Goal: Task Accomplishment & Management: Manage account settings

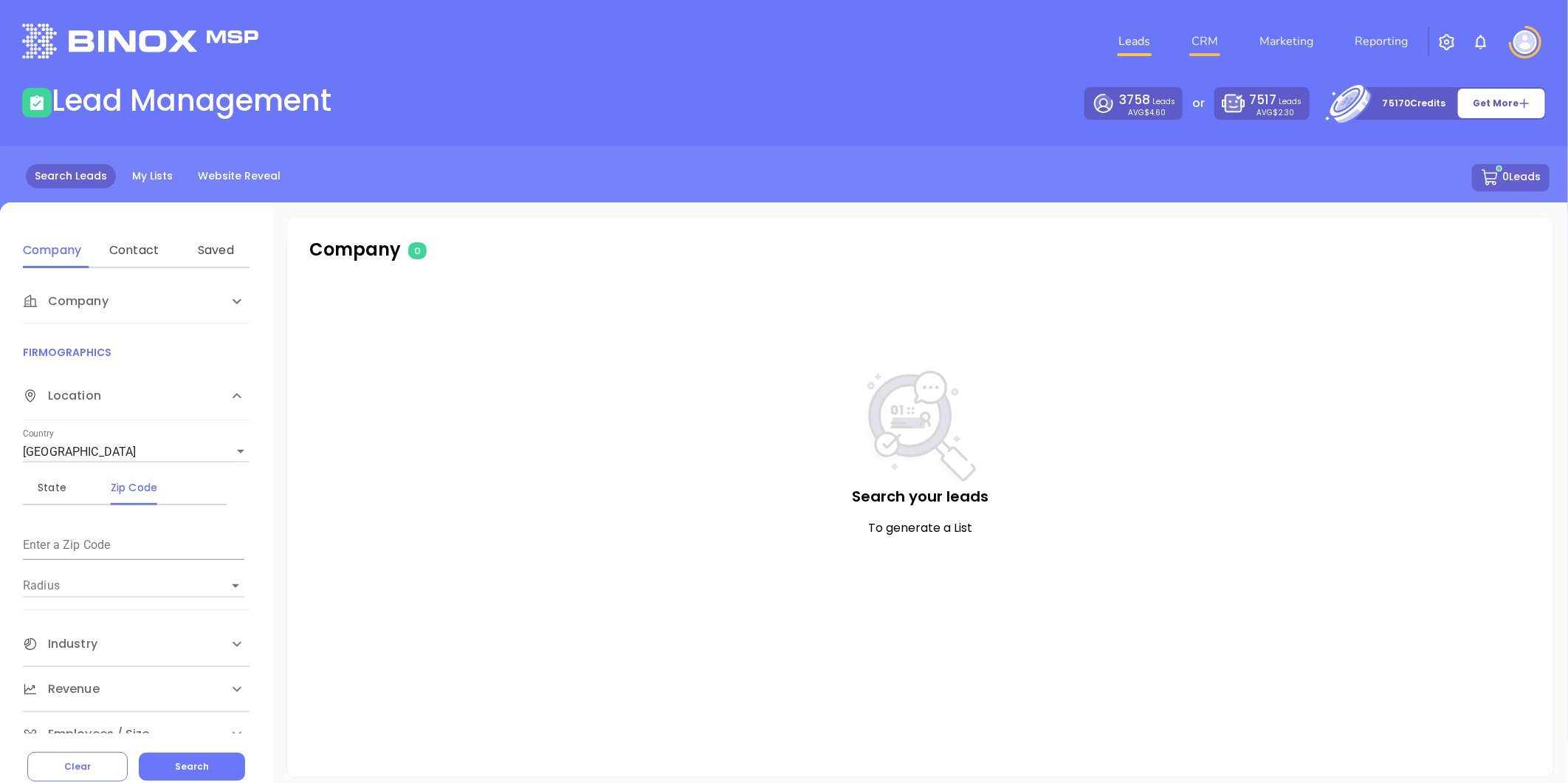
click at [1216, 40] on link "CRM" at bounding box center [1205, 41] width 39 height 29
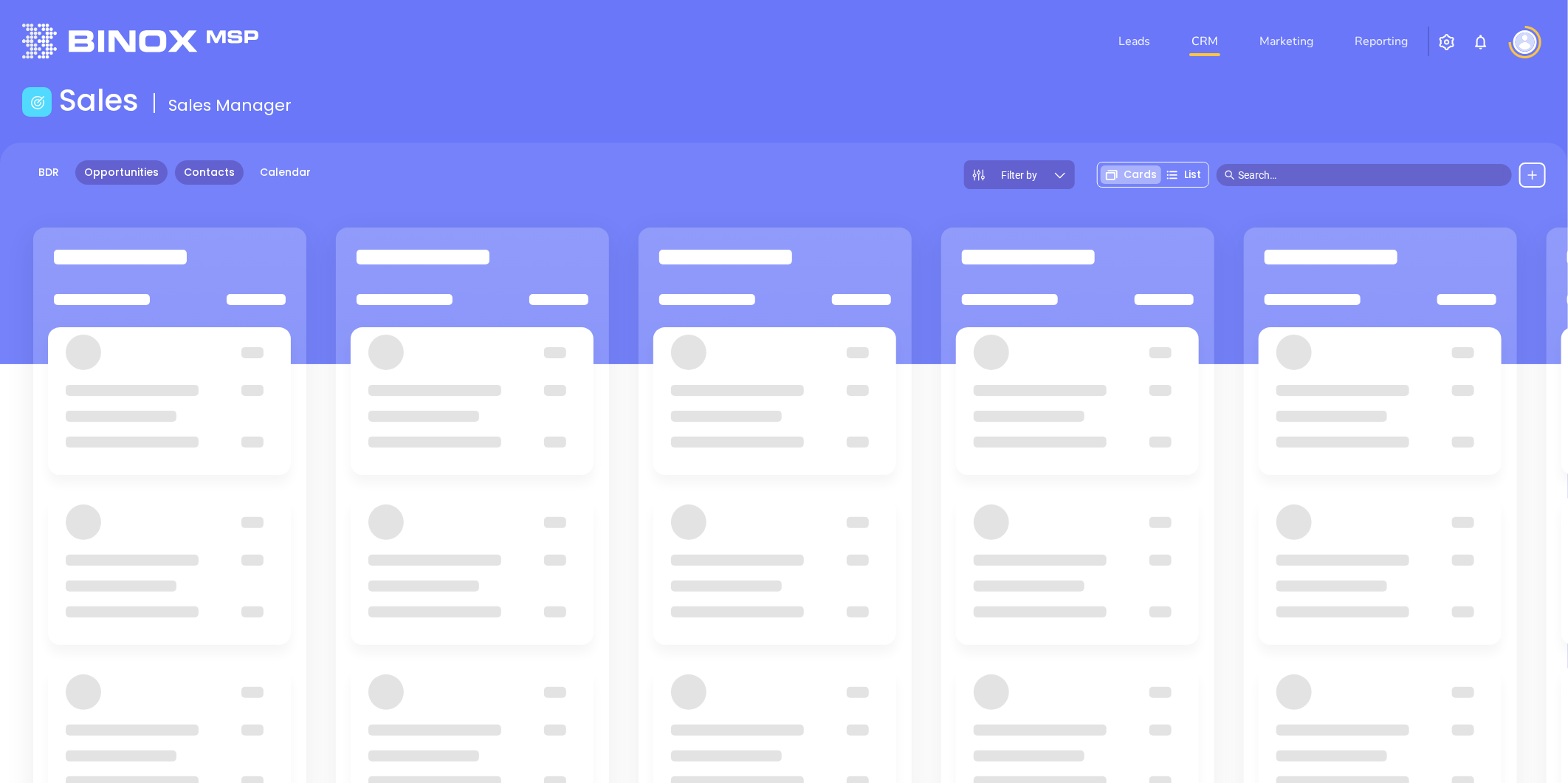
click at [218, 162] on link "Contacts" at bounding box center [210, 172] width 69 height 24
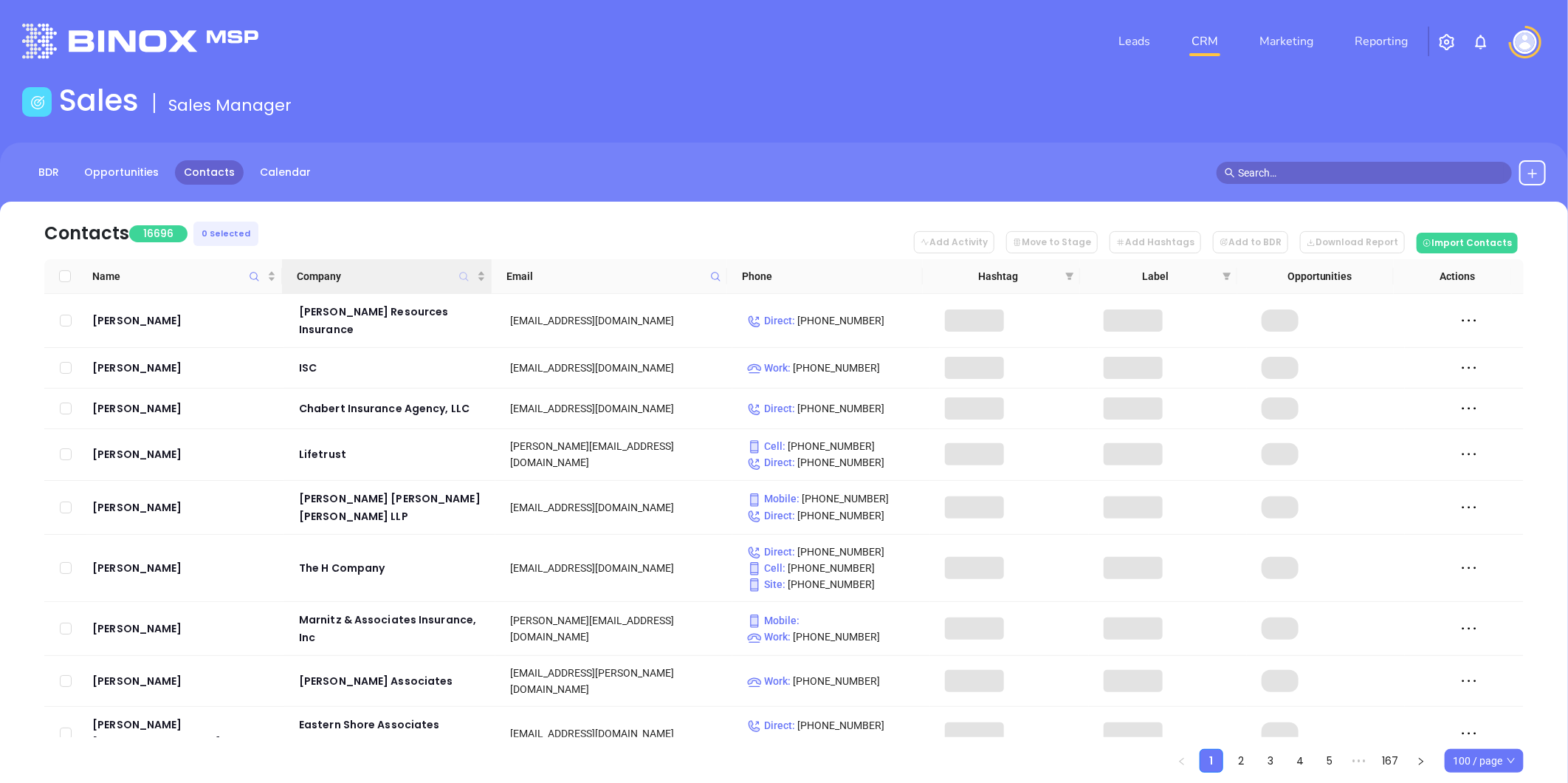
click at [460, 274] on icon "Company" at bounding box center [464, 276] width 9 height 9
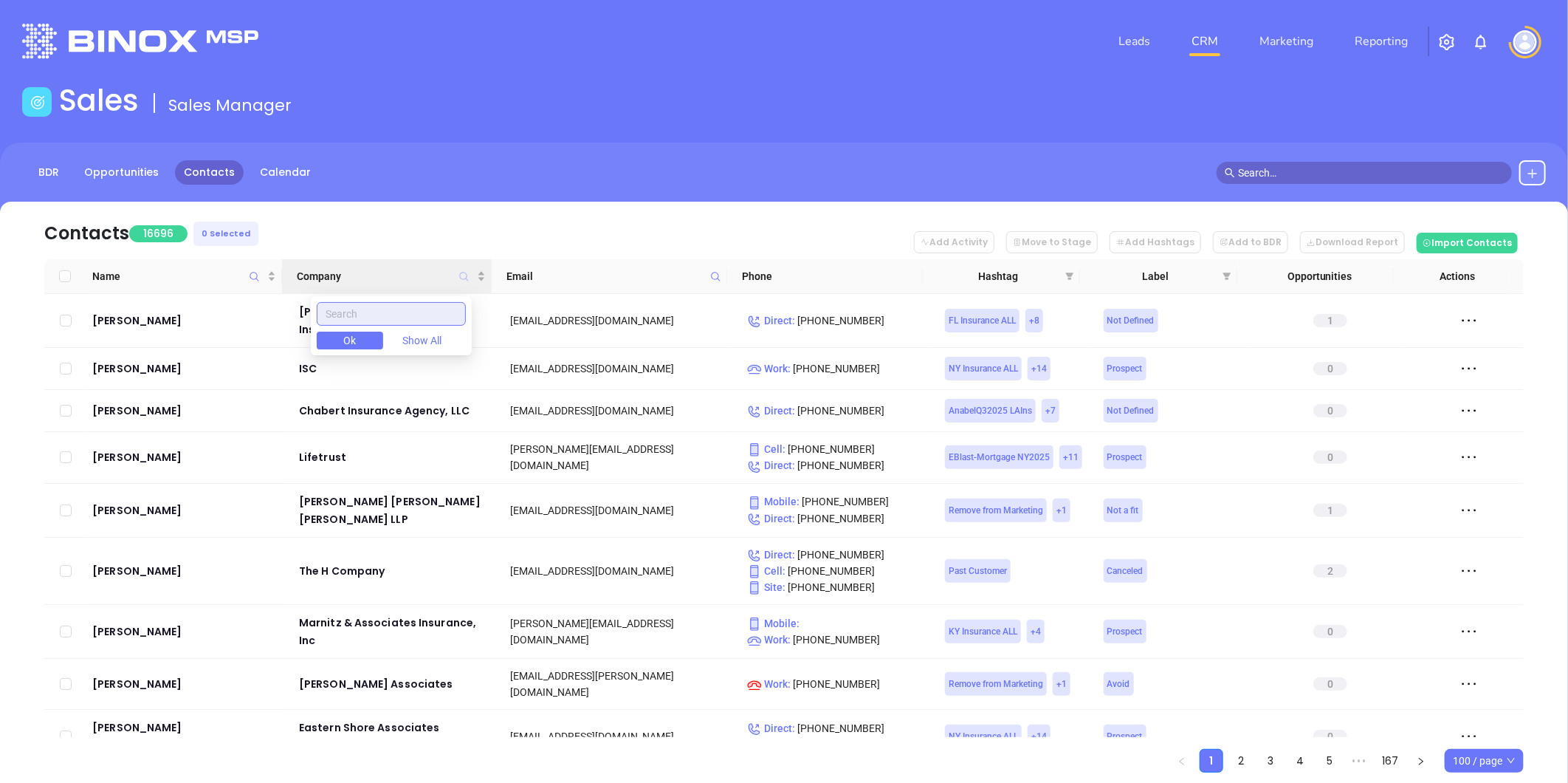
paste input "Quincy Mutual"
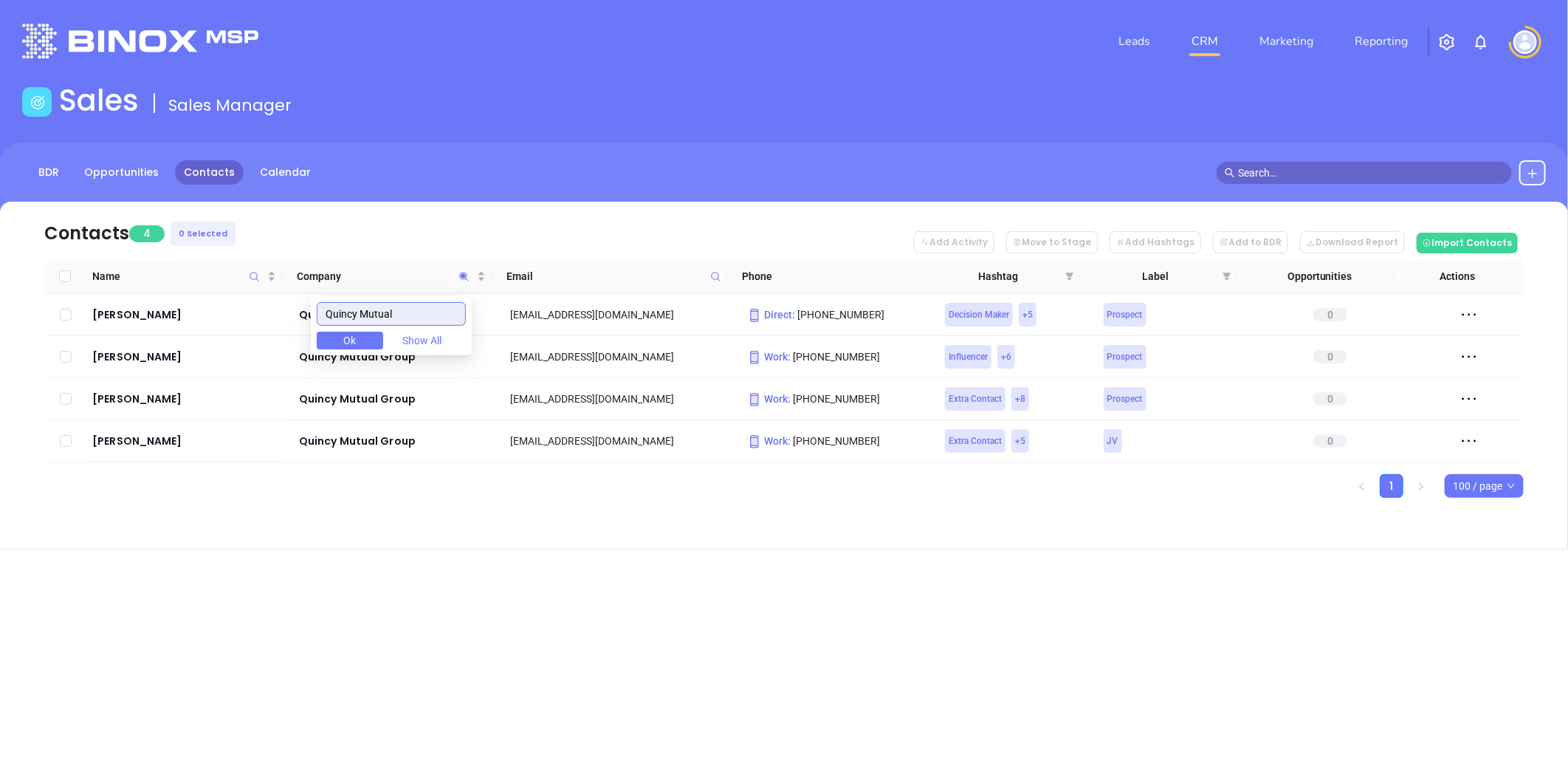
type input "Quincy Mutual"
click at [301, 506] on div "Contacts 4 0 Selected Add Activity Move to Stage Add Hashtags Add to BDR Downlo…" at bounding box center [784, 376] width 1568 height 348
drag, startPoint x: 139, startPoint y: 344, endPoint x: 109, endPoint y: 355, distance: 32.0
click at [455, 271] on span "Company" at bounding box center [464, 277] width 17 height 34
paste input "Flankin Professional"
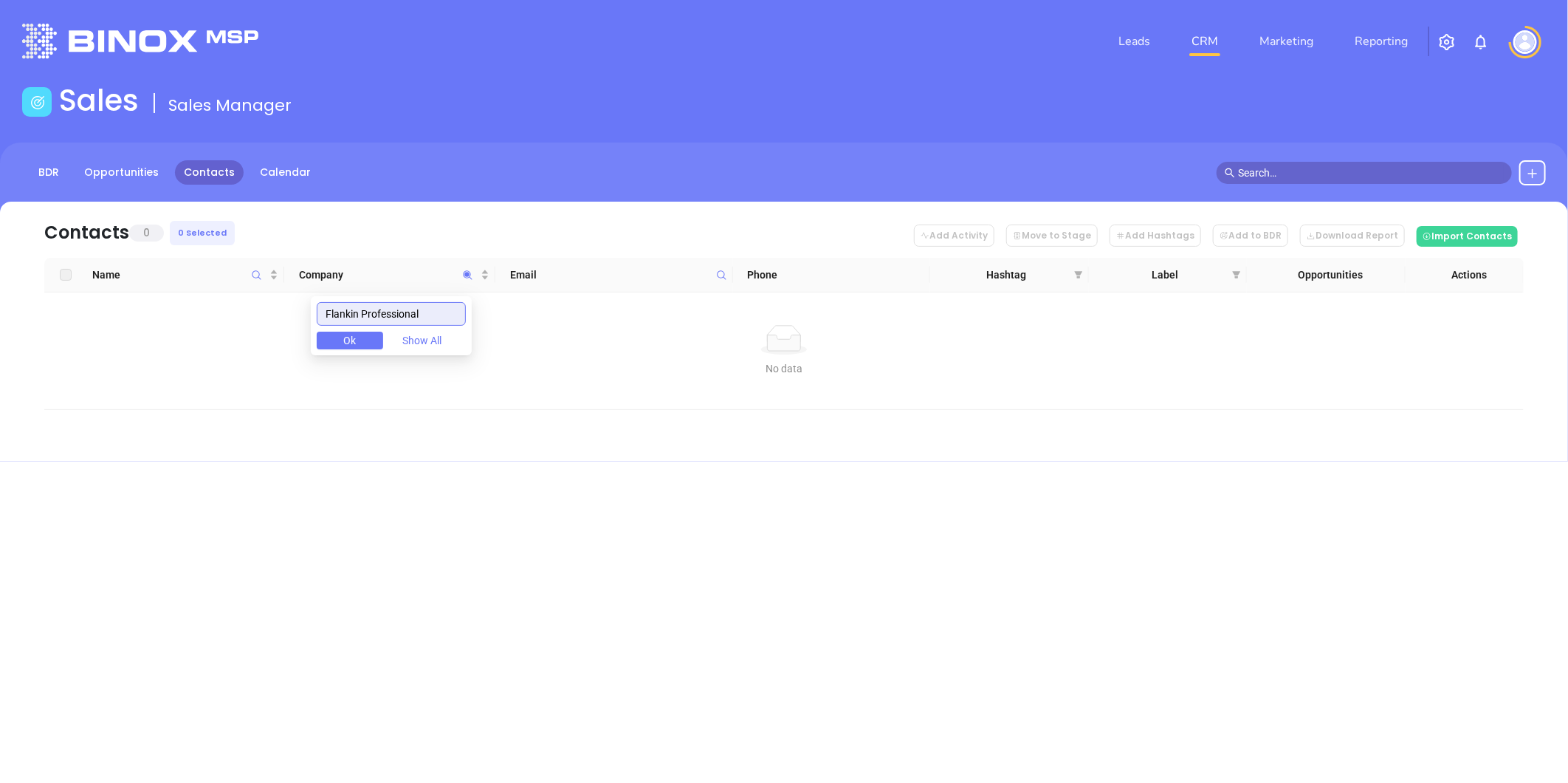
type input "Flankin Professional"
drag, startPoint x: 438, startPoint y: 316, endPoint x: 265, endPoint y: 333, distance: 173.8
click at [265, 333] on body "Leads CRM Marketing Reporting Financial Leads Leads Sales Sales Manager BDR Opp…" at bounding box center [784, 391] width 1568 height 783
click at [254, 276] on icon "Name" at bounding box center [256, 275] width 11 height 11
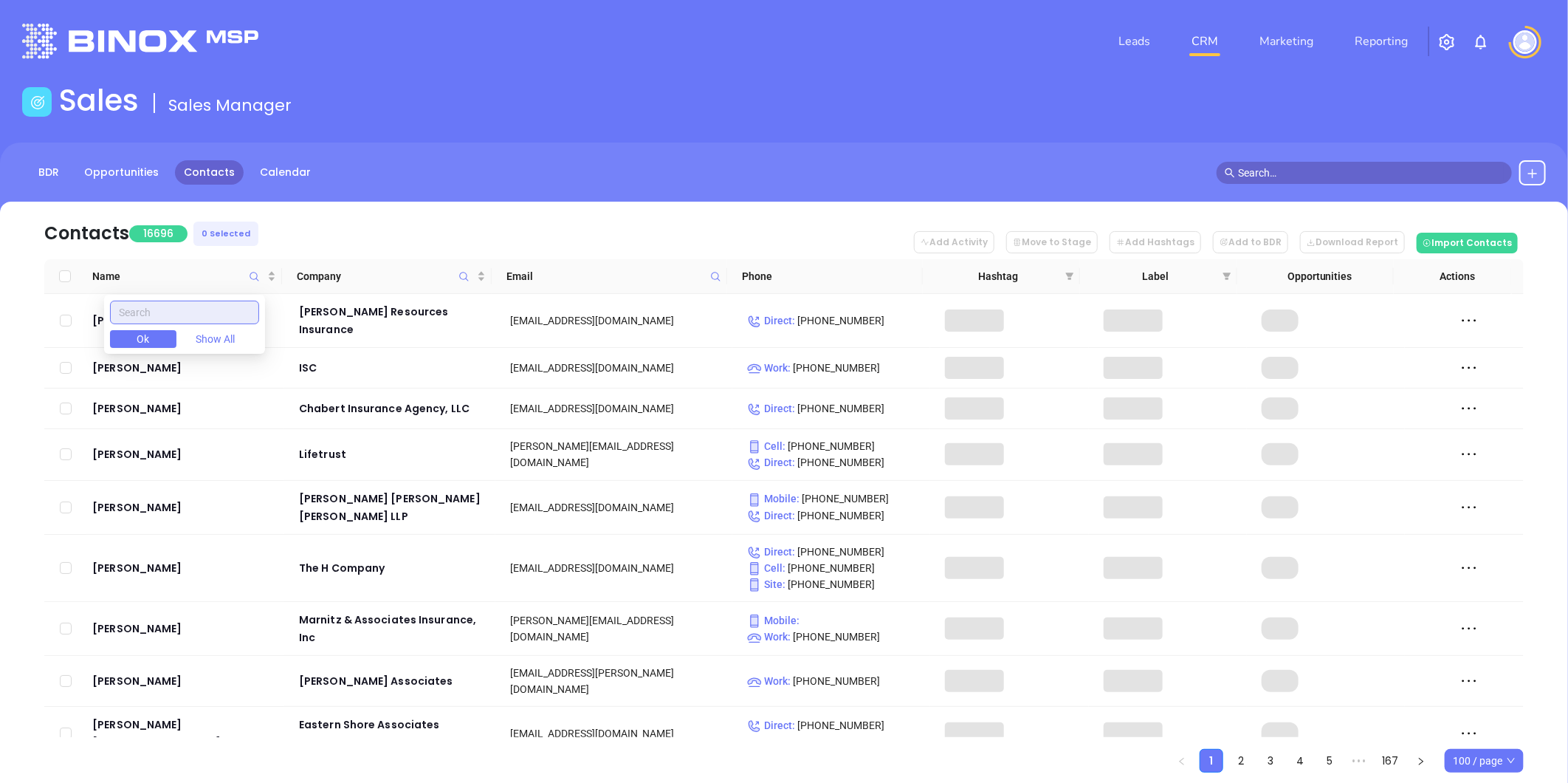
paste input "Robideau"
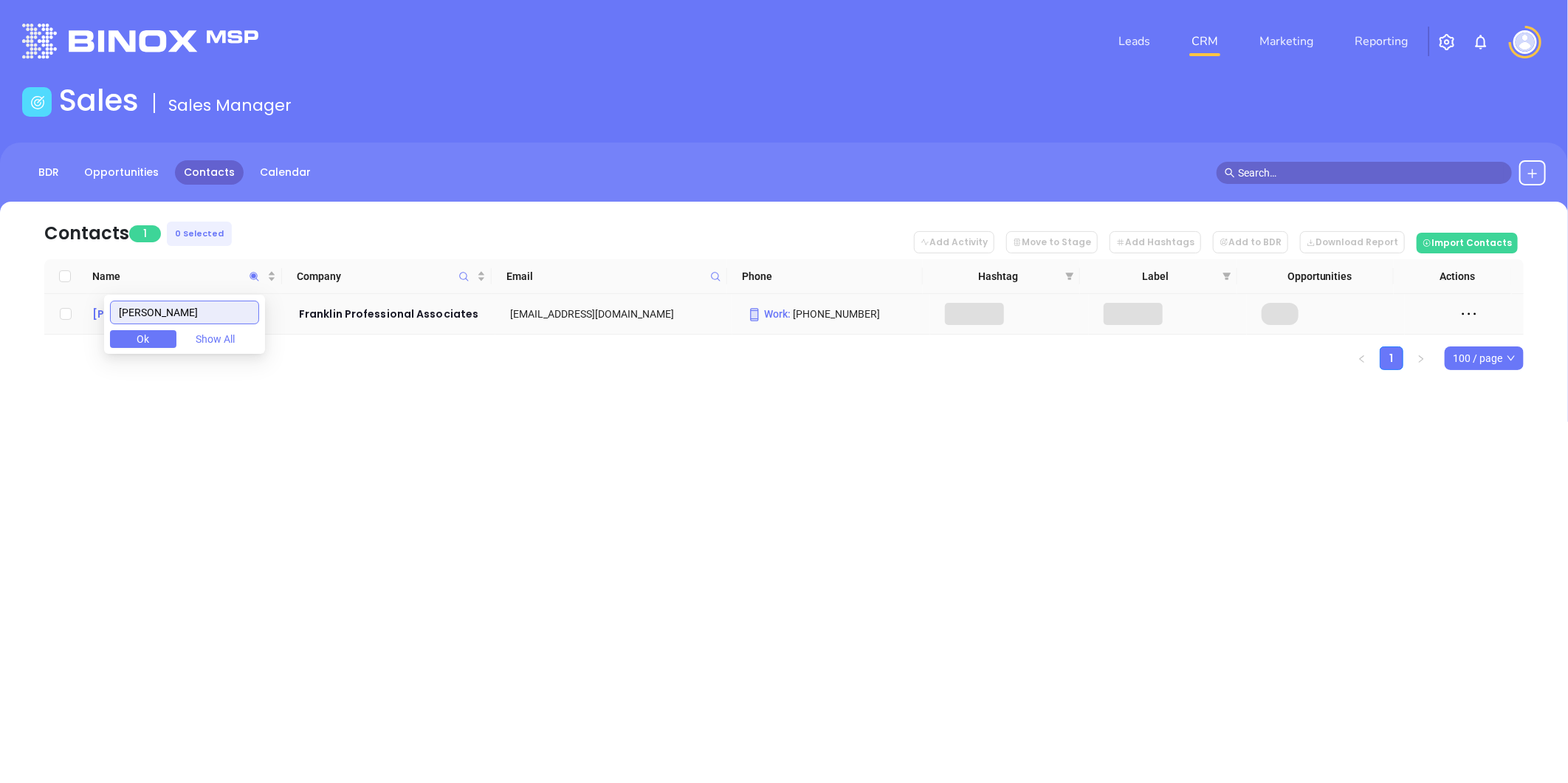
type input "Robideau"
click at [97, 313] on div "Maria Robideau" at bounding box center [185, 314] width 186 height 18
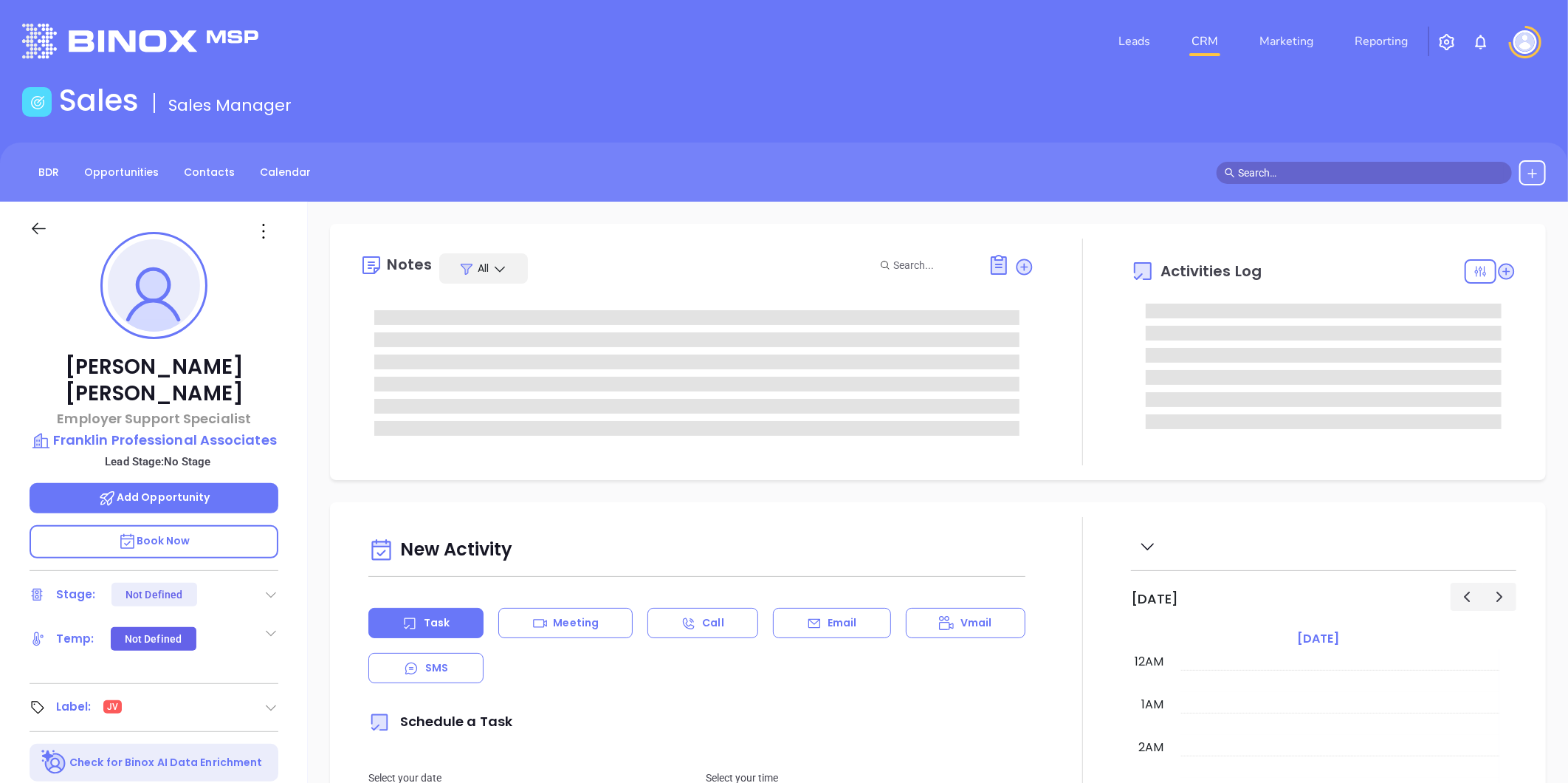
type input "[DATE]"
type input "[PERSON_NAME]"
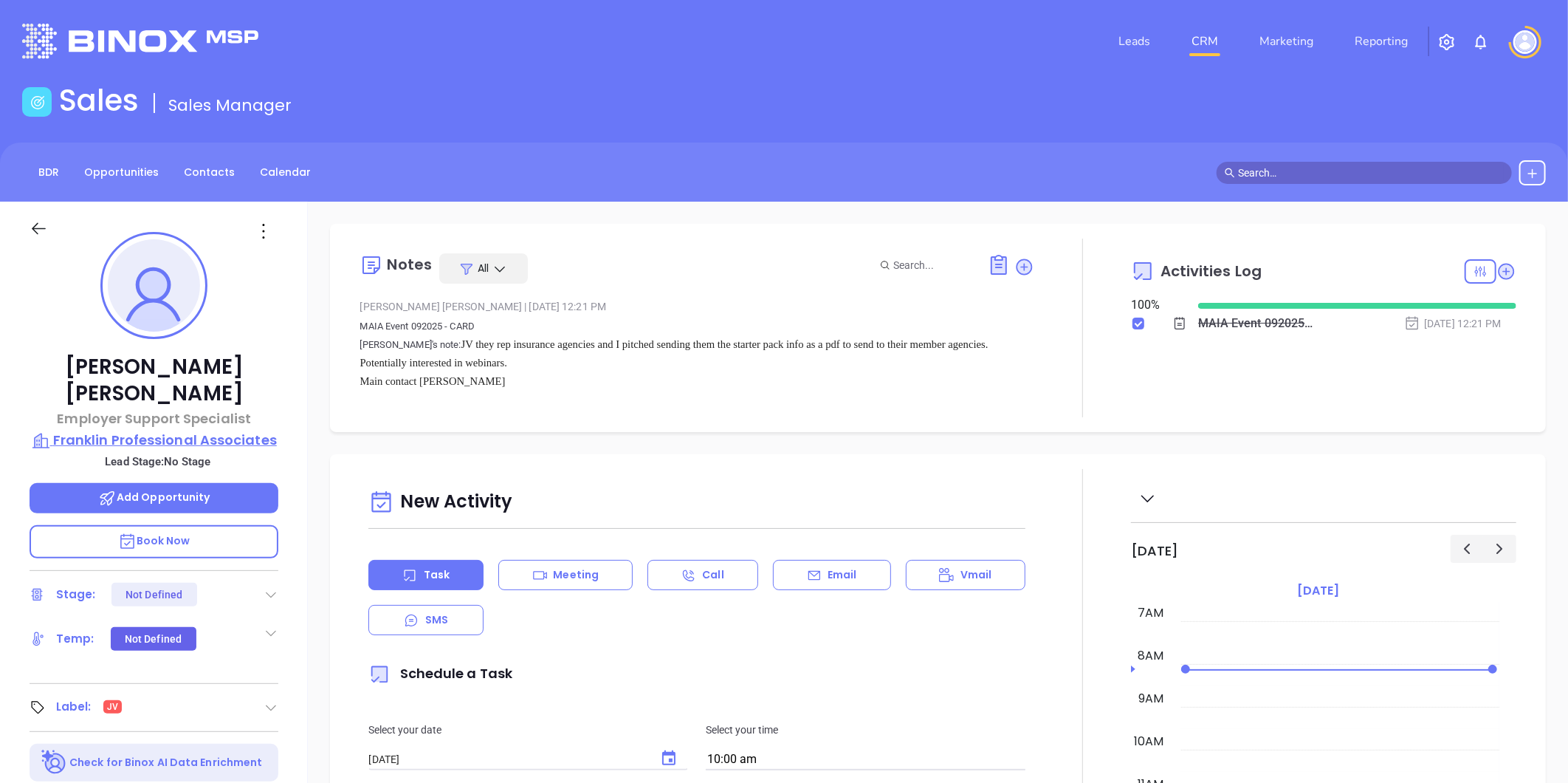
click at [107, 430] on p "Franklin Professional Associates" at bounding box center [154, 440] width 249 height 21
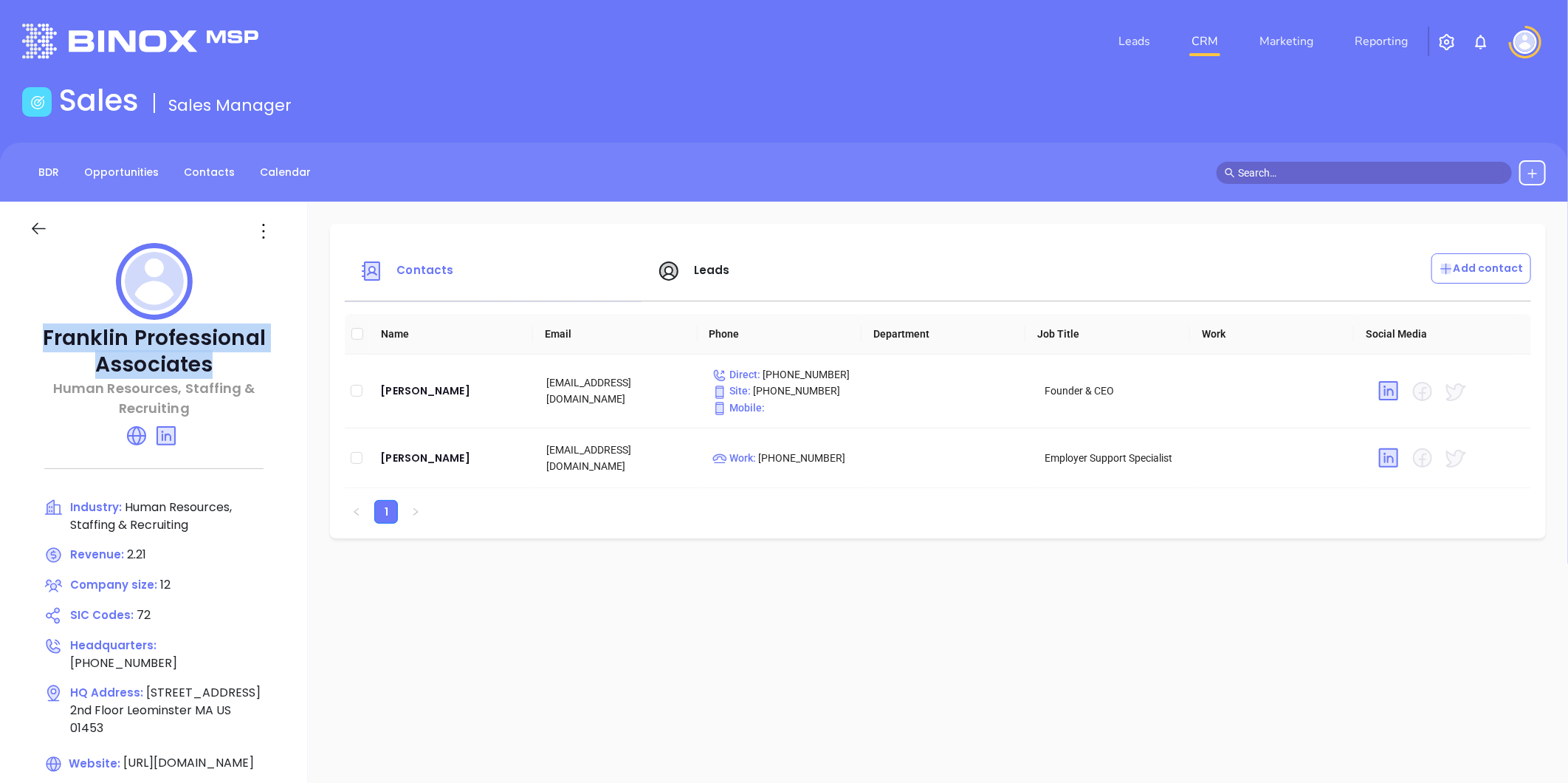
drag, startPoint x: 39, startPoint y: 333, endPoint x: 252, endPoint y: 365, distance: 215.4
click at [252, 365] on p "Franklin Professional Associates" at bounding box center [154, 352] width 249 height 53
copy p "Franklin Professional Associates"
click at [424, 397] on div "Melissa Glenny" at bounding box center [452, 390] width 143 height 18
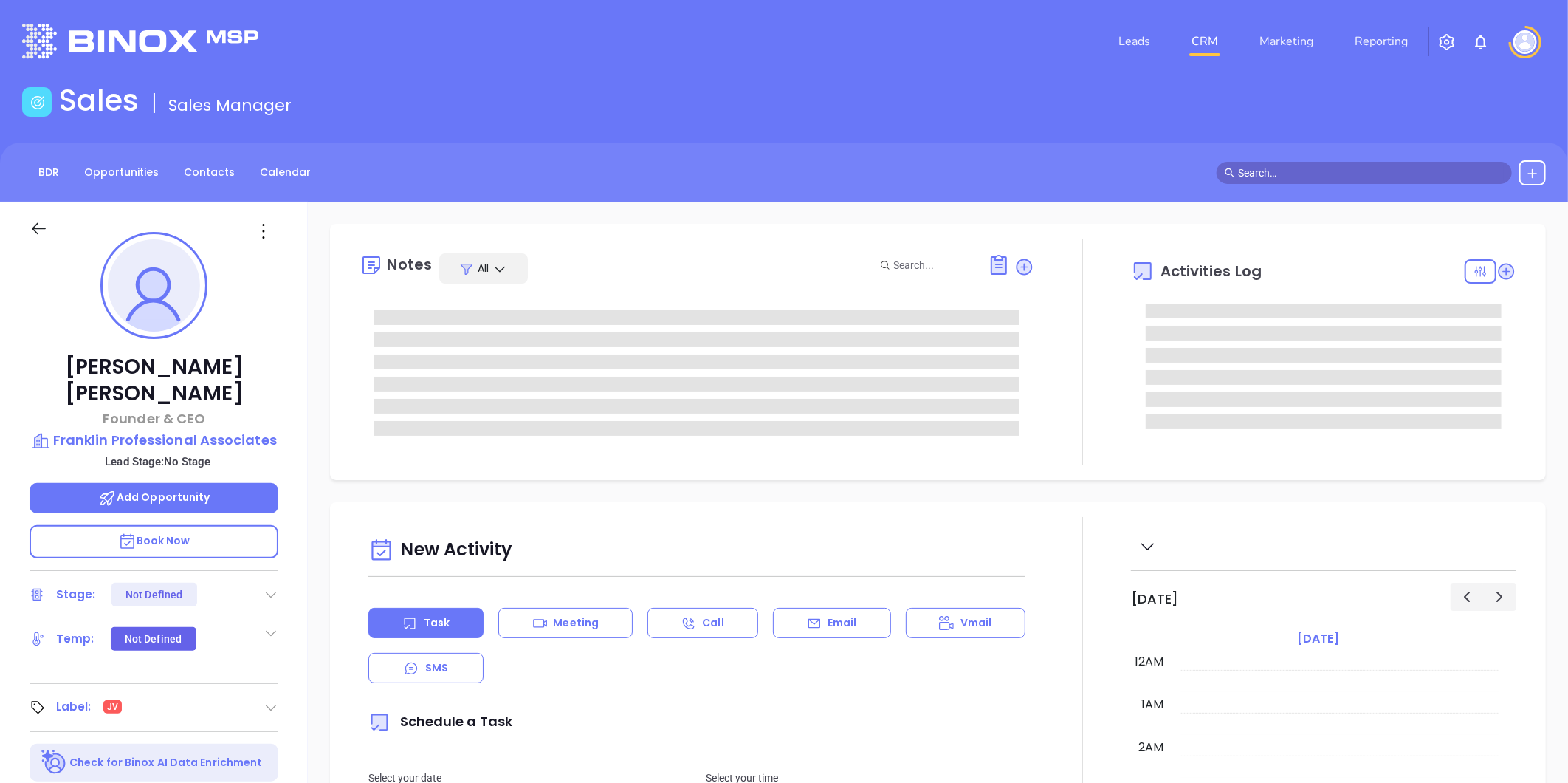
type input "[PERSON_NAME]"
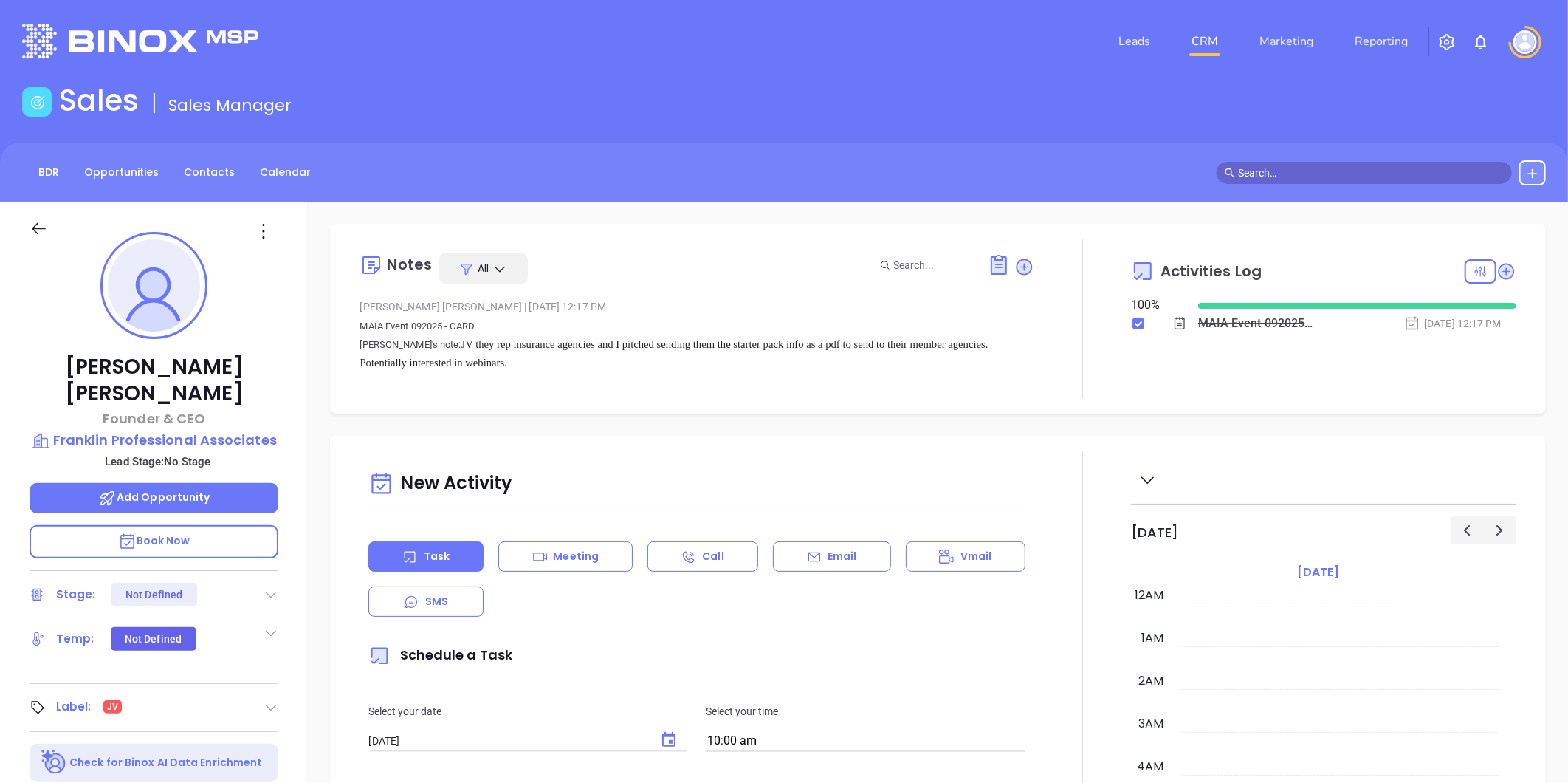
scroll to position [301, 0]
click at [202, 156] on div "BDR Opportunities Contacts Calendar" at bounding box center [784, 172] width 1568 height 59
click at [199, 163] on link "Contacts" at bounding box center [210, 172] width 69 height 24
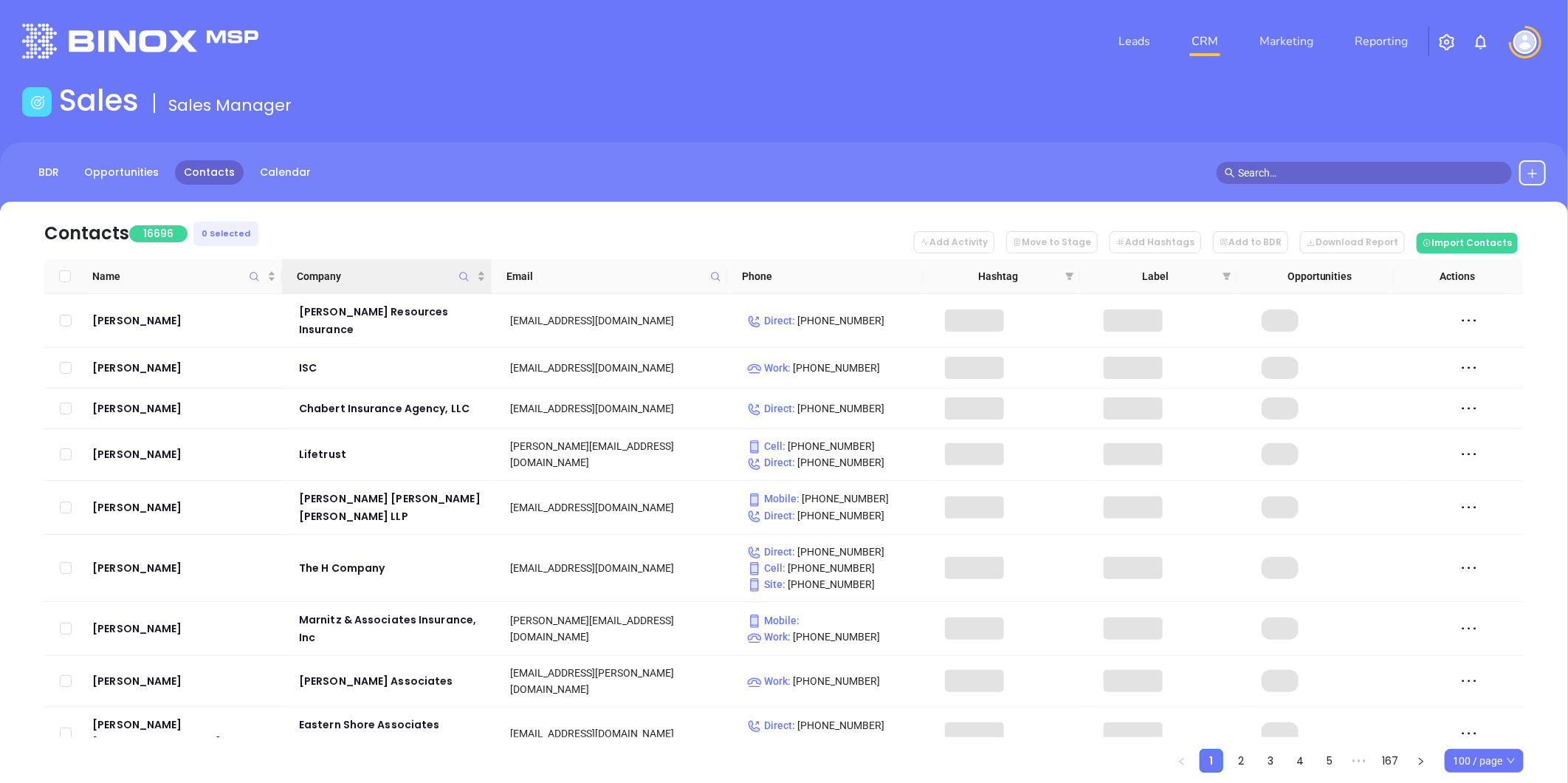
click at [462, 281] on icon "Company" at bounding box center [464, 276] width 11 height 11
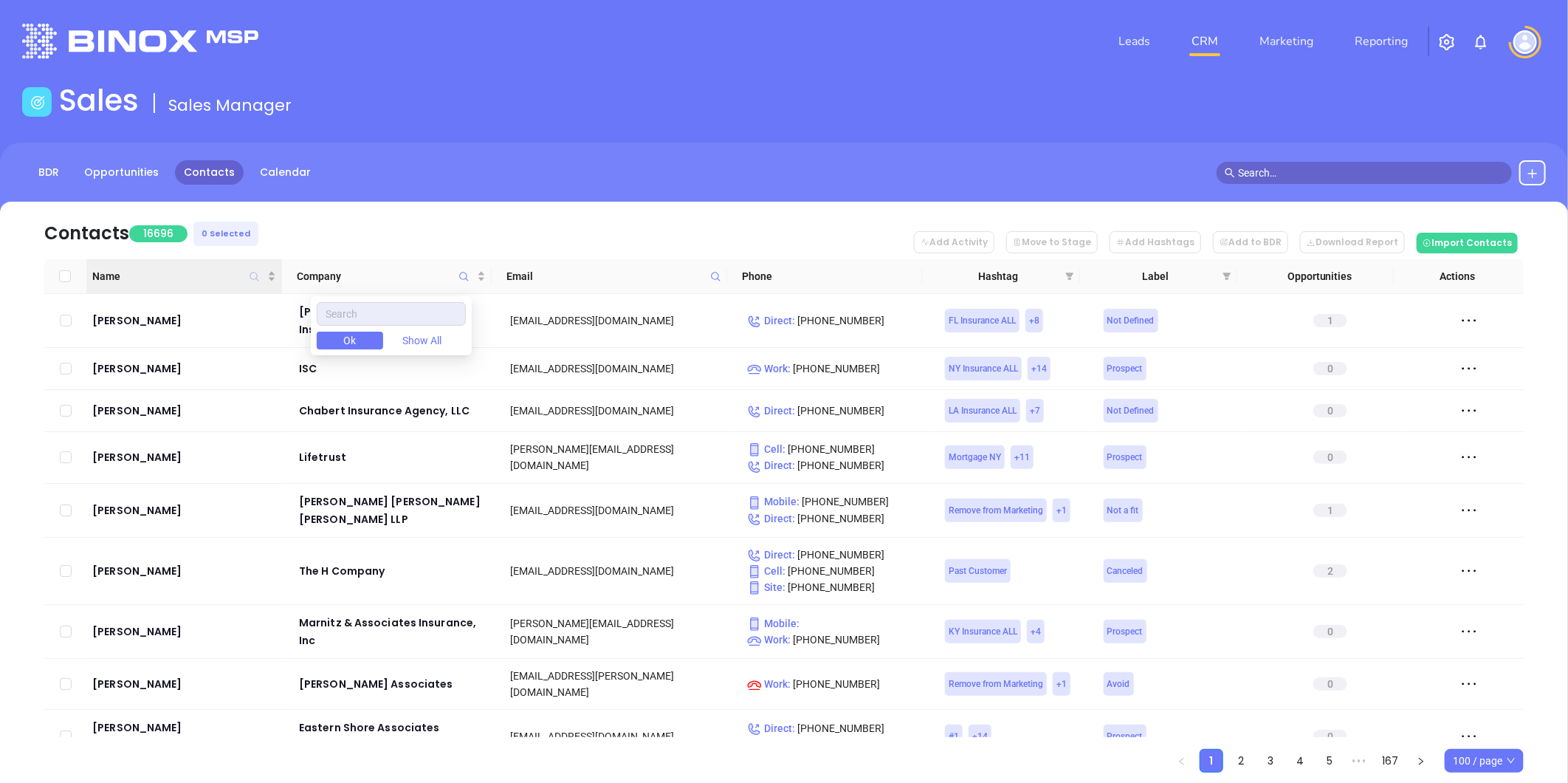
click at [254, 278] on icon "Name" at bounding box center [254, 276] width 9 height 9
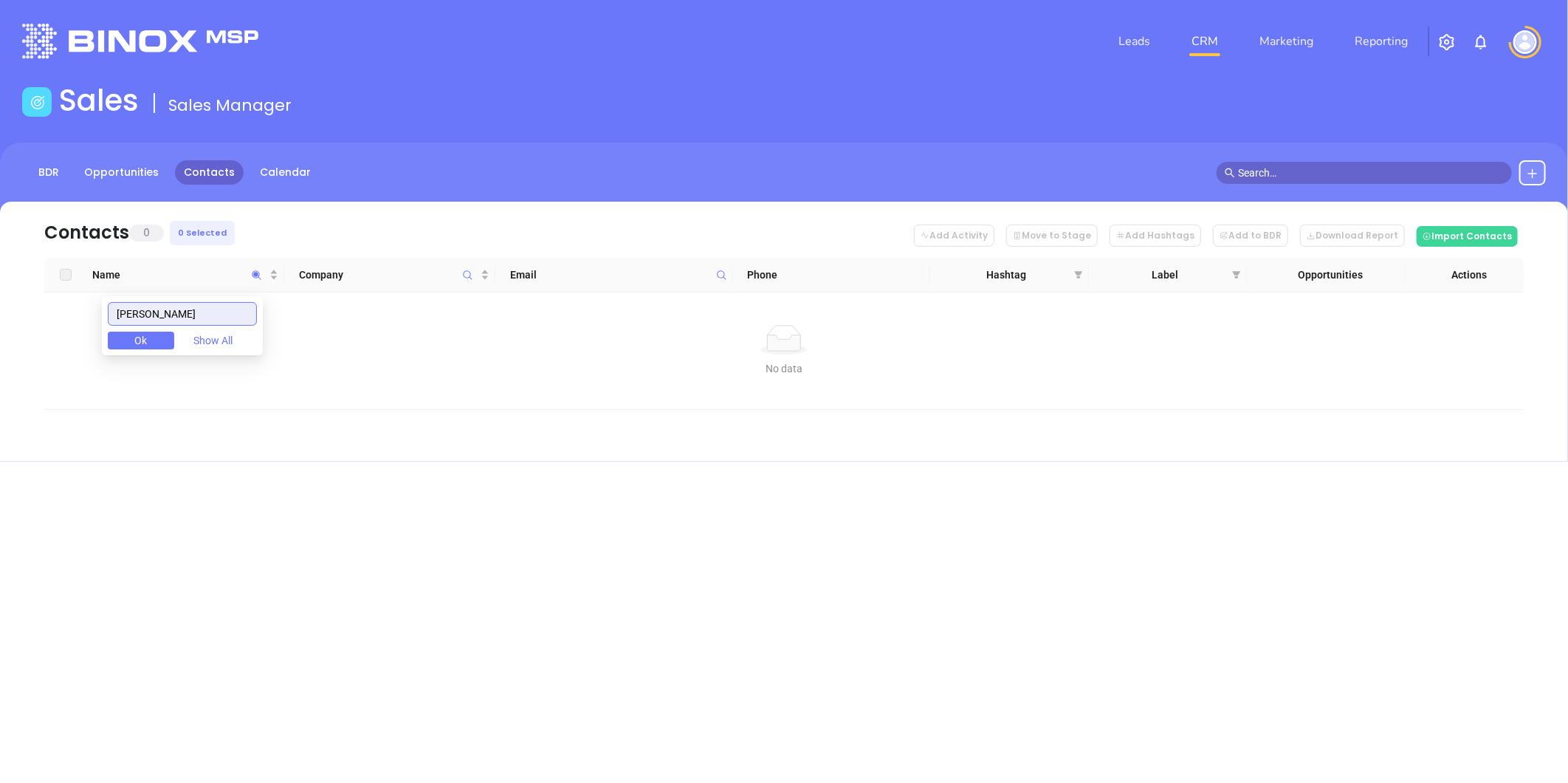
drag, startPoint x: 160, startPoint y: 321, endPoint x: 60, endPoint y: 340, distance: 101.8
click at [60, 340] on body "Leads CRM Marketing Reporting Financial Leads Leads Sales Sales Manager BDR Opp…" at bounding box center [784, 391] width 1568 height 783
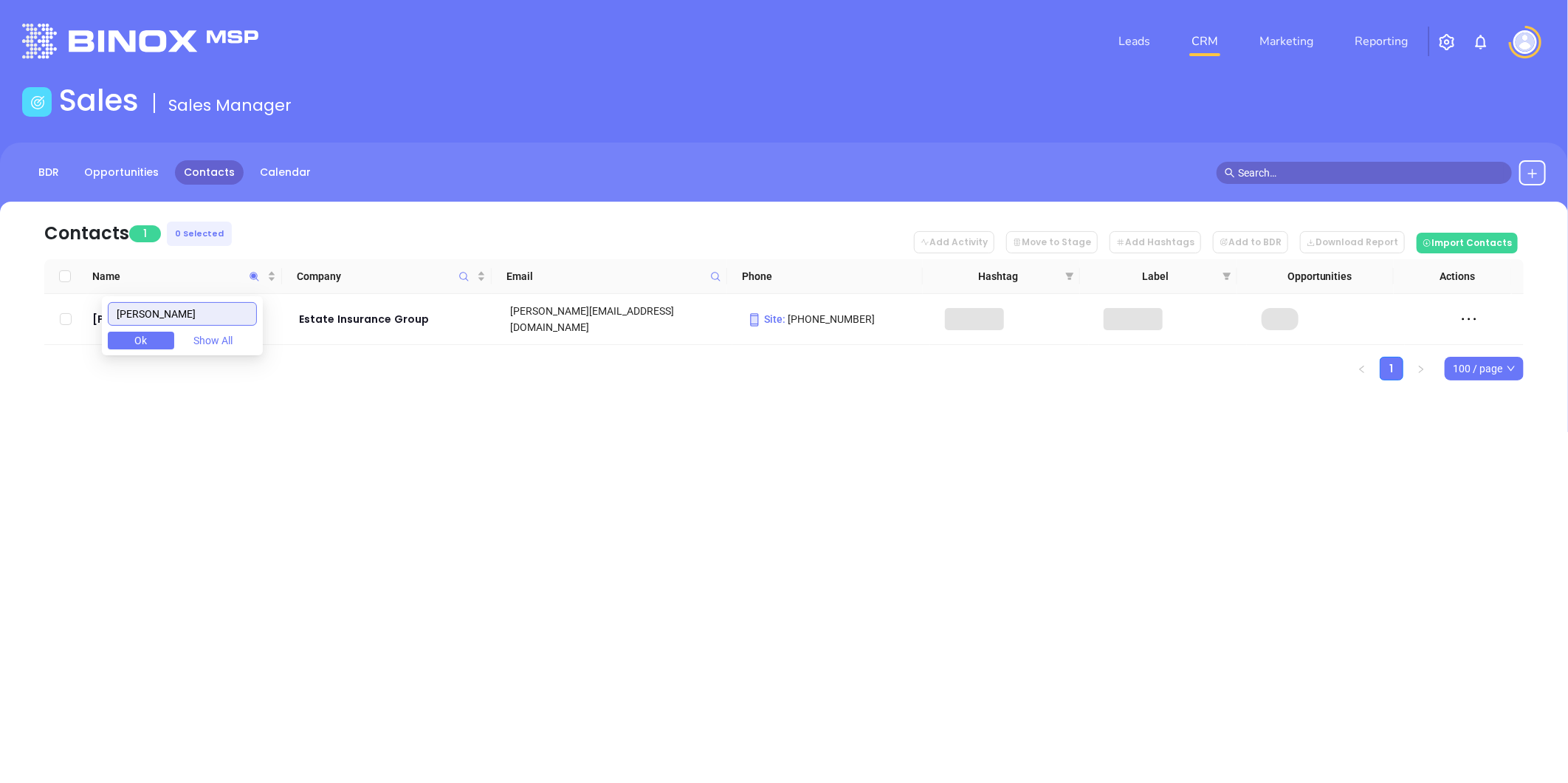
type input "saravia"
click at [240, 630] on div "Leads CRM Marketing Reporting Financial Leads Leads Sales Sales Manager BDR Opp…" at bounding box center [784, 391] width 1568 height 783
click at [155, 326] on td "Wilson Saravia" at bounding box center [186, 319] width 198 height 51
click at [155, 319] on div "Wilson Saravia" at bounding box center [185, 319] width 186 height 18
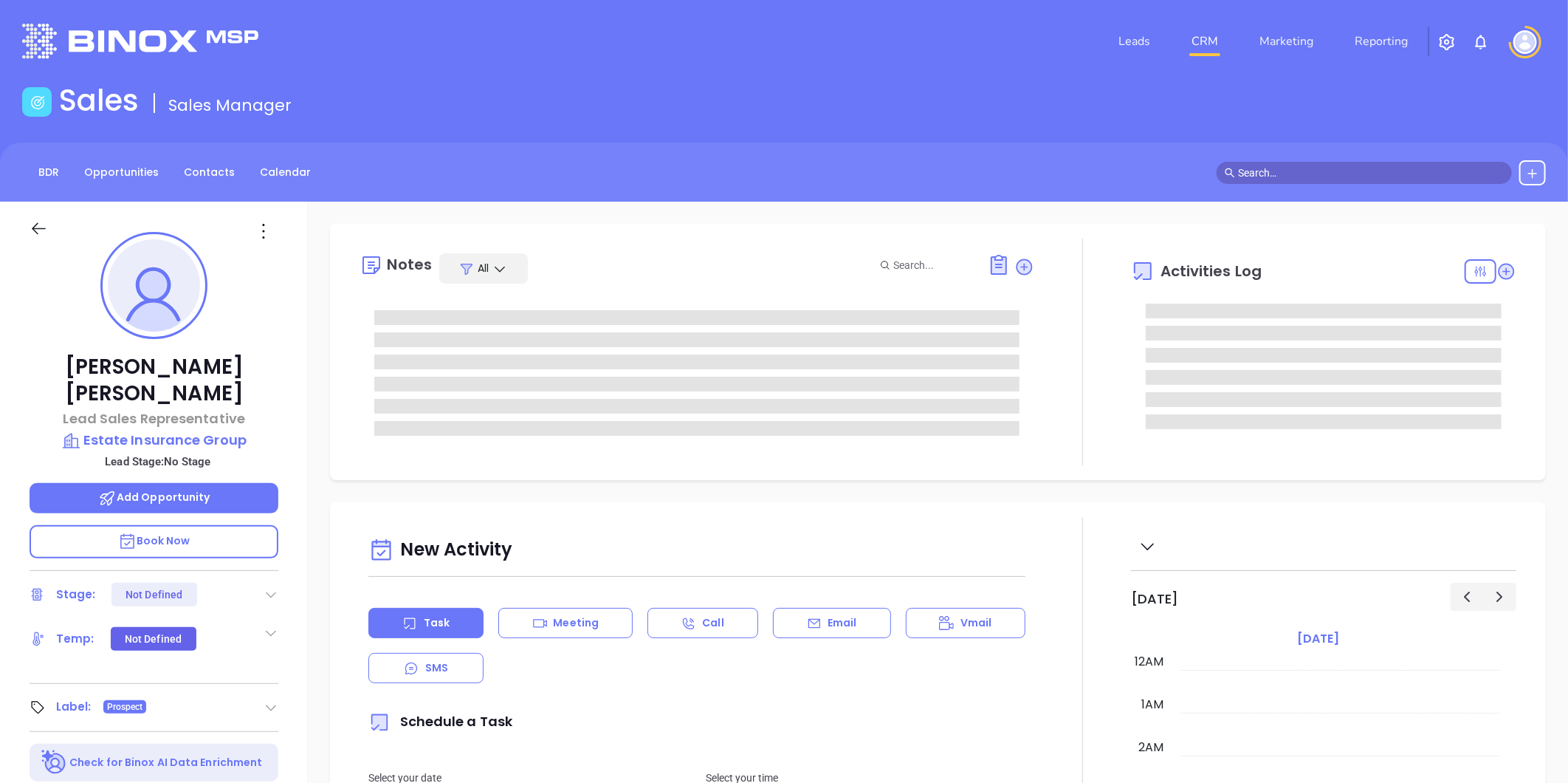
type input "[DATE]"
type input "[PERSON_NAME]"
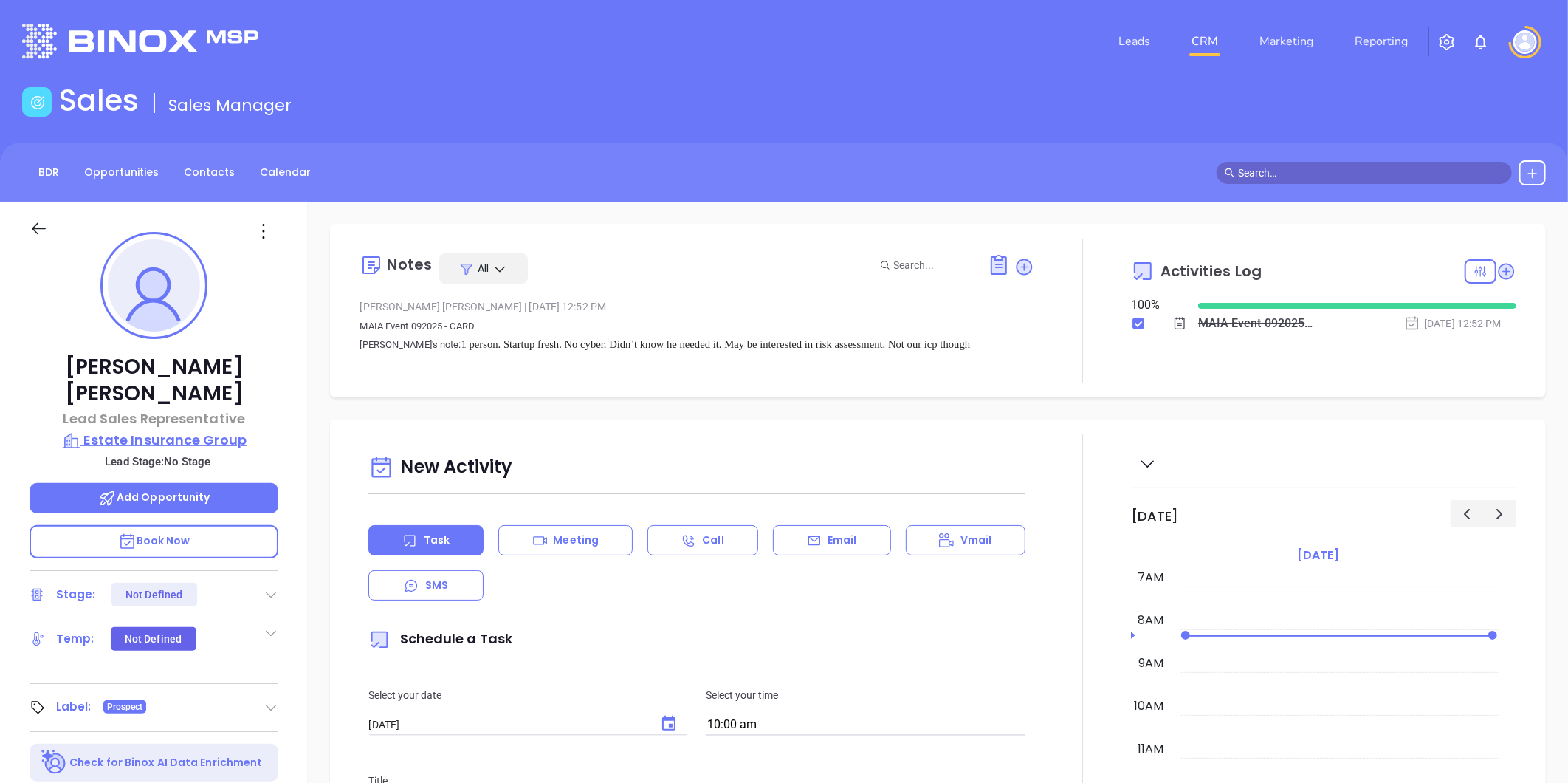
click at [107, 430] on p "Estate Insurance Group" at bounding box center [154, 440] width 249 height 21
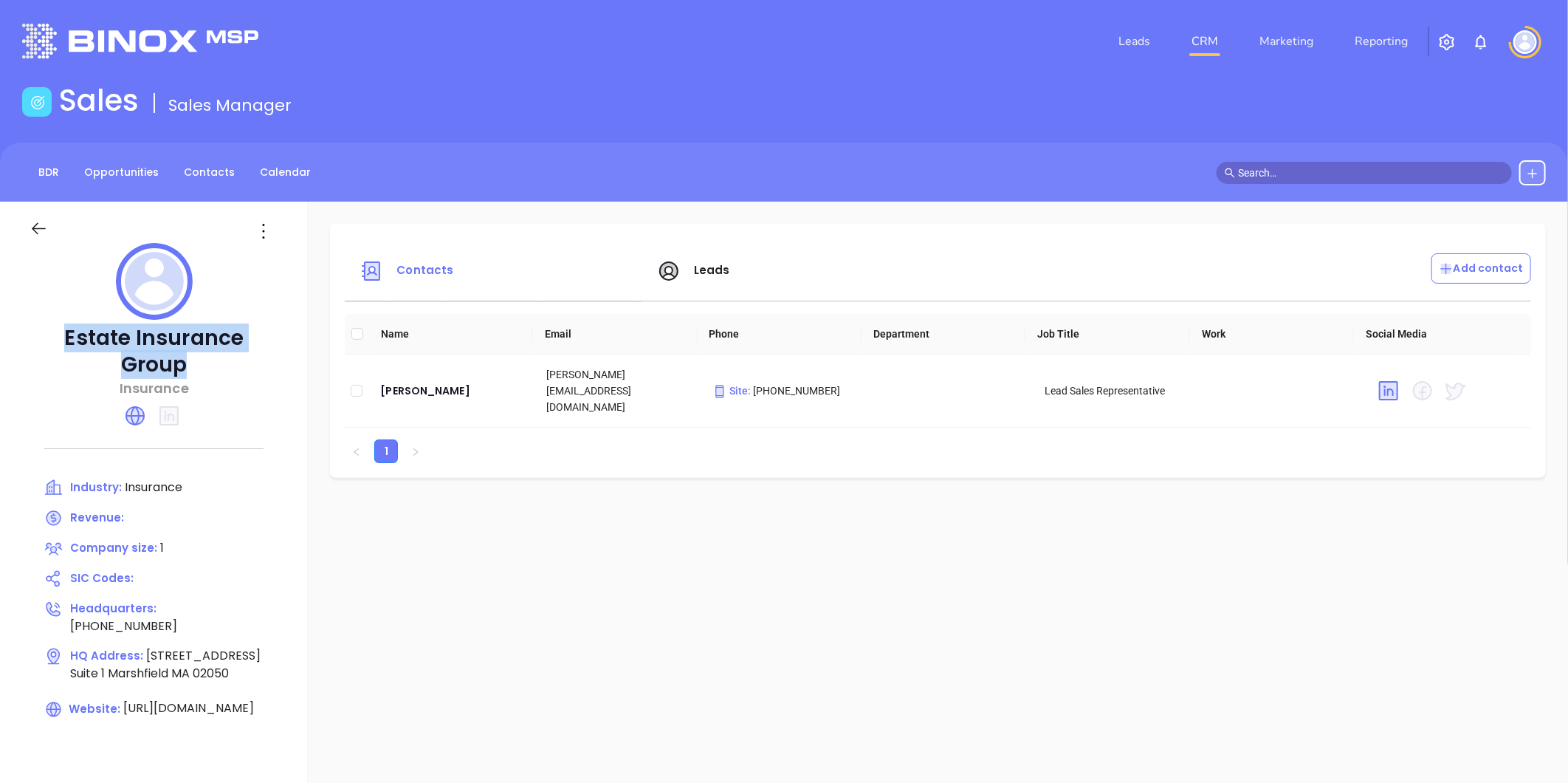
drag, startPoint x: 32, startPoint y: 338, endPoint x: 278, endPoint y: 333, distance: 246.1
click at [278, 333] on div "Estate Insurance Group Insurance Industry: Insurance Revenue: Company size: 1 S…" at bounding box center [154, 516] width 308 height 627
copy p "Estate Insurance Group"
click at [217, 178] on link "Contacts" at bounding box center [210, 172] width 69 height 24
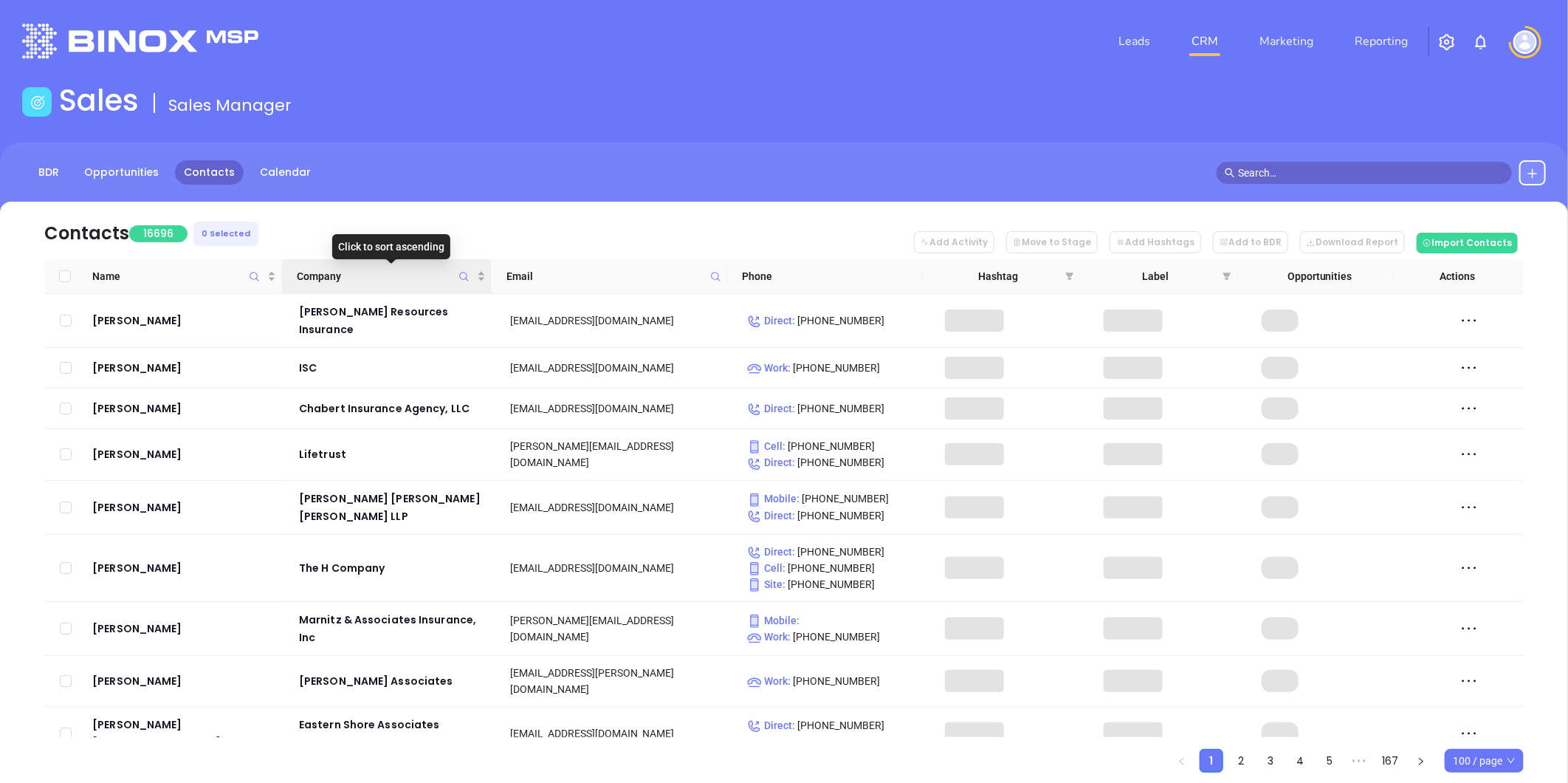
click at [456, 281] on span "Company" at bounding box center [464, 277] width 17 height 34
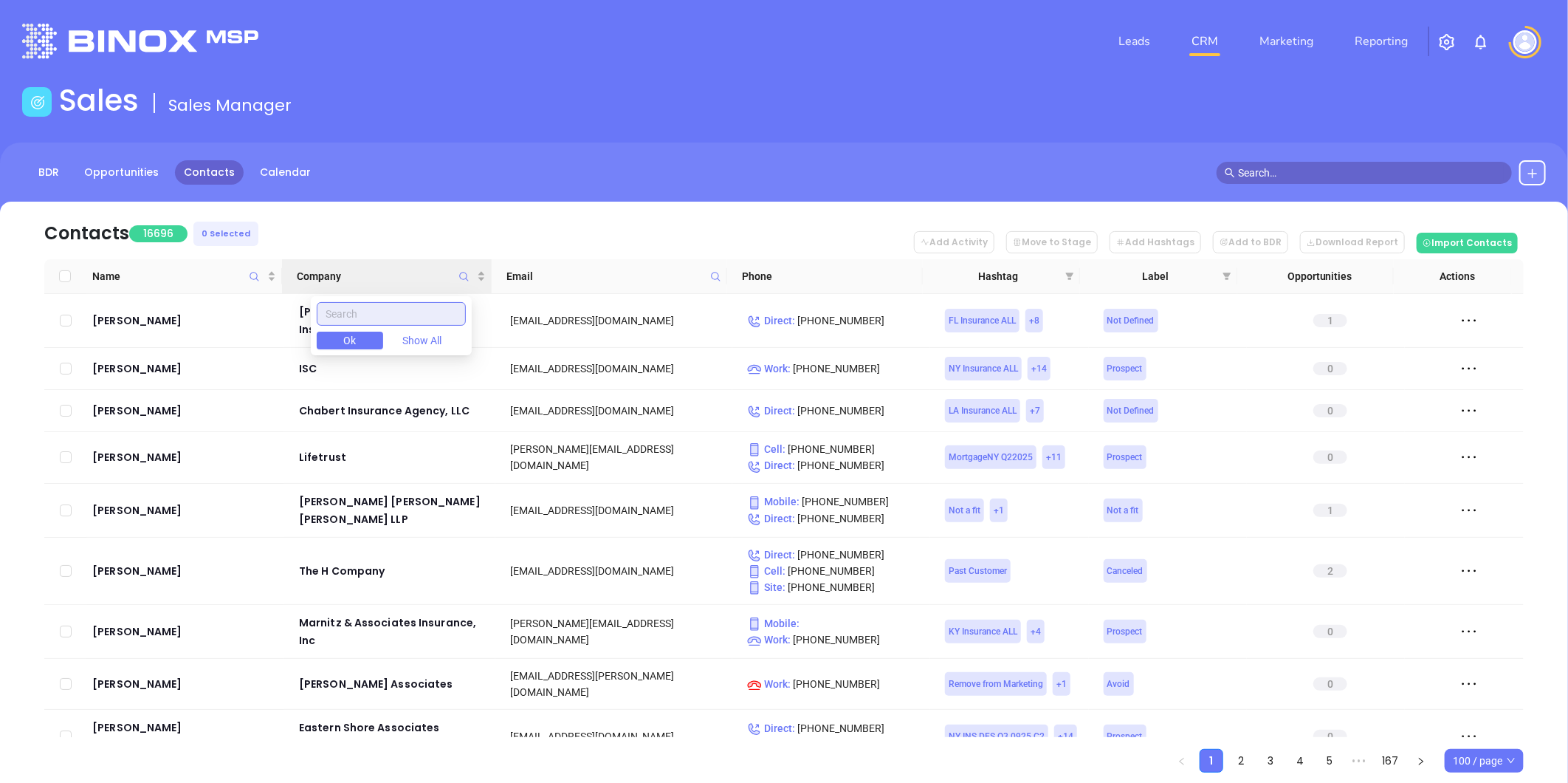
paste input "Joseph Krar & Associates, Inc"
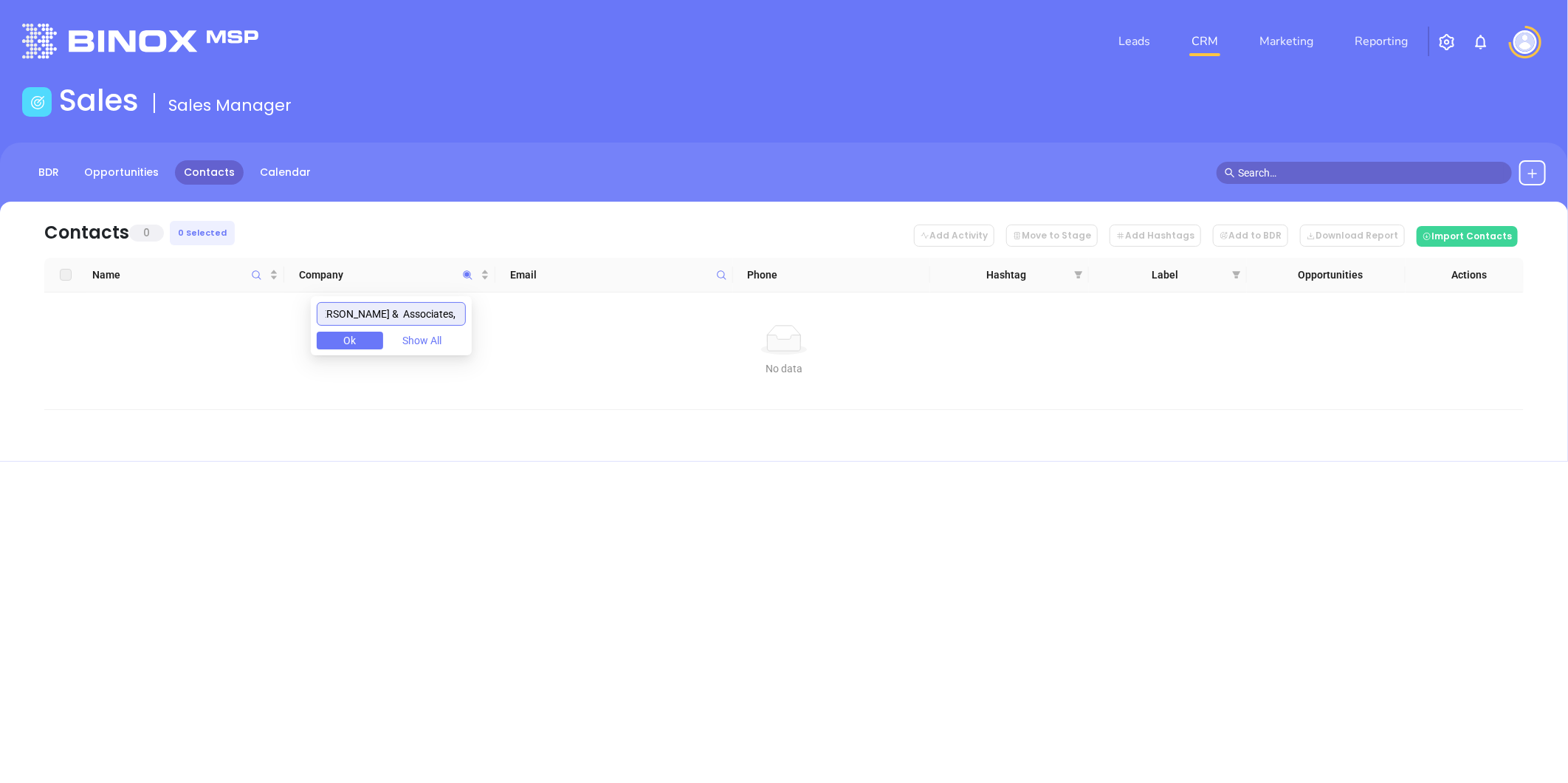
drag, startPoint x: 390, startPoint y: 320, endPoint x: 517, endPoint y: 334, distance: 127.8
click at [517, 334] on body "Leads CRM Marketing Reporting Financial Leads Leads Sales Sales Manager BDR Opp…" at bounding box center [784, 391] width 1568 height 783
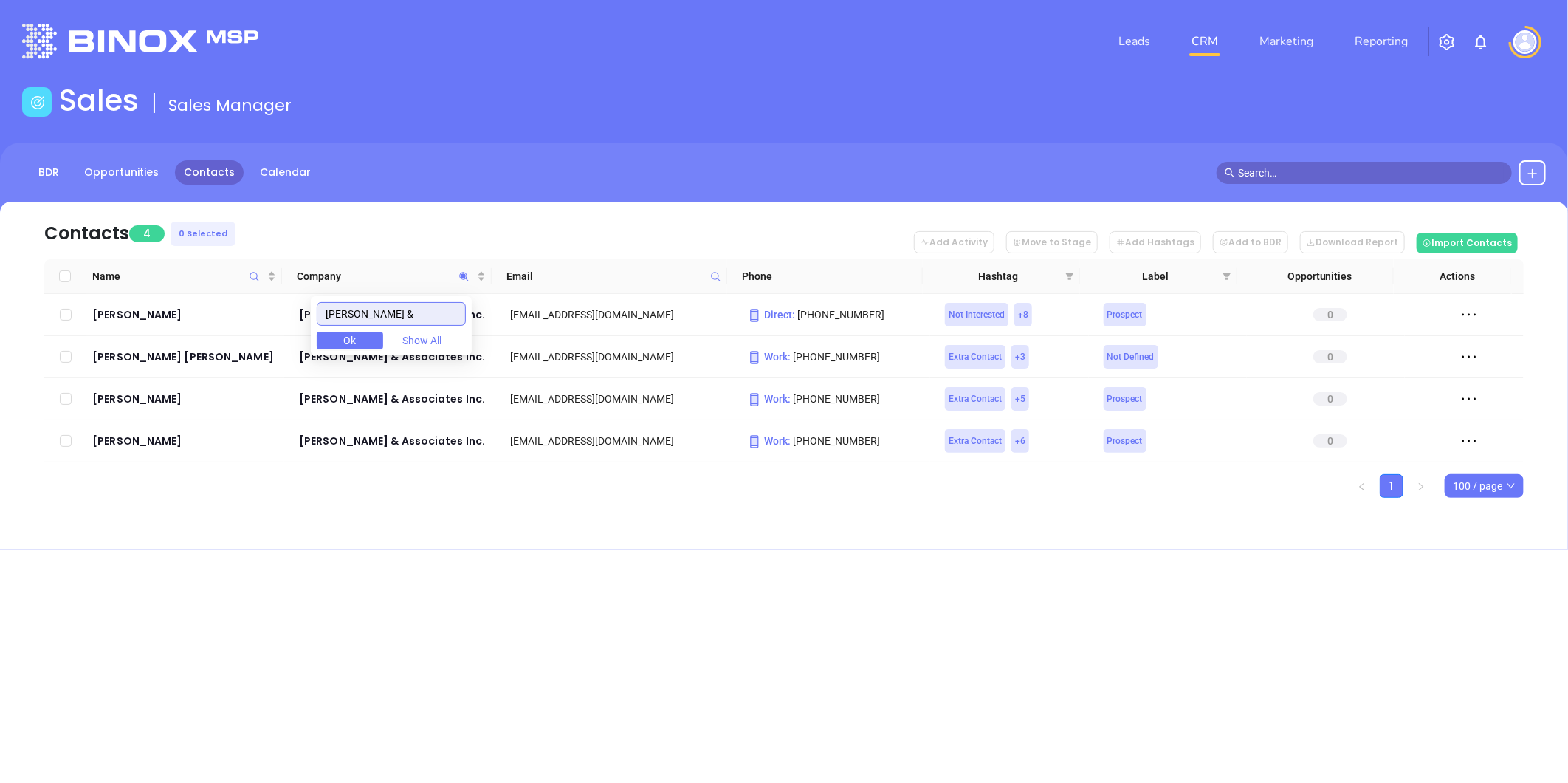
type input "Joseph Krar &"
click at [116, 434] on div "Joe Russo" at bounding box center [185, 441] width 186 height 18
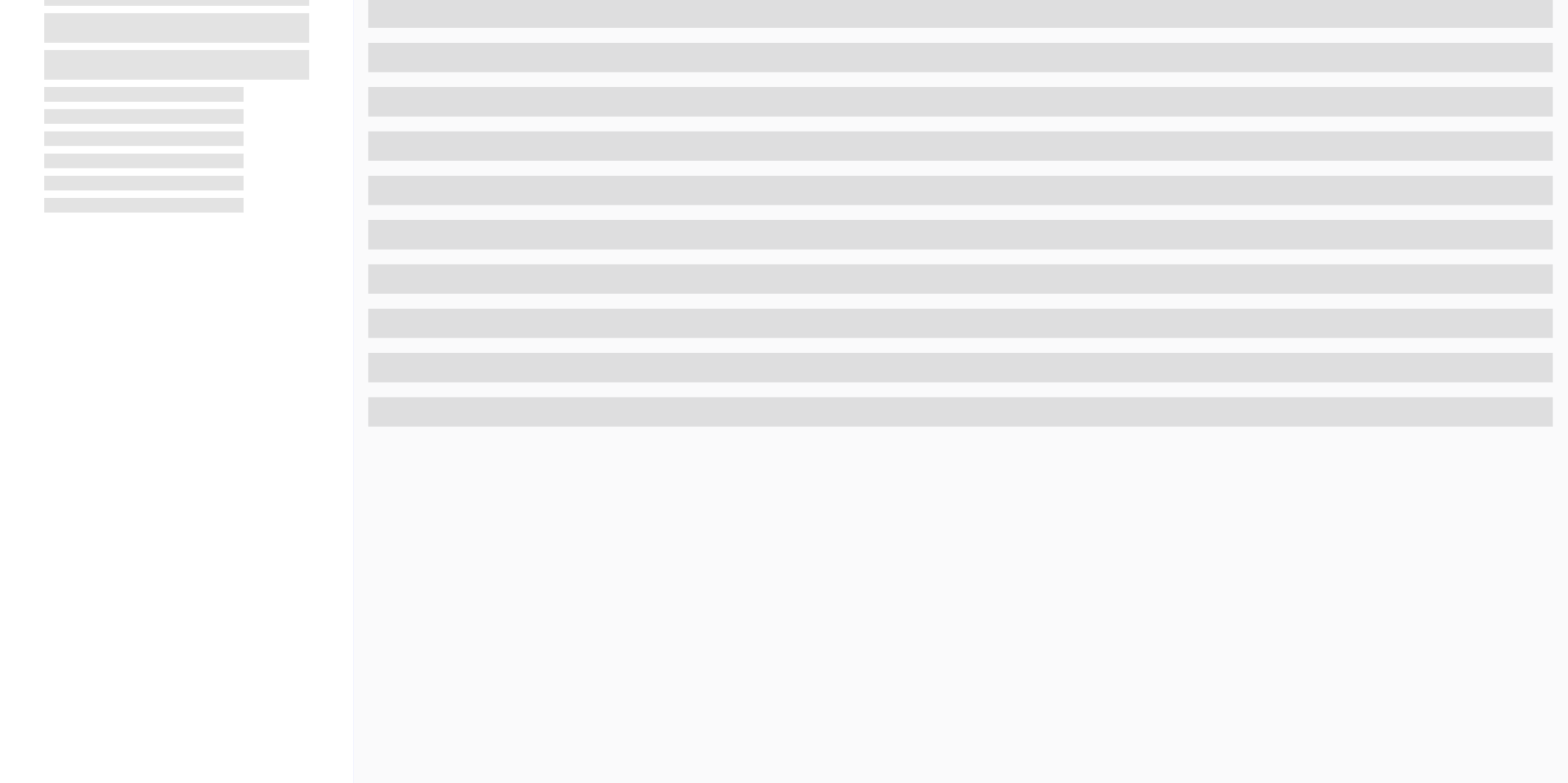
scroll to position [453, 0]
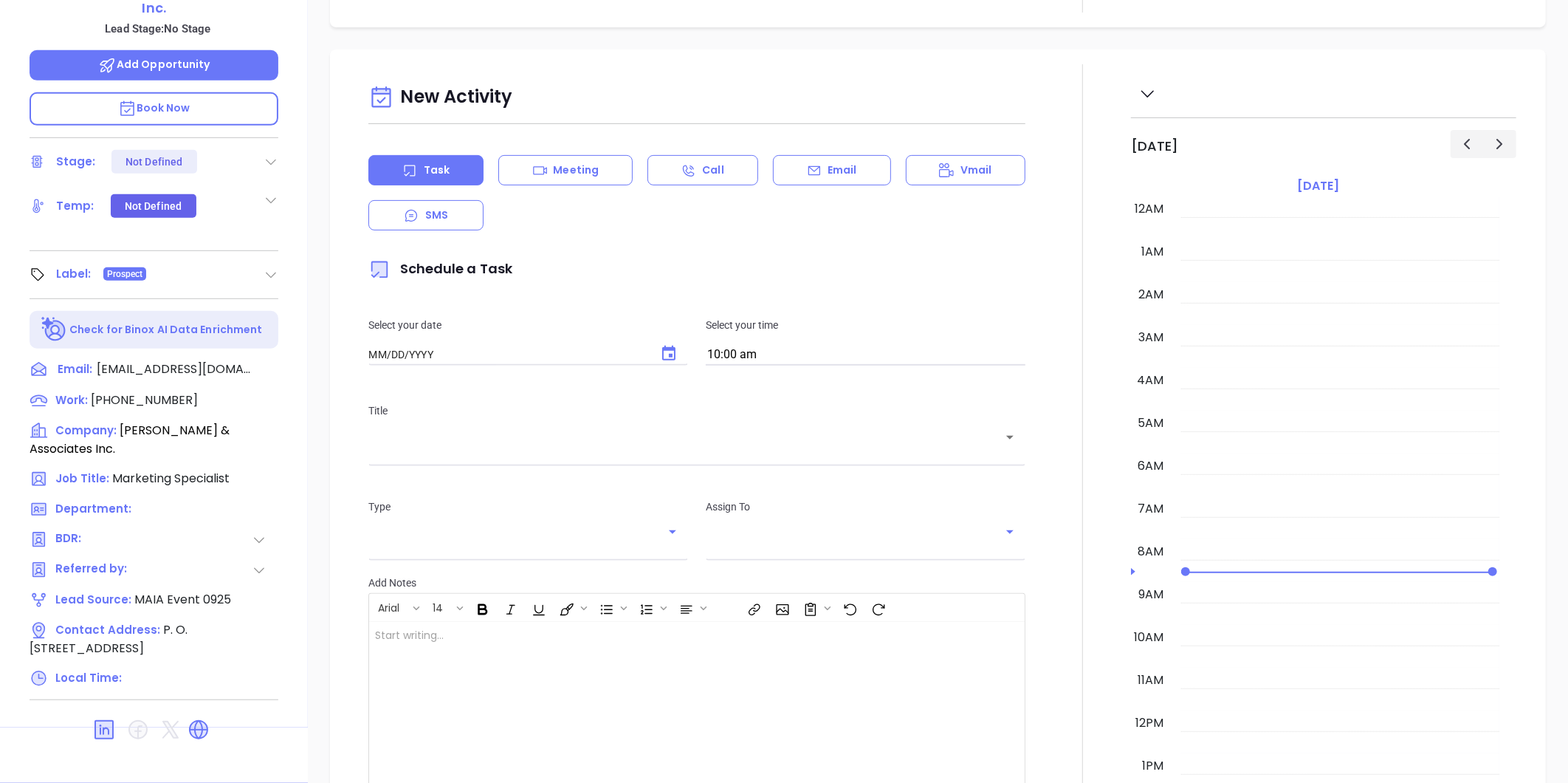
type input "[DATE]"
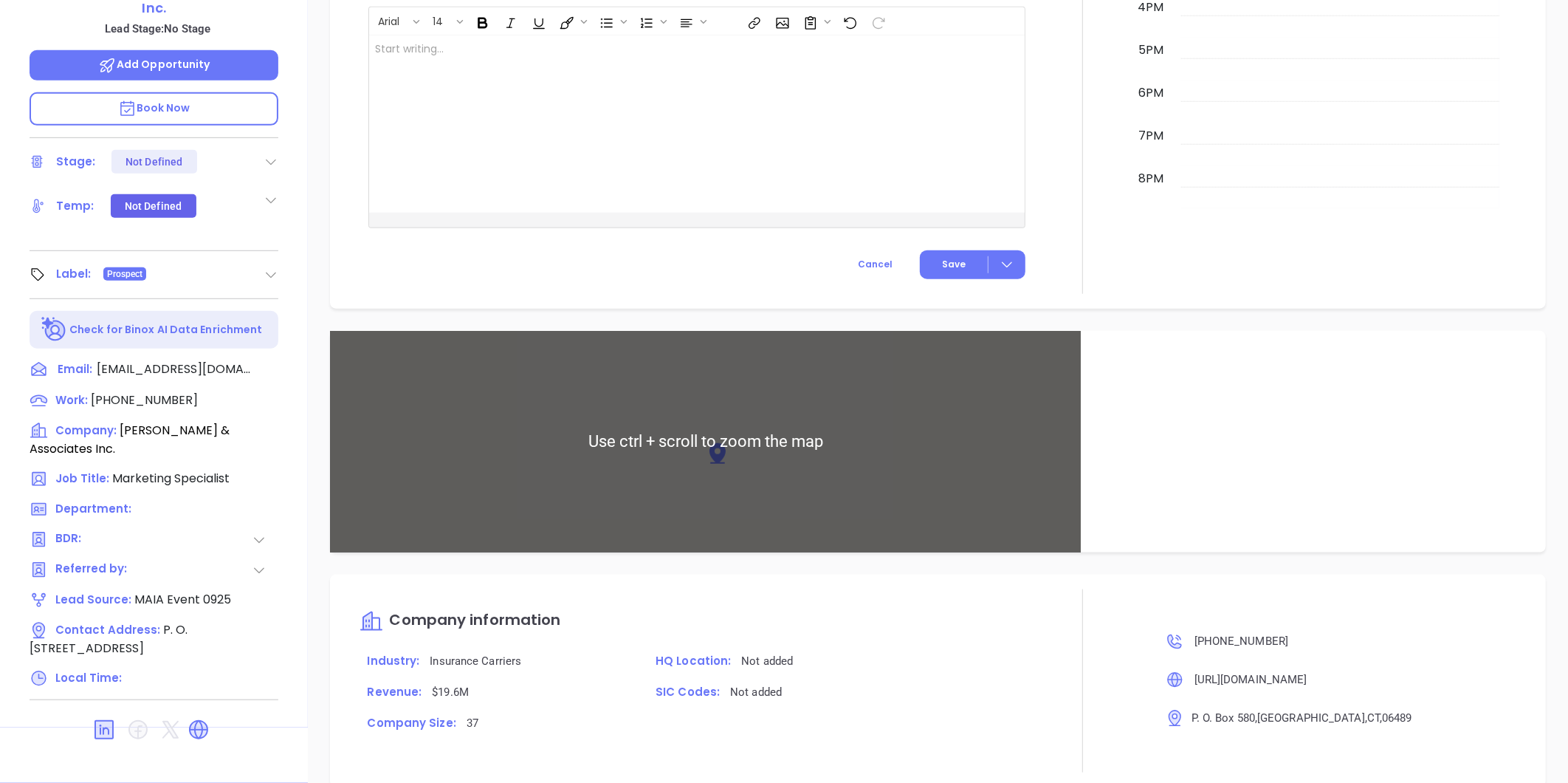
type input "[PERSON_NAME]"
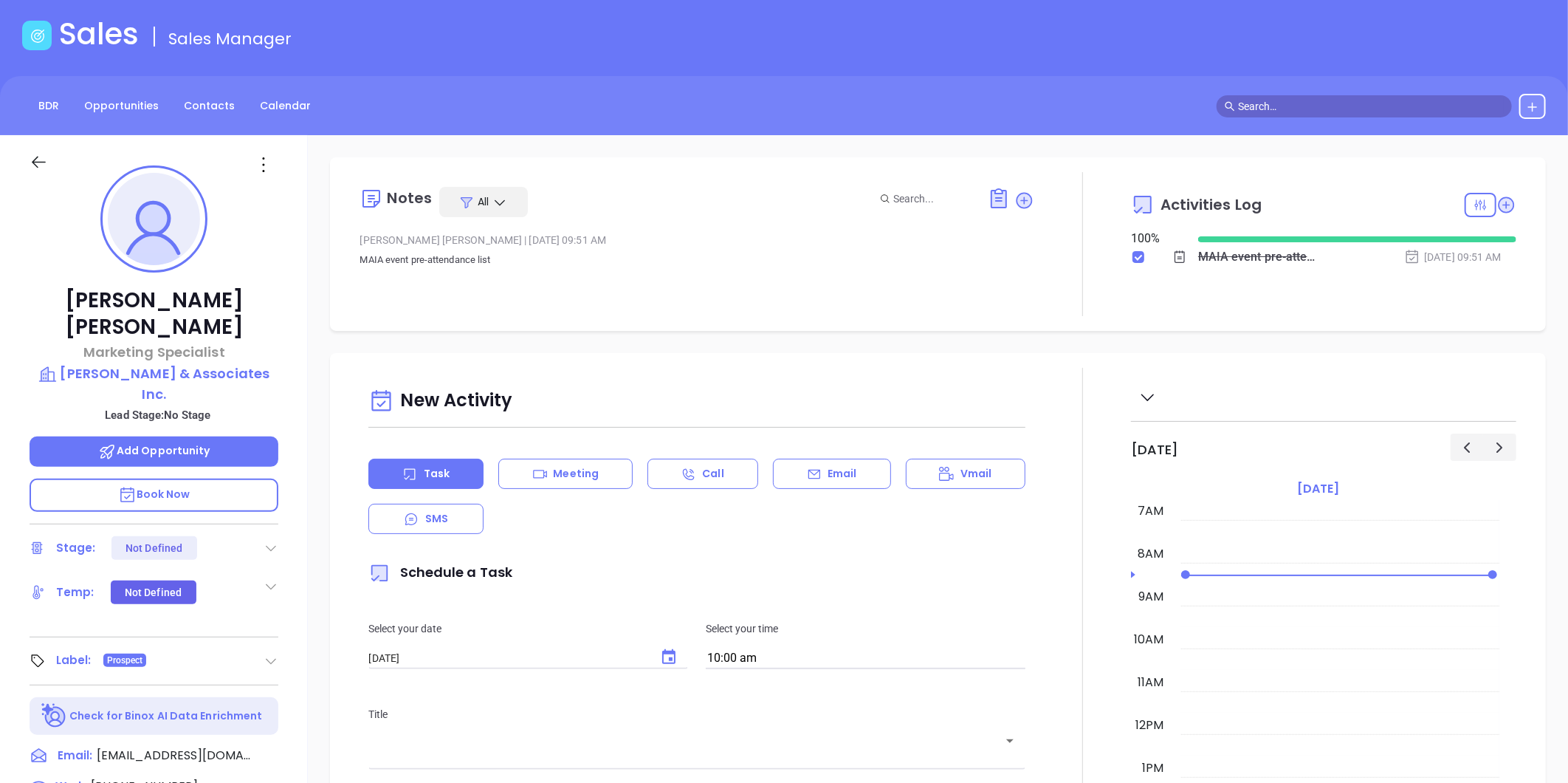
scroll to position [0, 0]
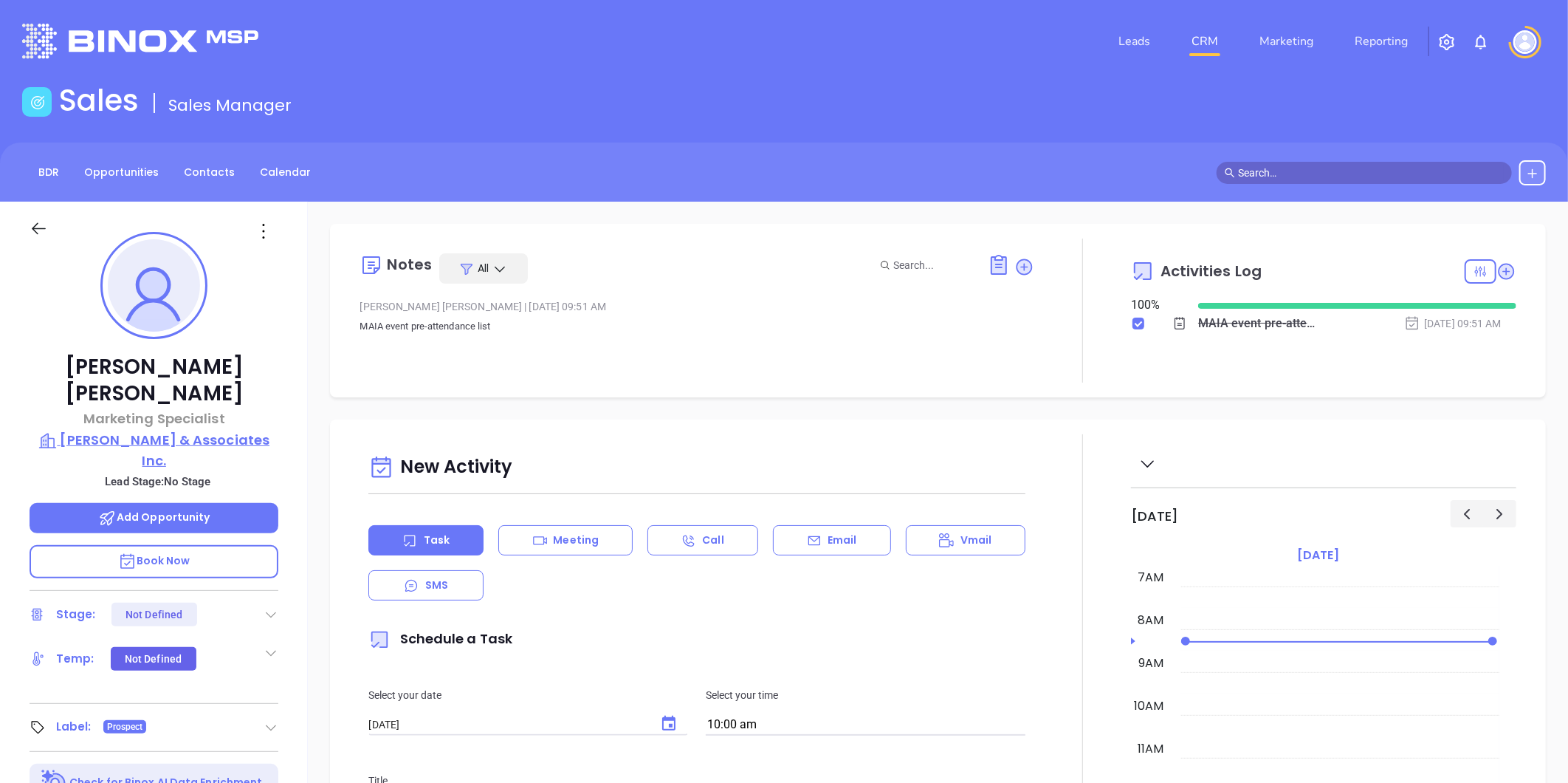
click at [116, 430] on p "Joseph Krar & Associates Inc." at bounding box center [154, 450] width 249 height 40
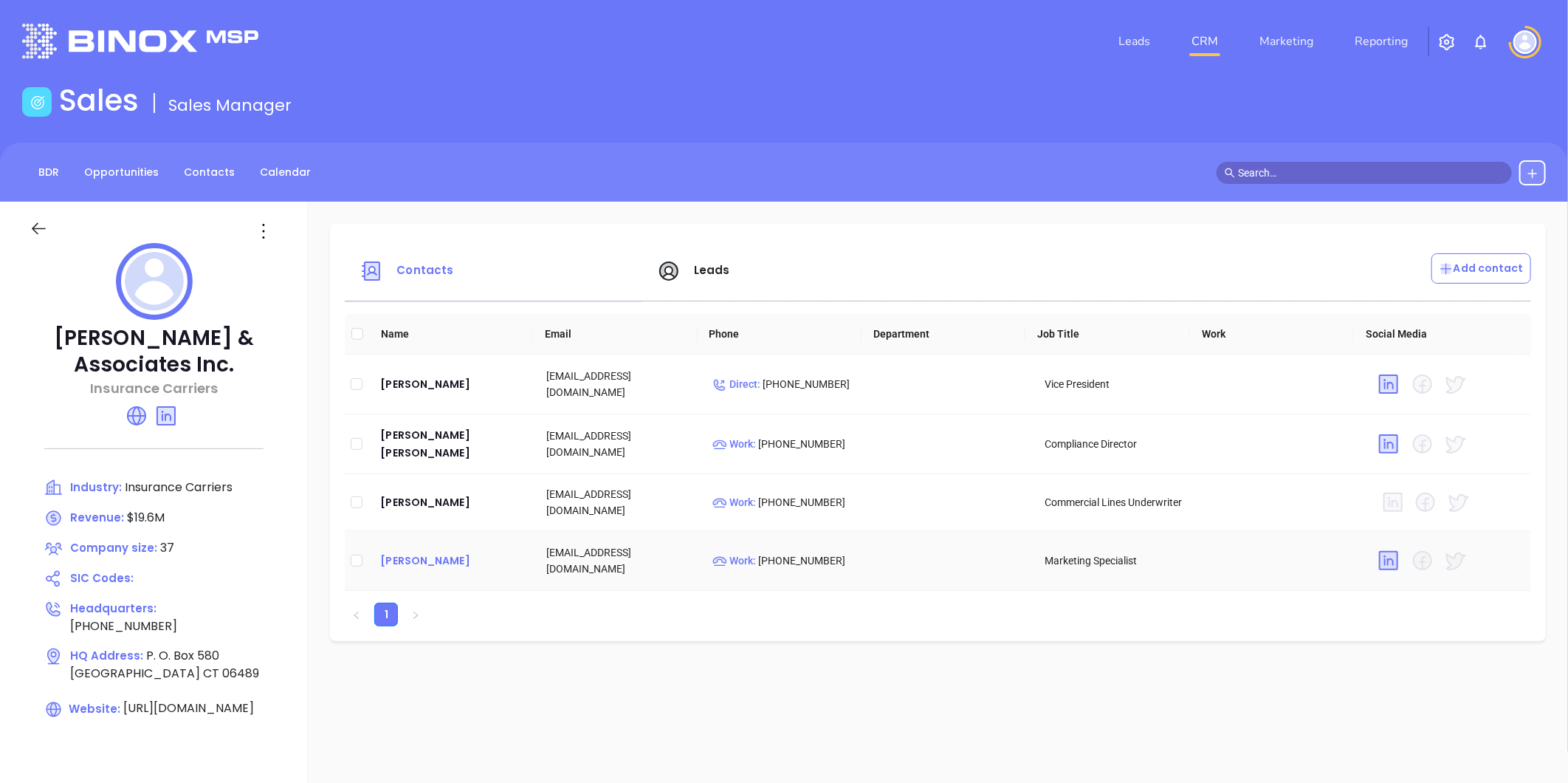
click at [415, 558] on div "Joe Russo" at bounding box center [452, 560] width 143 height 18
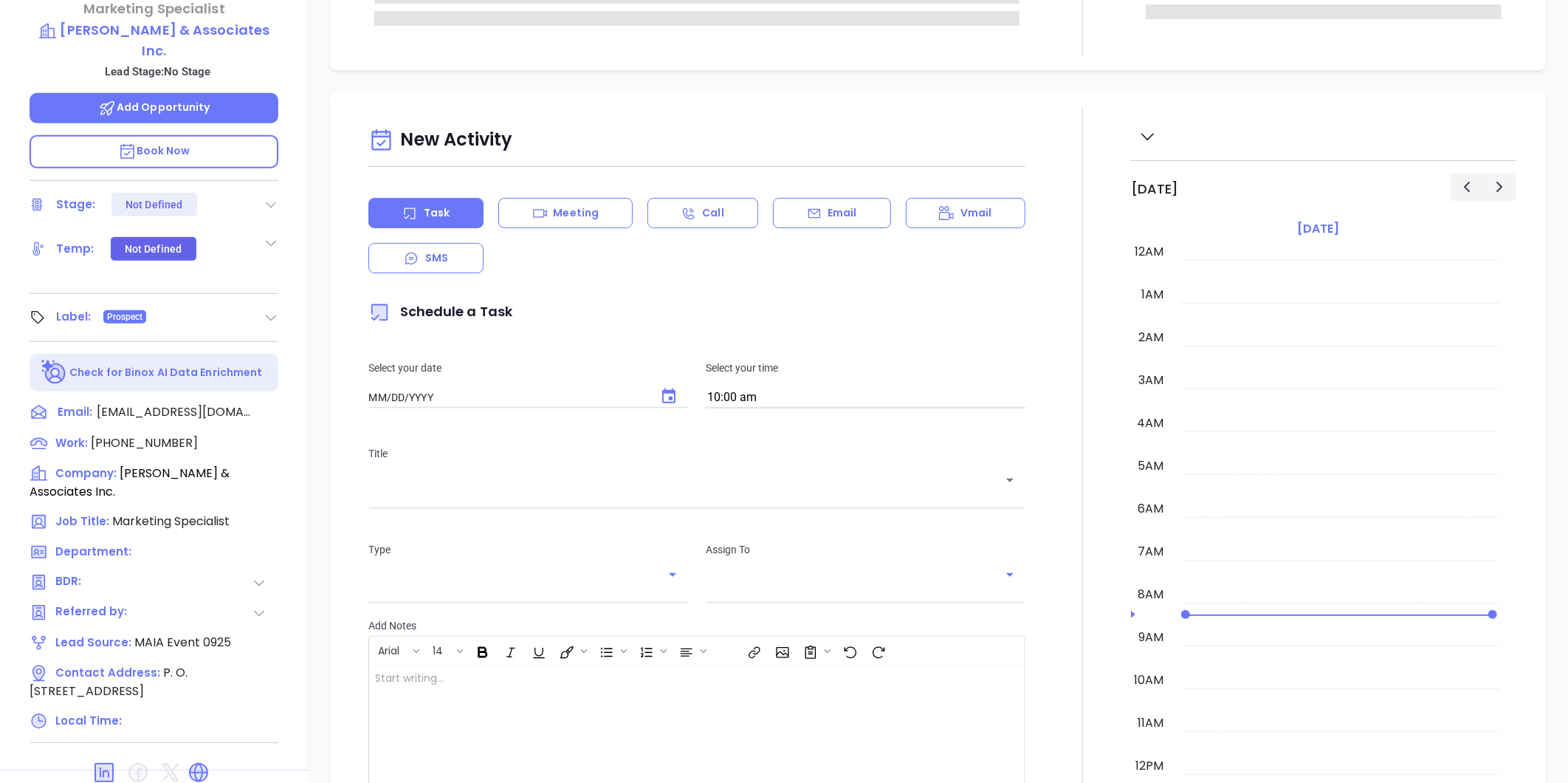
type input "[DATE]"
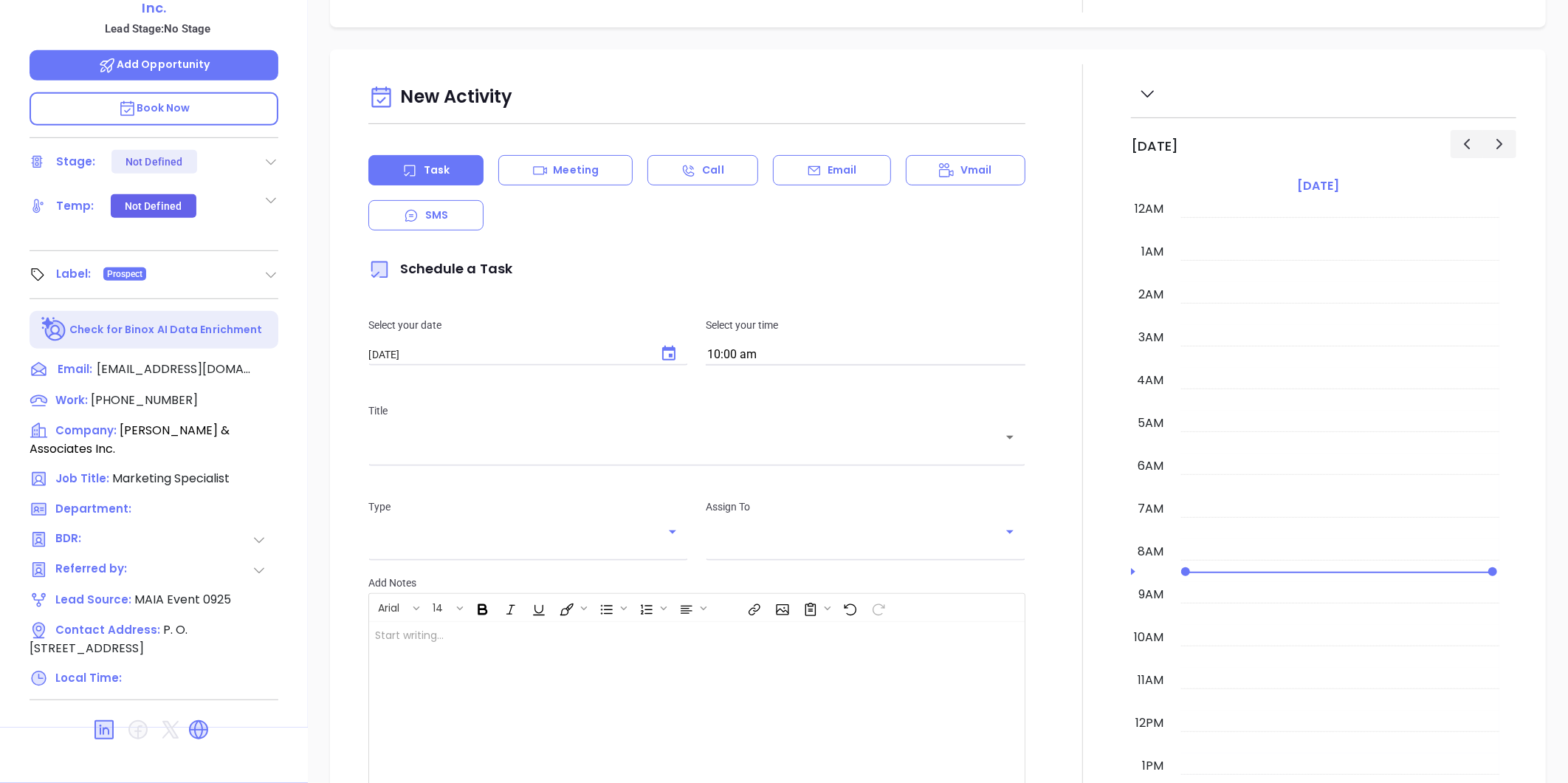
scroll to position [301, 0]
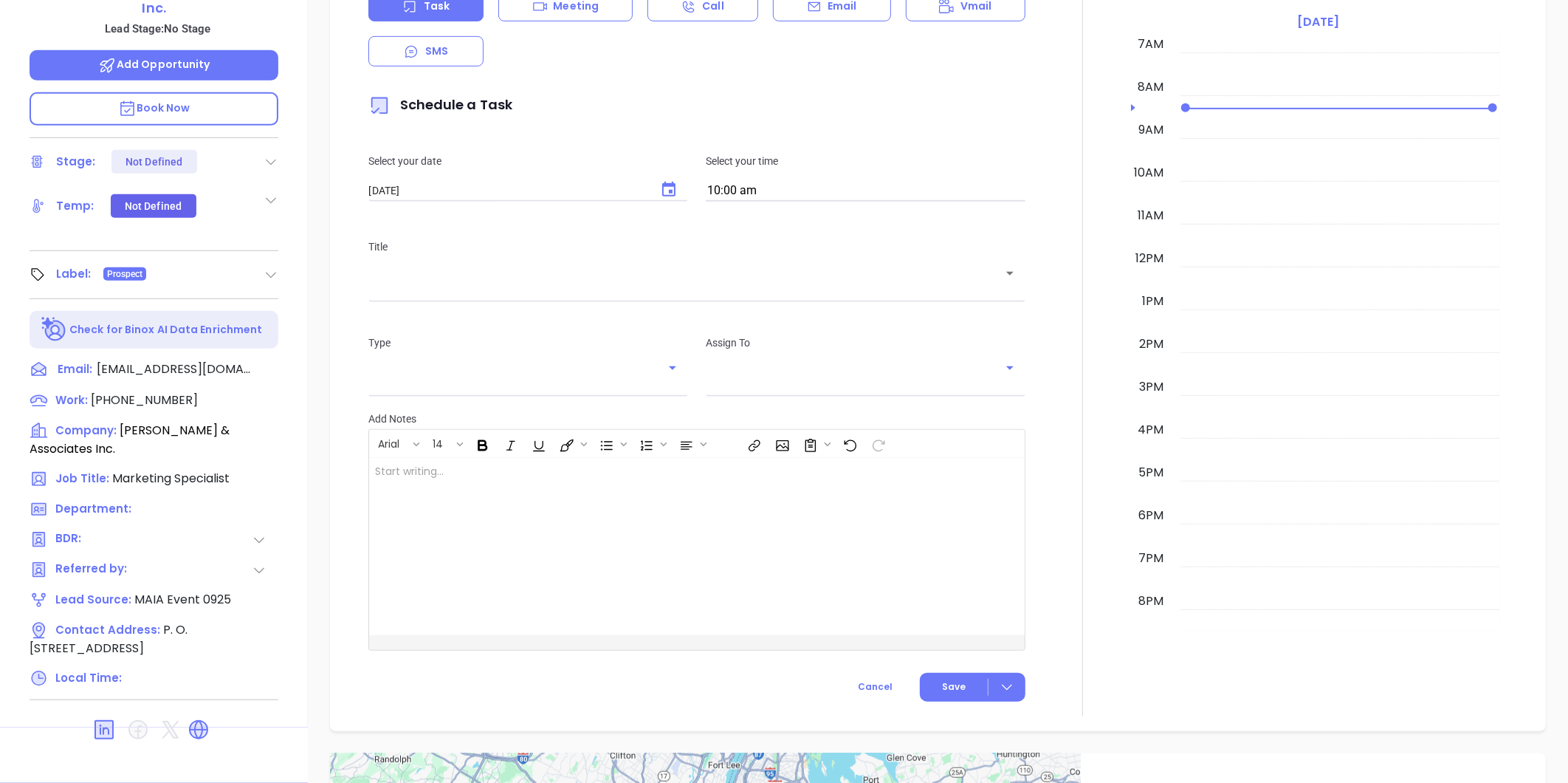
type input "[PERSON_NAME]"
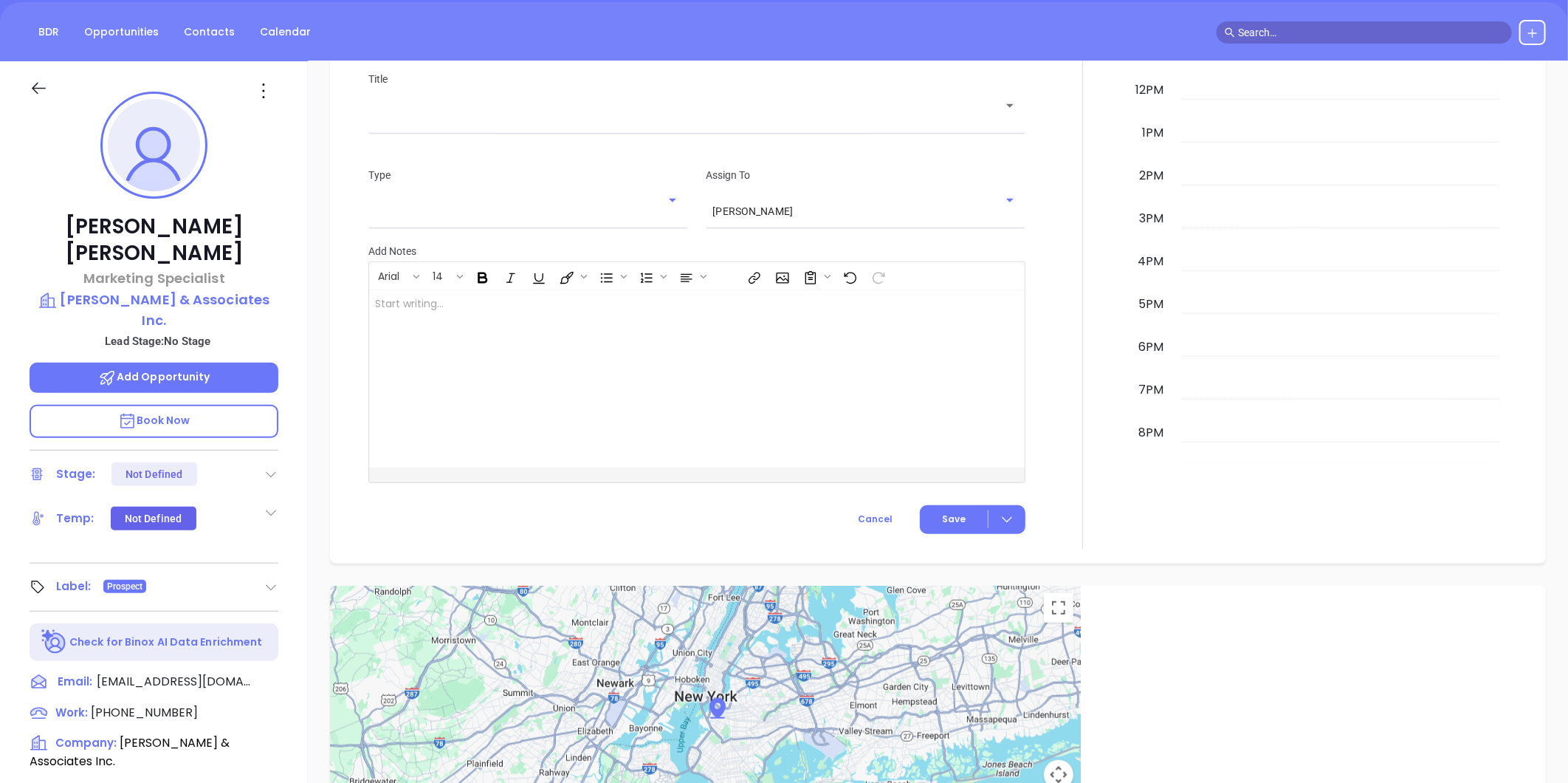
scroll to position [0, 0]
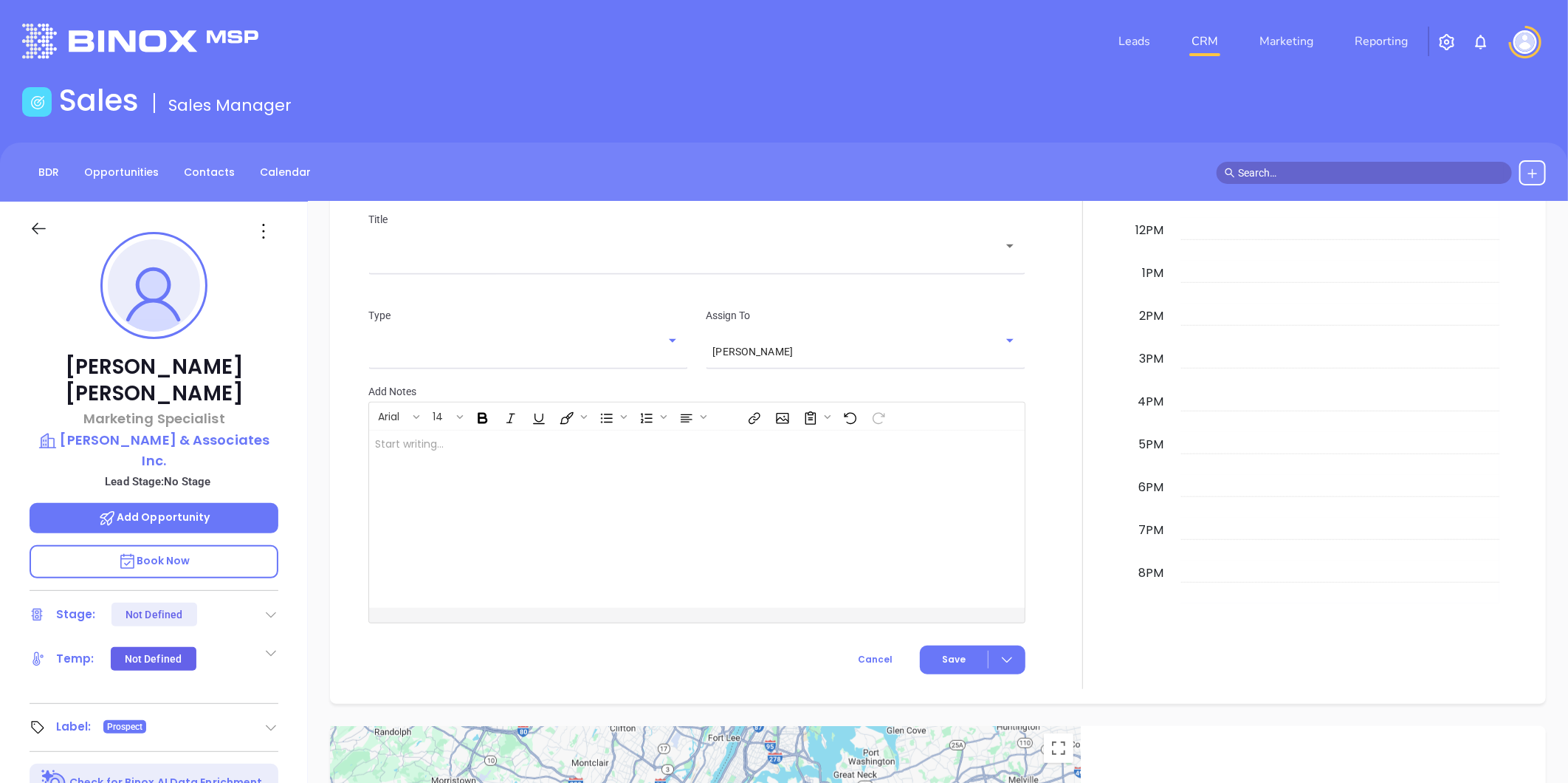
click at [257, 233] on icon at bounding box center [263, 230] width 23 height 23
click at [271, 386] on icon at bounding box center [269, 390] width 11 height 11
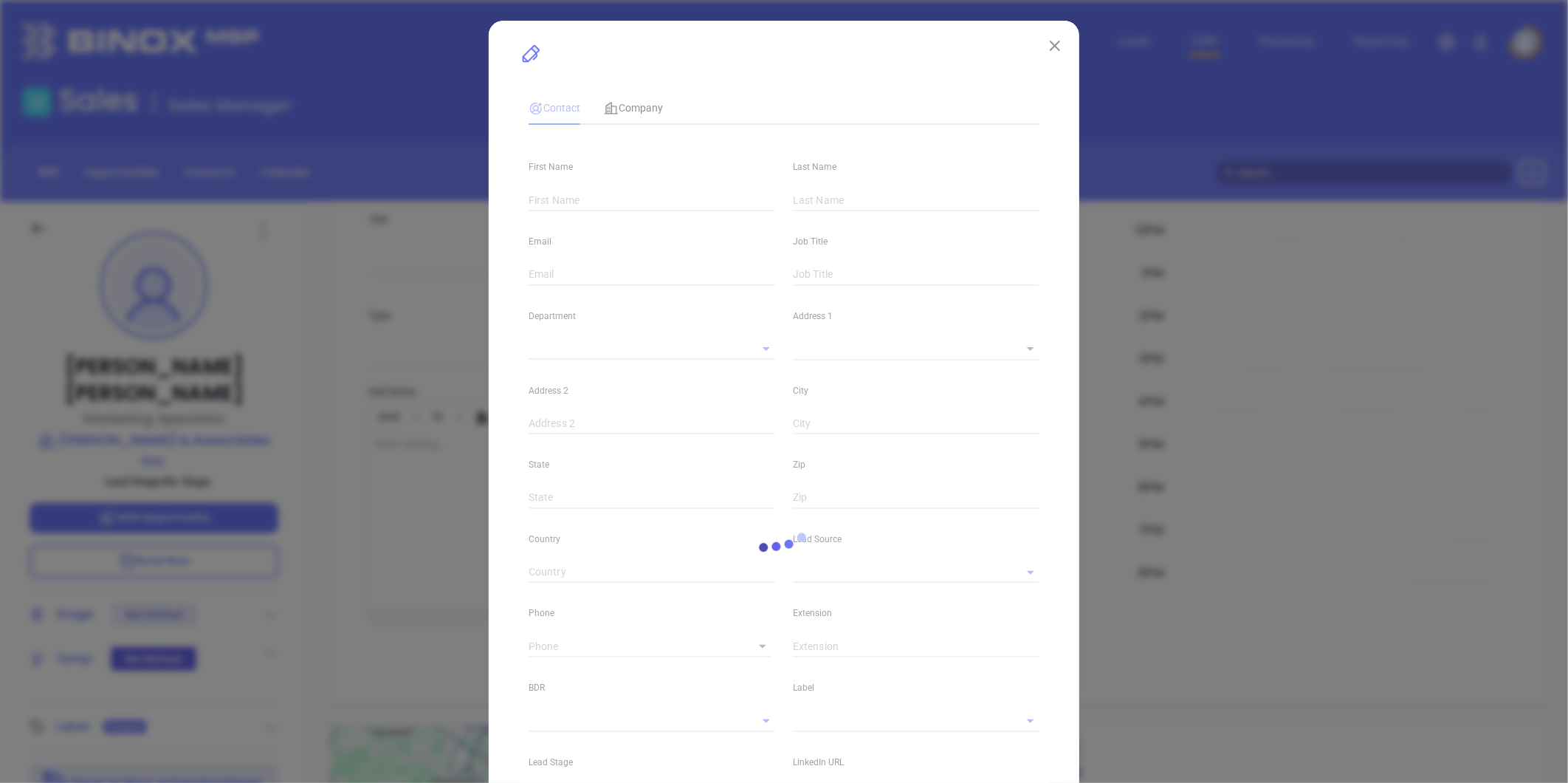
type input "Joe"
type input "Russo"
type input "jrusso@jkrar.com"
type input "Marketing Specialist"
type textarea "P. O. Box 580"
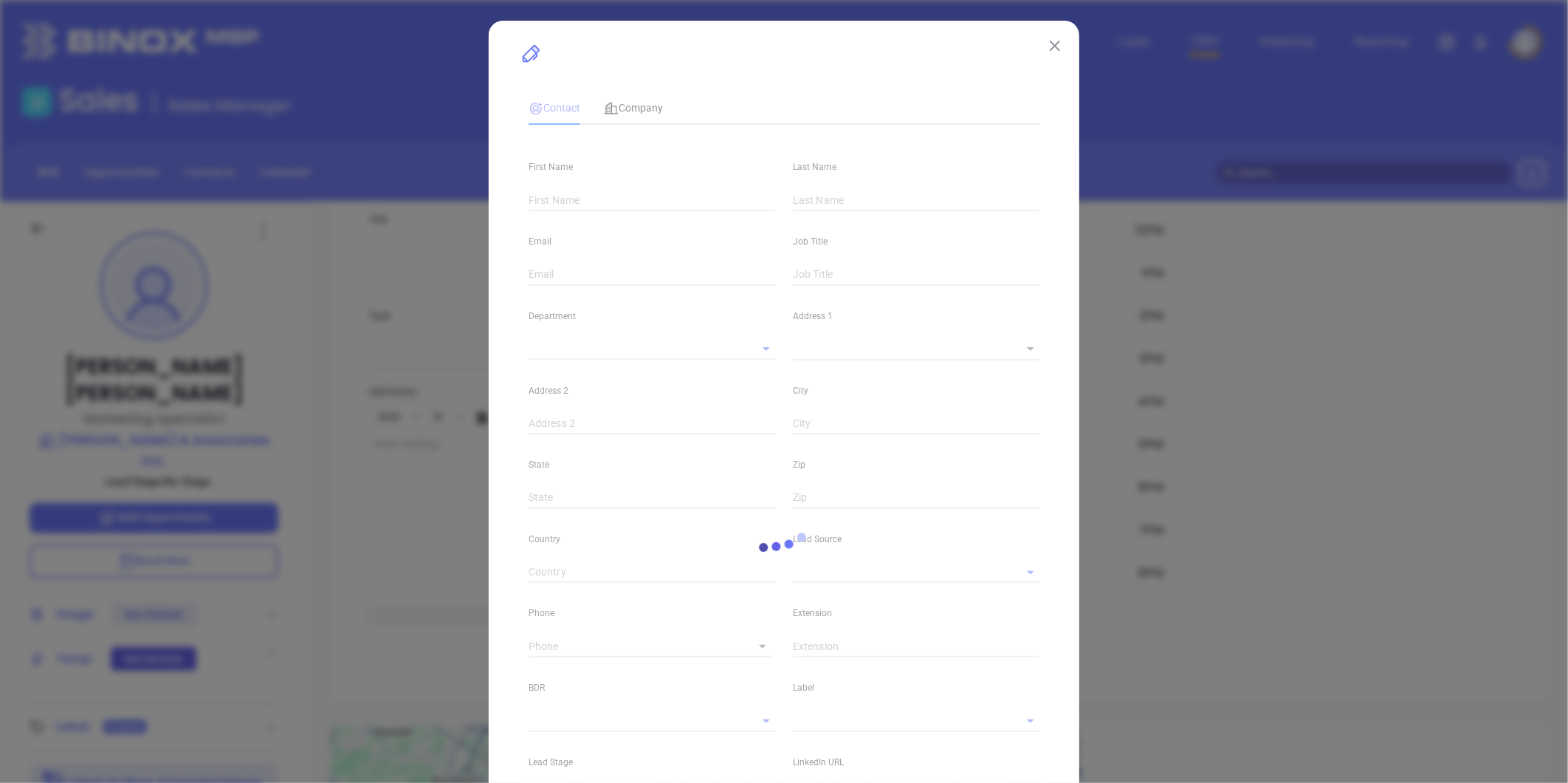
type input "1"
type input "Southington"
type input "CT"
type input "06489"
type input "www.linkedin.com/in/joseph-russo-8ab865aa/"
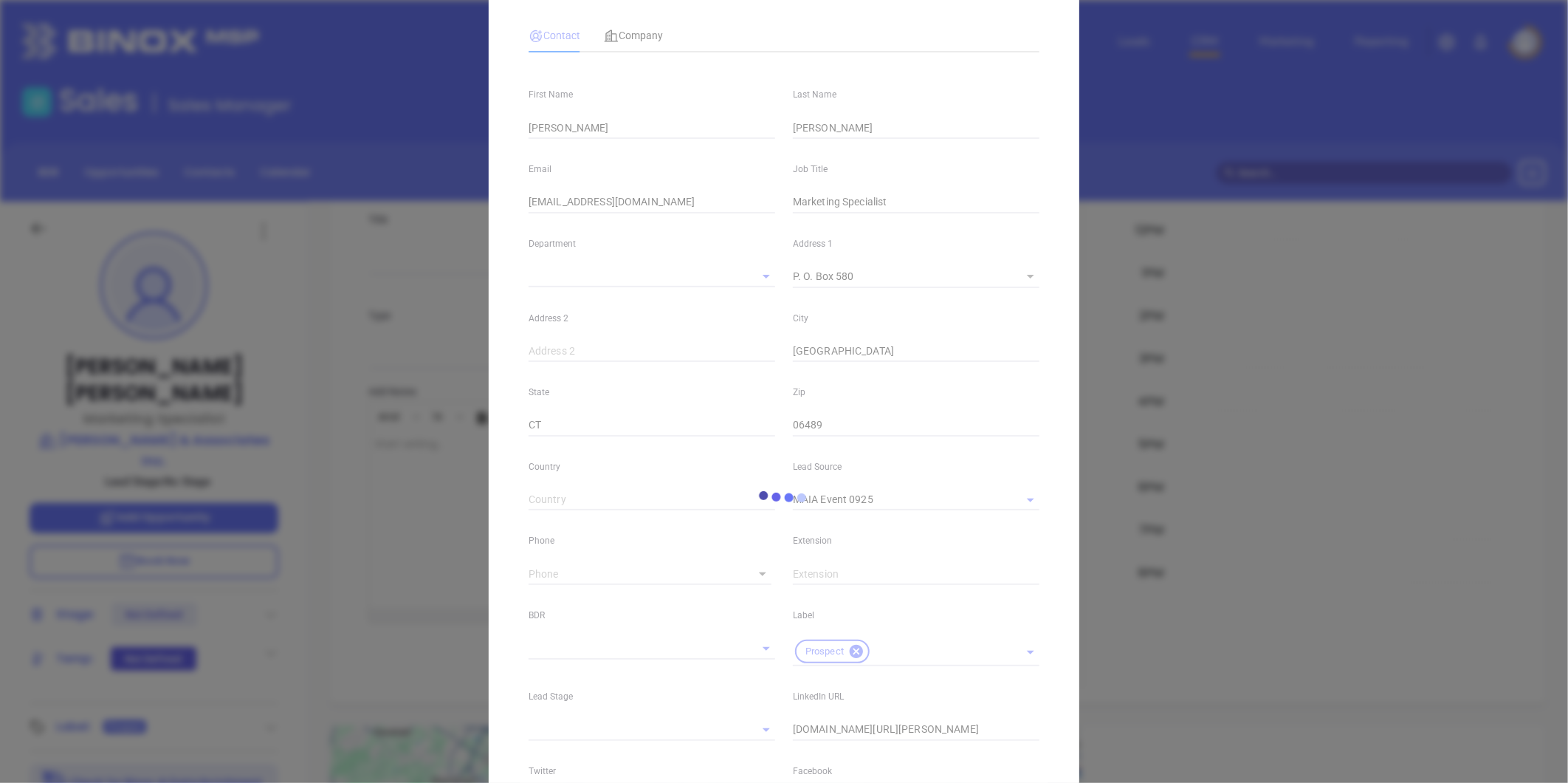
type input "MAIA Event 0925"
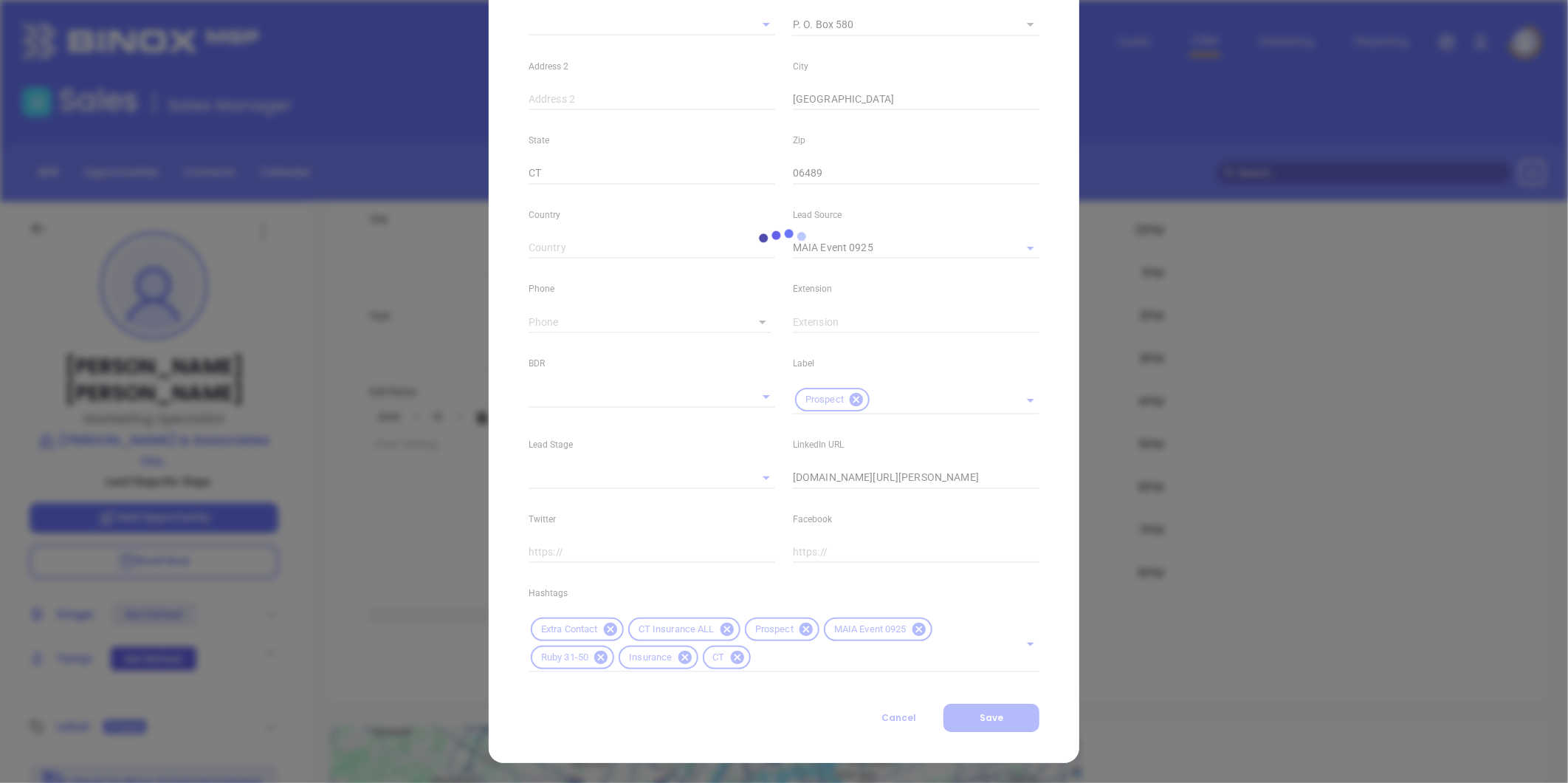
scroll to position [329, 0]
type input "(800) 886-5050"
type input "1"
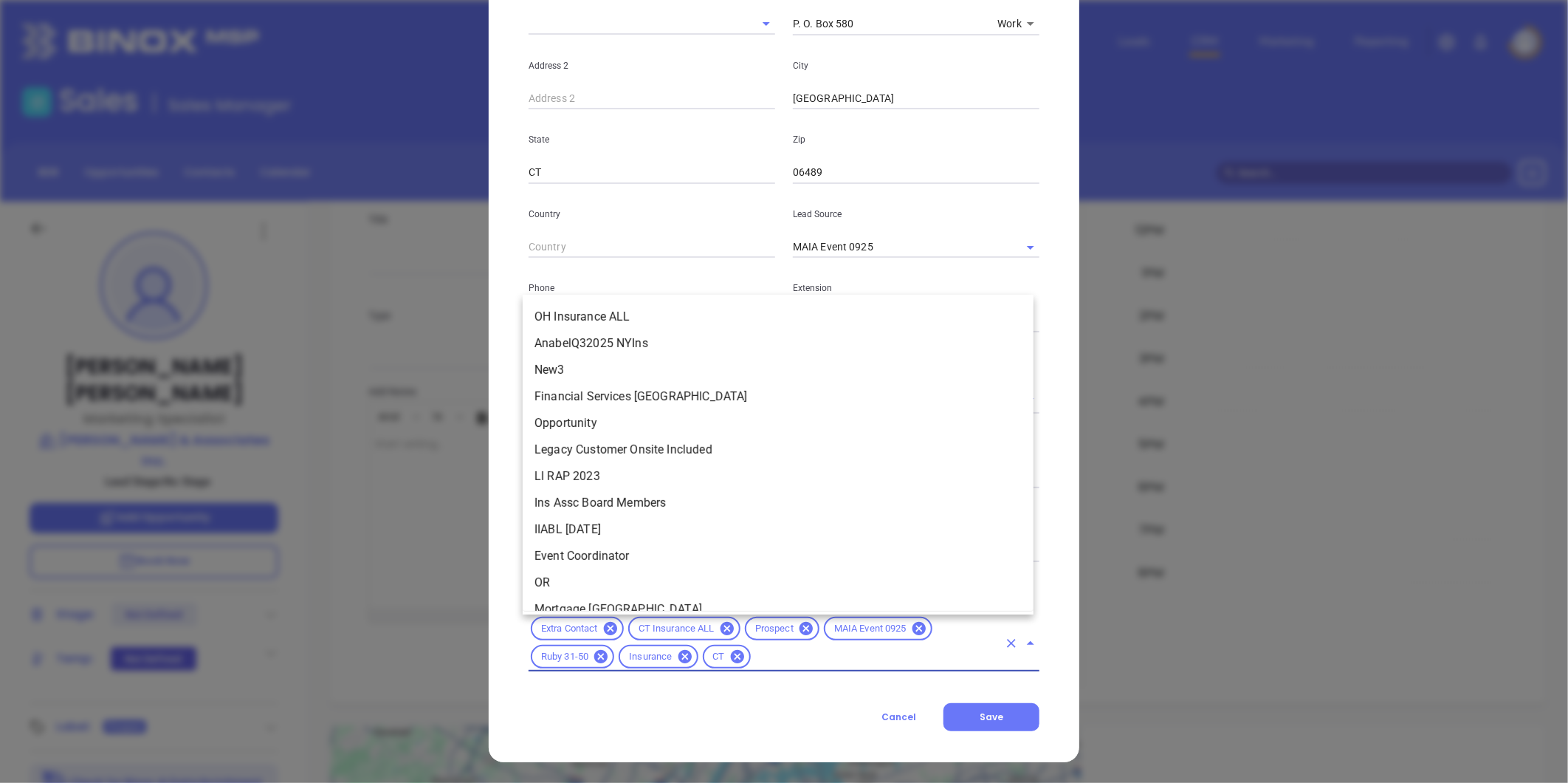
click at [790, 656] on input "text" at bounding box center [876, 657] width 245 height 18
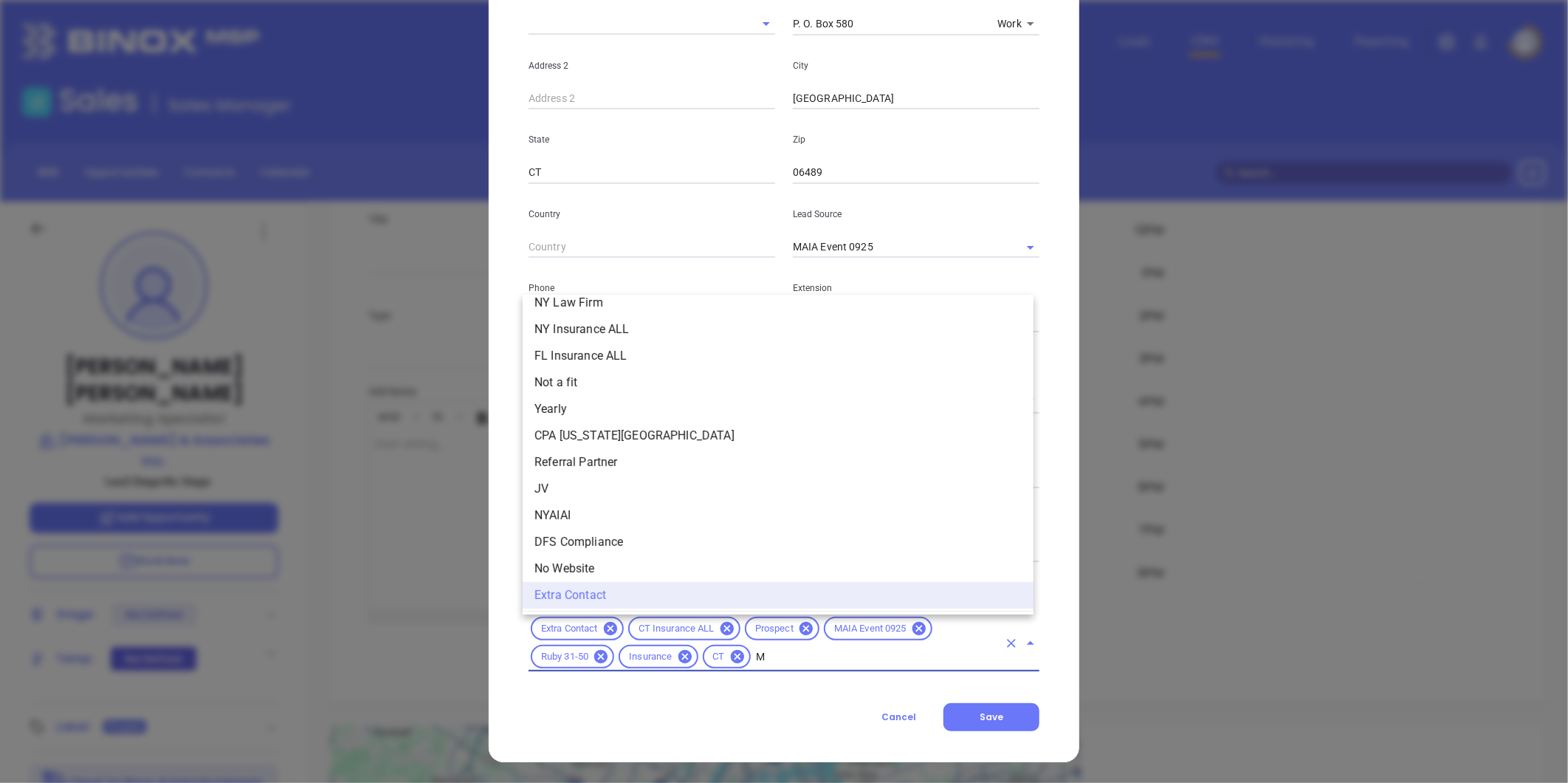
scroll to position [0, 0]
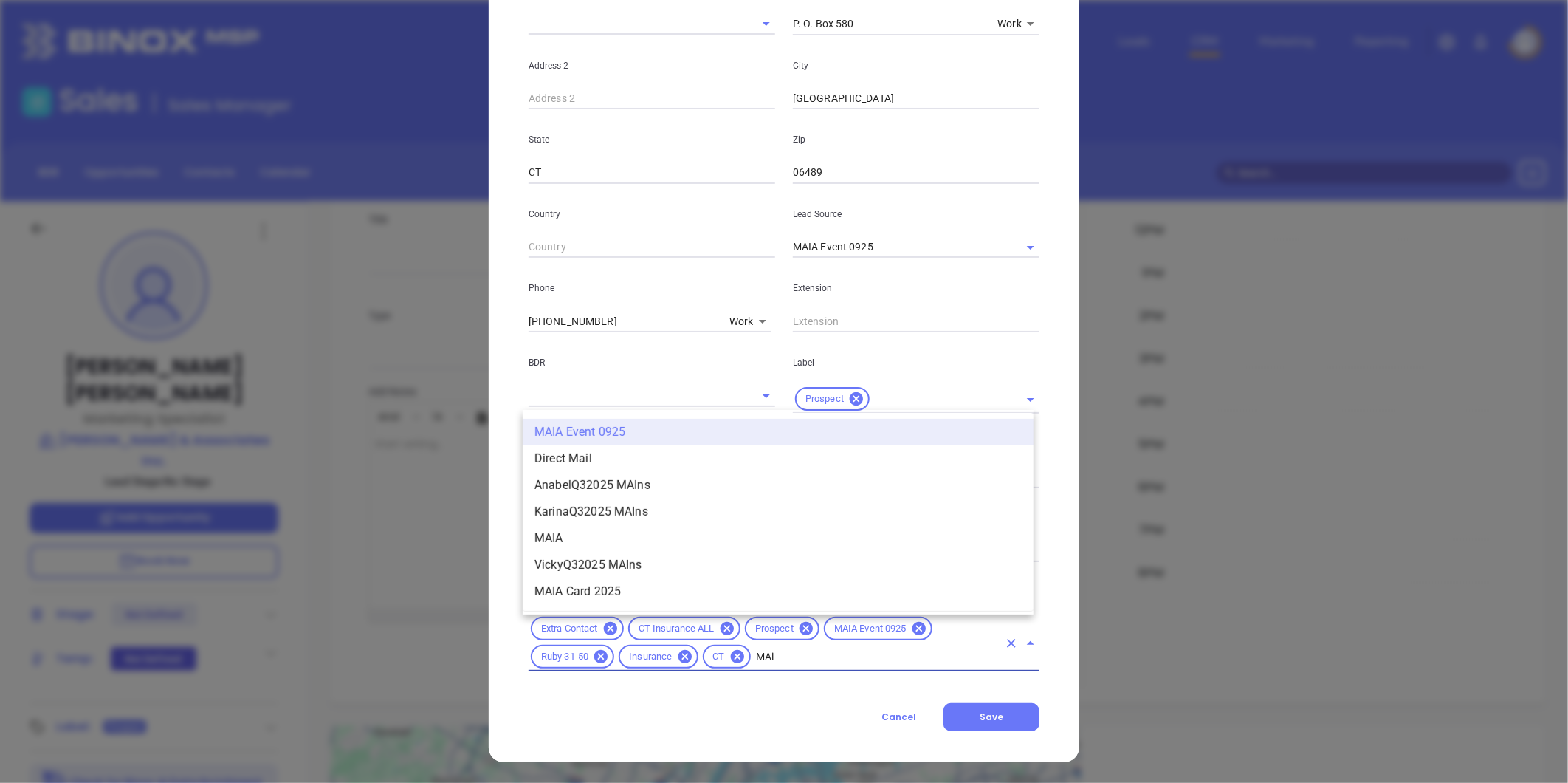
type input "MAia"
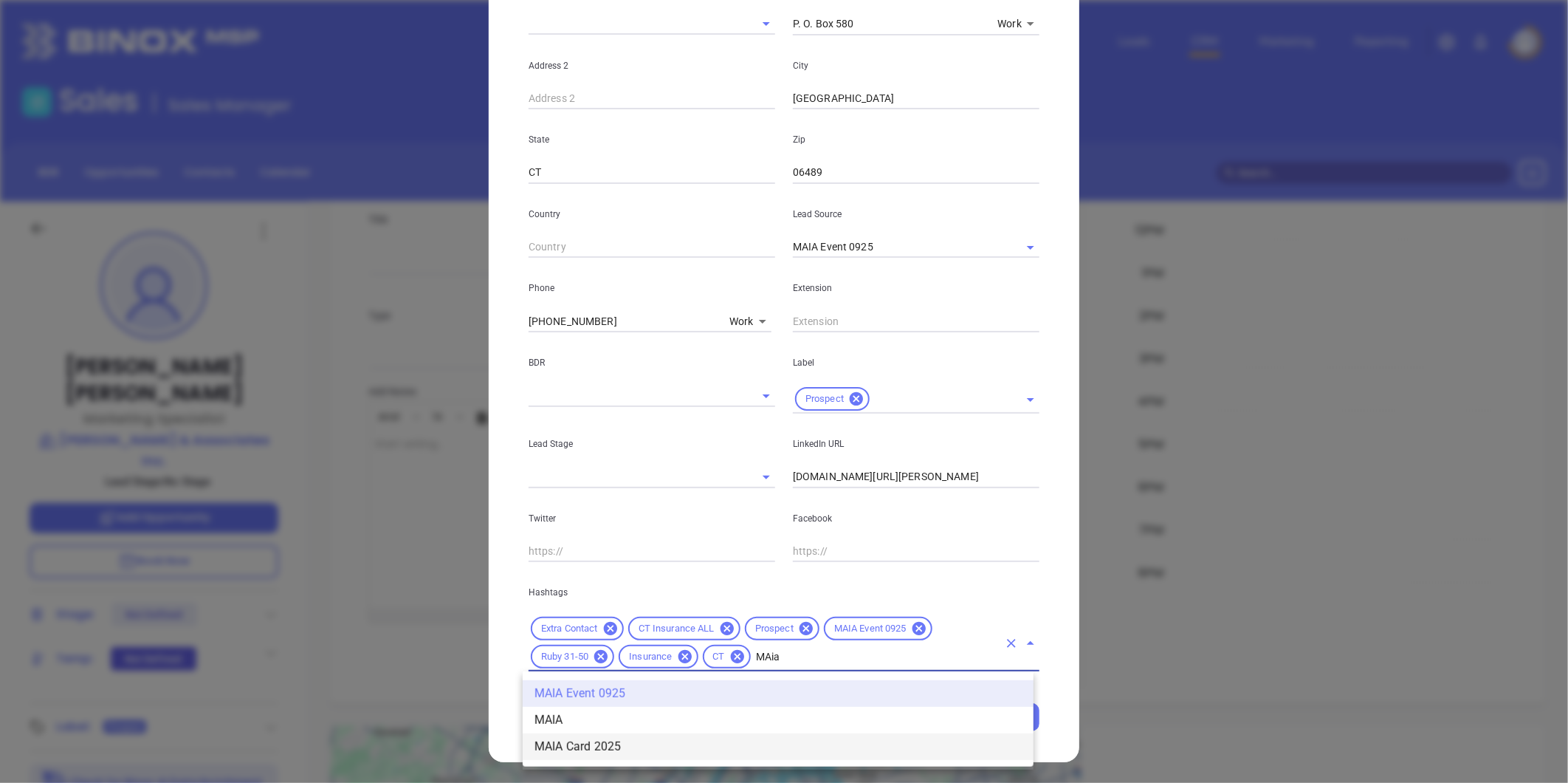
click at [614, 743] on li "MAIA Card 2025" at bounding box center [778, 746] width 511 height 27
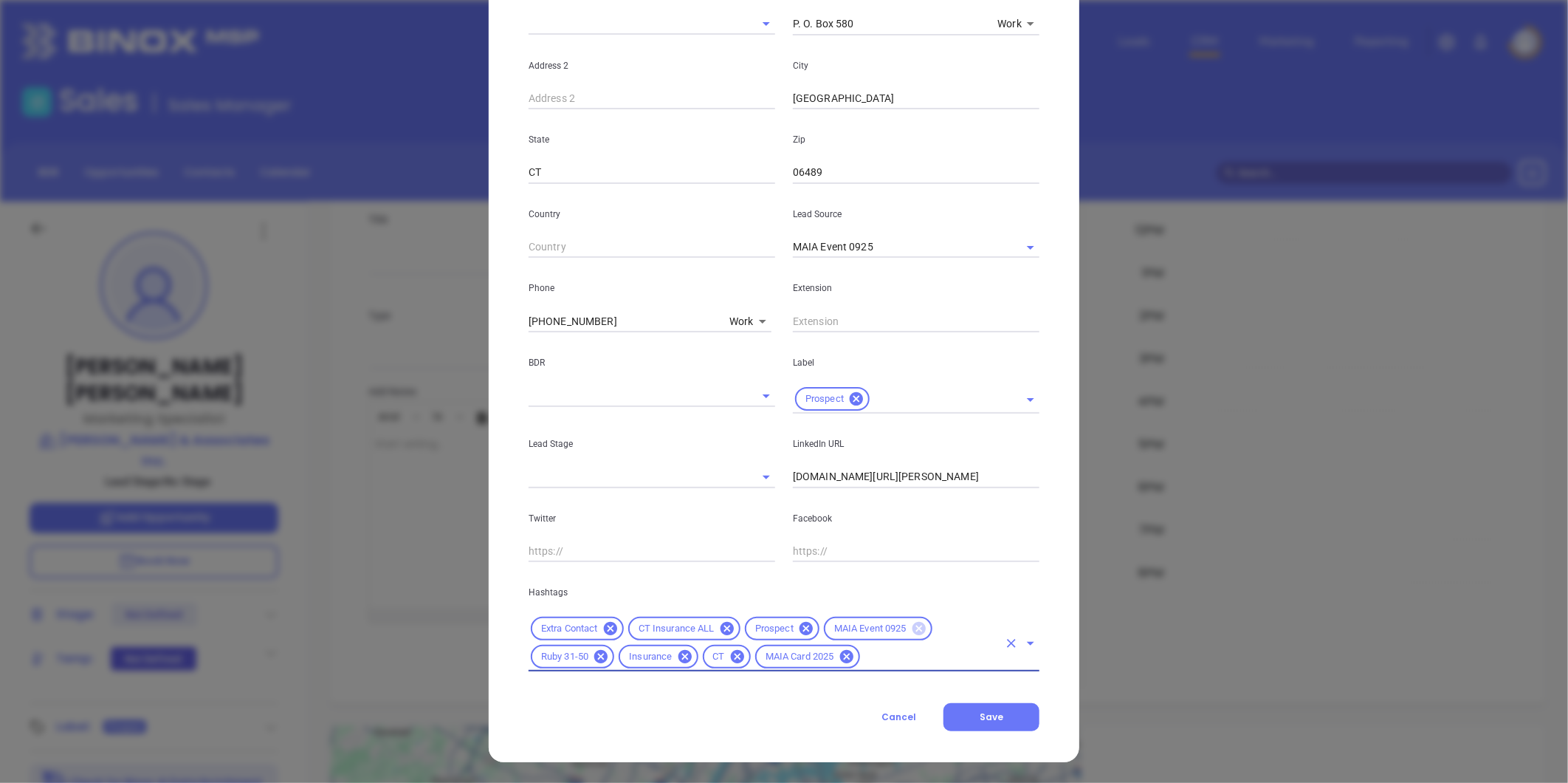
click at [918, 627] on icon at bounding box center [918, 628] width 13 height 13
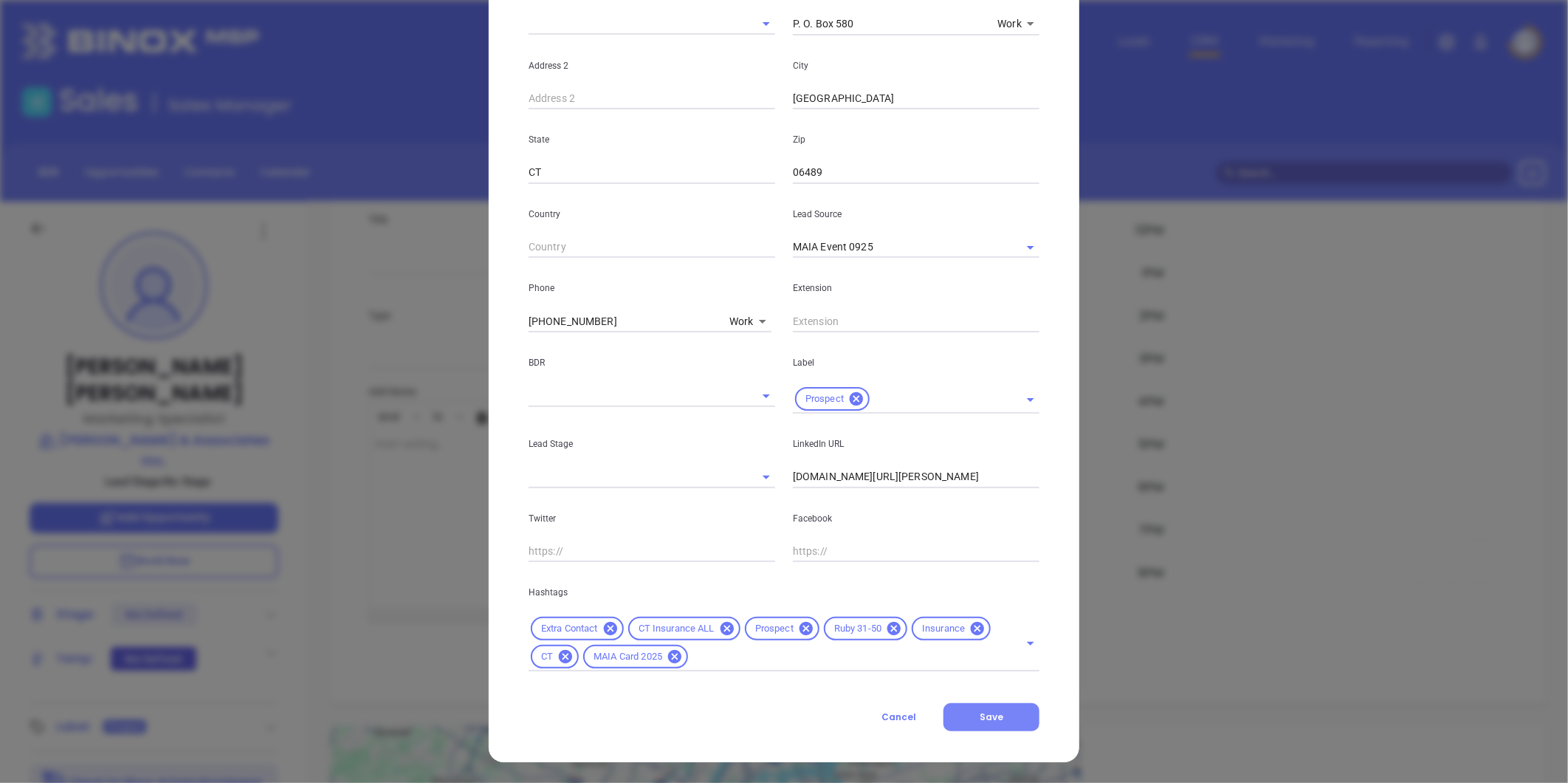
click at [982, 713] on span "Save" at bounding box center [991, 717] width 23 height 13
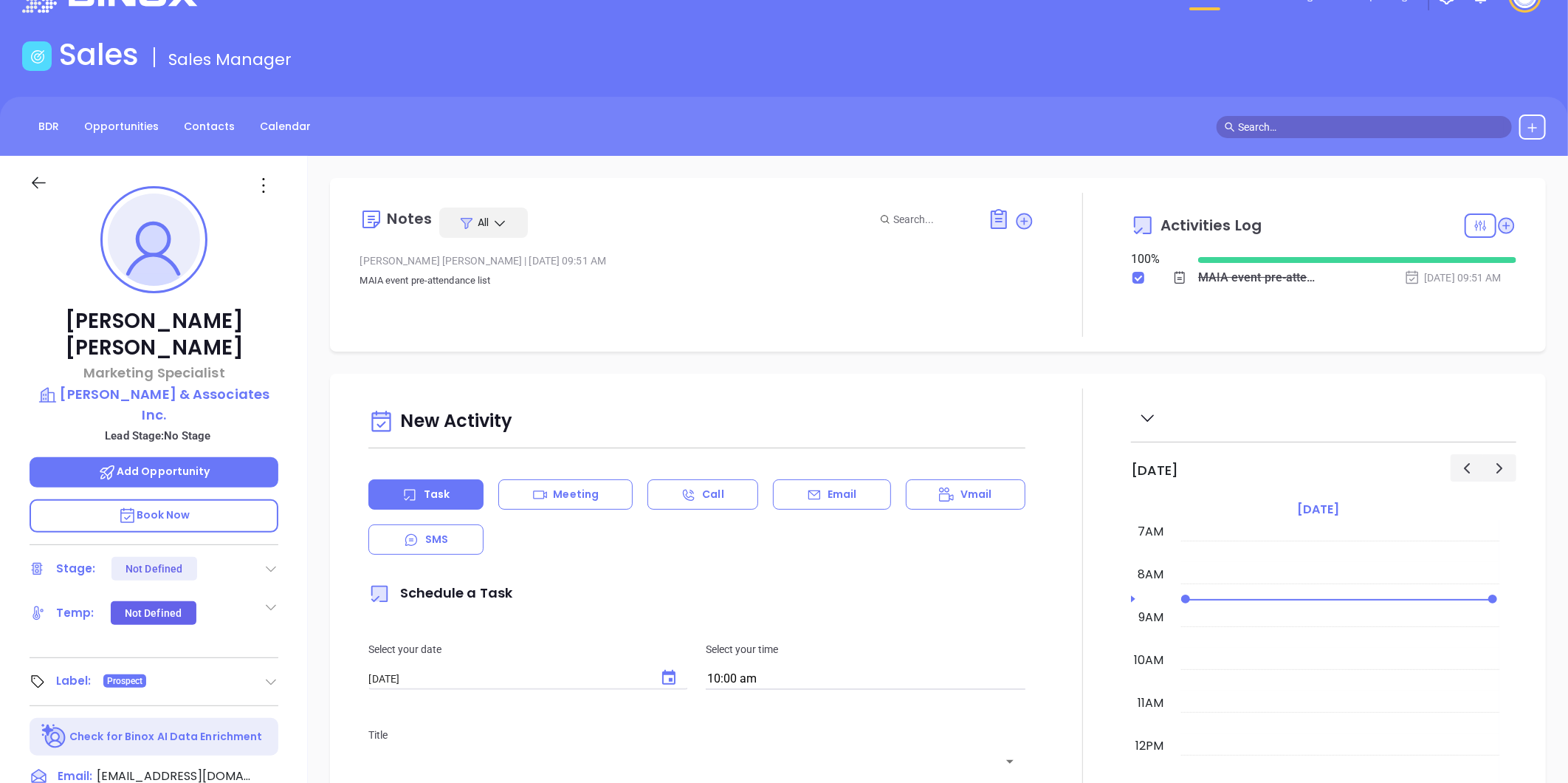
scroll to position [42, 0]
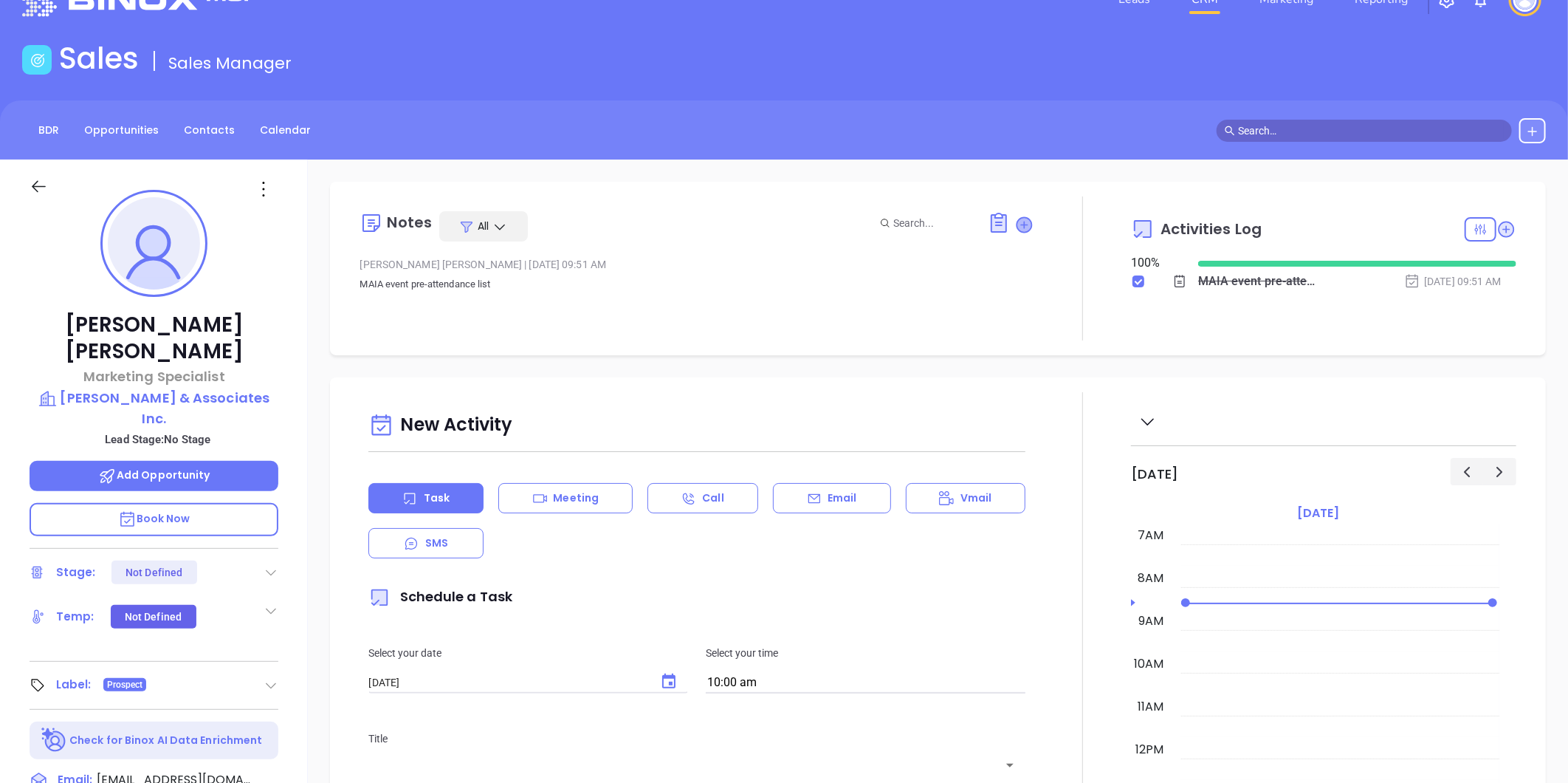
click at [1017, 227] on icon at bounding box center [1024, 224] width 15 height 15
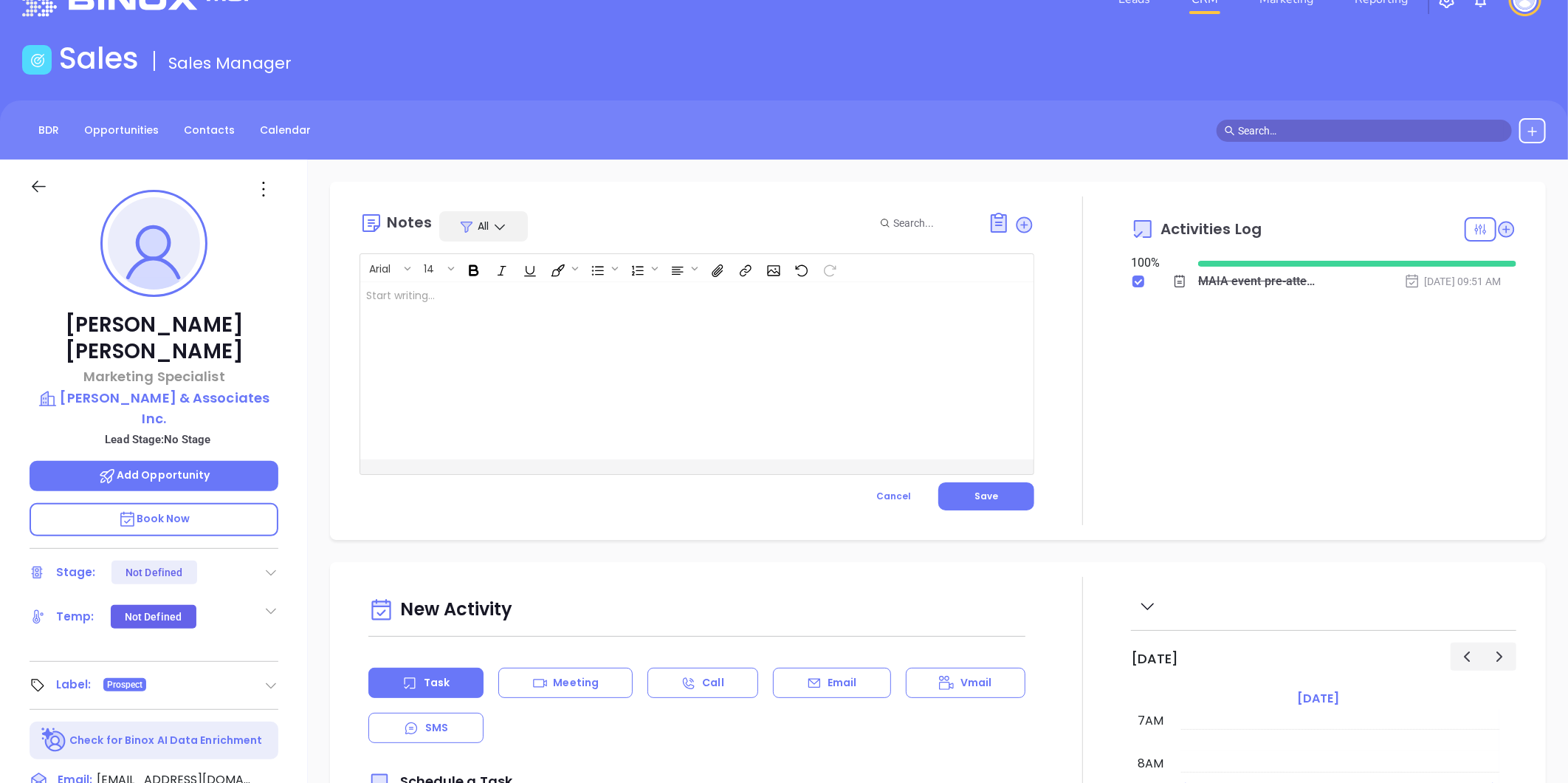
click at [655, 308] on div at bounding box center [673, 370] width 626 height 177
click at [962, 492] on button "Save" at bounding box center [986, 496] width 96 height 28
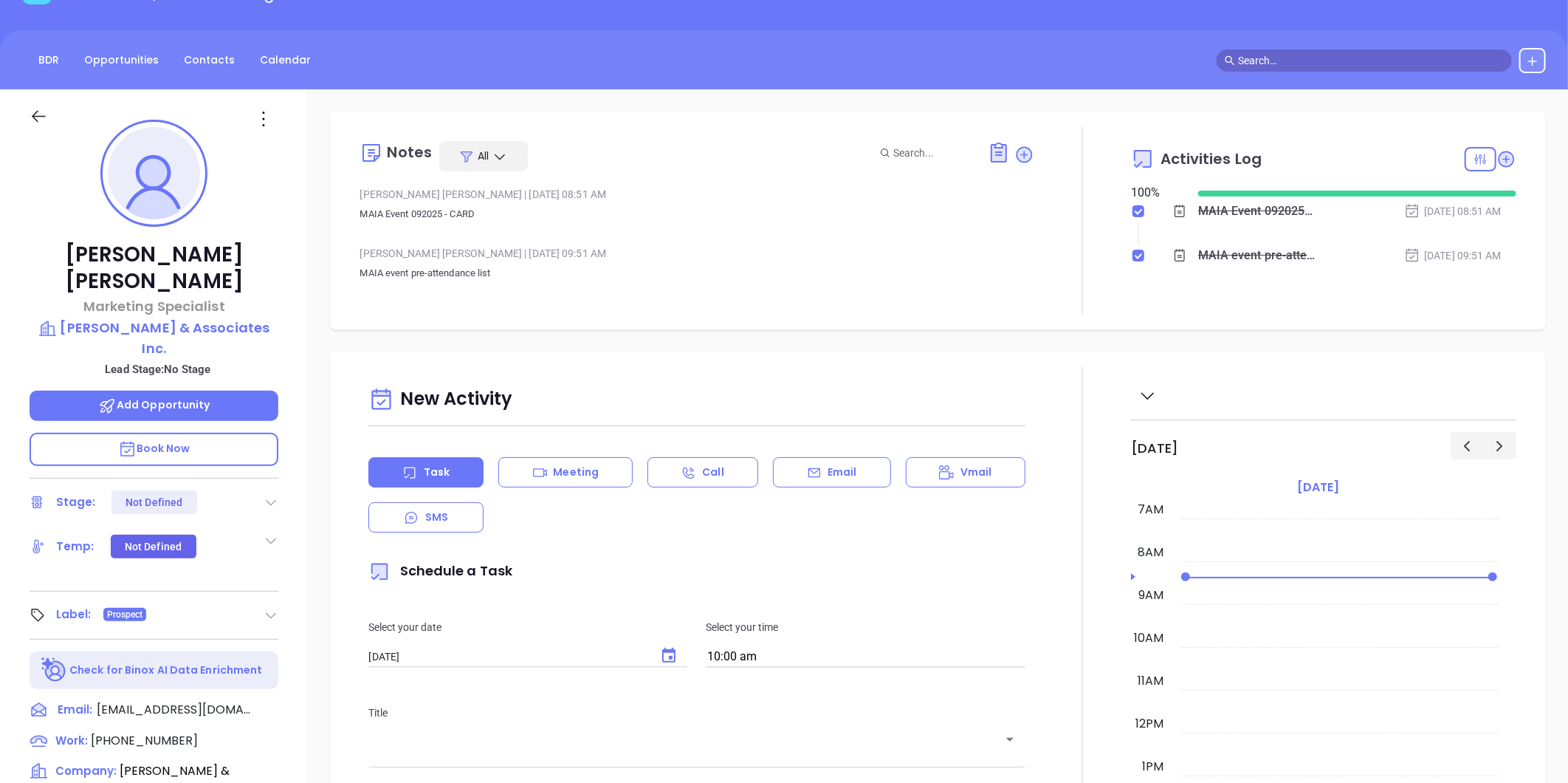
scroll to position [0, 0]
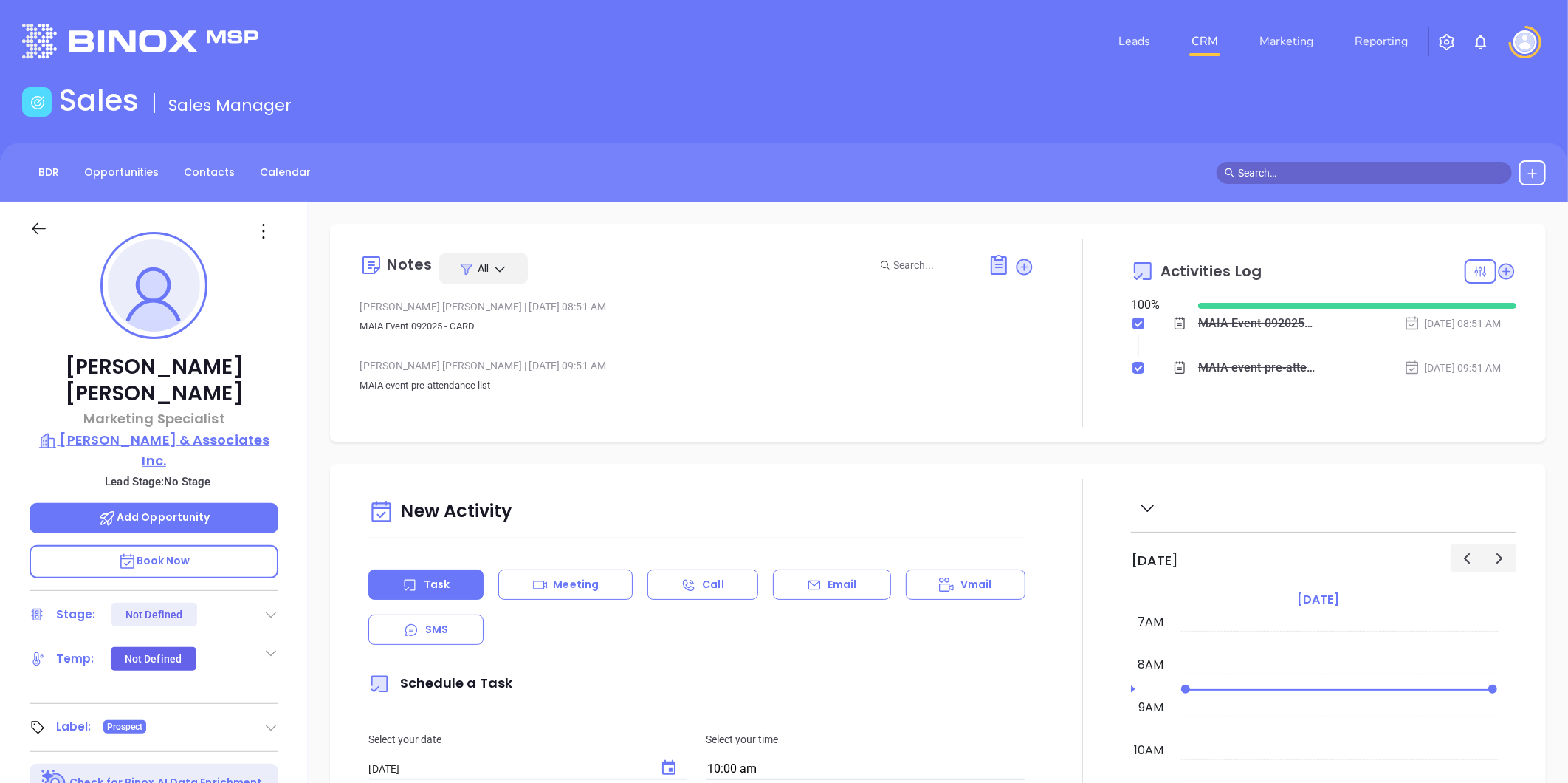
click at [158, 430] on p "Joseph Krar & Associates Inc." at bounding box center [154, 450] width 249 height 40
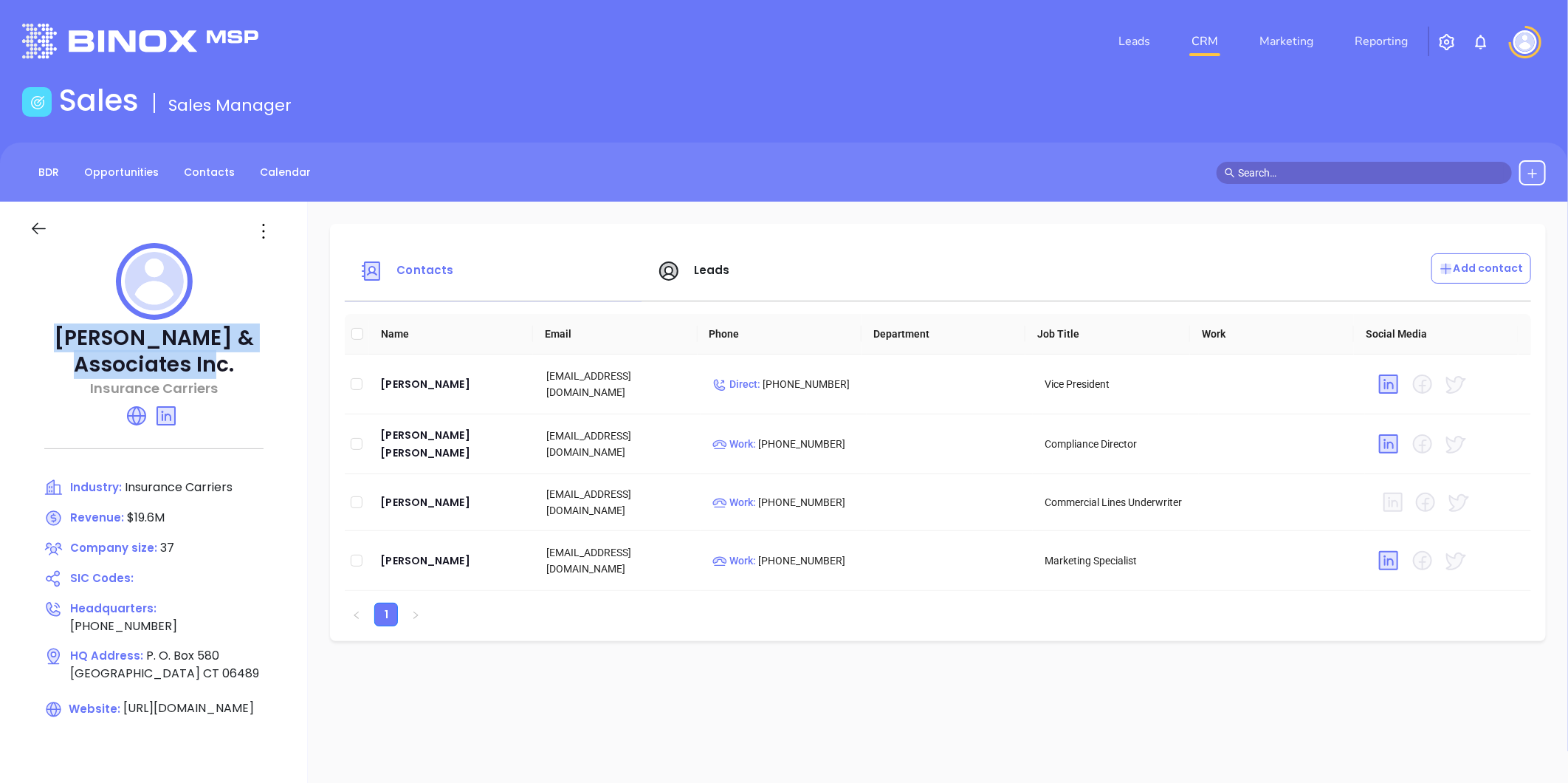
drag, startPoint x: 80, startPoint y: 328, endPoint x: 236, endPoint y: 359, distance: 159.1
click at [236, 359] on p "Joseph Krar & Associates Inc." at bounding box center [154, 352] width 249 height 53
copy p "Joseph Krar & Associates Inc."
click at [418, 557] on div "Joe Russo" at bounding box center [452, 560] width 143 height 18
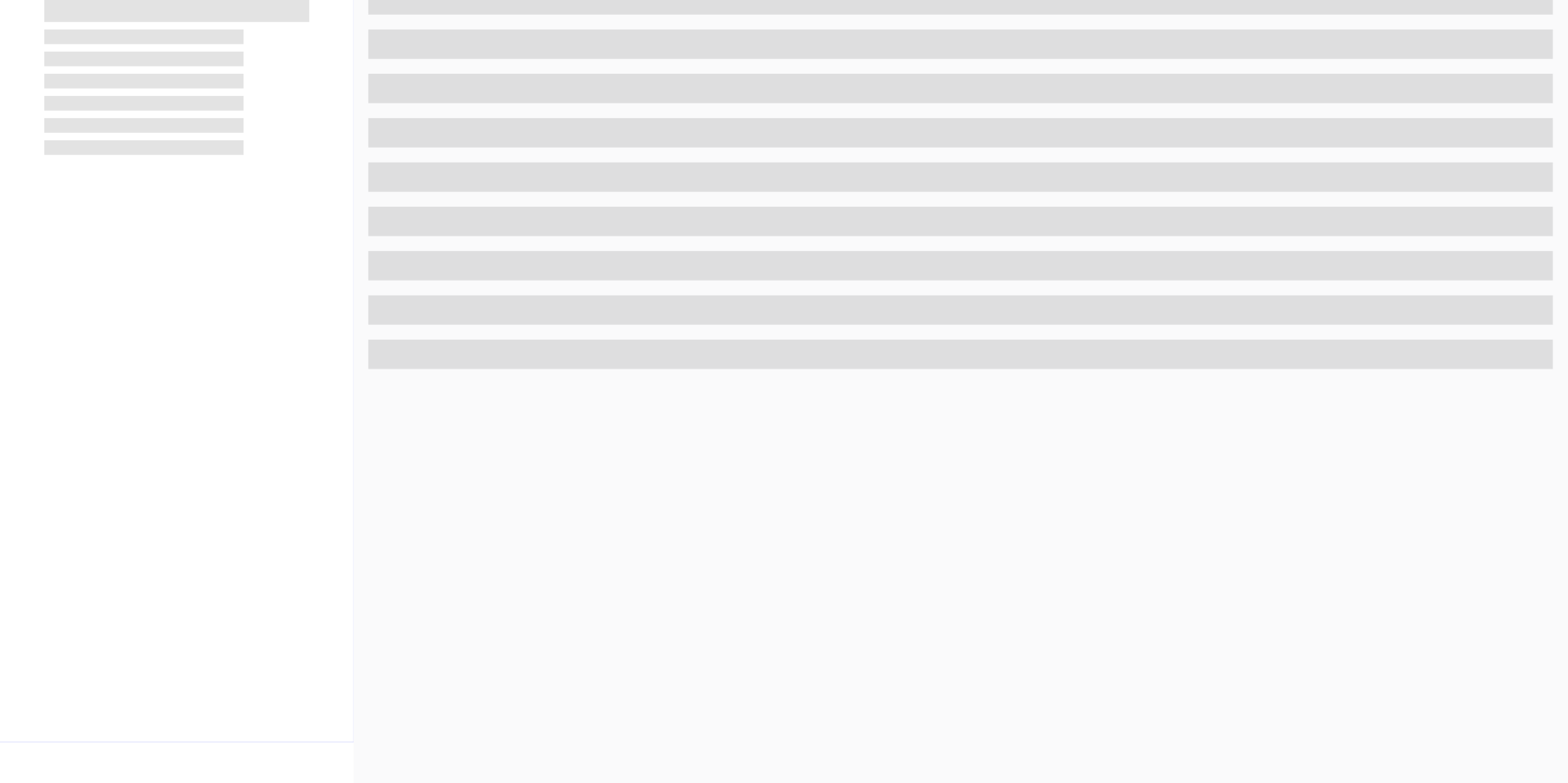
scroll to position [453, 0]
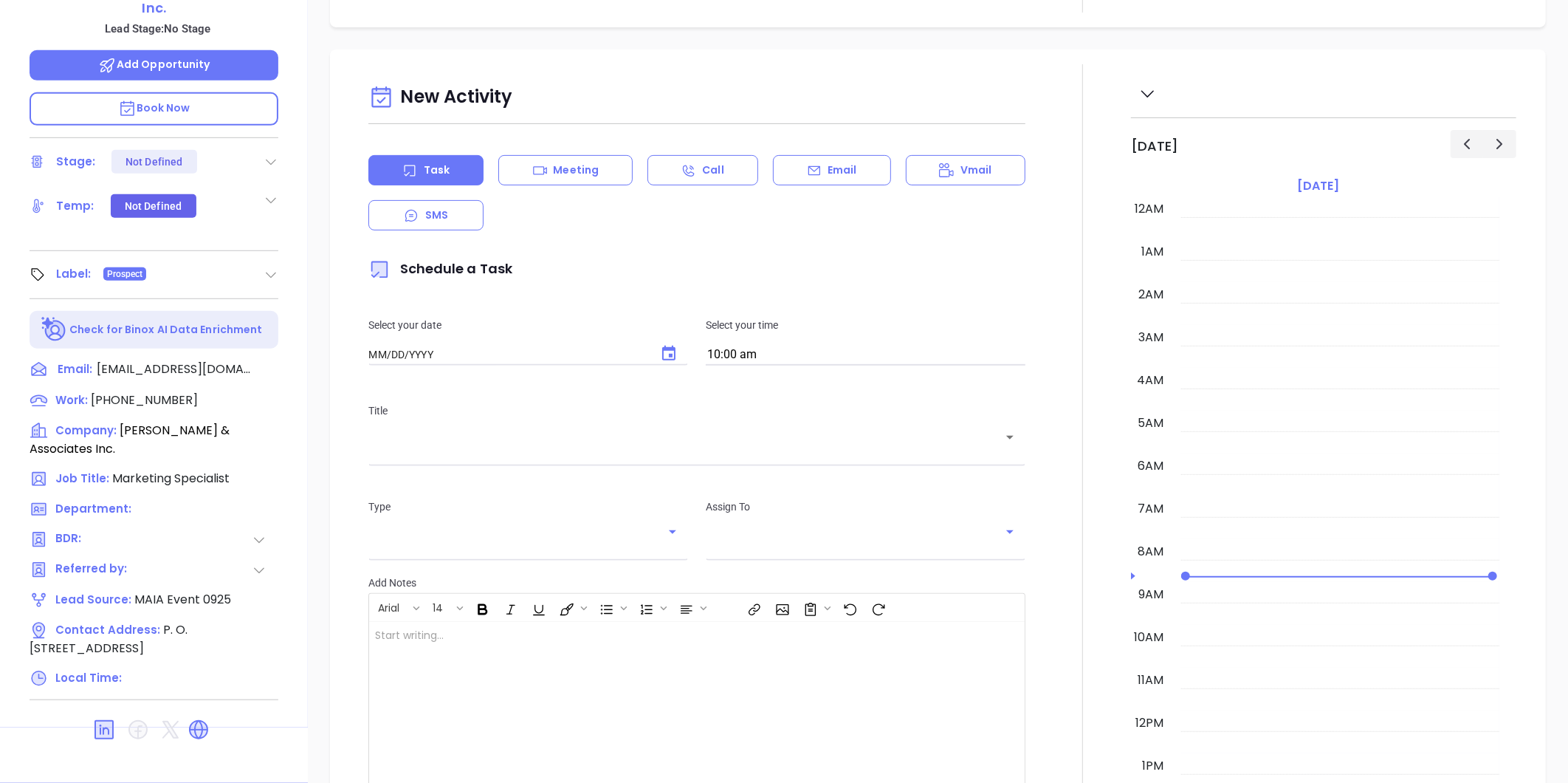
type input "[DATE]"
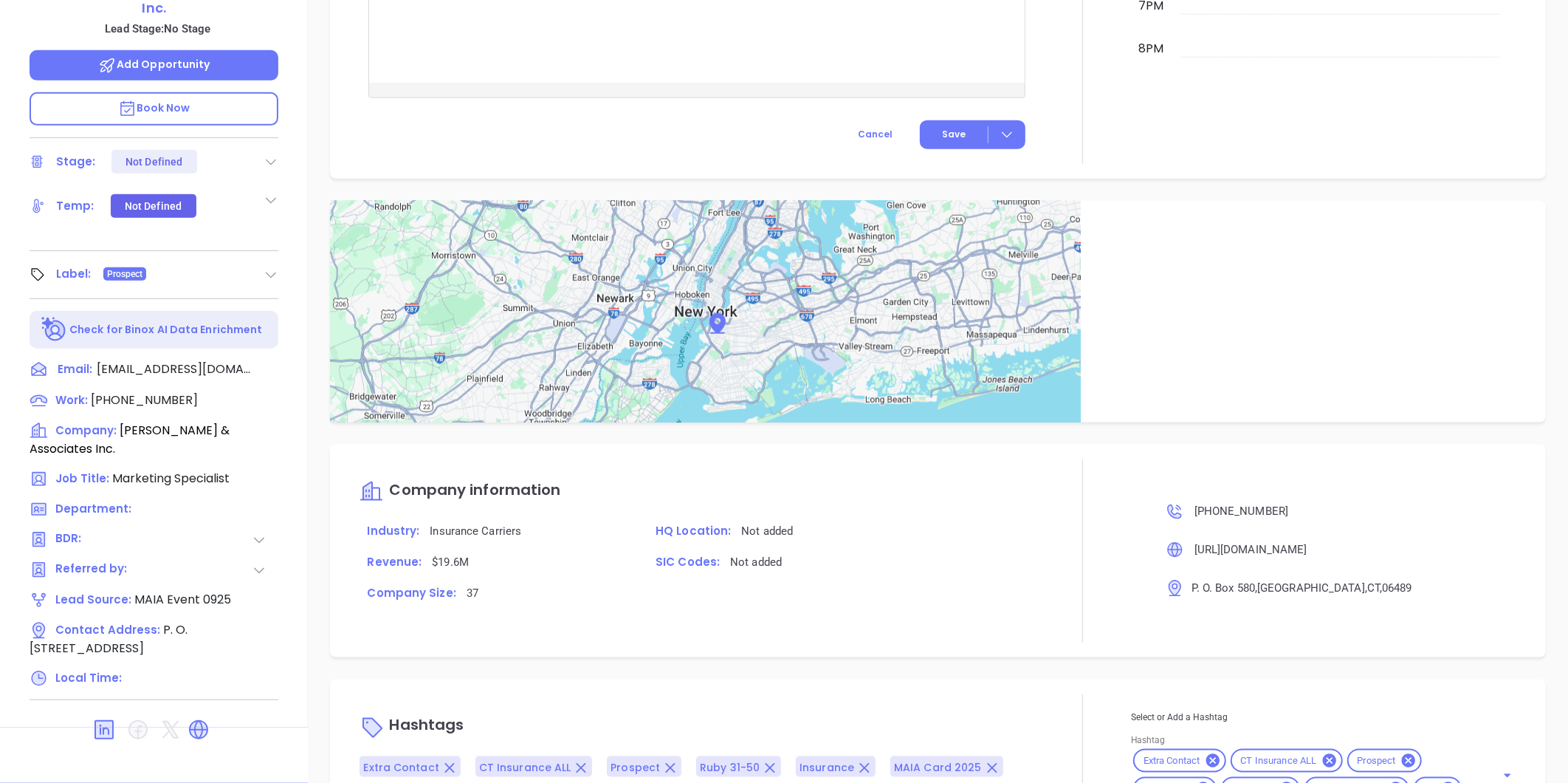
scroll to position [807, 0]
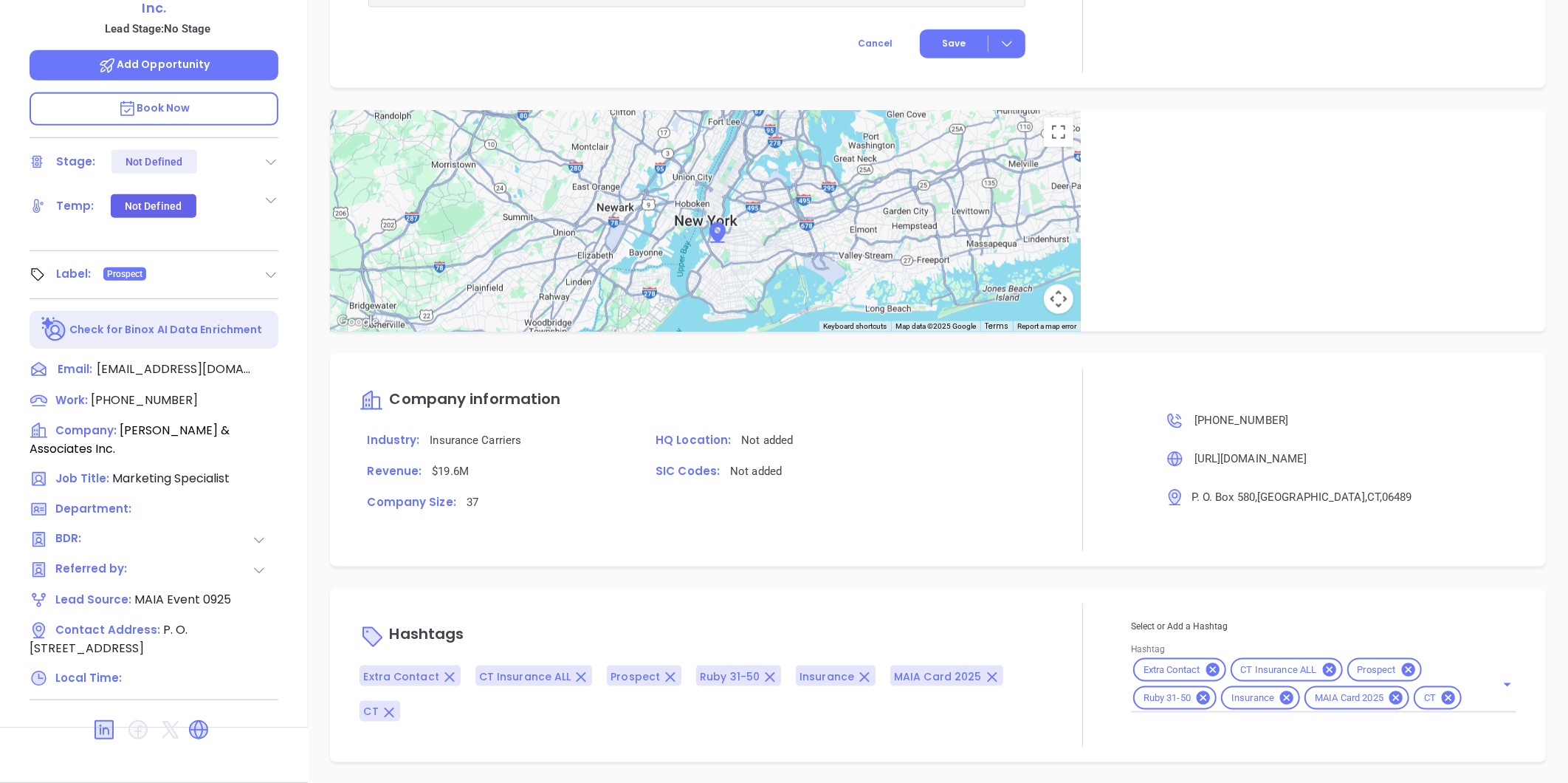
type input "[PERSON_NAME]"
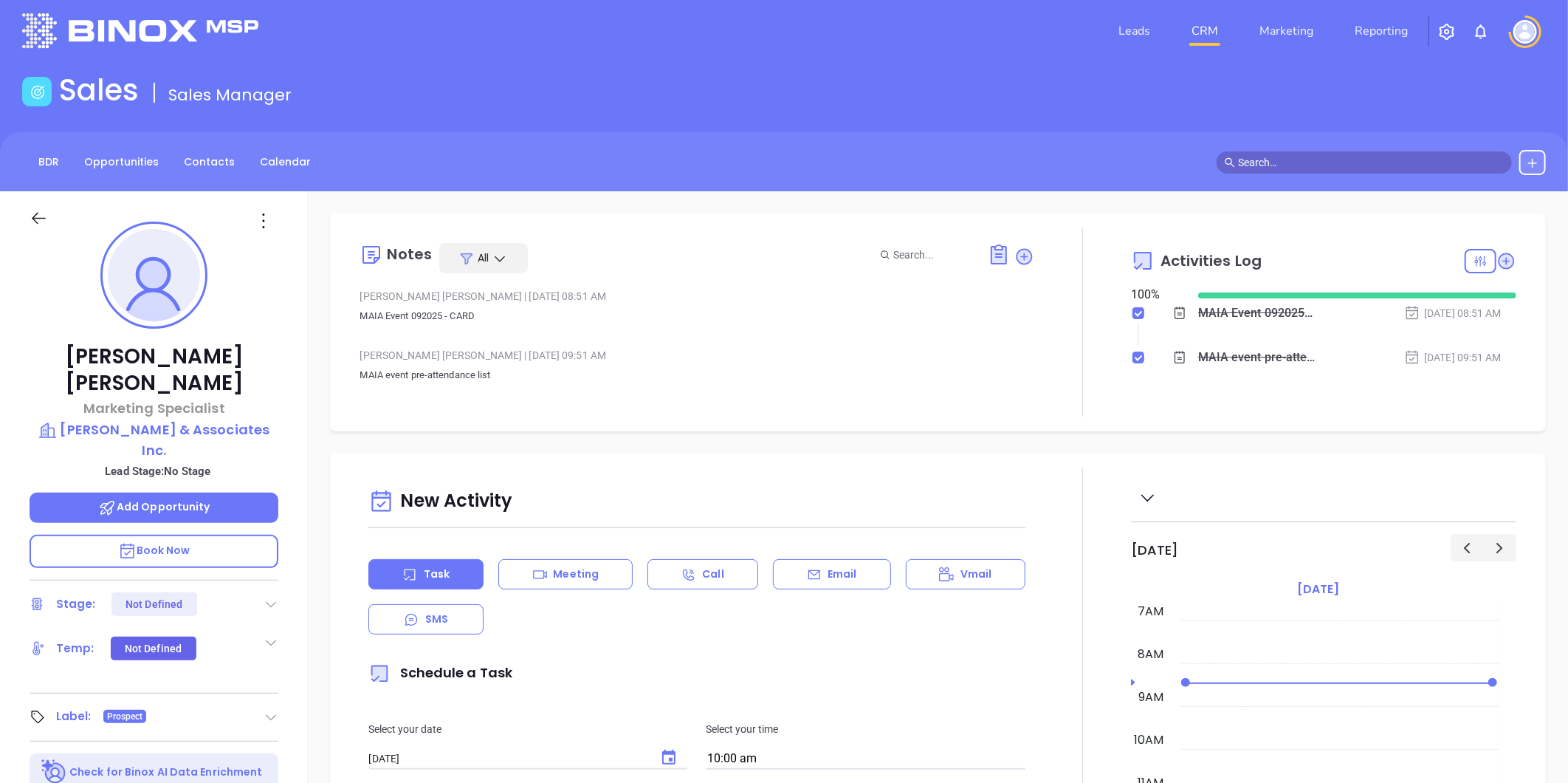
scroll to position [0, 0]
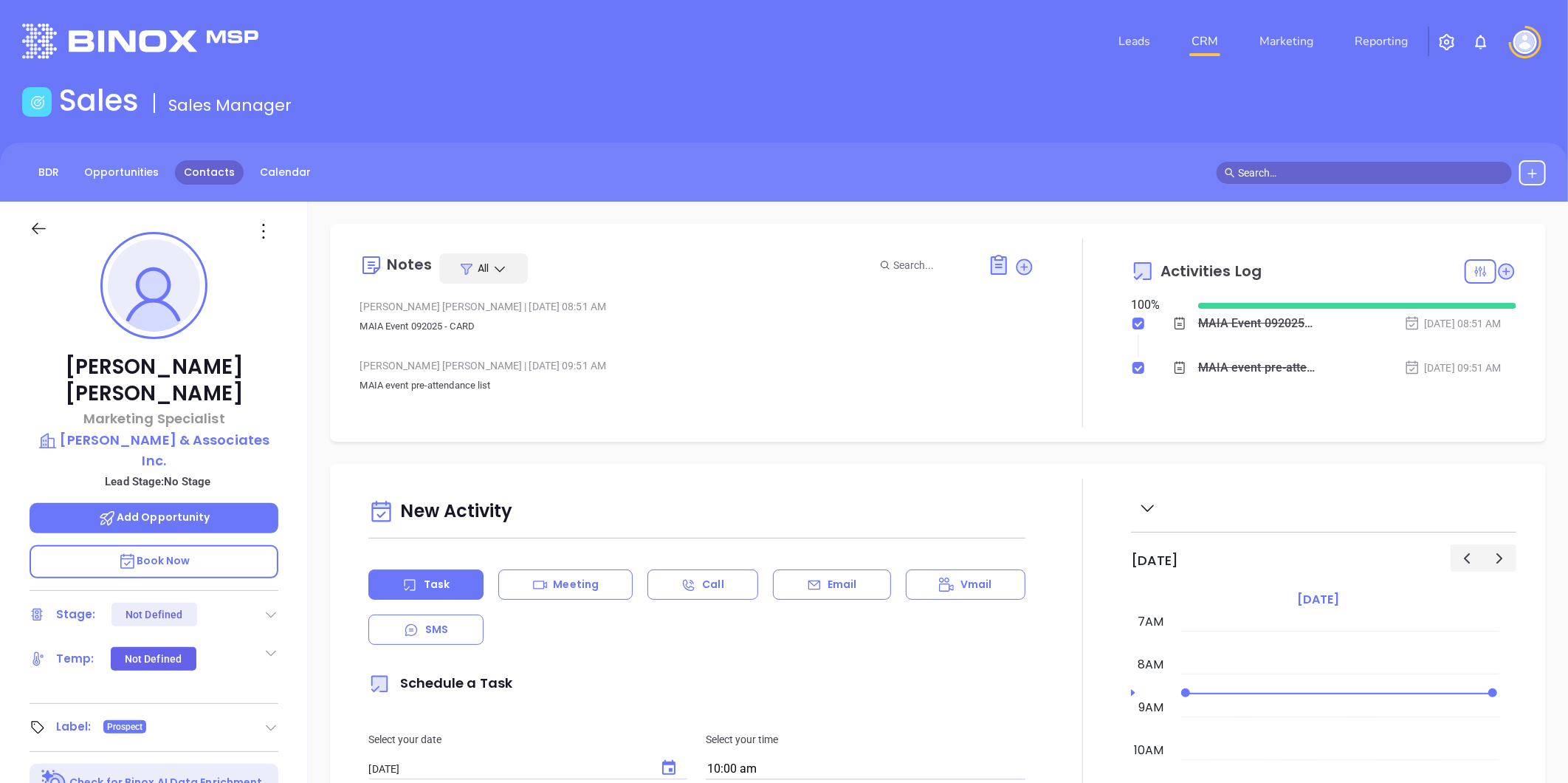
click at [215, 175] on link "Contacts" at bounding box center [210, 172] width 69 height 24
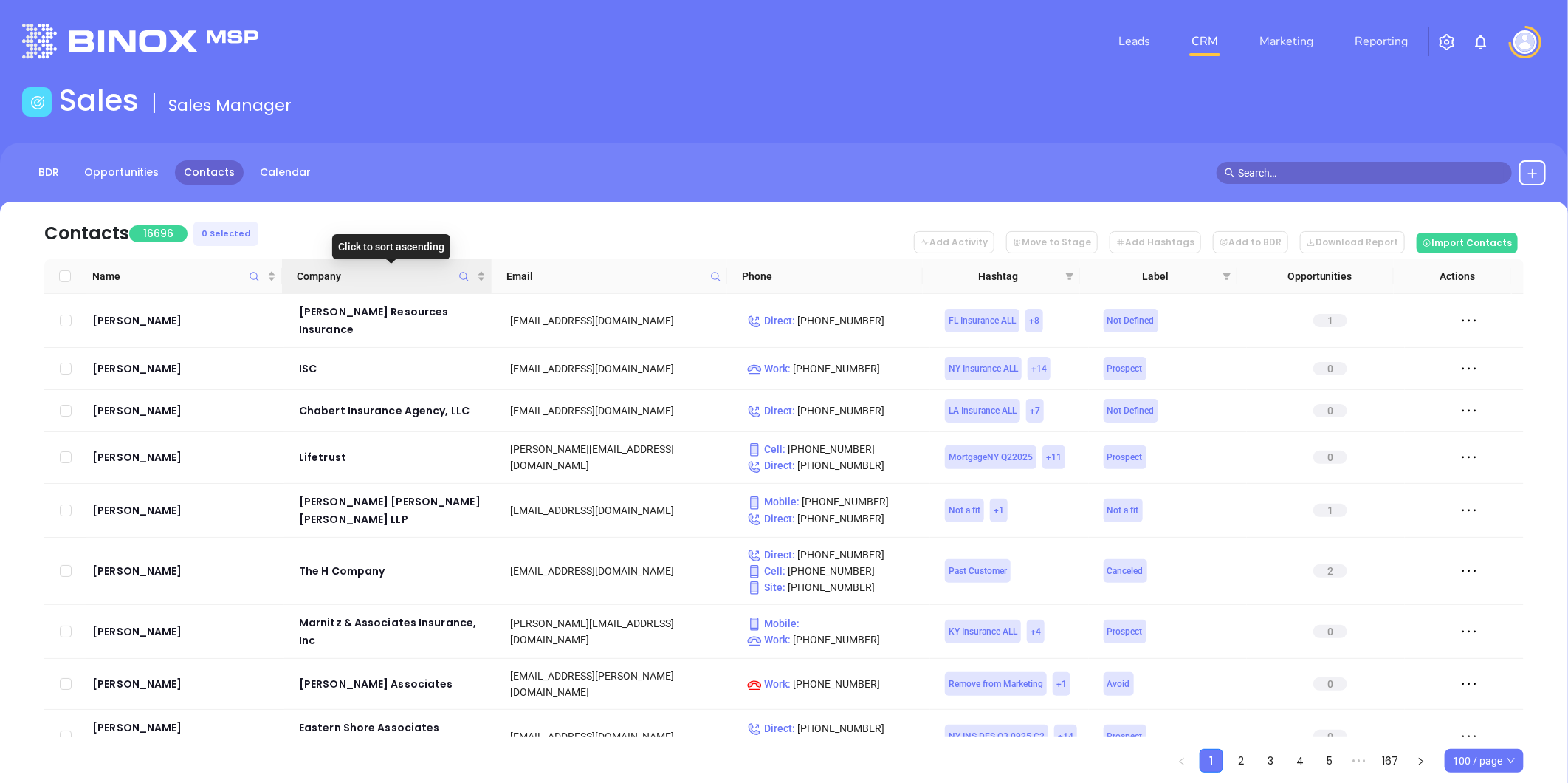
click at [459, 277] on icon "Company" at bounding box center [464, 276] width 11 height 11
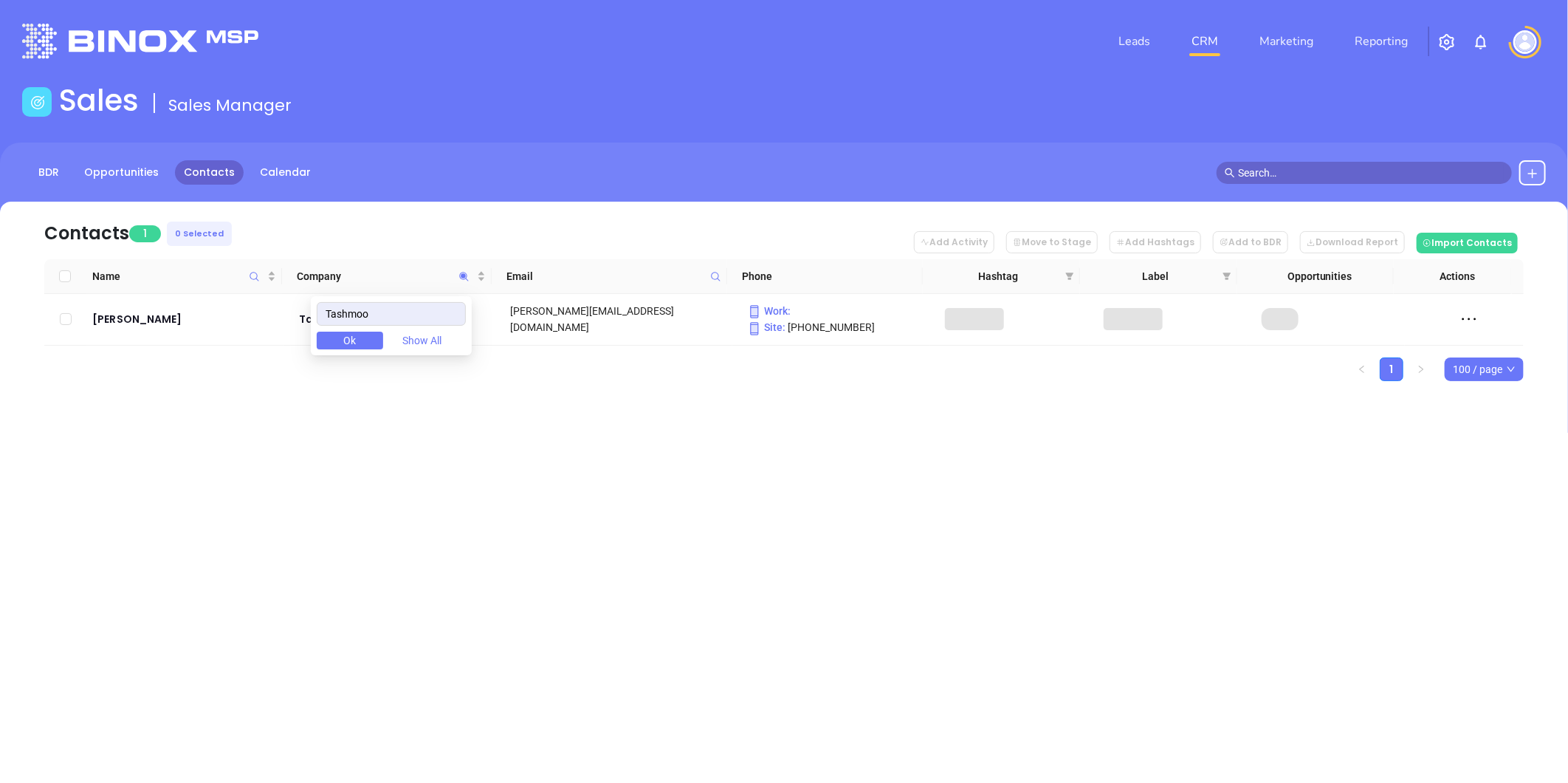
type input "Tashmoo"
click at [174, 417] on div "Contacts 1 0 Selected Add Activity Move to Stage Add Hashtags Add to BDR Downlo…" at bounding box center [784, 317] width 1568 height 231
click at [151, 319] on div "Joseph Gervais" at bounding box center [185, 319] width 186 height 18
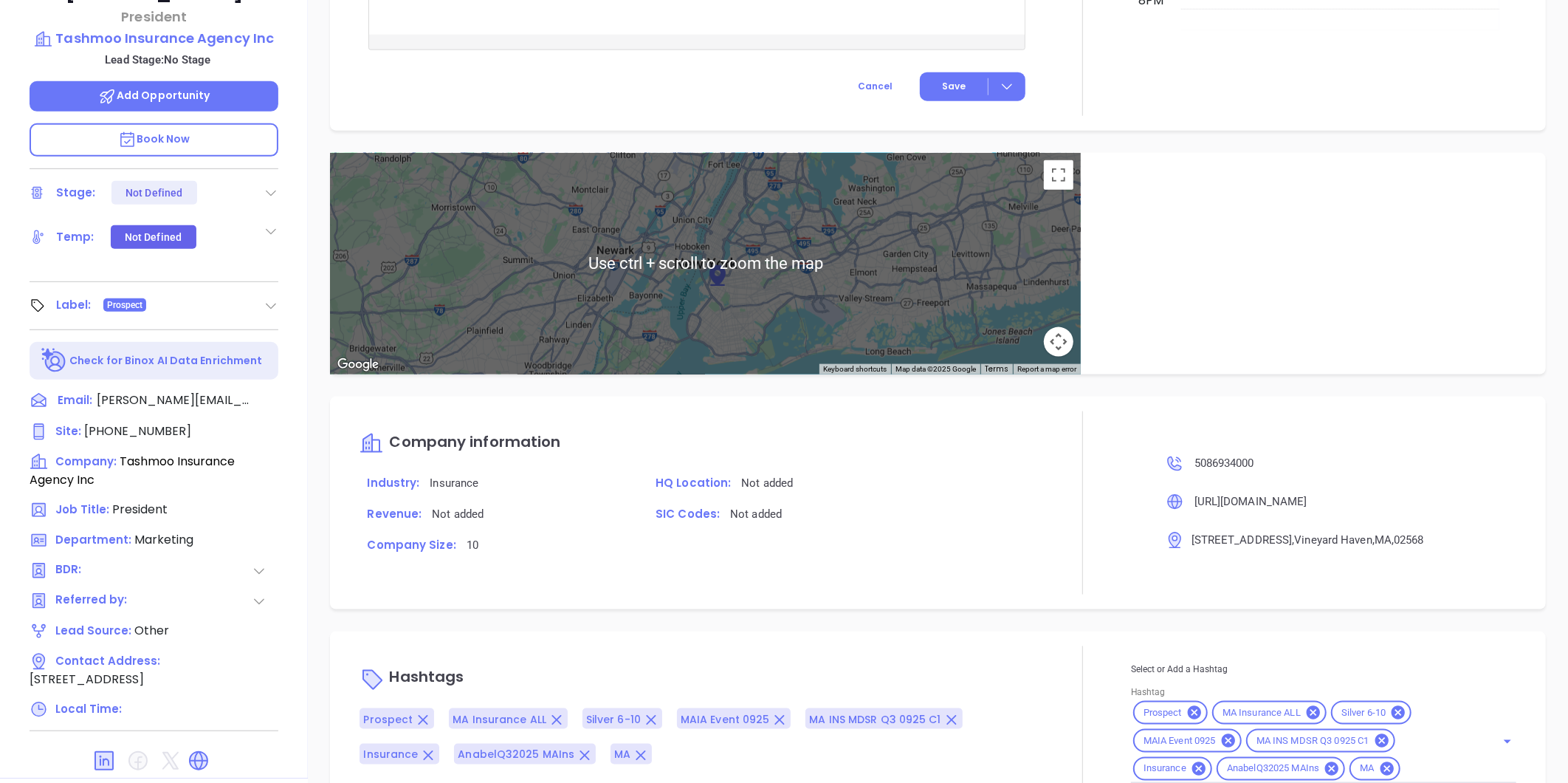
scroll to position [453, 0]
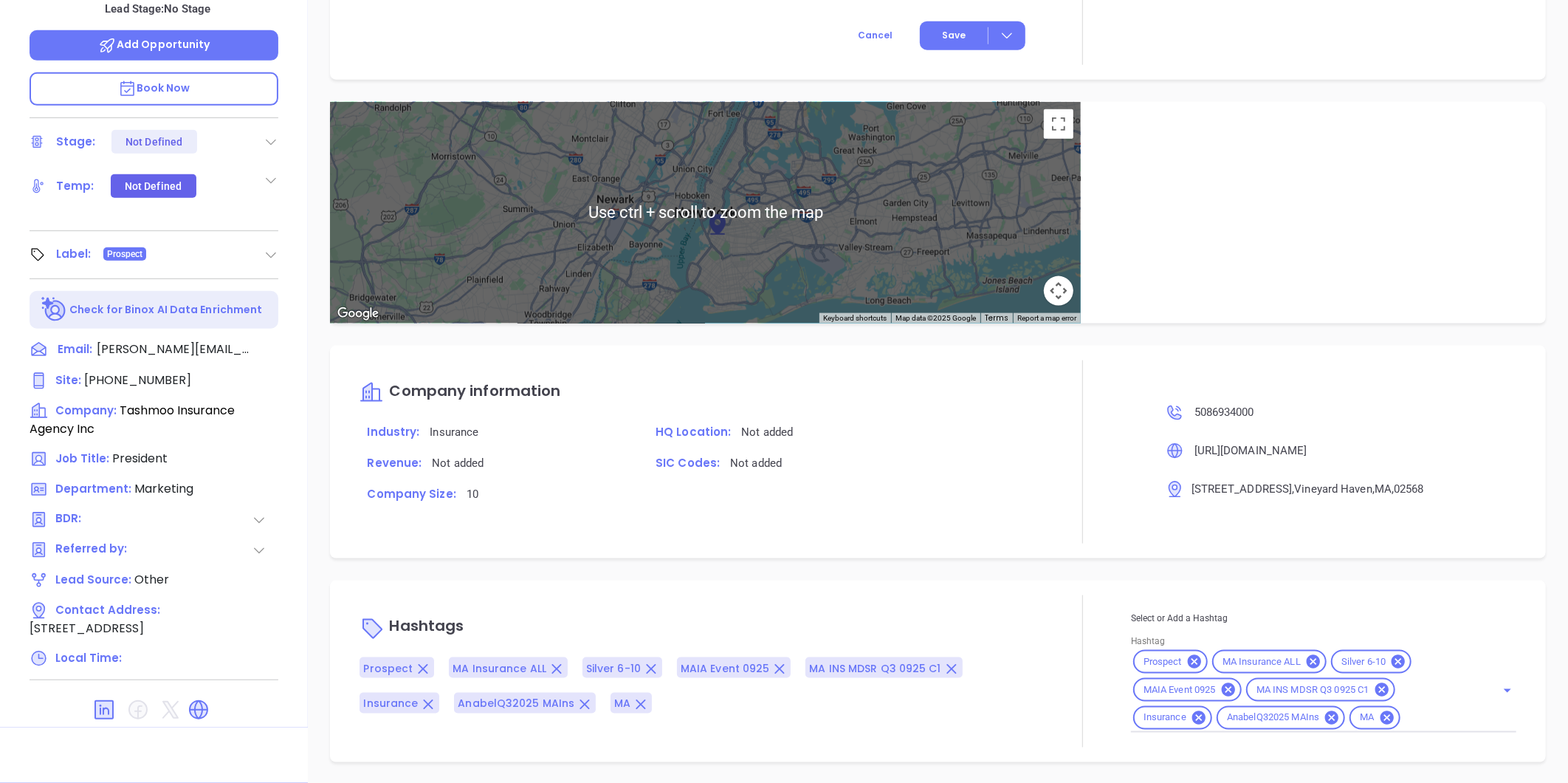
type input "[PERSON_NAME]"
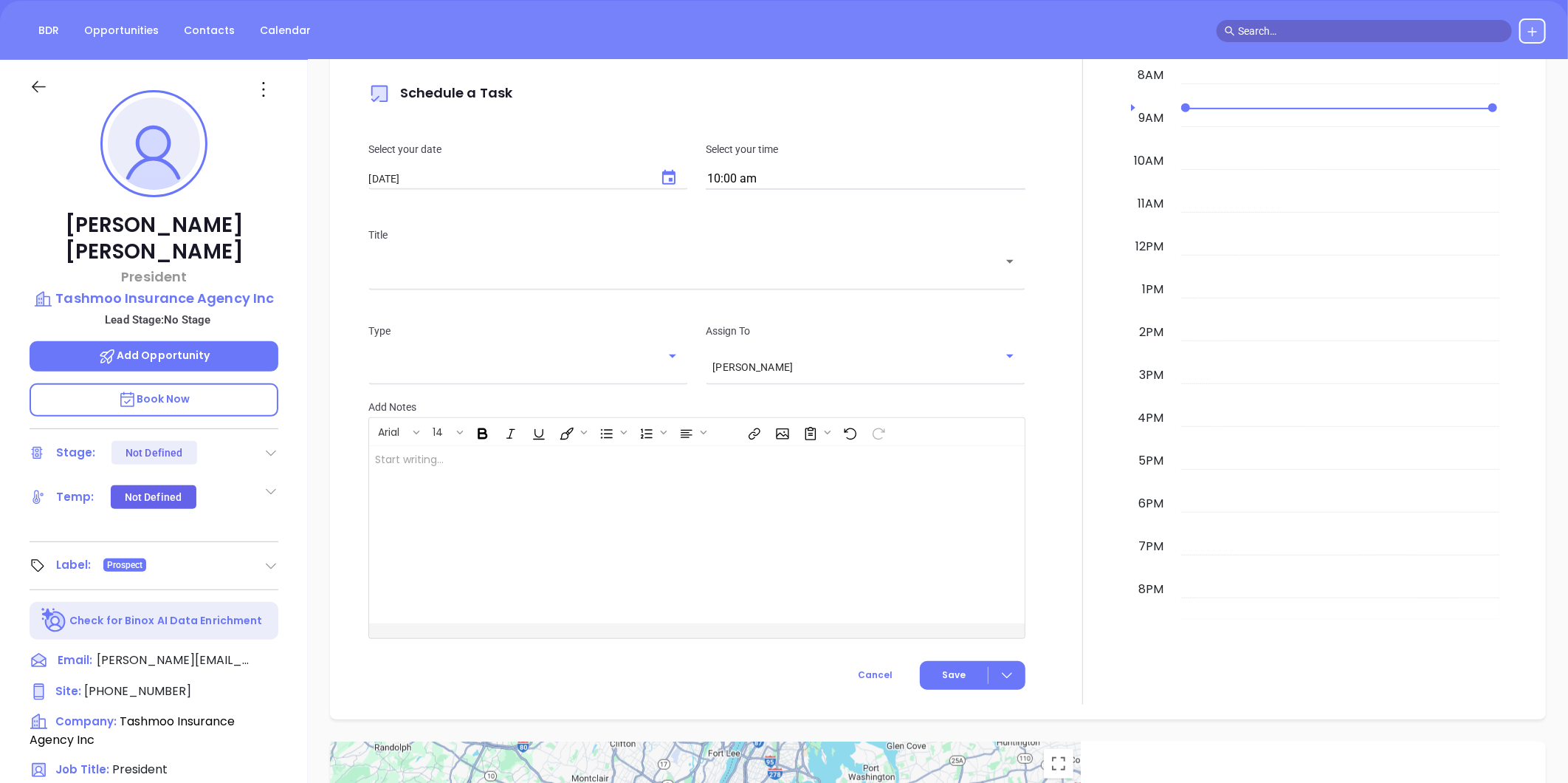
scroll to position [41, 0]
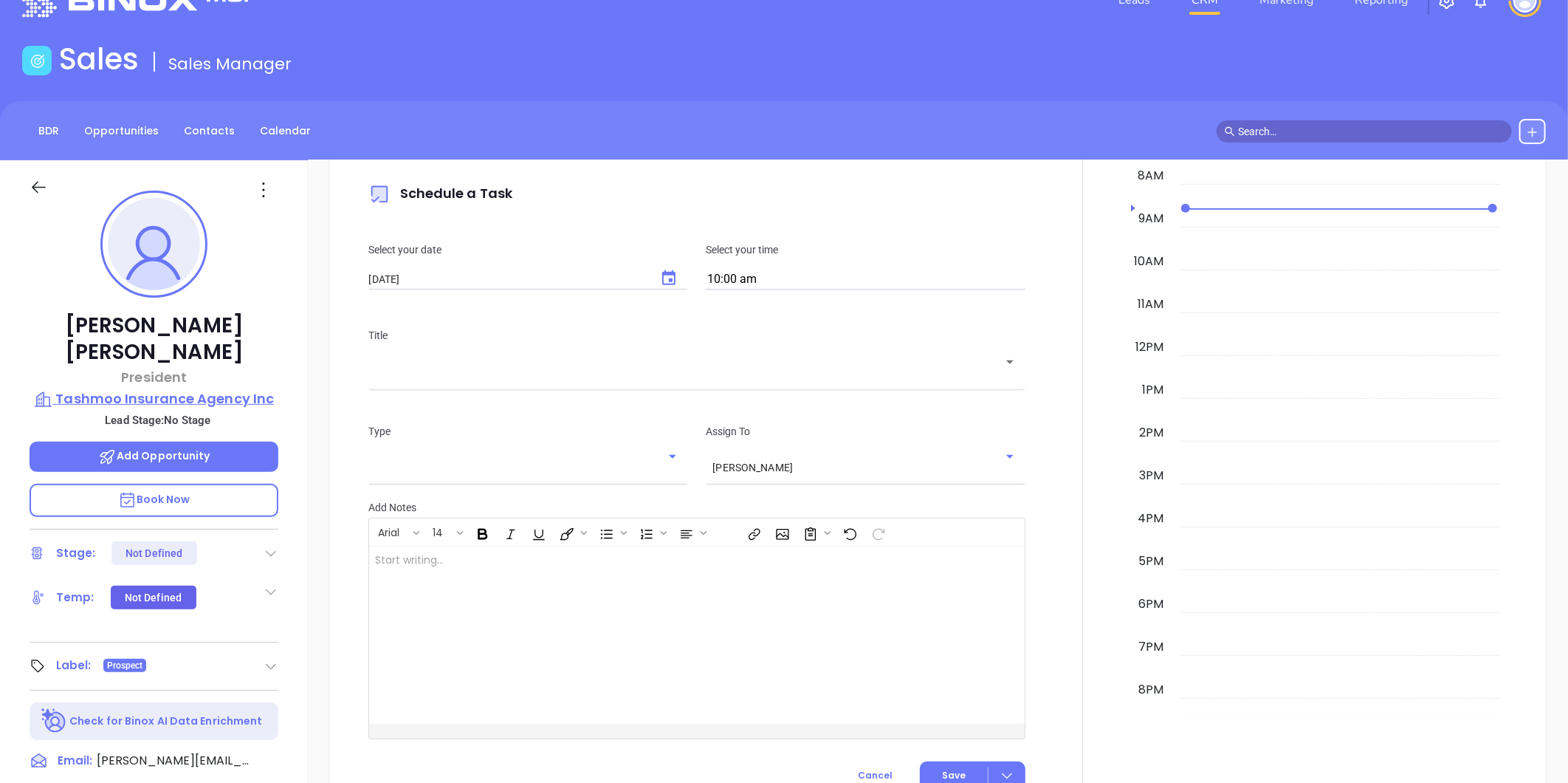
click at [180, 388] on p "Tashmoo Insurance Agency Inc" at bounding box center [154, 399] width 249 height 21
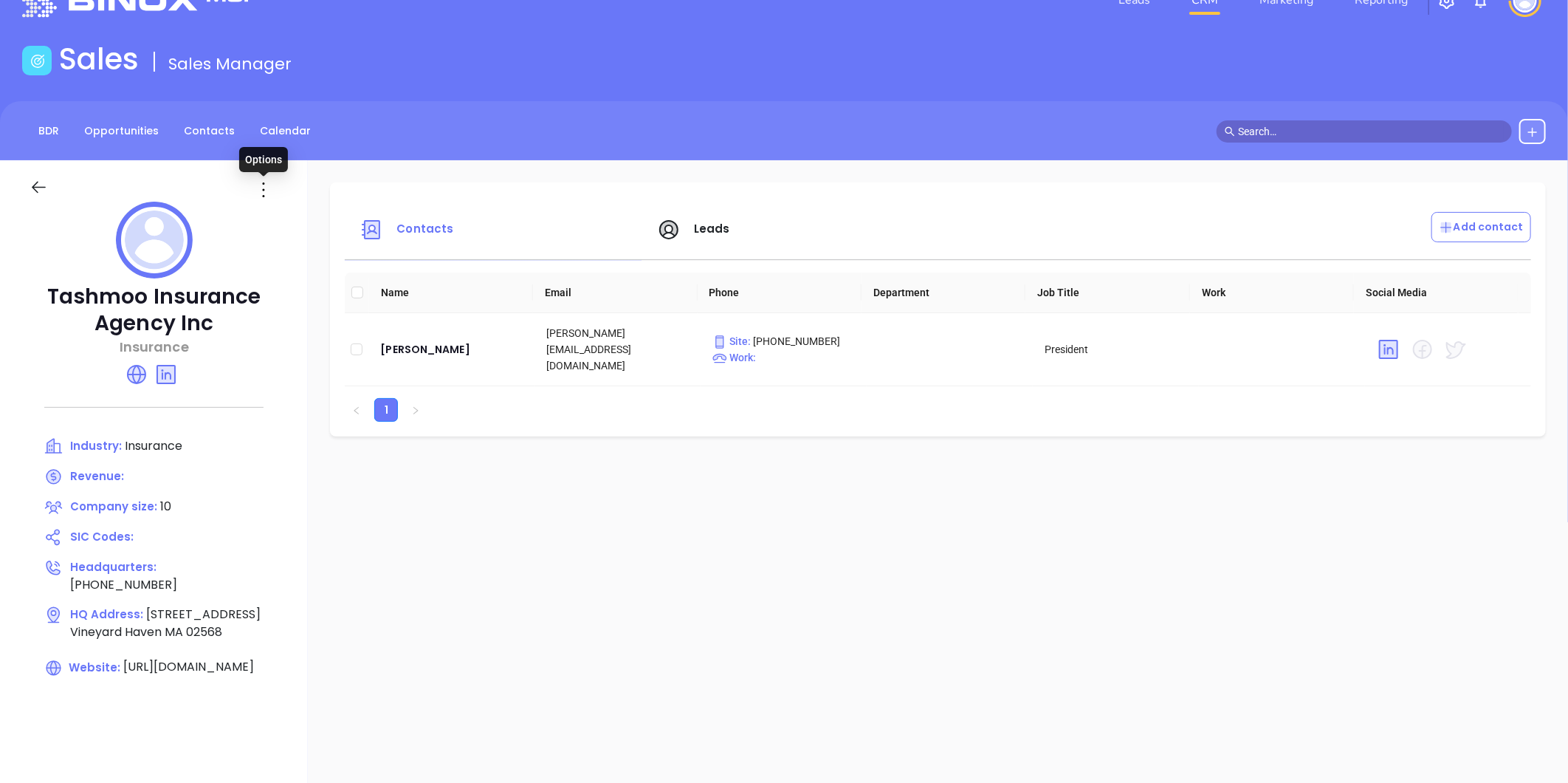
click at [263, 199] on icon at bounding box center [263, 189] width 23 height 23
click at [27, 180] on div at bounding box center [53, 189] width 66 height 23
click at [50, 183] on div at bounding box center [53, 189] width 66 height 23
click at [43, 185] on icon at bounding box center [38, 187] width 18 height 18
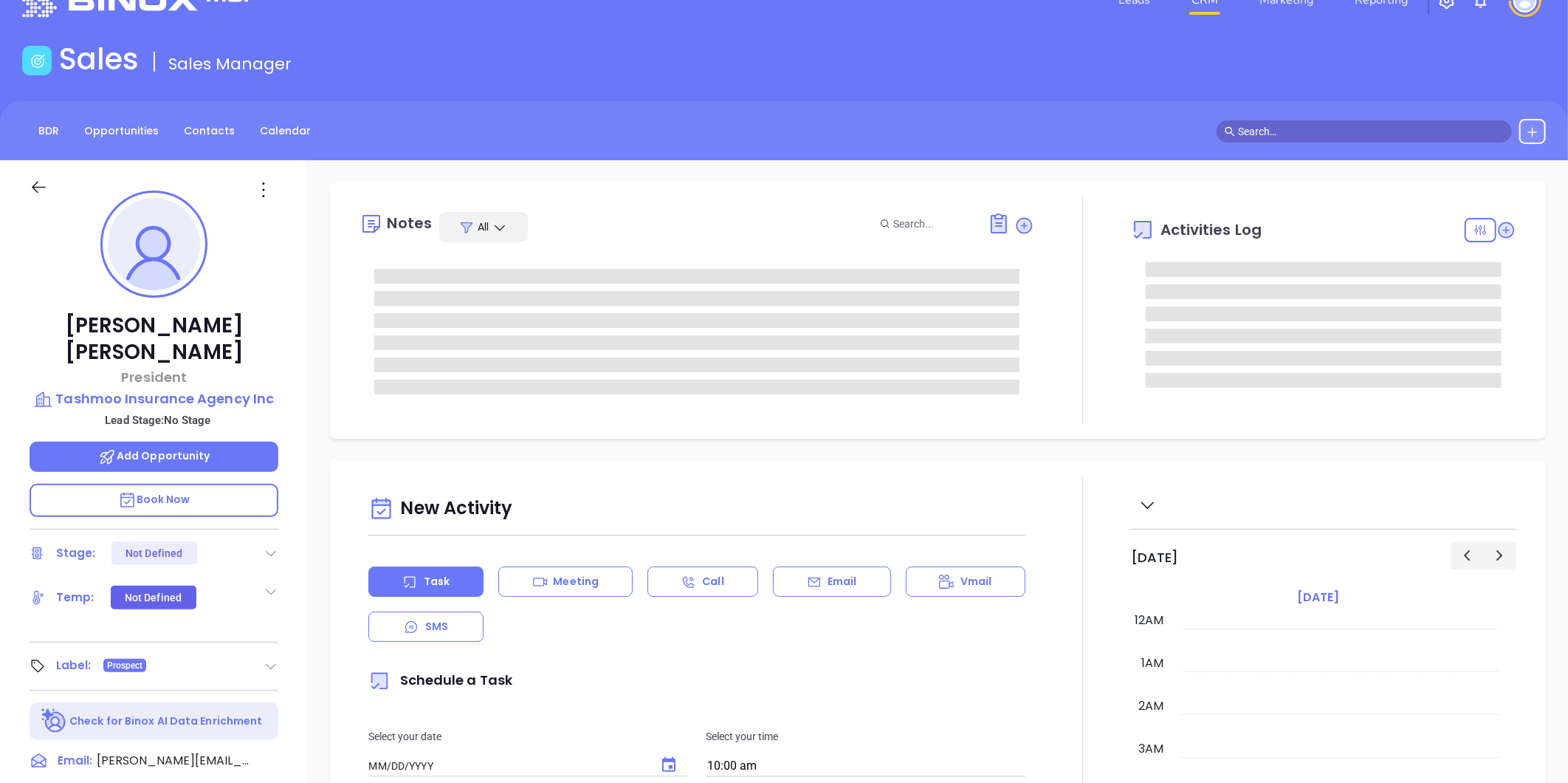
type input "[DATE]"
type input "[PERSON_NAME]"
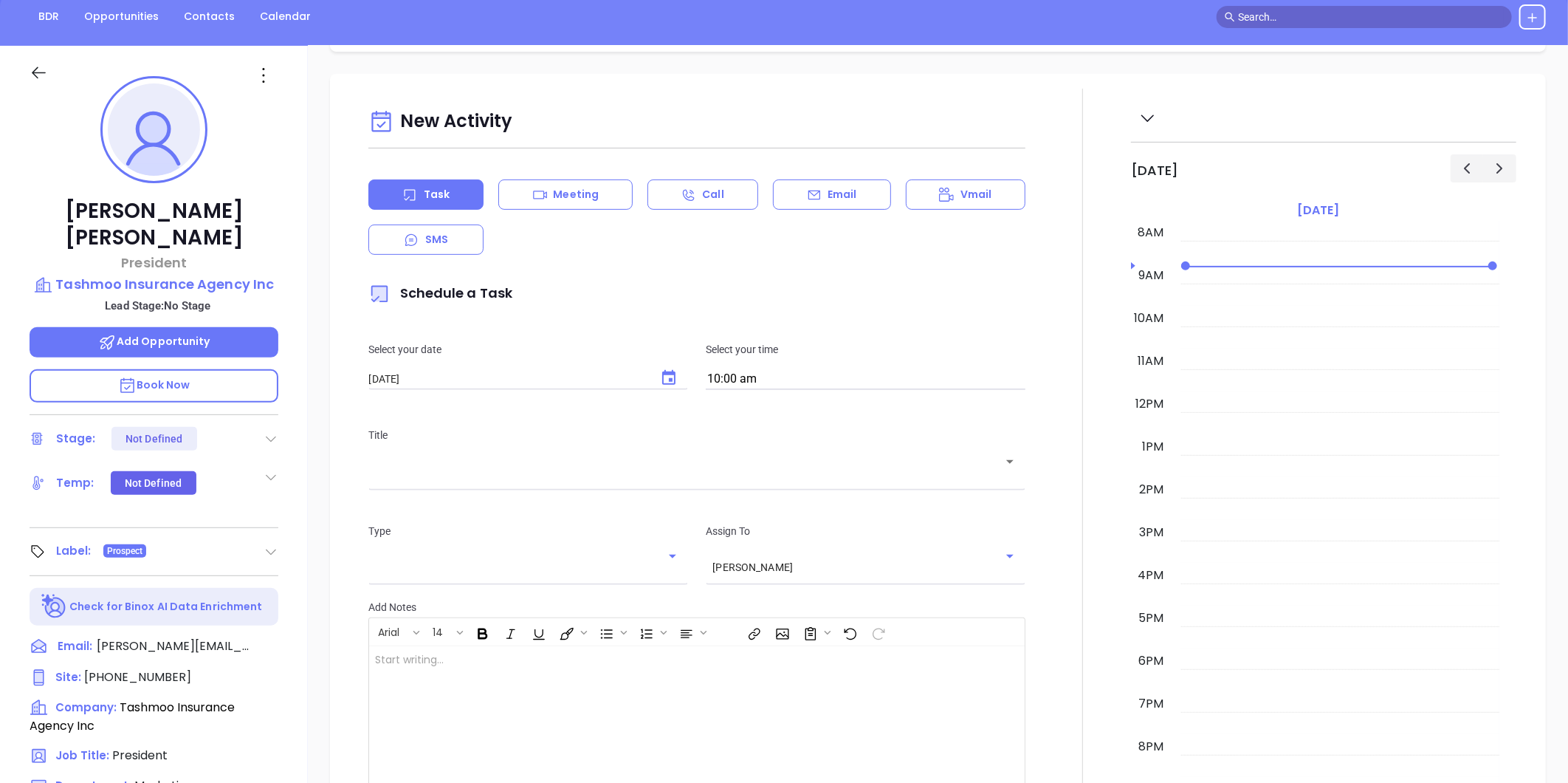
scroll to position [0, 0]
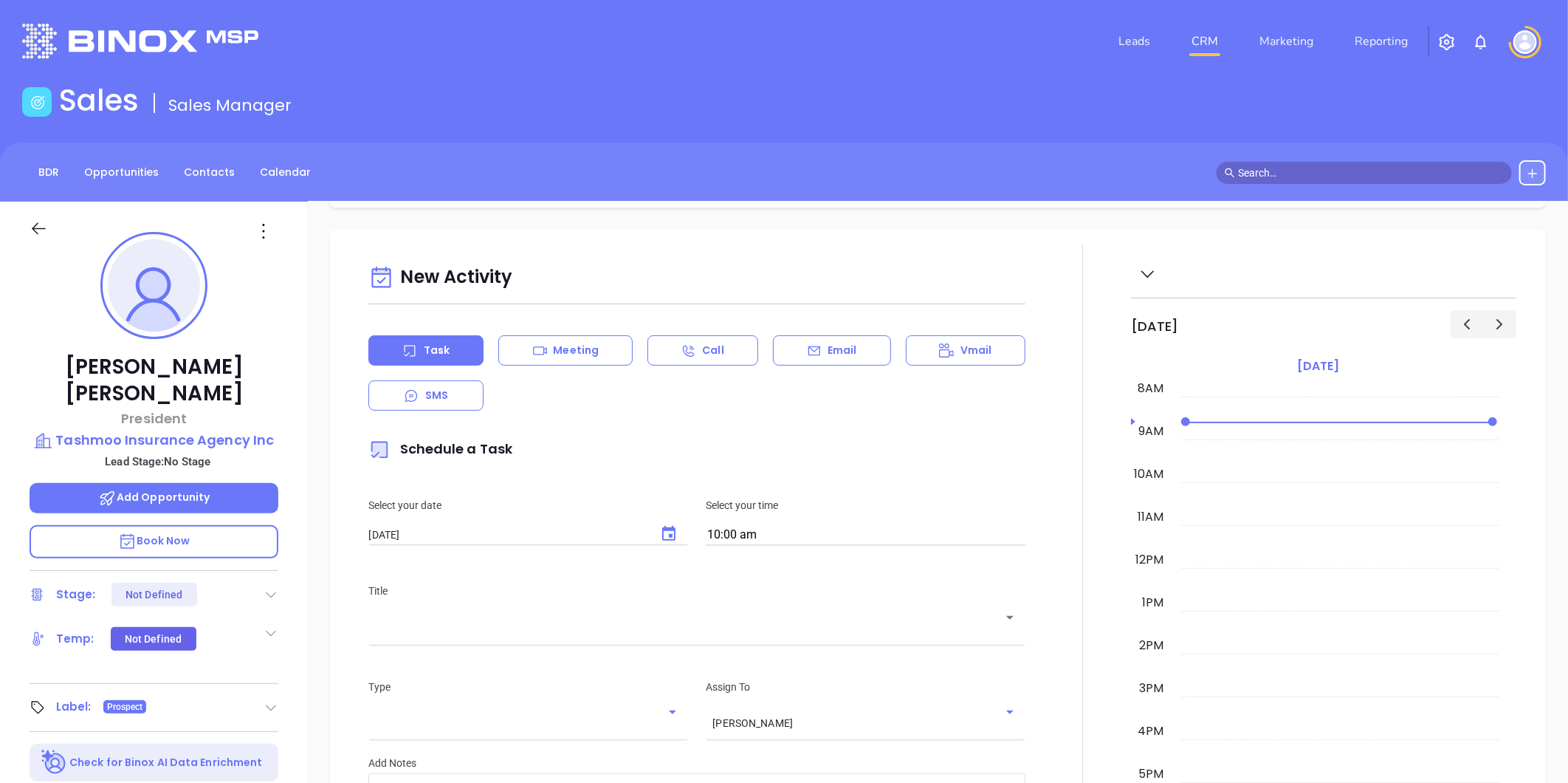
click at [227, 452] on p "Lead Stage: No Stage" at bounding box center [157, 462] width 241 height 19
click at [229, 430] on p "Tashmoo Insurance Agency Inc" at bounding box center [154, 440] width 249 height 21
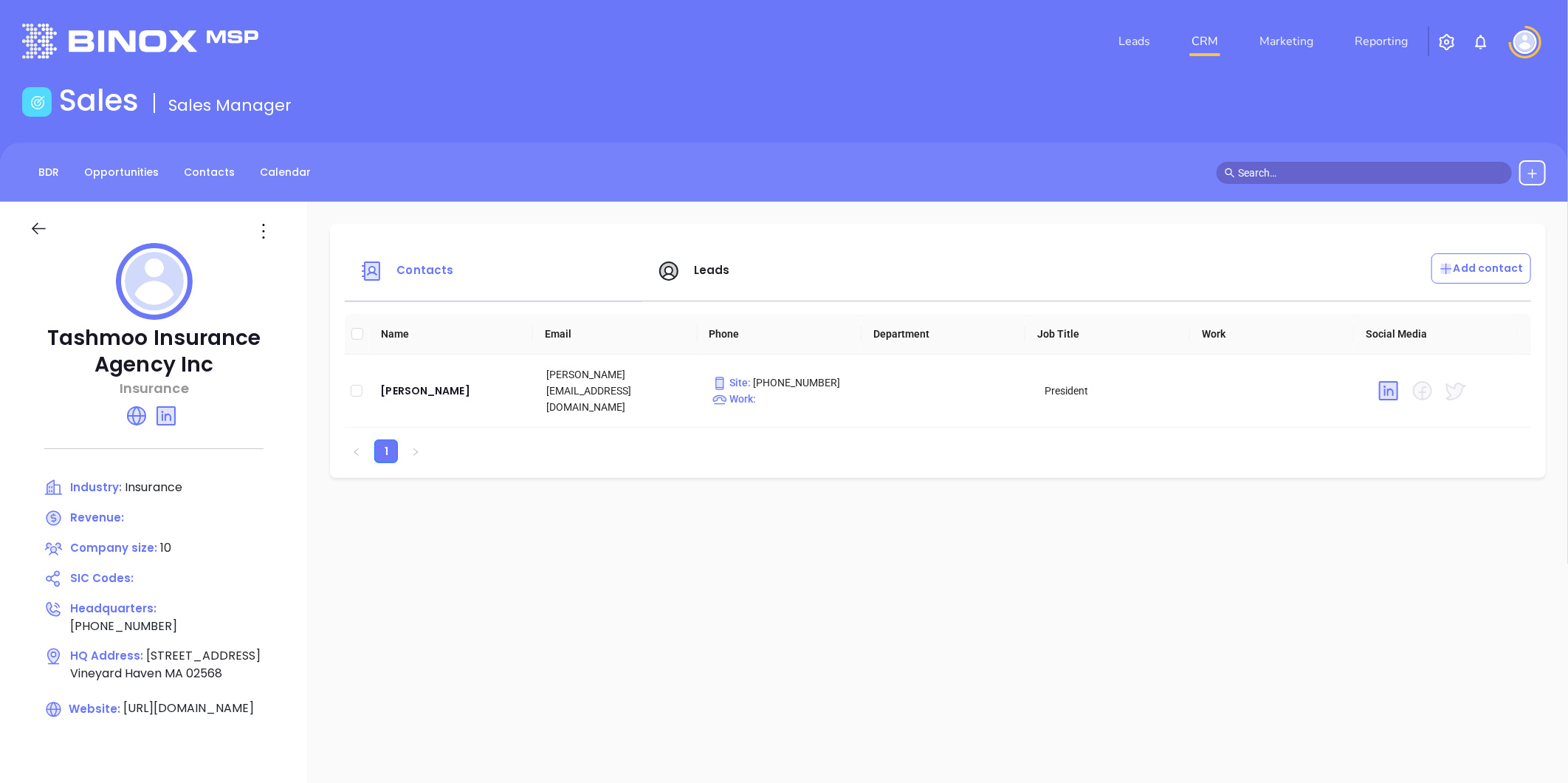
click at [651, 281] on div "Leads" at bounding box center [797, 271] width 297 height 35
click at [664, 275] on icon at bounding box center [668, 271] width 23 height 23
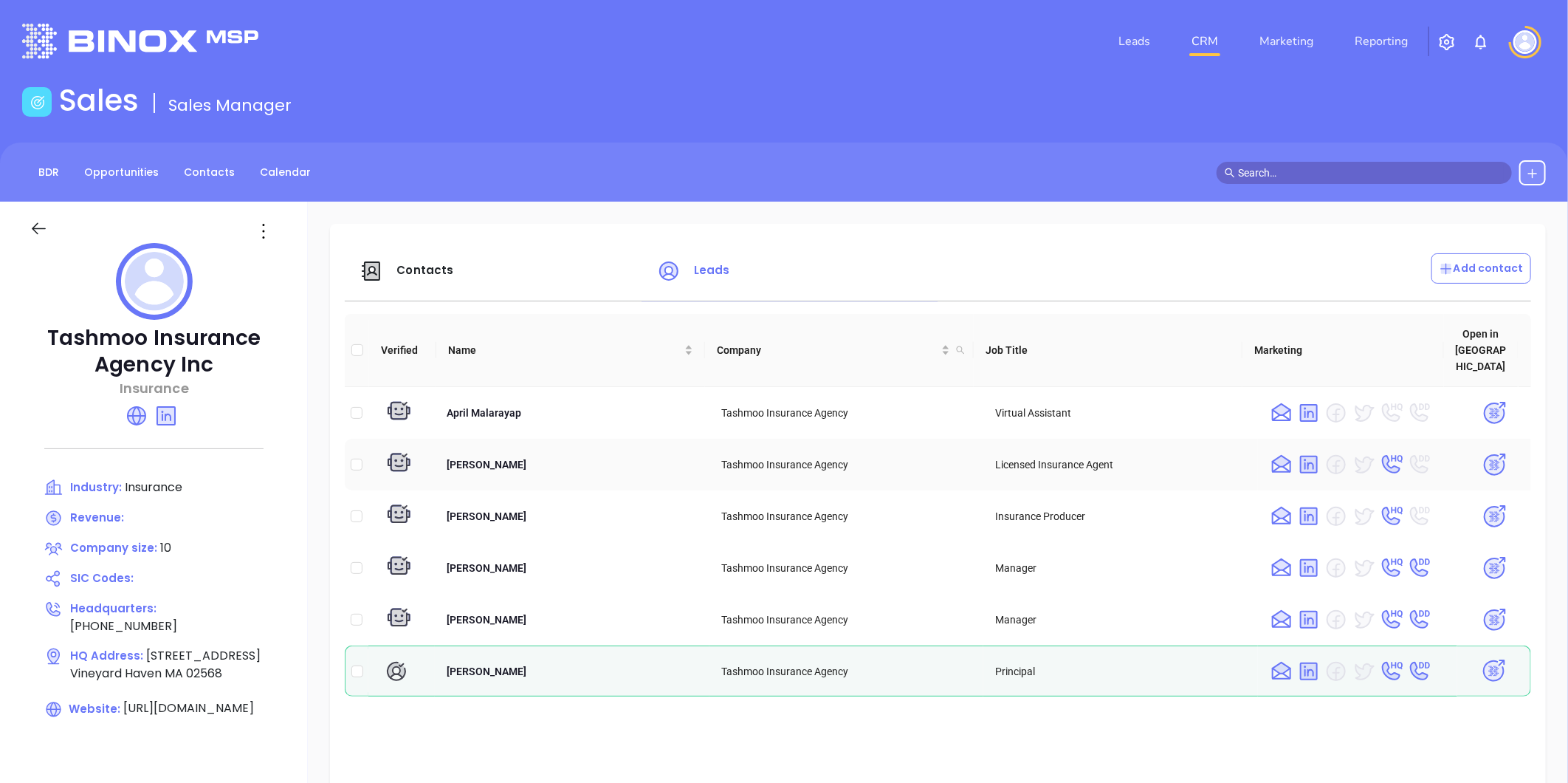
scroll to position [164, 0]
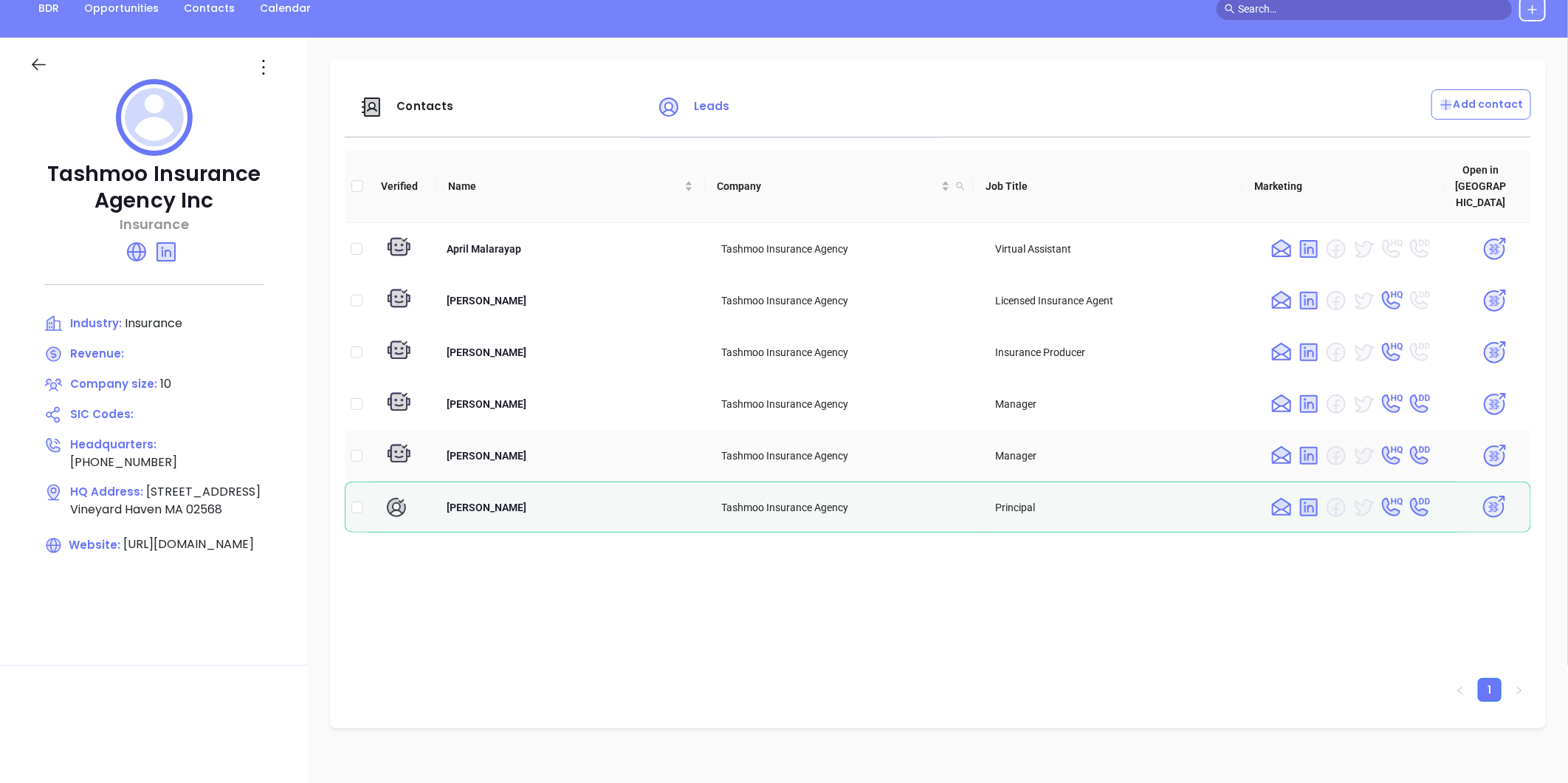
click at [1482, 443] on img at bounding box center [1495, 456] width 26 height 26
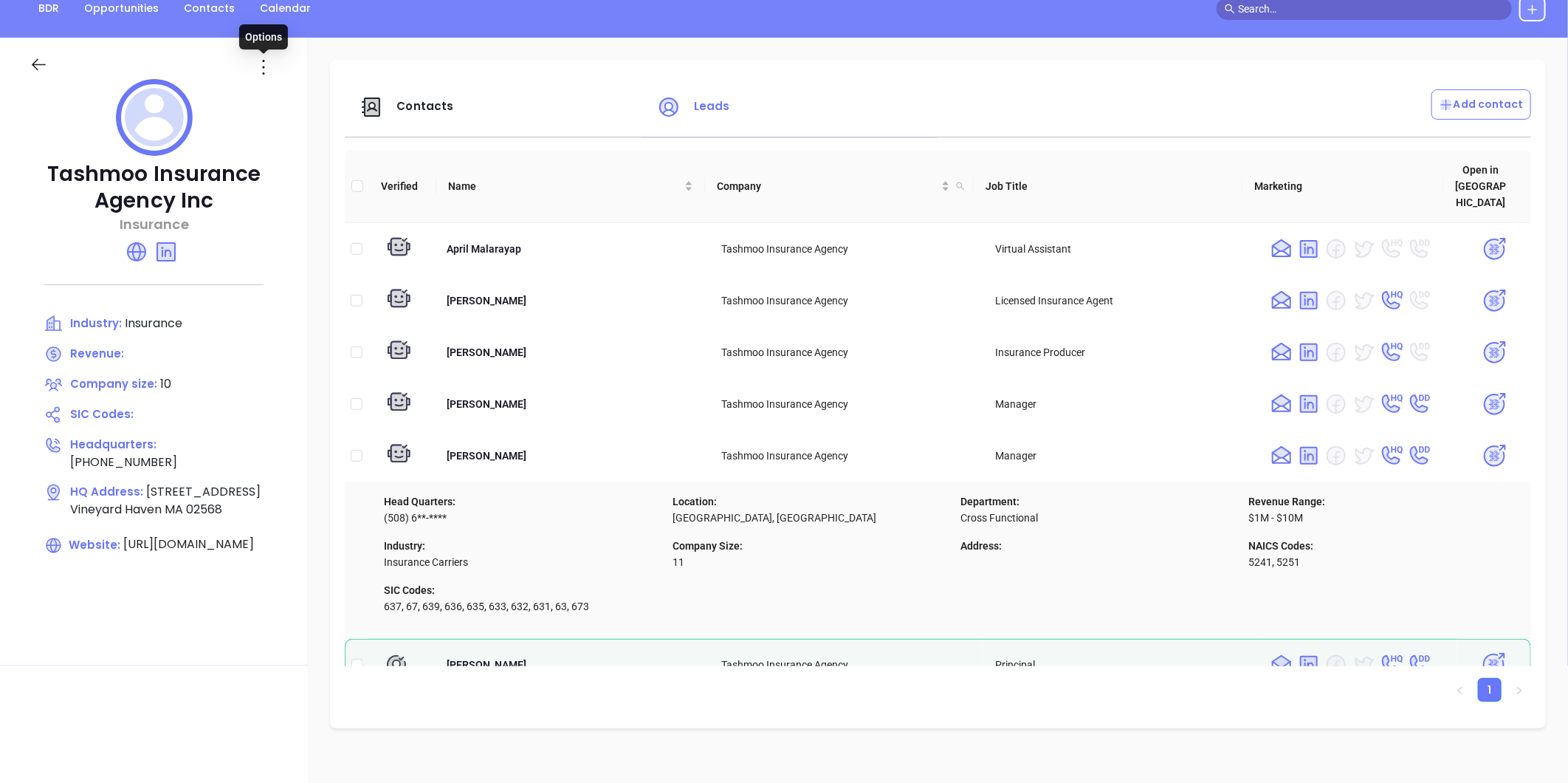
click at [268, 64] on icon at bounding box center [263, 66] width 23 height 23
click at [282, 95] on div "Edit" at bounding box center [331, 95] width 134 height 16
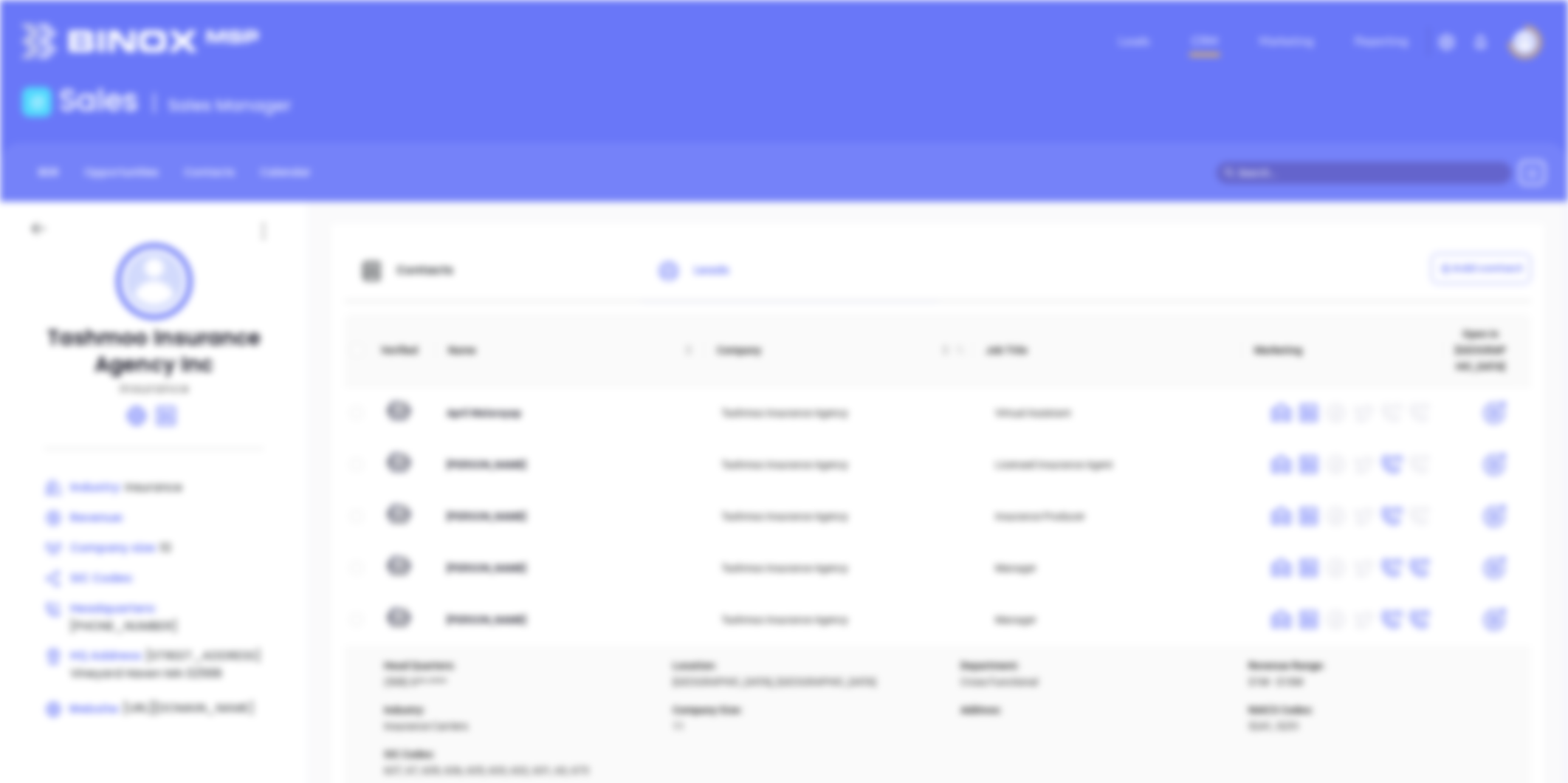
scroll to position [0, 0]
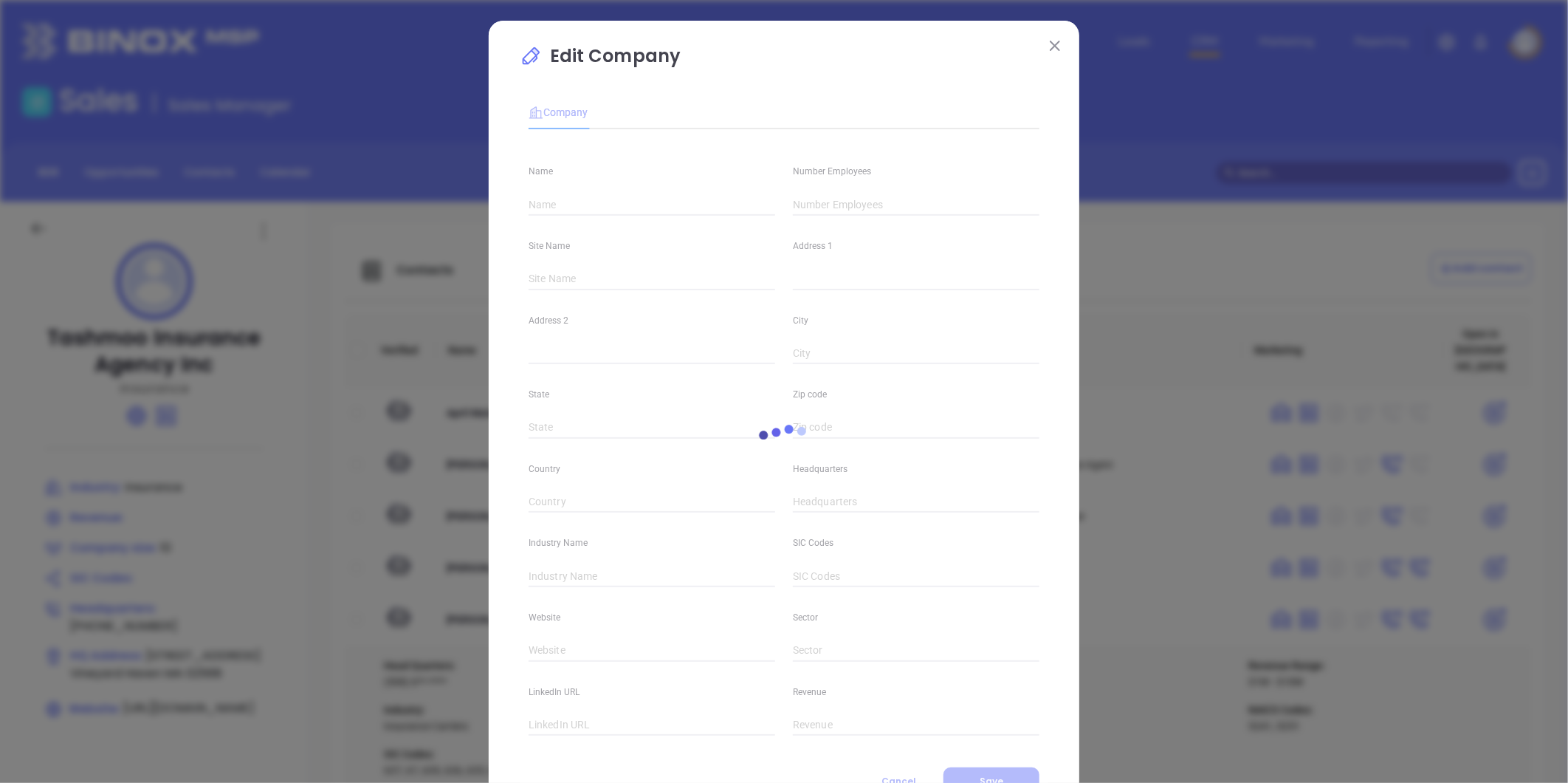
type input "Tashmoo Insurance Agency Inc"
type input "10"
type input "(508) 693-4000"
type input "Insurance"
type input "https://tashmooinsurance.com/"
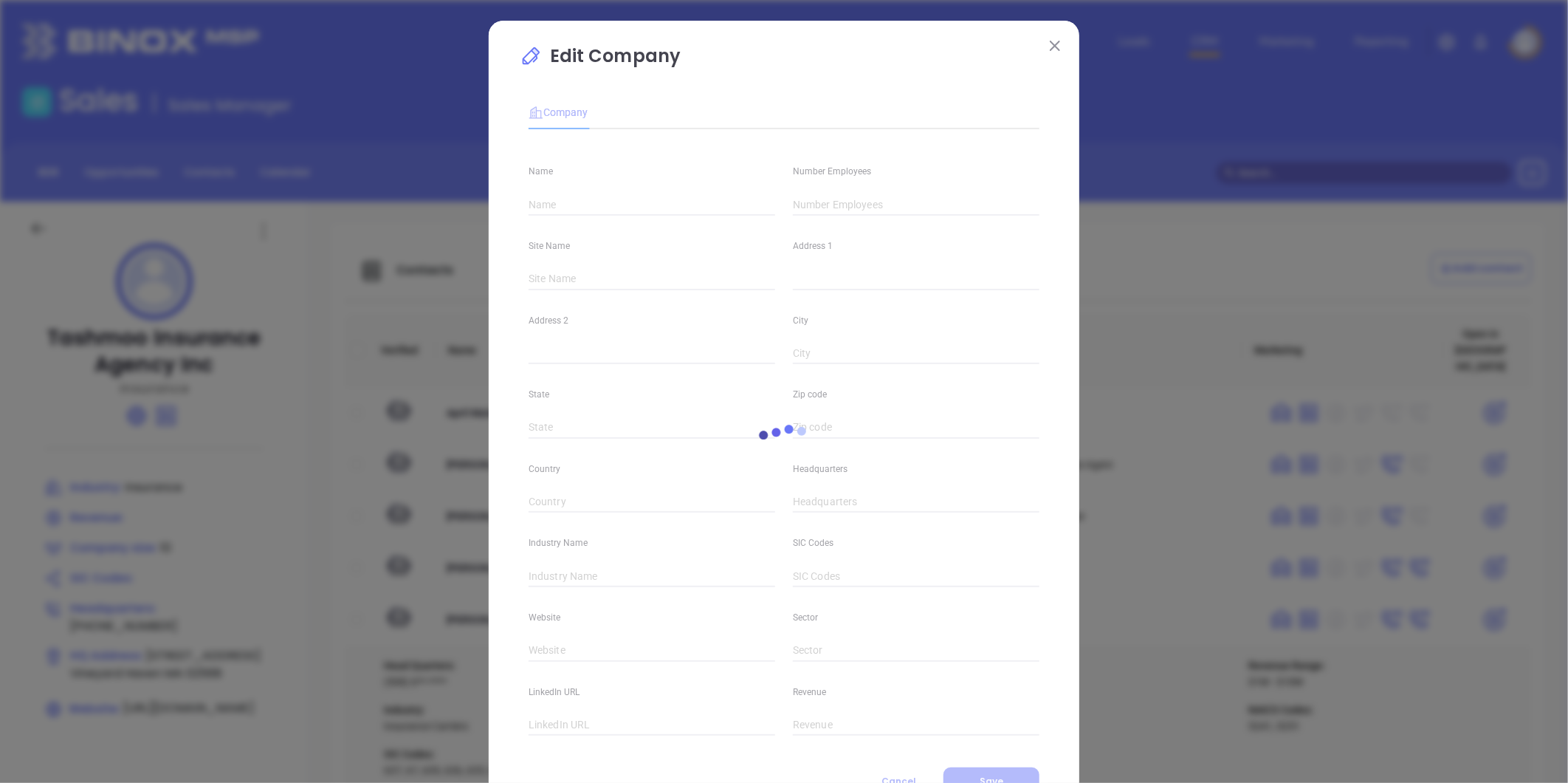
type input "https://www.linkedin.com/company/tashmoo-insurance-agency/"
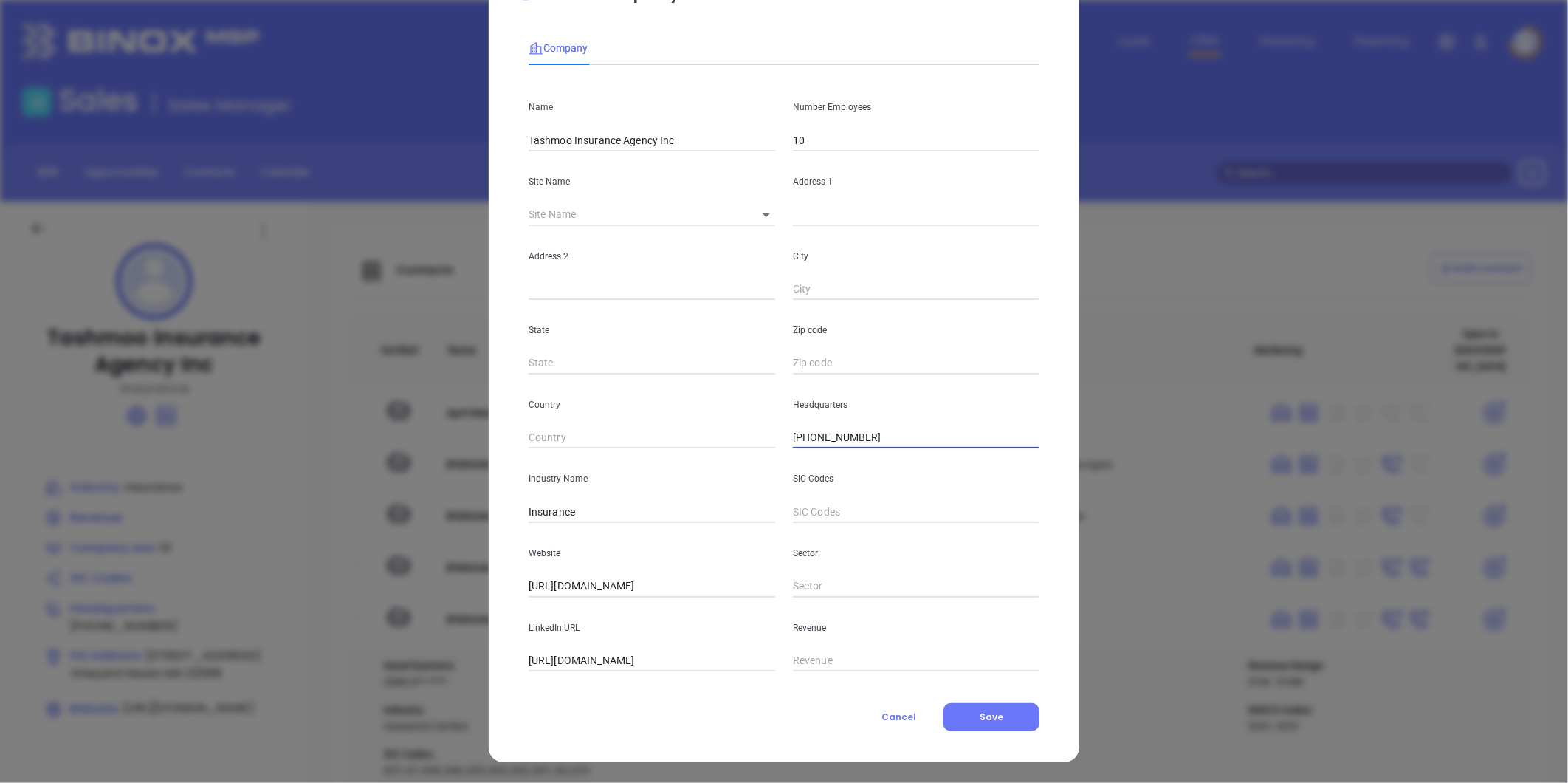
drag, startPoint x: 874, startPoint y: 436, endPoint x: 739, endPoint y: 460, distance: 137.1
click at [741, 459] on div "Name Tashmoo Insurance Agency Inc Number Employees 10 Site Name ​ Address 1 Add…" at bounding box center [784, 374] width 511 height 595
paste input "508) 627-9001"
type input "(508) 627-9001"
click at [1004, 733] on div "Edit Company Company Name Tashmoo Insurance Agency Inc Number Employees 10 Site…" at bounding box center [784, 359] width 590 height 806
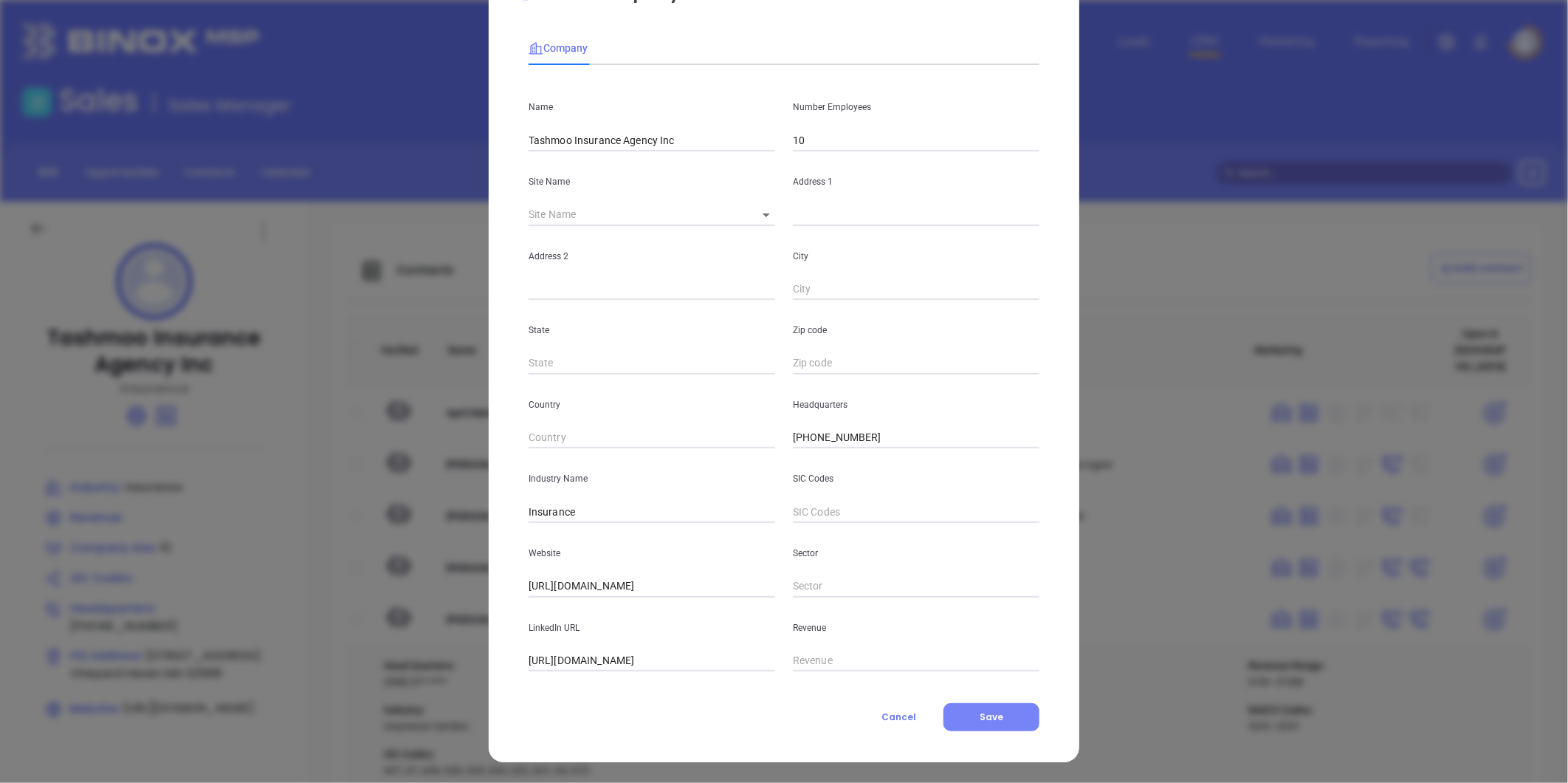
click at [1002, 722] on button "Save" at bounding box center [991, 717] width 96 height 28
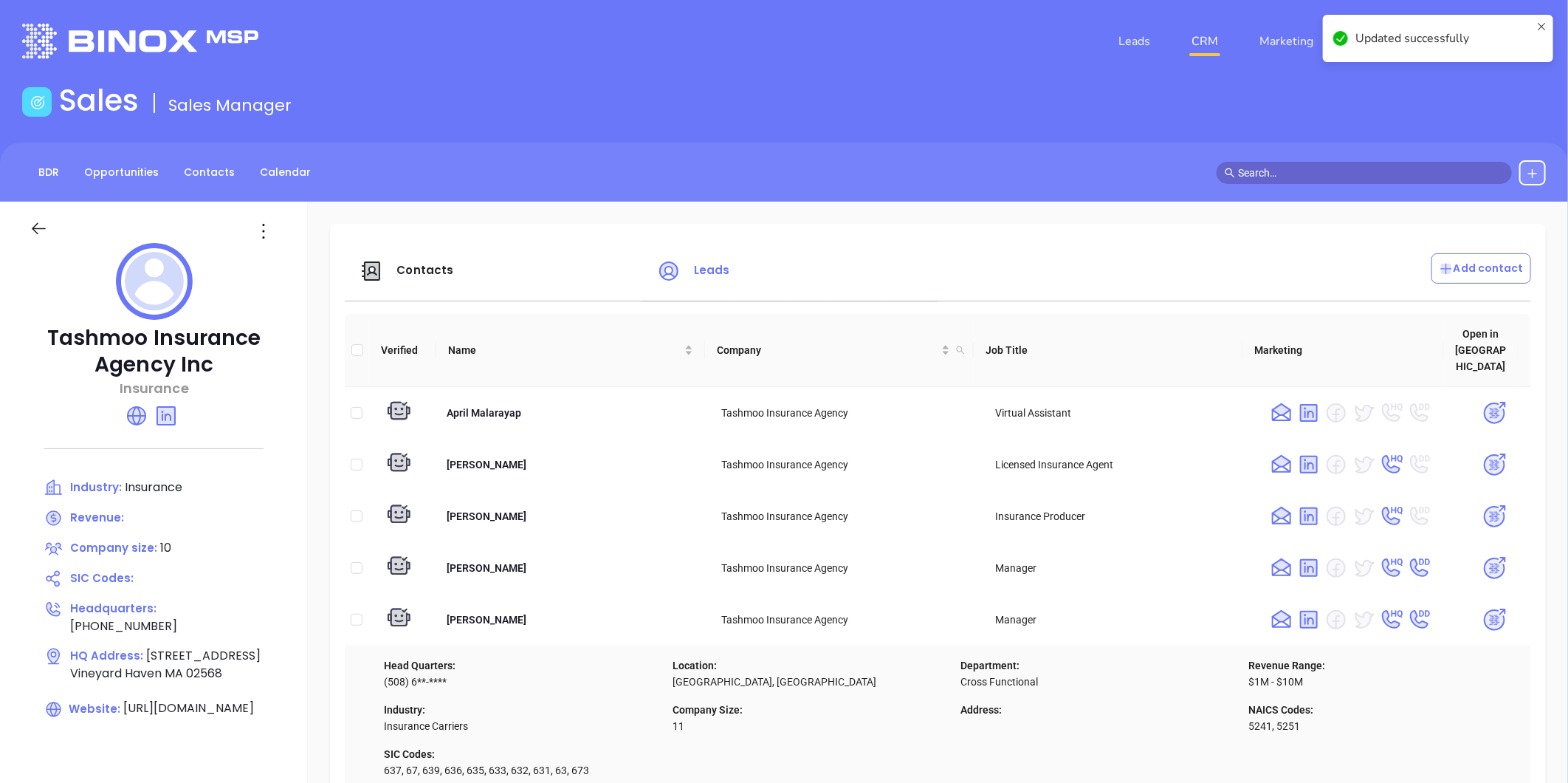
click at [400, 275] on span "Contacts" at bounding box center [424, 270] width 57 height 15
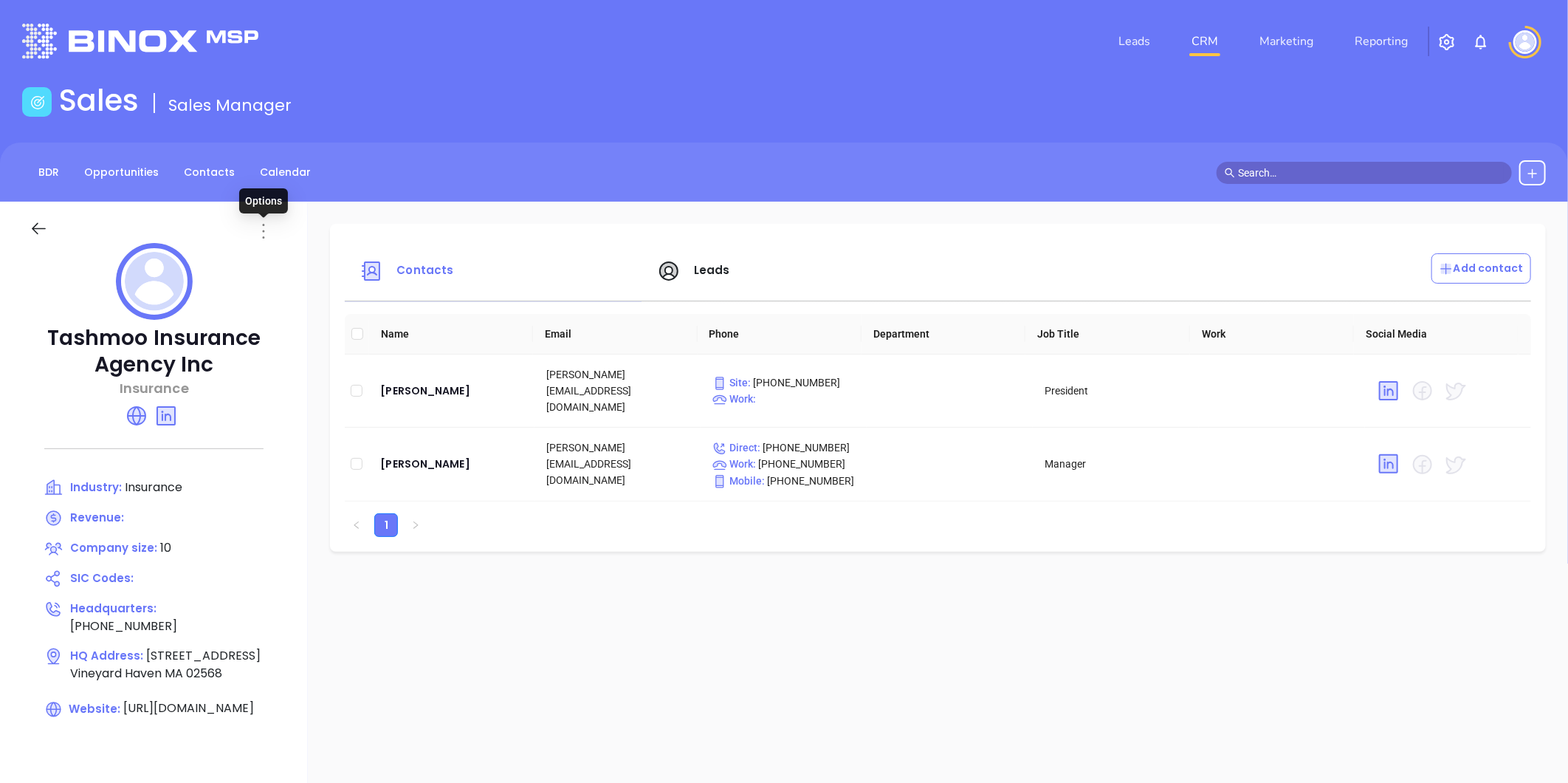
click at [263, 231] on icon at bounding box center [264, 230] width 3 height 15
click at [278, 255] on div "Edit" at bounding box center [331, 260] width 134 height 16
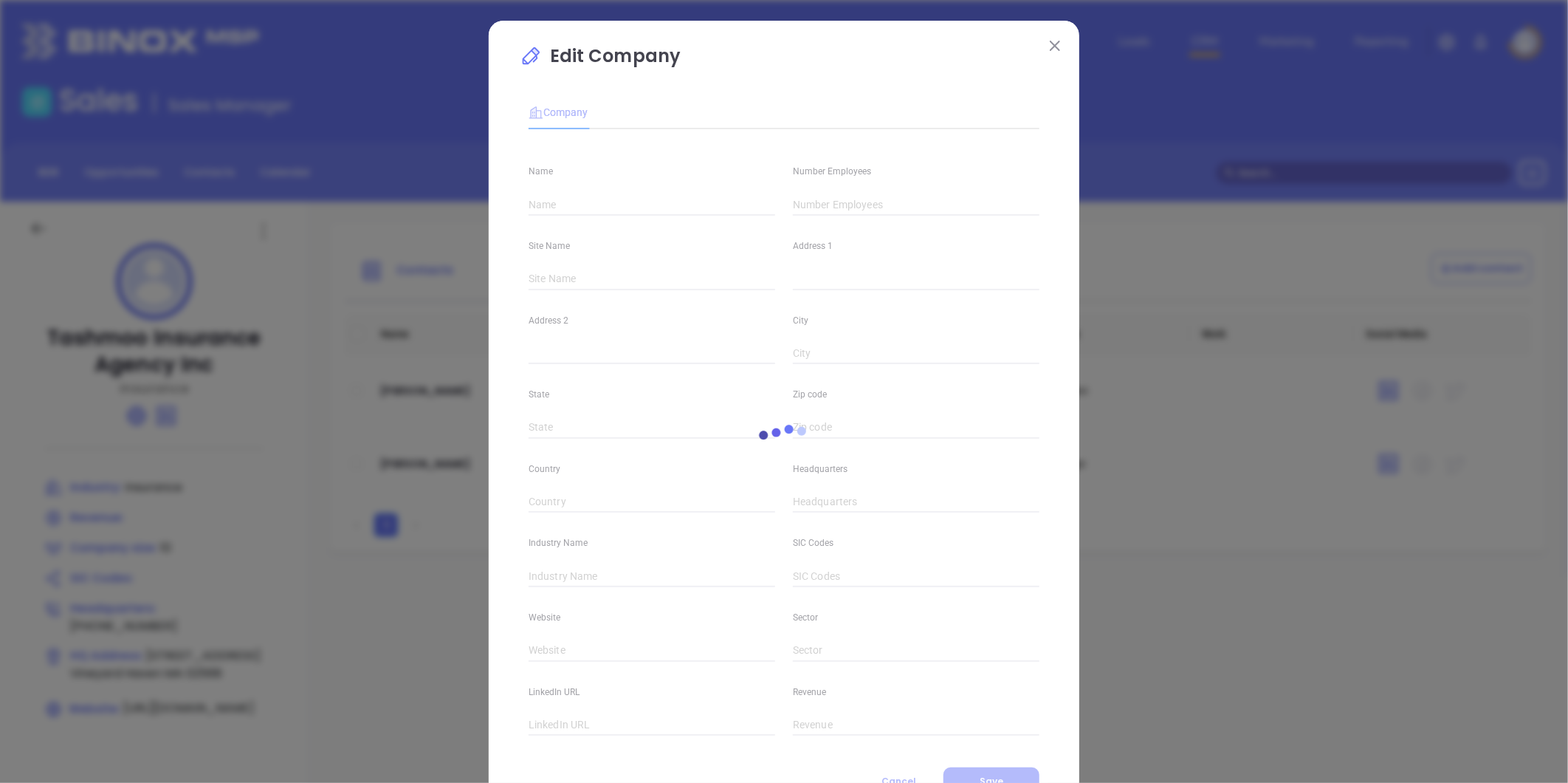
type input "Tashmoo Insurance Agency Inc"
type input "10"
type input "(508) 627-9001"
type input "Insurance"
type input "https://tashmooinsurance.com/"
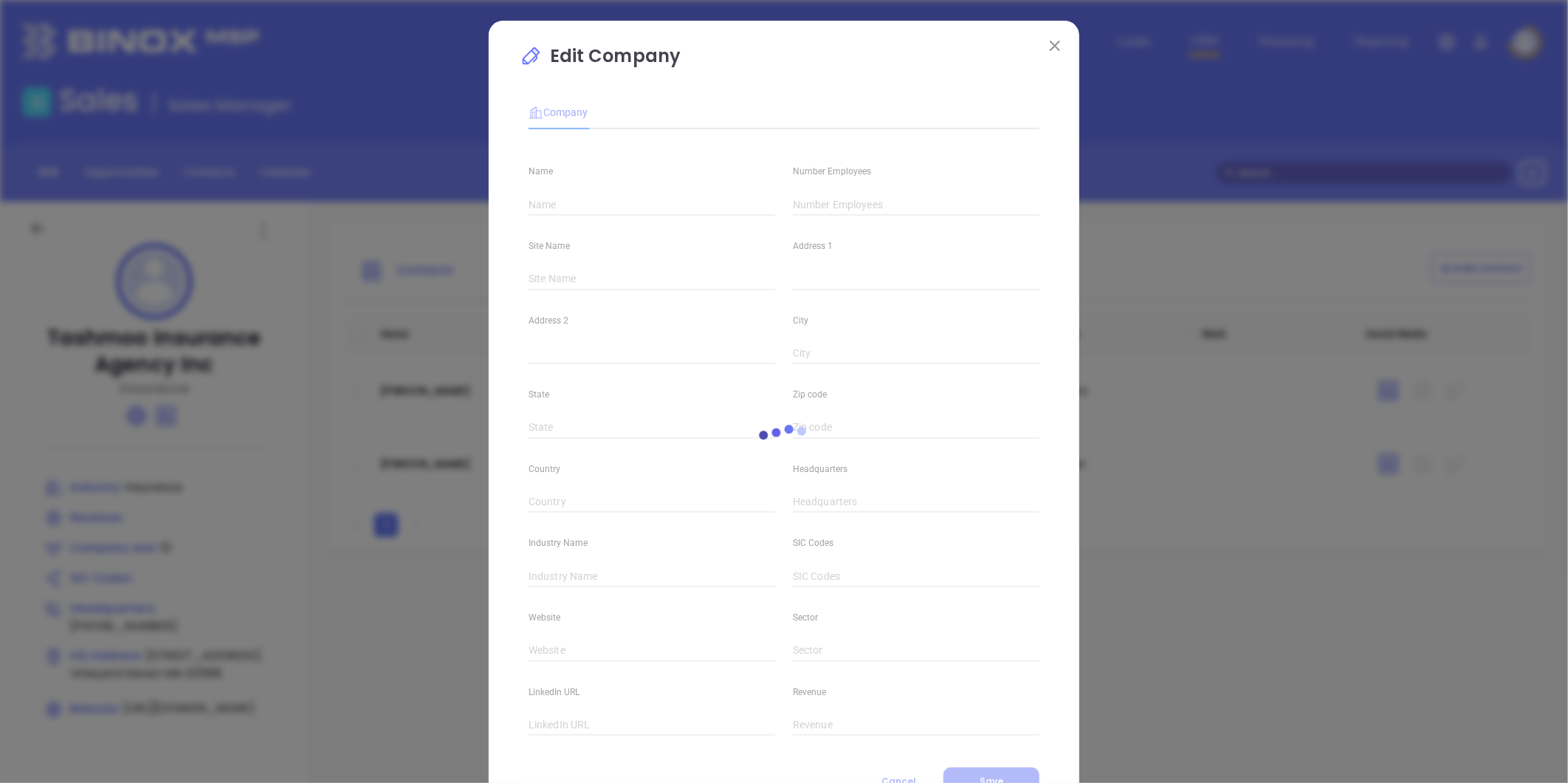
type input "https://www.linkedin.com/company/tashmoo-insurance-agency/"
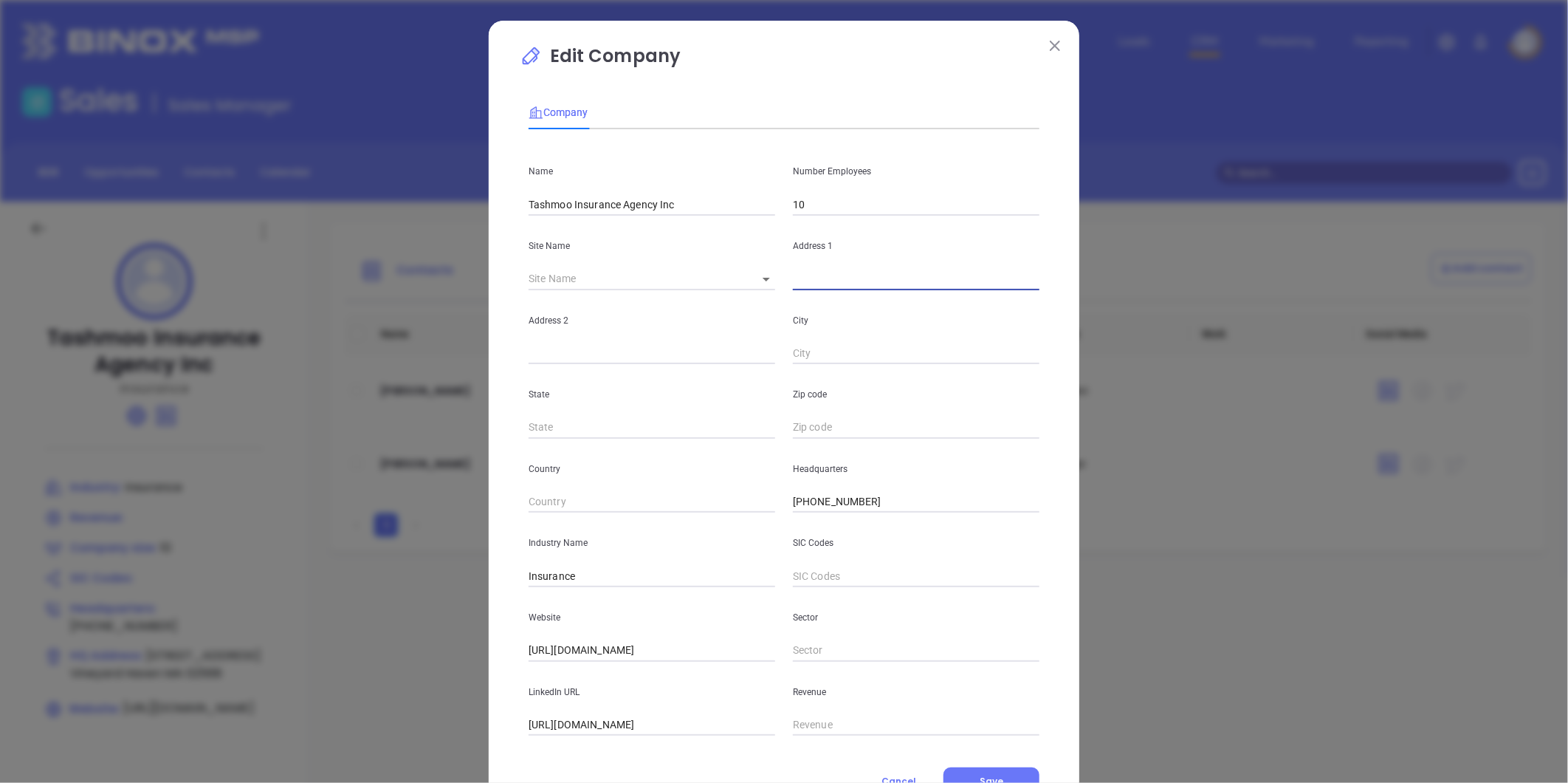
drag, startPoint x: 802, startPoint y: 274, endPoint x: 785, endPoint y: 275, distance: 17.0
click at [802, 274] on input "text" at bounding box center [916, 279] width 247 height 22
click at [762, 286] on body "Leads CRM Marketing Reporting Financial Leads Leads Sales Sales Manager BDR Opp…" at bounding box center [784, 391] width 1568 height 783
click at [762, 286] on li "Vineyard Haven" at bounding box center [793, 279] width 107 height 27
type input "Vineyard Haven"
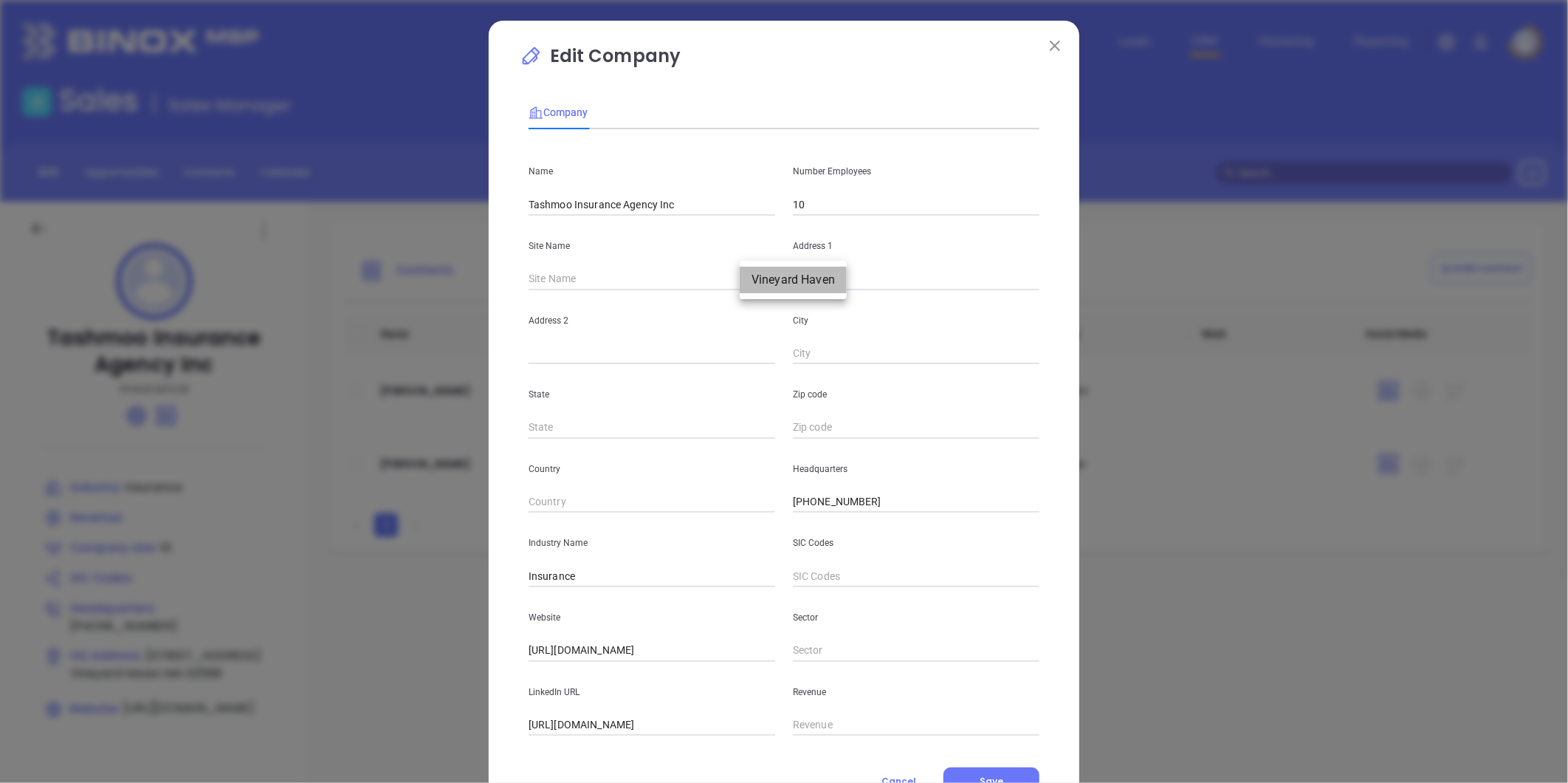
type input "517 State Road"
type input "Vineyard Haven"
type input "MA"
type input "02568"
type input "96980"
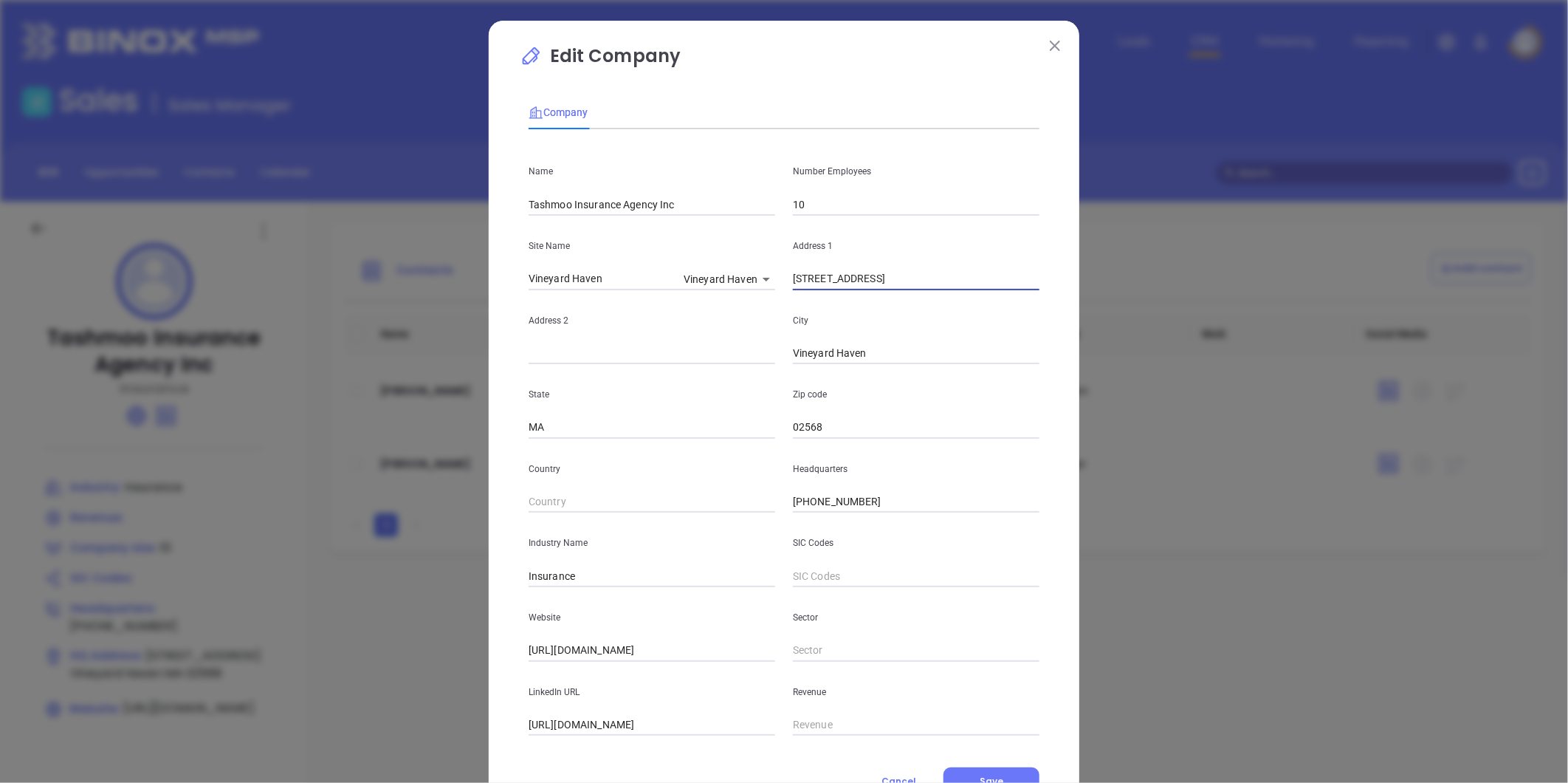
drag, startPoint x: 884, startPoint y: 284, endPoint x: 761, endPoint y: 306, distance: 125.0
click at [761, 306] on div "Name Tashmoo Insurance Agency Inc Number Employees 10 Site Name Vineyard Haven …" at bounding box center [784, 438] width 511 height 595
paste input "PO Box 3228 Edgartown, MA 02539"
drag, startPoint x: 924, startPoint y: 281, endPoint x: 984, endPoint y: 286, distance: 60.2
click at [984, 285] on input "PO Box 3228 Edgartown, MA 02539" at bounding box center [916, 279] width 247 height 22
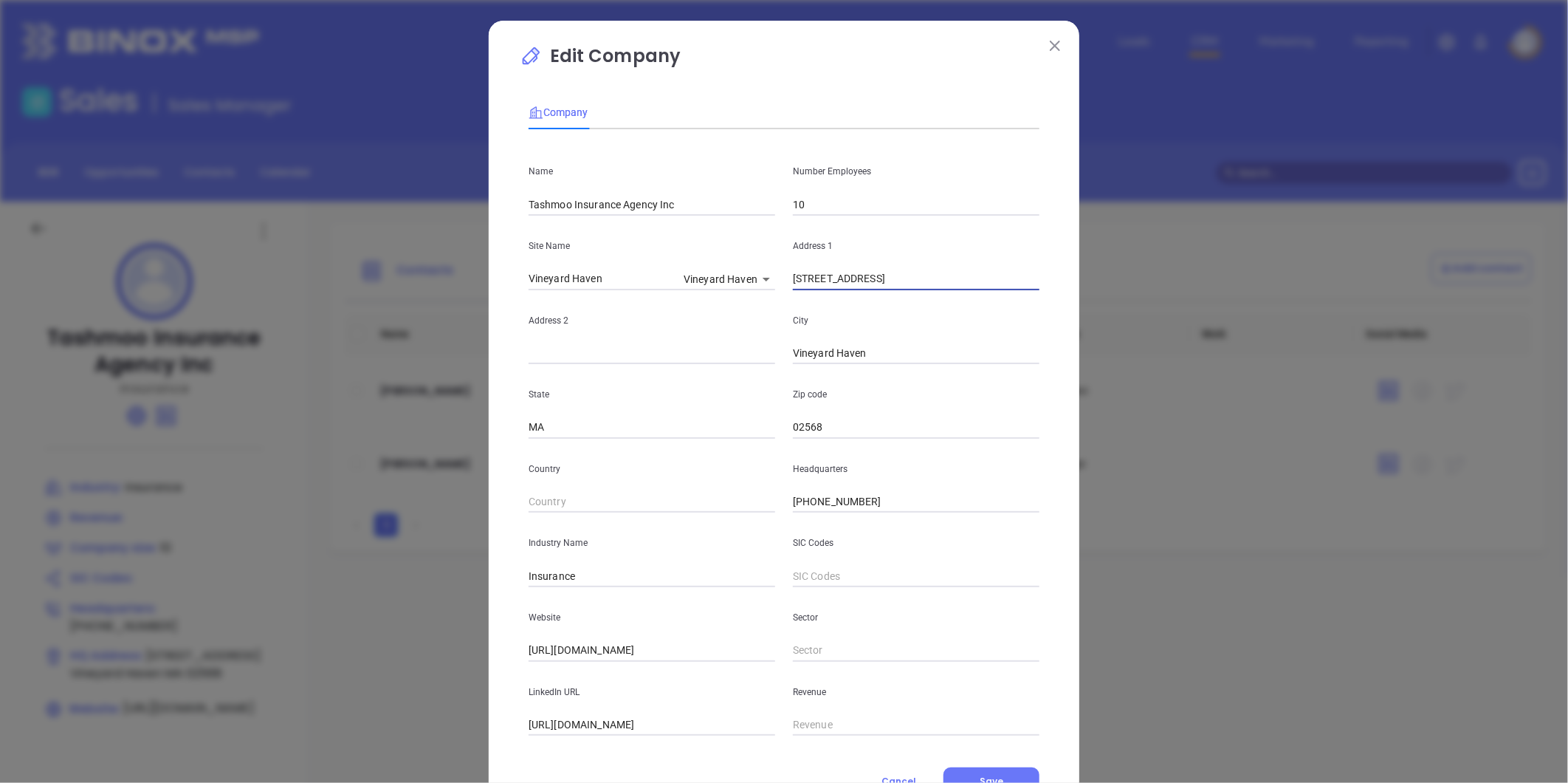
type input "PO Box 3228 Edgartown, MA 02539"
drag, startPoint x: 843, startPoint y: 417, endPoint x: 738, endPoint y: 454, distance: 111.3
click at [741, 452] on div "Name Tashmoo Insurance Agency Inc Number Employees 10 Site Name Vineyard Haven …" at bounding box center [784, 438] width 511 height 595
paste input "02539"
type input "02539"
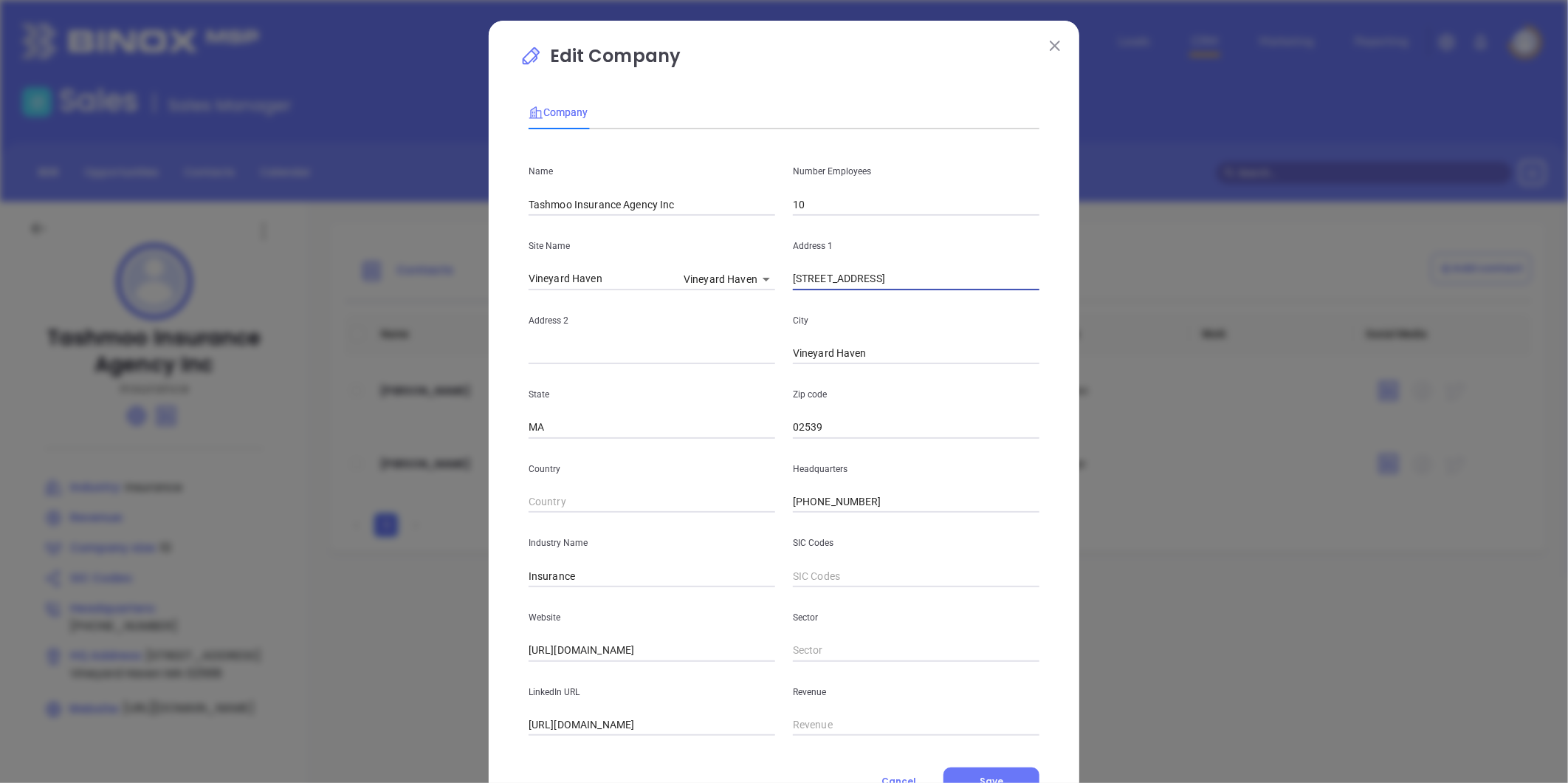
drag, startPoint x: 853, startPoint y: 285, endPoint x: 858, endPoint y: 291, distance: 7.8
click at [881, 290] on input "PO Box 3228 Edgartown, MA 02539" at bounding box center [916, 279] width 247 height 22
drag, startPoint x: 850, startPoint y: 281, endPoint x: 881, endPoint y: 304, distance: 38.6
click at [897, 288] on input "PO Box 3228 Edgartown, MA 02539" at bounding box center [916, 279] width 247 height 22
drag, startPoint x: 874, startPoint y: 344, endPoint x: 746, endPoint y: 376, distance: 131.9
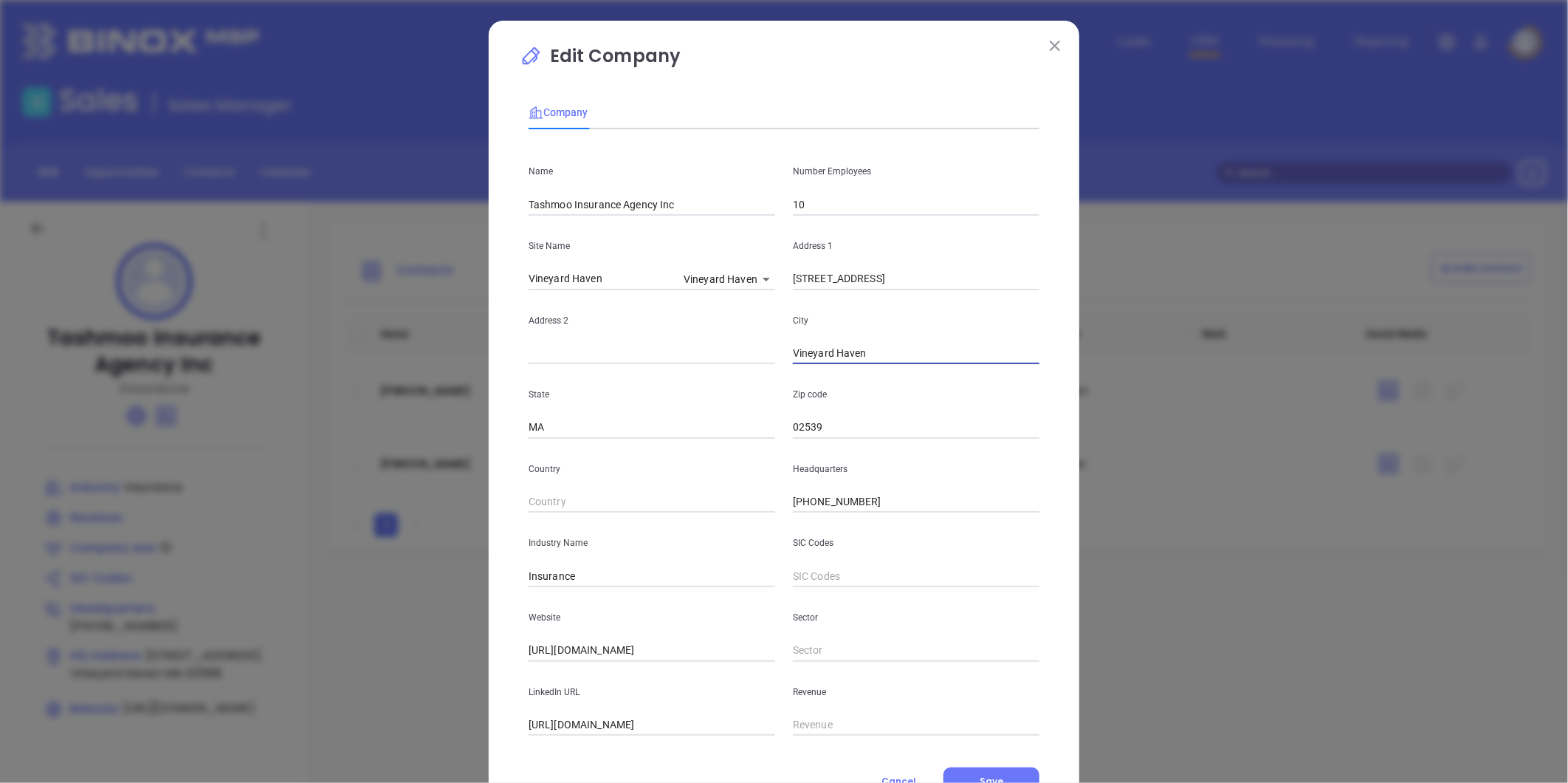
click at [747, 375] on div "Name Tashmoo Insurance Agency Inc Number Employees 10 Site Name Vineyard Haven …" at bounding box center [784, 438] width 511 height 595
paste input "Edgartown"
type input "Edgartown"
drag, startPoint x: 851, startPoint y: 284, endPoint x: 1028, endPoint y: 296, distance: 177.4
click at [1028, 296] on div "Name Tashmoo Insurance Agency Inc Number Employees 10 Site Name Vineyard Haven …" at bounding box center [784, 438] width 511 height 595
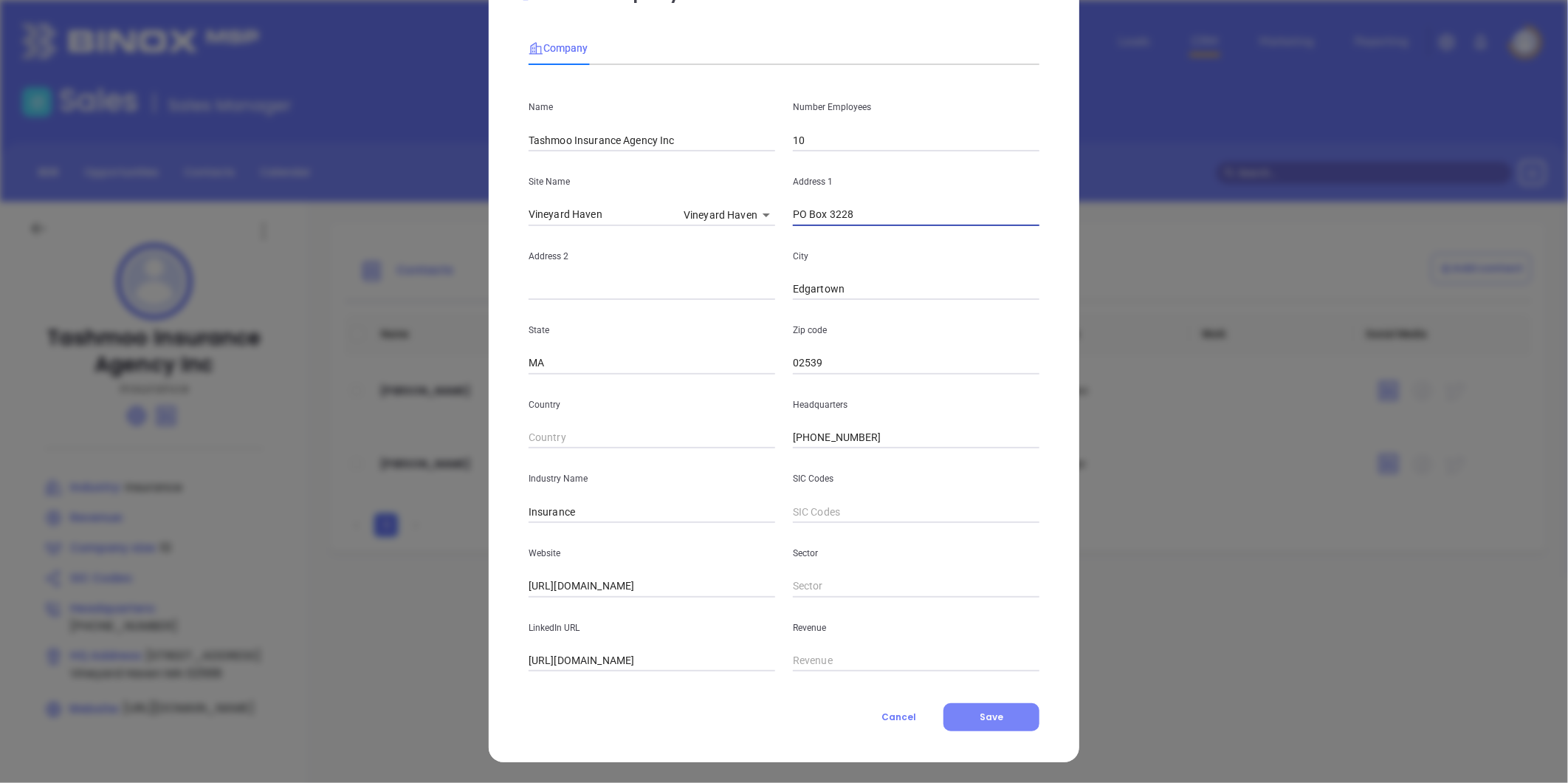
type input "PO Box 3228"
click at [993, 712] on span "Save" at bounding box center [991, 717] width 23 height 13
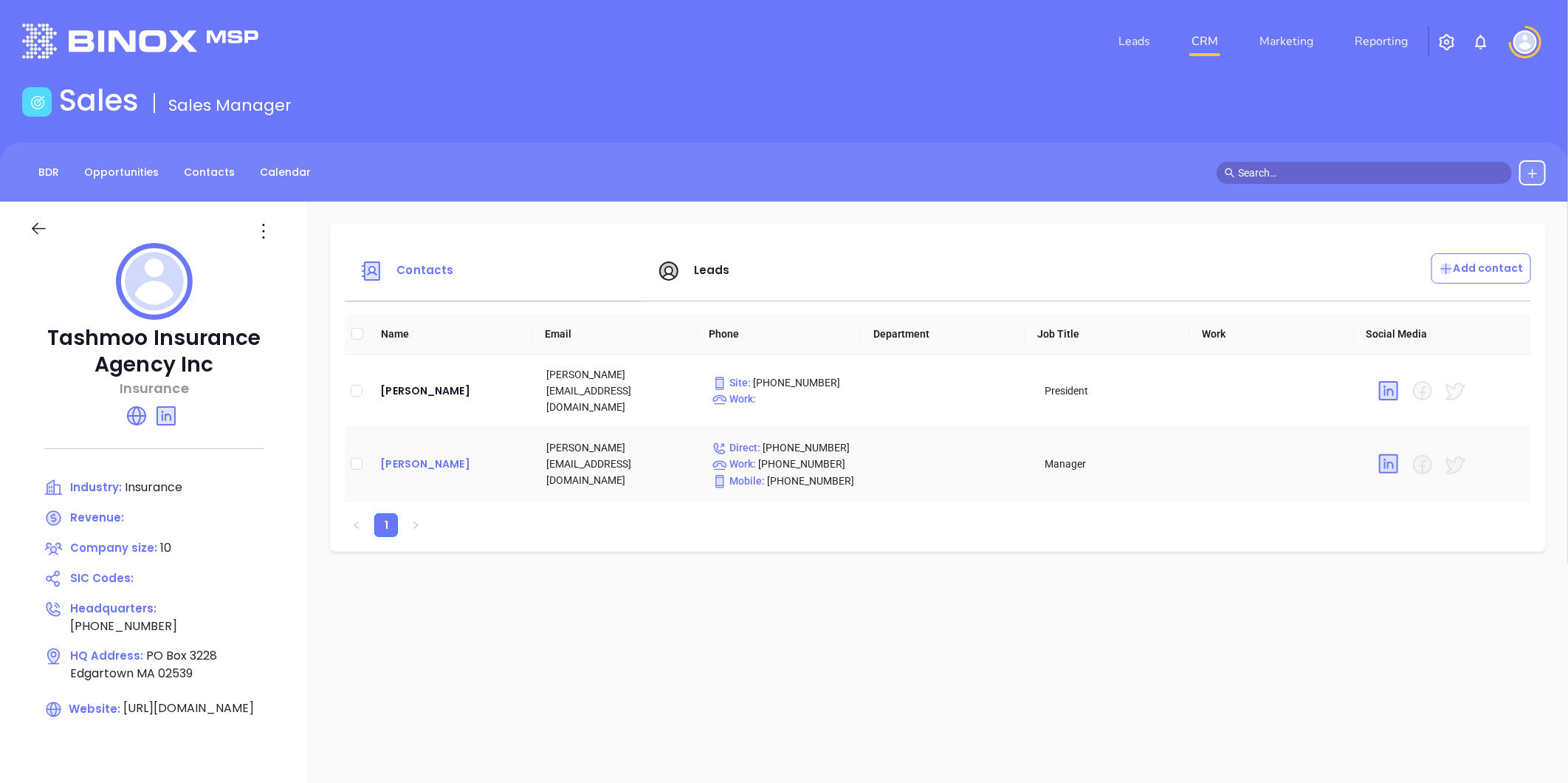
click at [473, 456] on div "Shannon Donovan" at bounding box center [452, 463] width 143 height 18
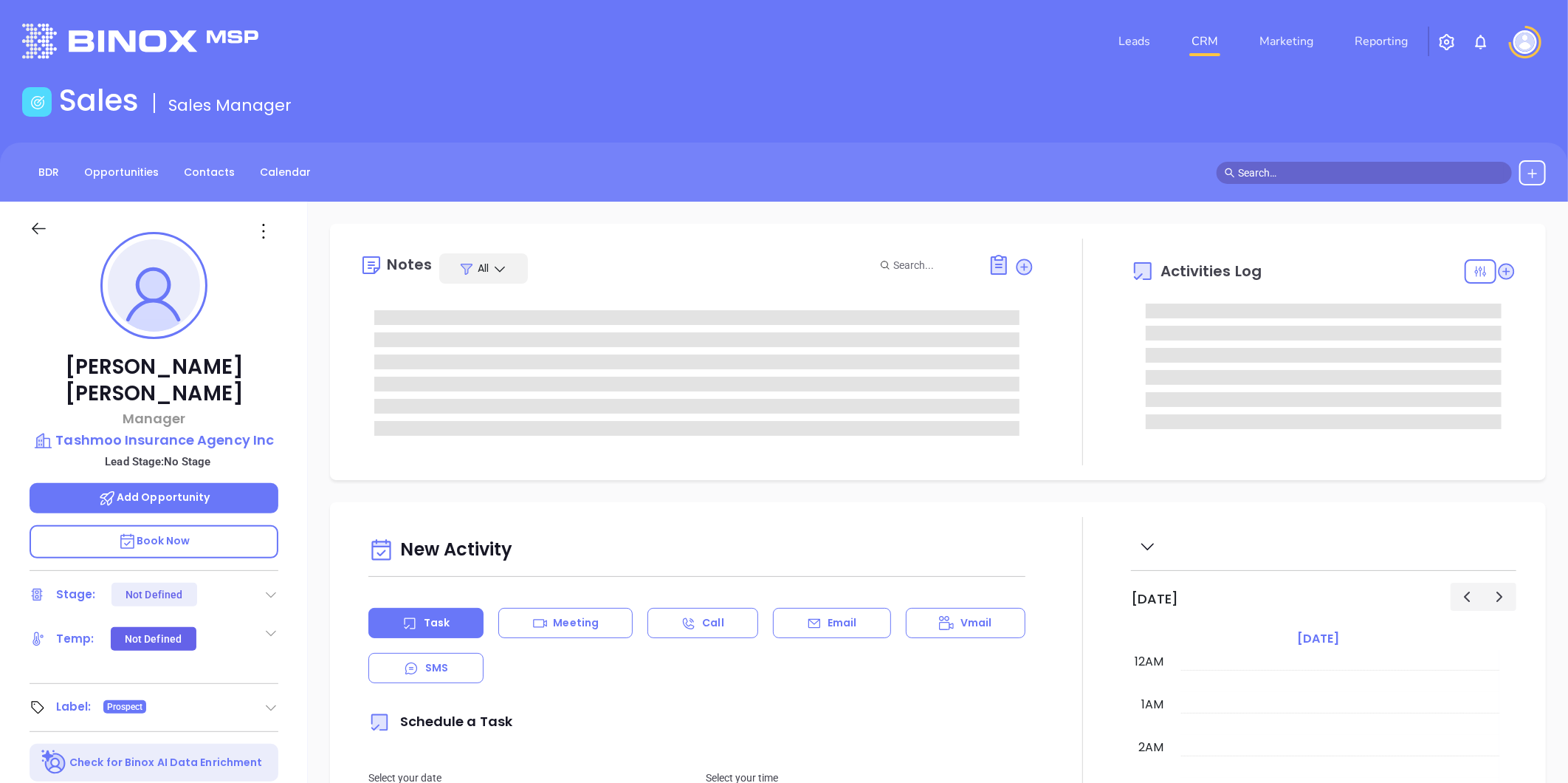
type input "[DATE]"
type input "[PERSON_NAME]"
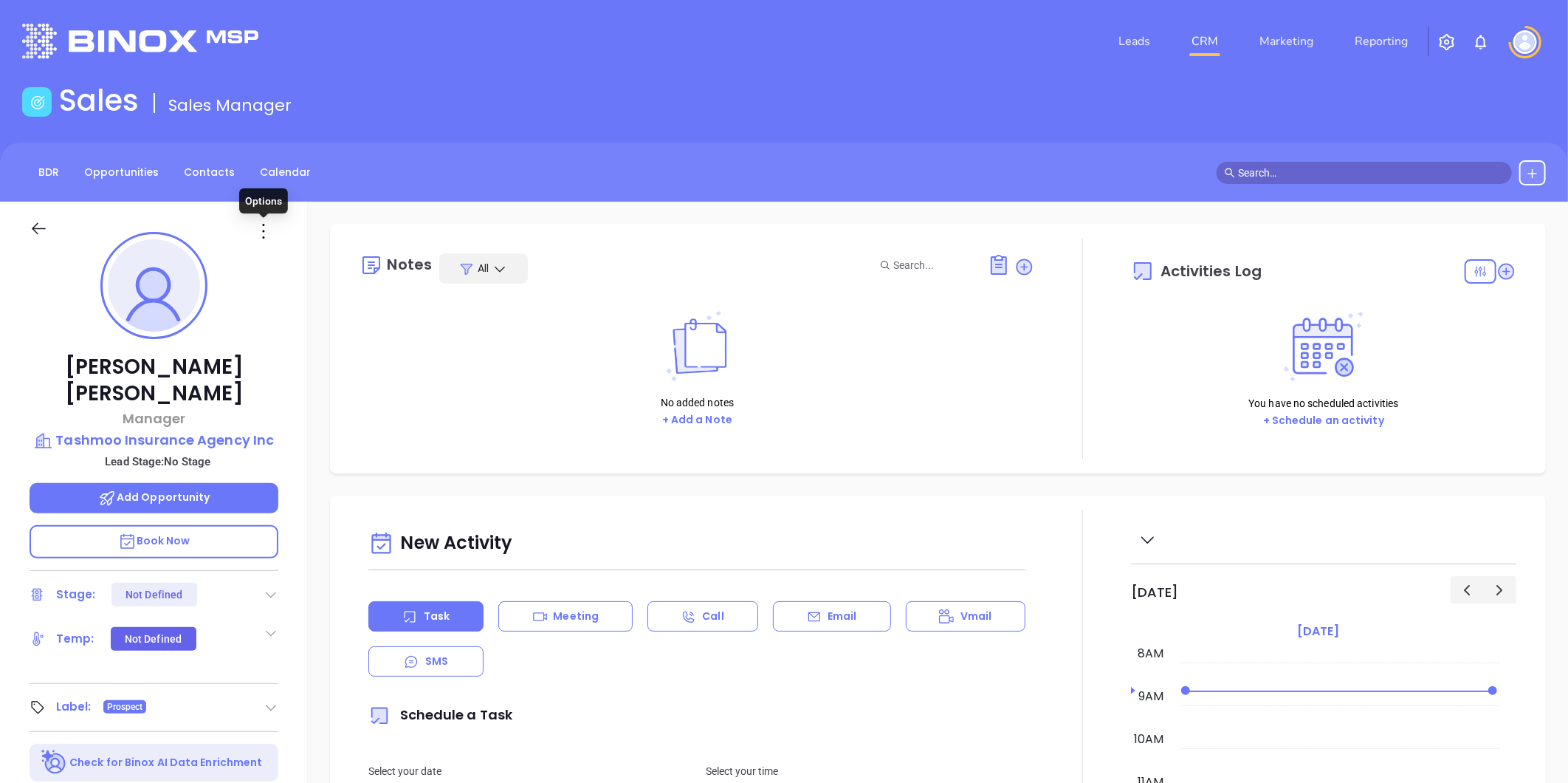
click at [260, 242] on icon at bounding box center [263, 230] width 23 height 23
click at [272, 376] on li "Edit" at bounding box center [335, 389] width 162 height 31
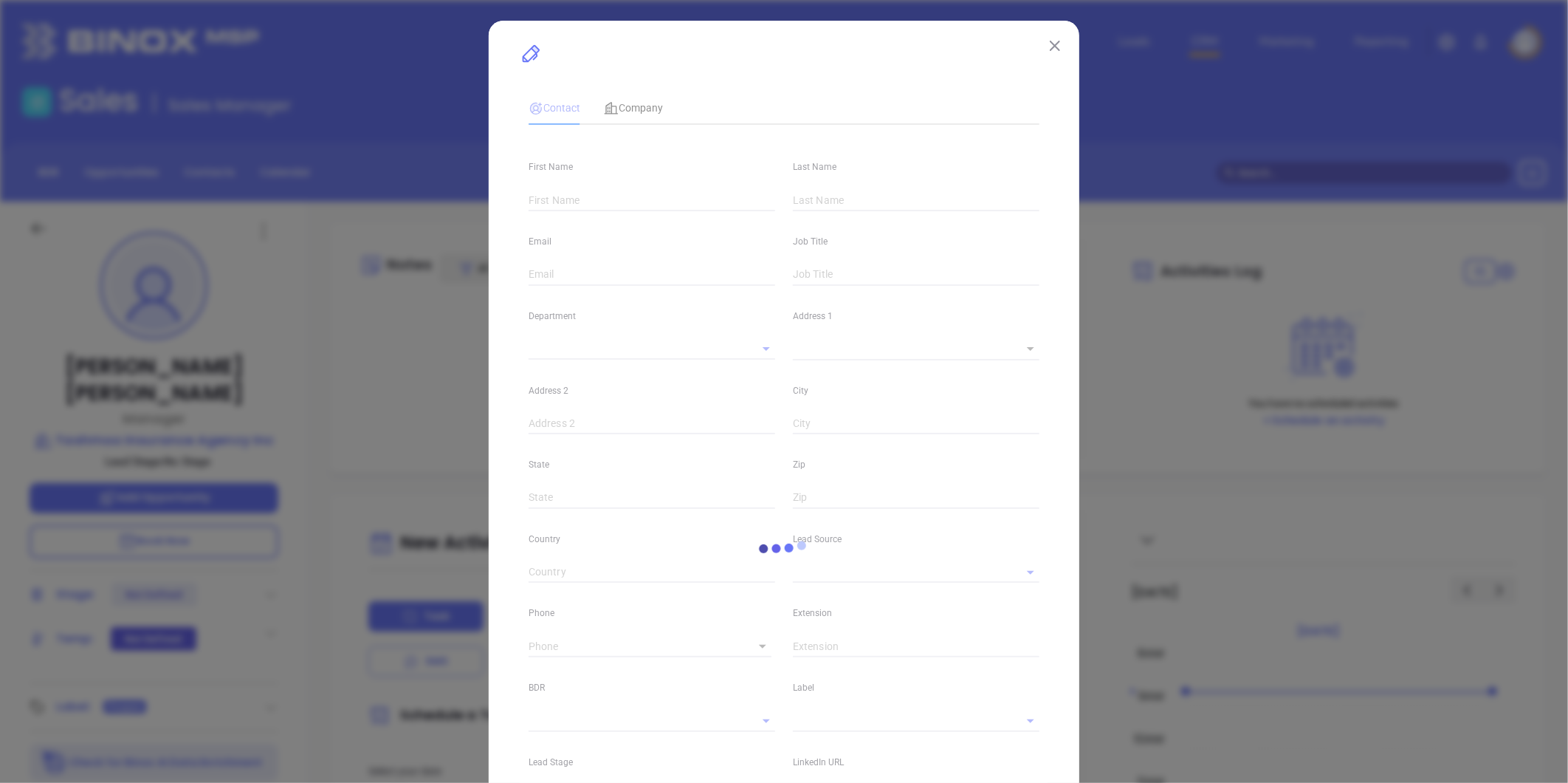
type input "Shannon"
type input "Donovan"
type input "shannon@tashmooinsurance.com"
type input "Manager"
type textarea "517 State Road"
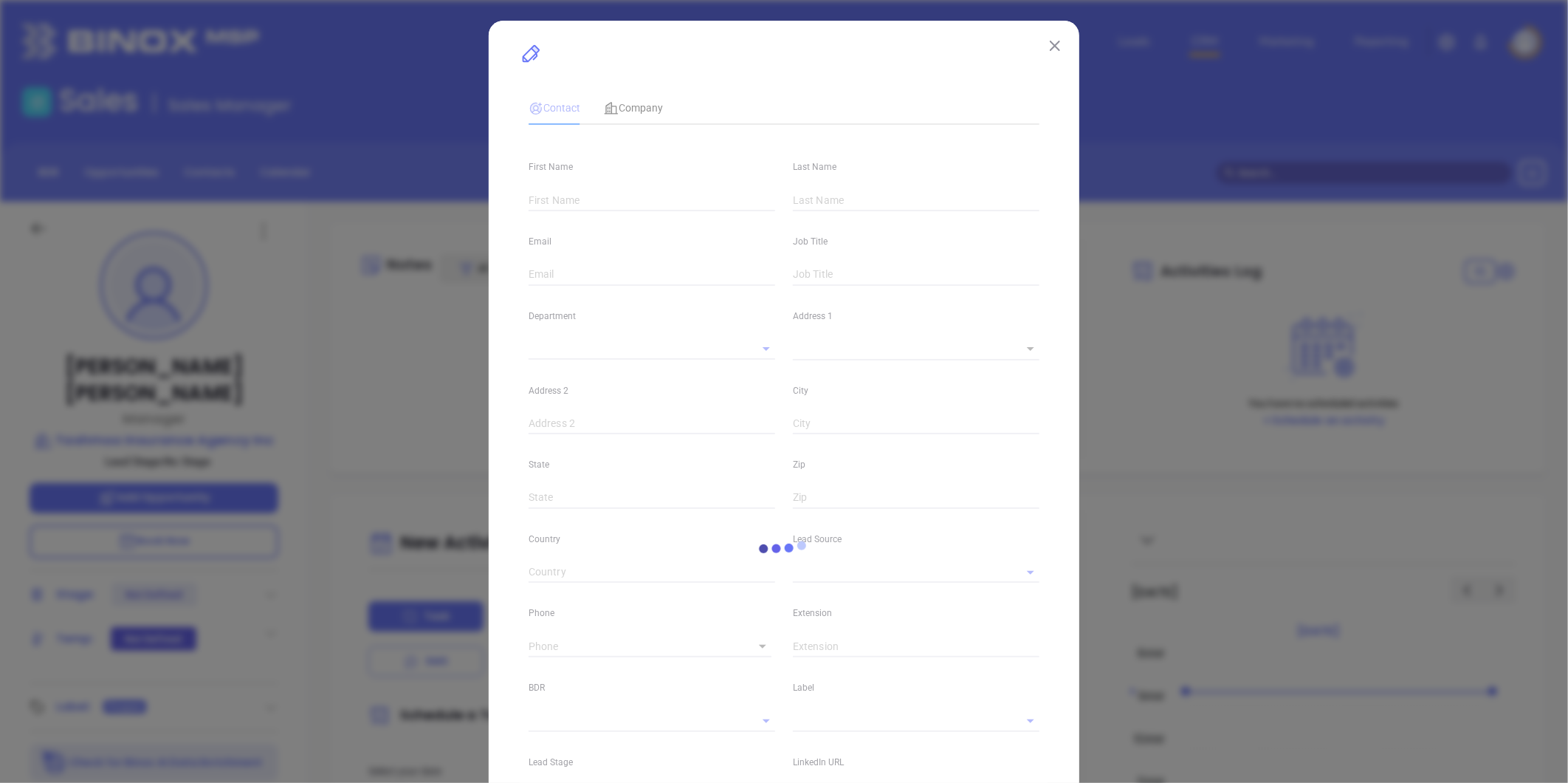
type input "1"
type input "Vineyard Haven"
type input "MA"
type input "02568"
type input "linkedin.com/in/shannon-donovan-3018a8b3"
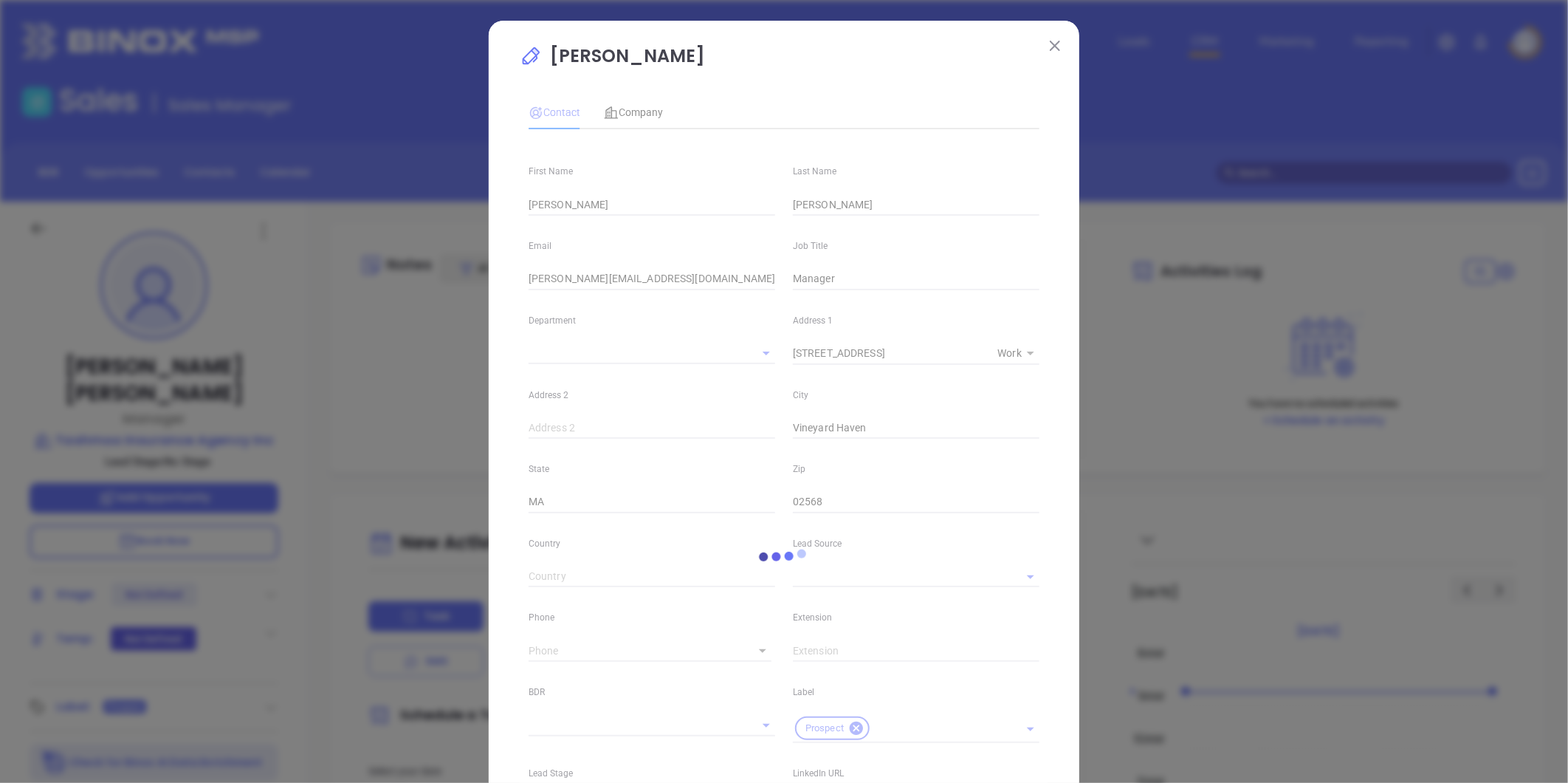
type input "(508) 693-4000"
type input "1"
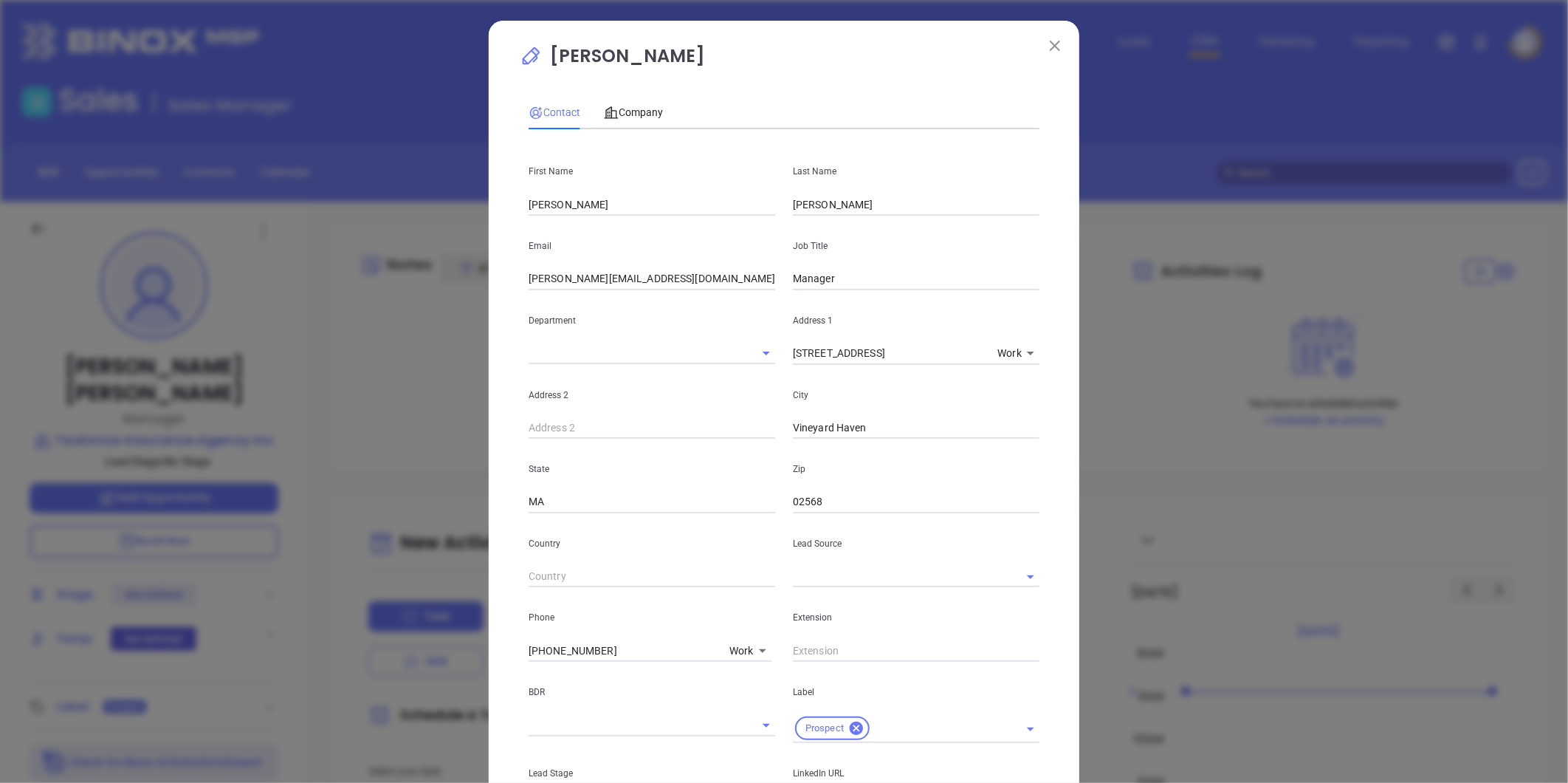
click at [793, 281] on input "Manager" at bounding box center [916, 279] width 247 height 22
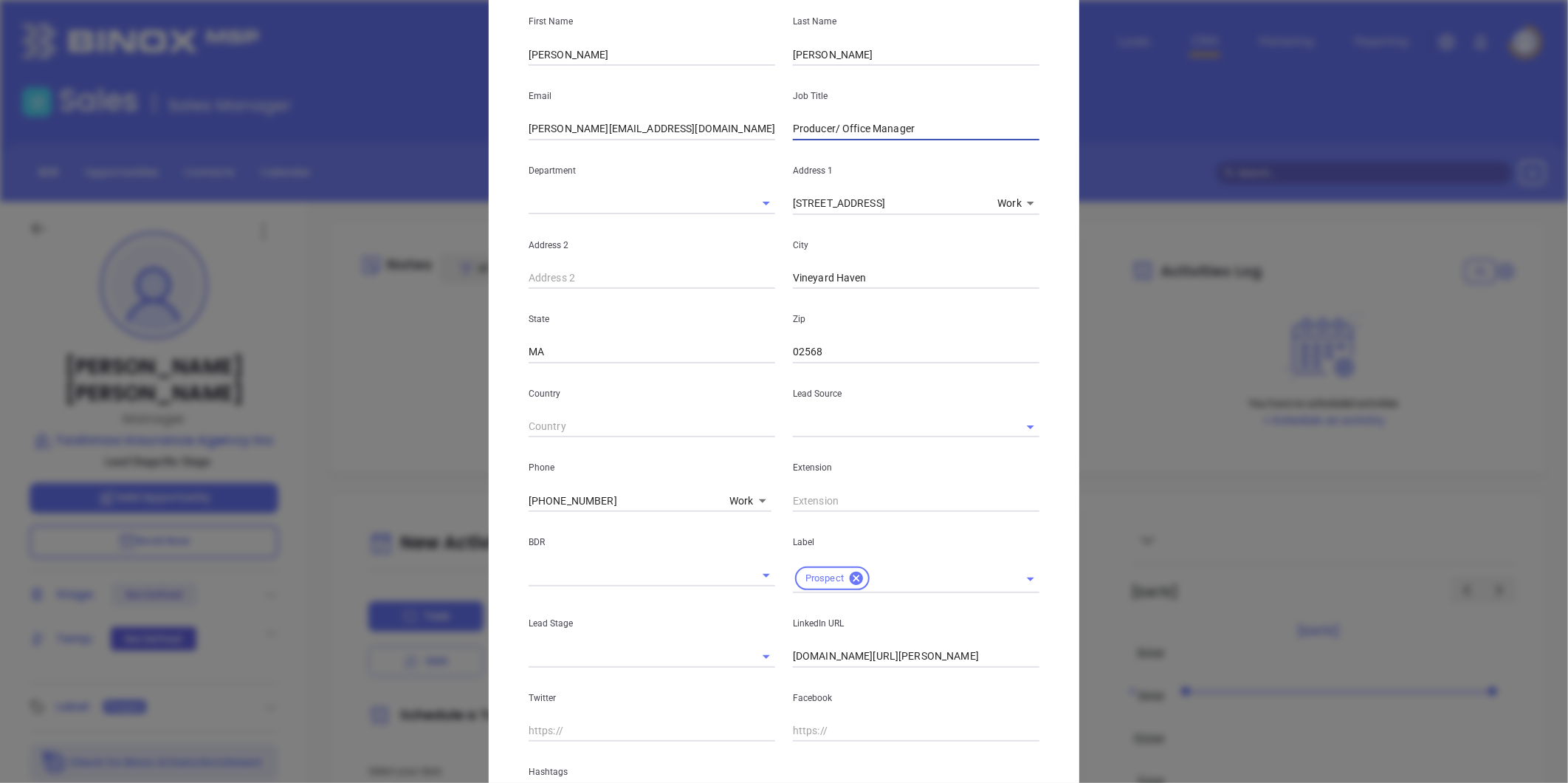
scroll to position [164, 0]
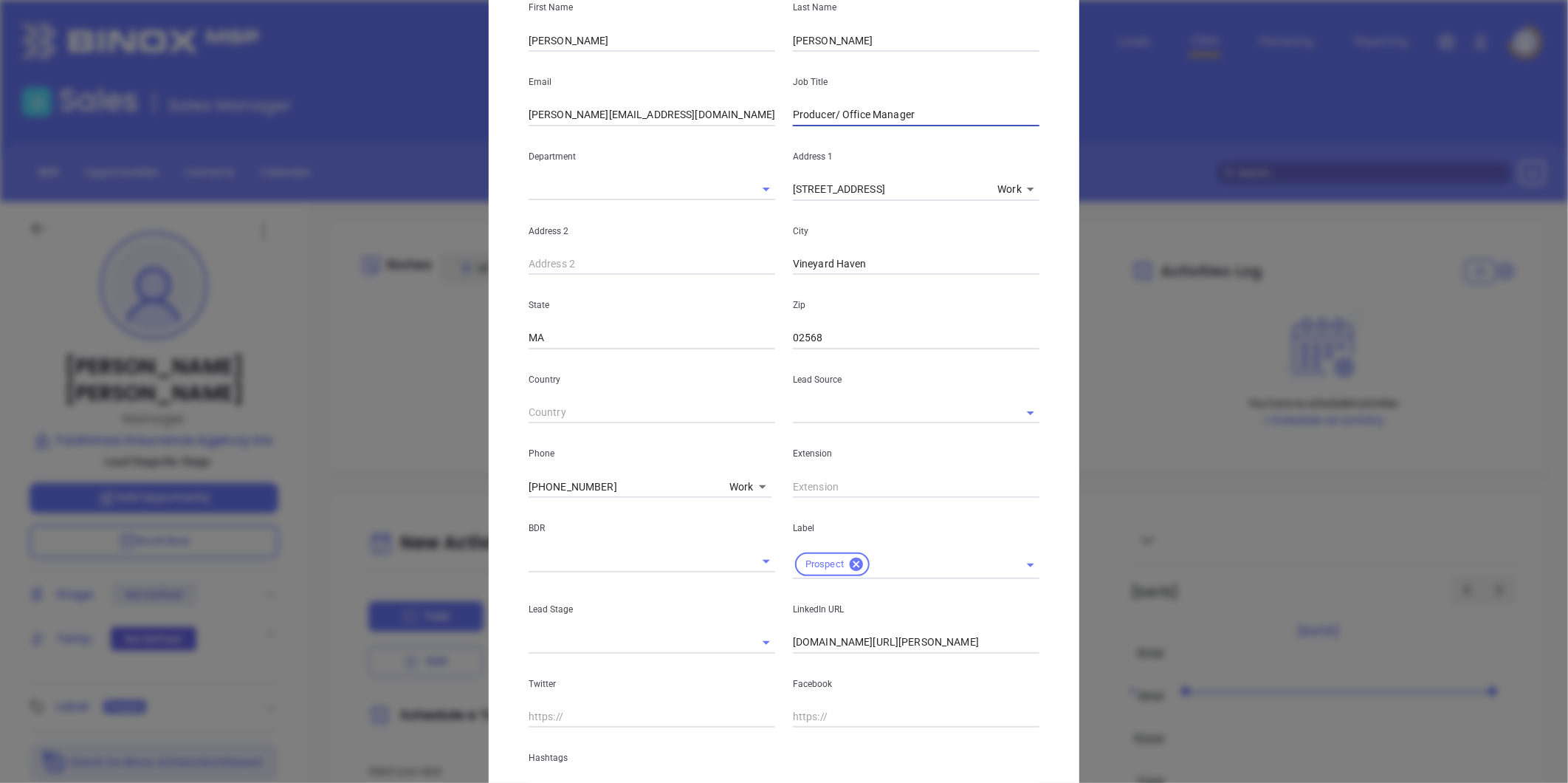
type input "Producer/ Office Manager"
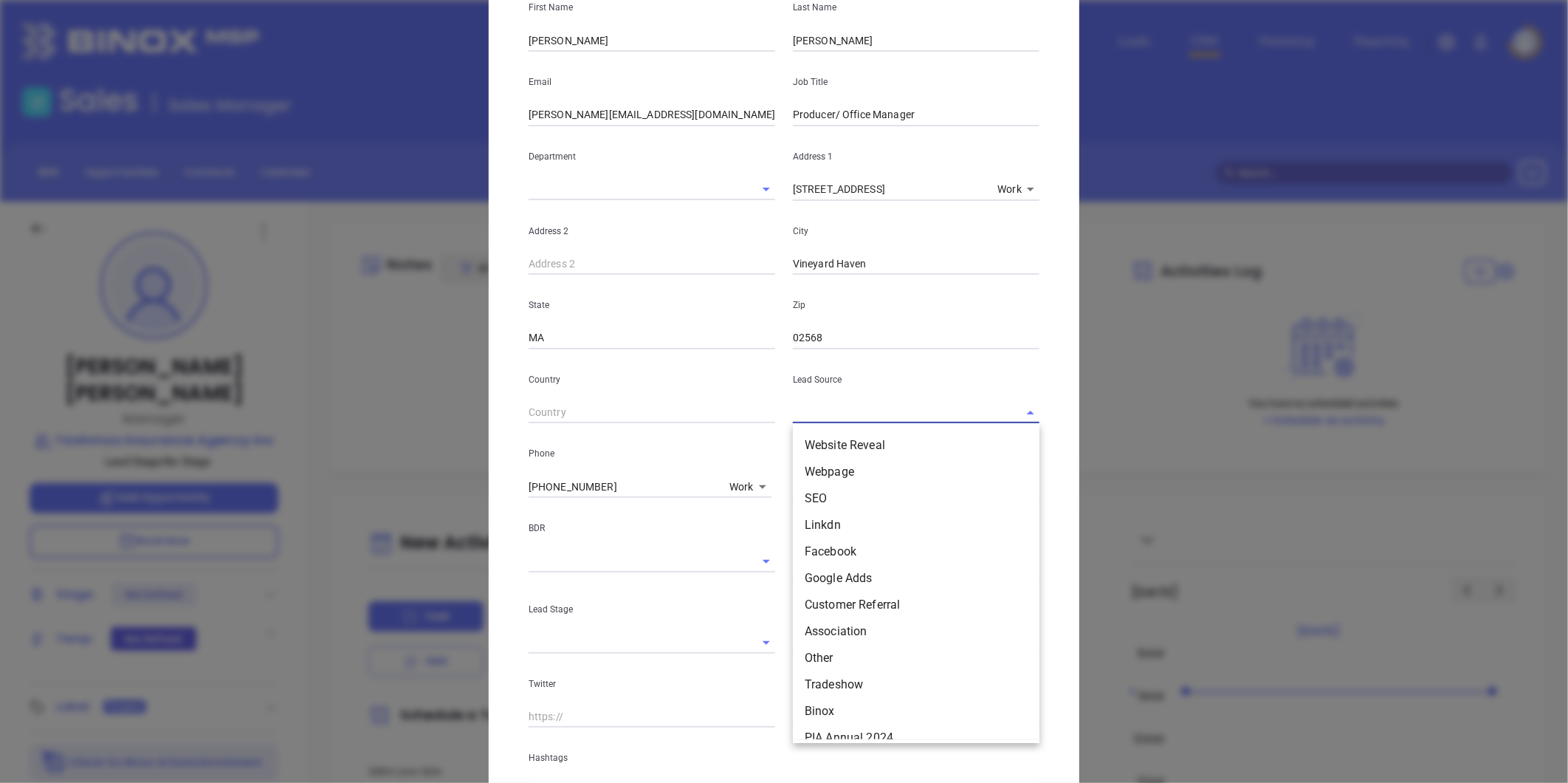
click at [828, 402] on input "text" at bounding box center [895, 412] width 205 height 21
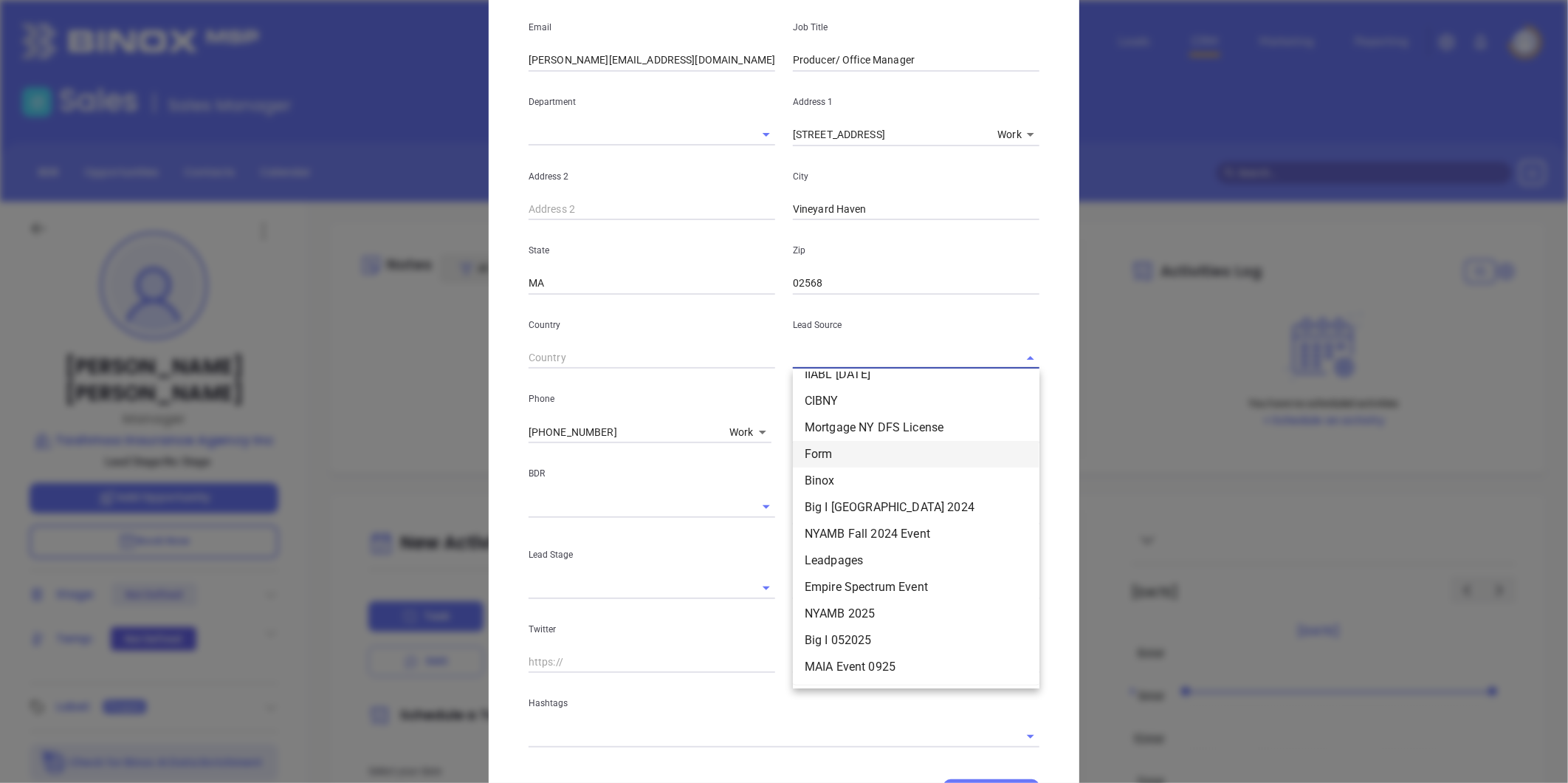
scroll to position [246, 0]
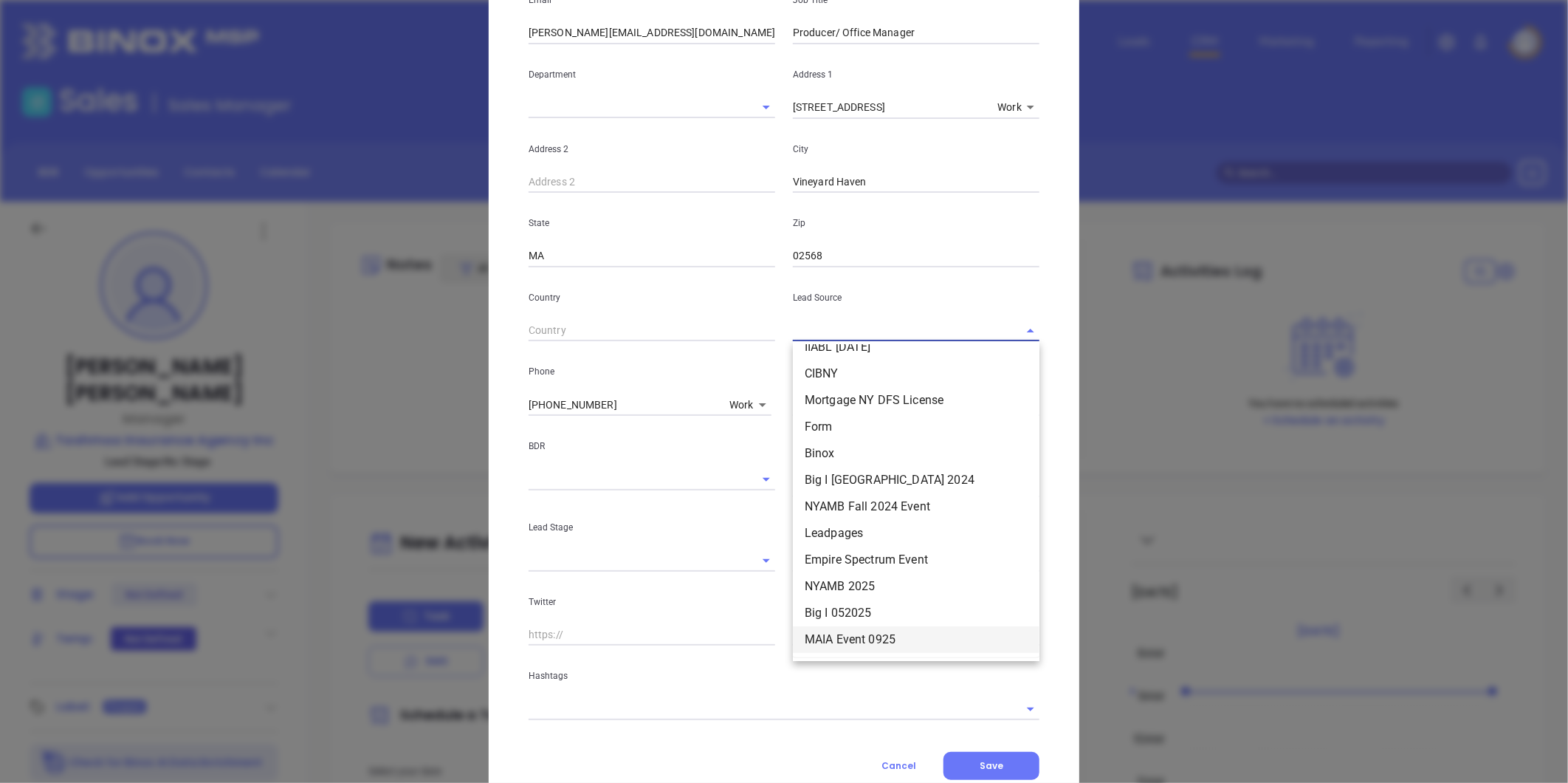
click at [824, 628] on li "MAIA Event 0925" at bounding box center [916, 639] width 247 height 27
type input "MAIA Event 0925"
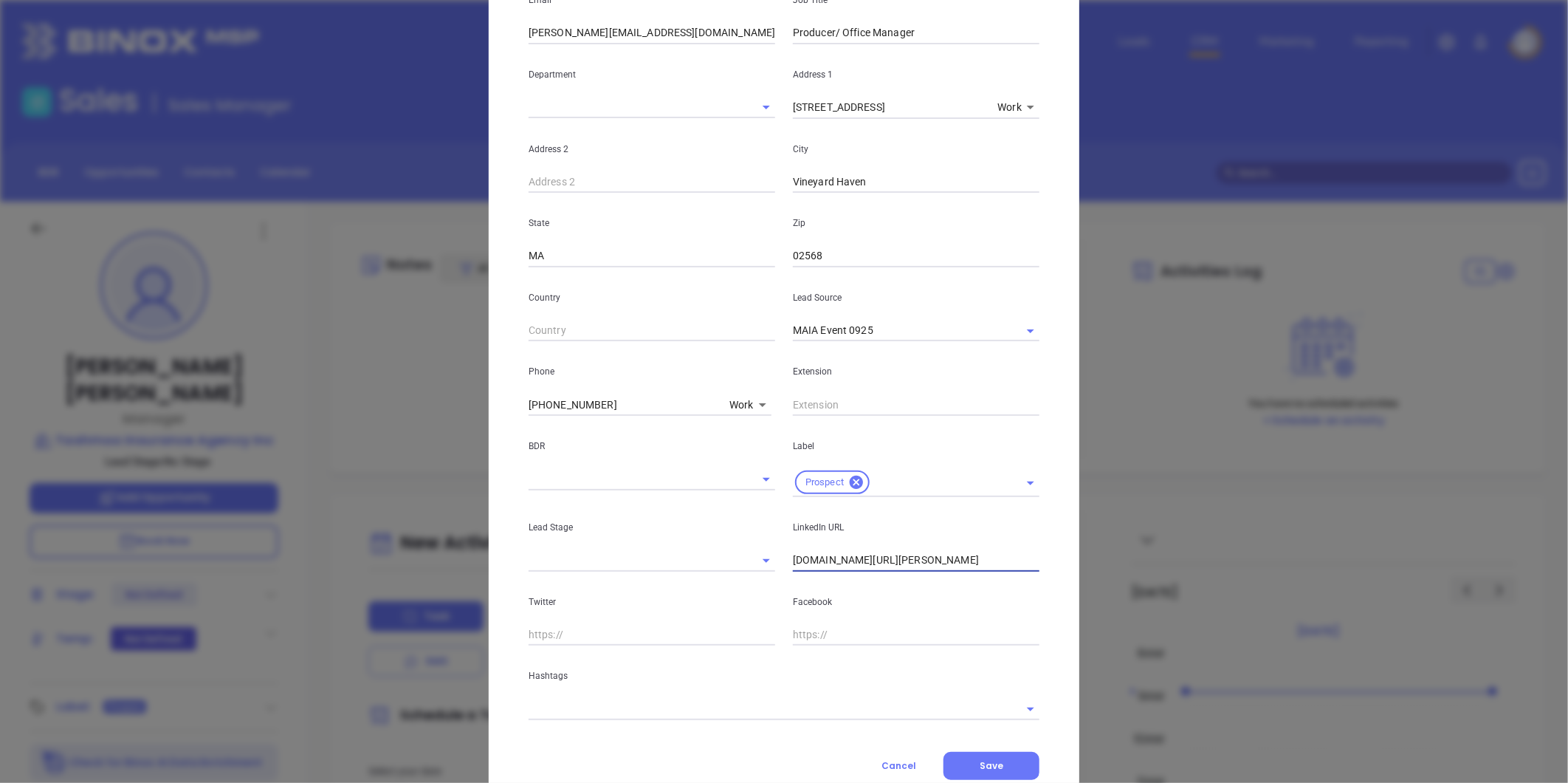
click at [793, 561] on input "linkedin.com/in/shannon-donovan-3018a8b3" at bounding box center [916, 560] width 247 height 22
type input "www.linkedin.com/in/shannon-donovan-3018a8b3"
drag, startPoint x: 638, startPoint y: 404, endPoint x: 422, endPoint y: 441, distance: 219.1
click at [423, 441] on div "Shannon Donovan Contact Company First Name Shannon Last Name Donovan Email shan…" at bounding box center [784, 391] width 1568 height 783
type input "( ) -"
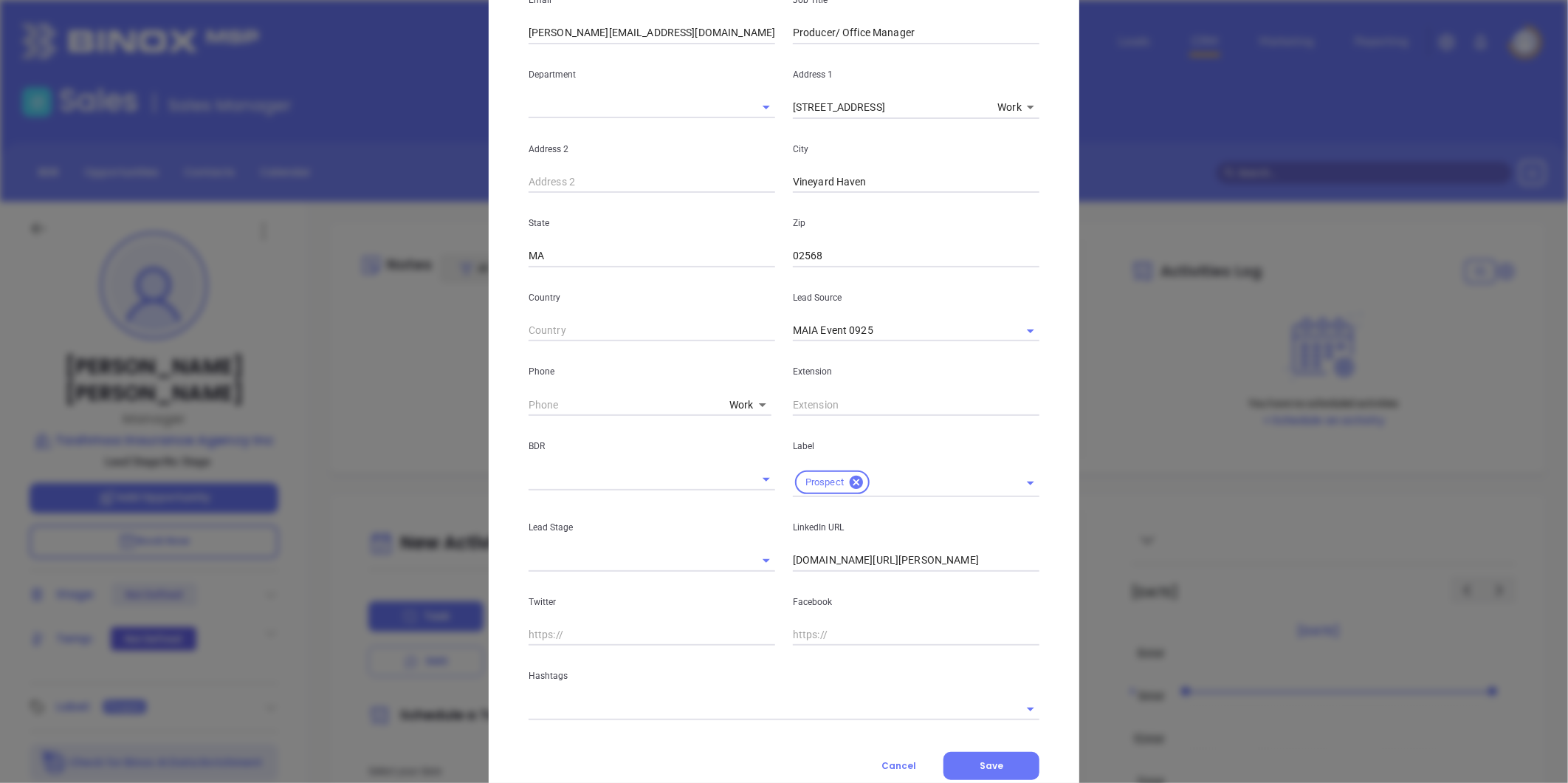
type input "( ) -"
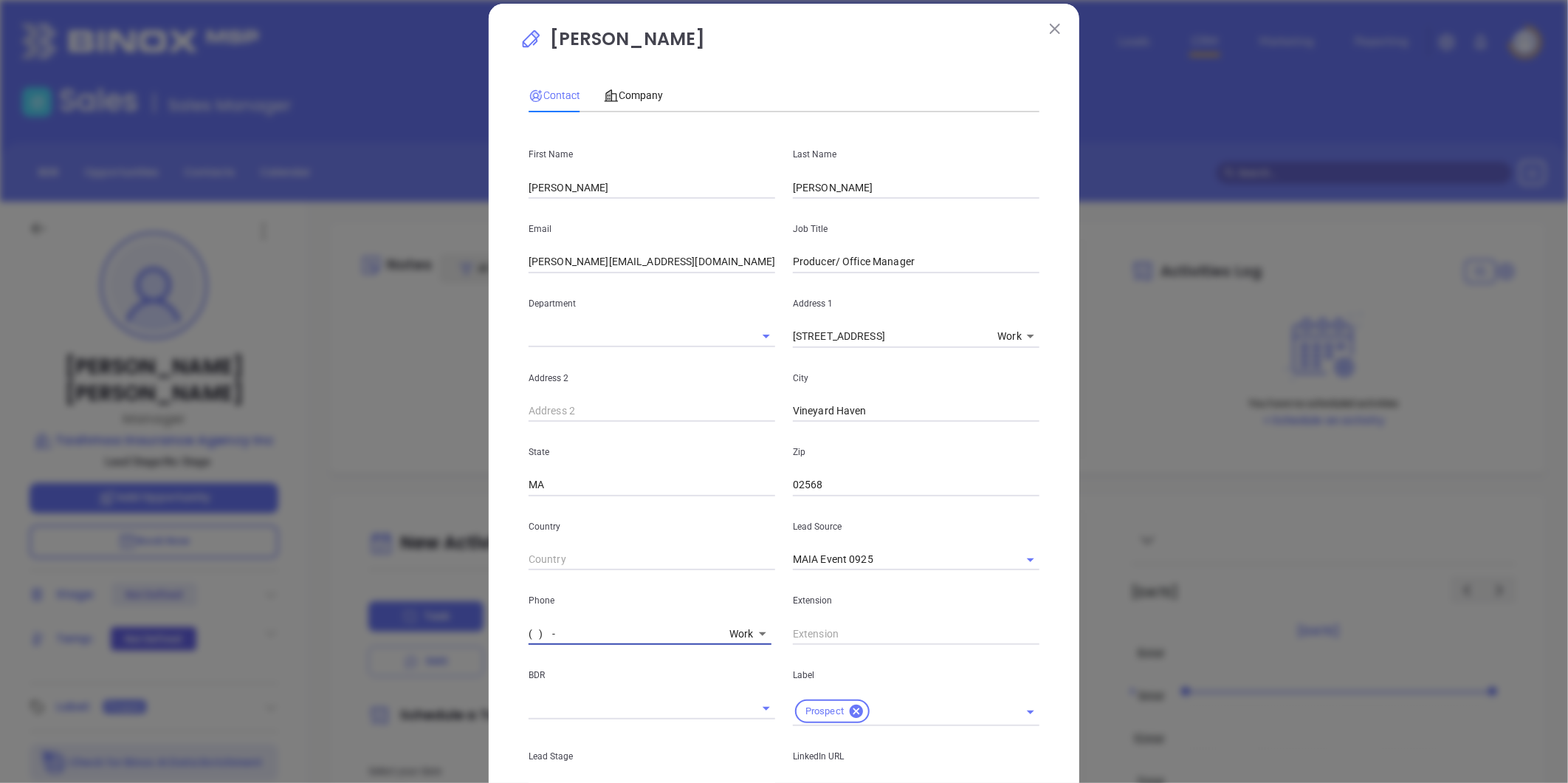
scroll to position [0, 0]
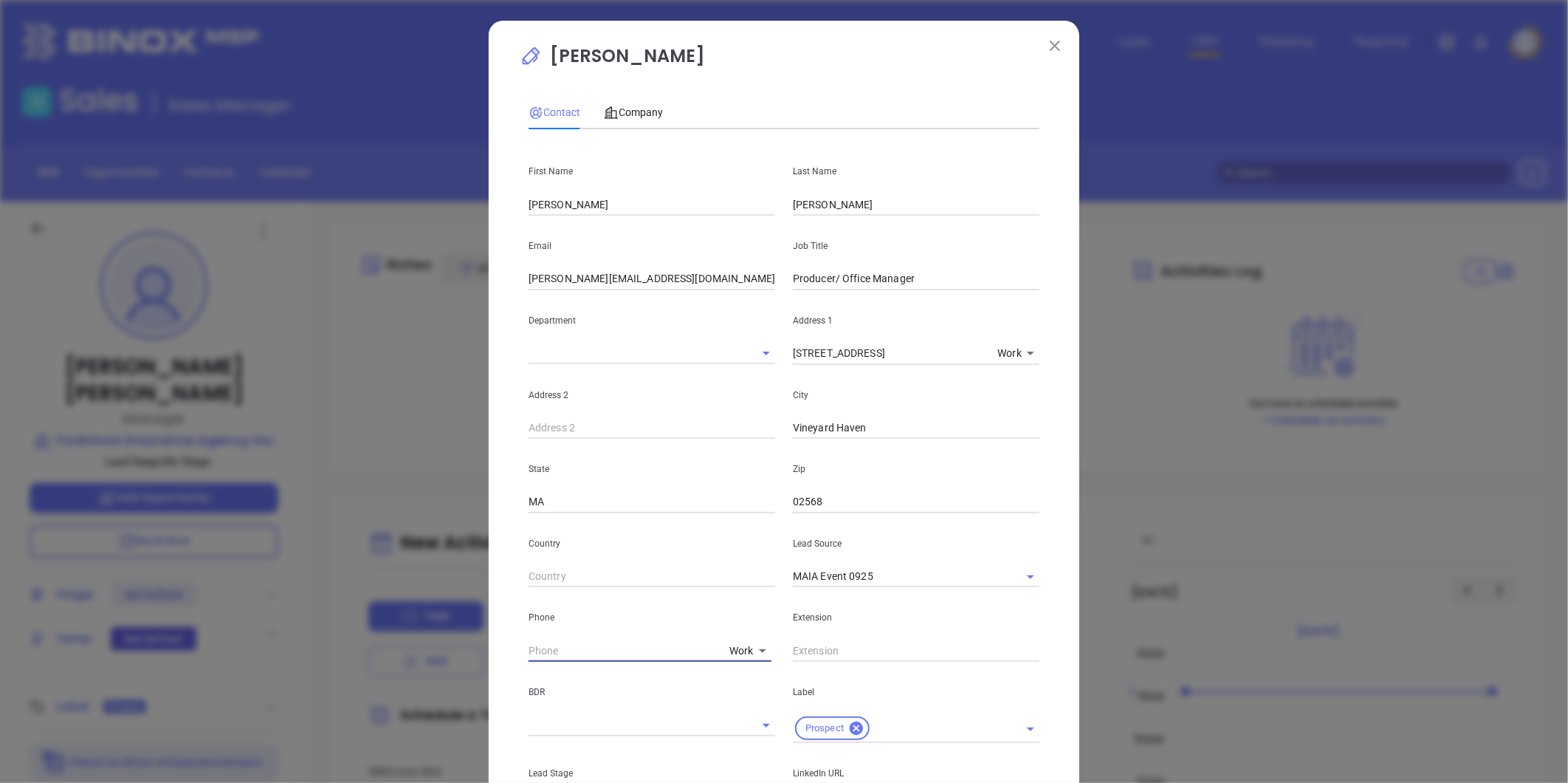
click at [761, 658] on body "Leads CRM Marketing Reporting Financial Leads Leads Sales Sales Manager BDR Opp…" at bounding box center [784, 391] width 1568 height 783
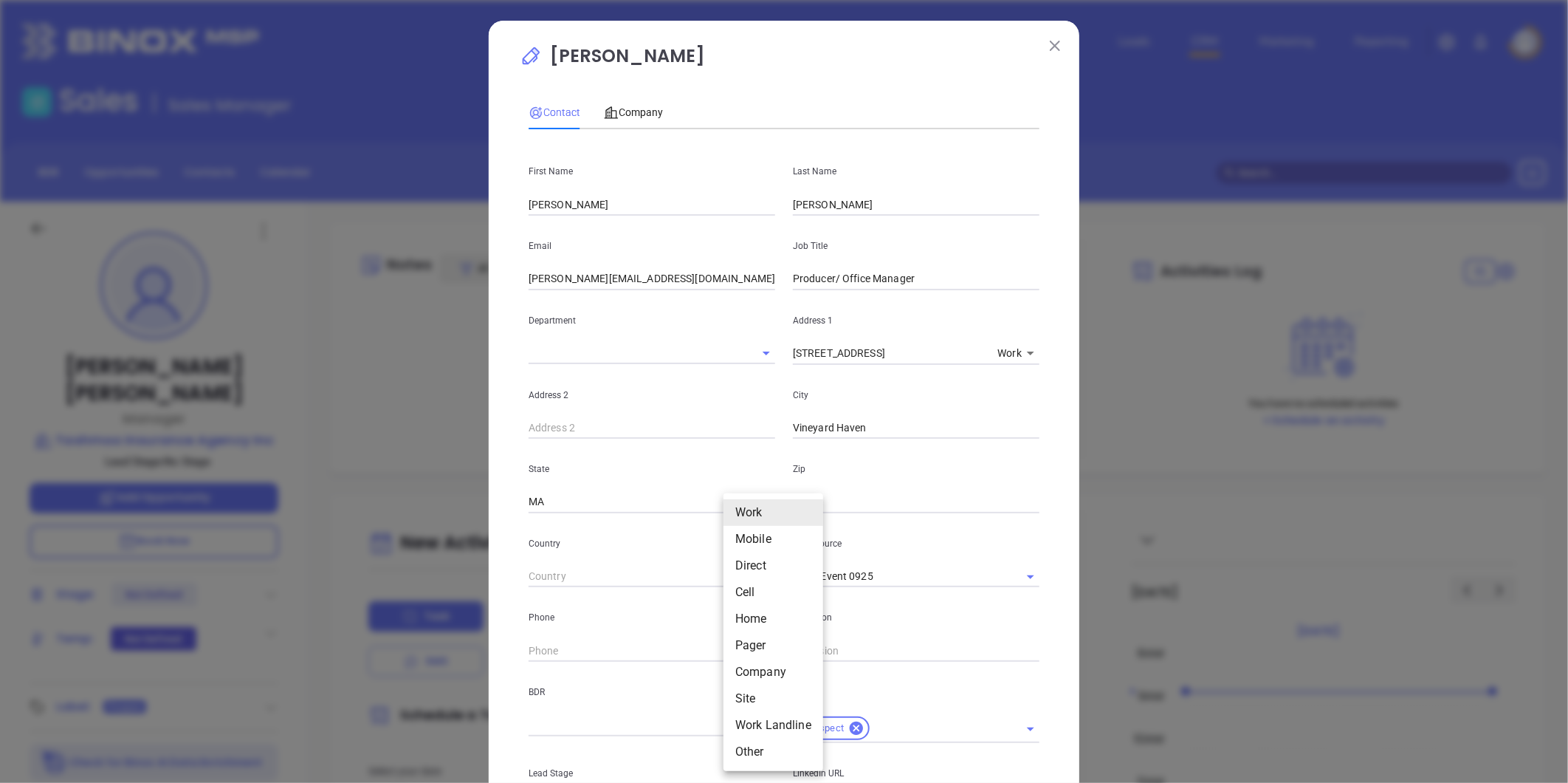
click at [771, 541] on li "Mobile" at bounding box center [773, 539] width 100 height 27
type input "(508) 627-7859"
type input "2"
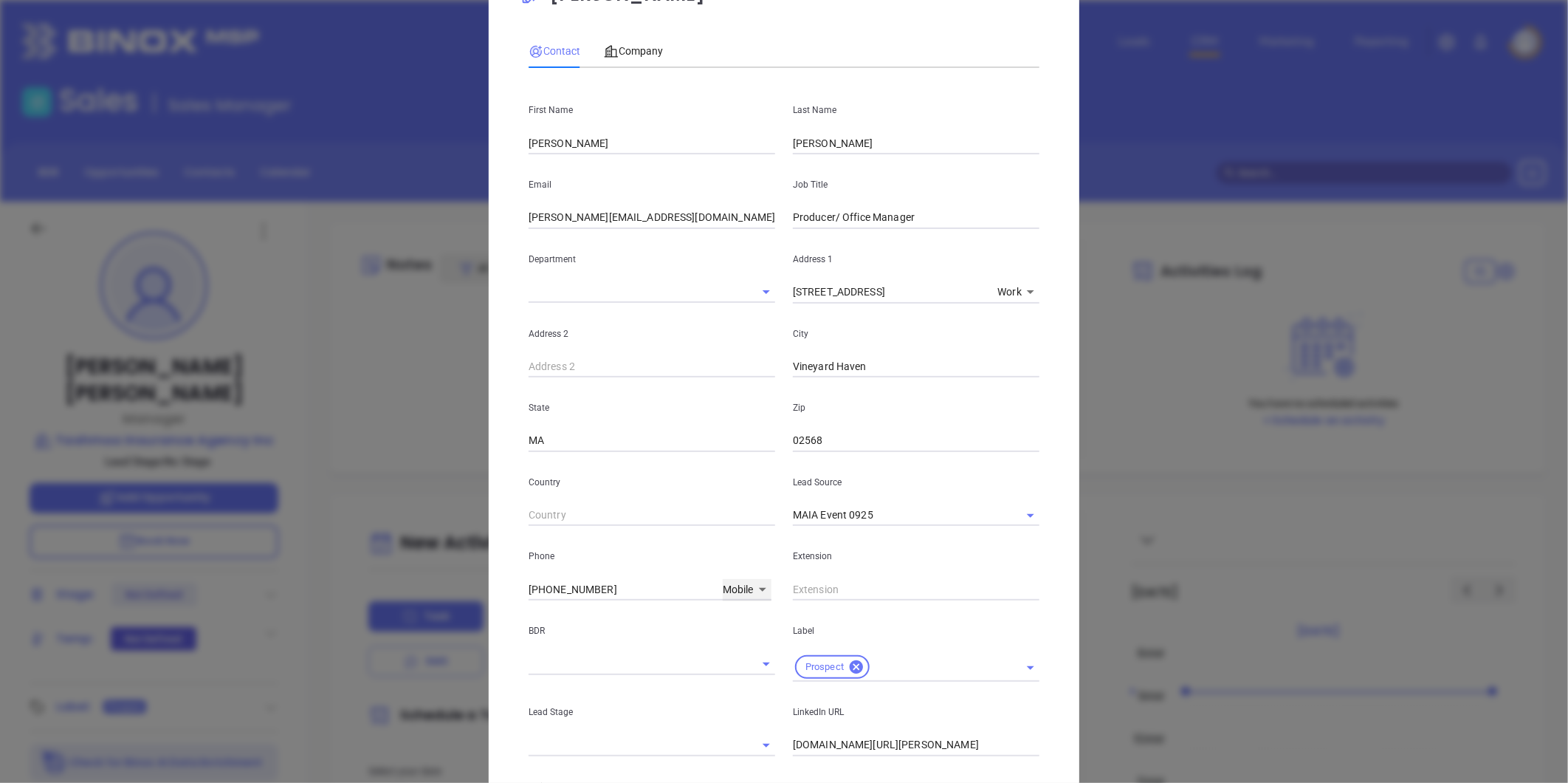
scroll to position [82, 0]
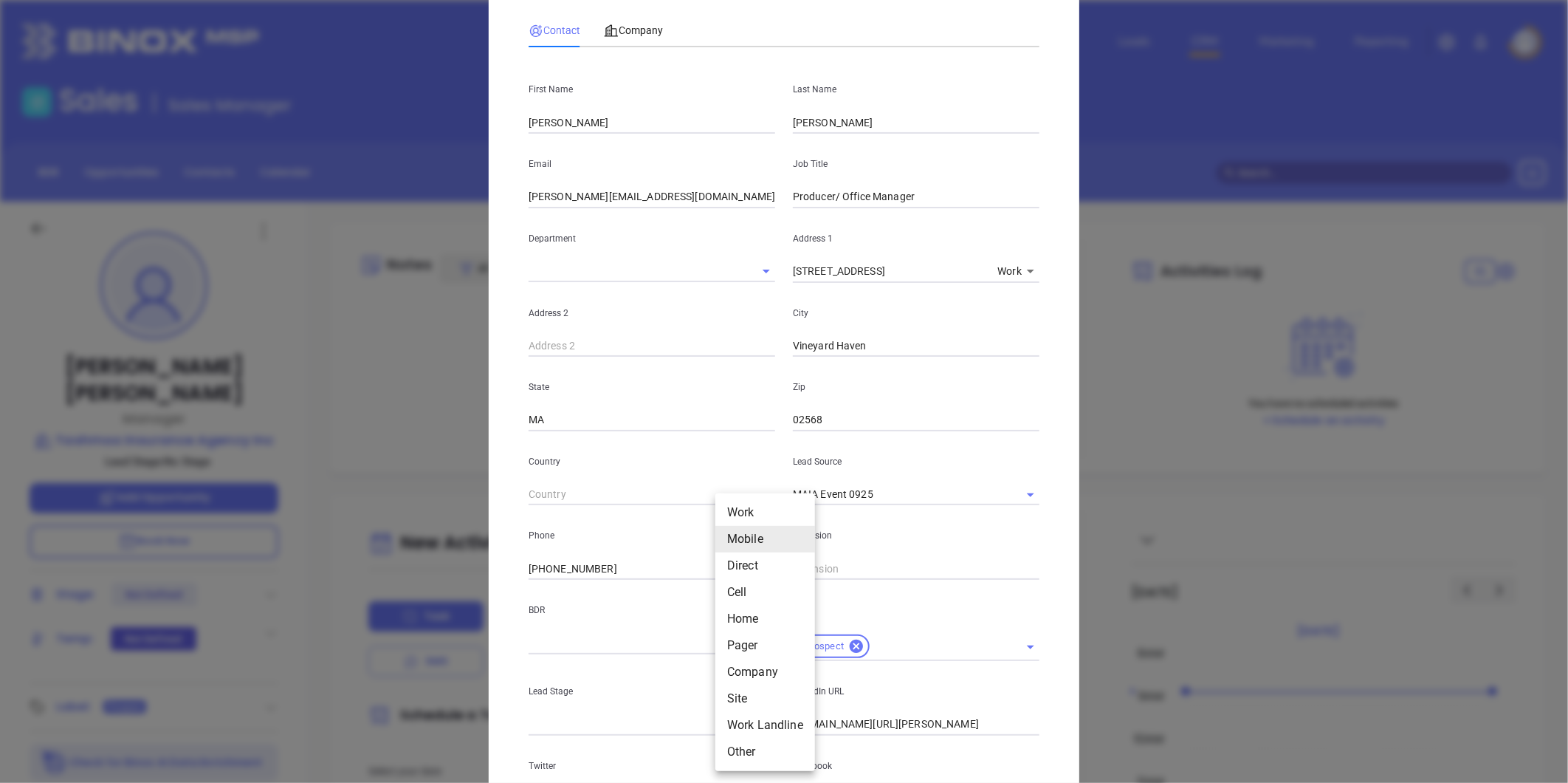
click at [747, 575] on body "Leads CRM Marketing Reporting Financial Leads Leads Sales Sales Manager BDR Opp…" at bounding box center [784, 391] width 1568 height 783
click at [739, 561] on li "Direct" at bounding box center [766, 566] width 100 height 27
type input "(508) 627-8800"
type input "3"
click at [751, 566] on body "Leads CRM Marketing Reporting Financial Leads Leads Sales Sales Manager BDR Opp…" at bounding box center [784, 391] width 1568 height 783
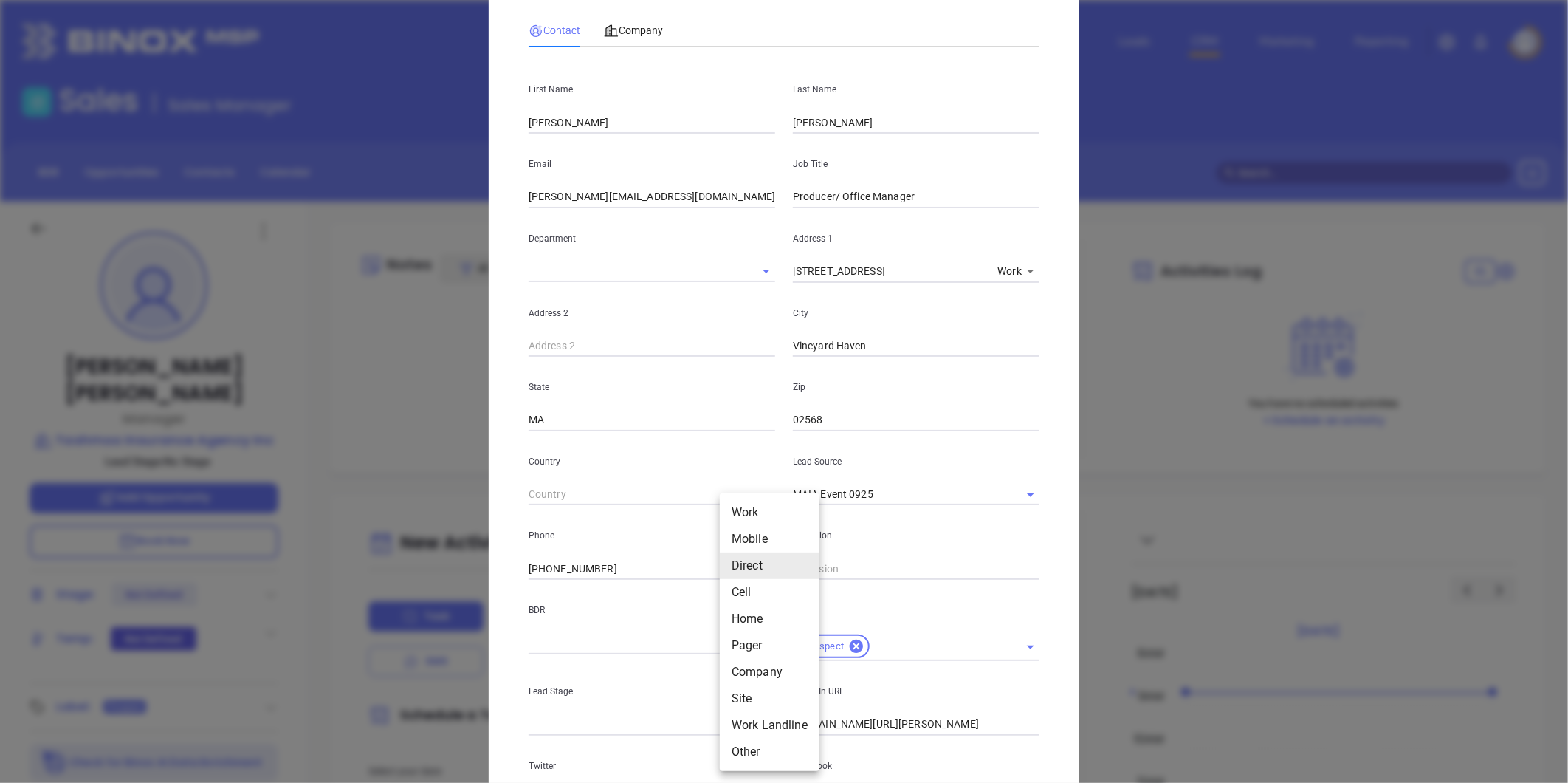
click at [749, 581] on li "Cell" at bounding box center [770, 592] width 100 height 27
click at [735, 566] on body "Leads CRM Marketing Reporting Financial Leads Leads Sales Sales Manager BDR Opp…" at bounding box center [784, 391] width 1568 height 783
click at [748, 585] on li "Home" at bounding box center [780, 596] width 100 height 27
click at [735, 575] on body "Leads CRM Marketing Reporting Financial Leads Leads Sales Sales Manager BDR Opp…" at bounding box center [784, 391] width 1568 height 783
click at [622, 49] on div at bounding box center [784, 391] width 1568 height 783
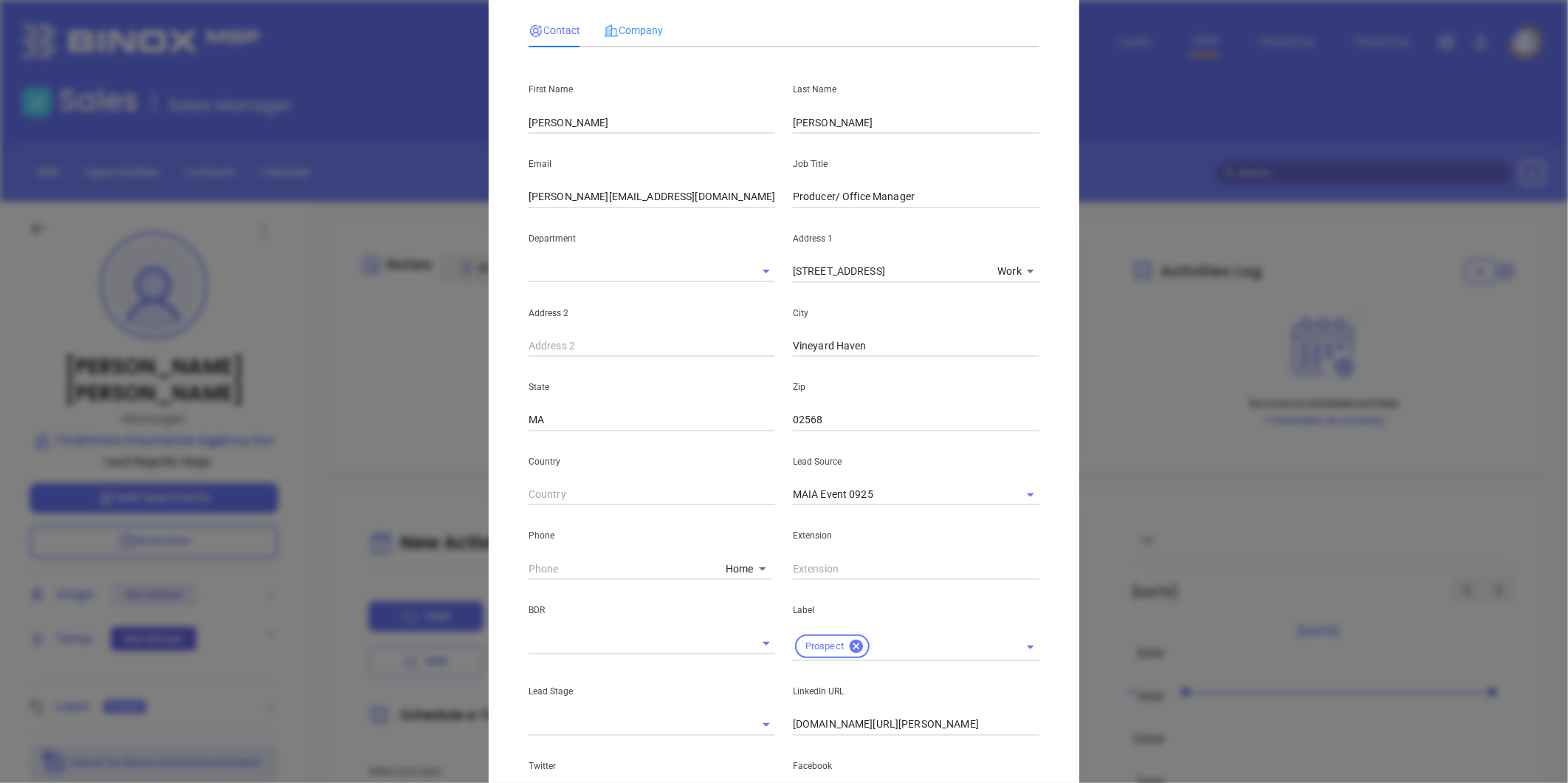
click at [624, 40] on div "Company" at bounding box center [633, 30] width 59 height 34
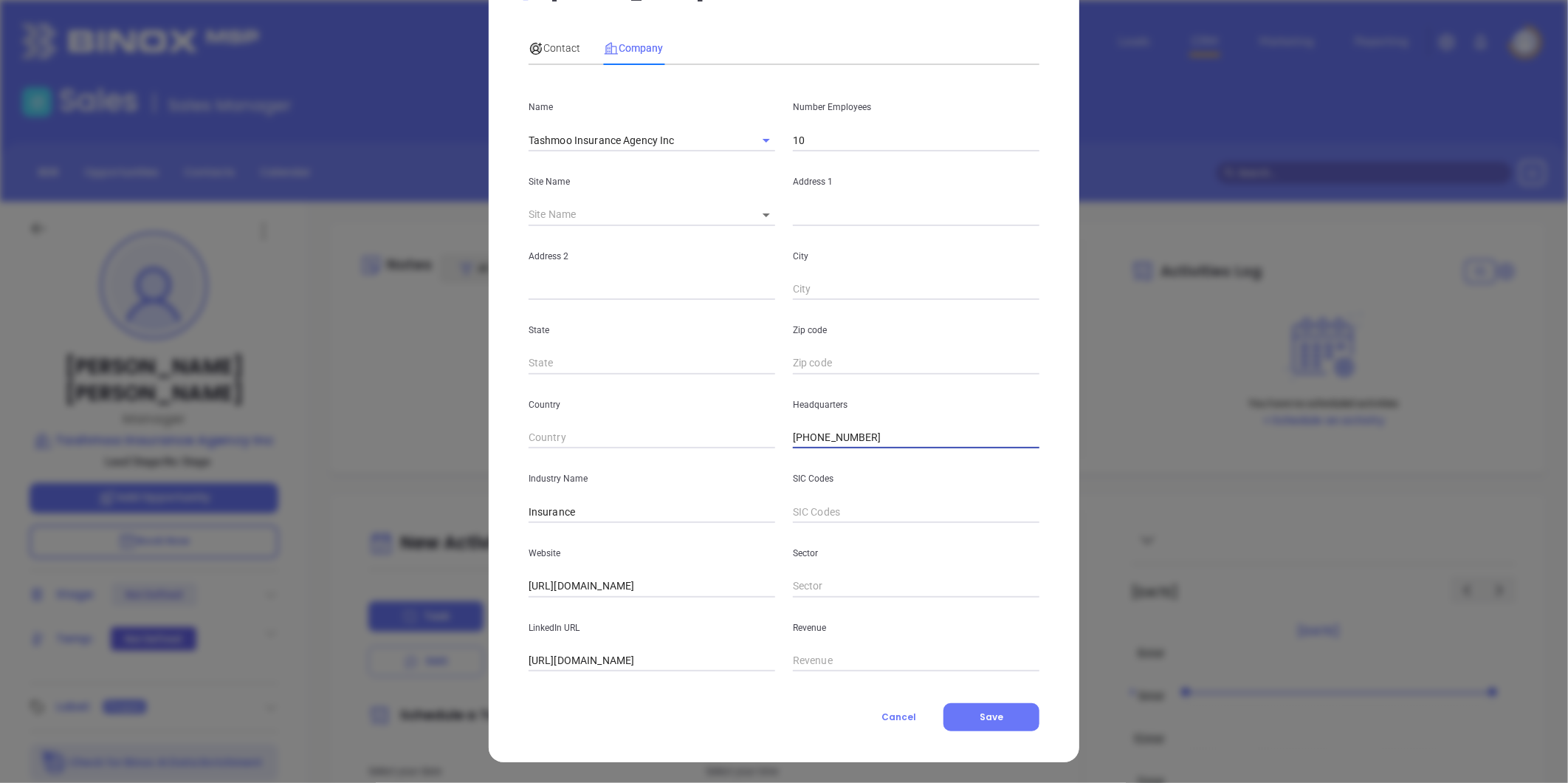
drag, startPoint x: 874, startPoint y: 437, endPoint x: 751, endPoint y: 461, distance: 125.3
click at [752, 461] on div "Name Tashmoo Insurance Agency Inc Number Employees 10 Site Name ​ Address 1 Add…" at bounding box center [784, 374] width 511 height 595
click at [549, 48] on span "Contact" at bounding box center [554, 48] width 52 height 12
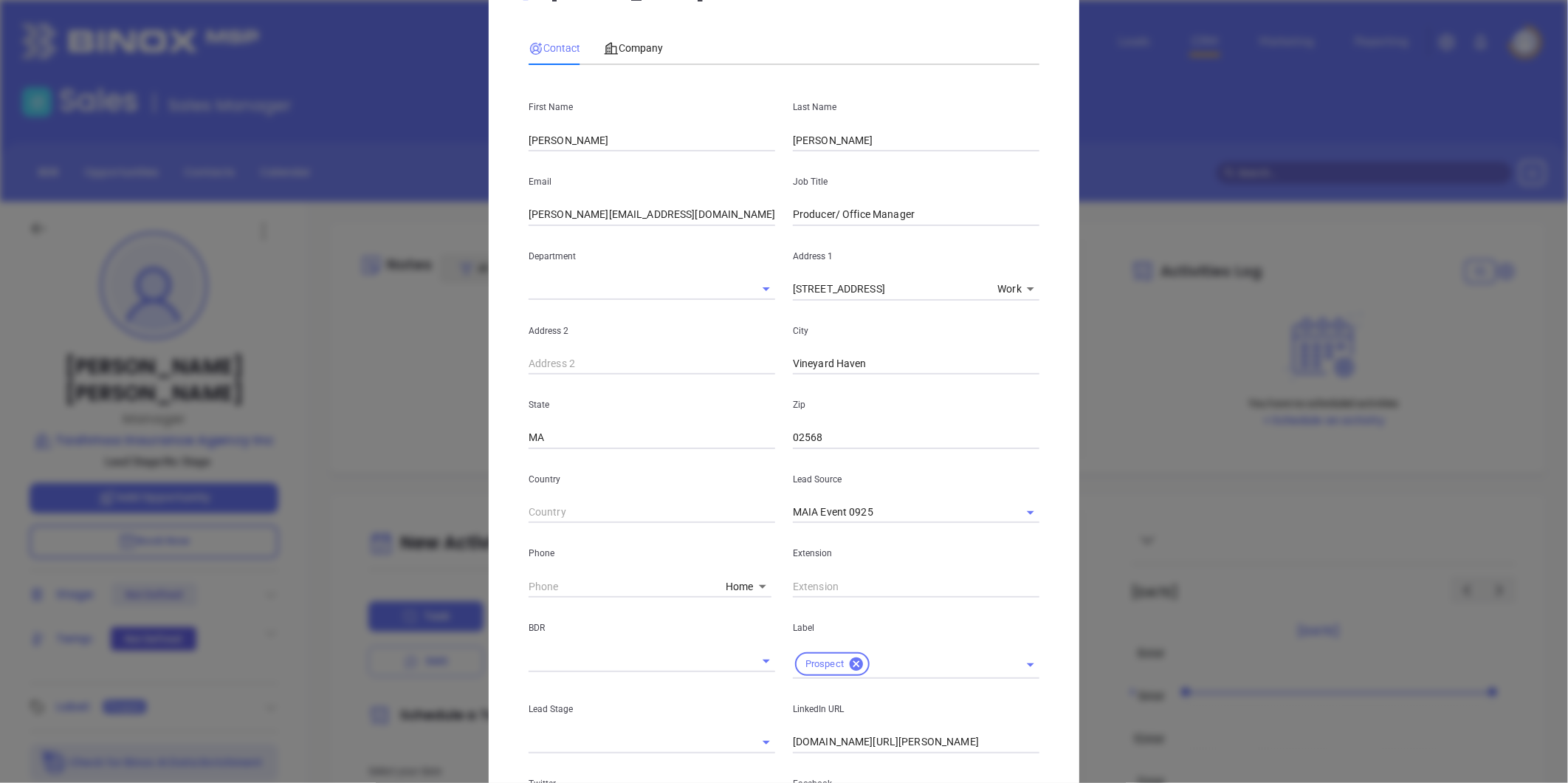
click at [744, 594] on body "Leads CRM Marketing Reporting Financial Leads Leads Sales Sales Manager BDR Opp…" at bounding box center [784, 391] width 1568 height 783
click at [748, 490] on li "Work" at bounding box center [769, 480] width 100 height 27
type input "1"
click at [594, 590] on input "( ) -" at bounding box center [625, 586] width 195 height 22
paste input "508) 627-9001"
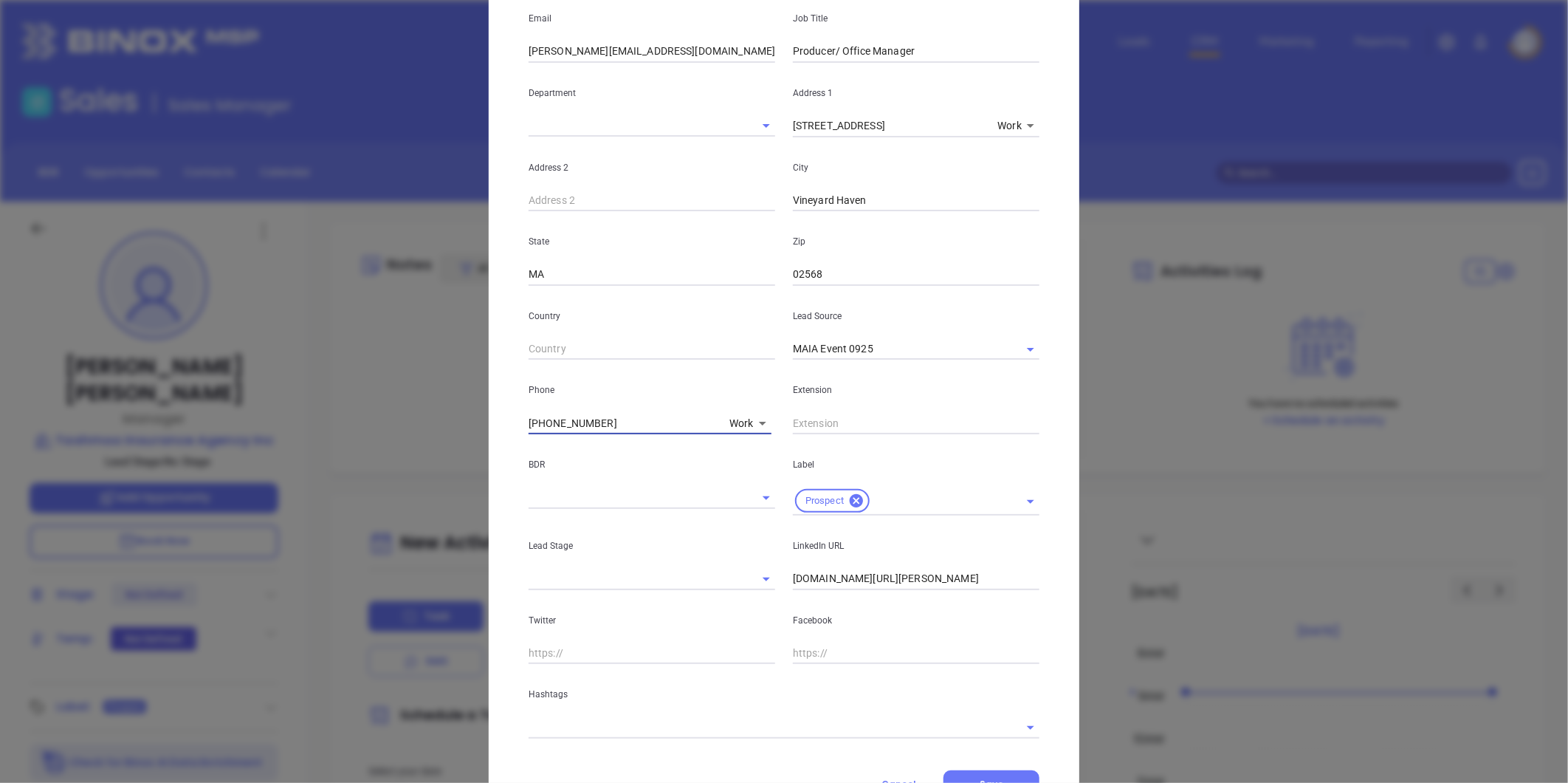
scroll to position [229, 0]
type input "(508) 627-9001"
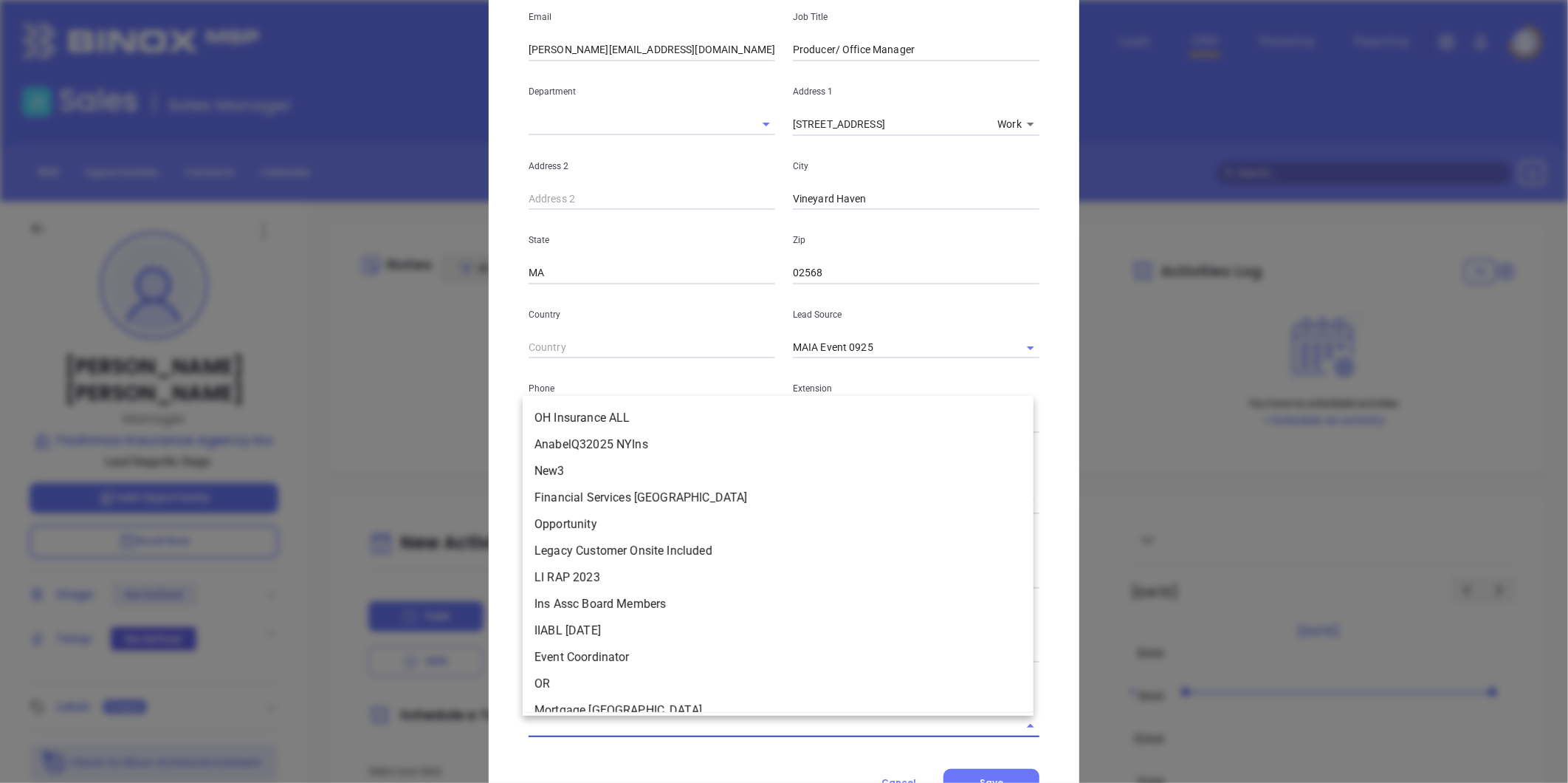
click at [576, 732] on input "text" at bounding box center [763, 725] width 470 height 21
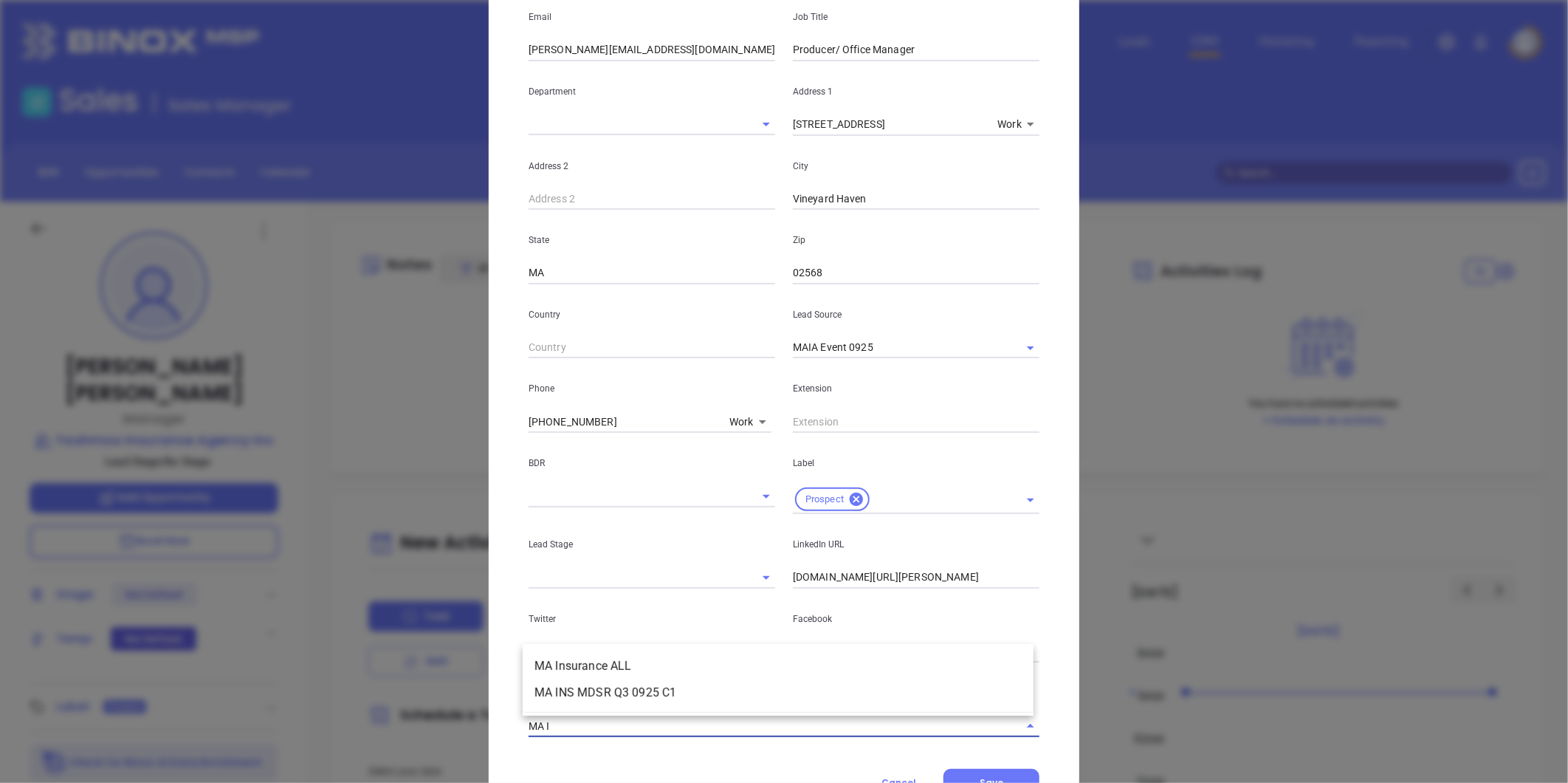
type input "MA IN"
click at [576, 658] on li "MA Insurance ALL" at bounding box center [778, 666] width 511 height 27
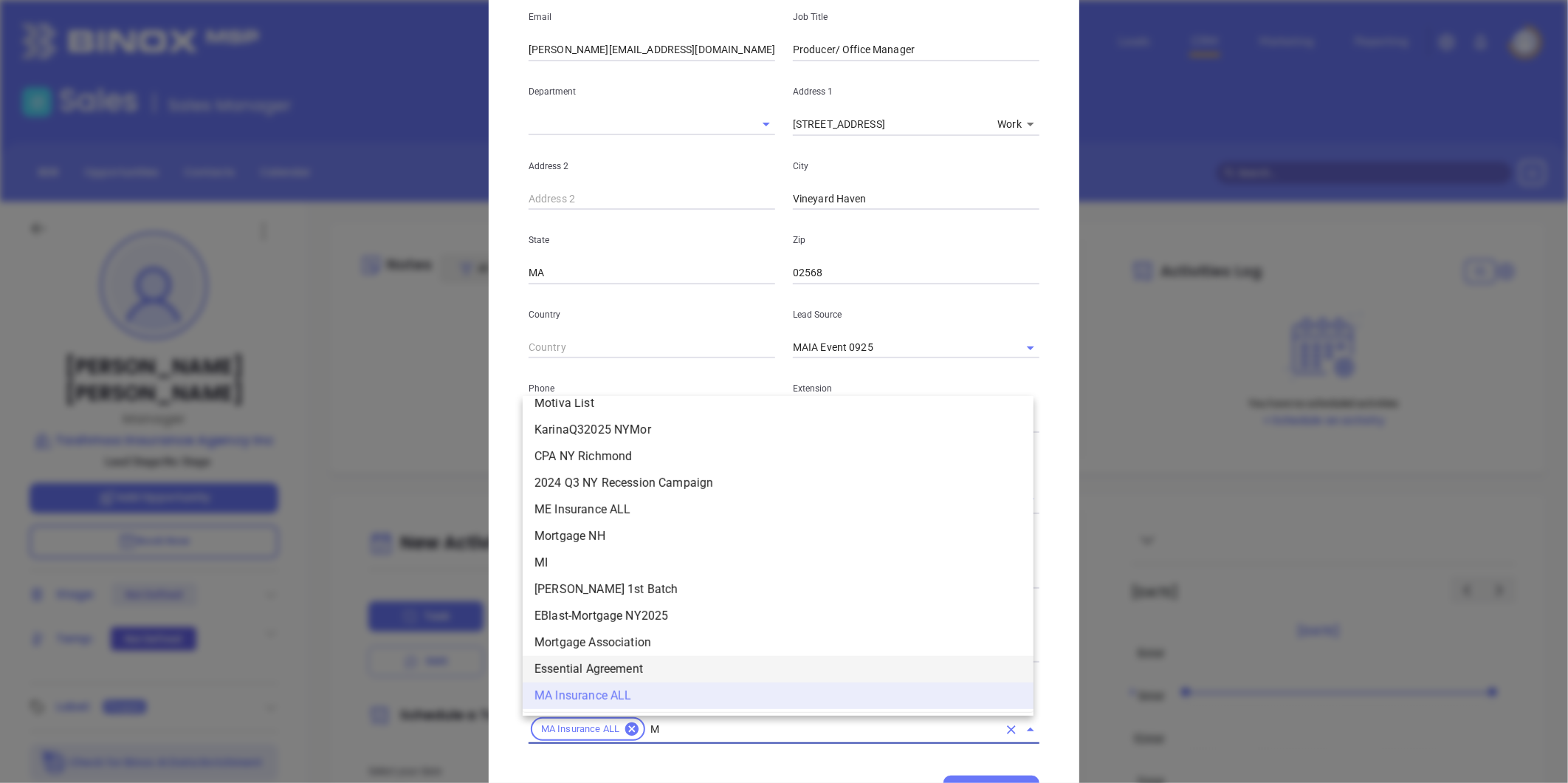
type input "MA"
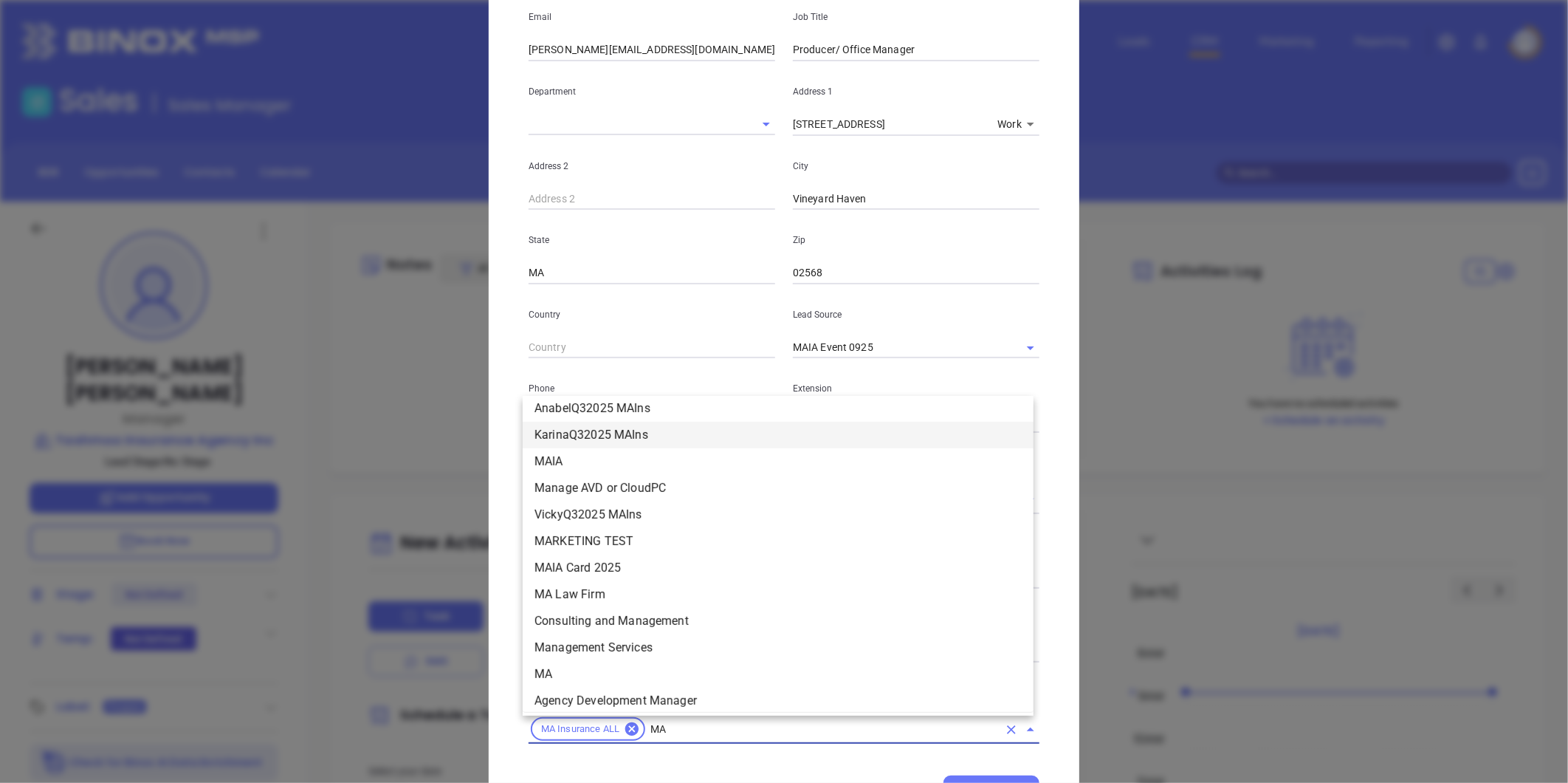
scroll to position [281, 0]
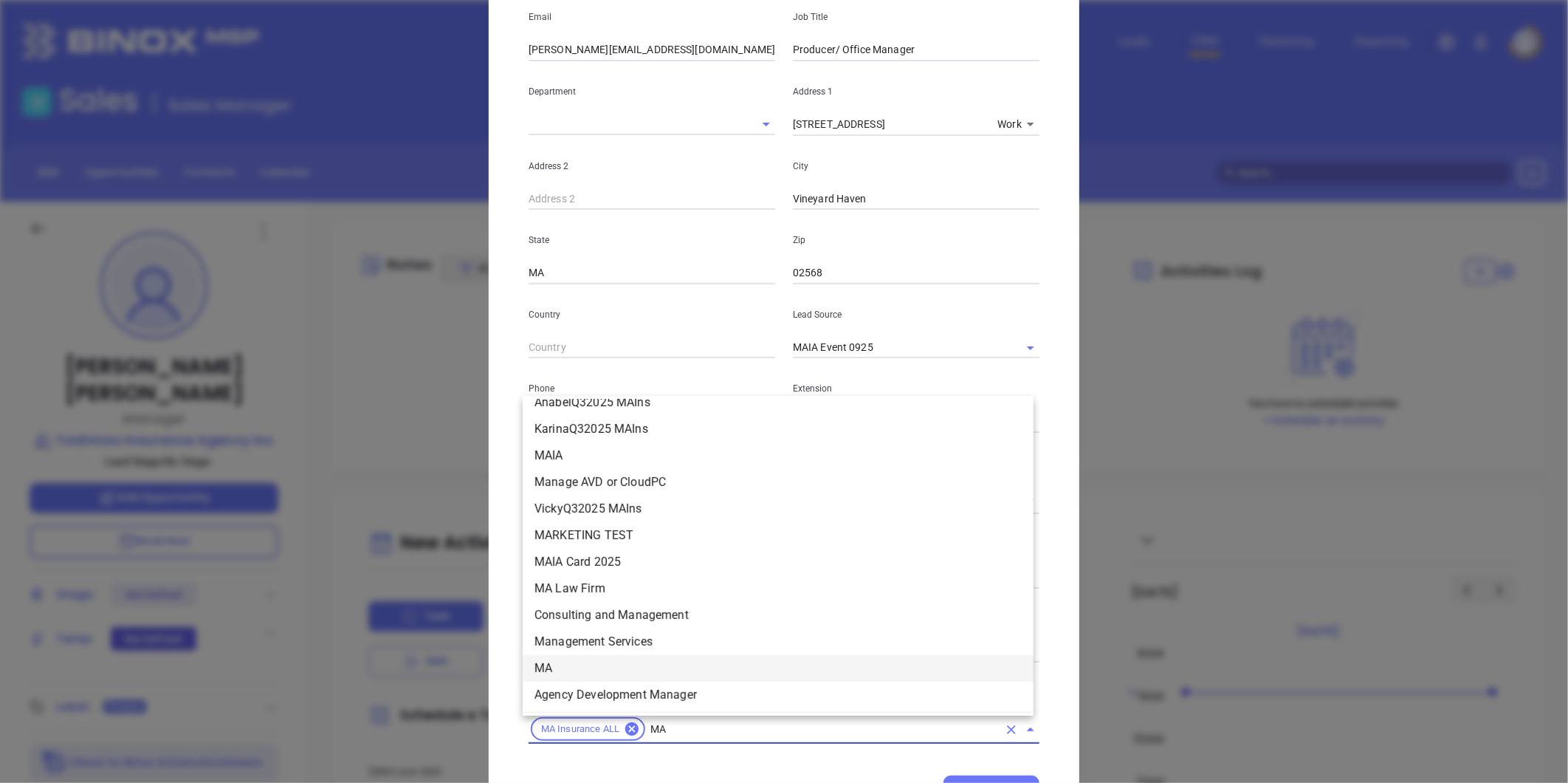
click at [569, 670] on li "MA" at bounding box center [778, 668] width 511 height 27
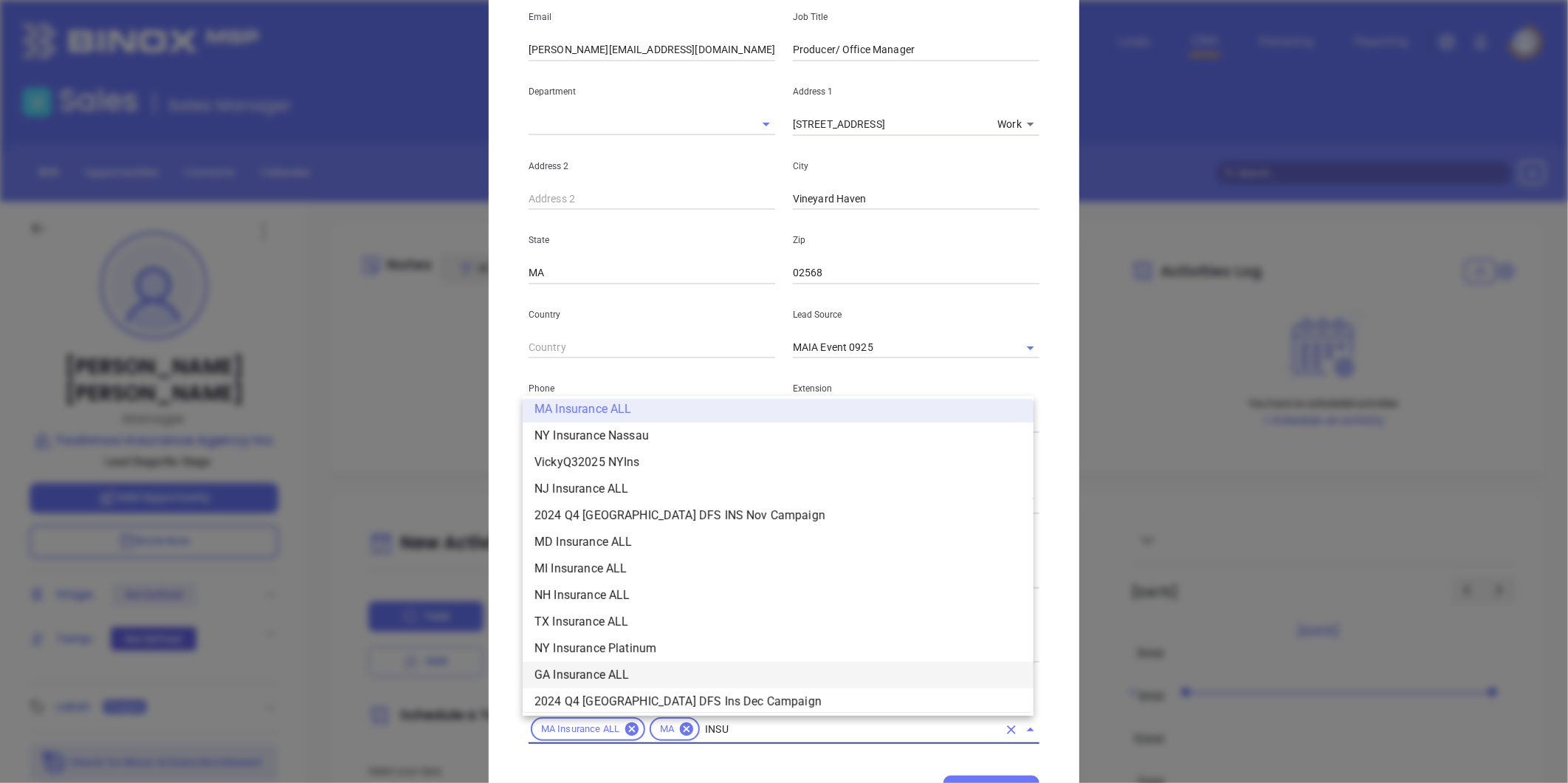
scroll to position [381, 0]
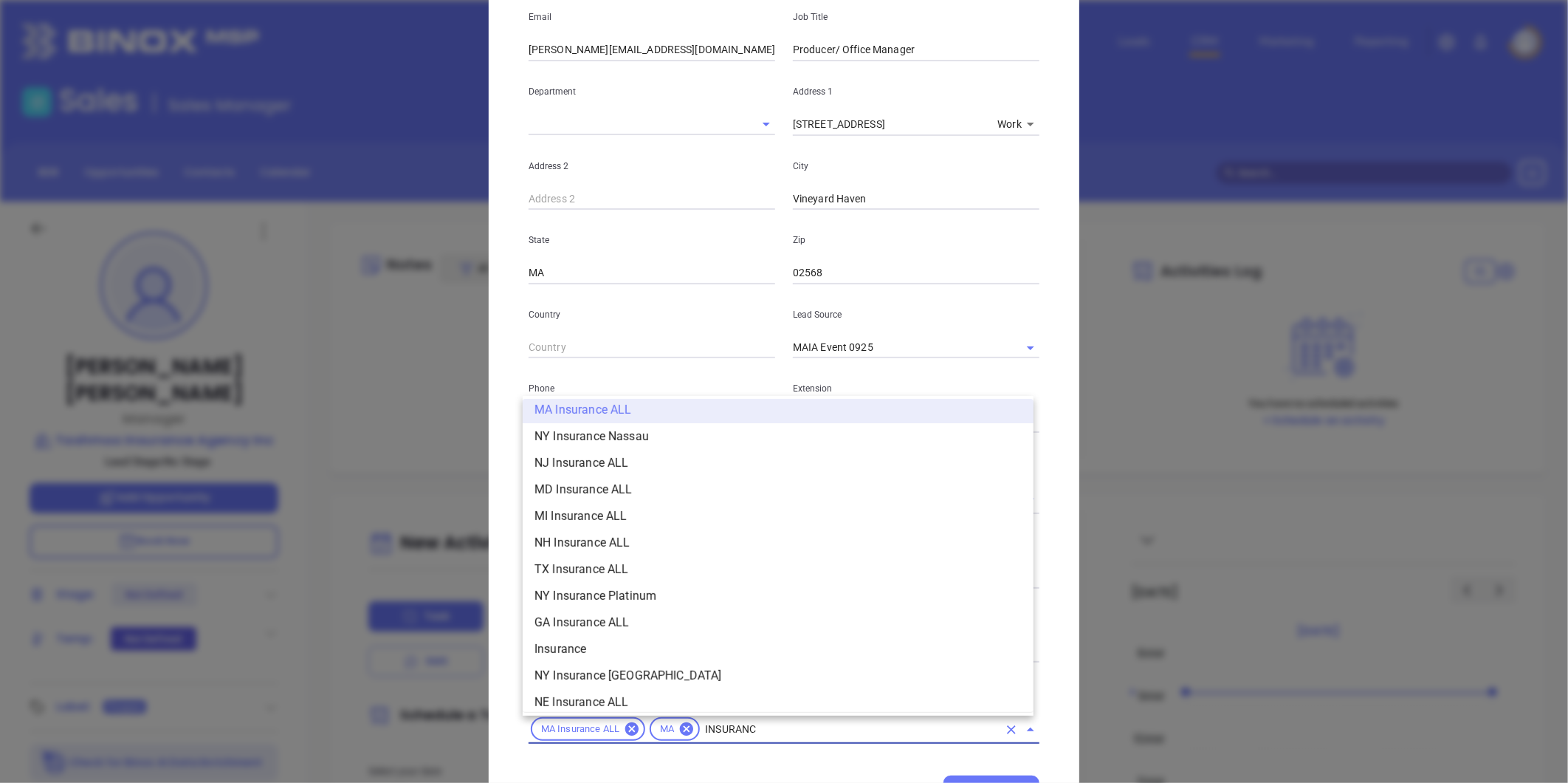
type input "INSURANCE"
click at [554, 641] on li "Insurance" at bounding box center [778, 649] width 511 height 27
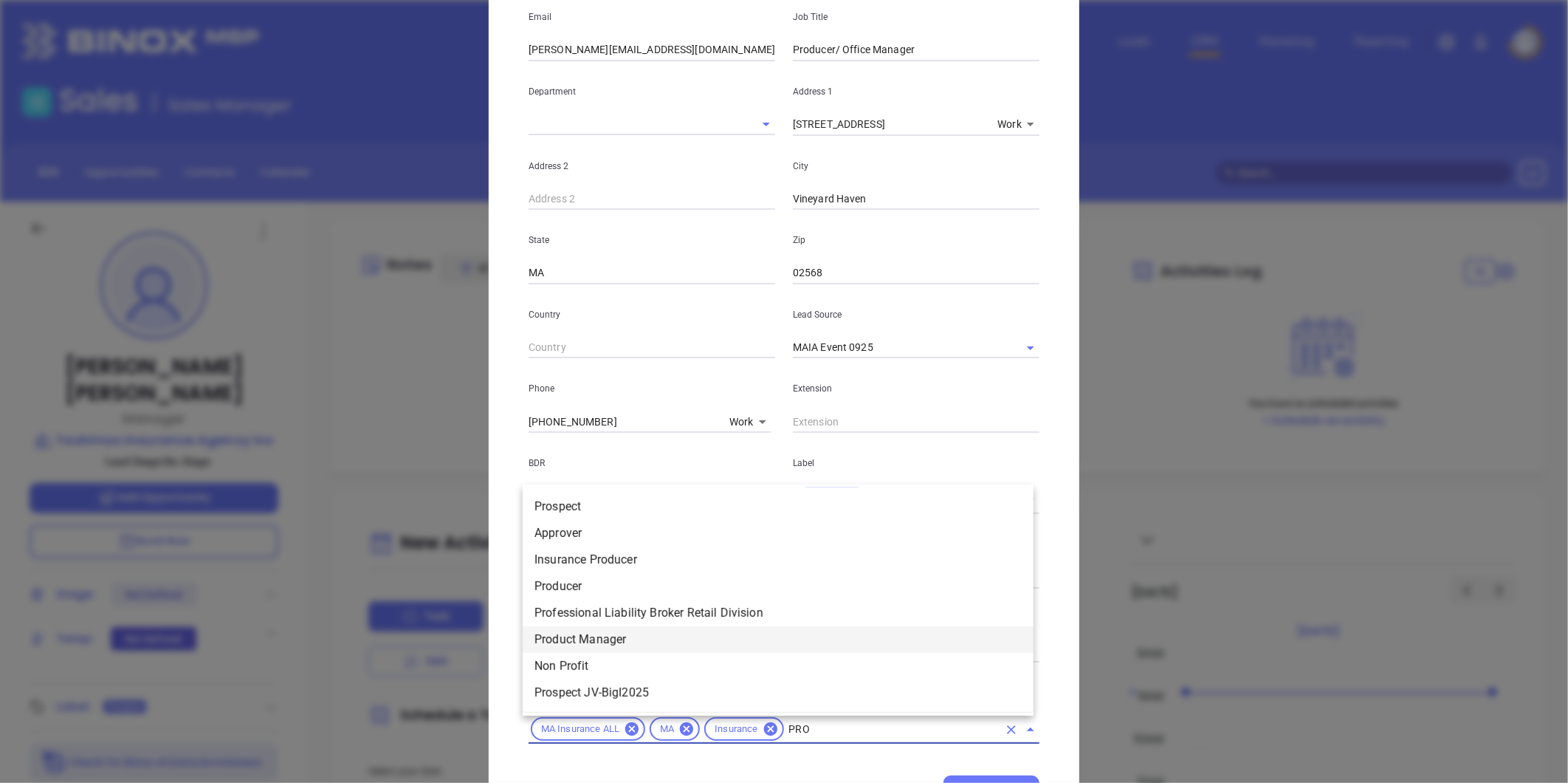
type input "PROS"
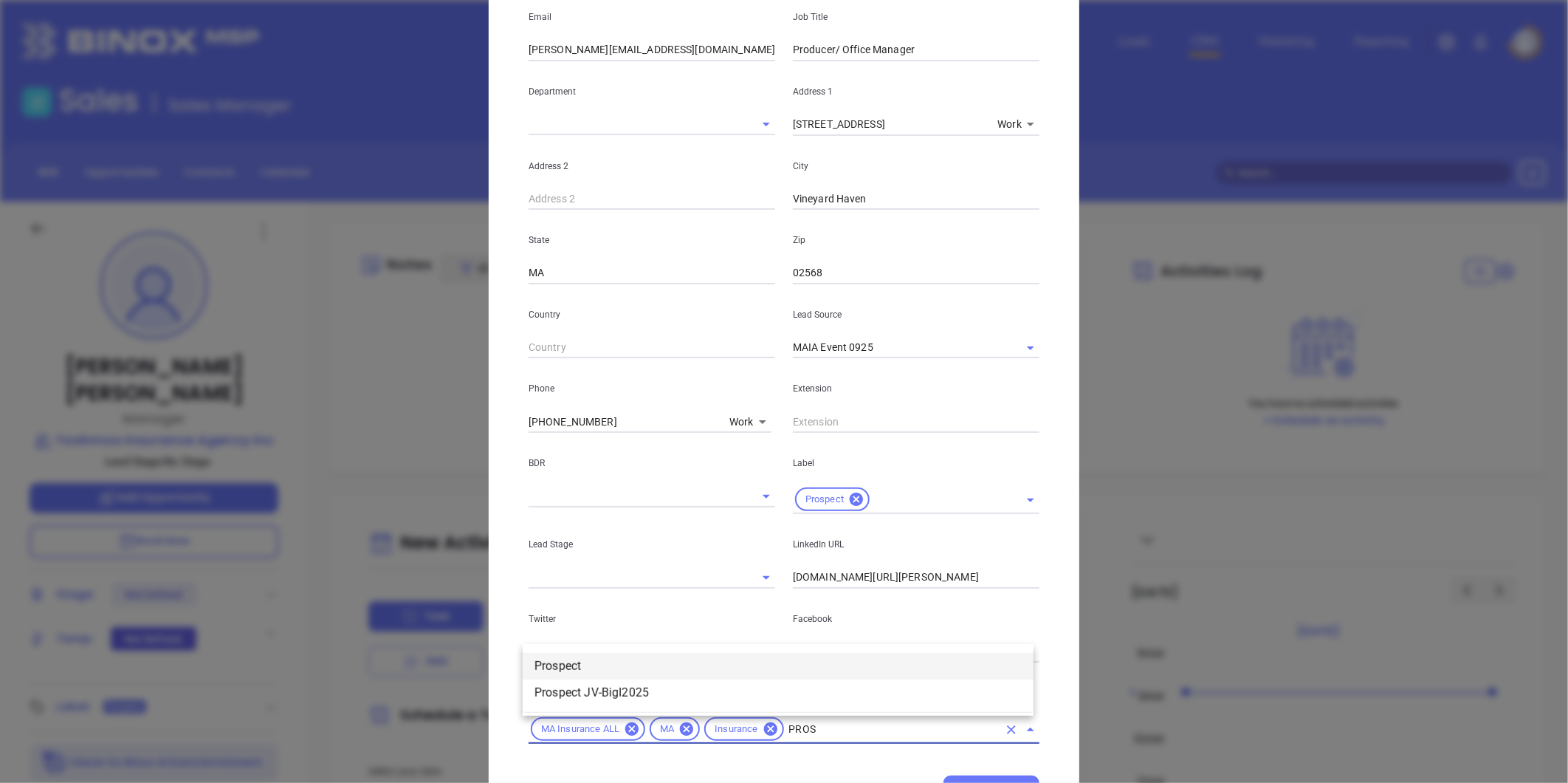
click at [561, 659] on li "Prospect" at bounding box center [778, 666] width 511 height 27
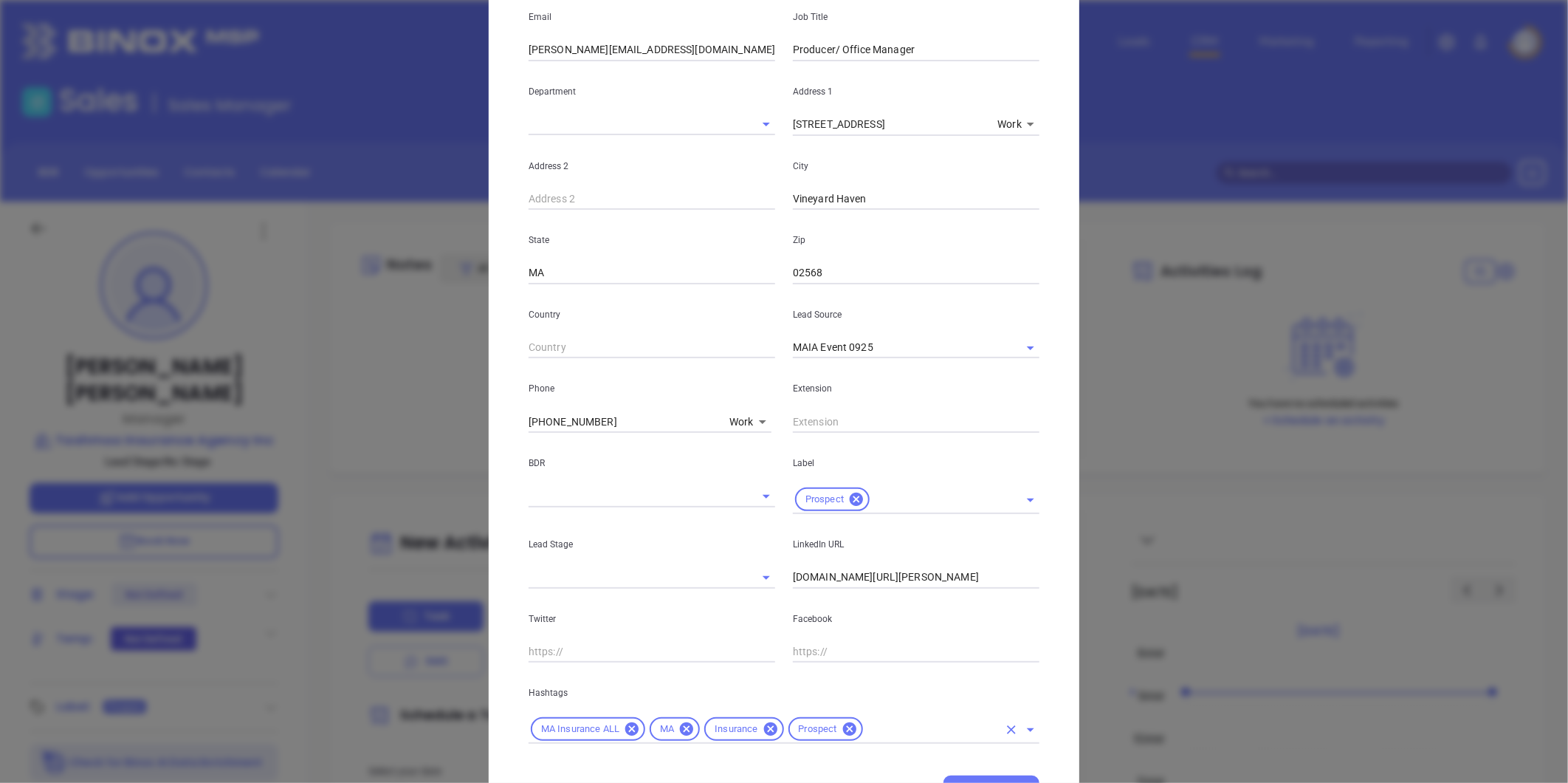
click at [918, 737] on input "text" at bounding box center [931, 729] width 133 height 18
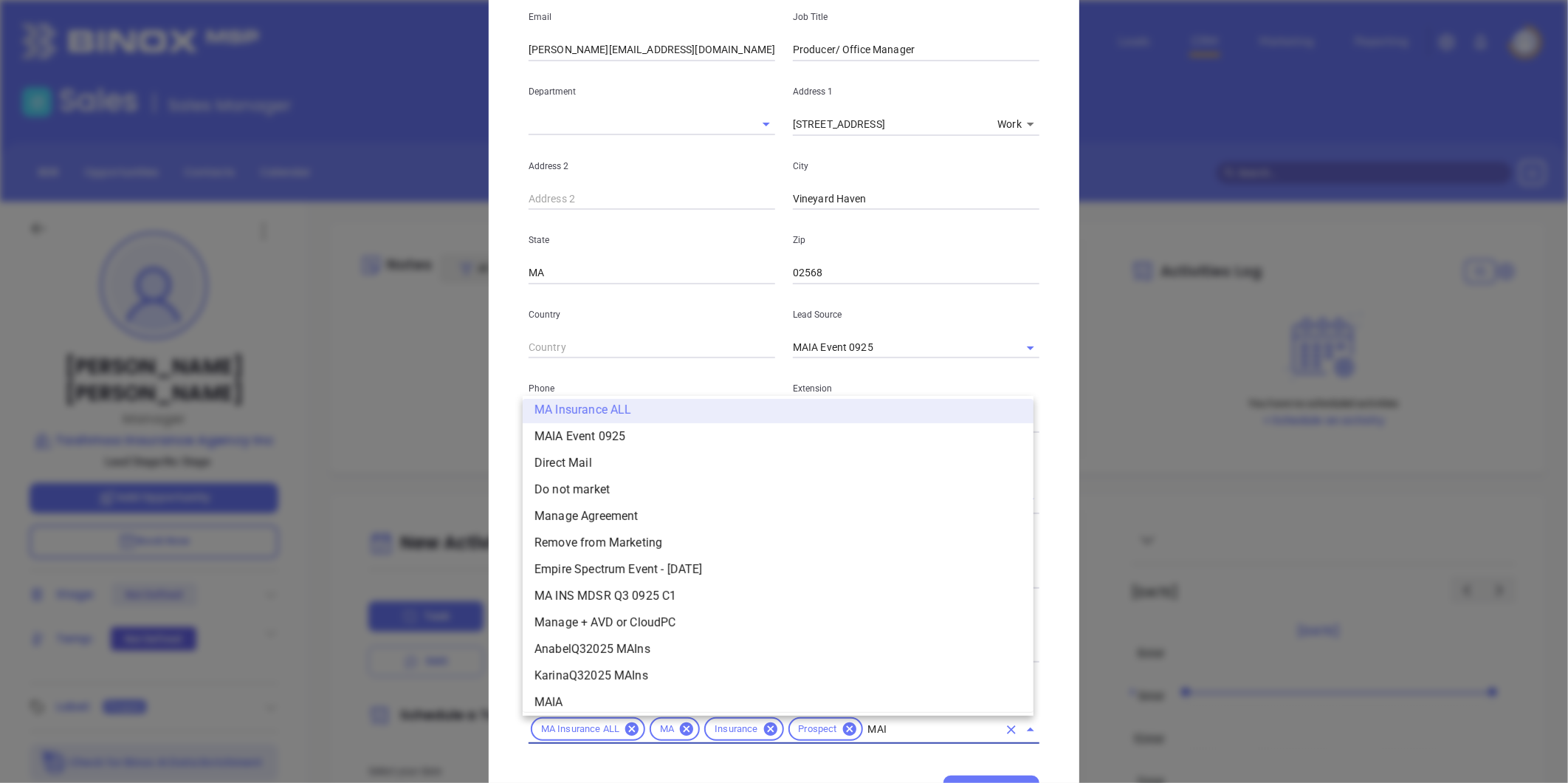
scroll to position [0, 0]
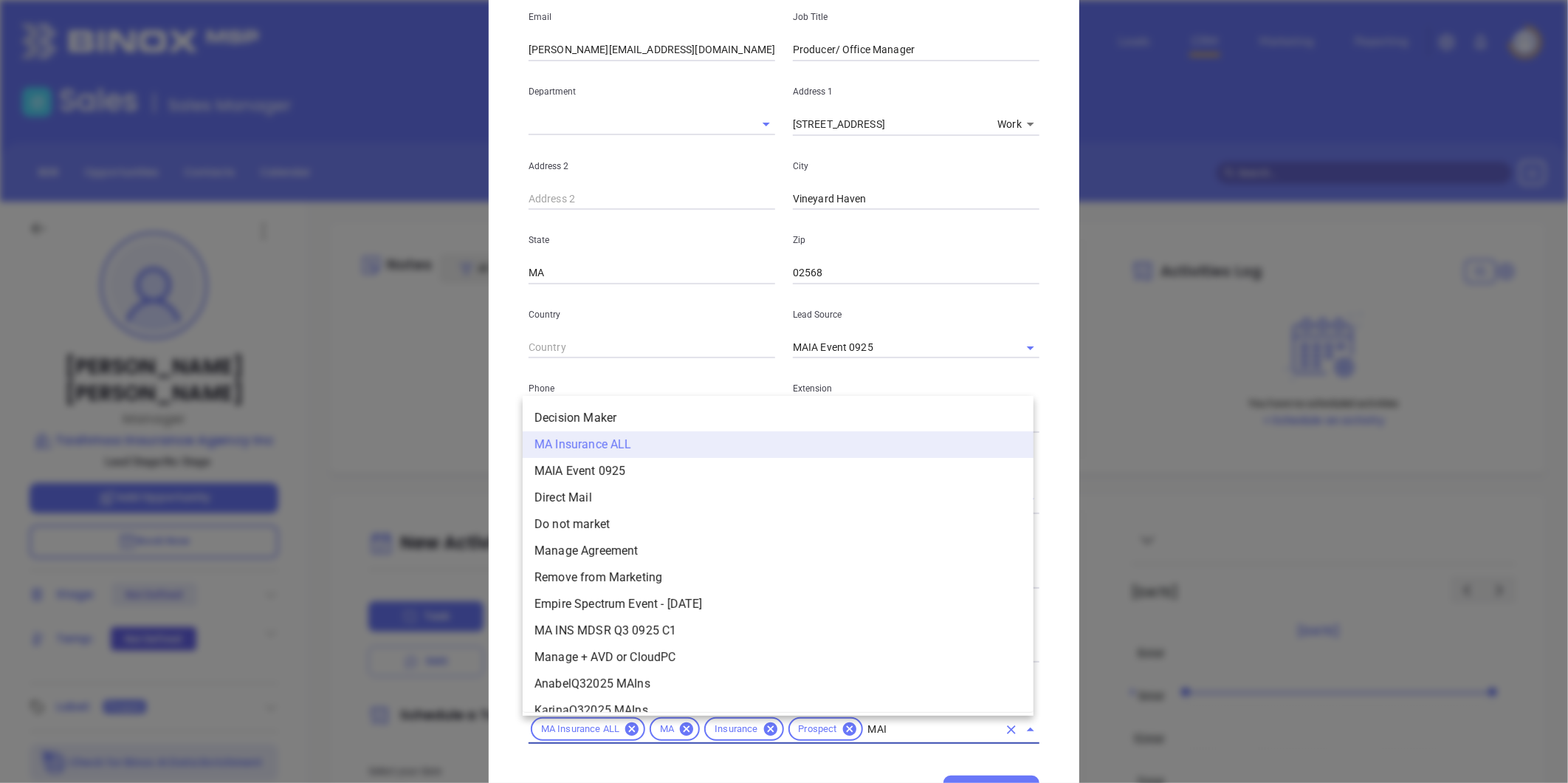
type input "MAIA"
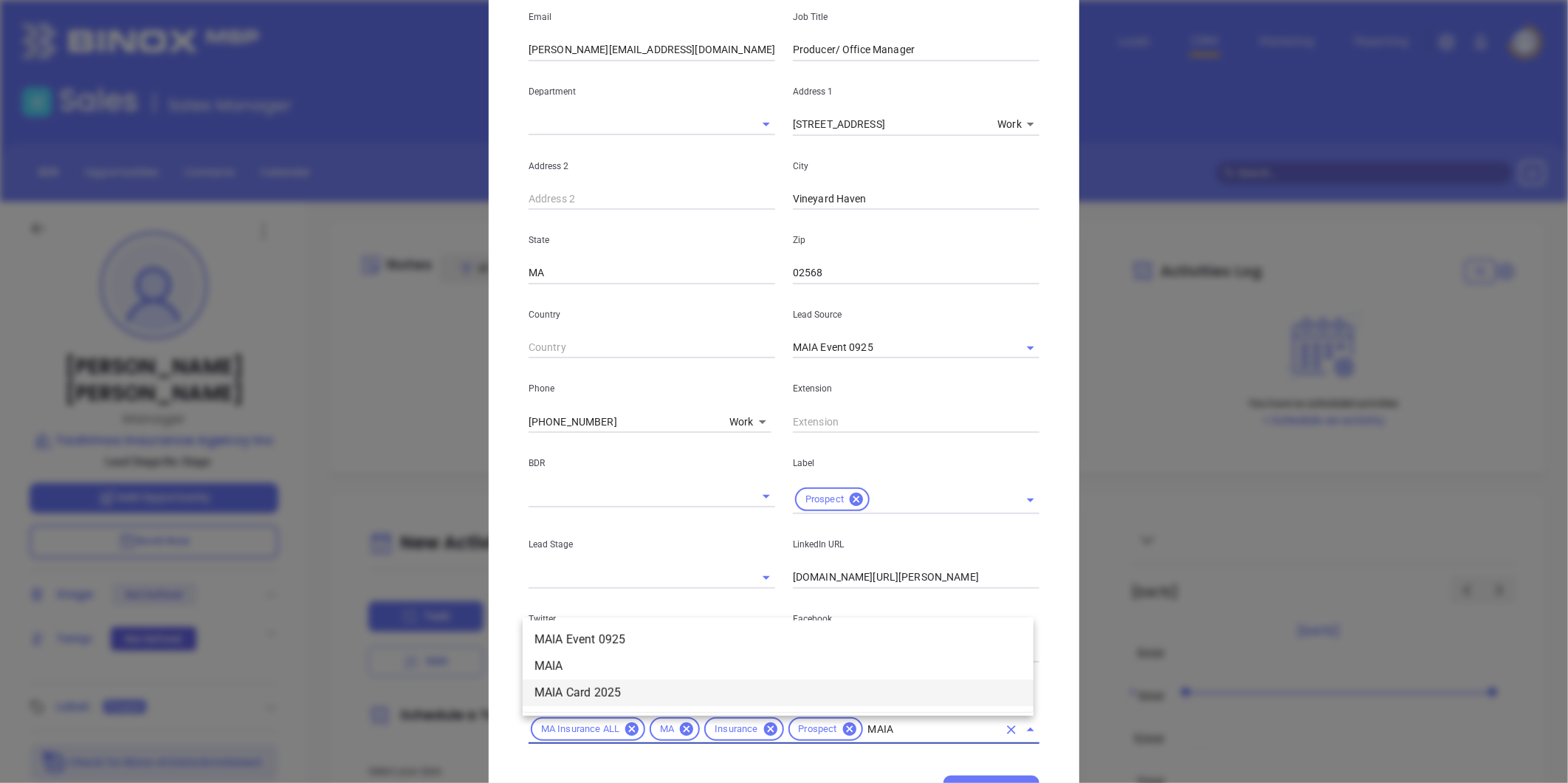
click at [544, 694] on li "MAIA Card 2025" at bounding box center [778, 693] width 511 height 27
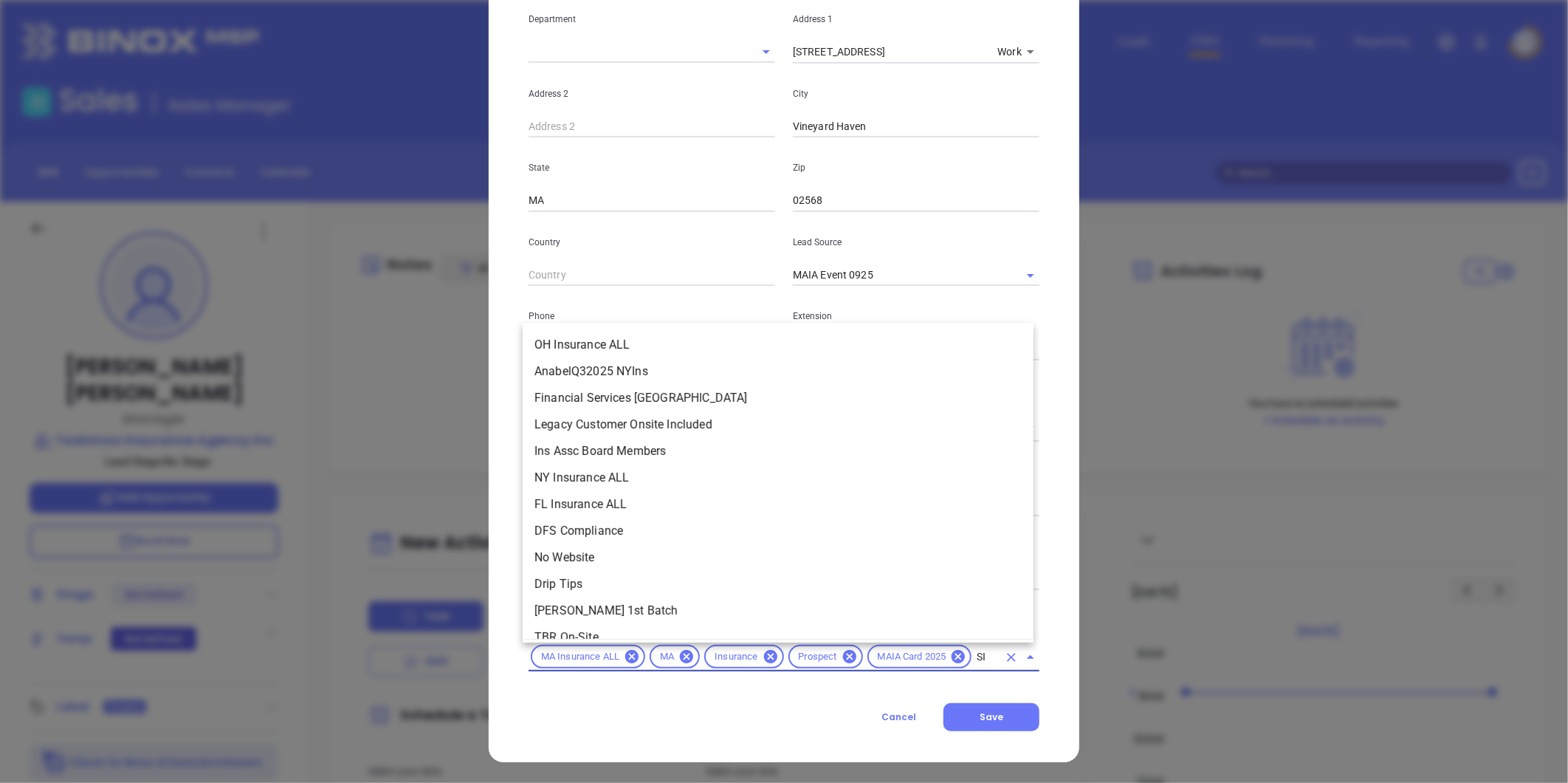
type input "SIL"
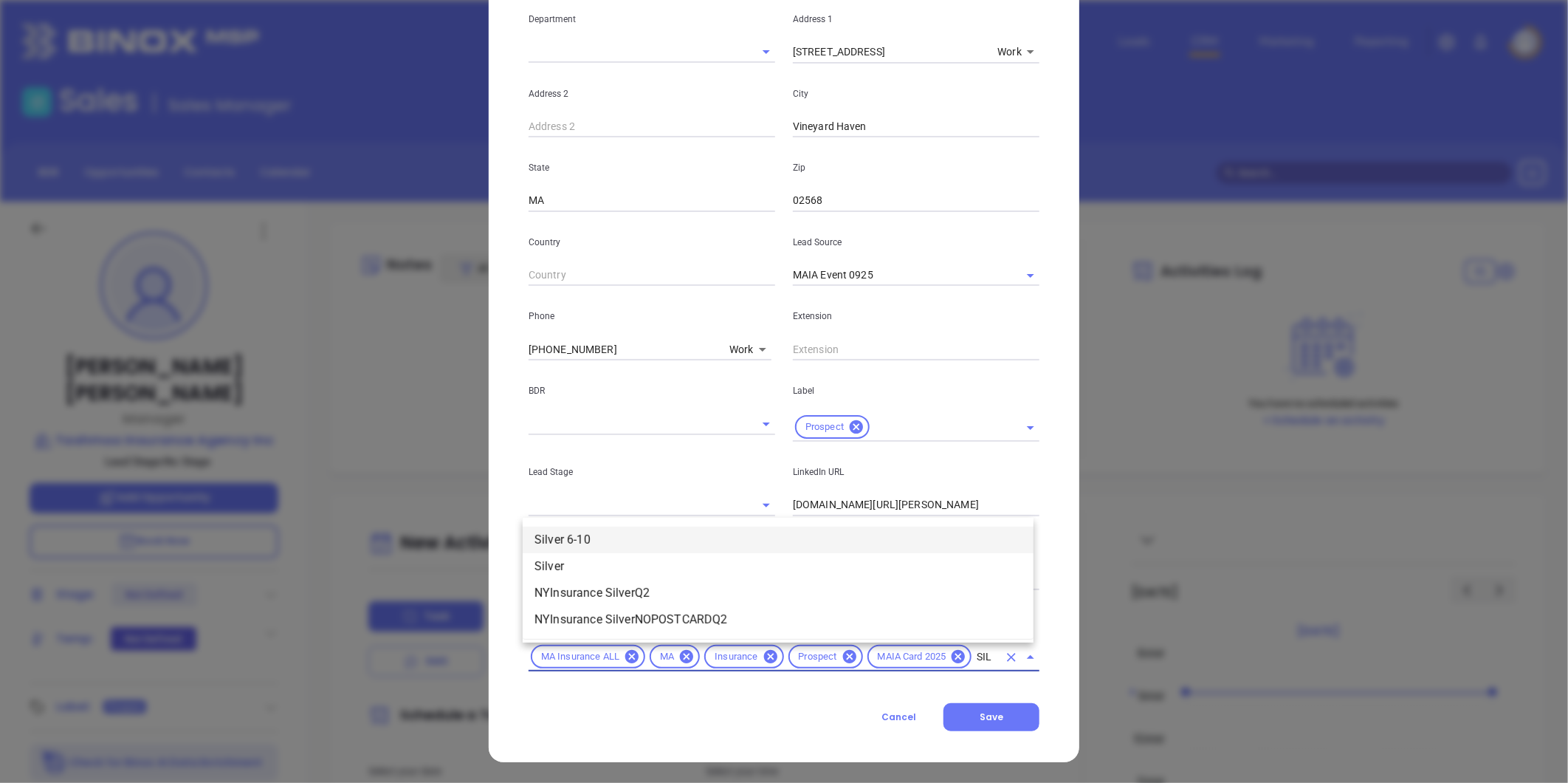
click at [603, 529] on li "Silver 6-10" at bounding box center [778, 540] width 511 height 27
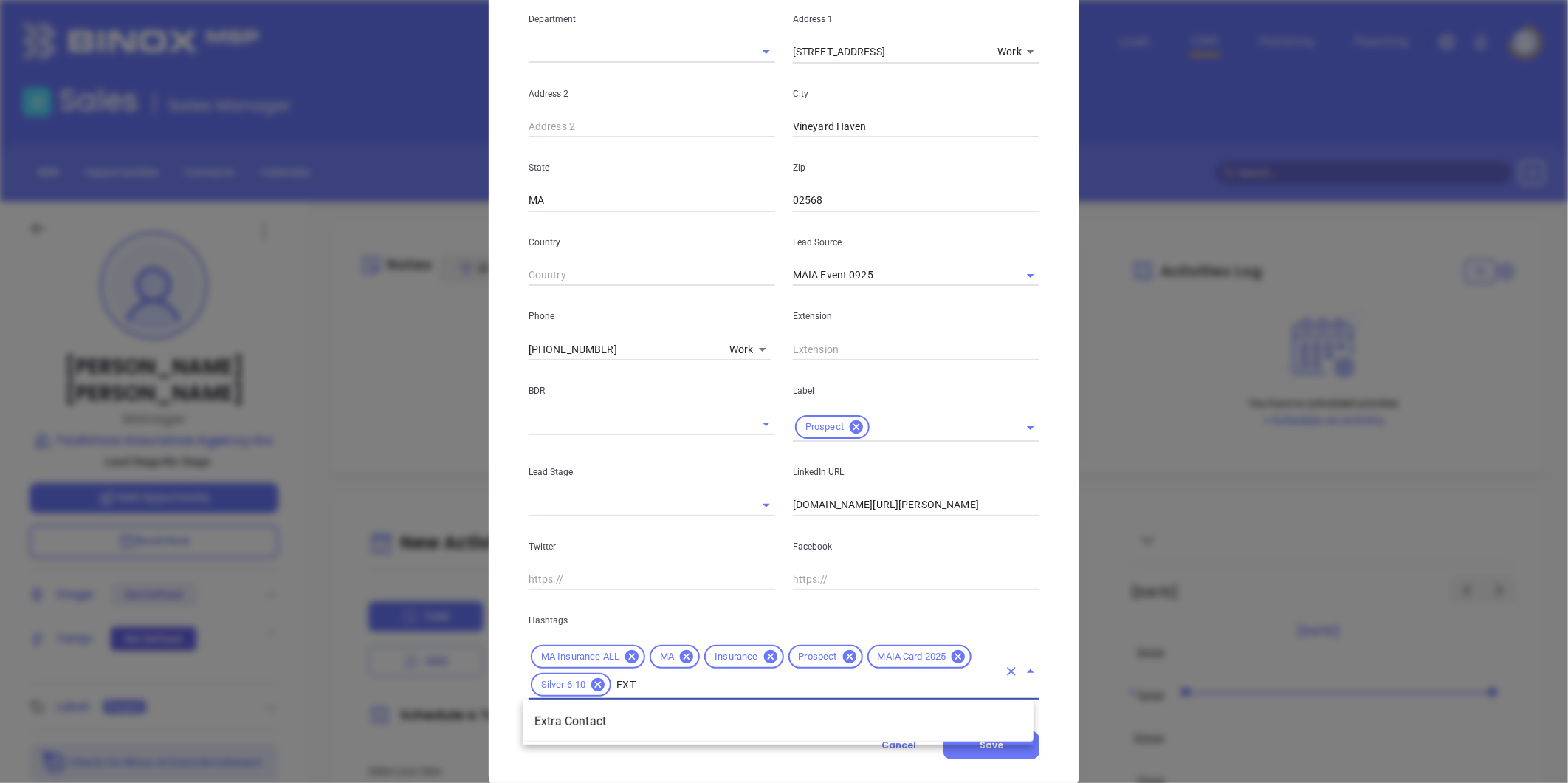
type input "EXTR"
click at [617, 719] on li "Extra Contact" at bounding box center [778, 721] width 511 height 27
click at [980, 743] on span "Save" at bounding box center [991, 744] width 23 height 13
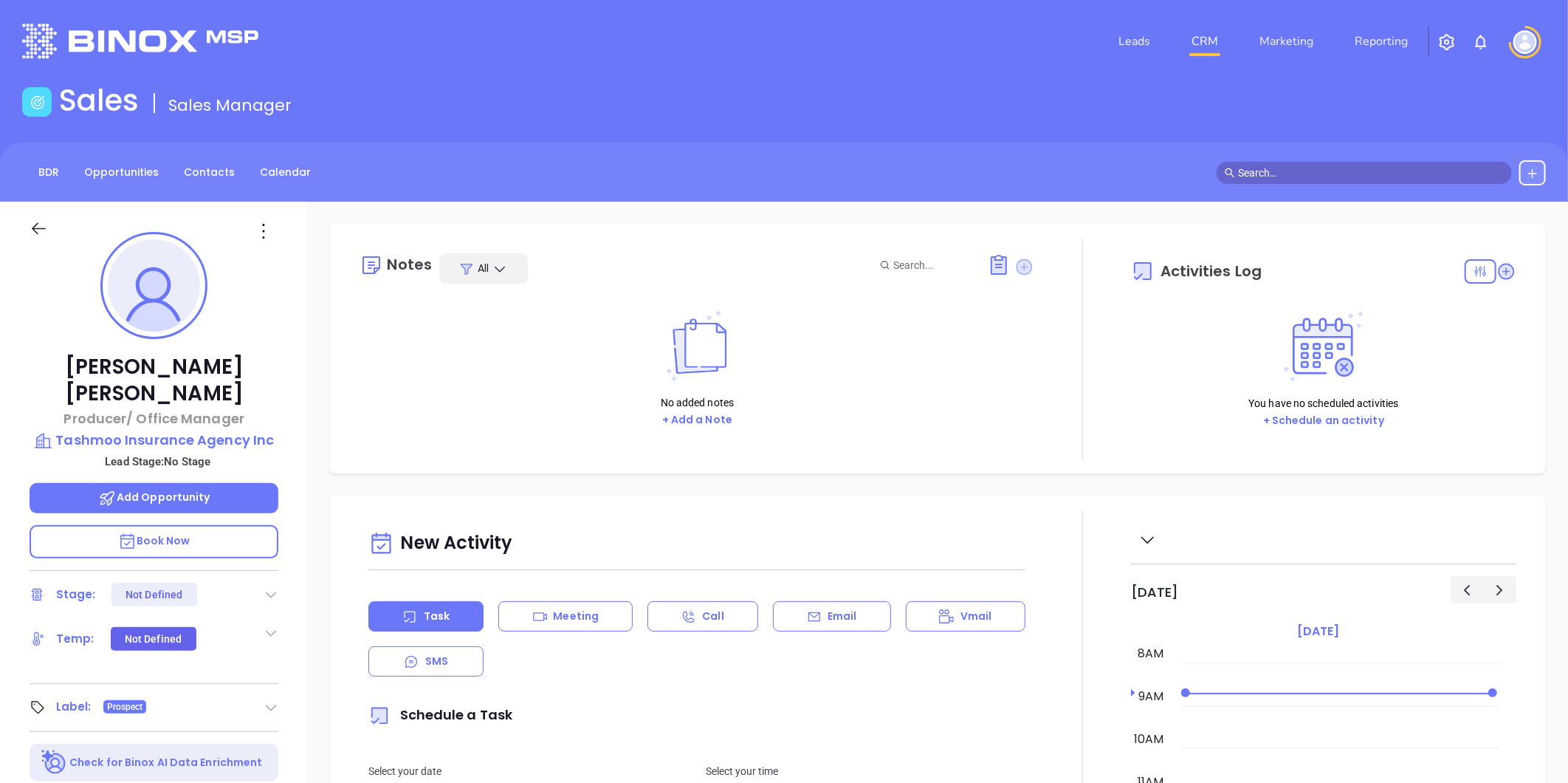
click at [1016, 262] on icon at bounding box center [1024, 266] width 16 height 16
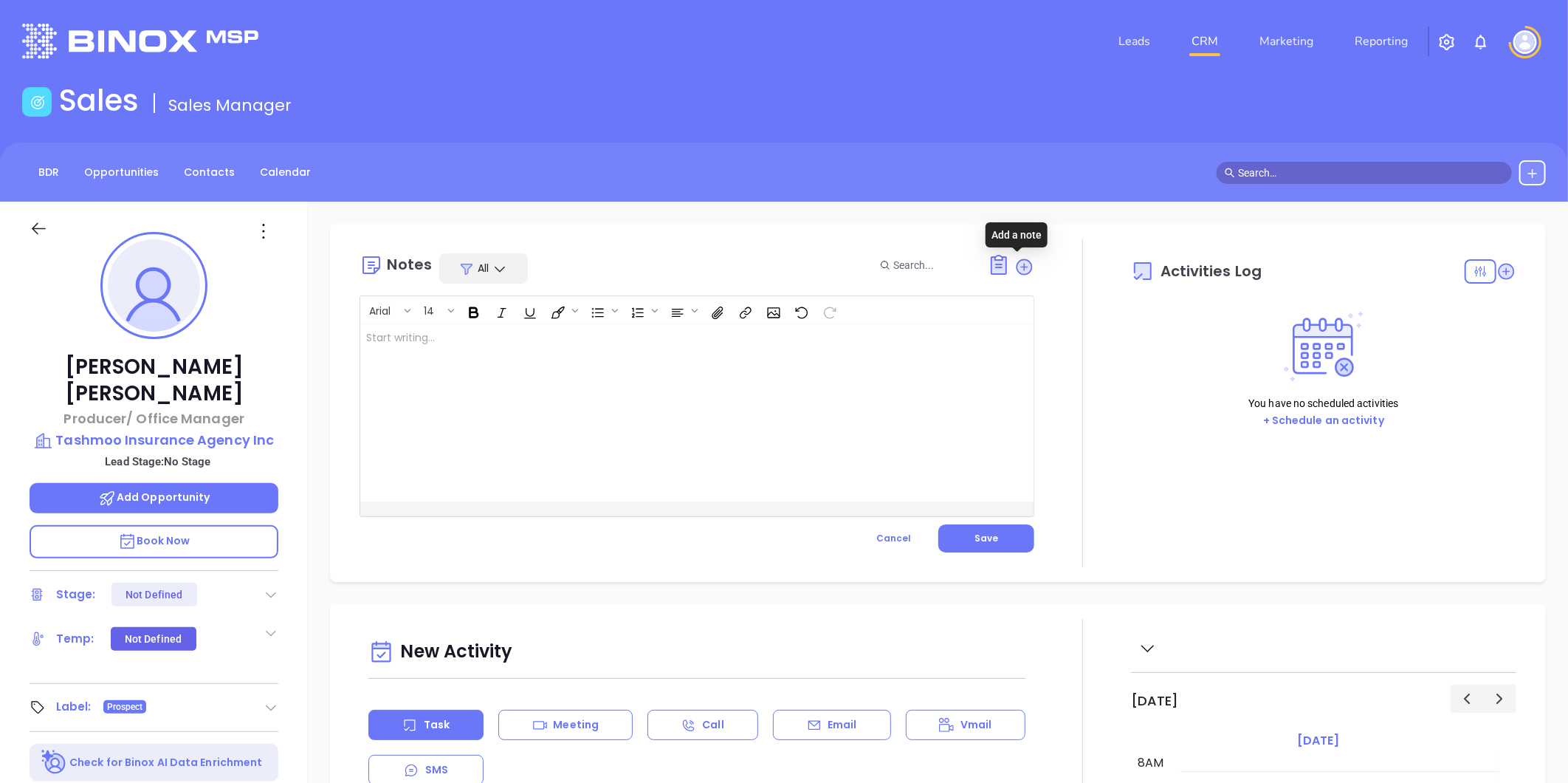
click at [561, 381] on div at bounding box center [673, 413] width 626 height 177
click at [1003, 544] on button "Save" at bounding box center [986, 538] width 96 height 28
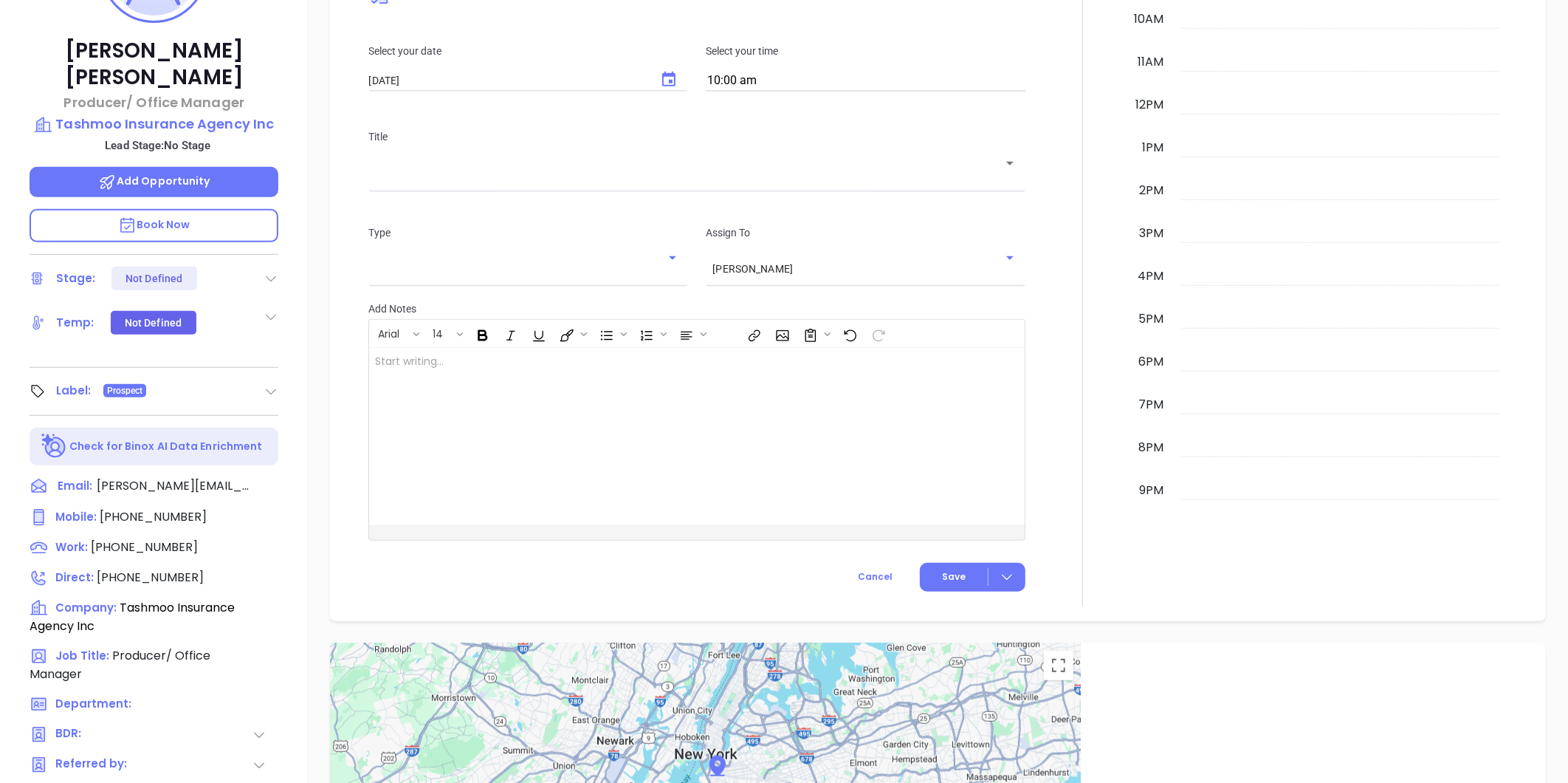
scroll to position [289, 0]
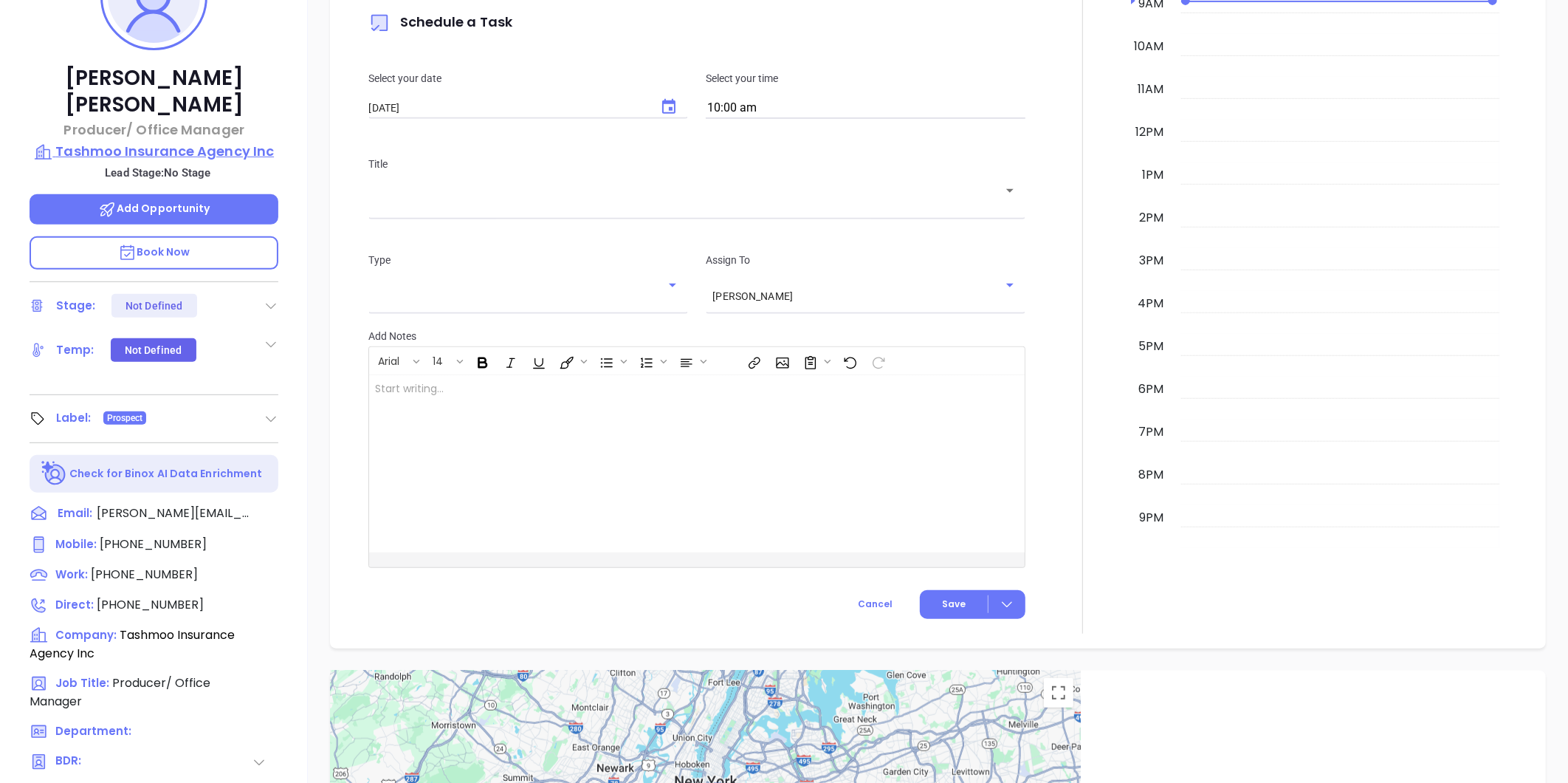
click at [167, 141] on p "Tashmoo Insurance Agency Inc" at bounding box center [154, 151] width 249 height 21
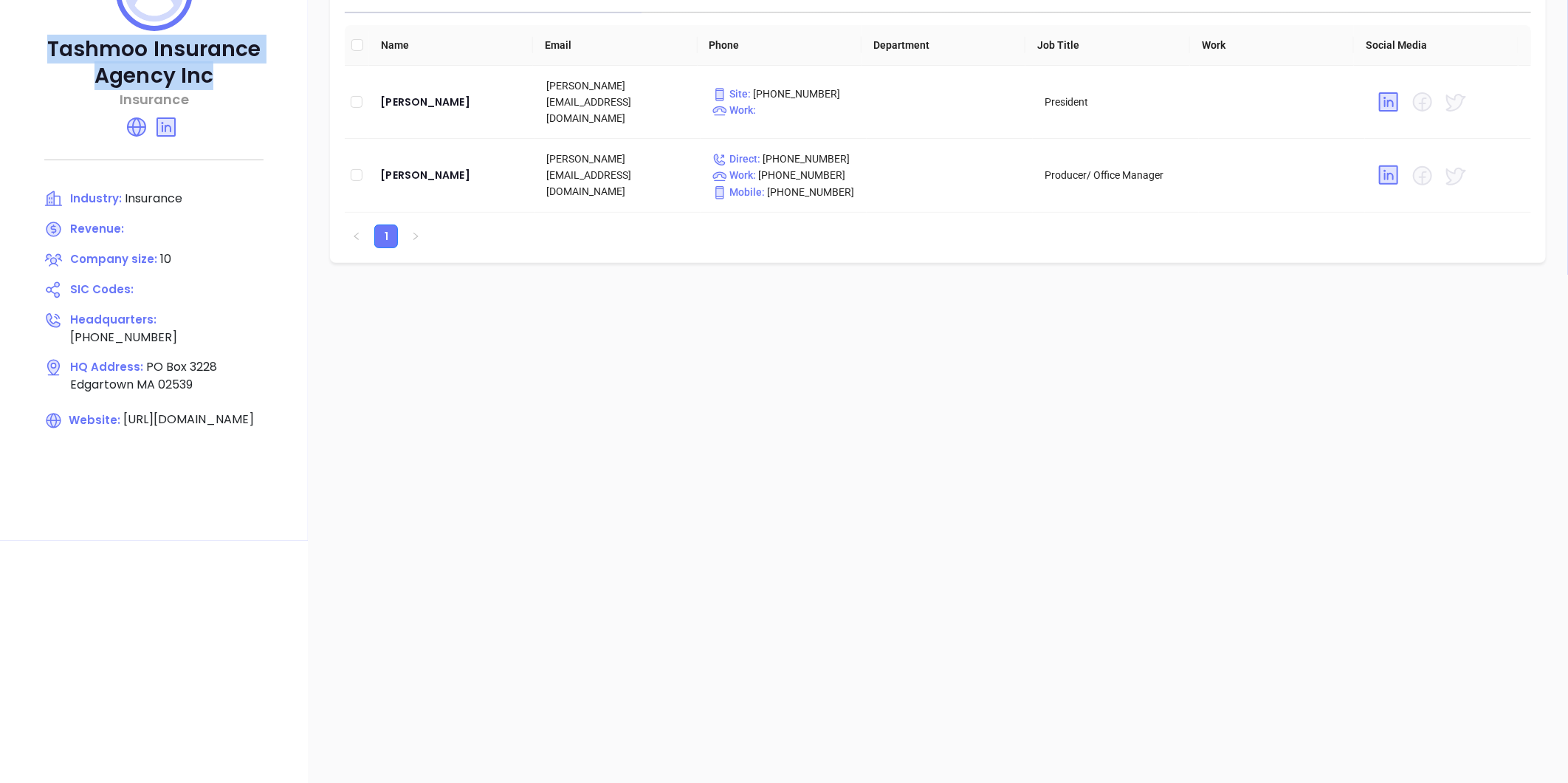
drag, startPoint x: 52, startPoint y: 46, endPoint x: 229, endPoint y: 76, distance: 179.5
click at [229, 76] on p "Tashmoo Insurance Agency Inc" at bounding box center [154, 63] width 249 height 53
copy p "Tashmoo Insurance Agency Inc"
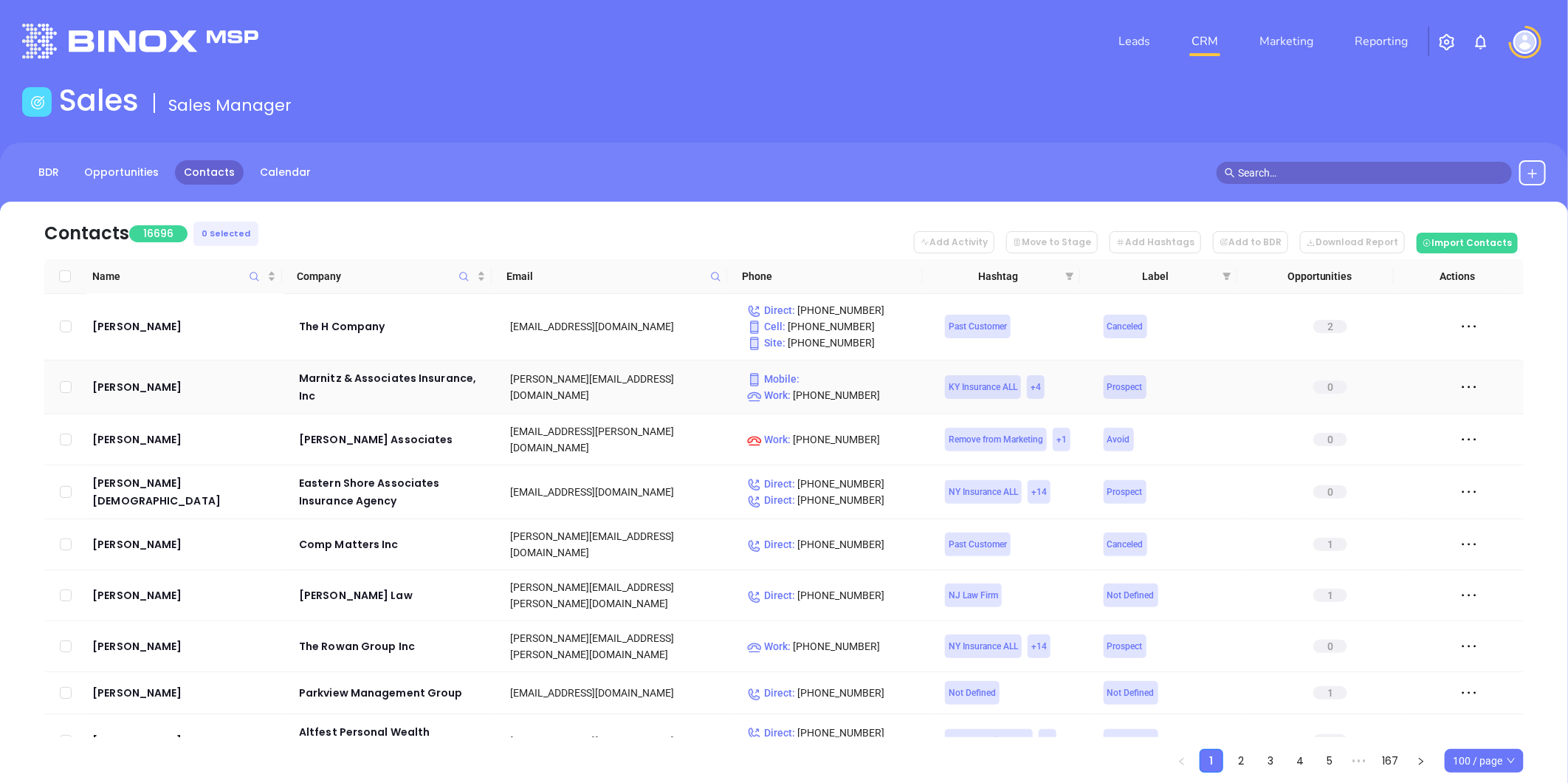
scroll to position [246, 0]
click at [1150, 41] on link "Leads" at bounding box center [1134, 41] width 44 height 29
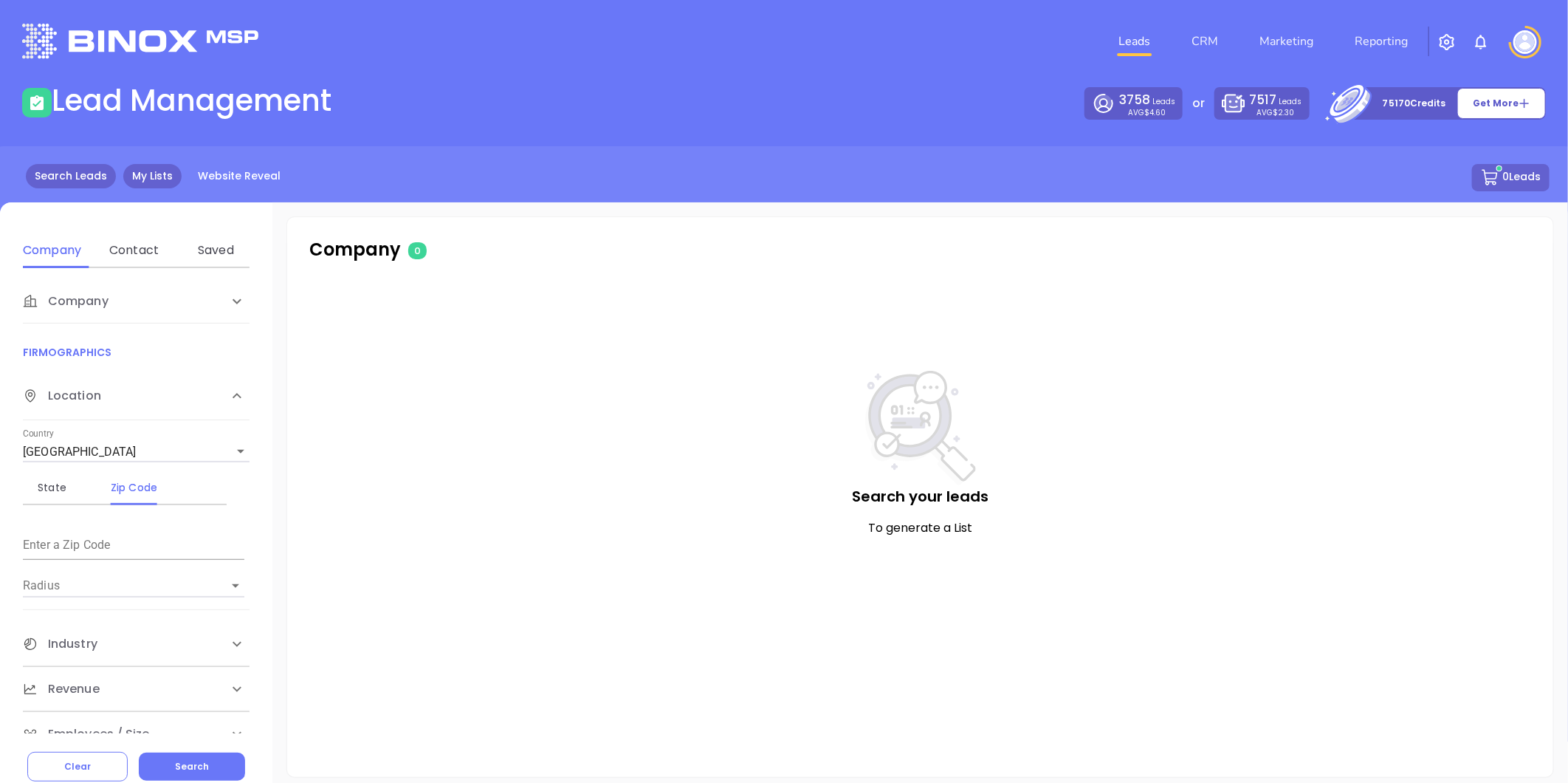
click at [143, 168] on link "My Lists" at bounding box center [153, 176] width 58 height 24
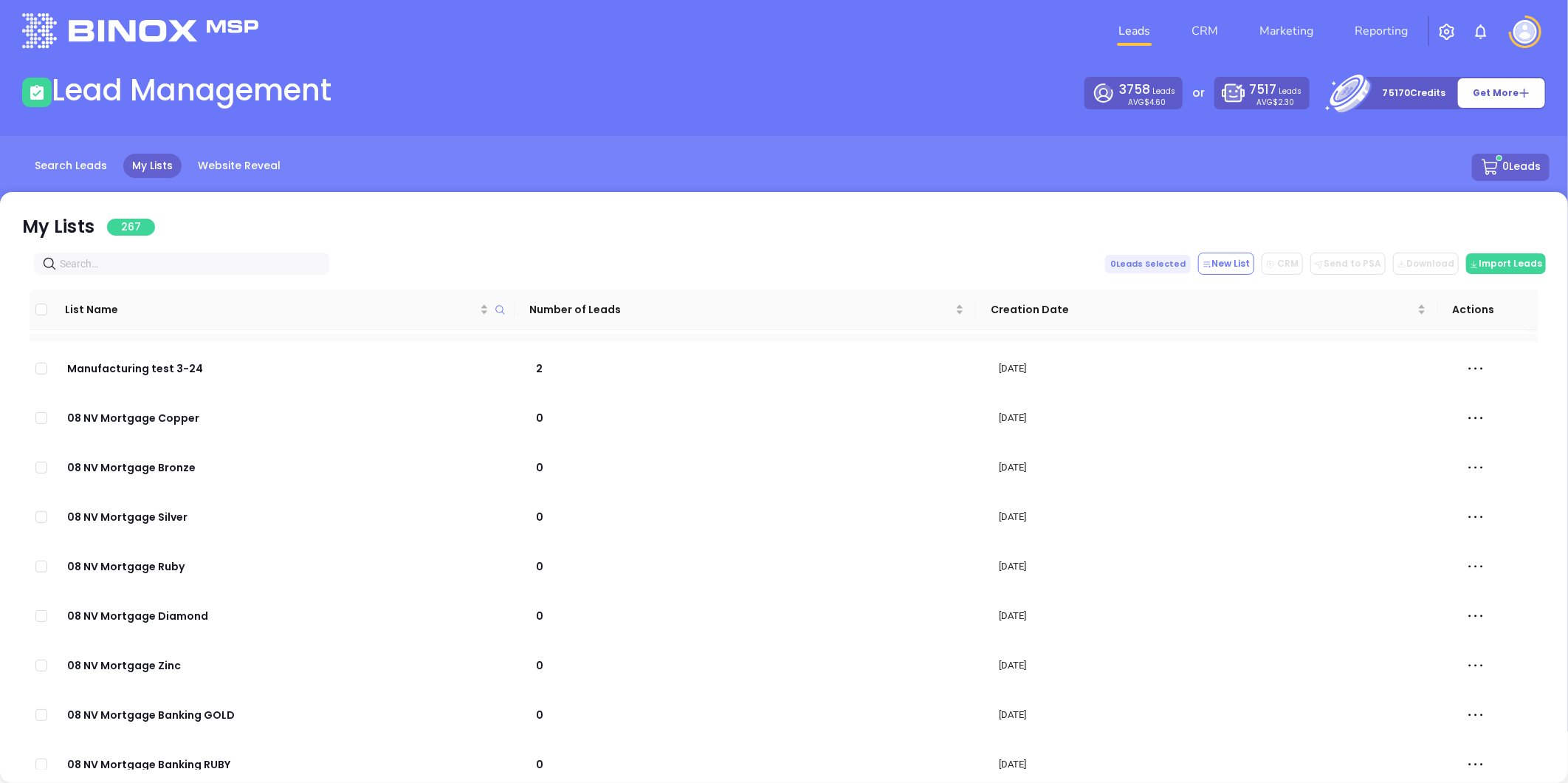
scroll to position [246, 0]
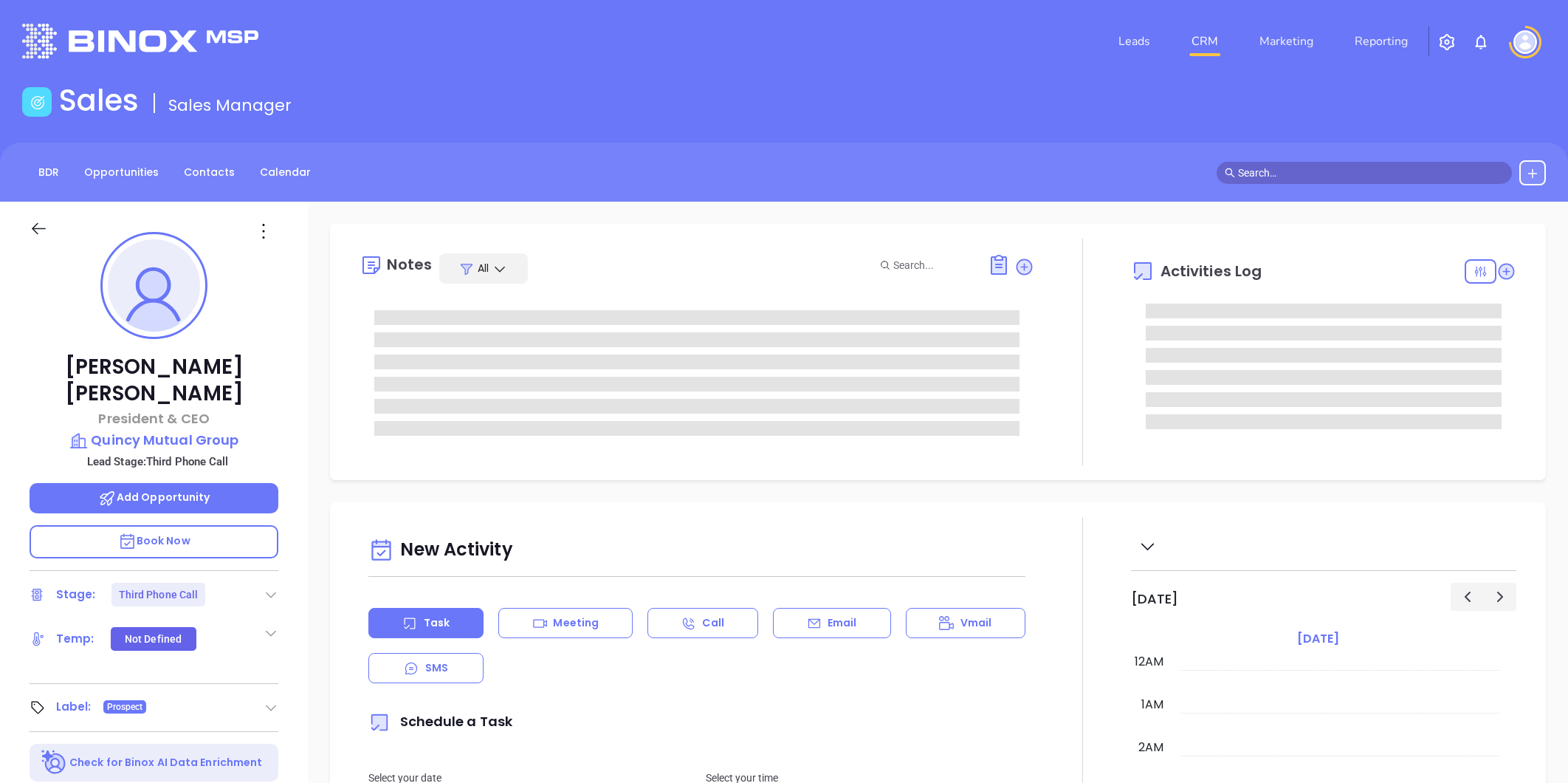
type input "[PERSON_NAME]"
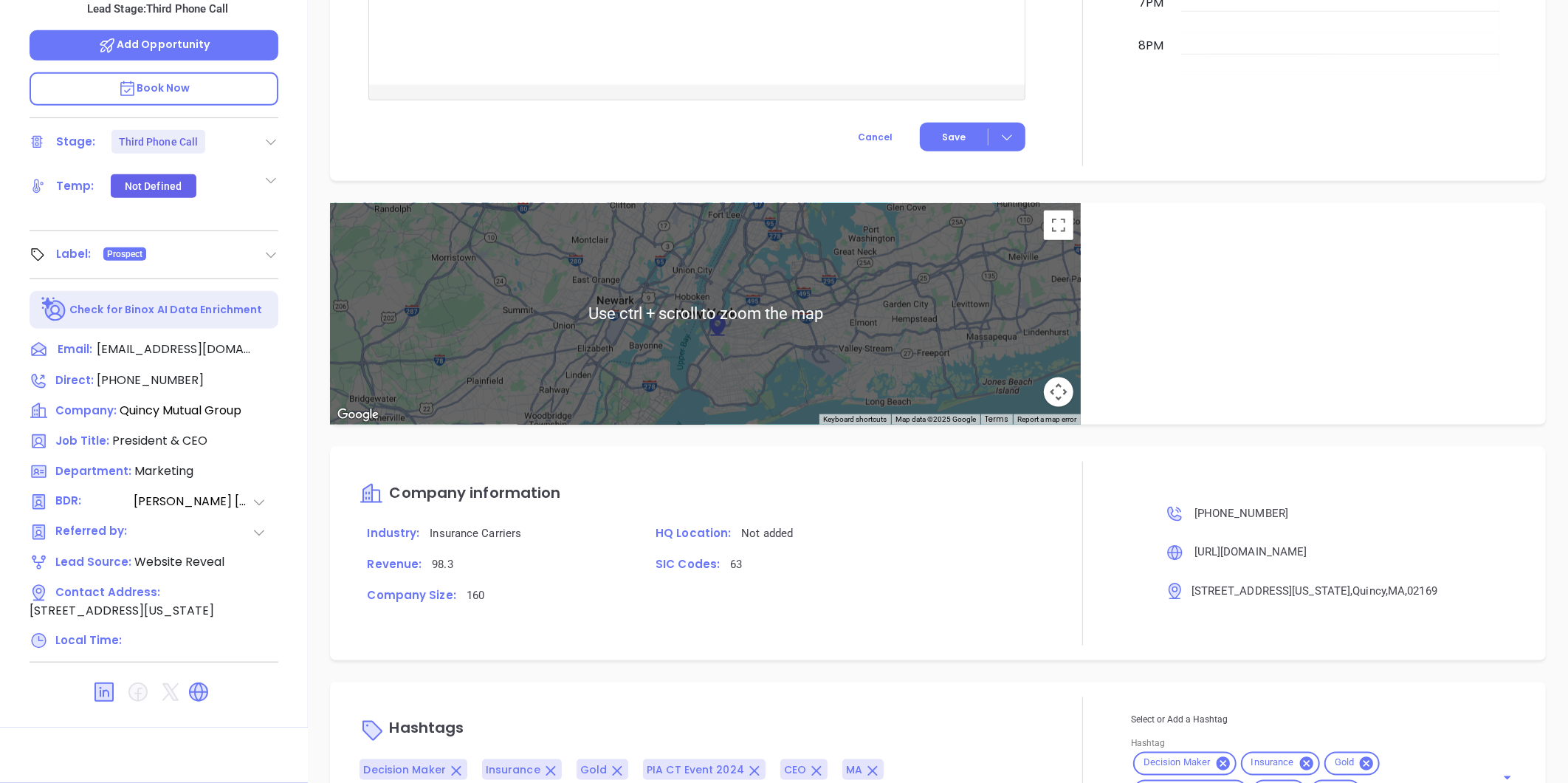
scroll to position [896, 0]
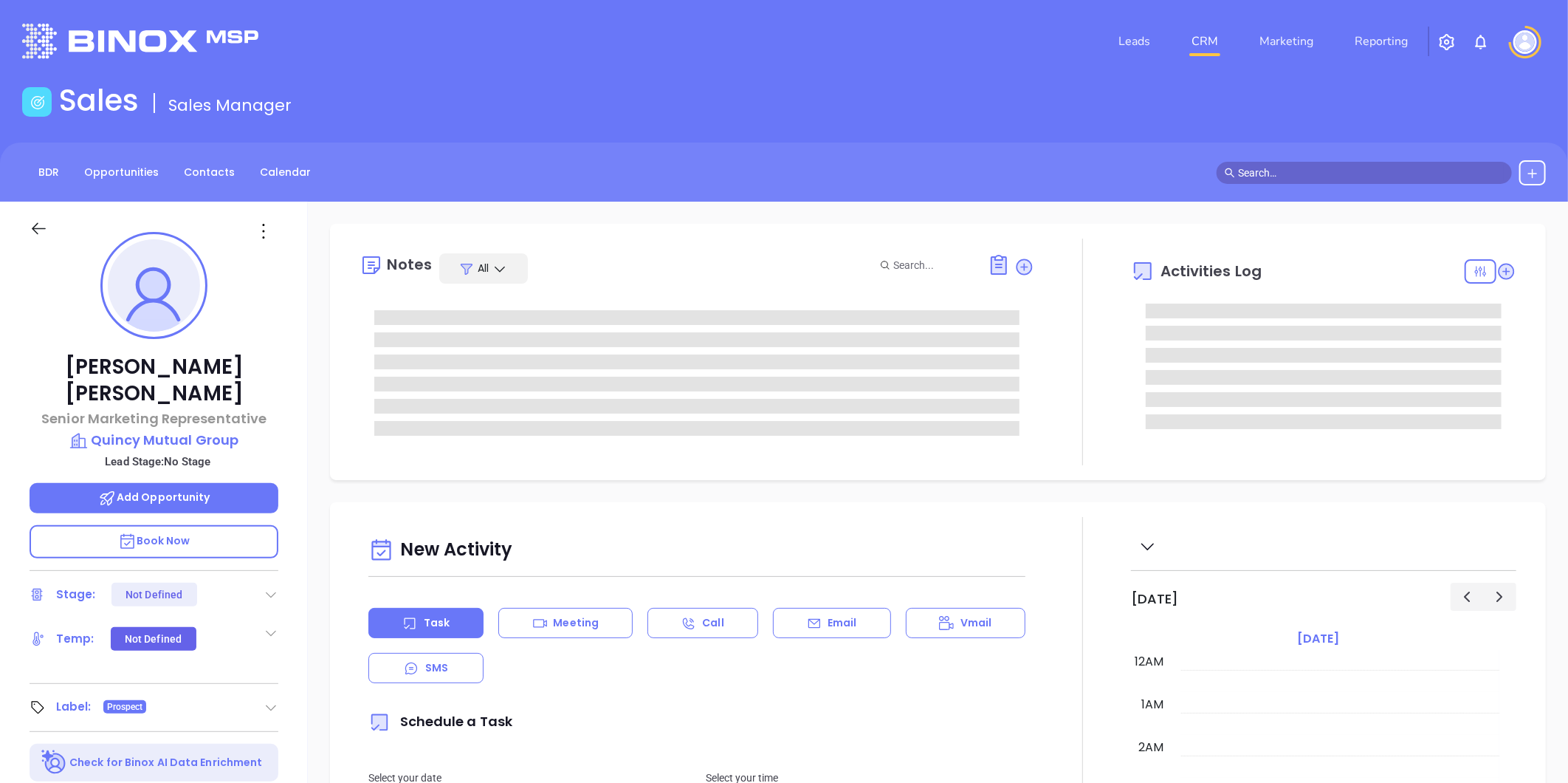
scroll to position [328, 0]
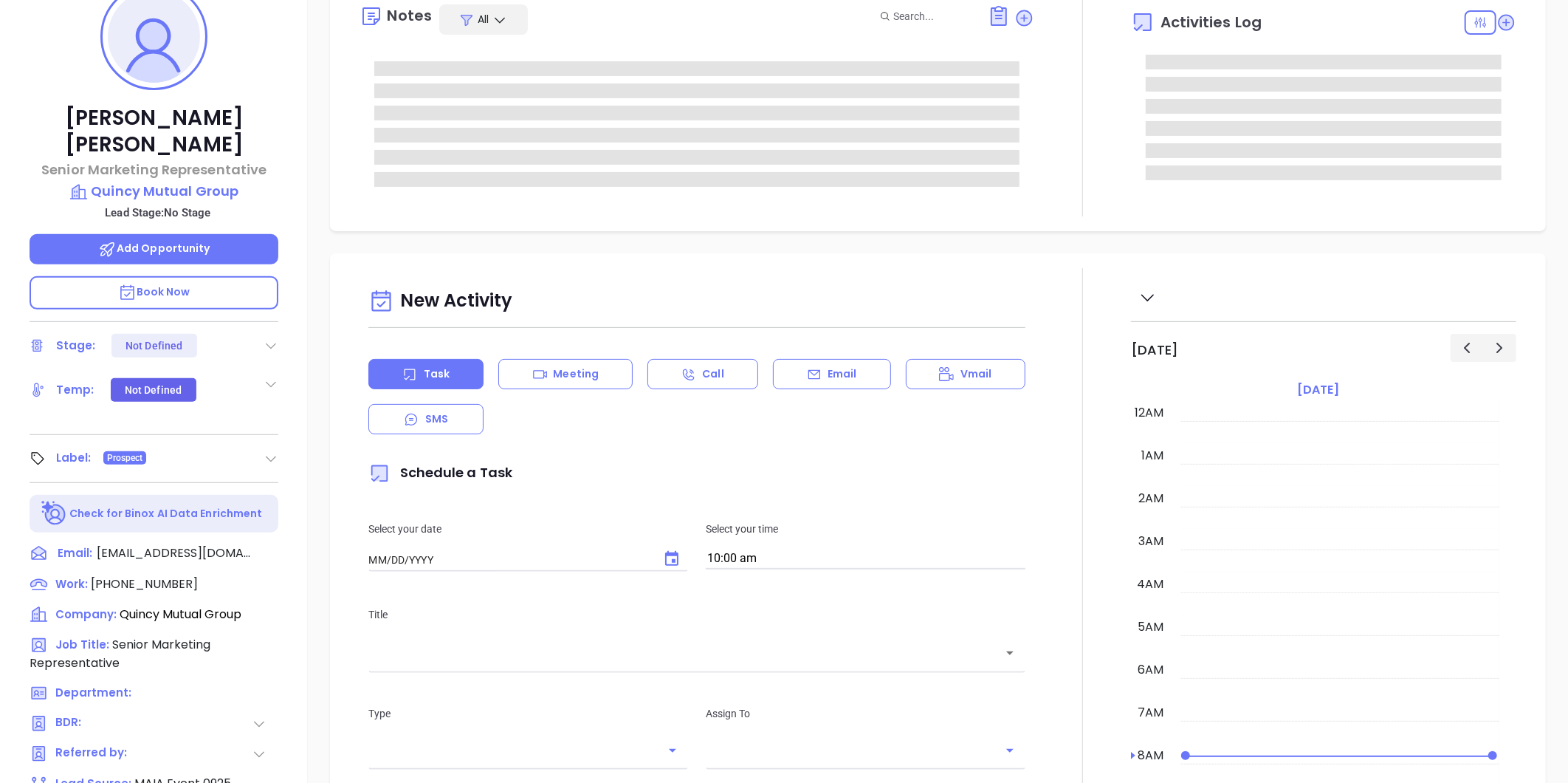
type input "[DATE]"
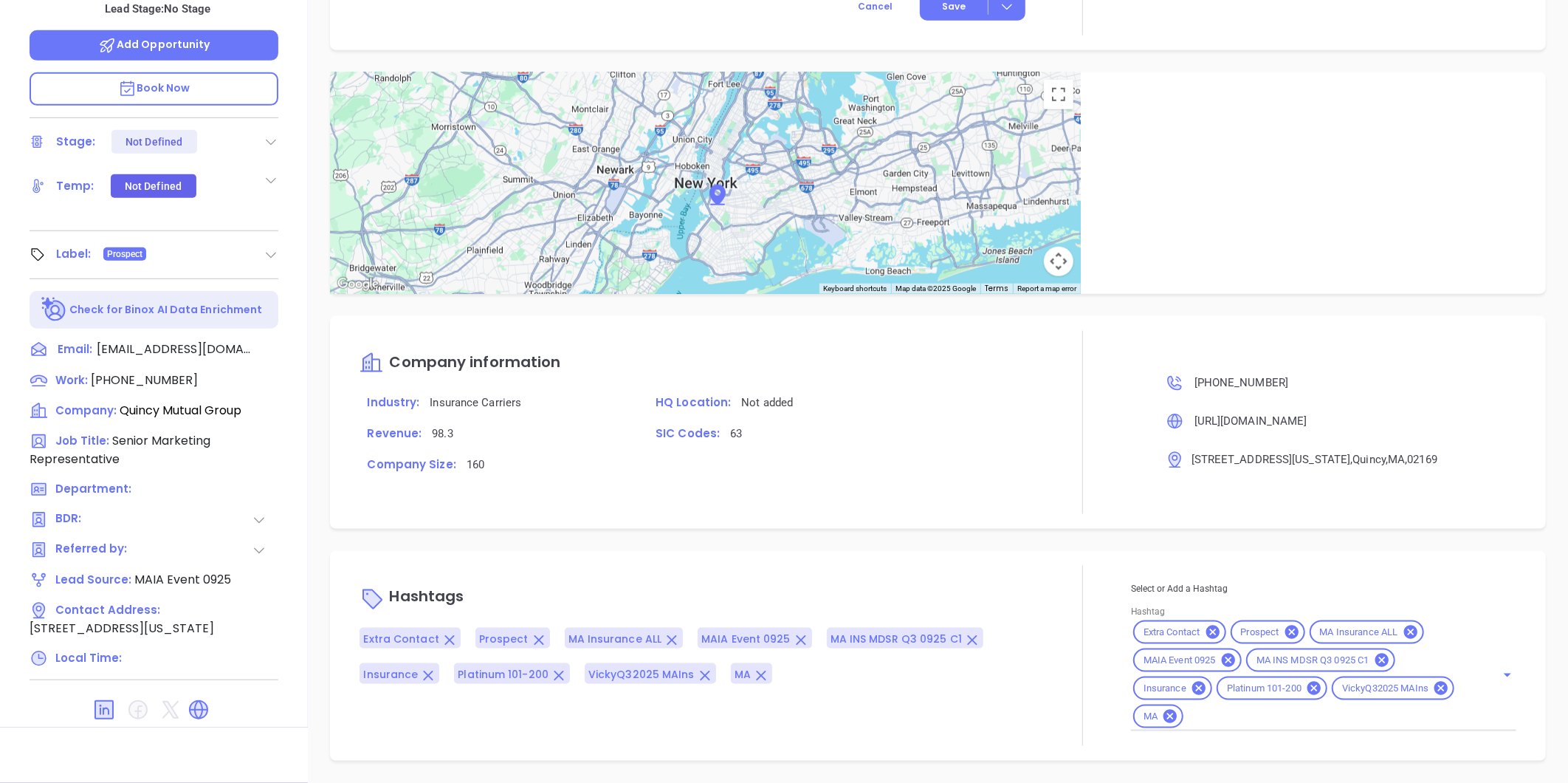
scroll to position [766, 0]
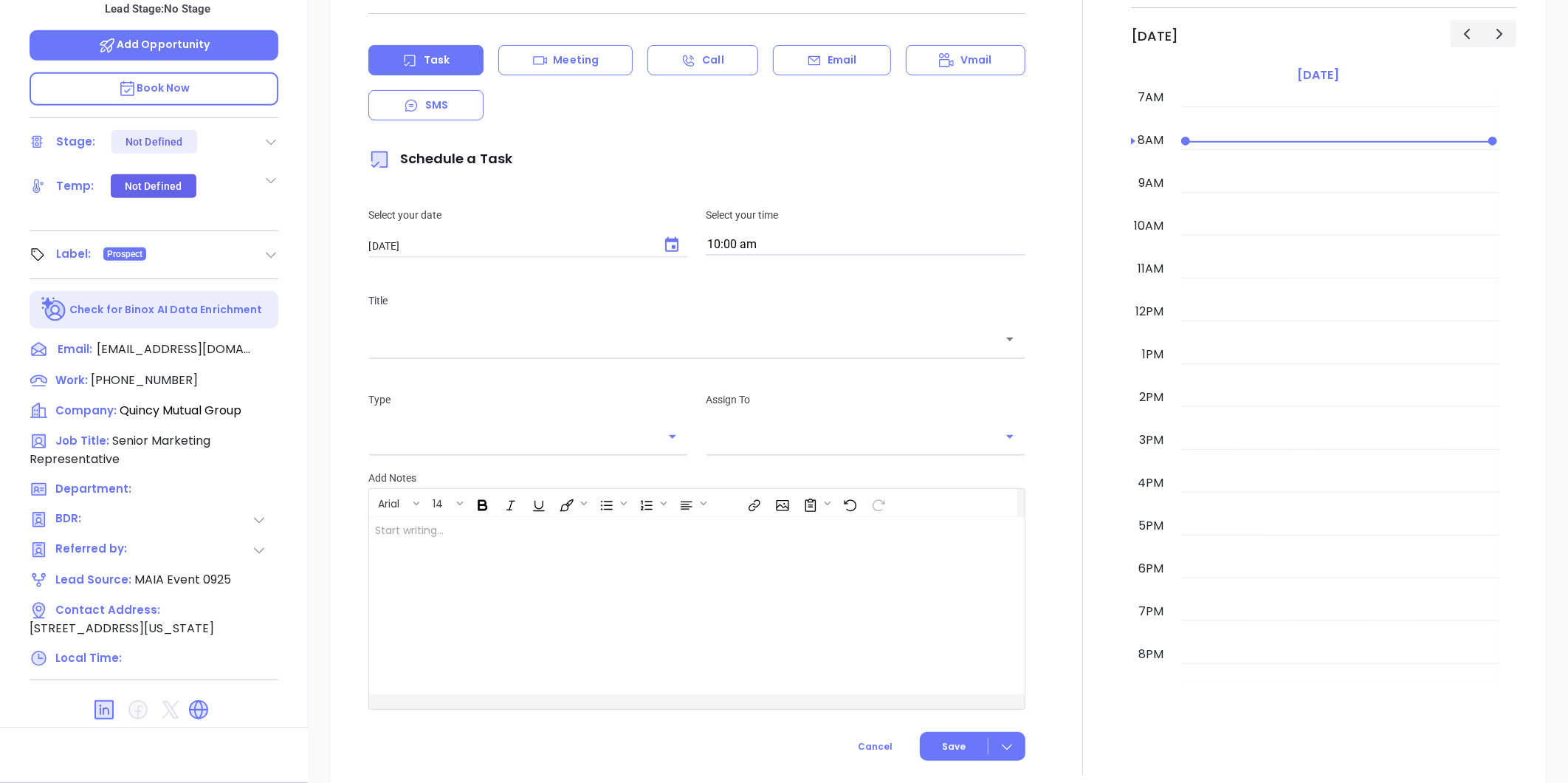
type input "[PERSON_NAME]"
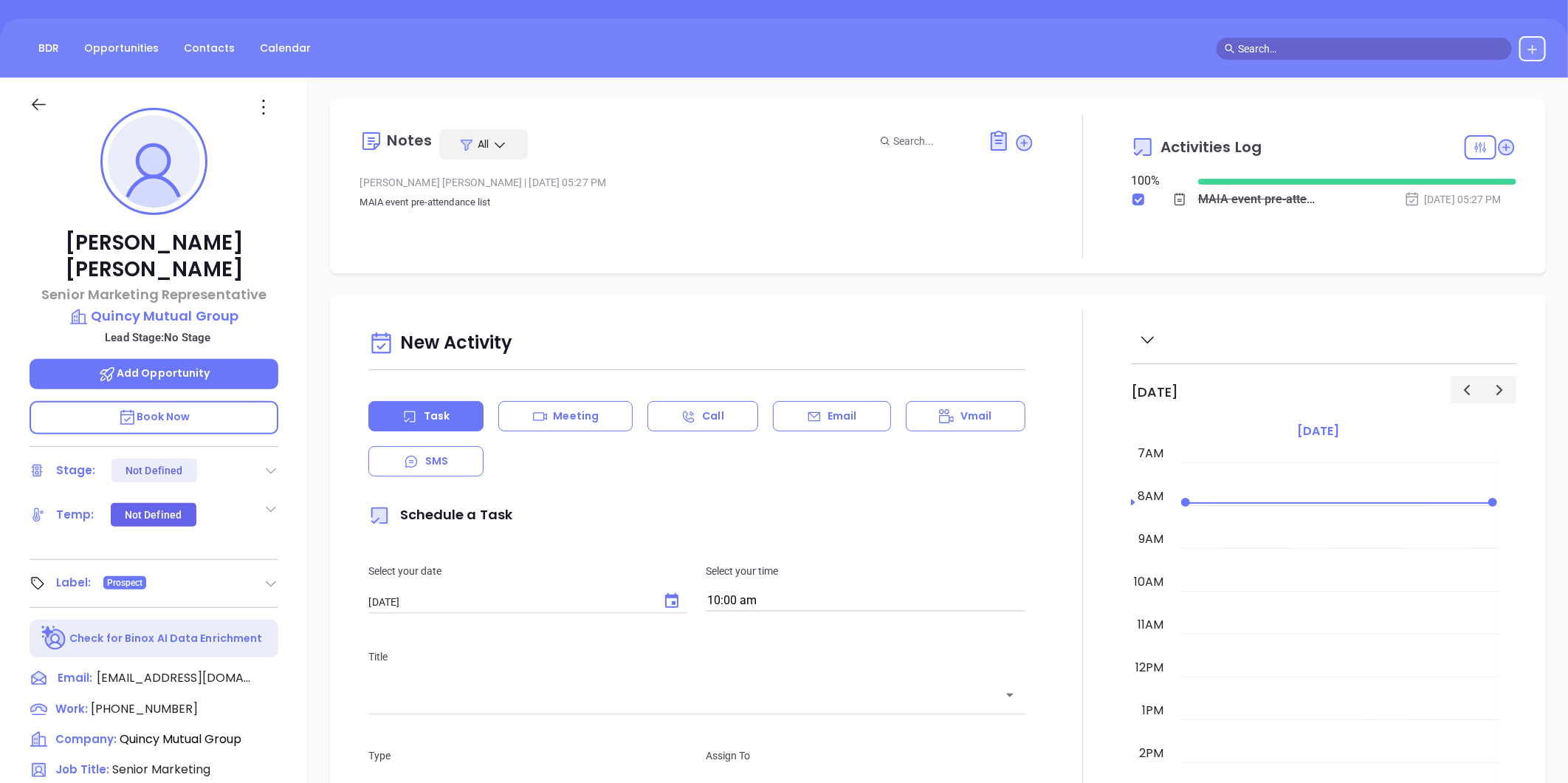
scroll to position [0, 0]
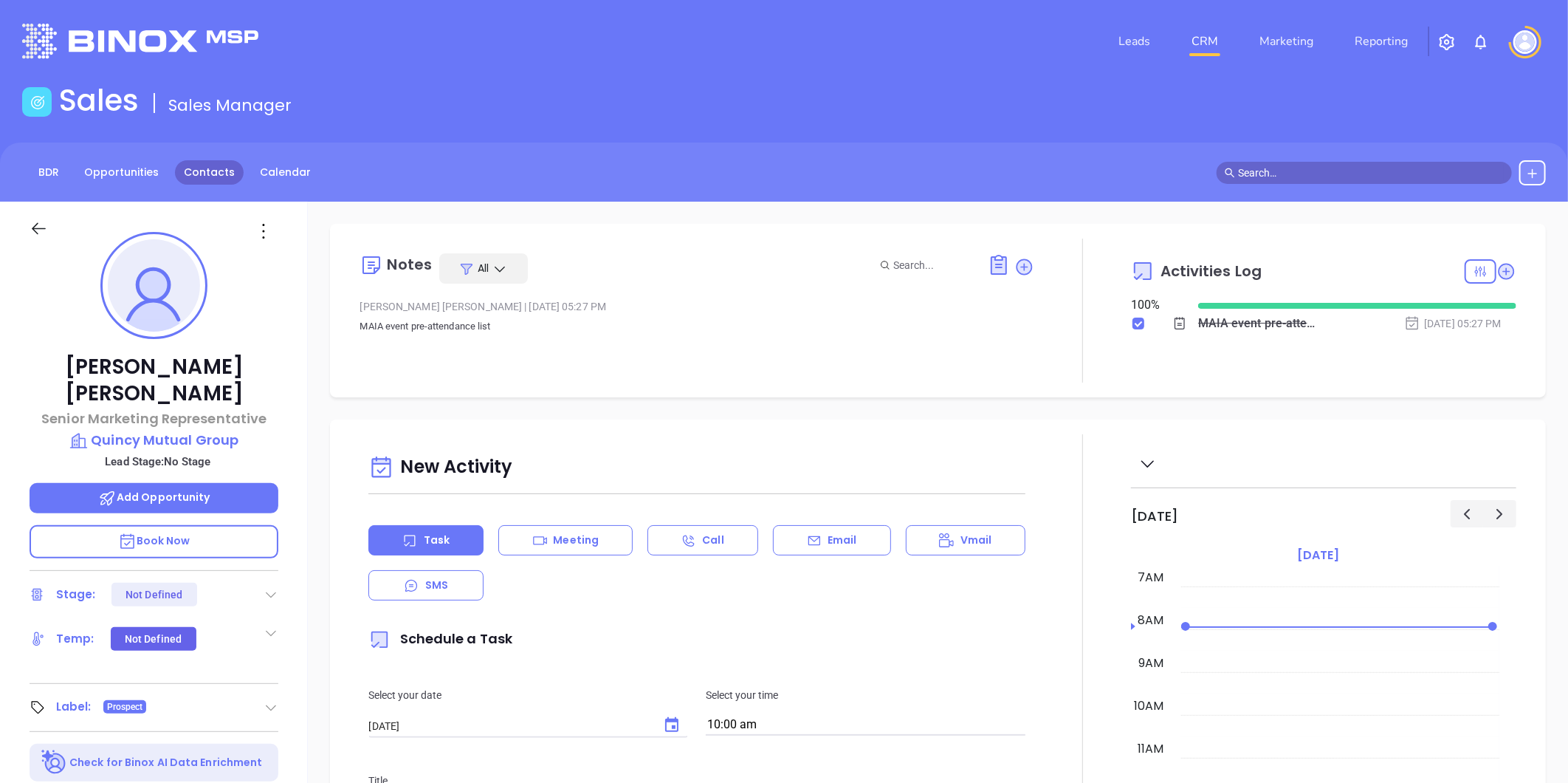
click at [204, 174] on link "Contacts" at bounding box center [210, 172] width 69 height 24
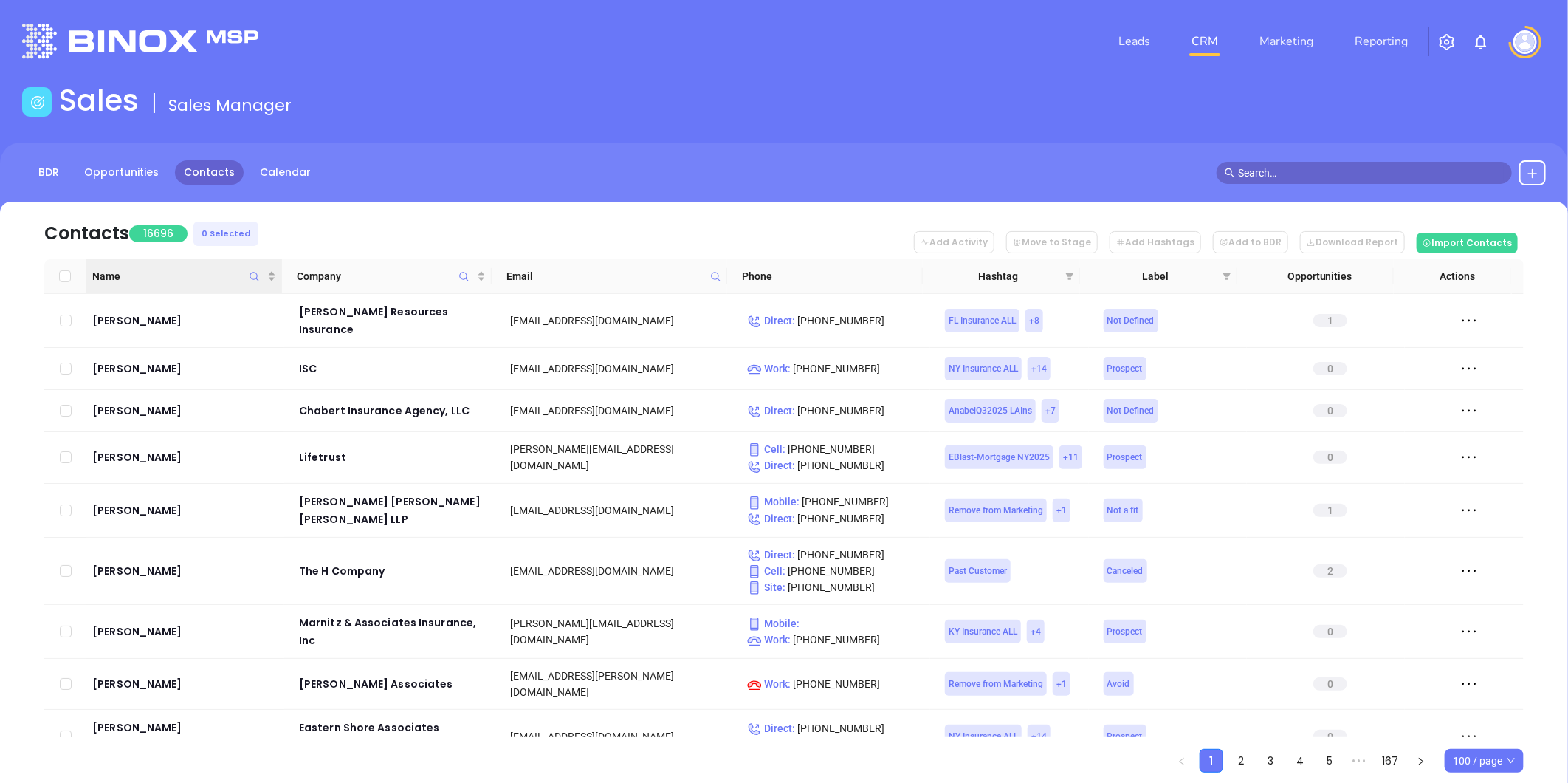
click at [259, 276] on icon "Name" at bounding box center [254, 276] width 11 height 11
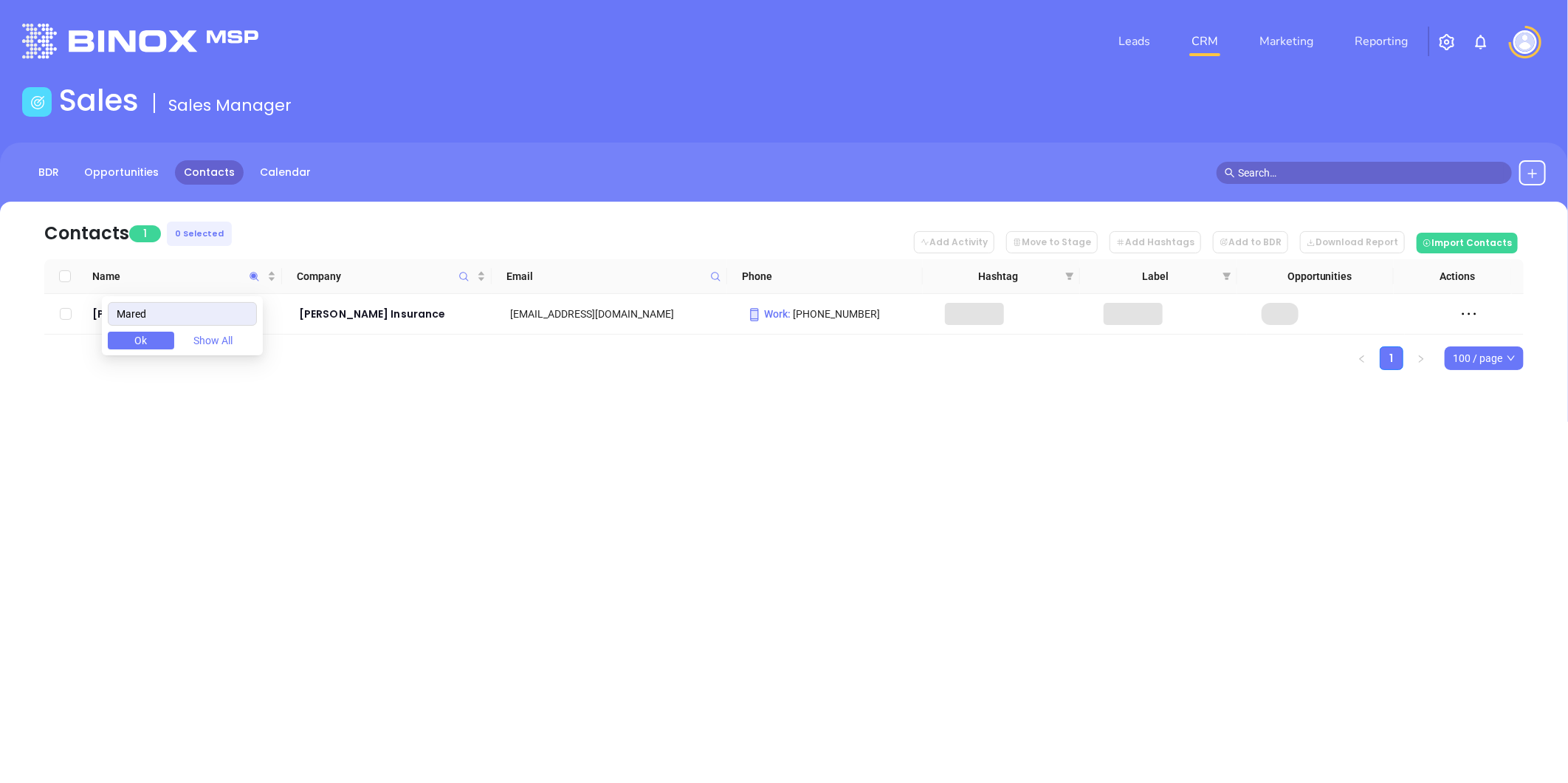
type input "Mared"
click at [207, 463] on div "Leads CRM Marketing Reporting Financial Leads Leads Sales Sales Manager BDR Opp…" at bounding box center [784, 391] width 1568 height 783
click at [156, 316] on div "Mared Boyton" at bounding box center [185, 315] width 186 height 18
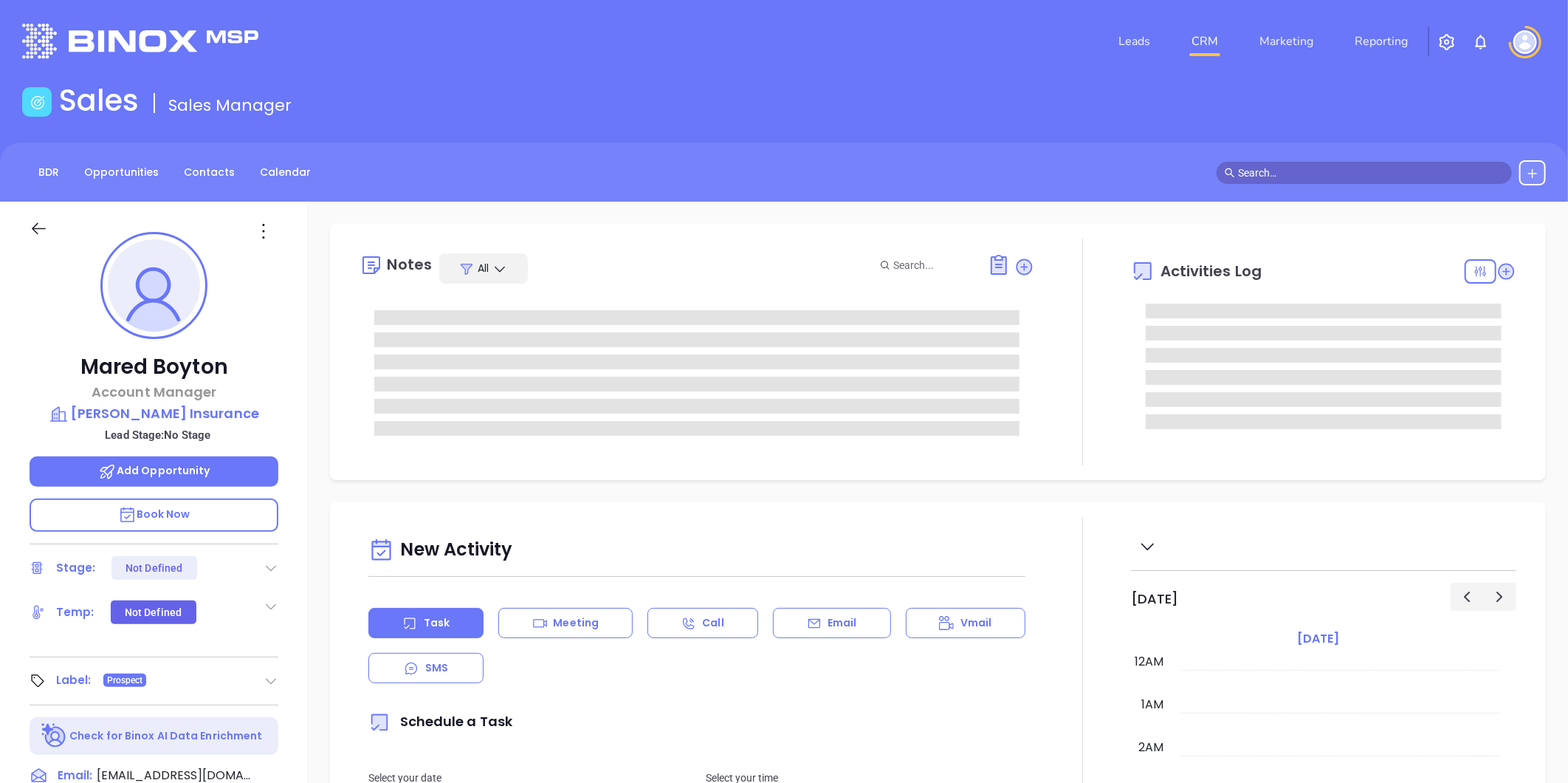
scroll to position [301, 0]
type input "[PERSON_NAME]"
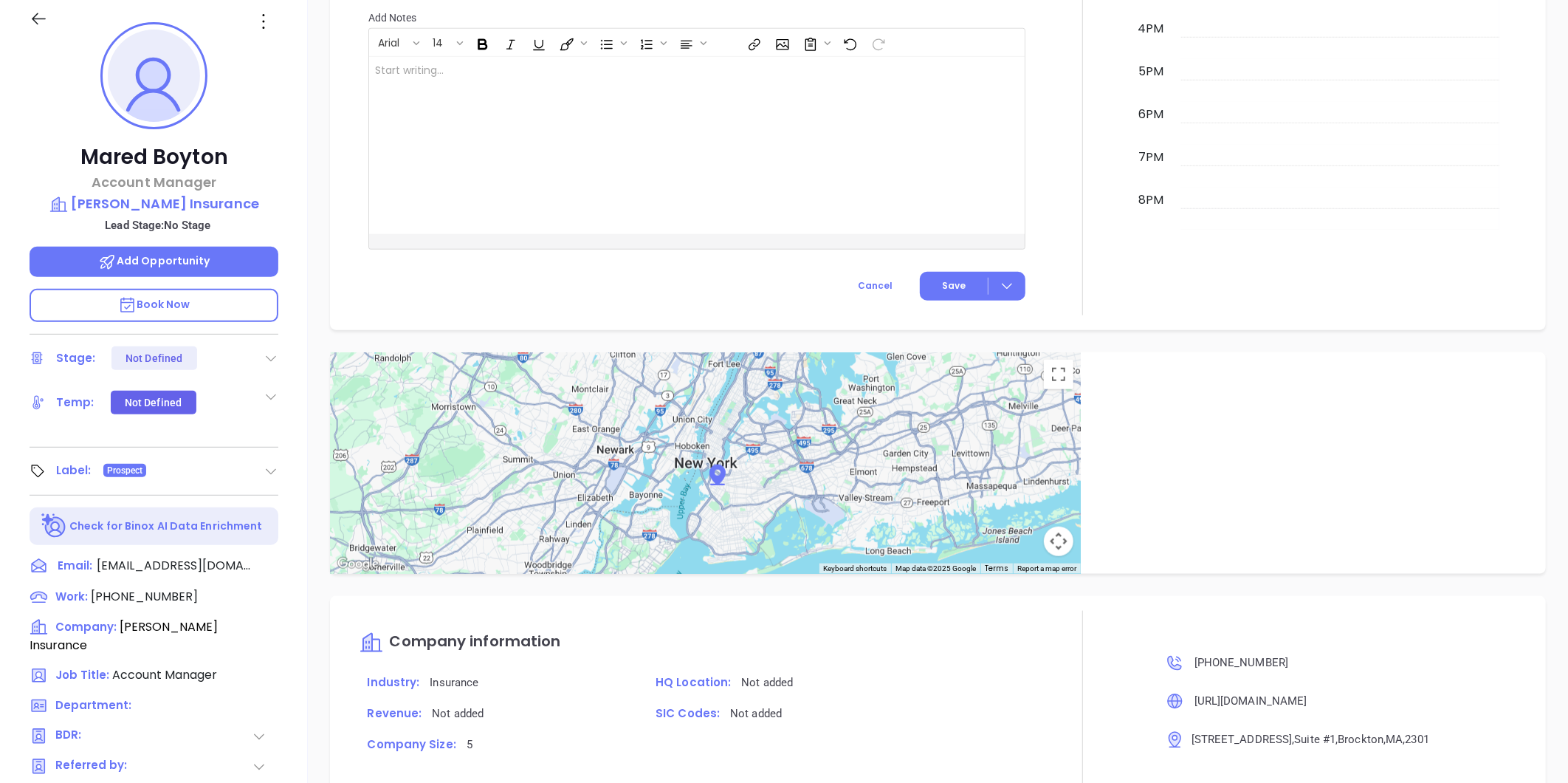
scroll to position [207, 0]
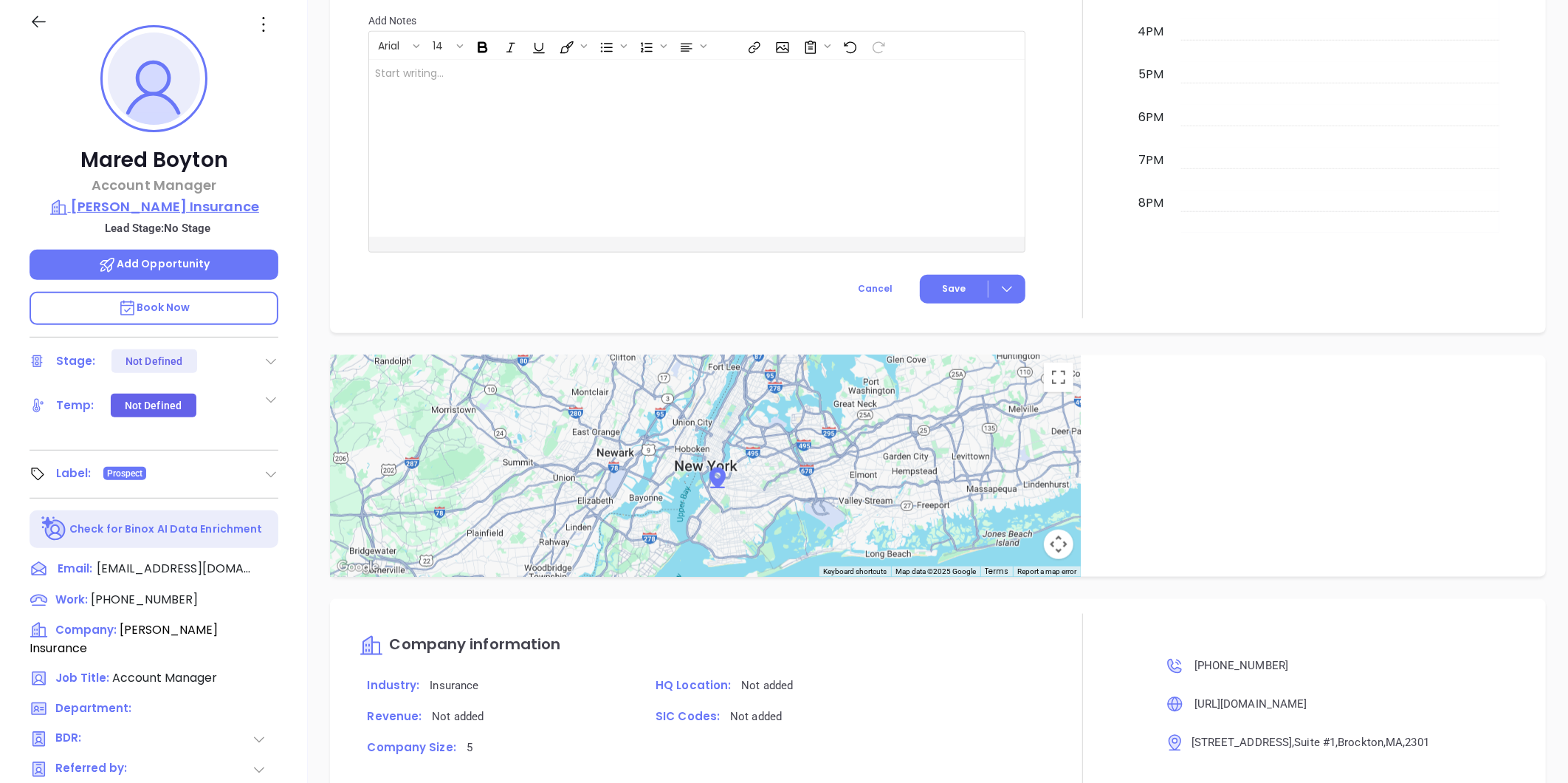
click at [107, 198] on p "D'Agostino Insurance" at bounding box center [154, 207] width 249 height 21
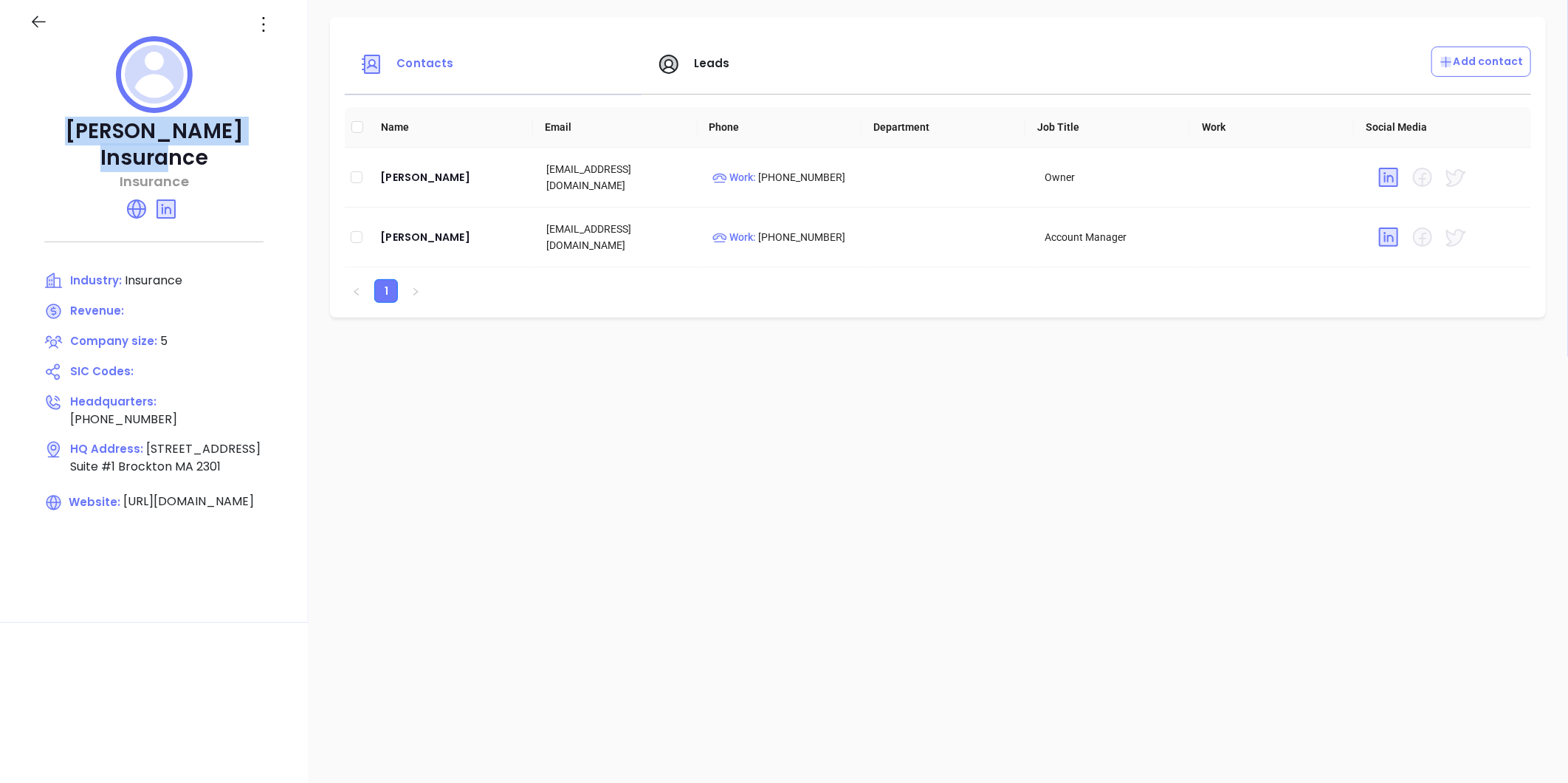
drag, startPoint x: 42, startPoint y: 128, endPoint x: 282, endPoint y: 136, distance: 240.1
click at [282, 136] on div "D'Agostino Insurance Insurance Industry: Insurance Revenue: Company size: 5 SIC…" at bounding box center [154, 309] width 308 height 627
copy p "D'Agostino Insurance"
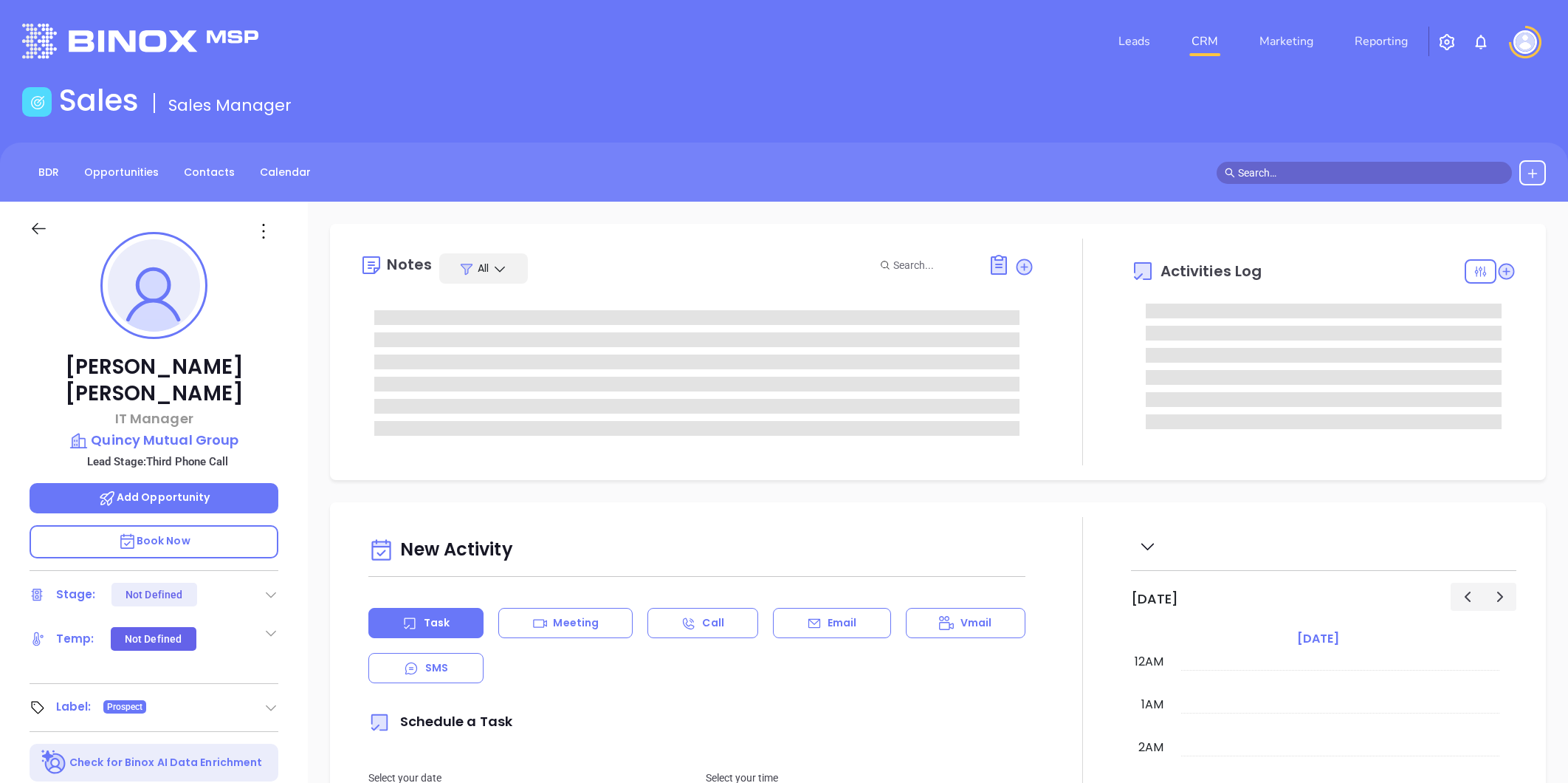
type input "[DATE]"
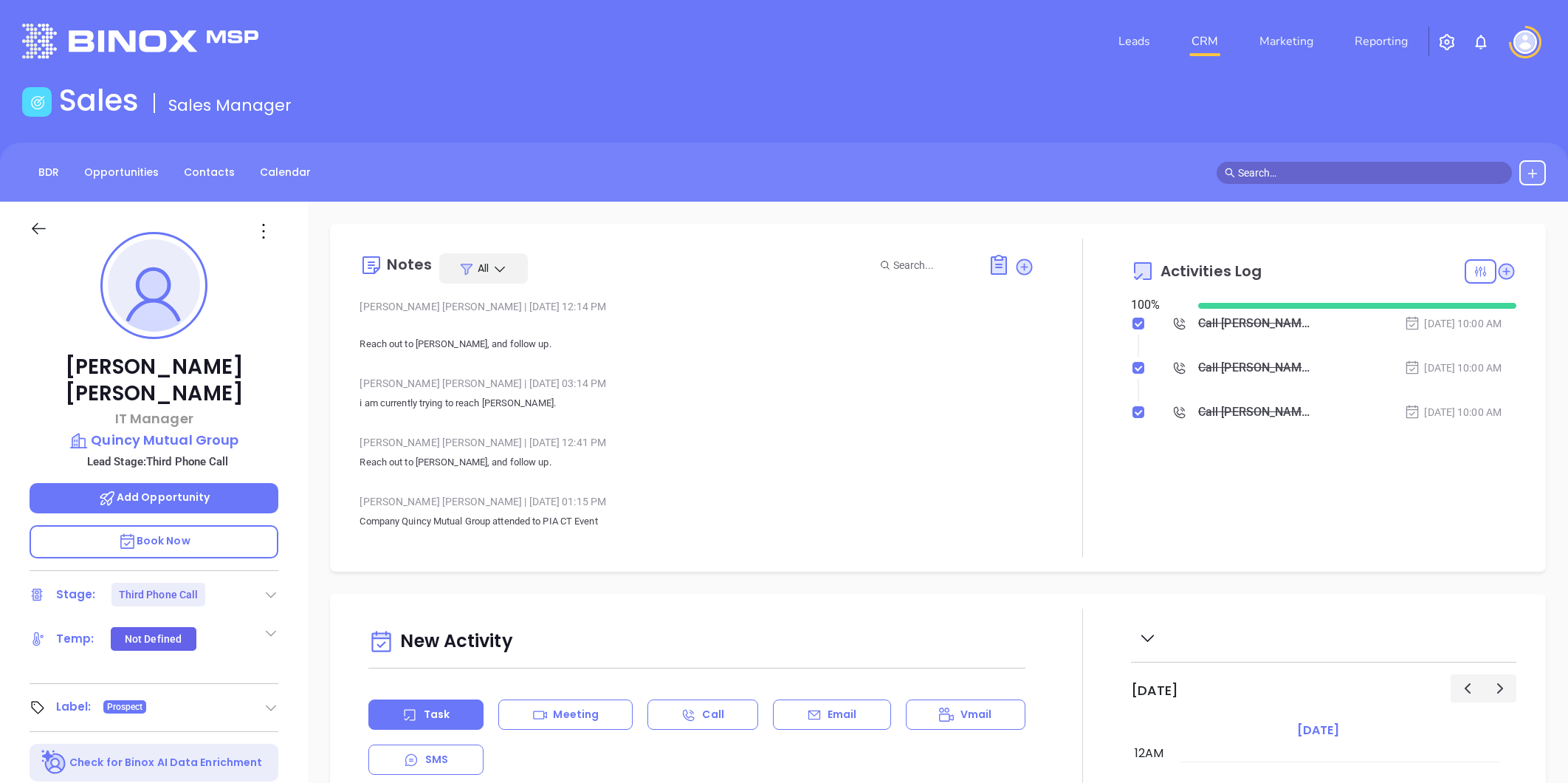
type input "[PERSON_NAME]"
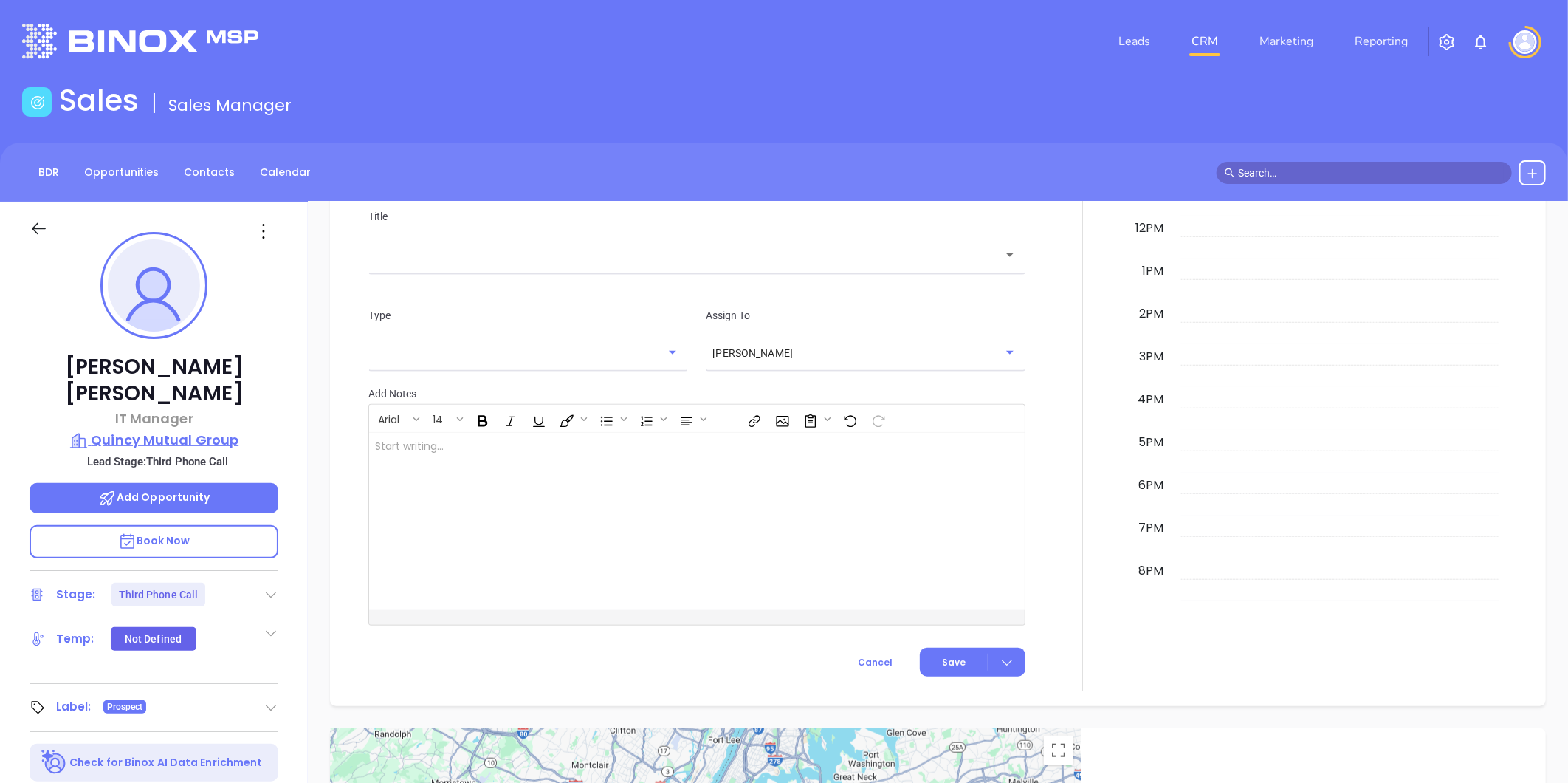
click at [149, 430] on p "Quincy Mutual Group" at bounding box center [154, 440] width 249 height 21
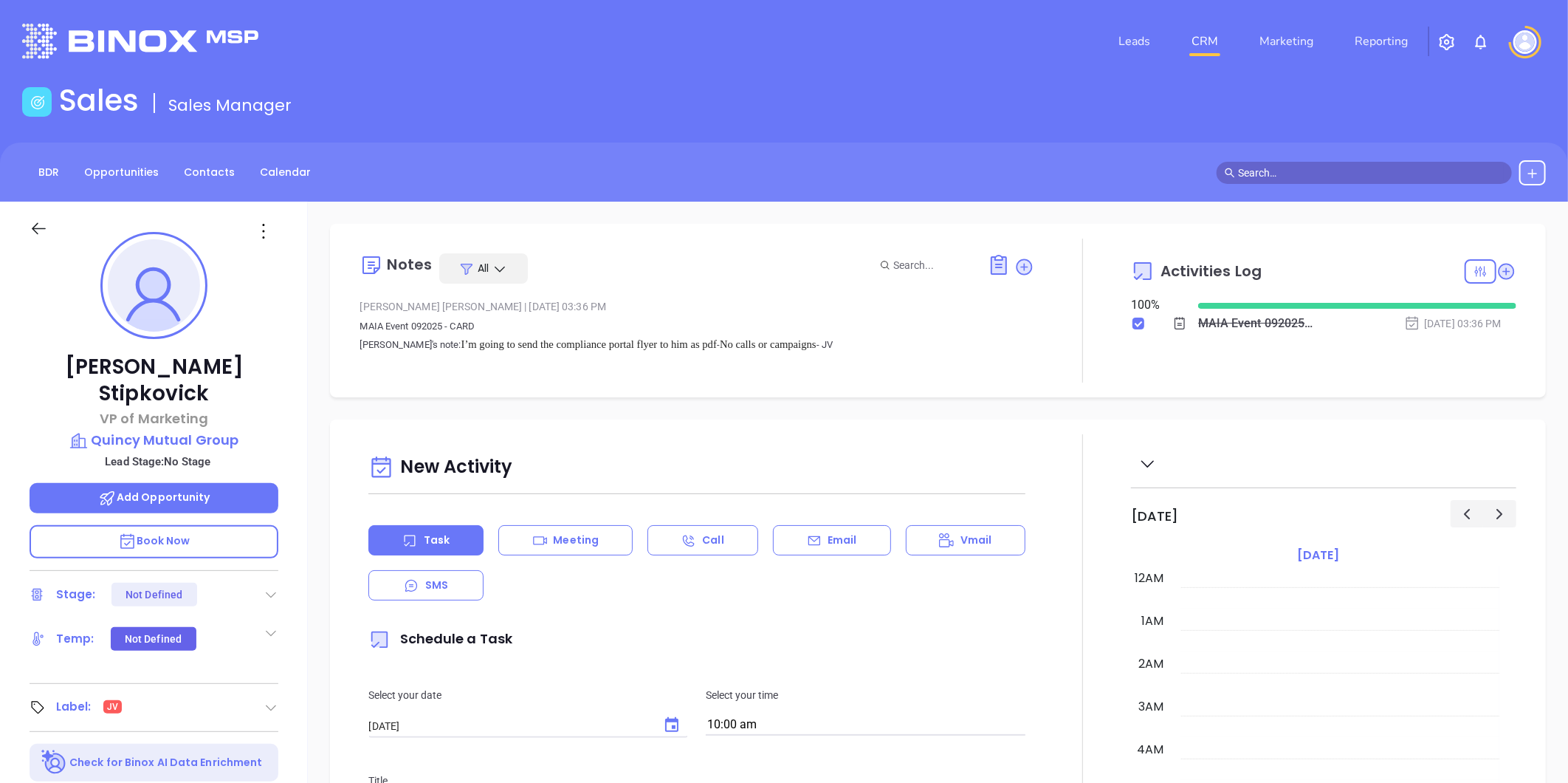
scroll to position [301, 0]
type input "[PERSON_NAME]"
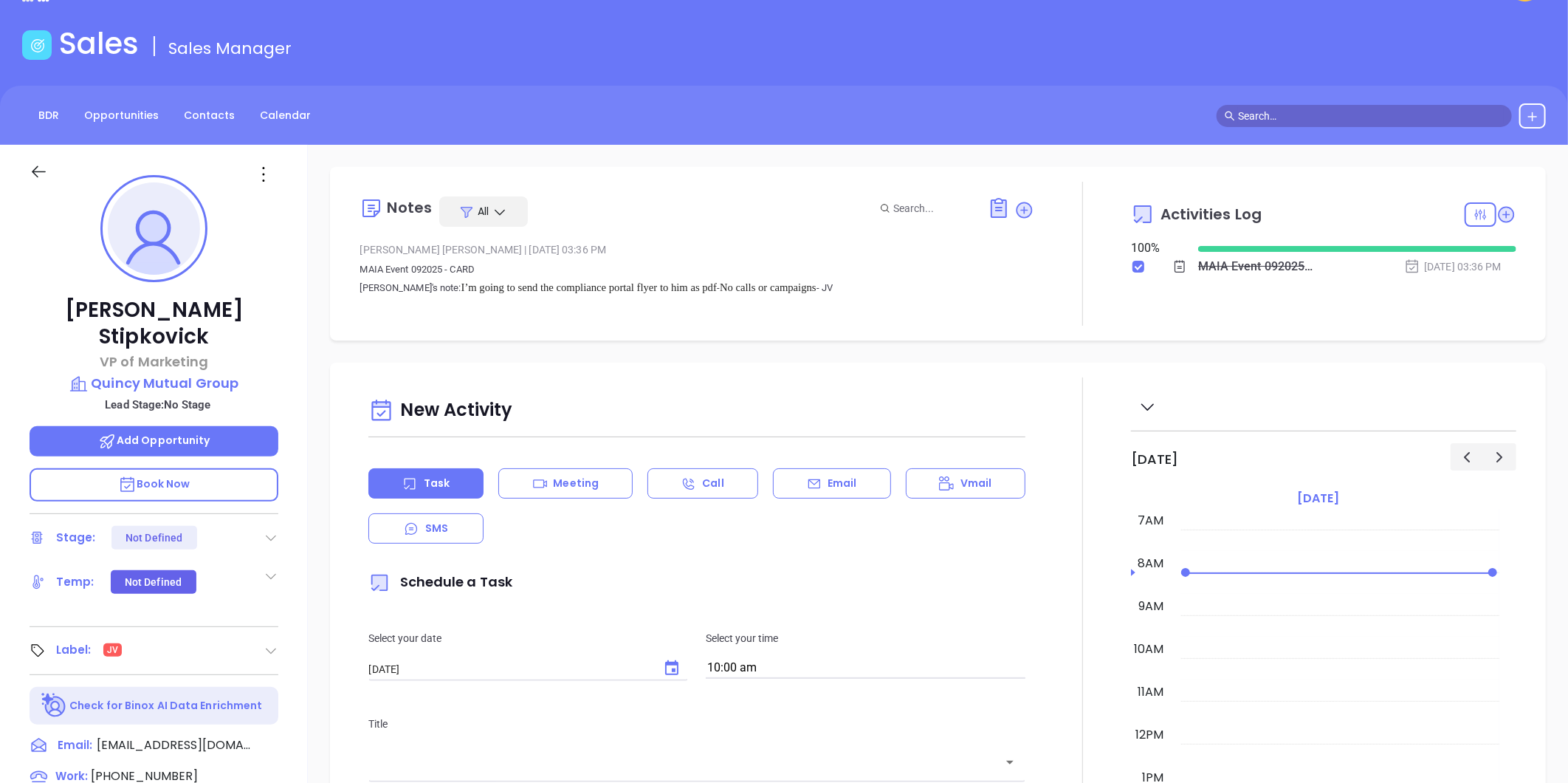
scroll to position [0, 0]
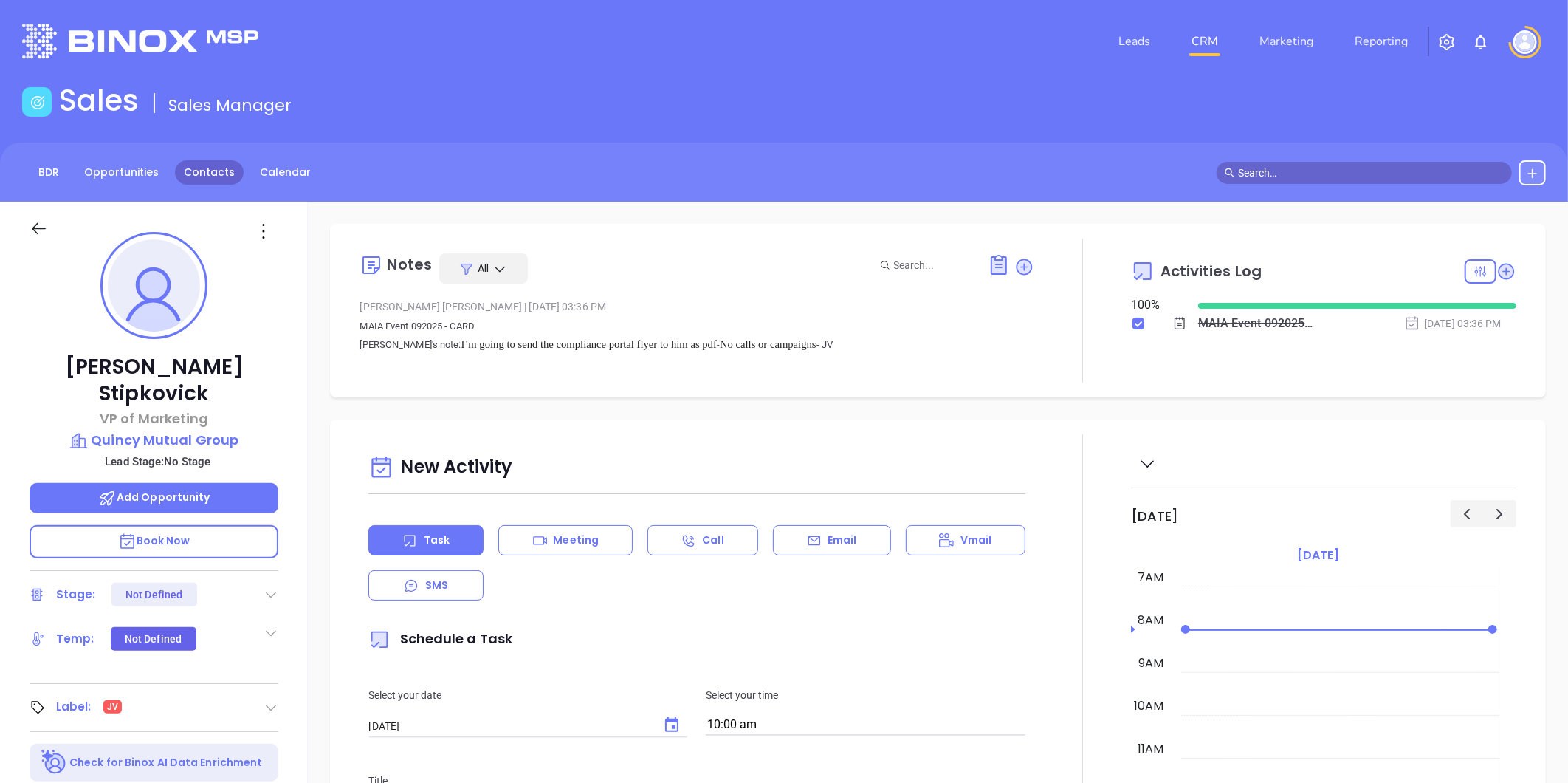
click at [219, 180] on link "Contacts" at bounding box center [210, 172] width 69 height 24
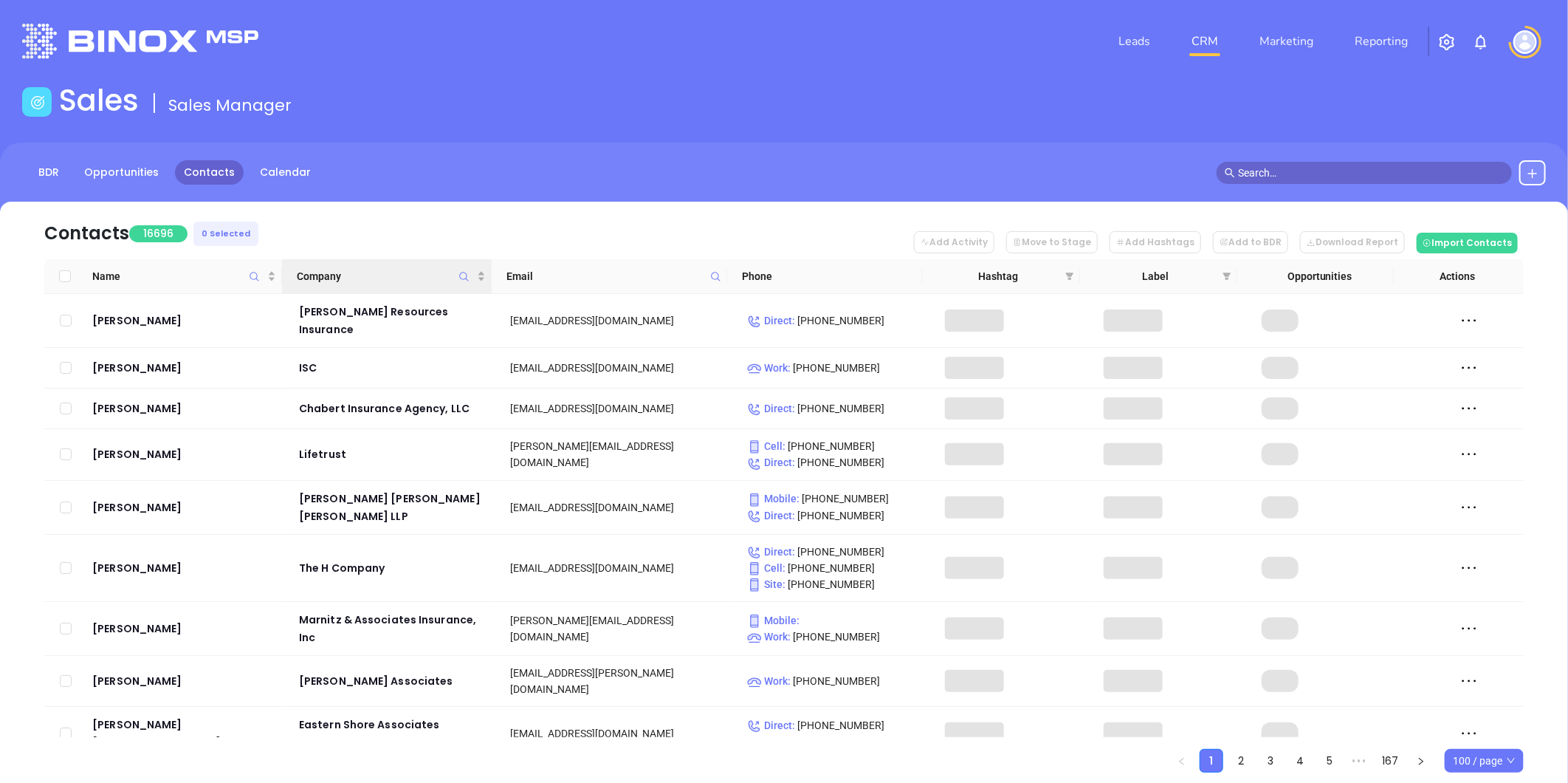
click at [459, 273] on icon "Company" at bounding box center [464, 276] width 11 height 11
paste input "Guimaraes Insurance Agency Insurance"
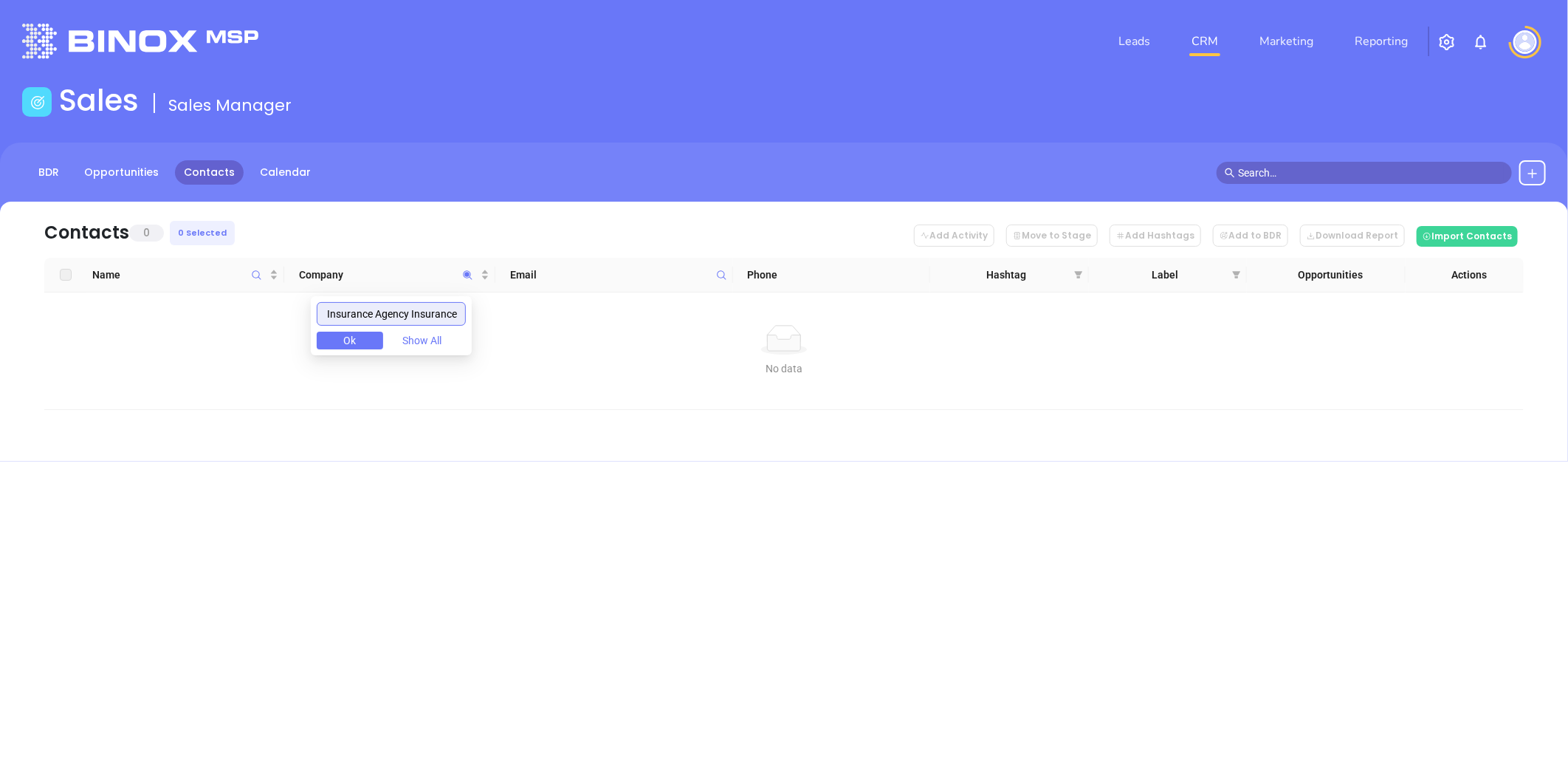
scroll to position [0, 57]
drag, startPoint x: 412, startPoint y: 313, endPoint x: 612, endPoint y: 339, distance: 201.7
click at [612, 339] on body "Leads CRM Marketing Reporting Financial Leads Leads Sales Sales Manager BDR Opp…" at bounding box center [784, 391] width 1568 height 783
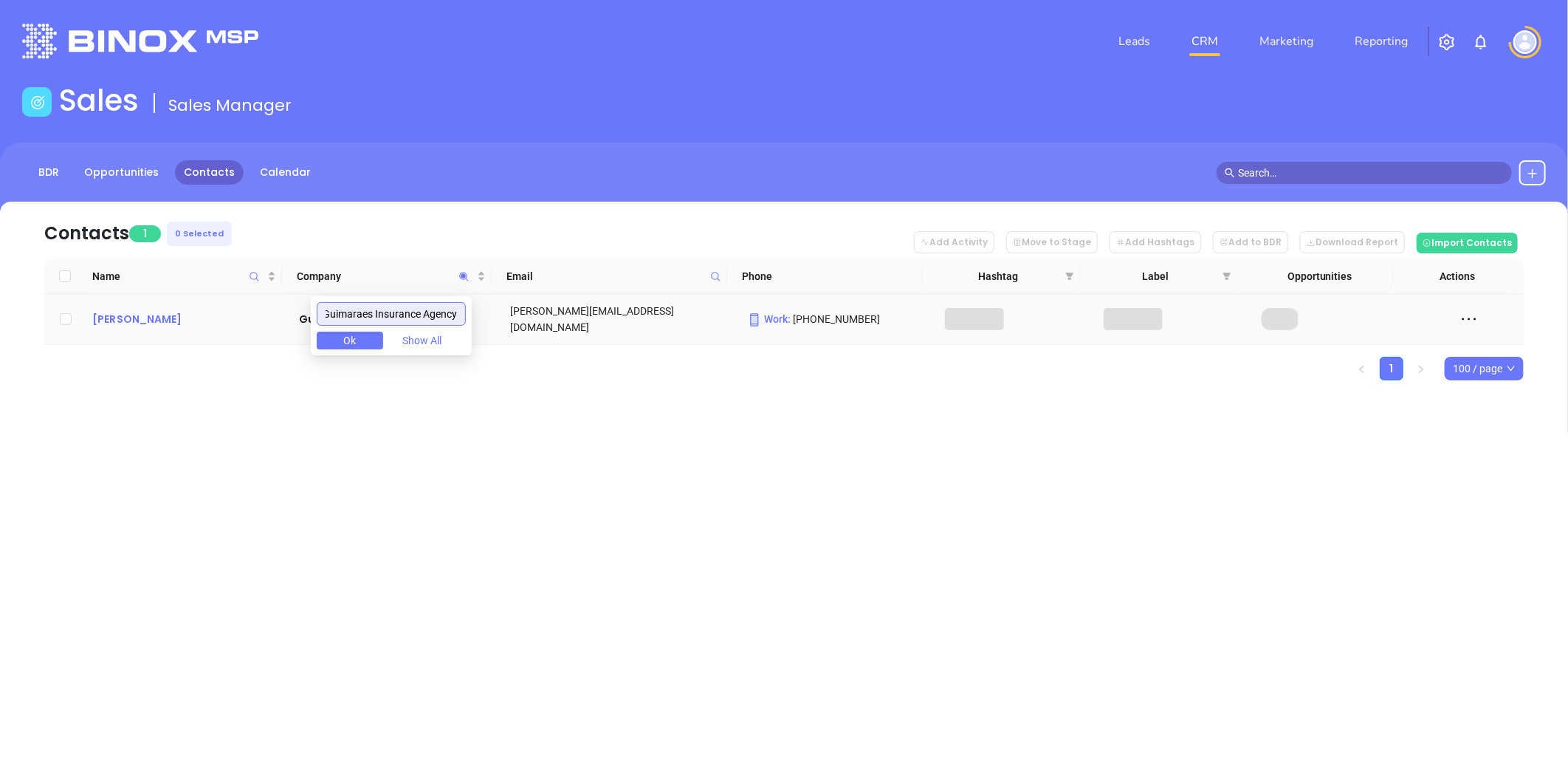
type input "Guimaraes Insurance Agency"
click at [164, 318] on div "[PERSON_NAME]" at bounding box center [185, 319] width 186 height 18
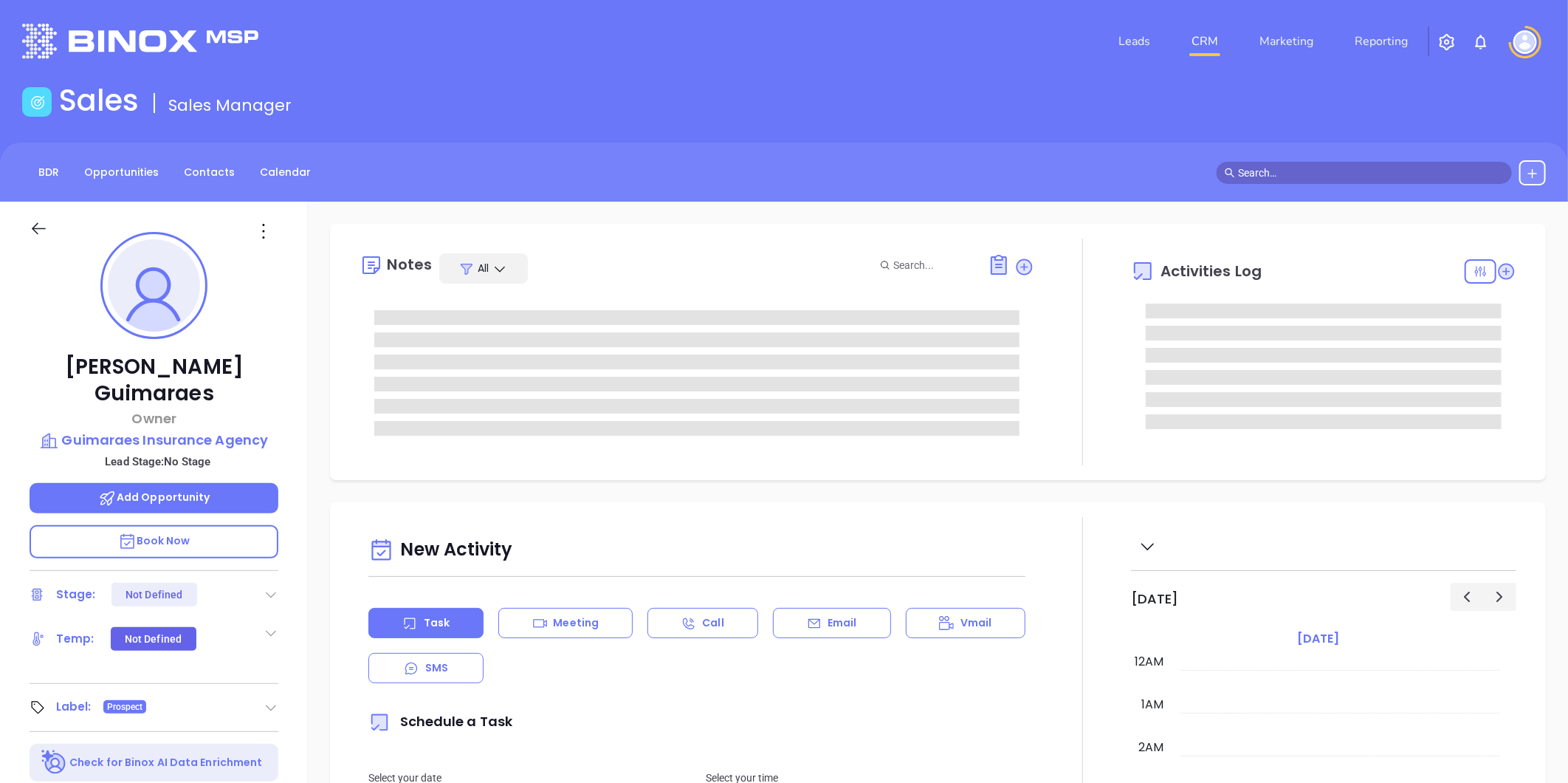
type input "[PERSON_NAME]"
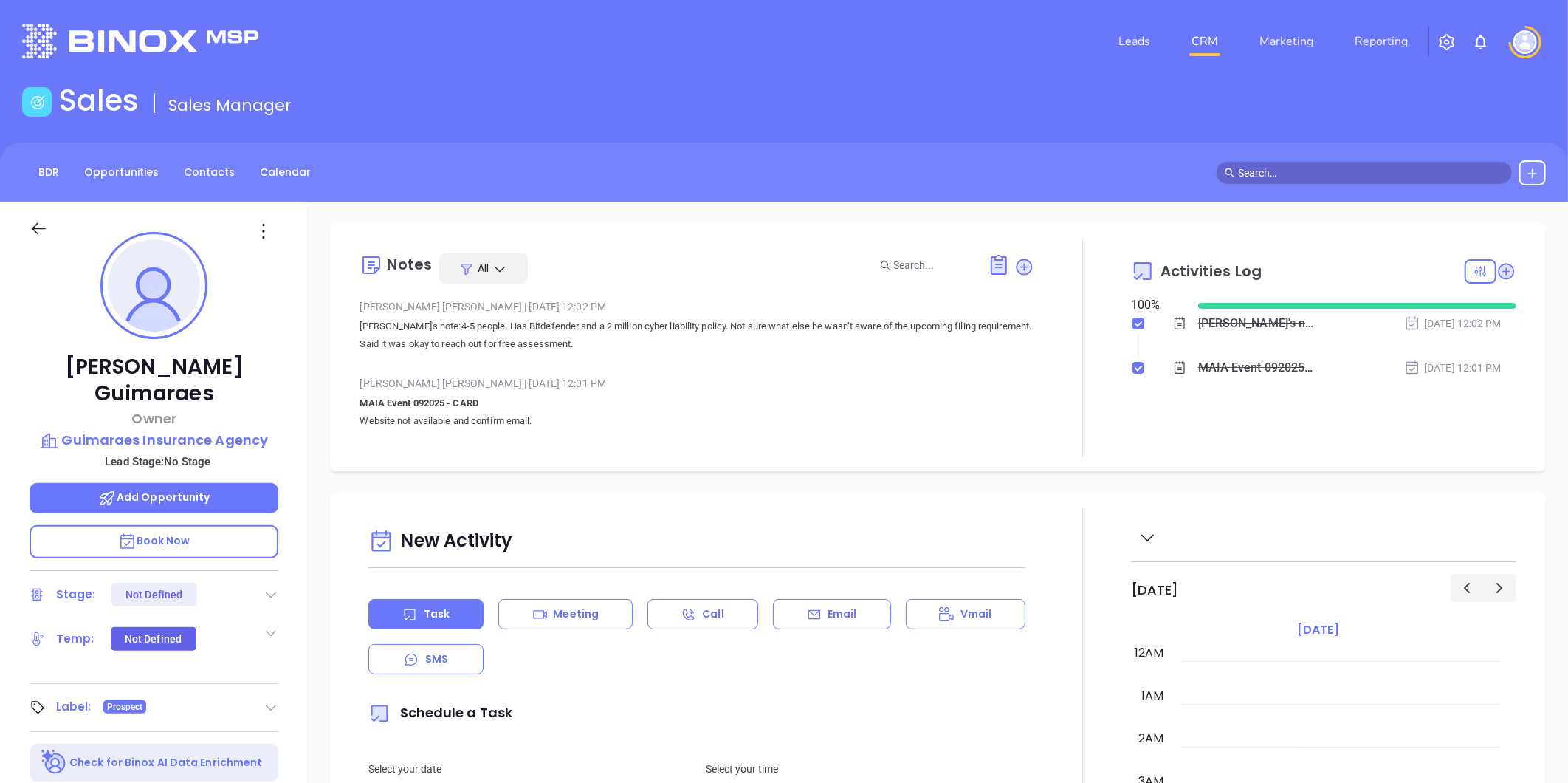
scroll to position [301, 0]
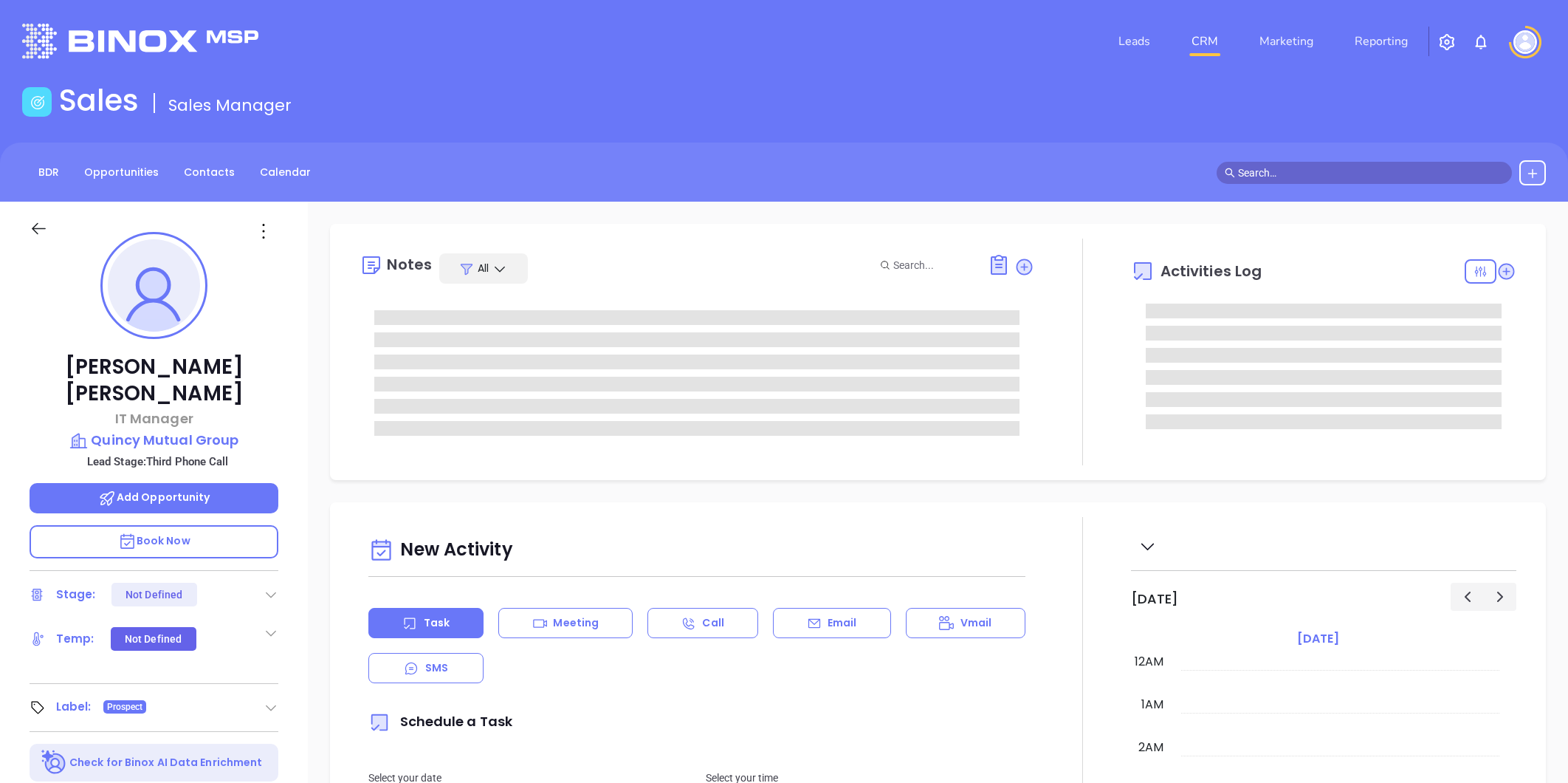
type input "[DATE]"
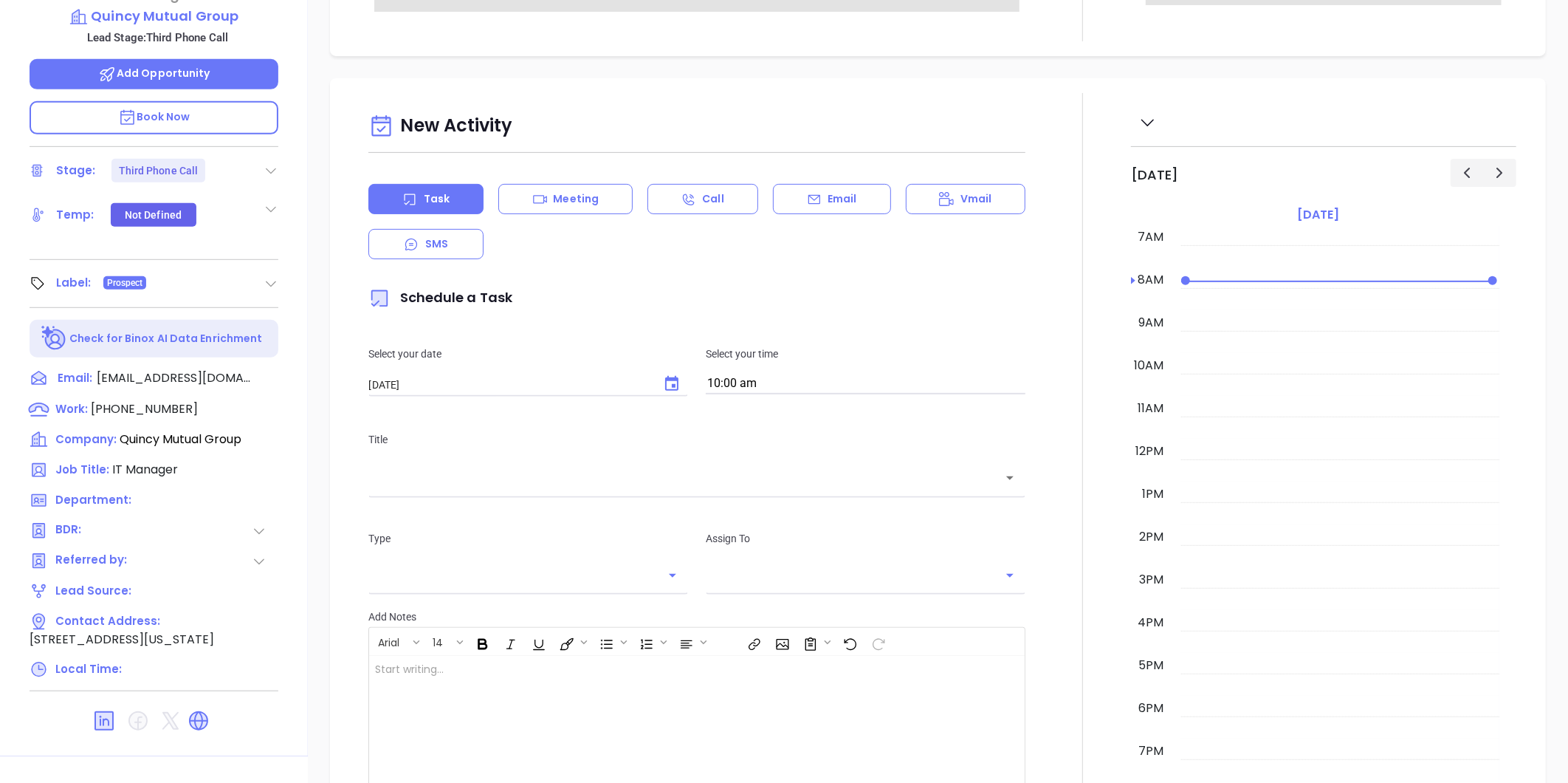
scroll to position [453, 0]
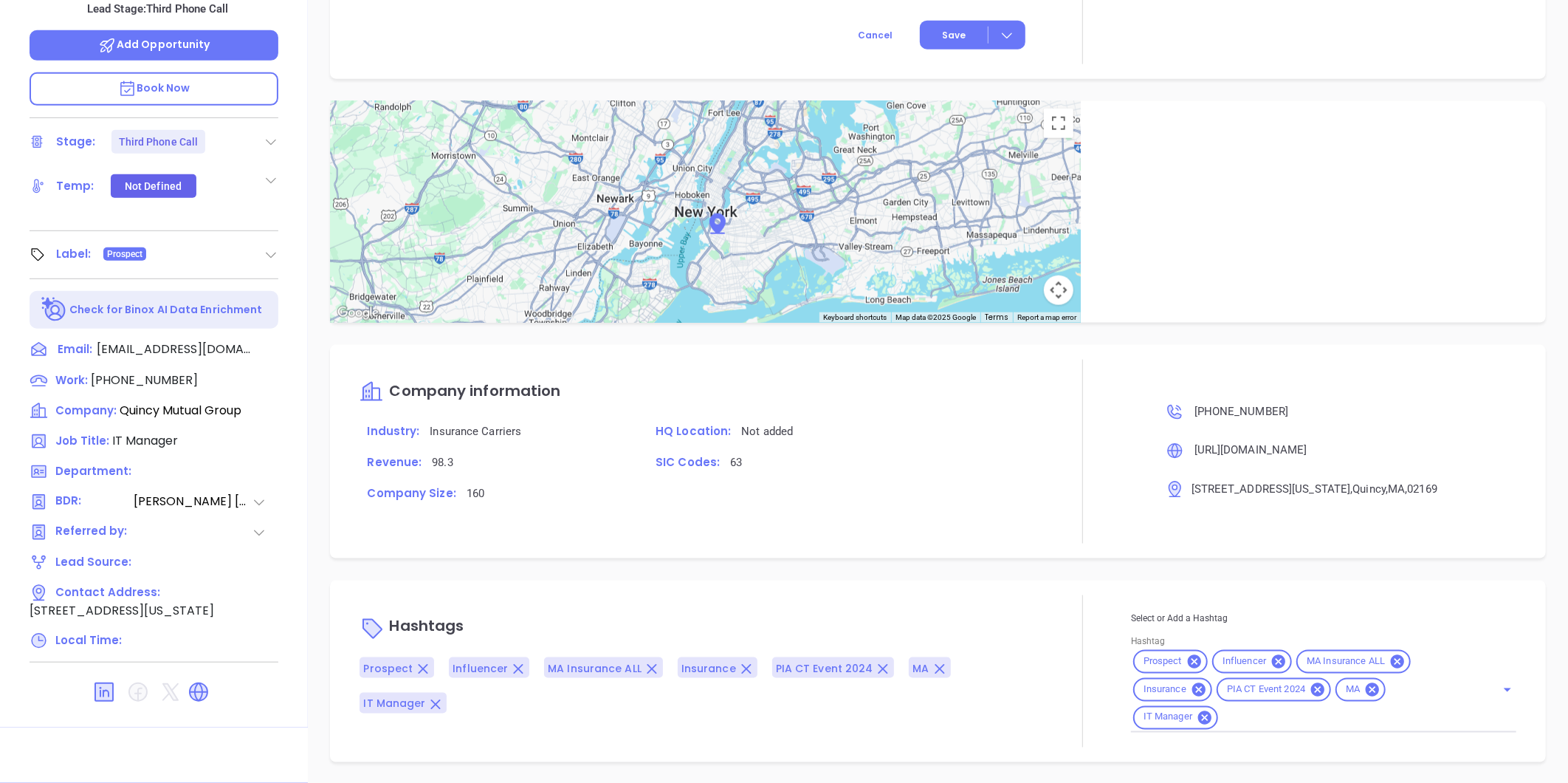
type input "[PERSON_NAME]"
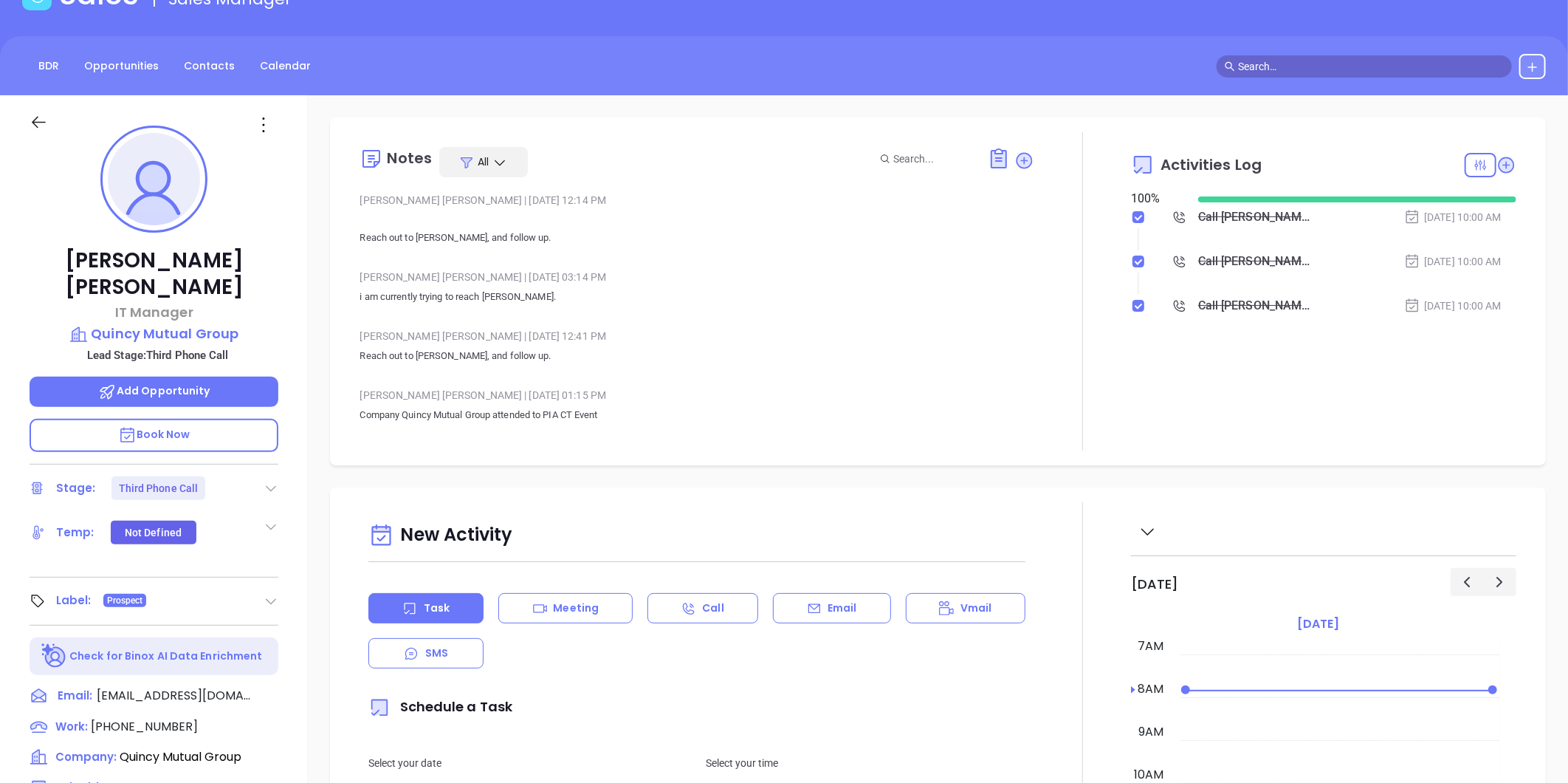
scroll to position [0, 0]
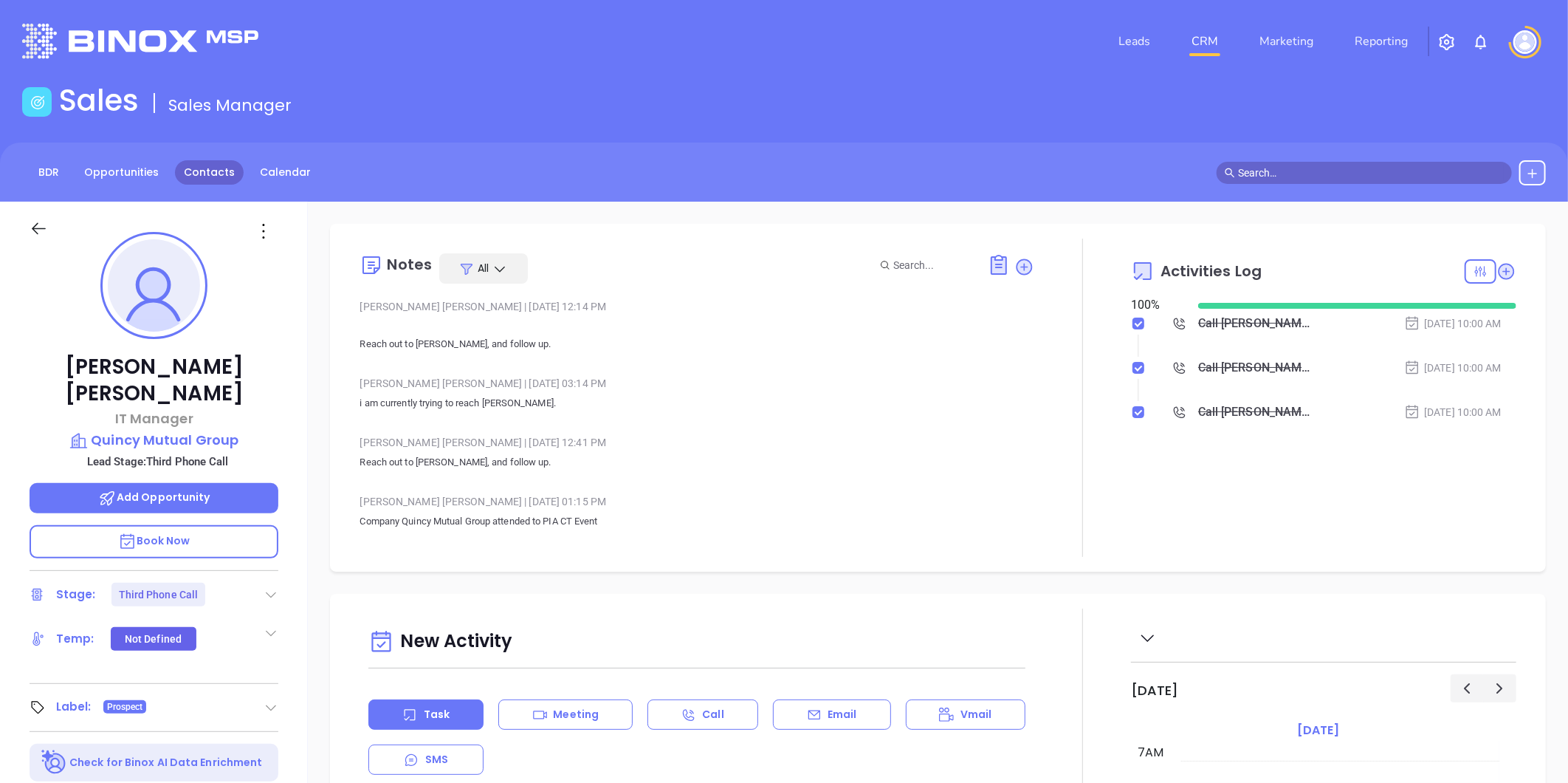
click at [218, 171] on link "Contacts" at bounding box center [210, 172] width 69 height 24
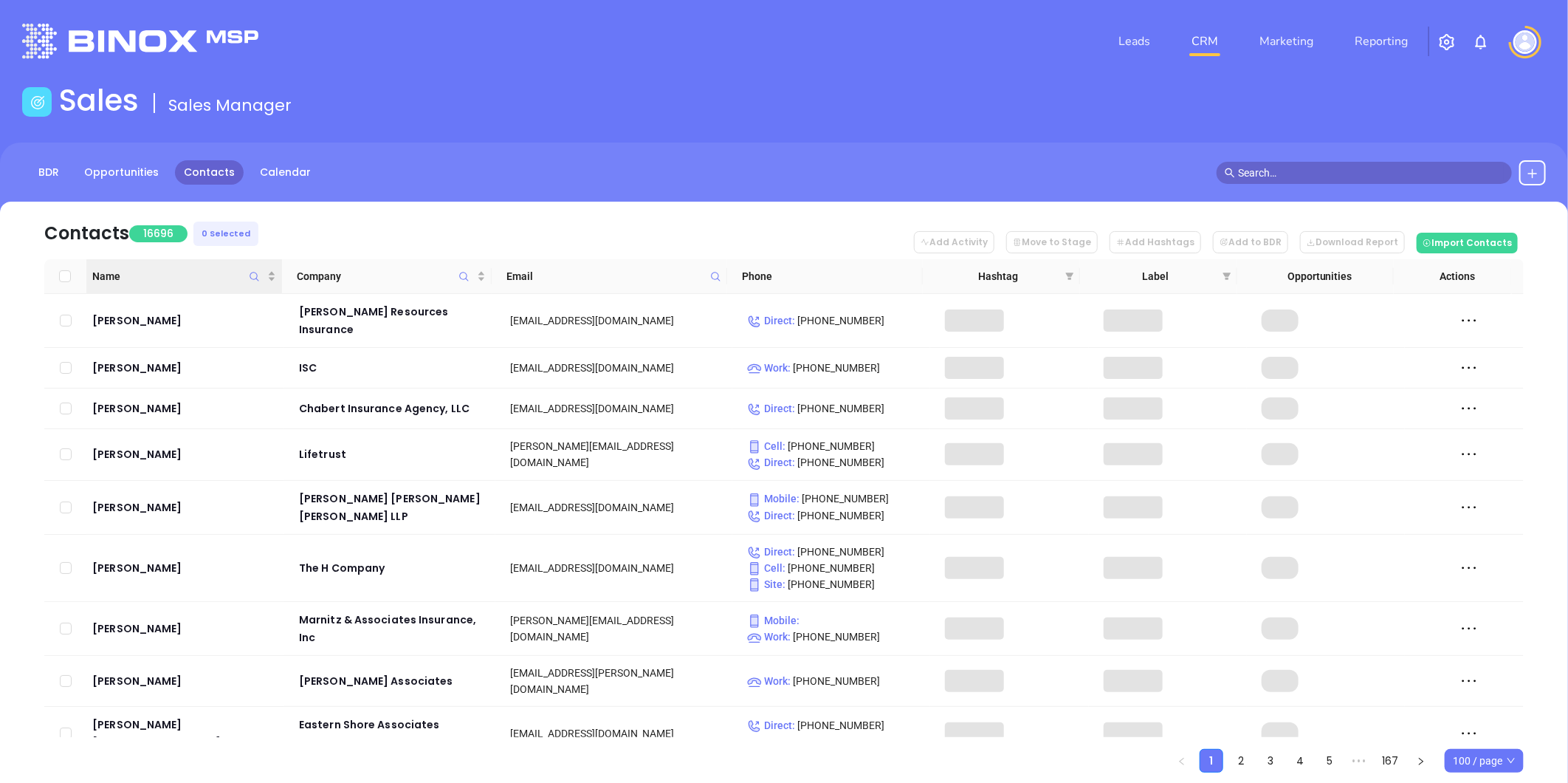
click at [249, 277] on icon "Name" at bounding box center [254, 276] width 11 height 11
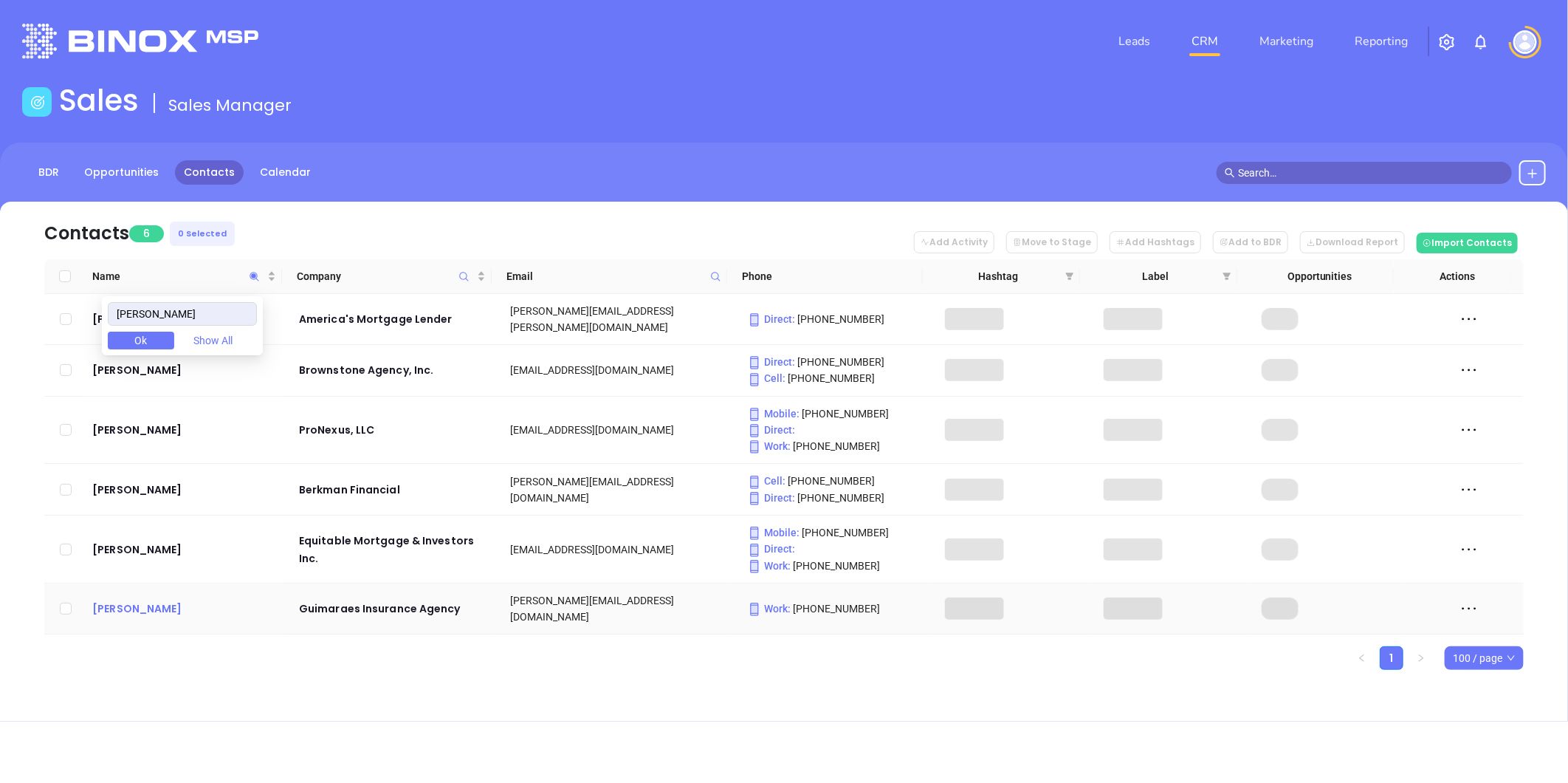
type input "[PERSON_NAME]"
click at [171, 602] on div "[PERSON_NAME]" at bounding box center [185, 609] width 186 height 18
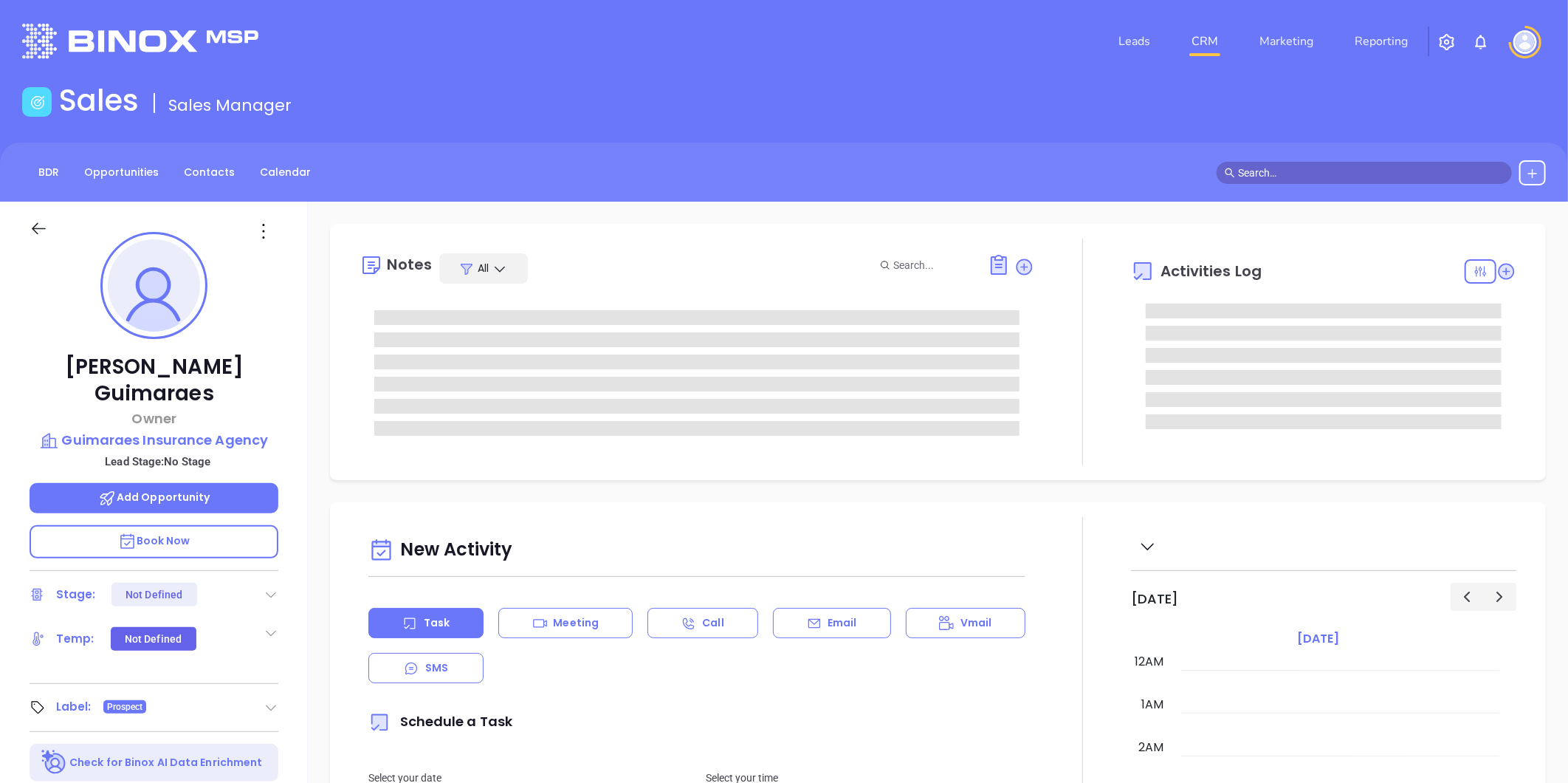
type input "[DATE]"
type input "[PERSON_NAME]"
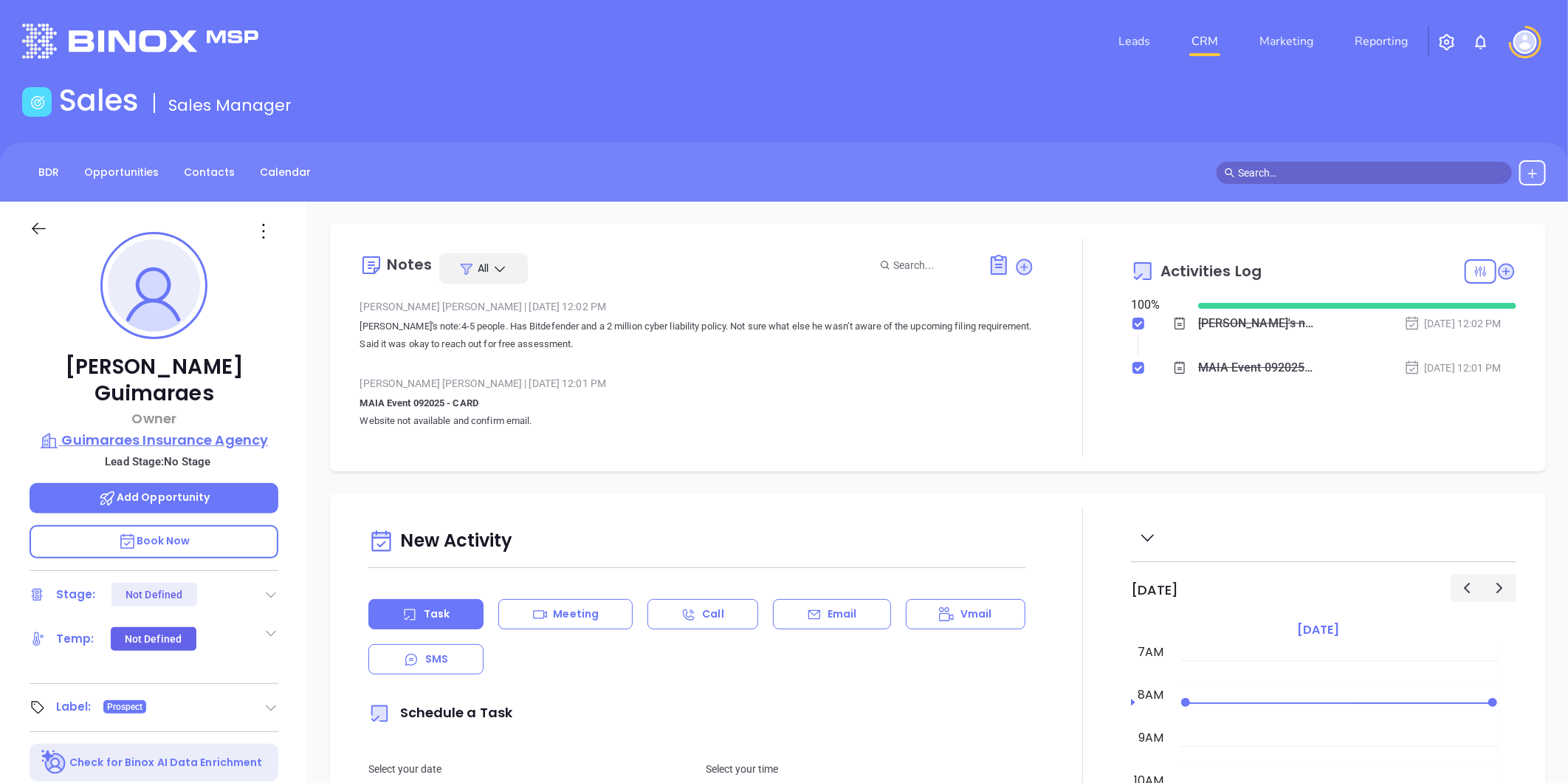
click at [117, 430] on p "Guimaraes Insurance Agency" at bounding box center [154, 440] width 249 height 21
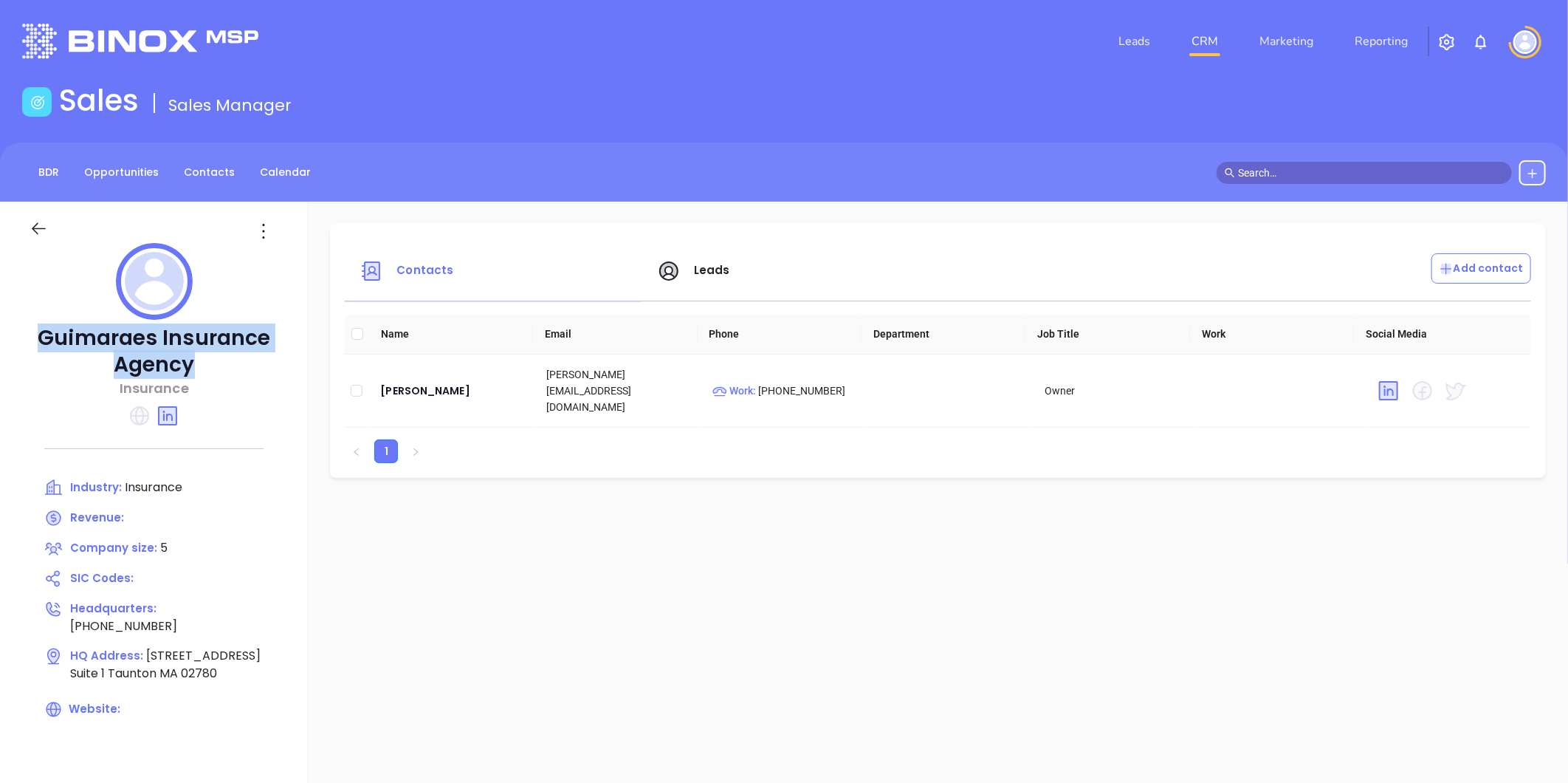
drag, startPoint x: 29, startPoint y: 334, endPoint x: 233, endPoint y: 364, distance: 206.2
click at [233, 378] on div "Guimaraes Insurance Agency Insurance Industry: Insurance Revenue: Company size:…" at bounding box center [154, 516] width 308 height 627
copy div "Guimaraes Insurance Agency Insurance"
click at [199, 182] on link "Contacts" at bounding box center [210, 172] width 69 height 24
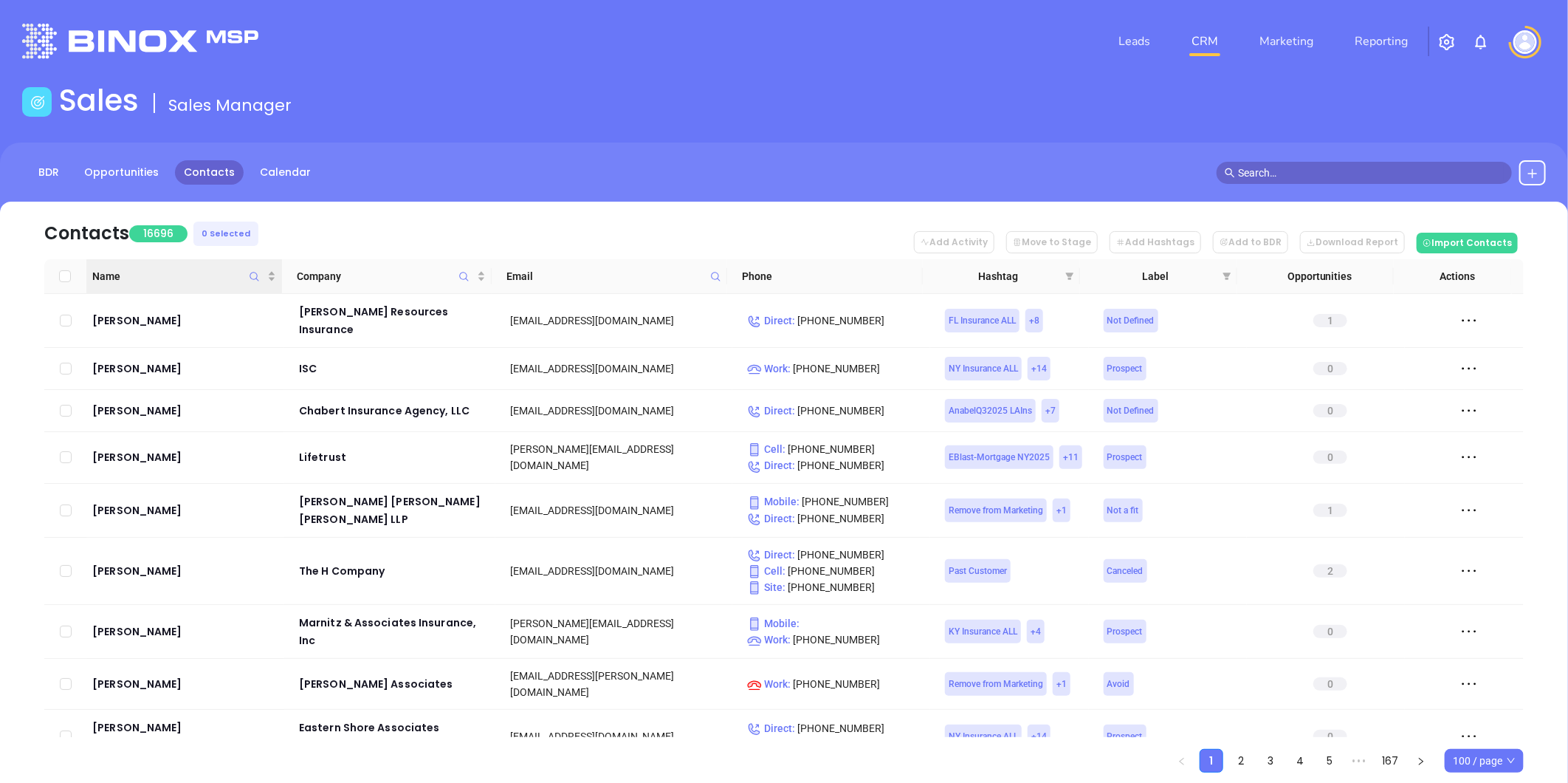
click at [249, 275] on icon "Name" at bounding box center [254, 276] width 11 height 11
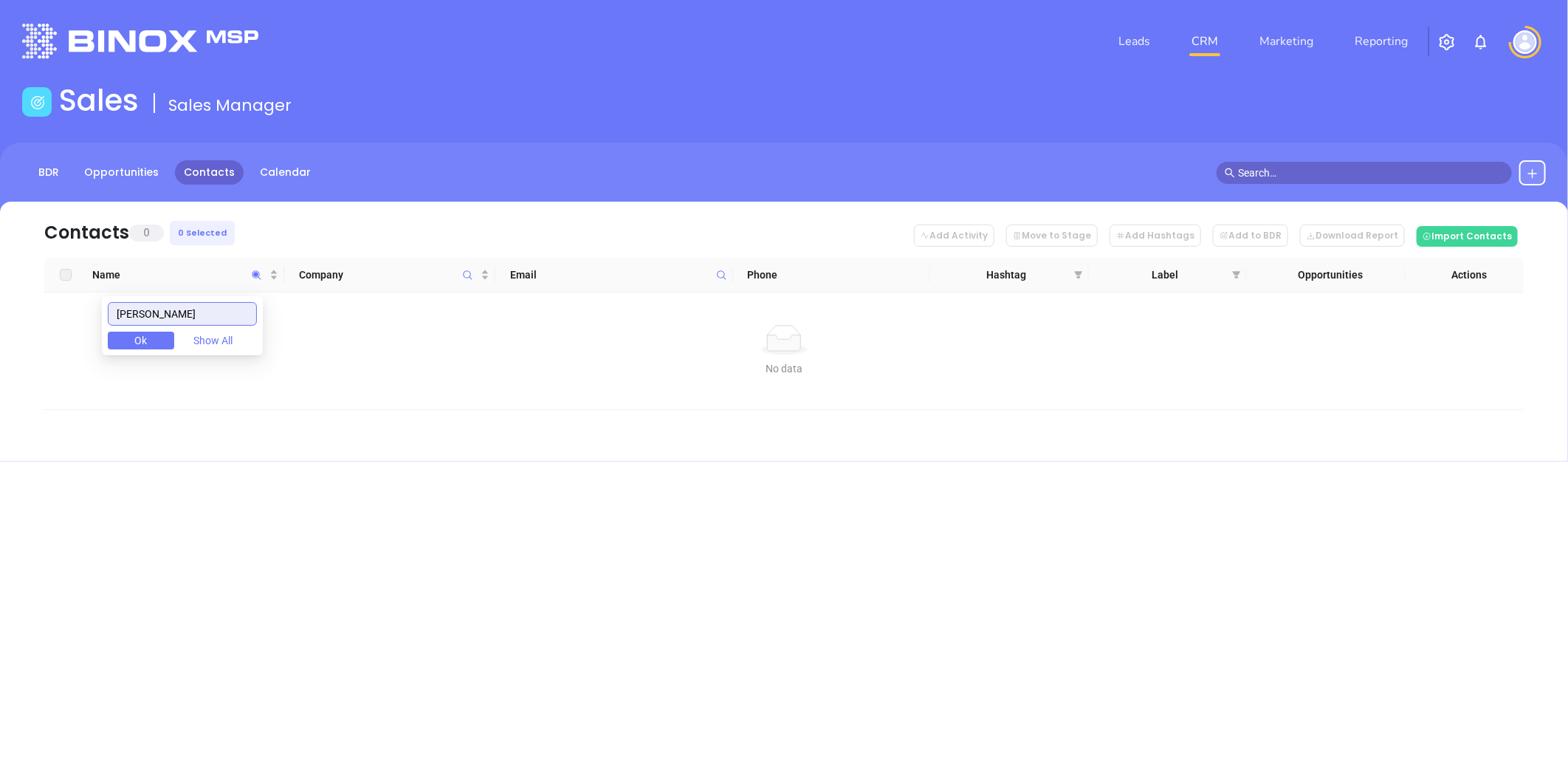
drag, startPoint x: 171, startPoint y: 316, endPoint x: 67, endPoint y: 318, distance: 104.0
click at [67, 318] on body "Leads CRM Marketing Reporting Financial Leads Leads Sales Sales Manager BDR Opp…" at bounding box center [784, 391] width 1568 height 783
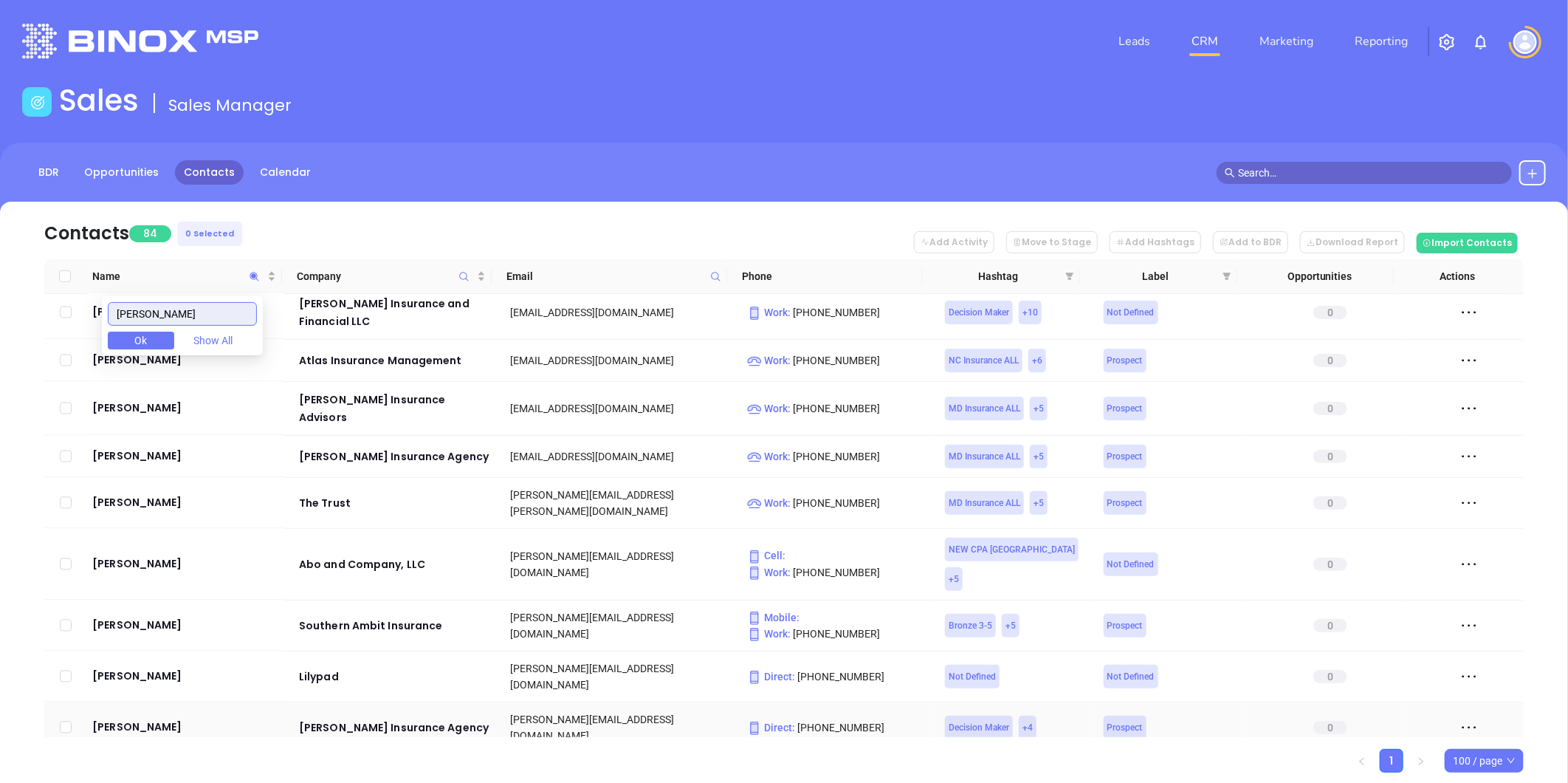
scroll to position [2051, 0]
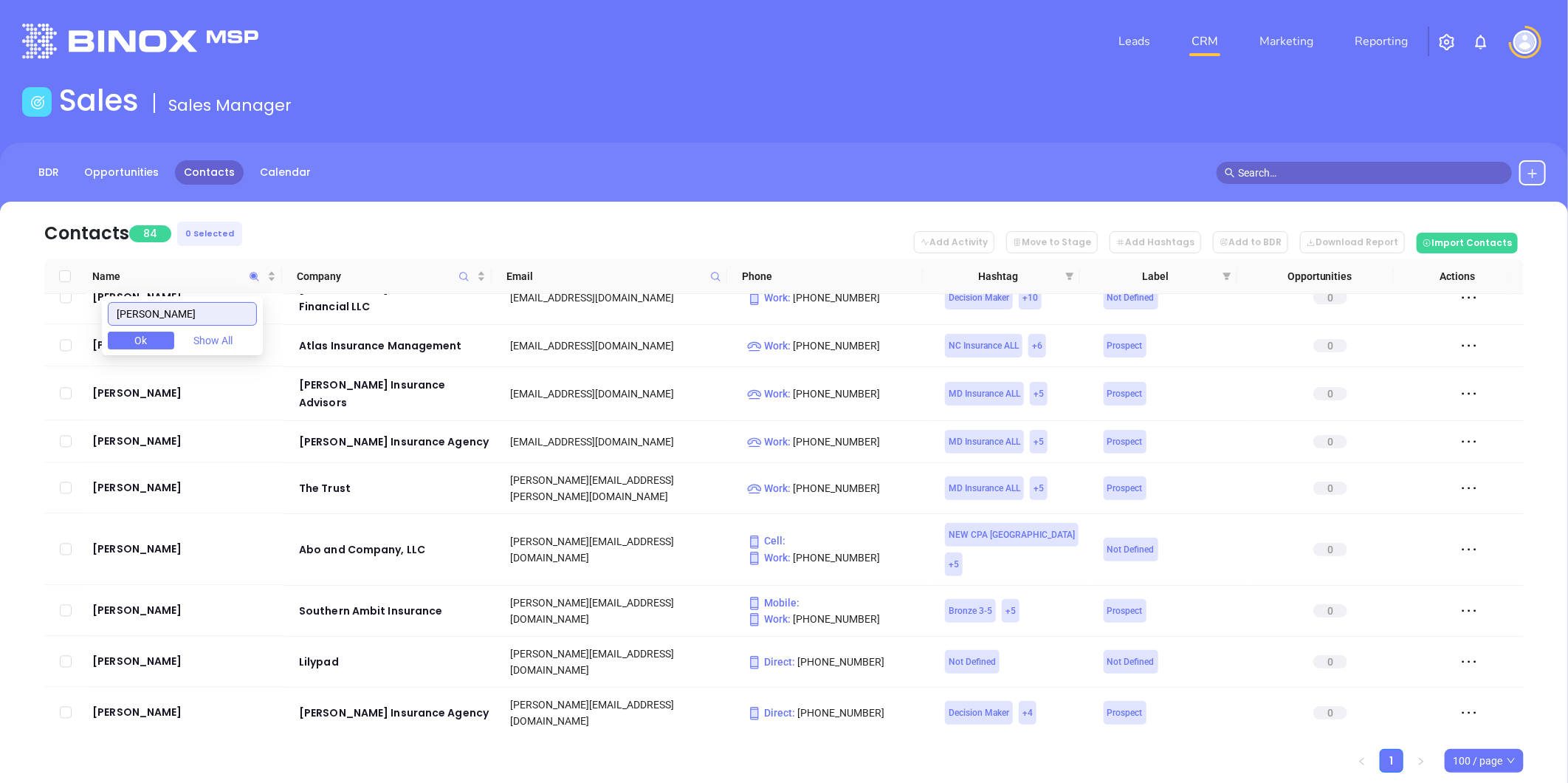
type input "Martin"
drag, startPoint x: 170, startPoint y: 313, endPoint x: 57, endPoint y: 335, distance: 115.1
click at [57, 335] on body "Leads CRM Marketing Reporting Financial Leads Leads Sales Sales Manager BDR Opp…" at bounding box center [784, 391] width 1568 height 783
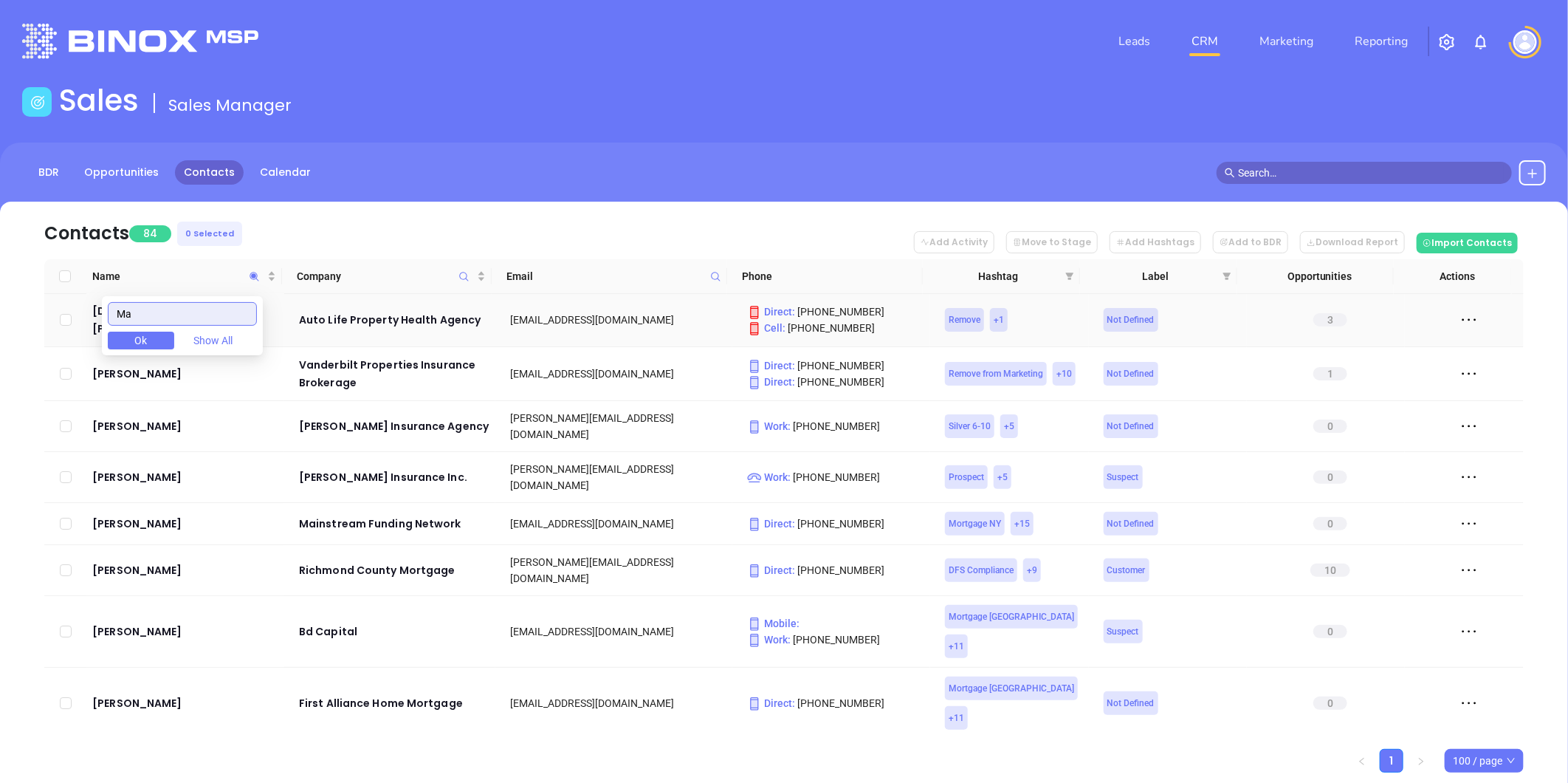
scroll to position [0, 0]
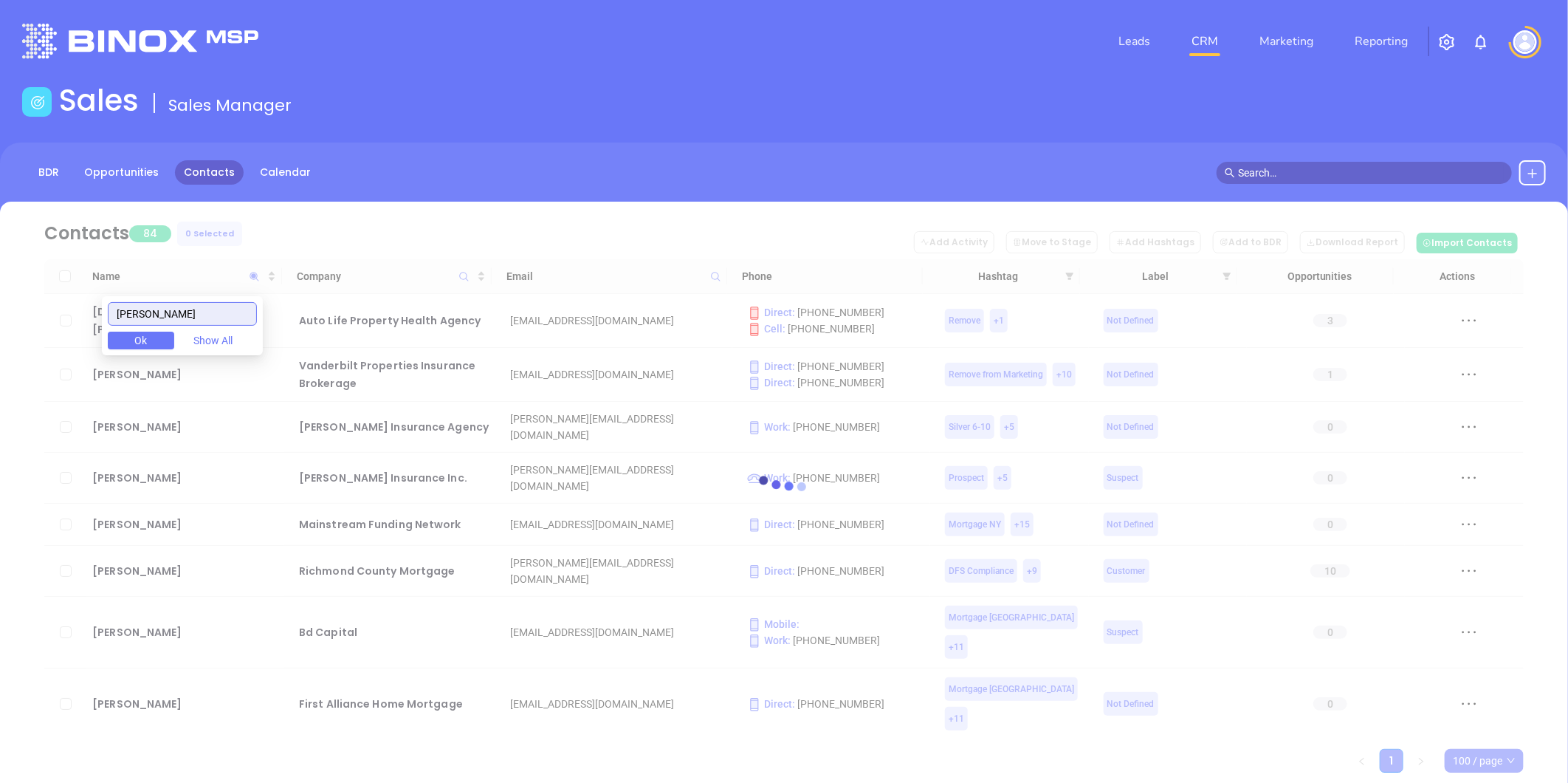
type input "Matthew"
drag, startPoint x: 177, startPoint y: 315, endPoint x: 61, endPoint y: 331, distance: 117.1
click at [61, 331] on body "Leads CRM Marketing Reporting Financial Leads Leads Sales Sales Manager BDR Opp…" at bounding box center [784, 391] width 1568 height 783
paste input "Matthew"
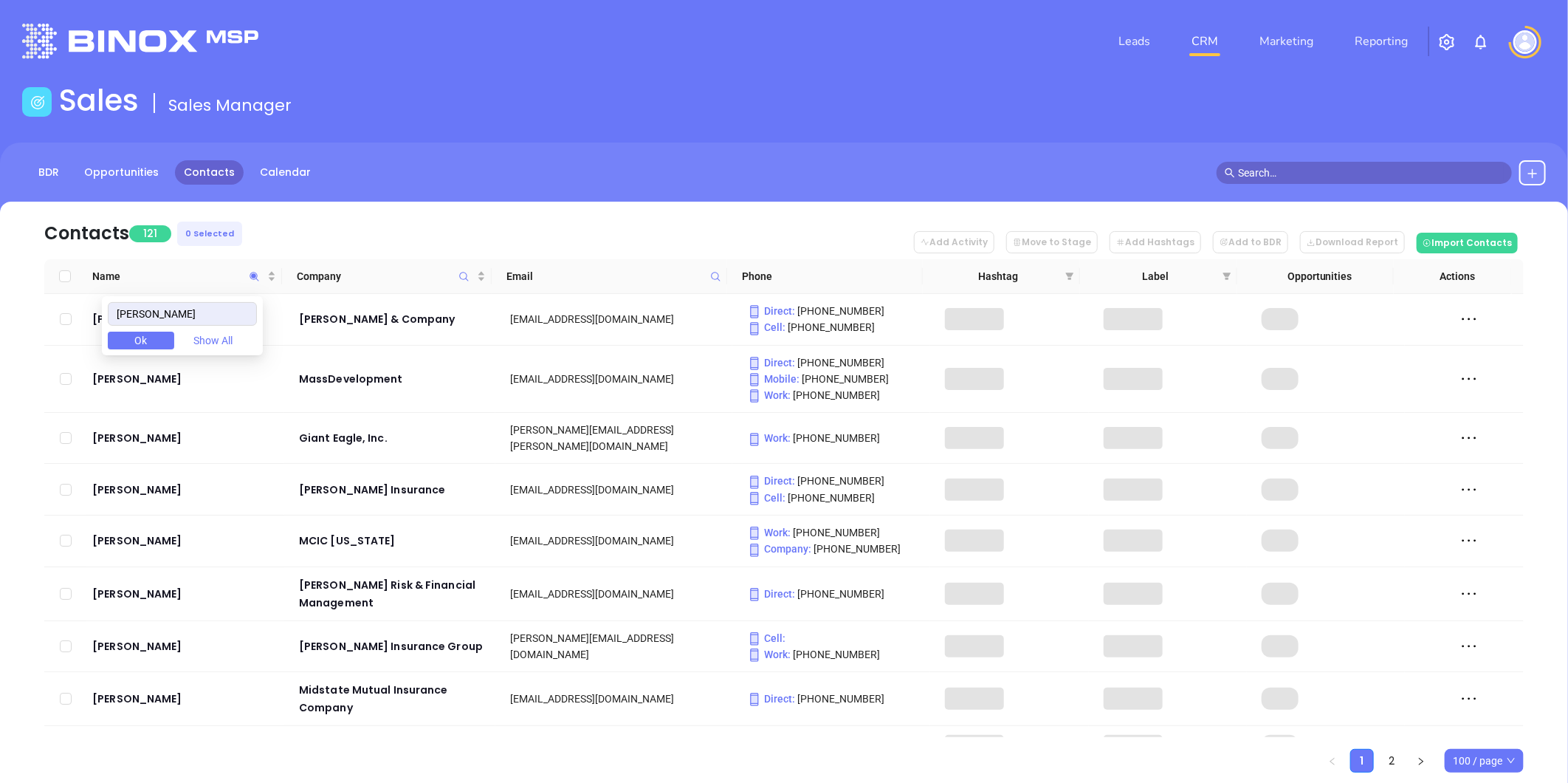
click at [25, 236] on div "Contacts 121 0 Selected Add Activity Move to Stage Add Hashtags Add to BDR Down…" at bounding box center [784, 487] width 1524 height 571
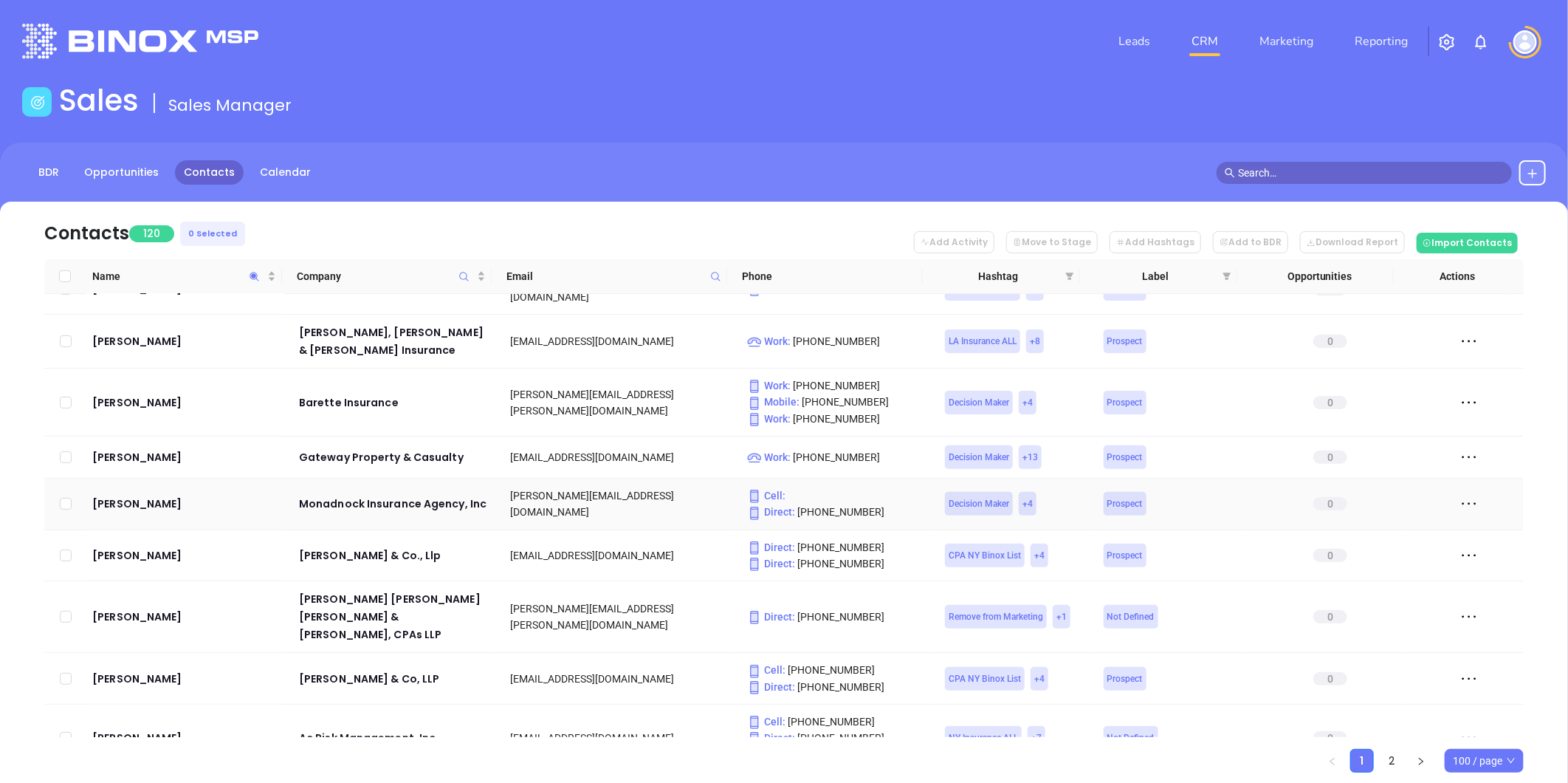
scroll to position [3939, 0]
click at [254, 271] on icon "Name" at bounding box center [254, 276] width 11 height 11
click at [225, 308] on input "Matthew" at bounding box center [182, 313] width 149 height 23
click at [225, 309] on input "Matthew" at bounding box center [182, 313] width 149 height 23
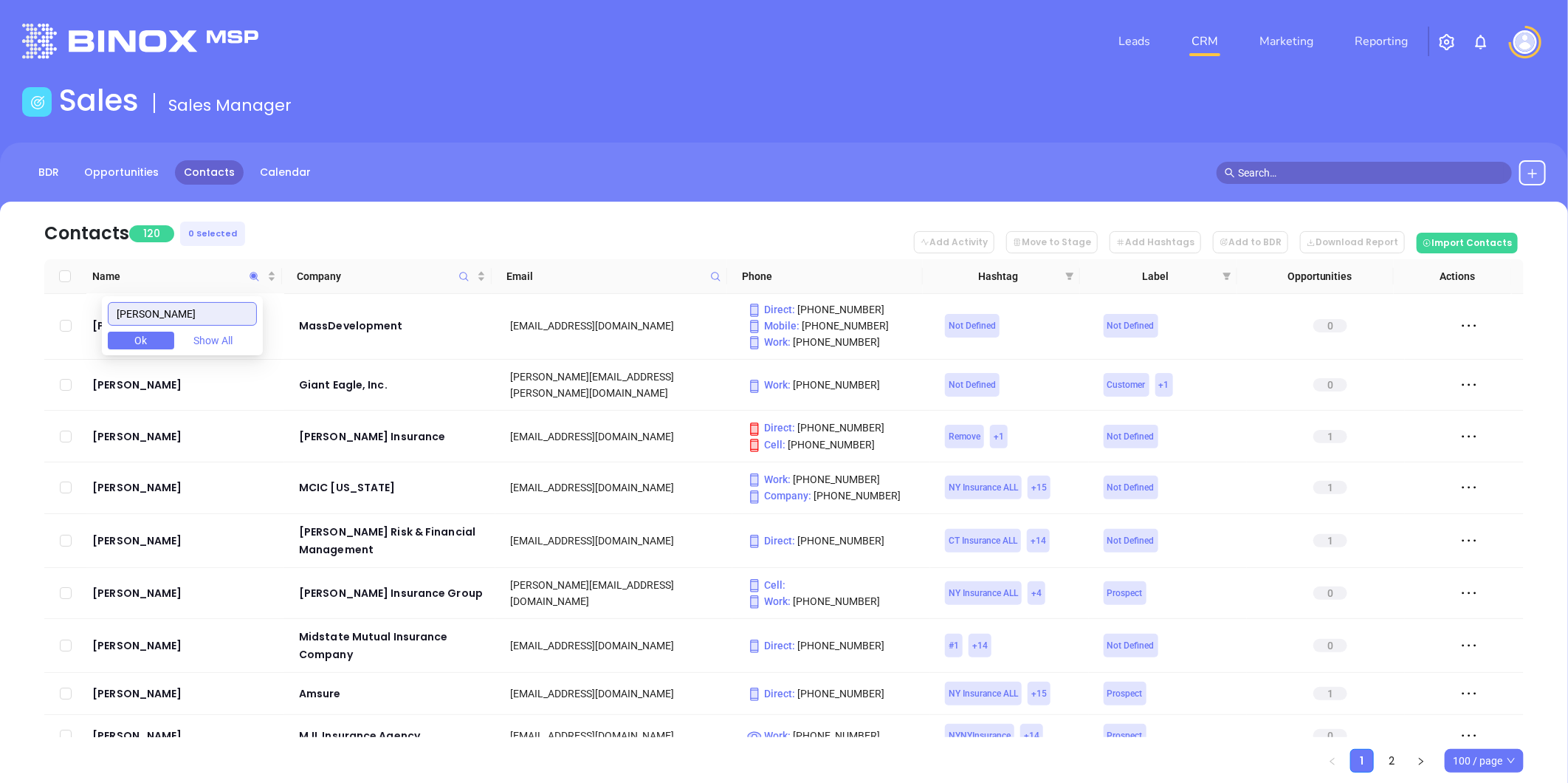
scroll to position [0, 0]
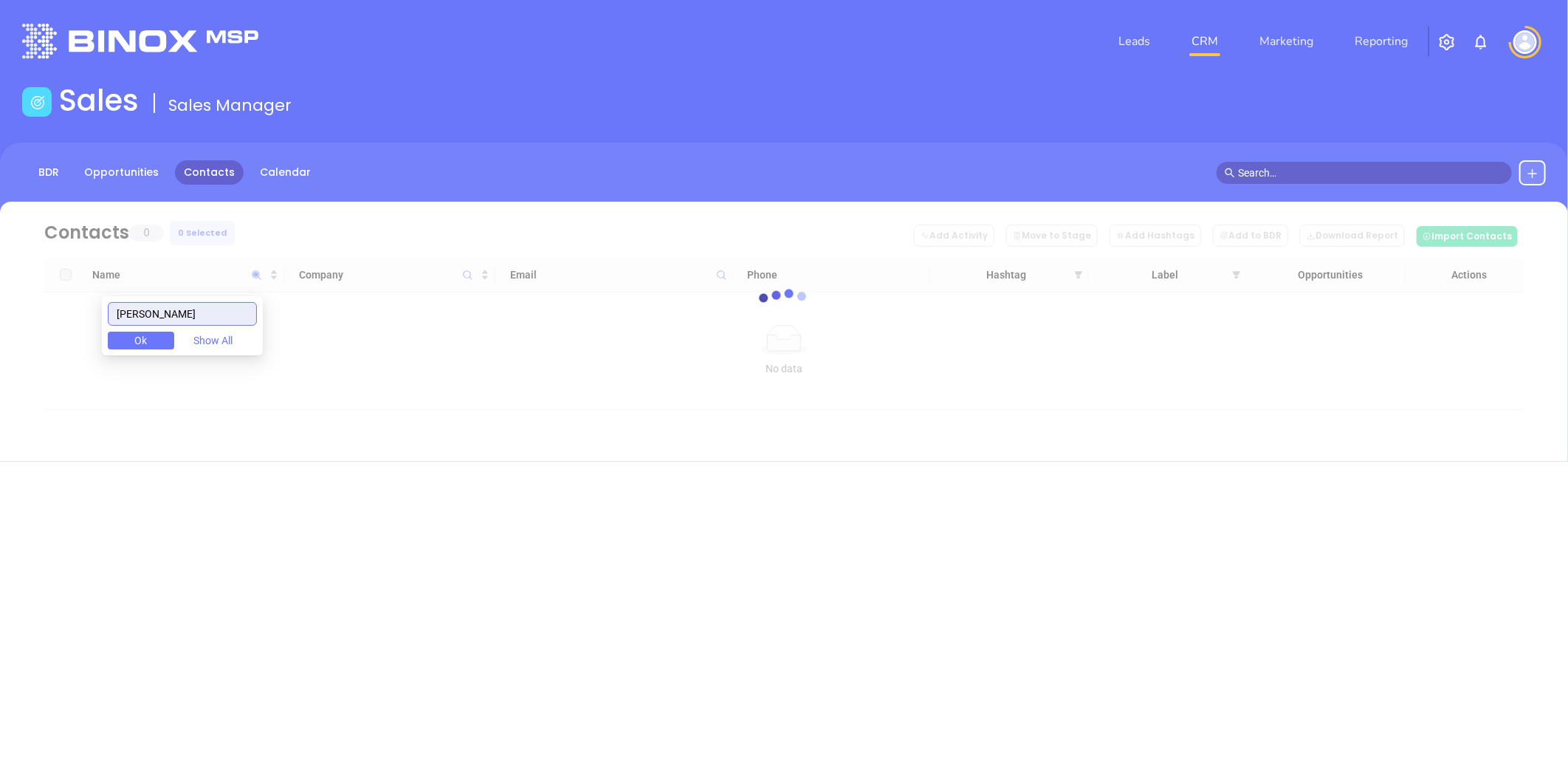
type input "Matthew Martin"
drag, startPoint x: 218, startPoint y: 304, endPoint x: 63, endPoint y: 337, distance: 158.5
click at [66, 334] on body "Leads CRM Marketing Reporting Financial Leads Leads Sales Sales Manager BDR Opp…" at bounding box center [784, 391] width 1568 height 783
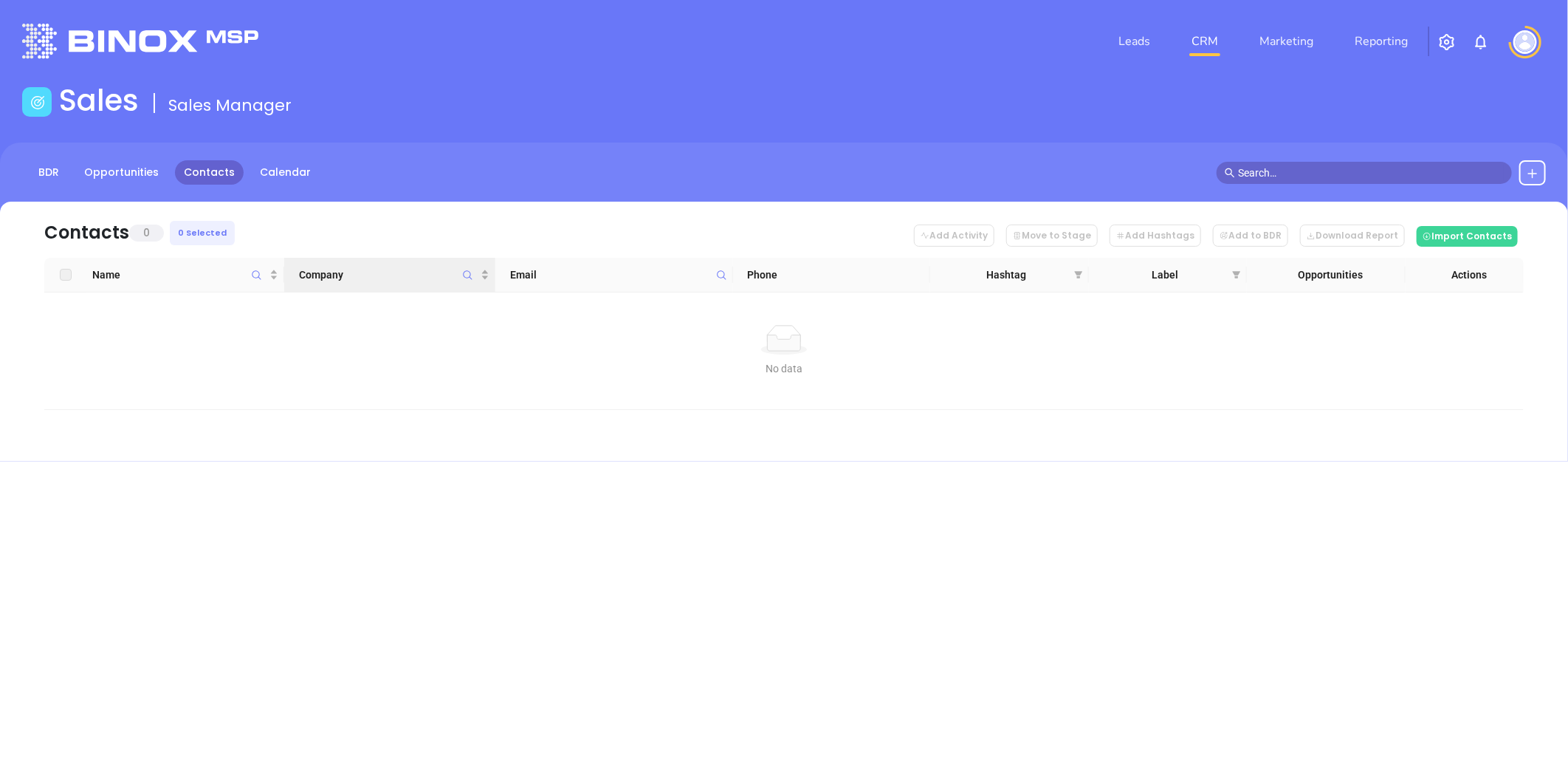
click at [467, 275] on icon "Company" at bounding box center [467, 275] width 11 height 11
type input "Margaret J Grassi"
click at [1135, 37] on link "Leads" at bounding box center [1134, 41] width 44 height 29
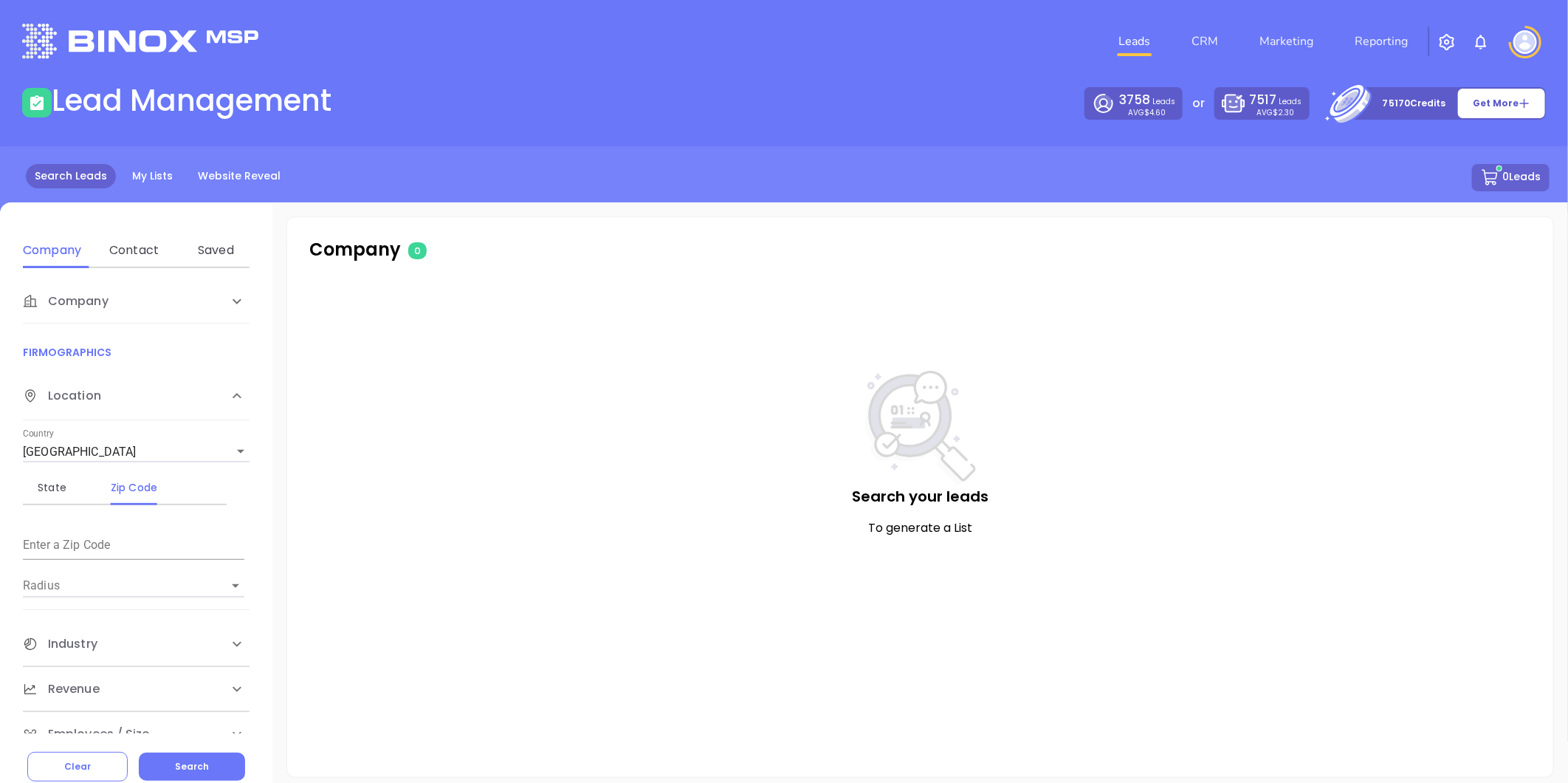
click at [1226, 35] on li "CRM" at bounding box center [1205, 41] width 68 height 29
click at [1200, 40] on link "CRM" at bounding box center [1205, 41] width 39 height 29
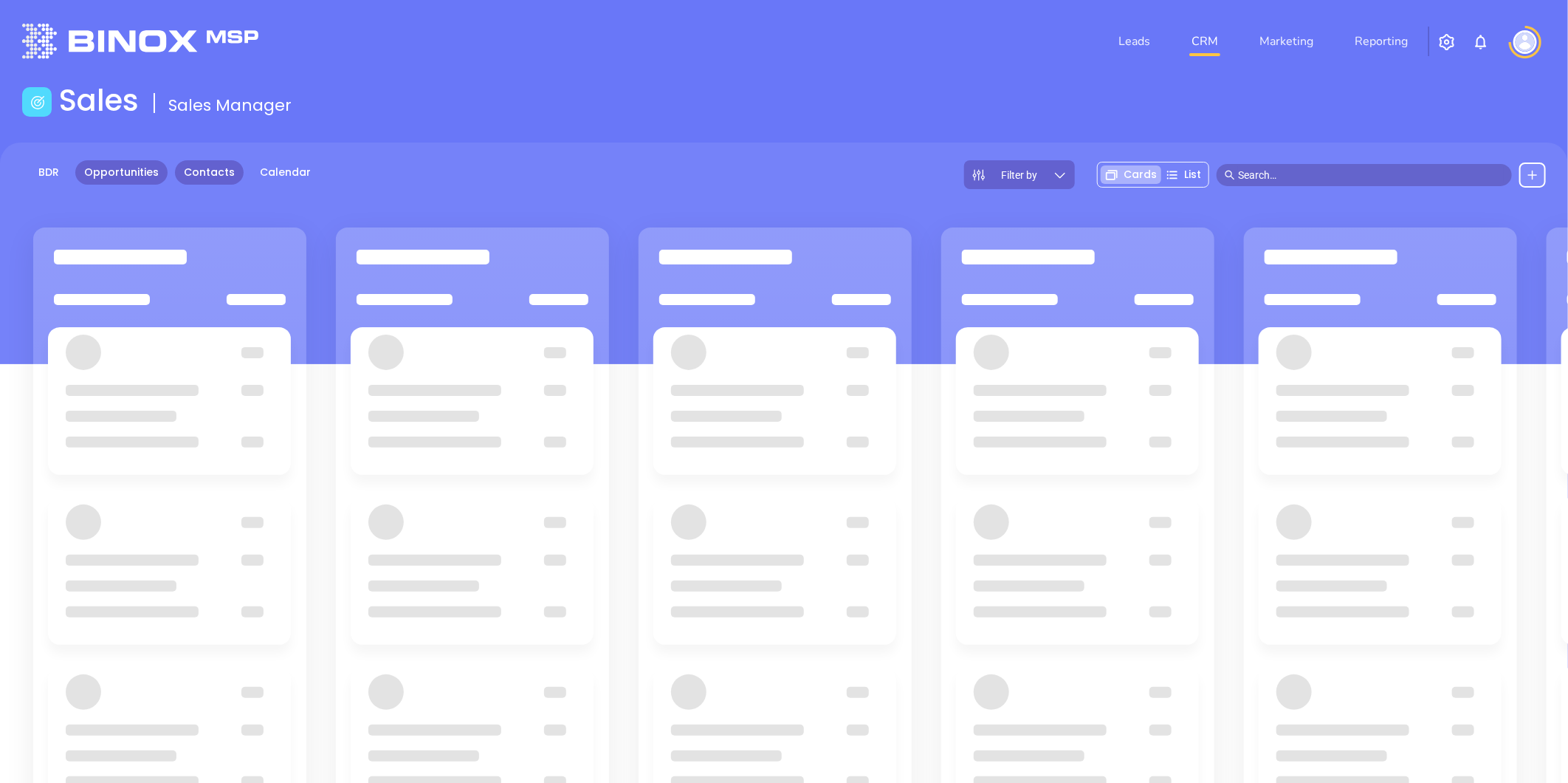
click at [195, 171] on link "Contacts" at bounding box center [210, 172] width 69 height 24
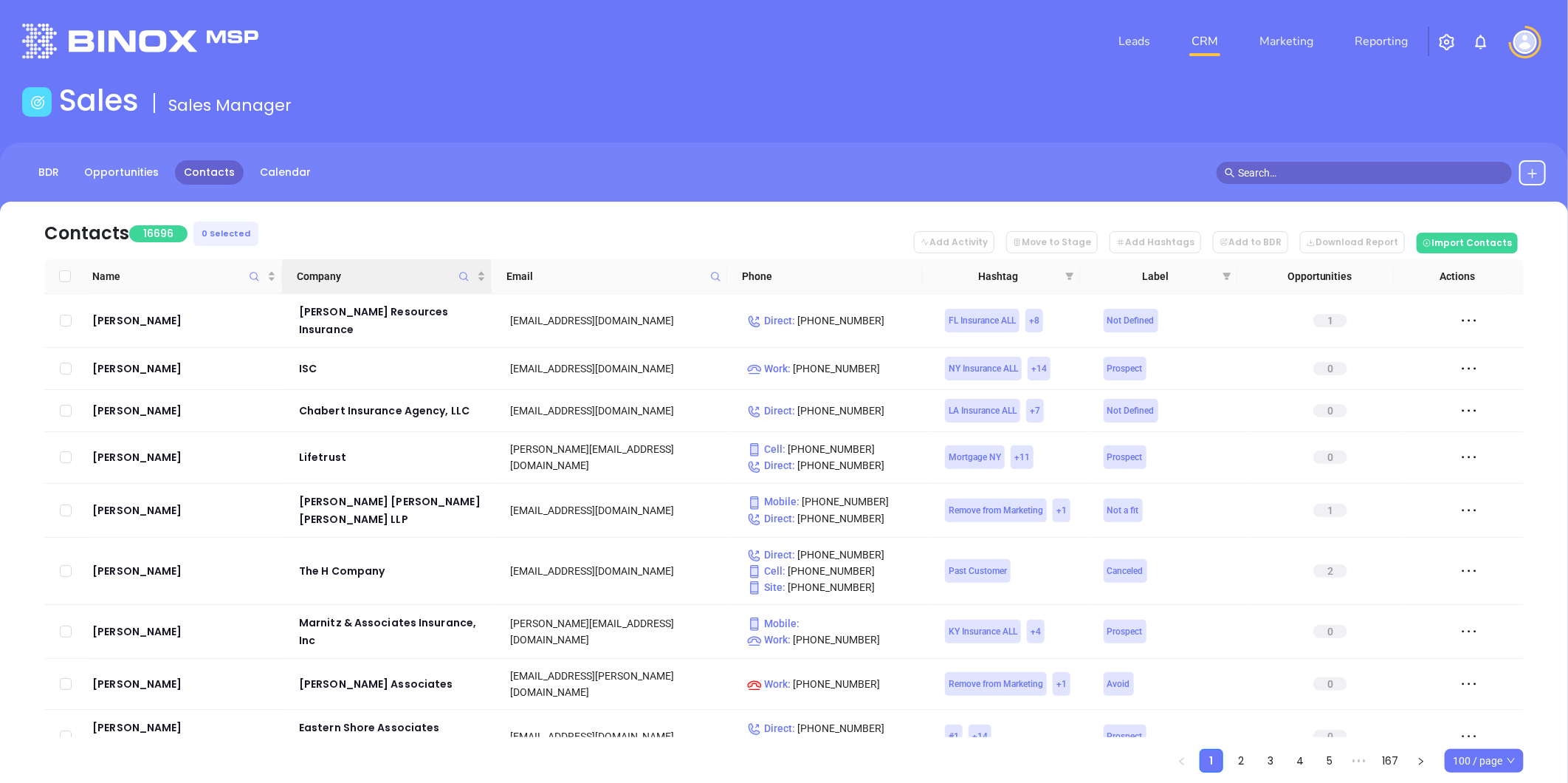
click at [467, 273] on icon "Company" at bounding box center [464, 276] width 11 height 11
paste input "Margaret J Grassi"
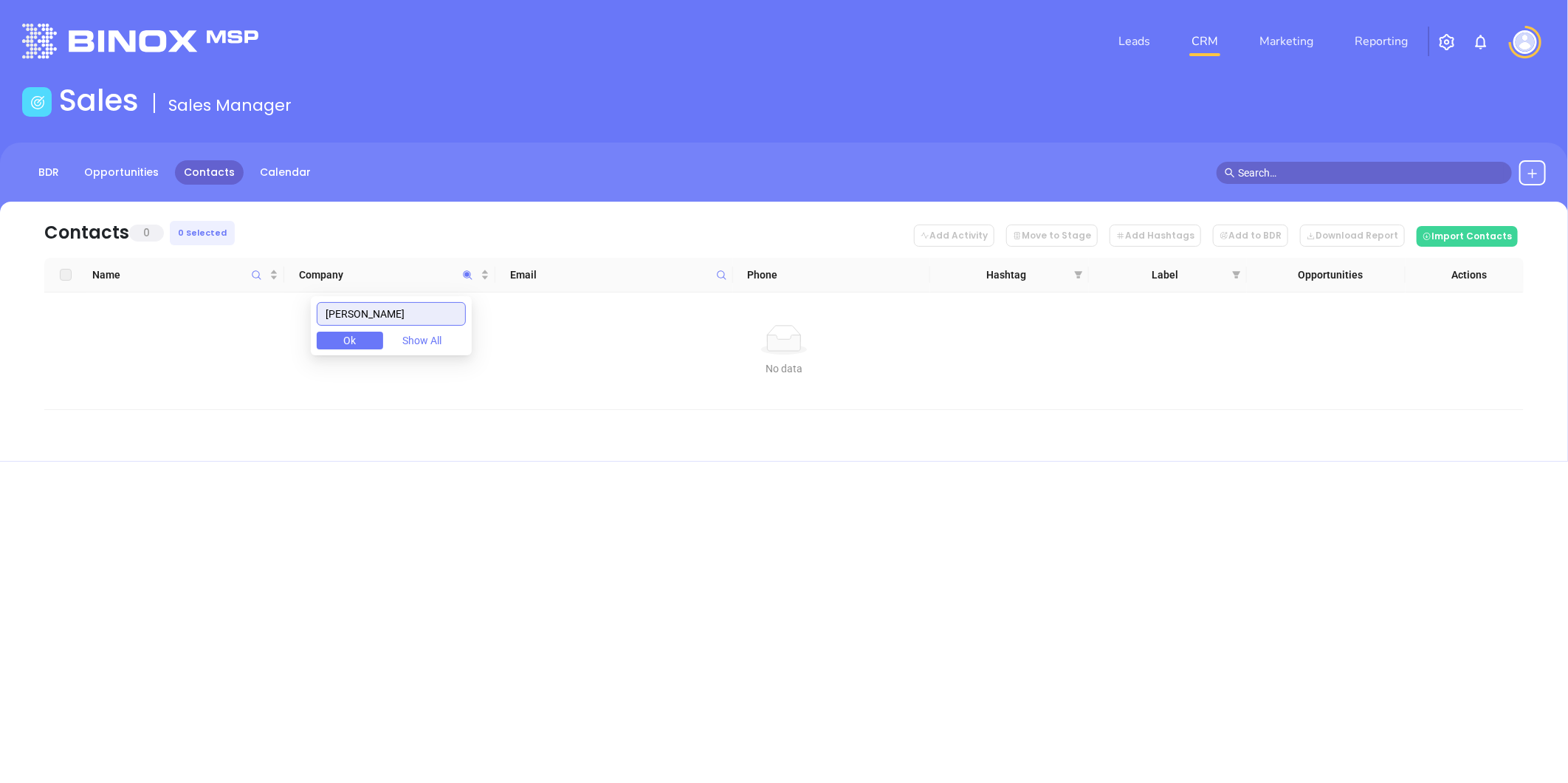
drag, startPoint x: 378, startPoint y: 318, endPoint x: 467, endPoint y: 318, distance: 89.0
click at [467, 318] on div "Margaret J Grassi Ok Show All" at bounding box center [391, 326] width 161 height 59
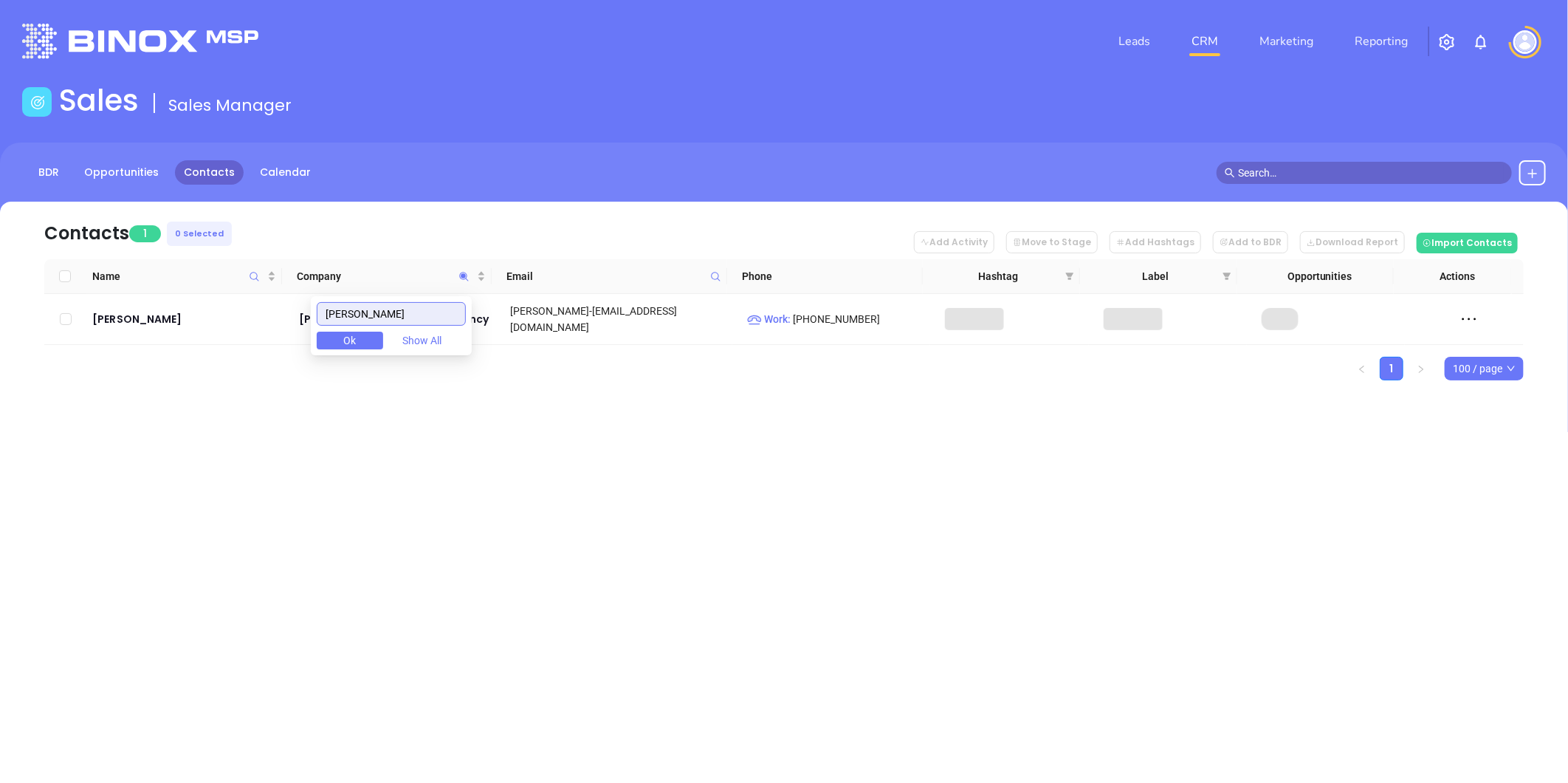
type input "Margaret"
click at [374, 476] on div "Leads CRM Marketing Reporting Financial Leads Leads Sales Sales Manager BDR Opp…" at bounding box center [784, 391] width 1568 height 783
click at [148, 318] on div "Matthew Martin" at bounding box center [185, 319] width 186 height 18
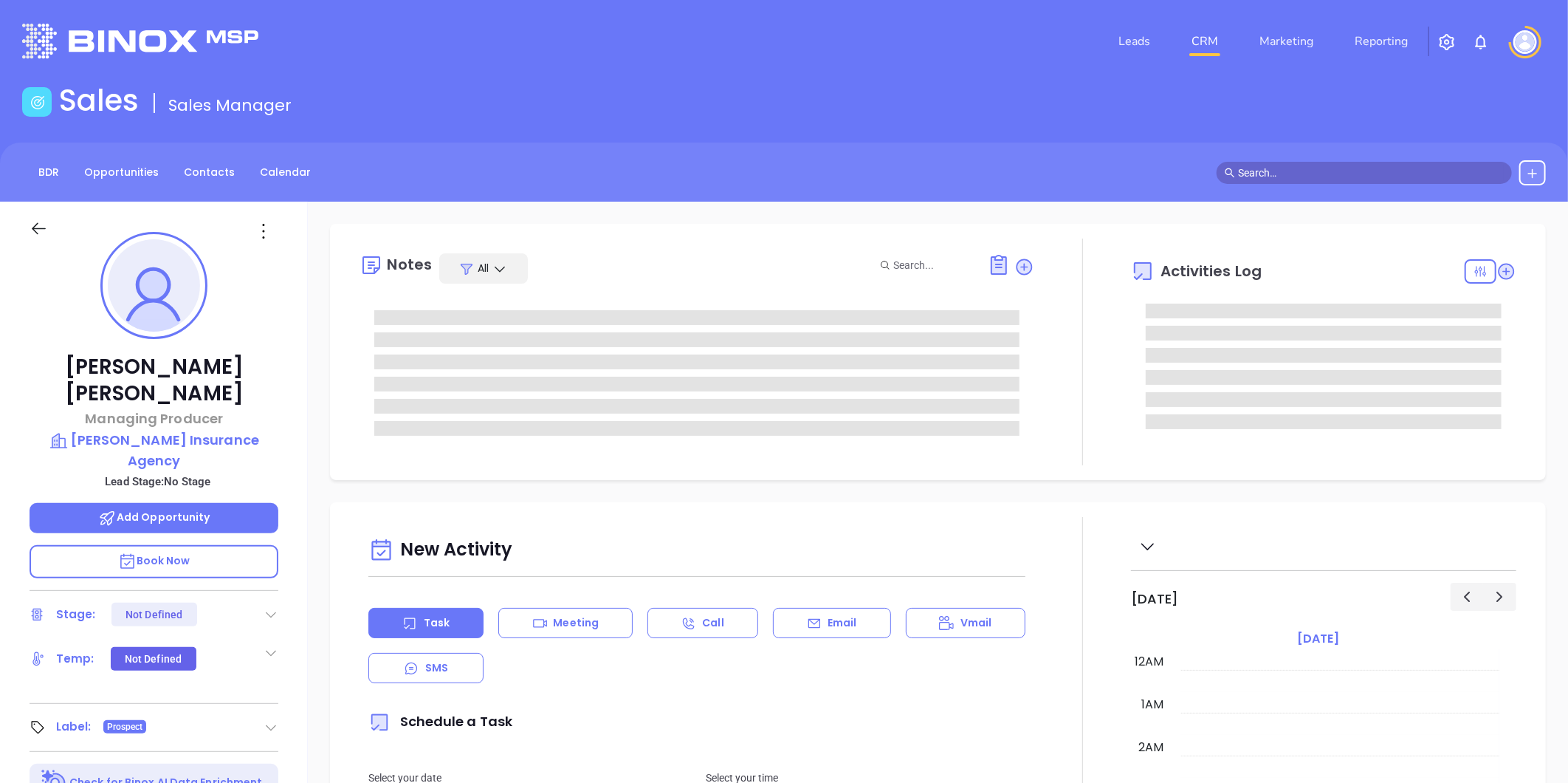
type input "[DATE]"
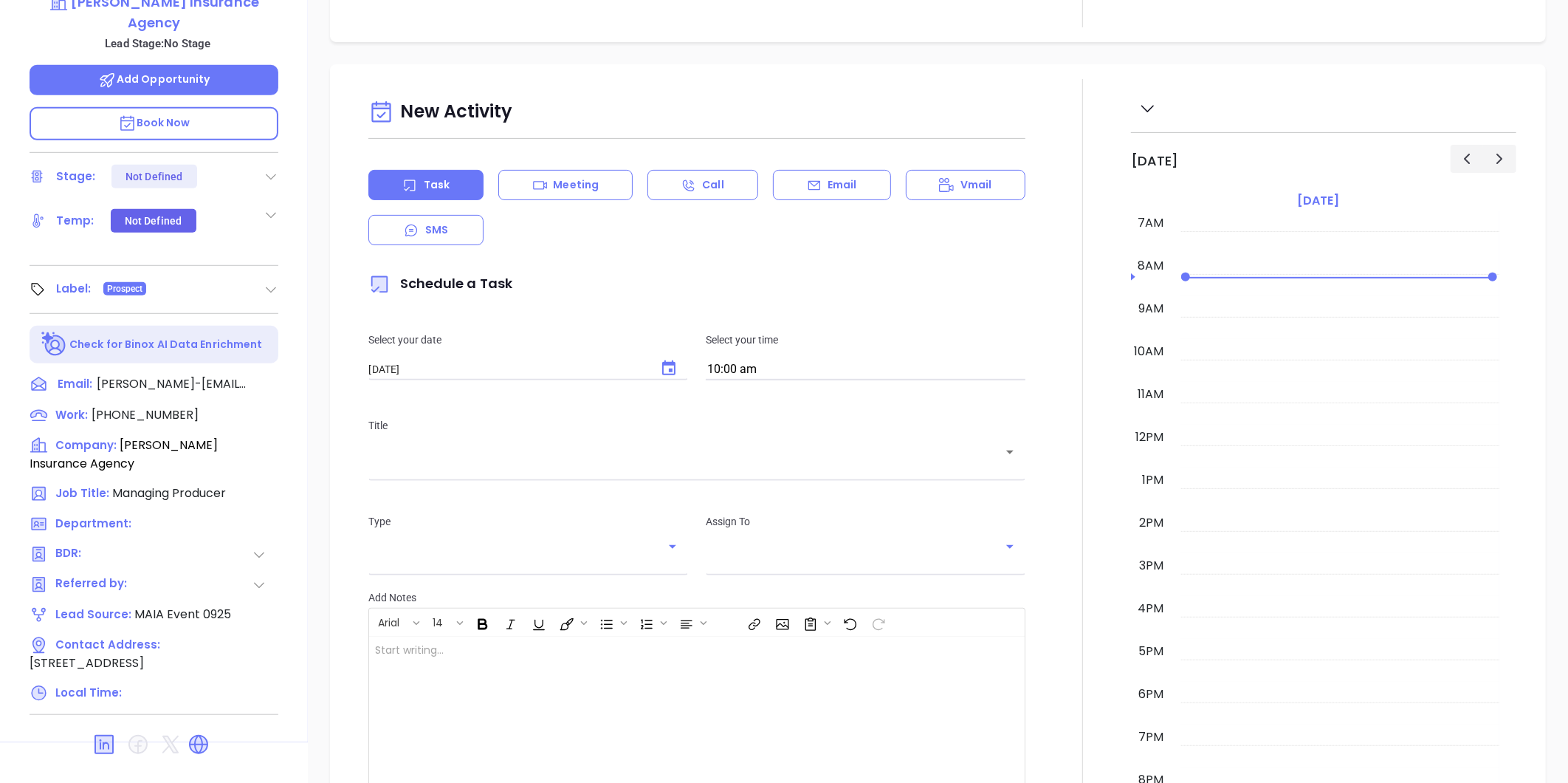
scroll to position [453, 0]
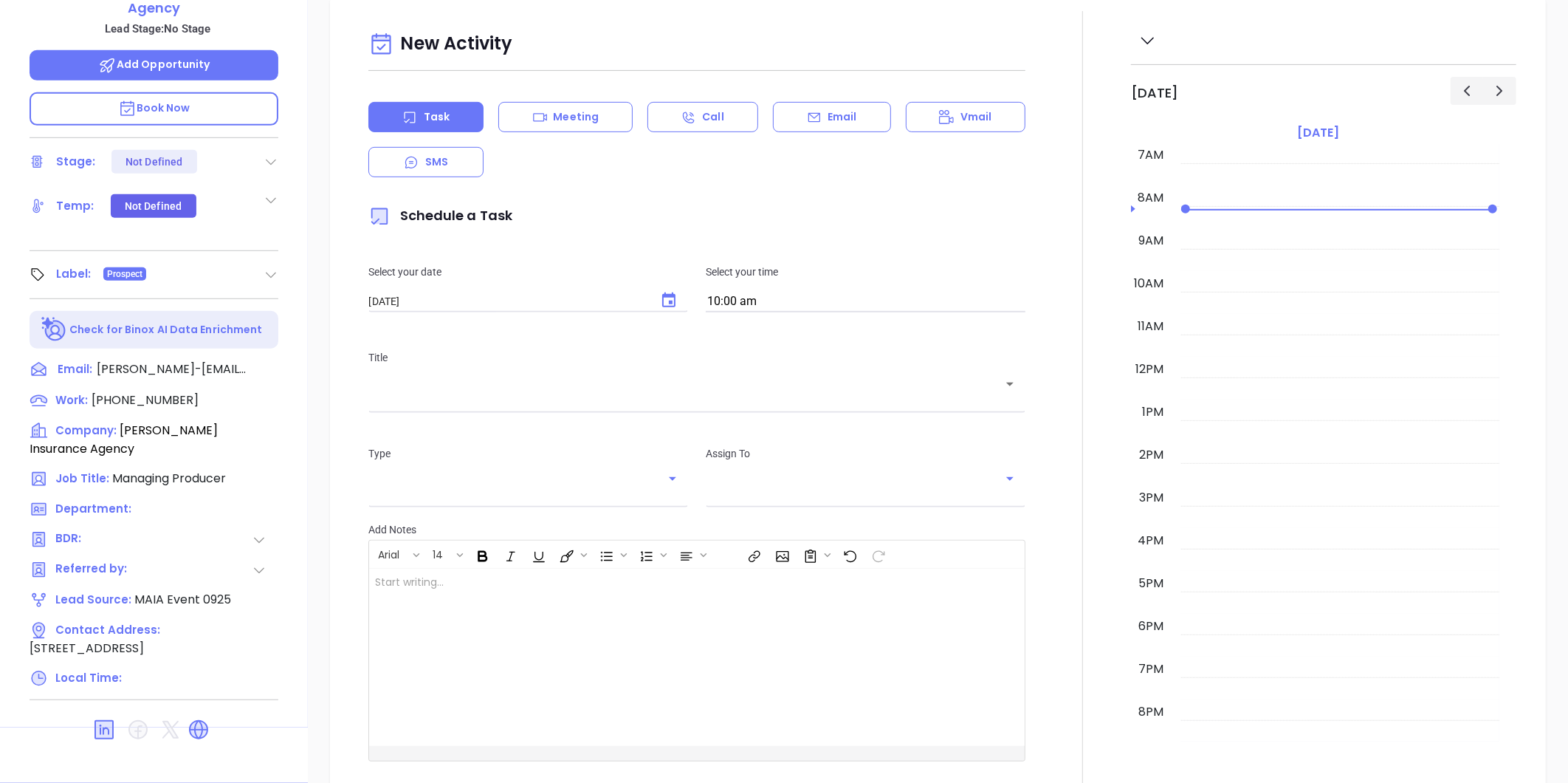
type input "[PERSON_NAME]"
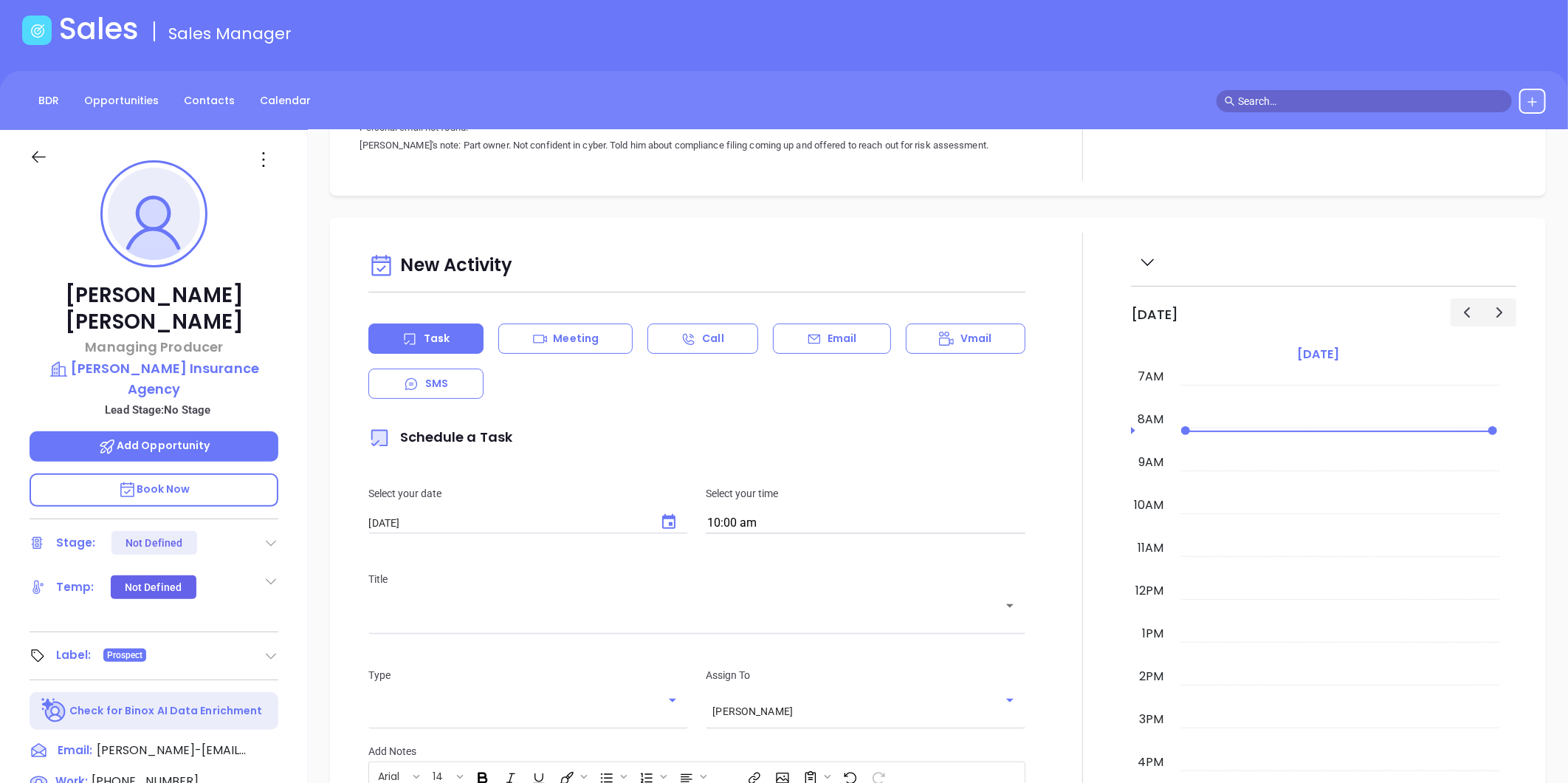
scroll to position [42, 0]
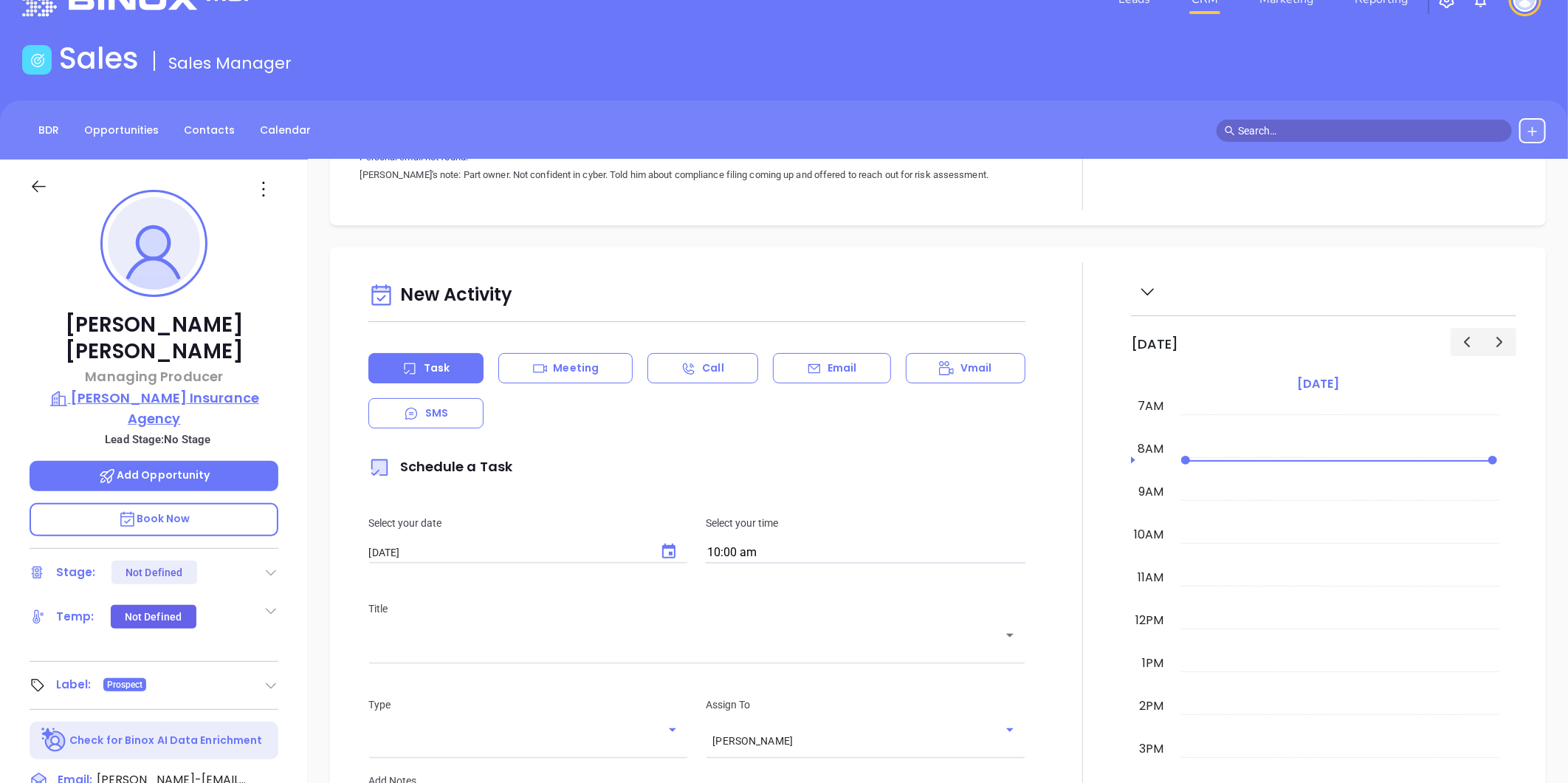
click at [139, 388] on p "Margaret J. Grassi Insurance Agency" at bounding box center [154, 407] width 249 height 40
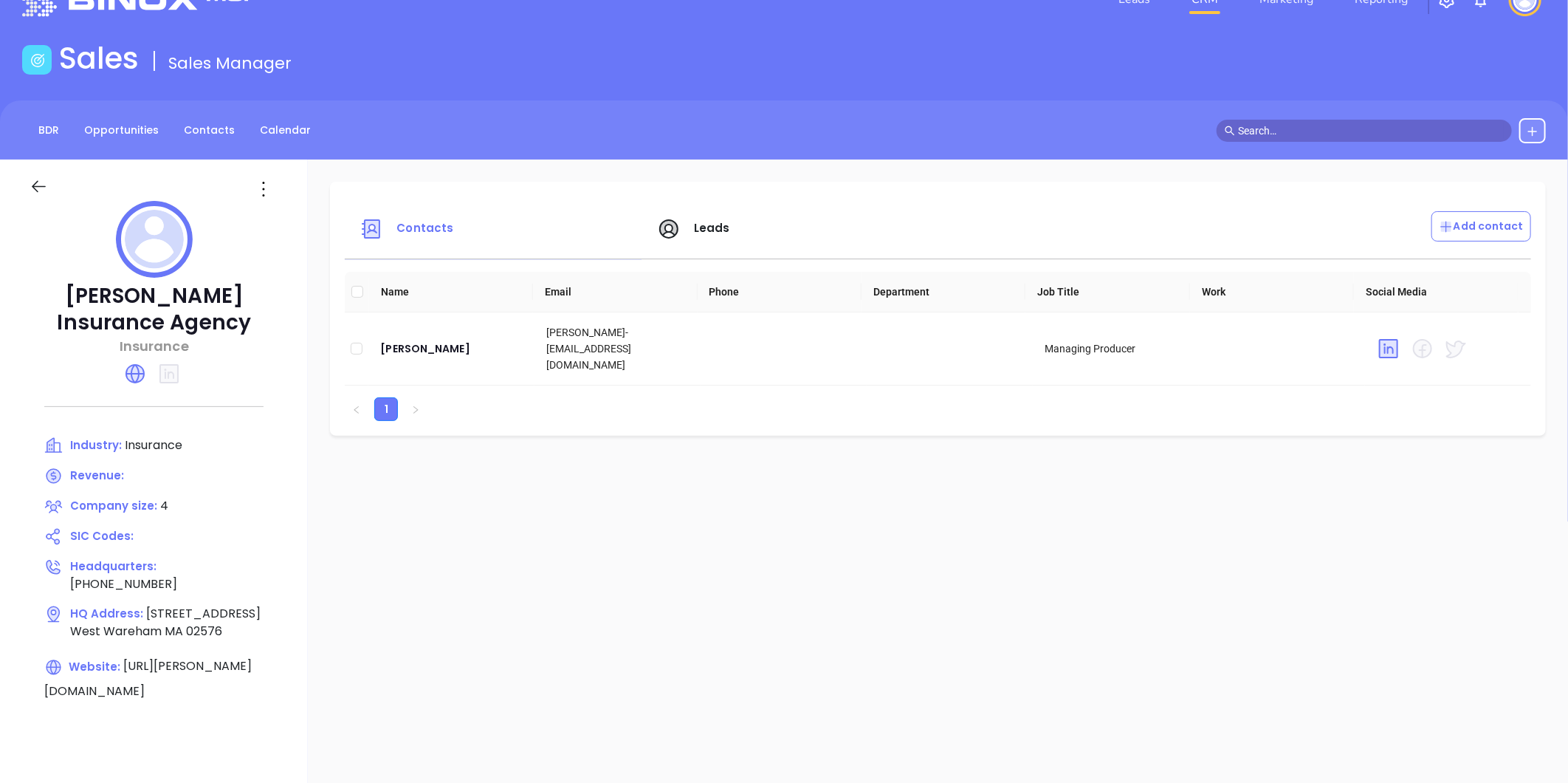
drag, startPoint x: 47, startPoint y: 292, endPoint x: 272, endPoint y: 318, distance: 226.5
click at [272, 318] on p "Margaret J. Grassi Insurance Agency" at bounding box center [154, 309] width 249 height 53
copy p "[PERSON_NAME] Insurance Agency"
click at [448, 344] on div "[PERSON_NAME]" at bounding box center [452, 348] width 143 height 18
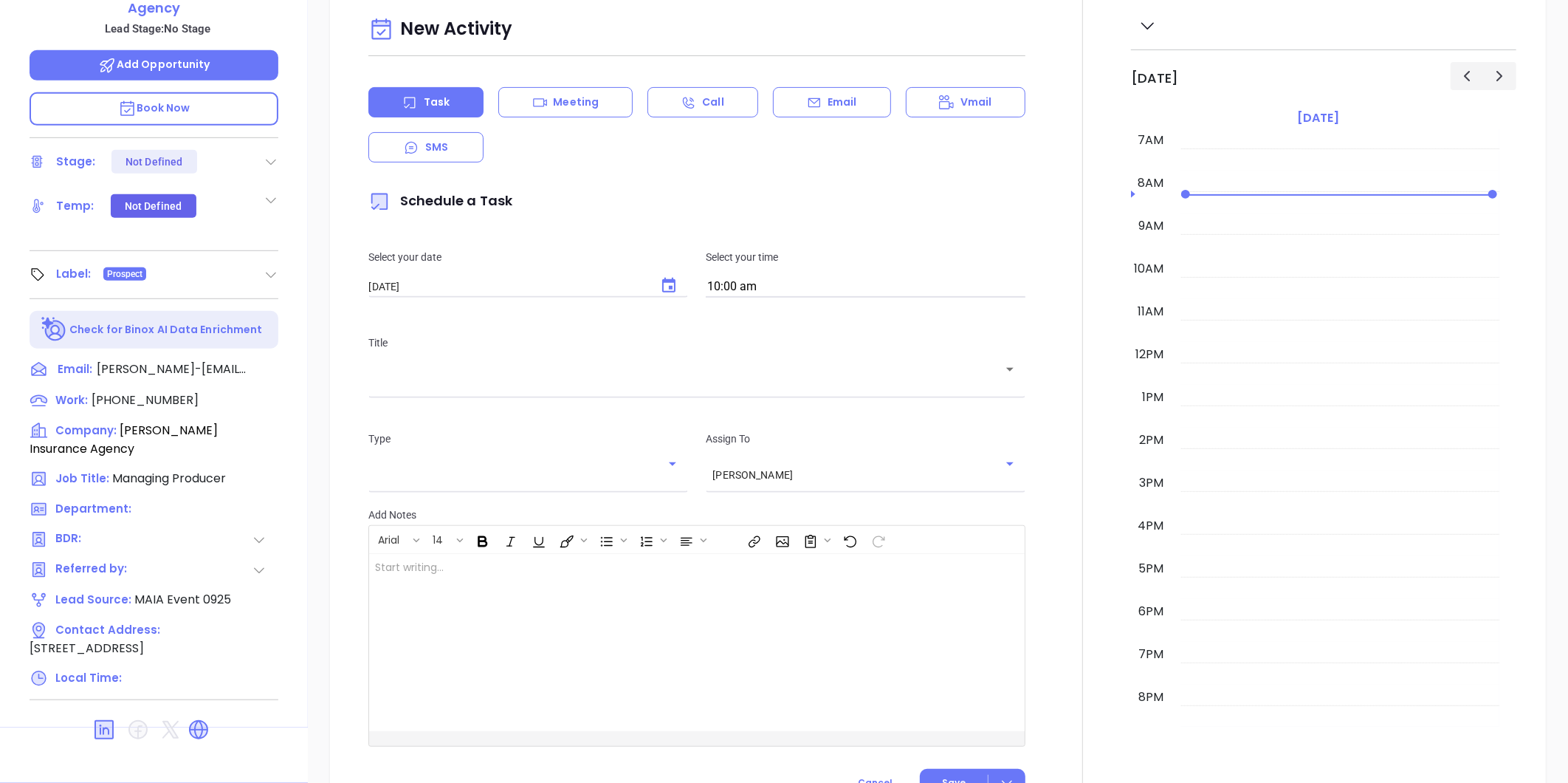
type input "[PERSON_NAME]"
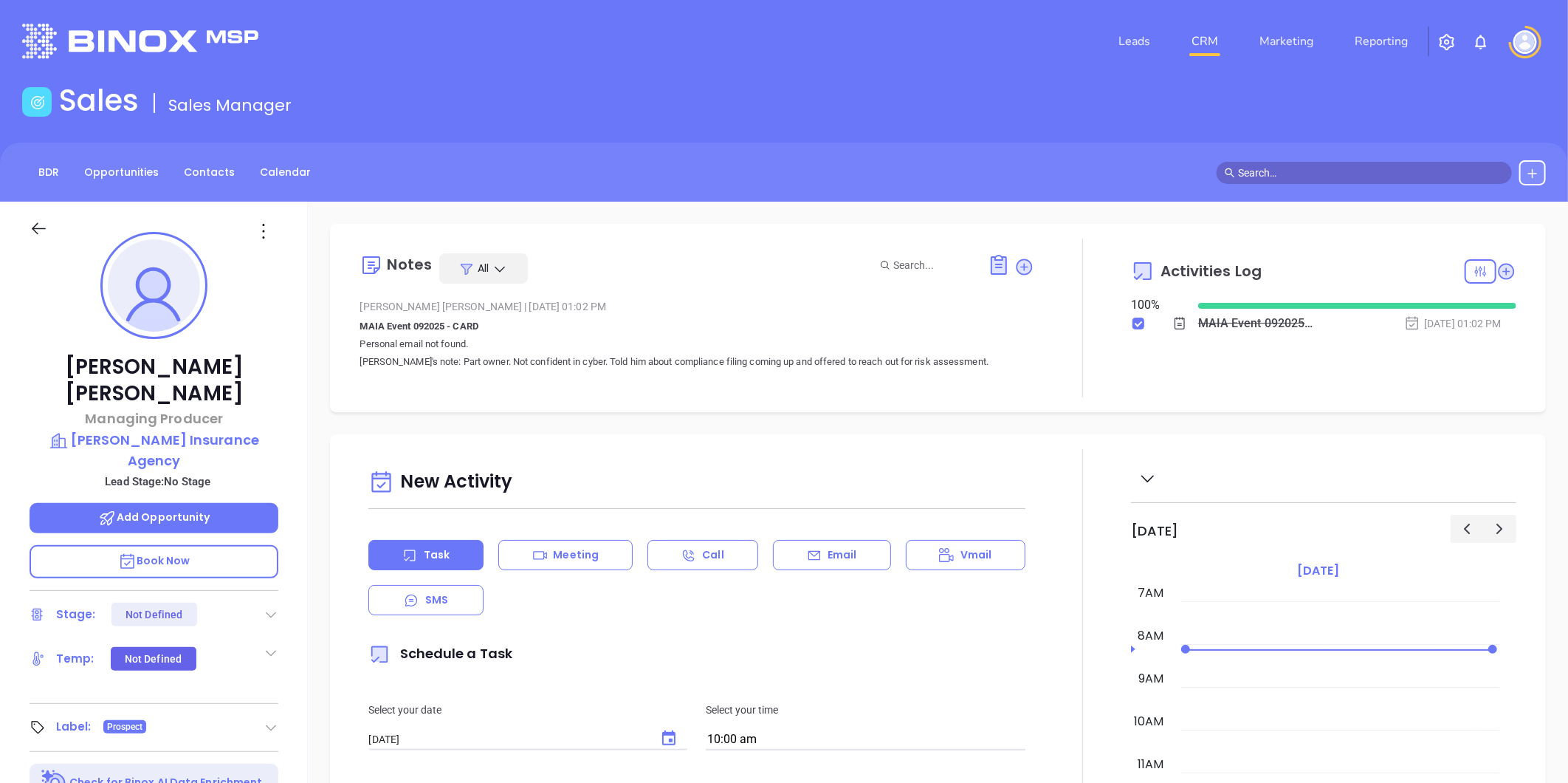
click at [193, 185] on div "BDR Opportunities Contacts Calendar" at bounding box center [784, 172] width 1568 height 59
click at [197, 173] on link "Contacts" at bounding box center [210, 172] width 69 height 24
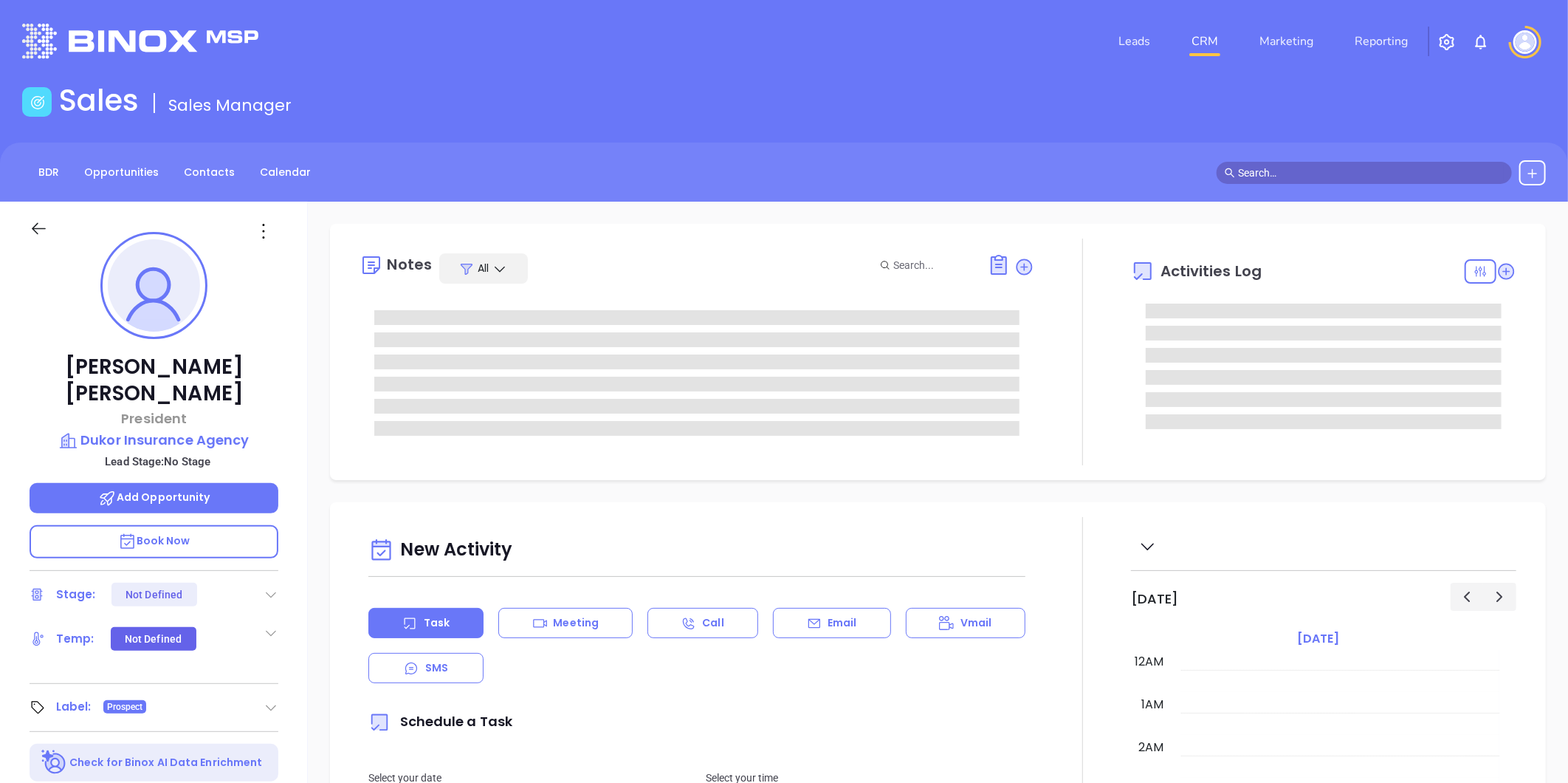
type input "[DATE]"
type input "[PERSON_NAME]"
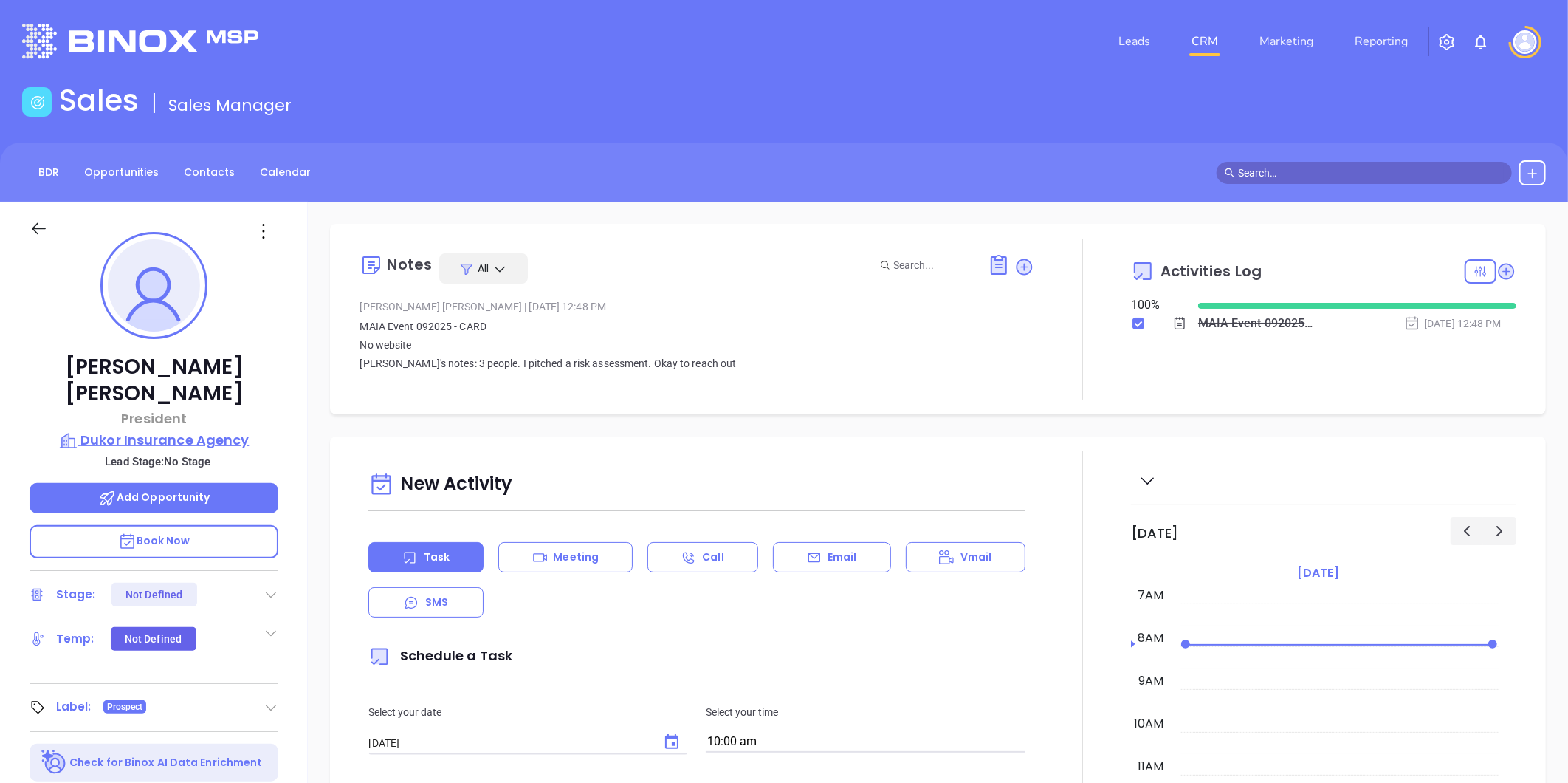
click at [127, 430] on p "Dukor Insurance Agency" at bounding box center [154, 440] width 249 height 21
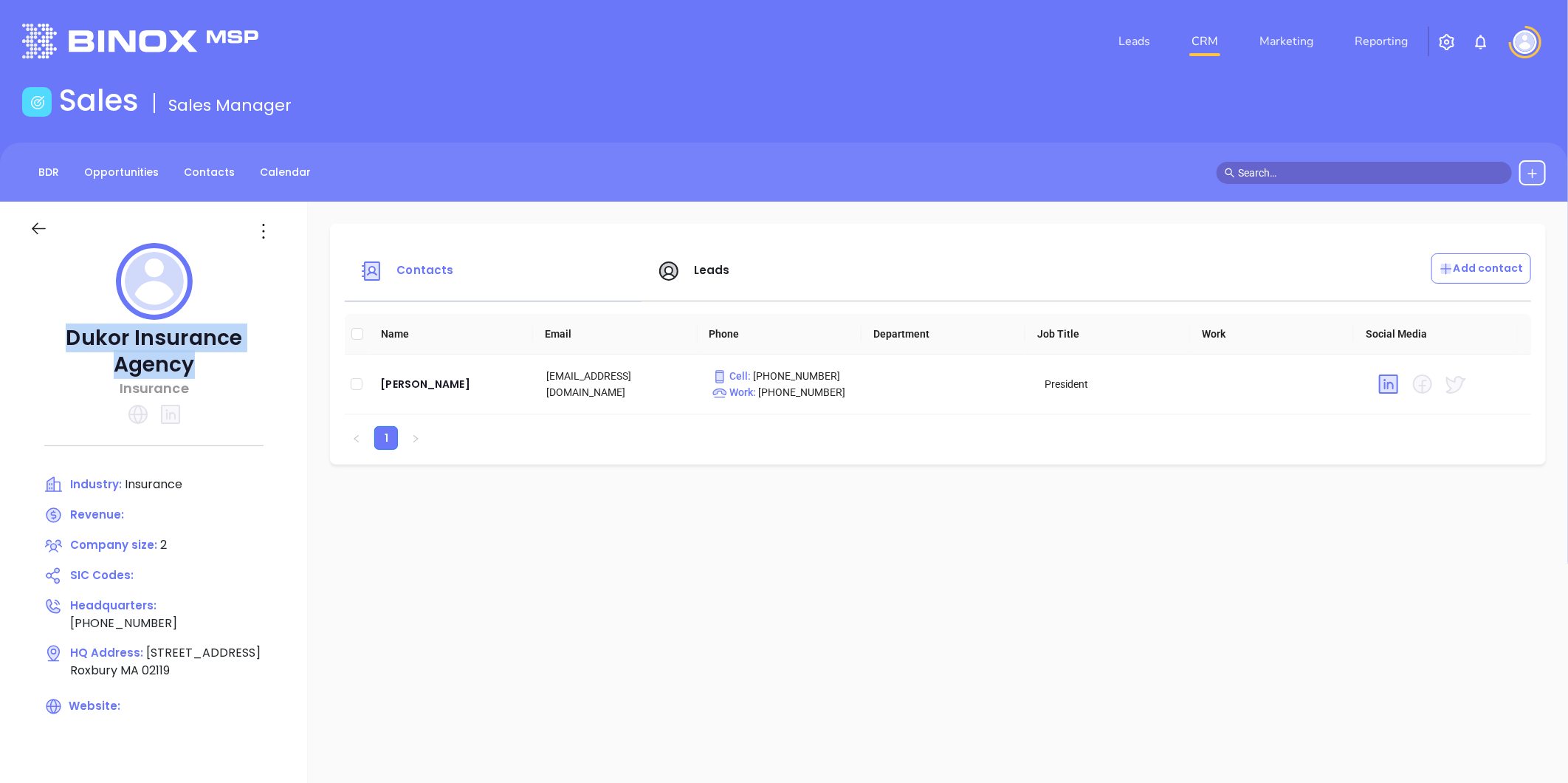
drag, startPoint x: 70, startPoint y: 331, endPoint x: 245, endPoint y: 370, distance: 179.3
click at [245, 370] on p "Dukor Insurance Agency" at bounding box center [154, 352] width 249 height 53
copy p "Dukor Insurance Agency"
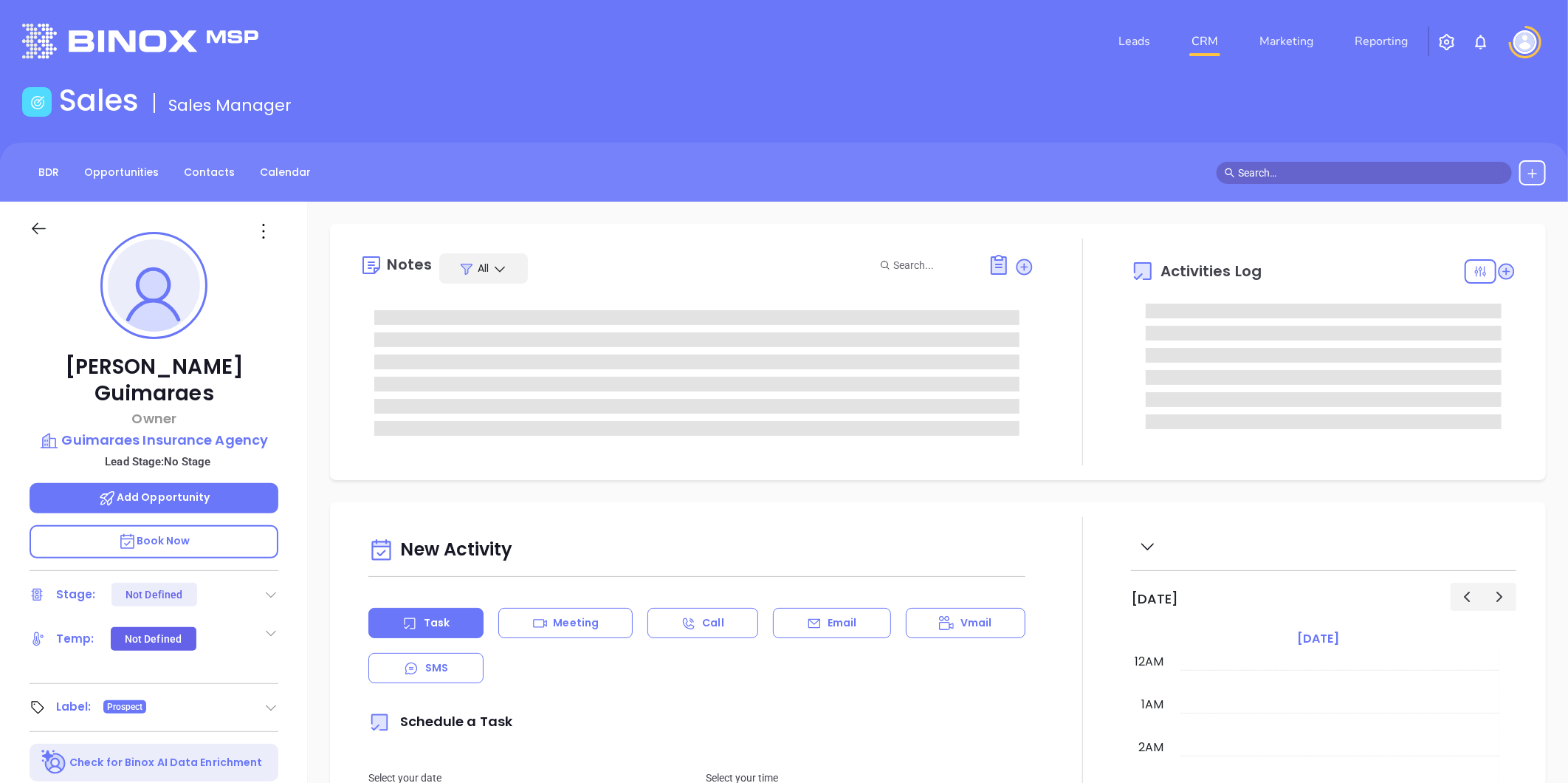
type input "[DATE]"
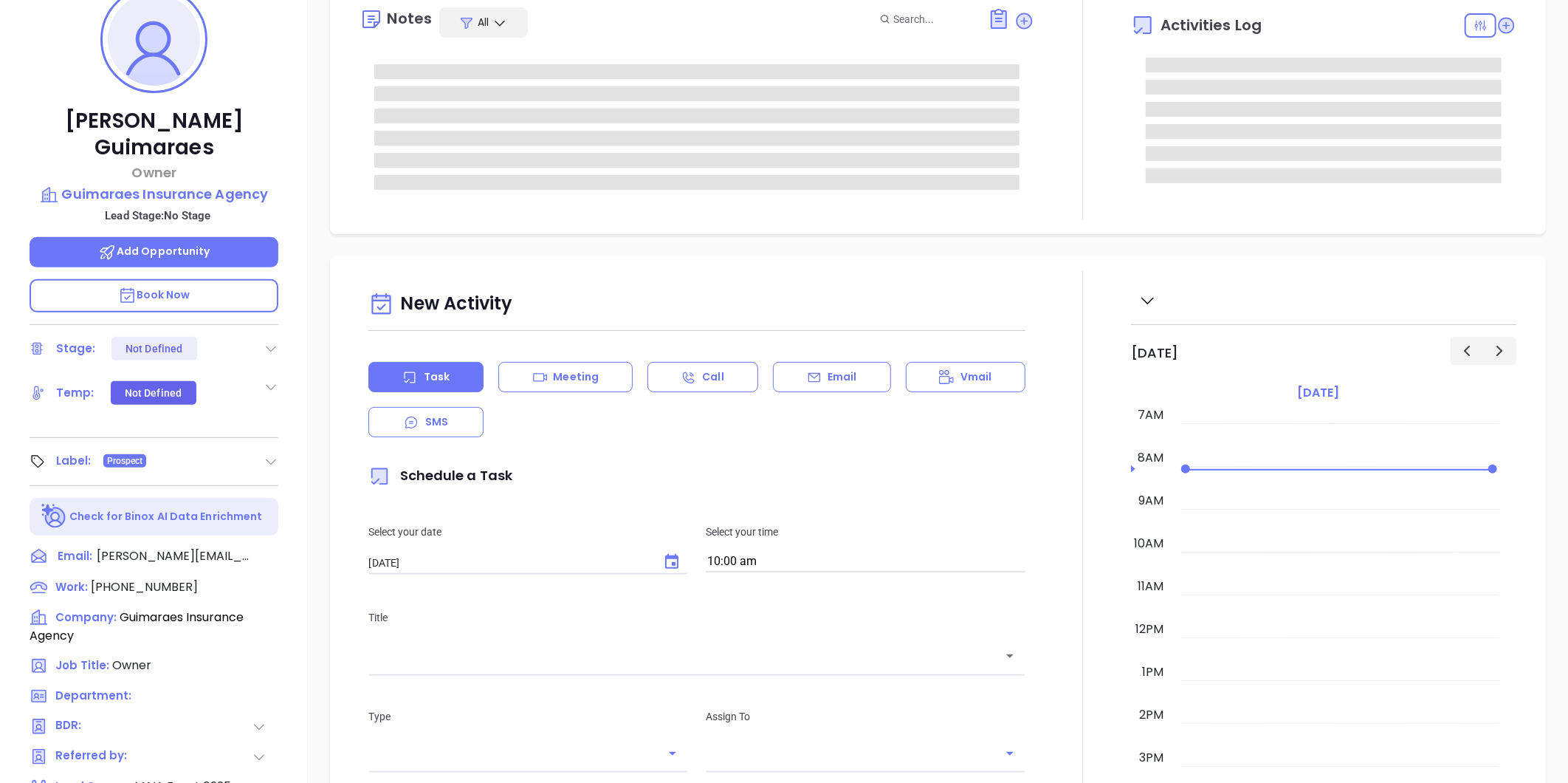
type input "[PERSON_NAME]"
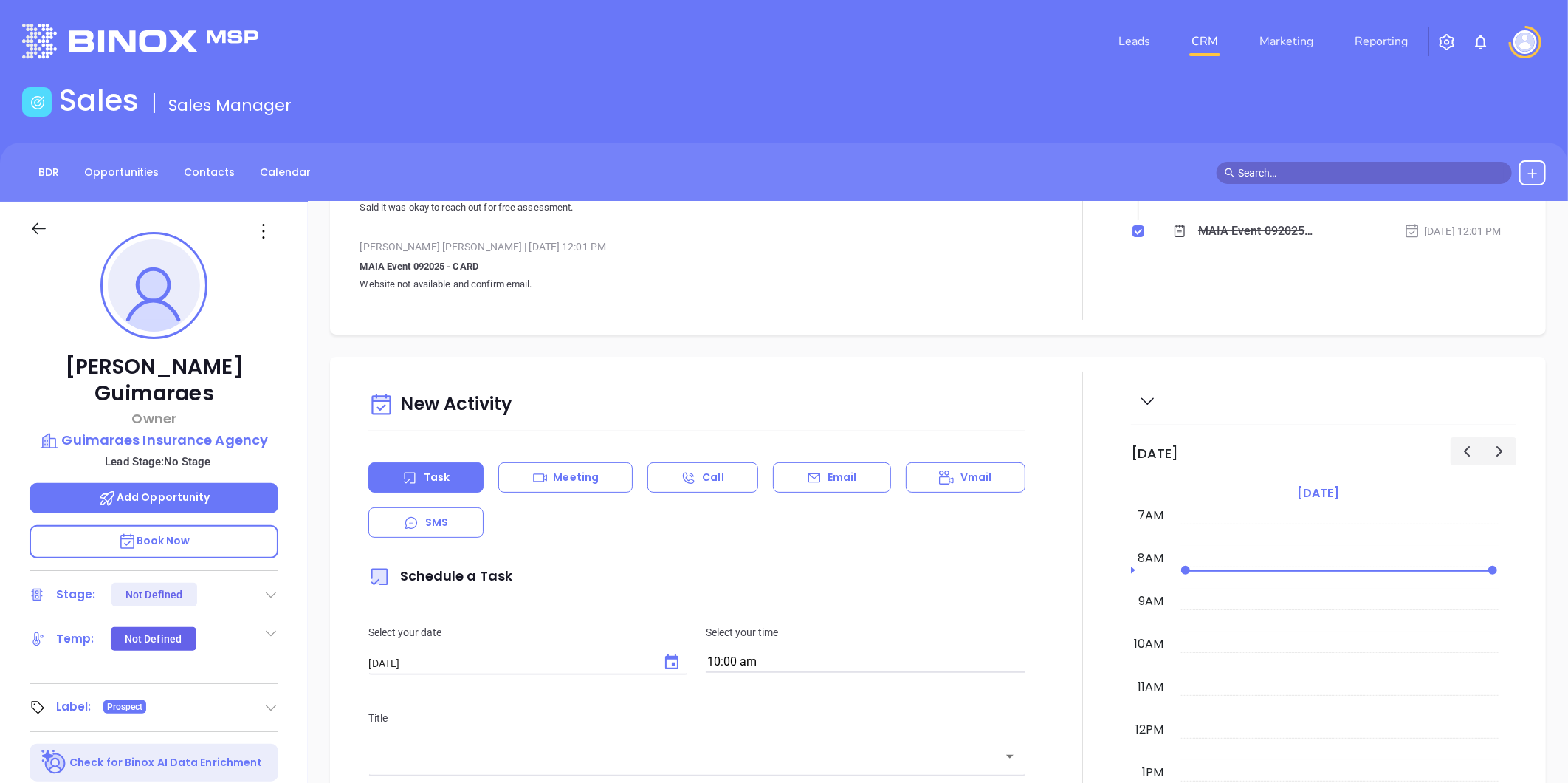
scroll to position [328, 0]
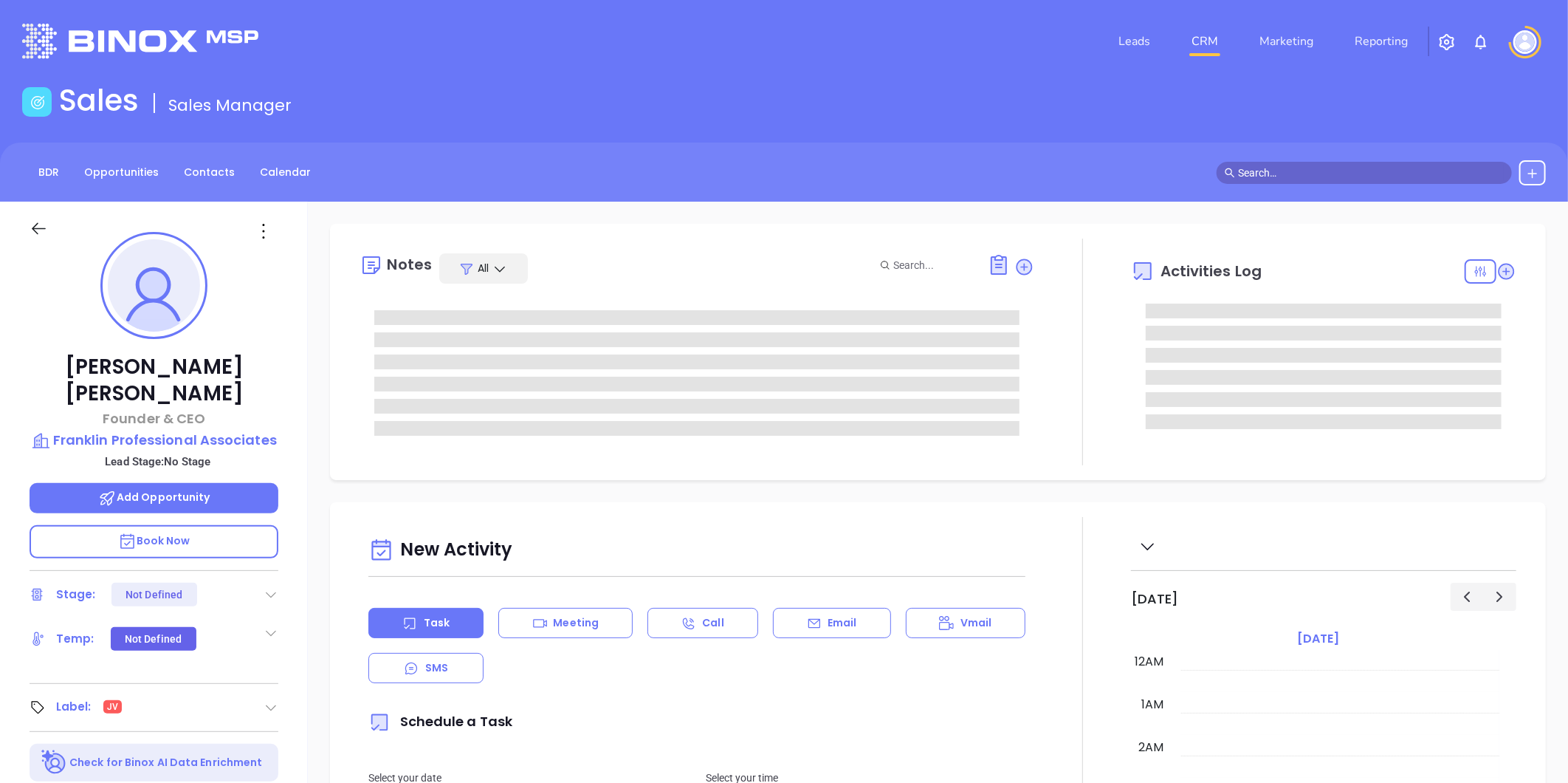
type input "[DATE]"
type input "[PERSON_NAME]"
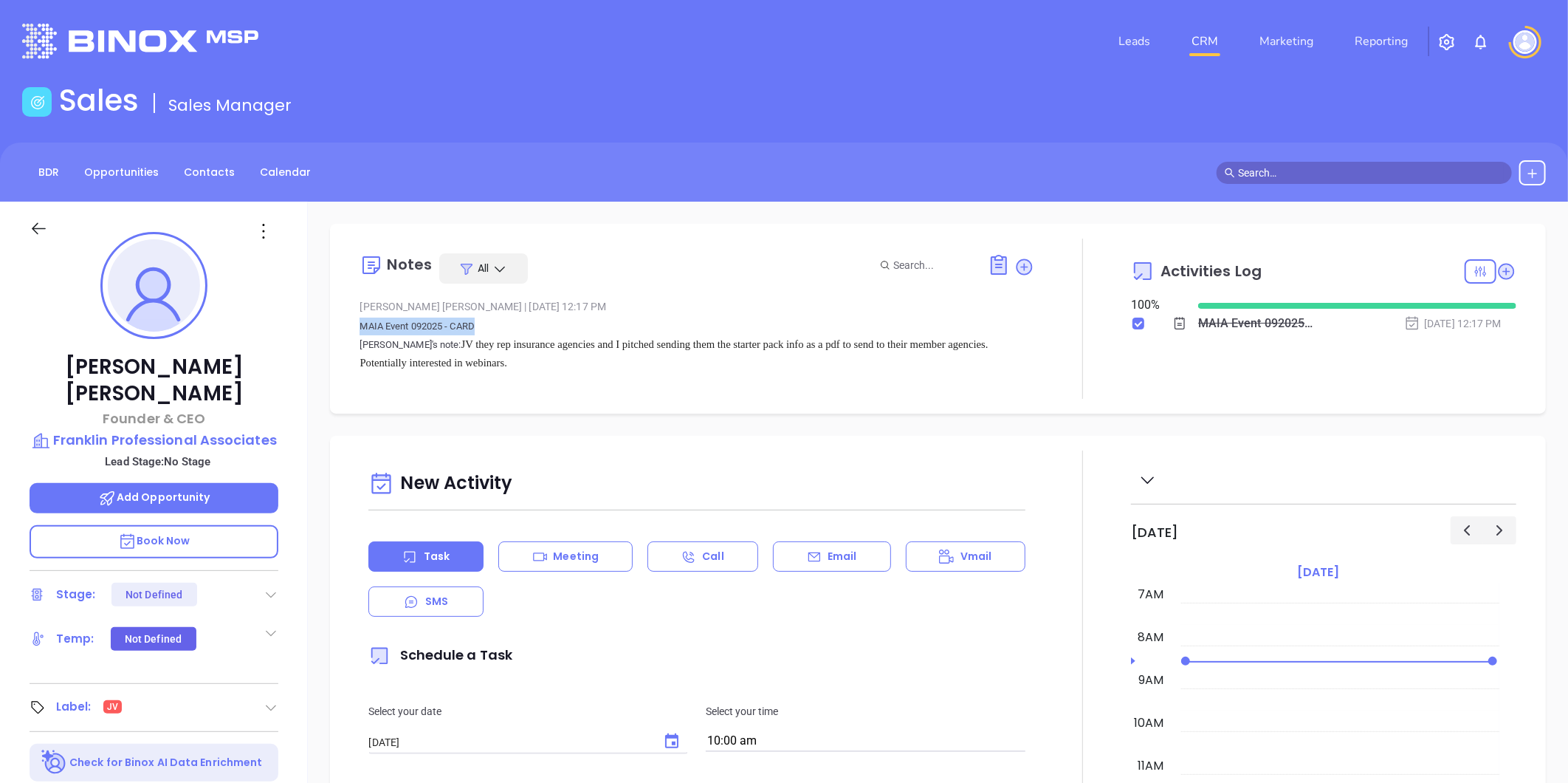
drag, startPoint x: 360, startPoint y: 328, endPoint x: 495, endPoint y: 318, distance: 135.4
click at [495, 318] on p "MAIA Event 092025 - CARD [PERSON_NAME]'s note: JV they rep insurance agencies a…" at bounding box center [697, 346] width 674 height 55
copy p "MAIA Event 092025 - CARD"
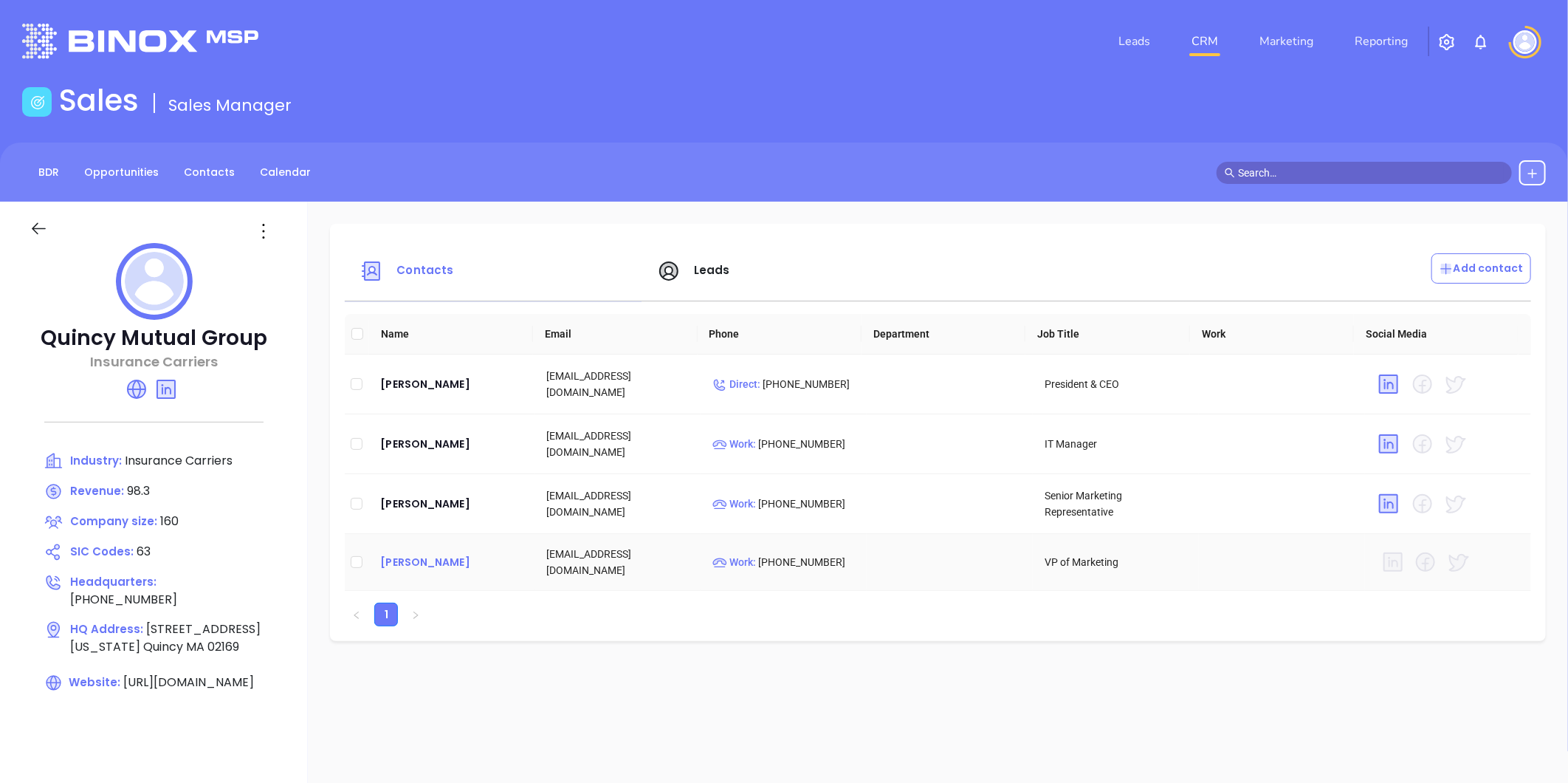
click at [433, 566] on div "[PERSON_NAME]" at bounding box center [452, 562] width 143 height 18
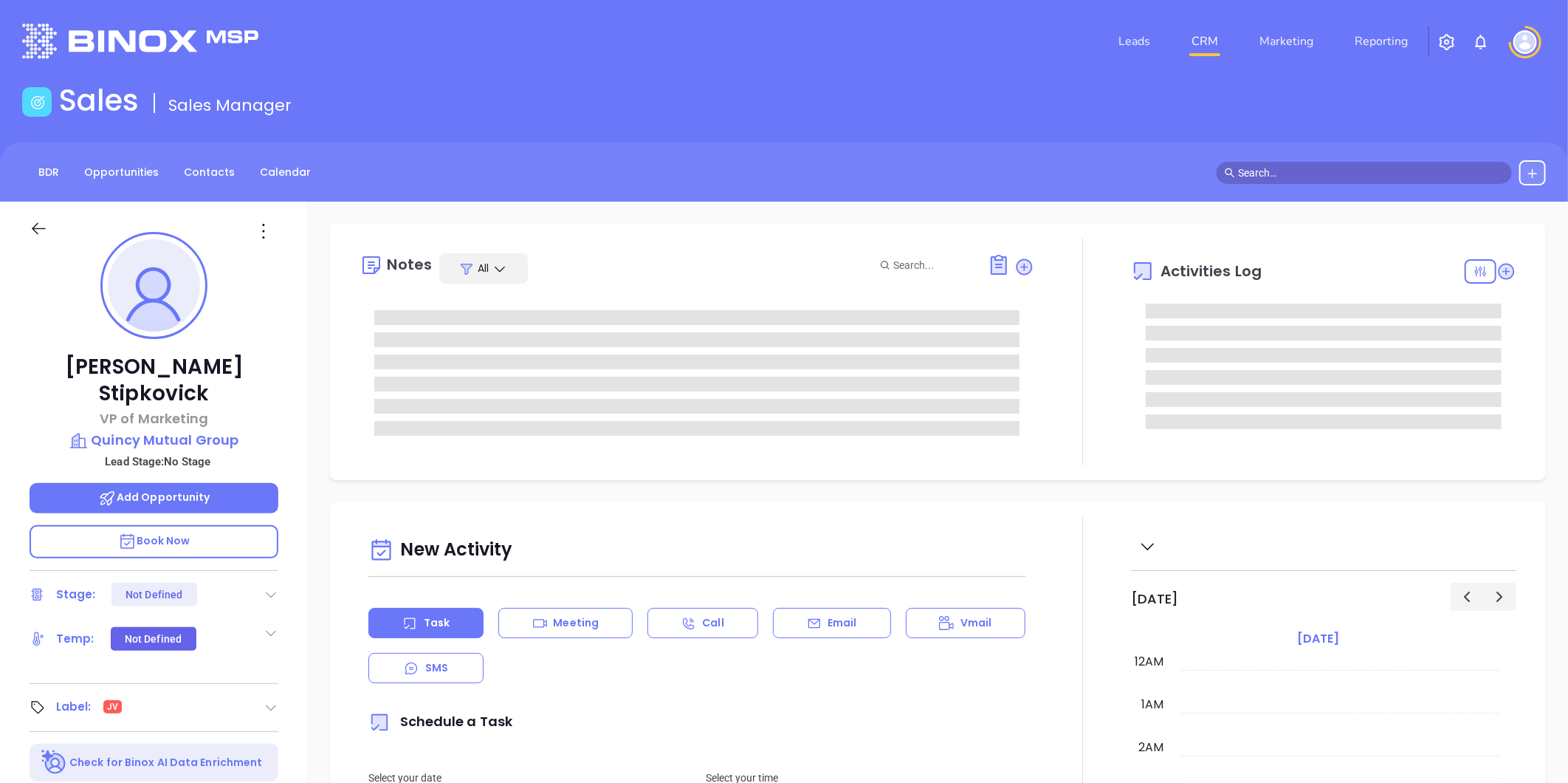
scroll to position [301, 0]
type input "[PERSON_NAME]"
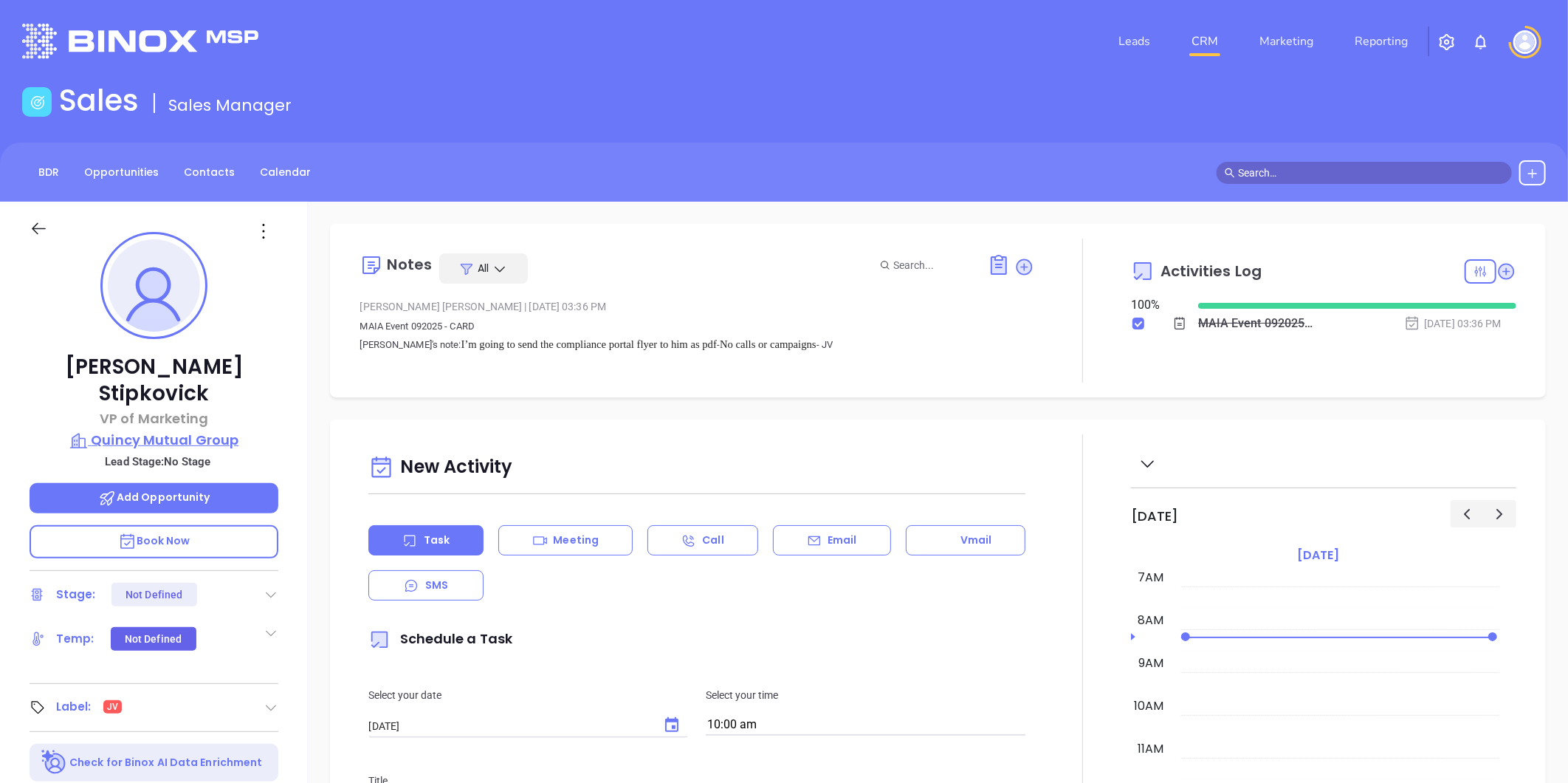
click at [156, 430] on p "Quincy Mutual Group" at bounding box center [154, 440] width 249 height 21
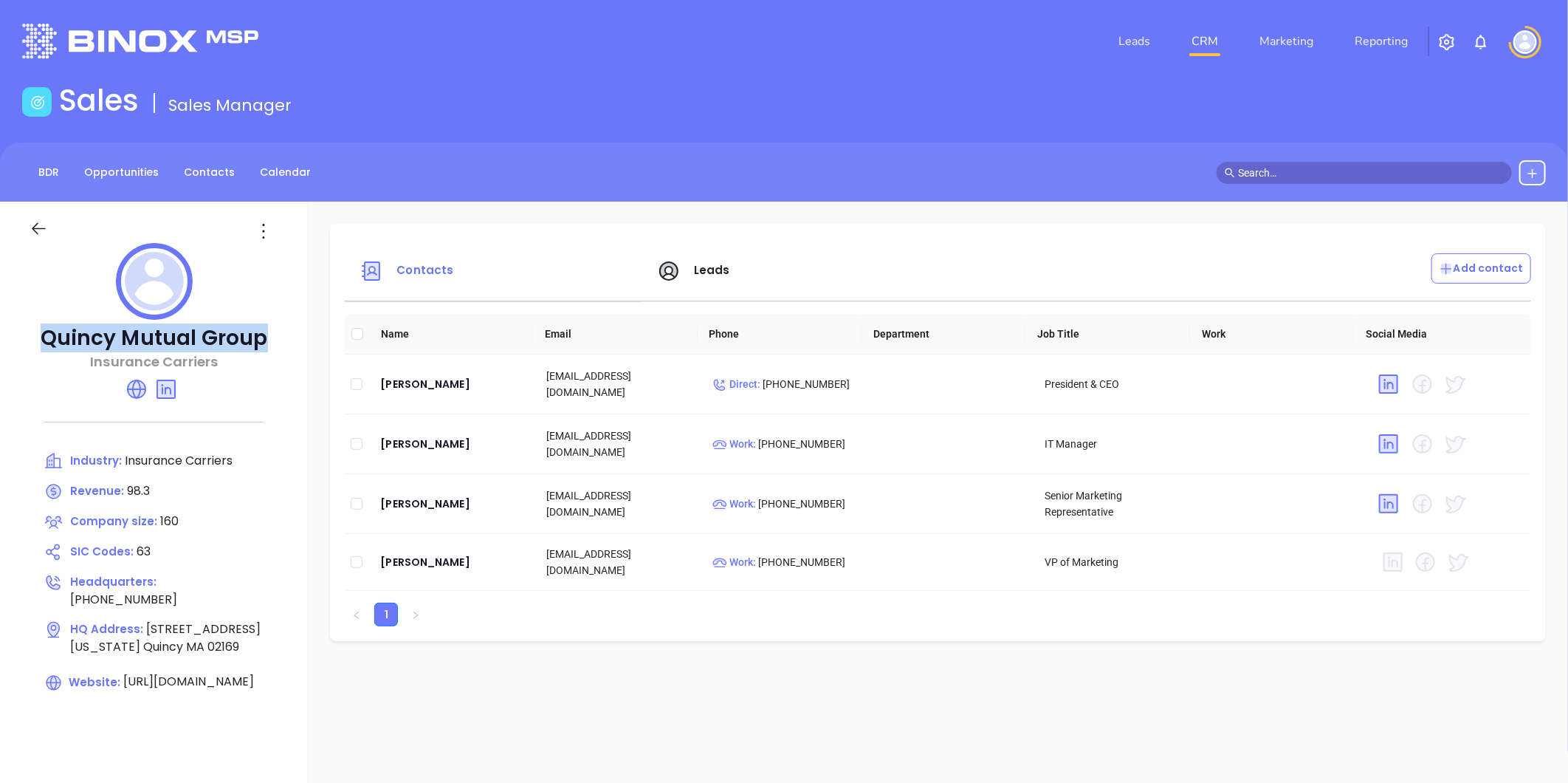
drag, startPoint x: 31, startPoint y: 334, endPoint x: 266, endPoint y: 328, distance: 235.1
click at [266, 328] on p "Quincy Mutual Group" at bounding box center [154, 338] width 249 height 27
copy p "Quincy Mutual Group"
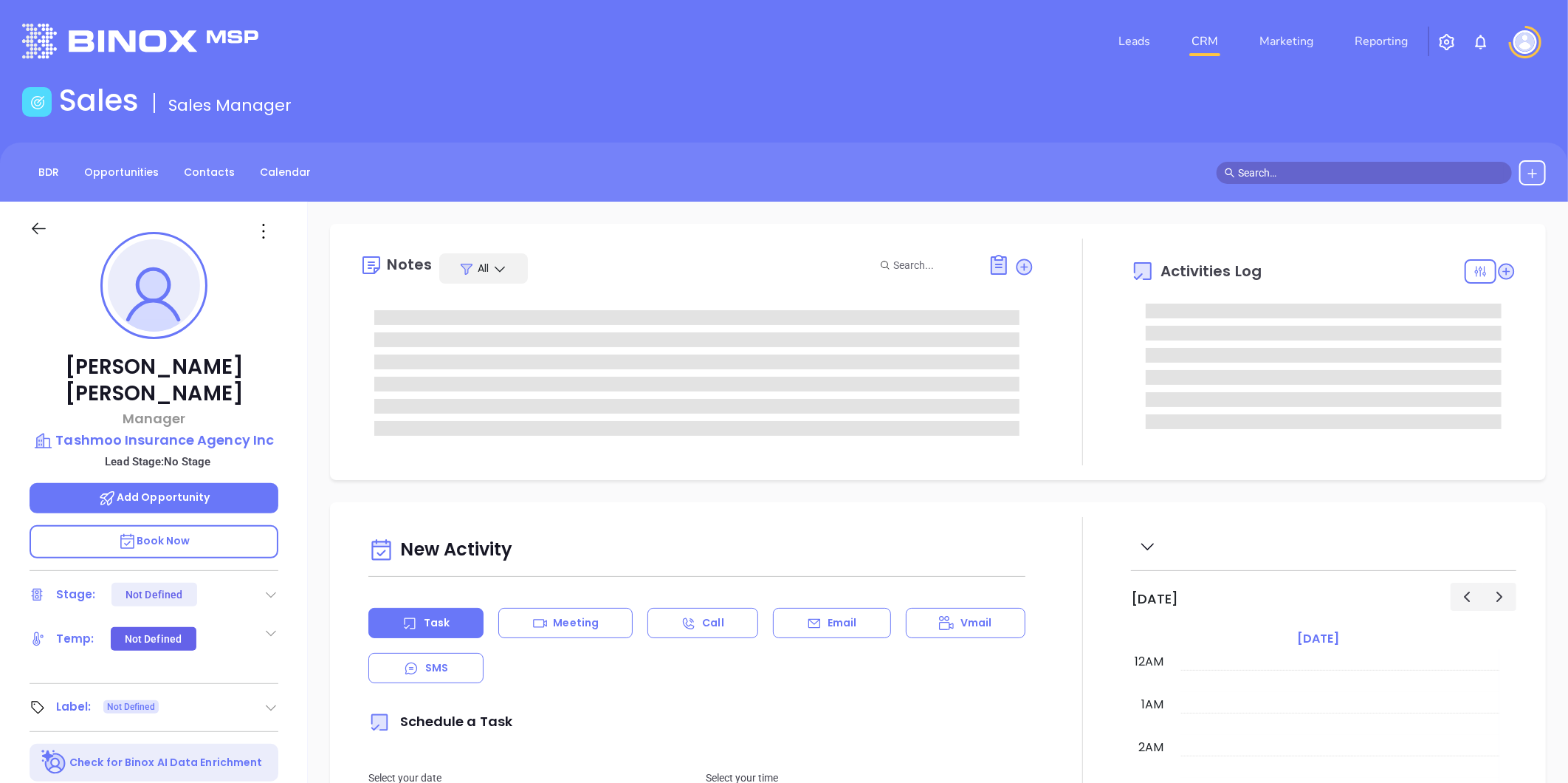
type input "[DATE]"
type input "[PERSON_NAME]"
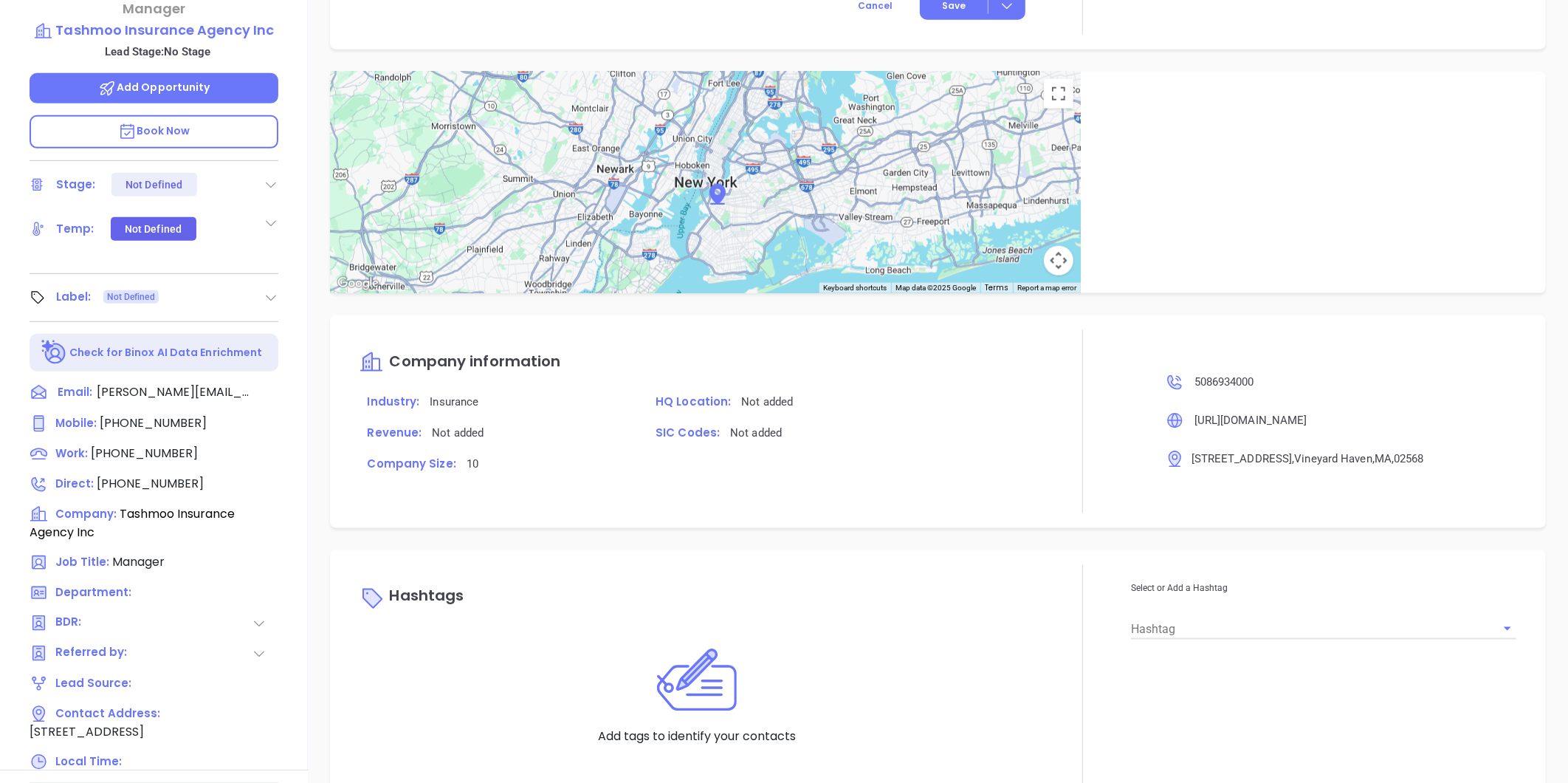
scroll to position [164, 0]
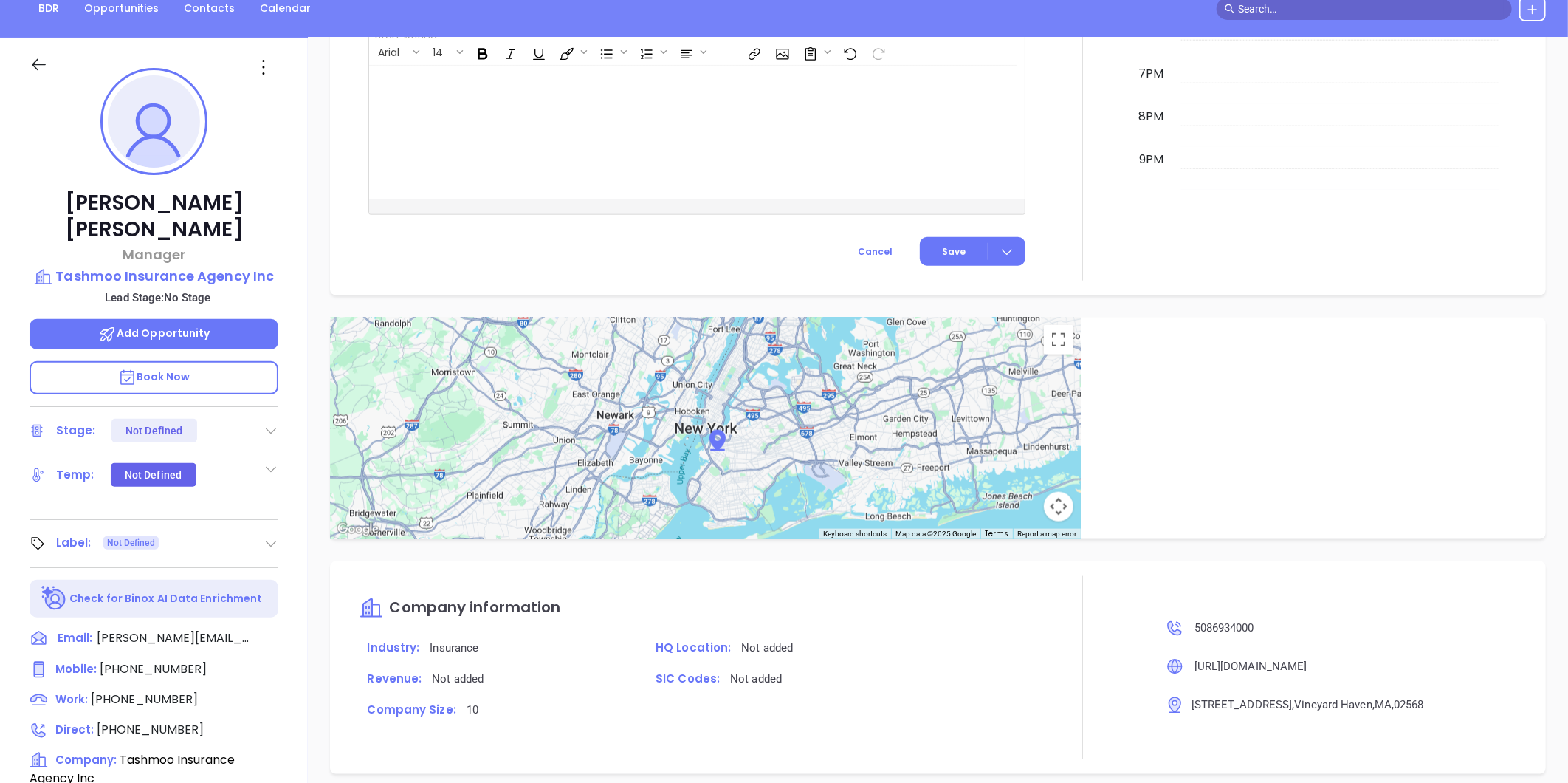
click at [273, 536] on icon at bounding box center [271, 543] width 15 height 15
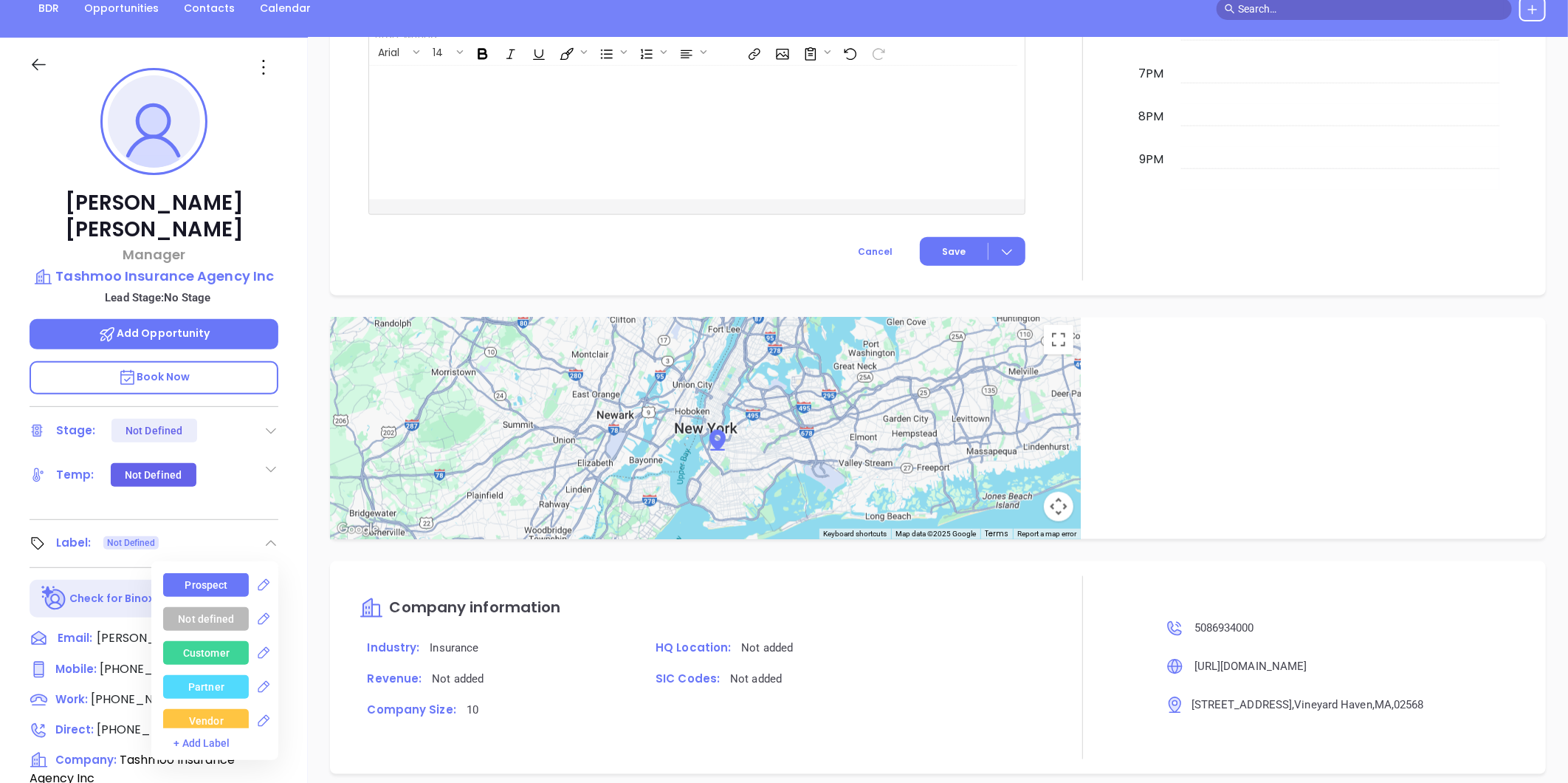
click at [188, 573] on div "Prospect" at bounding box center [207, 584] width 43 height 23
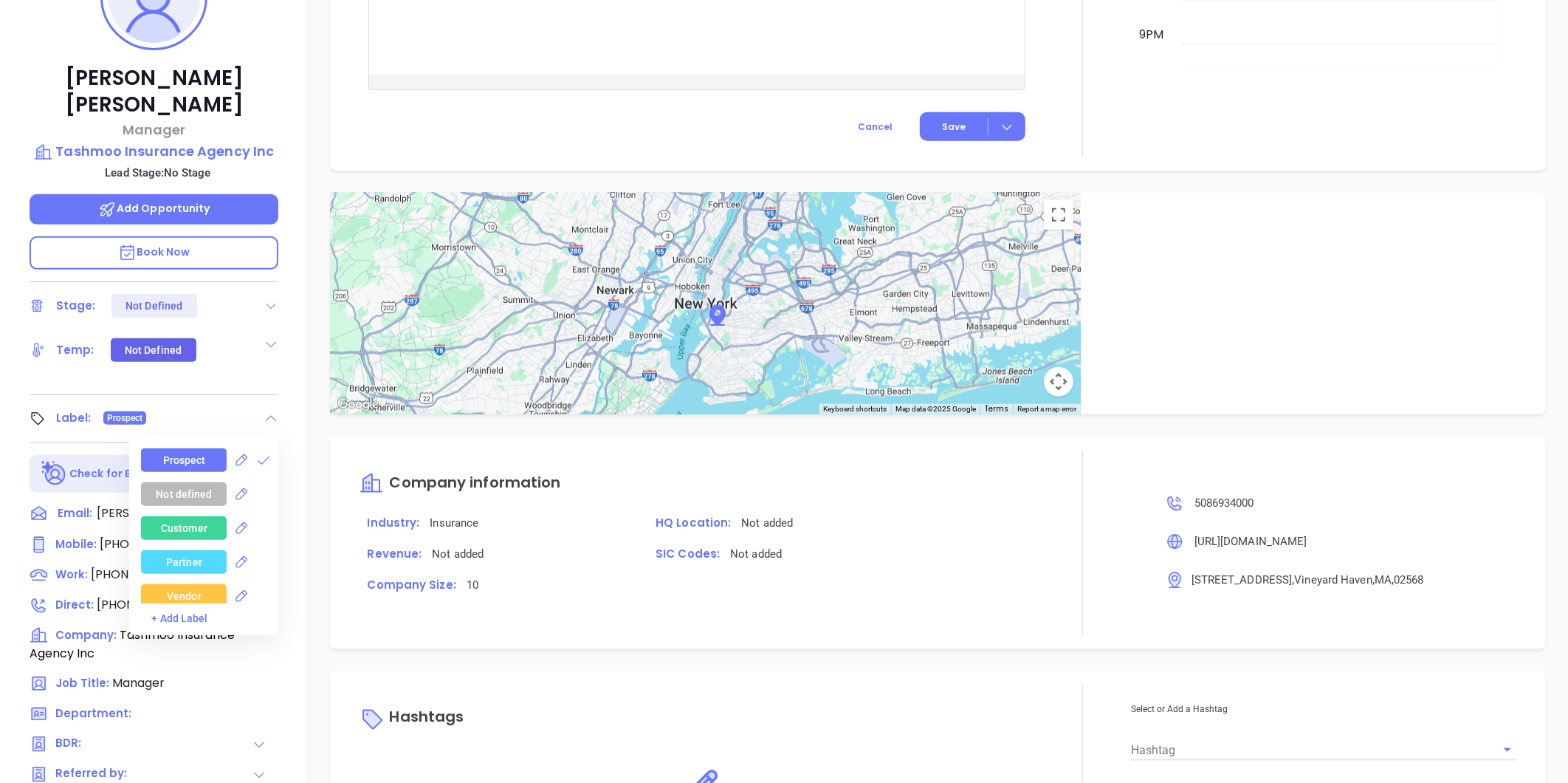
scroll to position [207, 0]
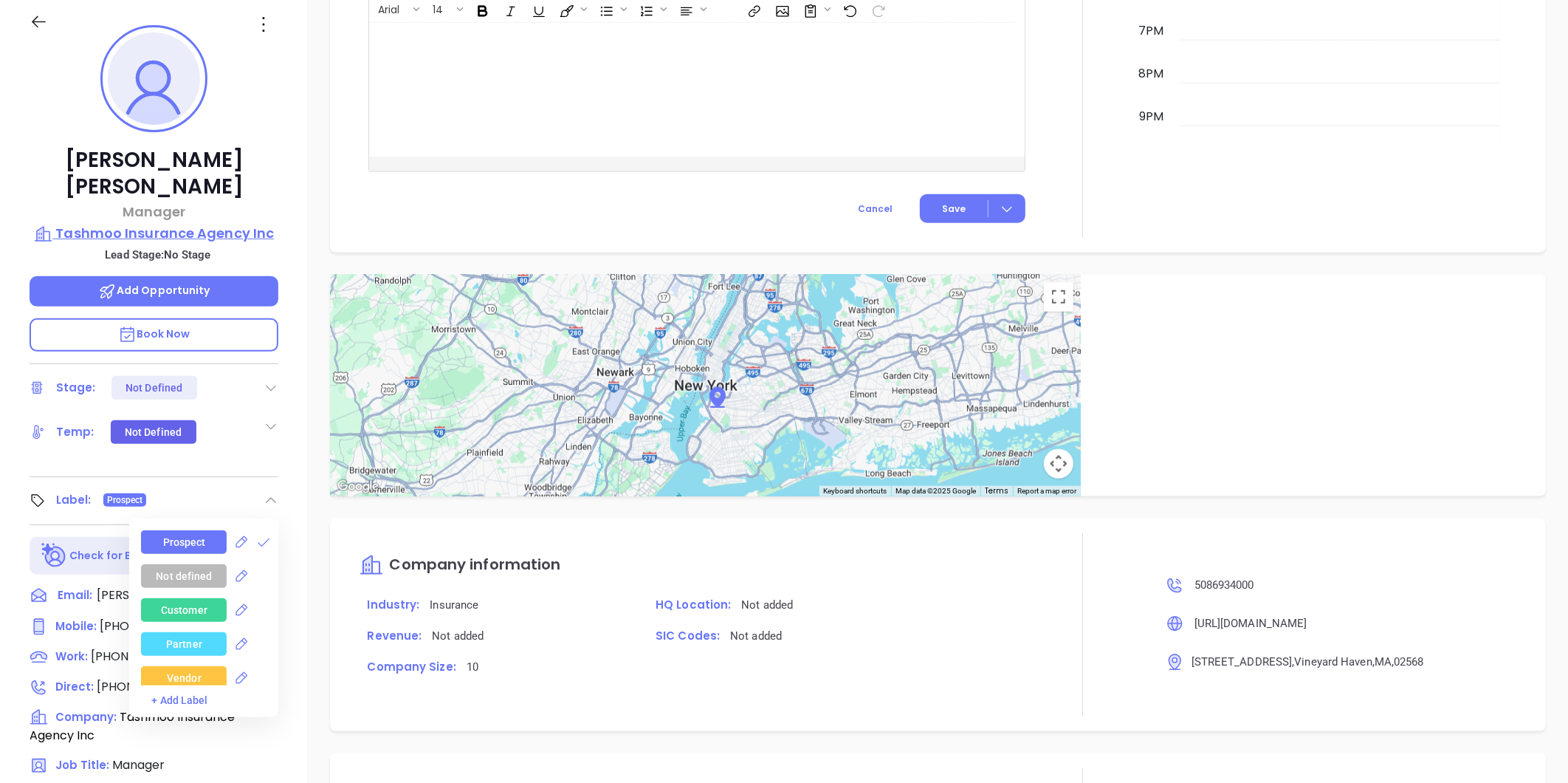
click at [121, 223] on p "Tashmoo Insurance Agency Inc" at bounding box center [154, 234] width 249 height 21
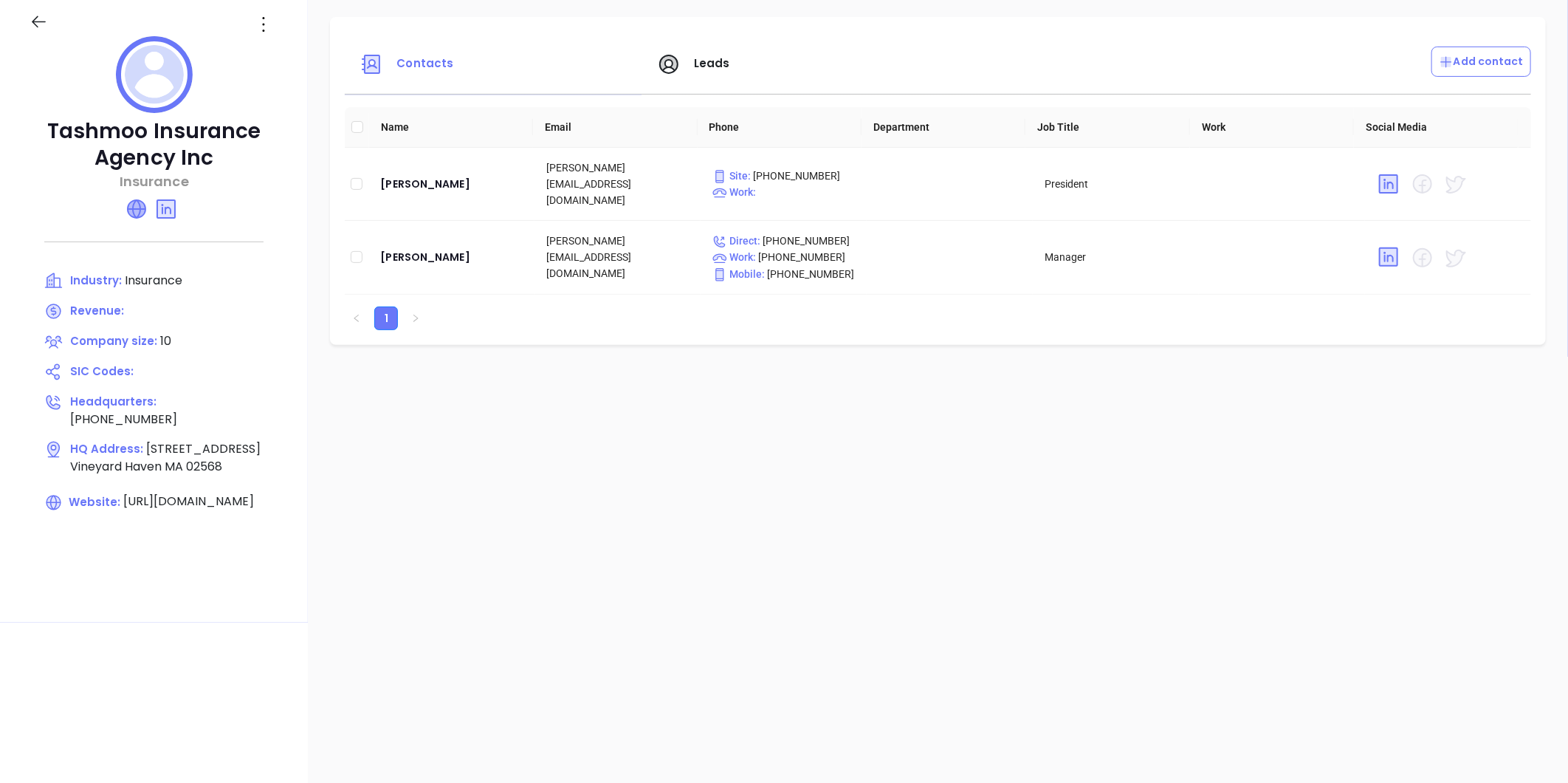
click at [129, 211] on icon at bounding box center [137, 209] width 18 height 18
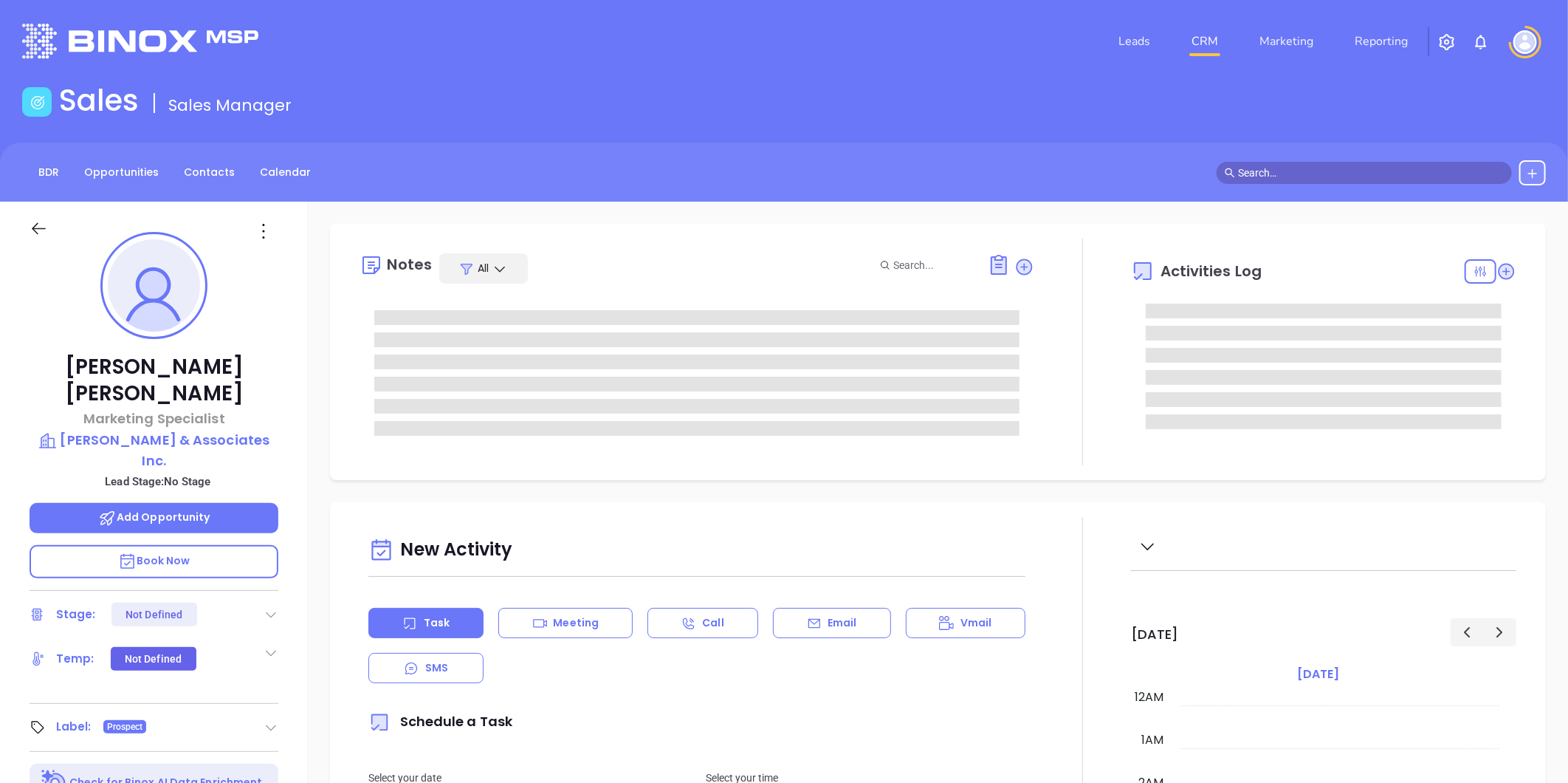
type input "10:00 am"
type input "[DATE]"
type input "[PERSON_NAME]"
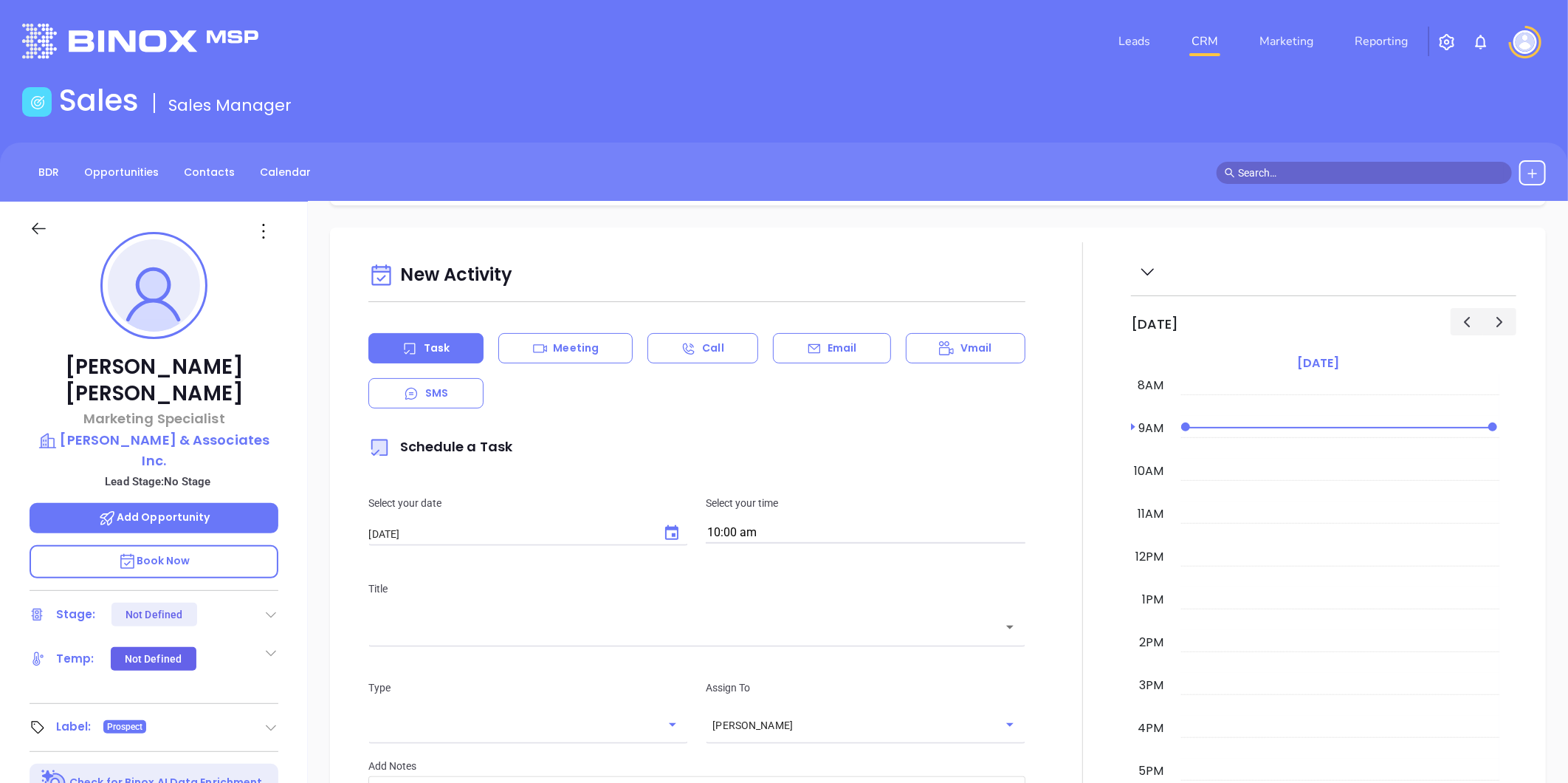
scroll to position [246, 0]
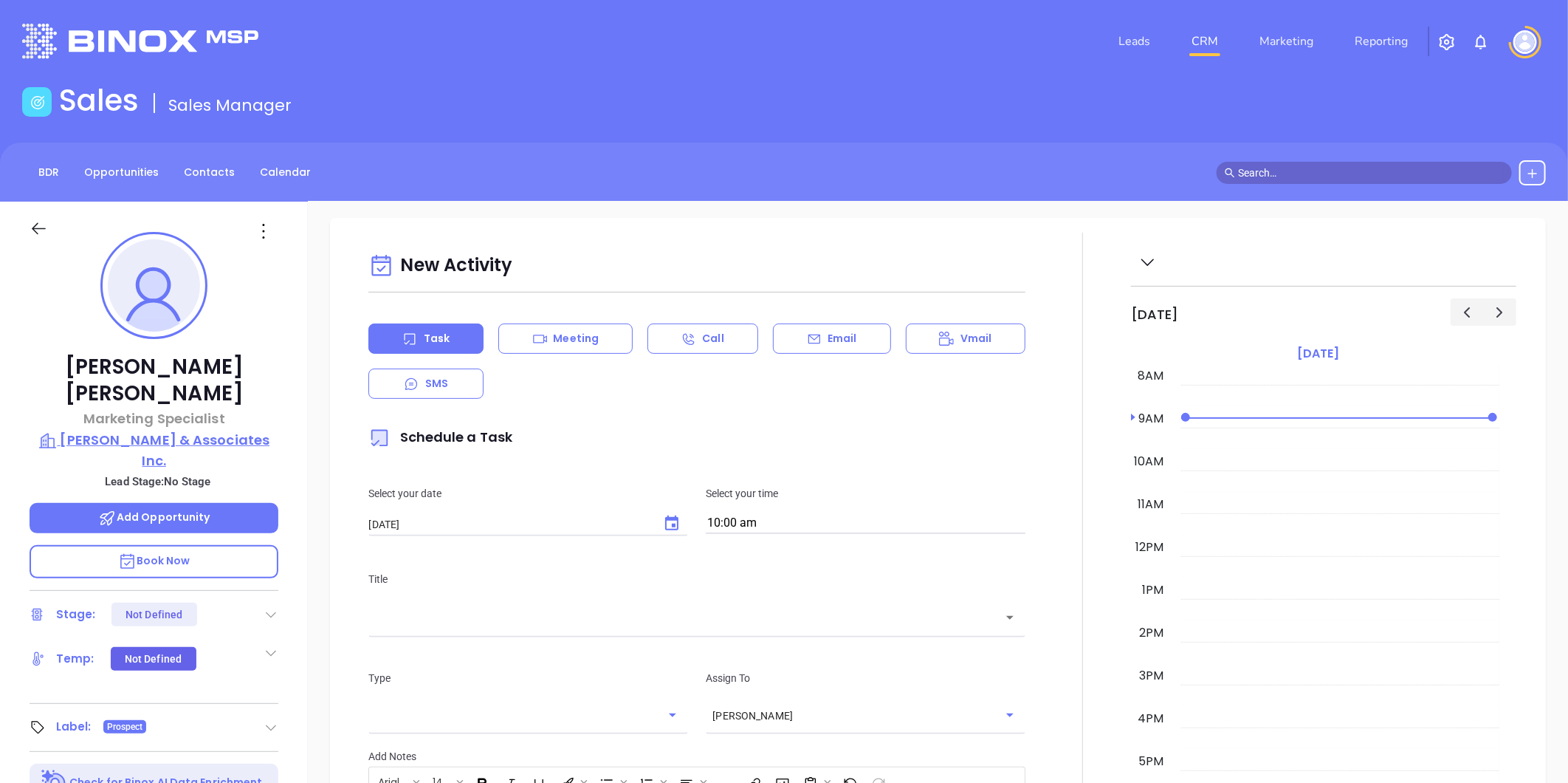
click at [145, 430] on p "[PERSON_NAME] & Associates Inc." at bounding box center [154, 450] width 249 height 40
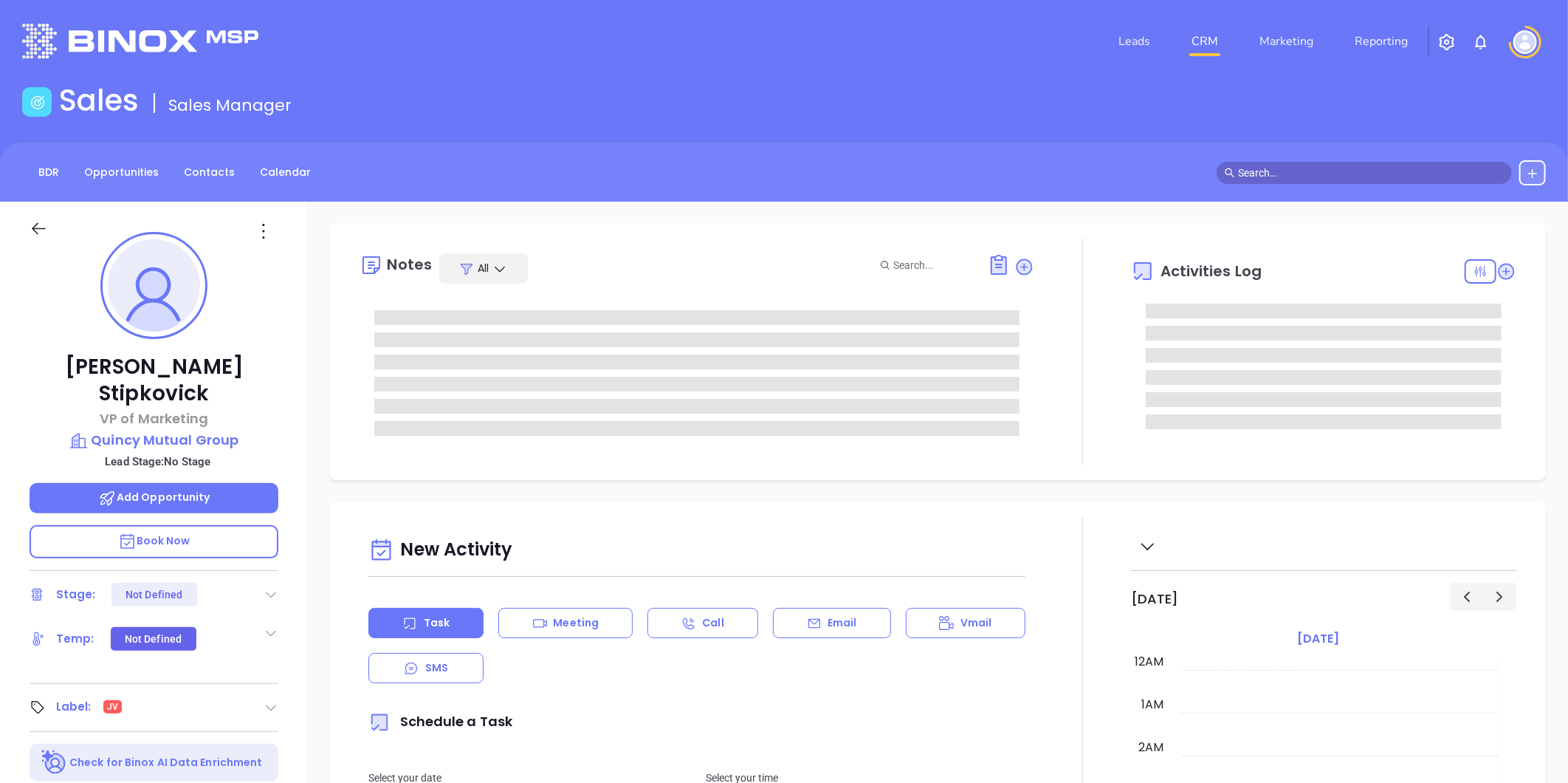
type input "[DATE]"
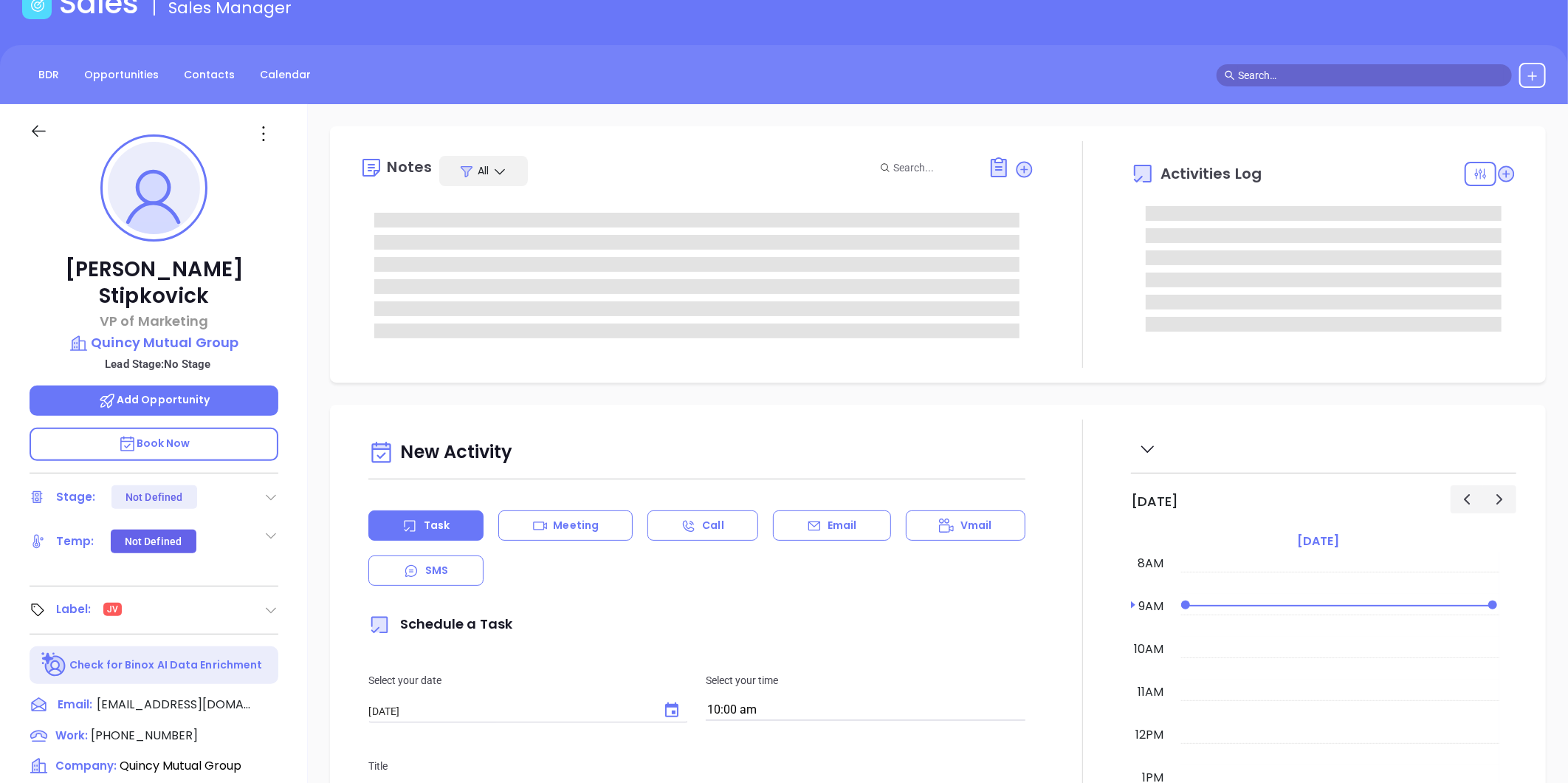
type input "[PERSON_NAME]"
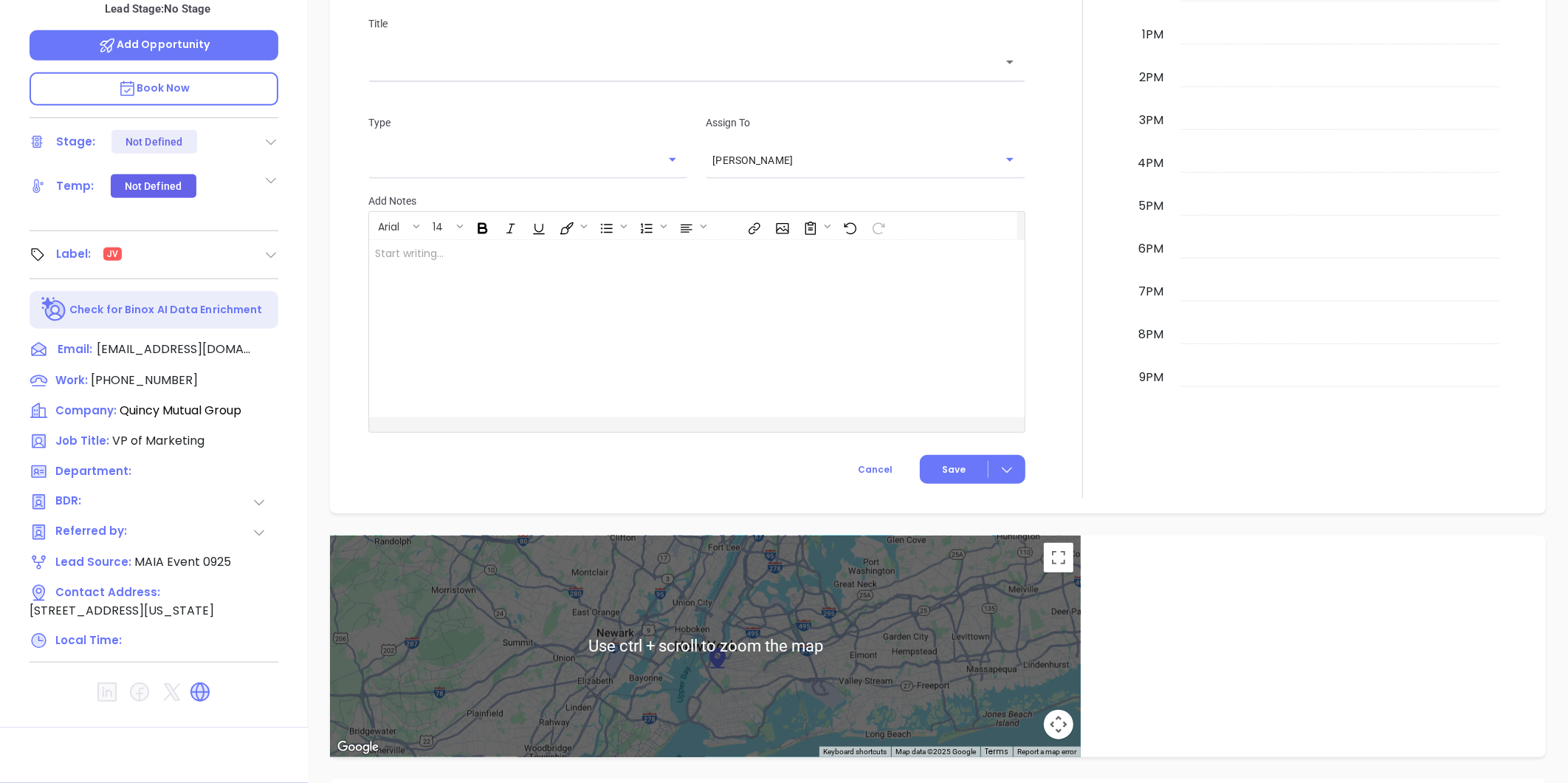
scroll to position [300, 0]
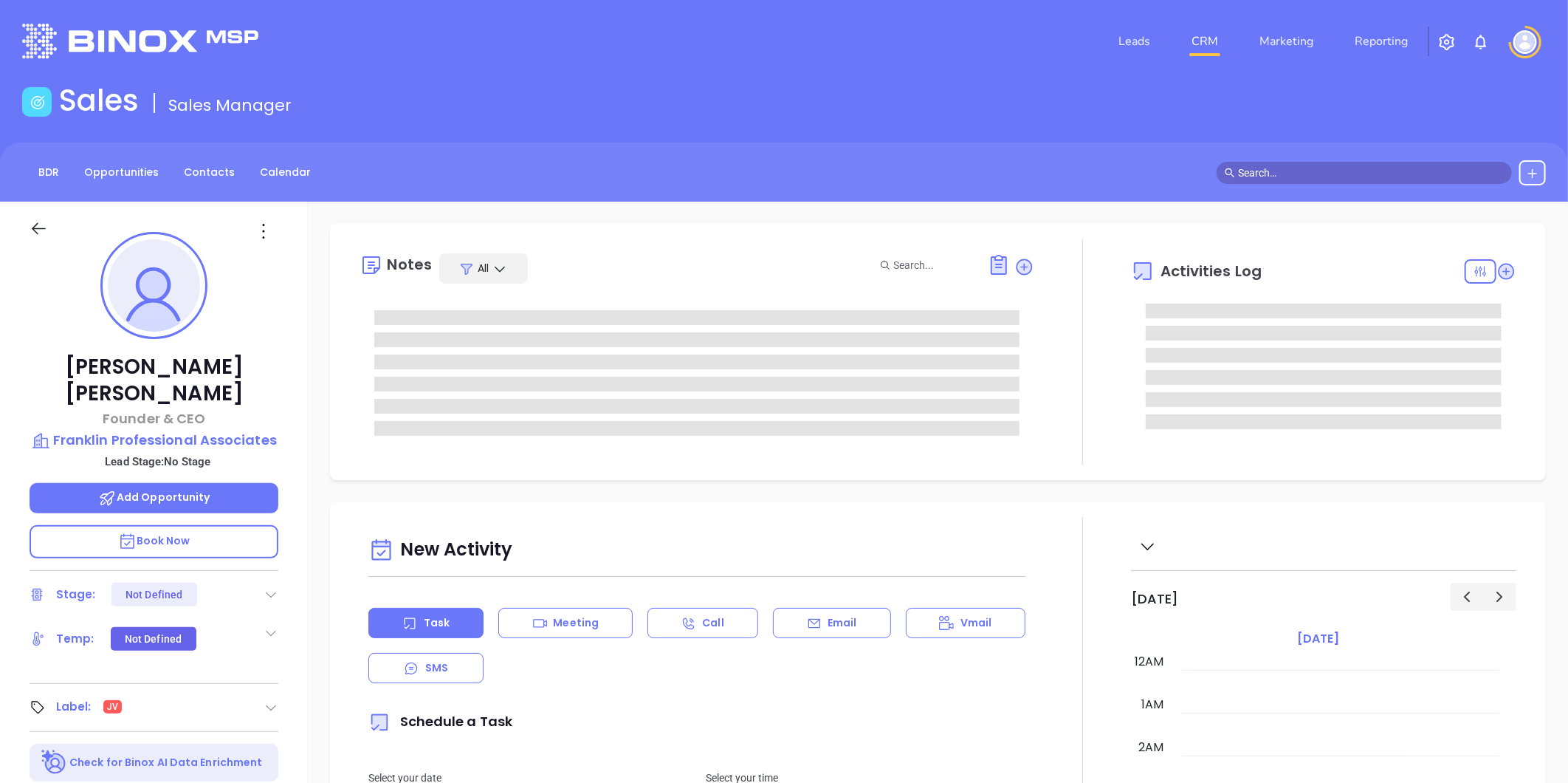
scroll to position [164, 0]
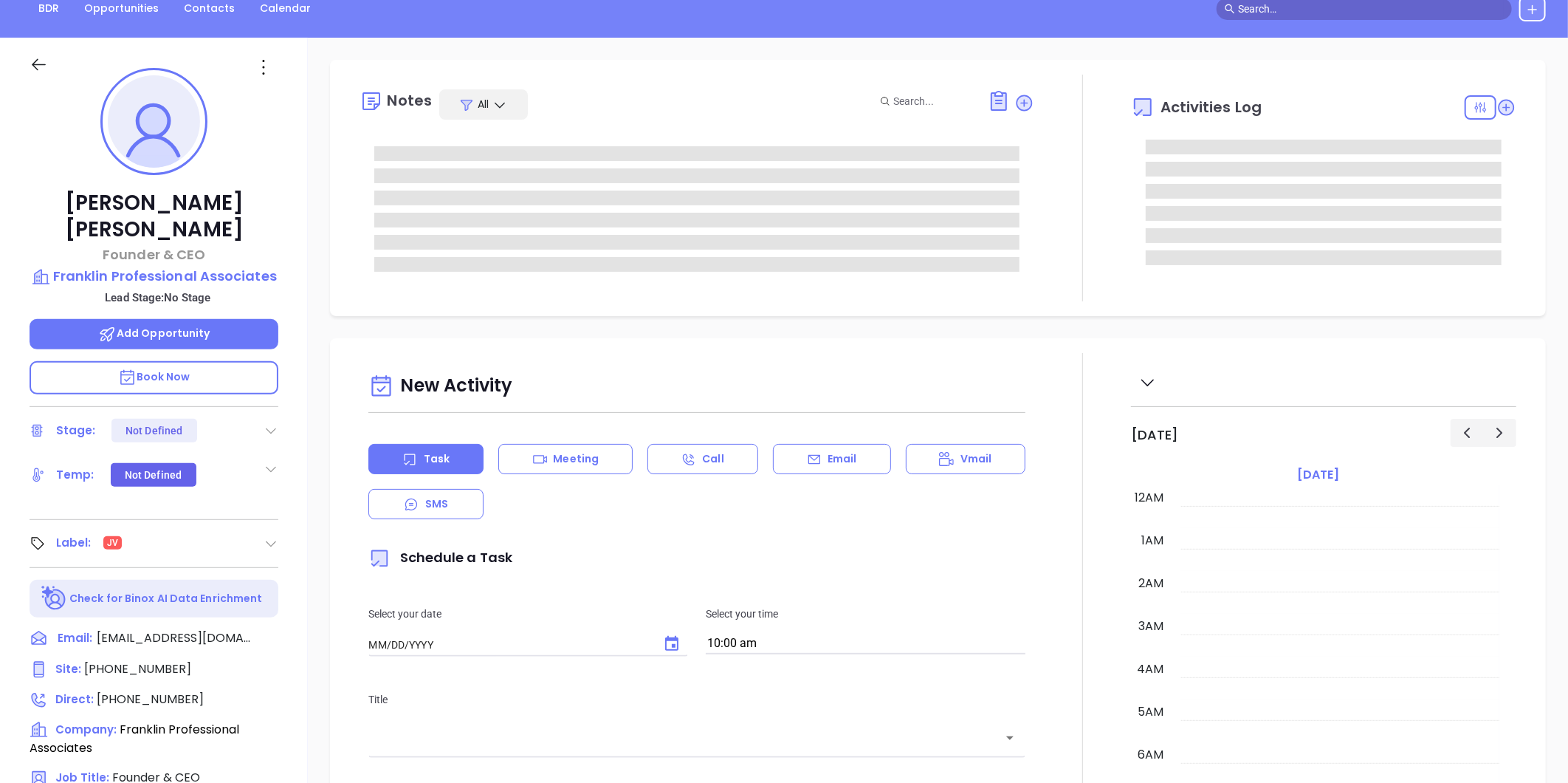
type input "[DATE]"
type input "[PERSON_NAME]"
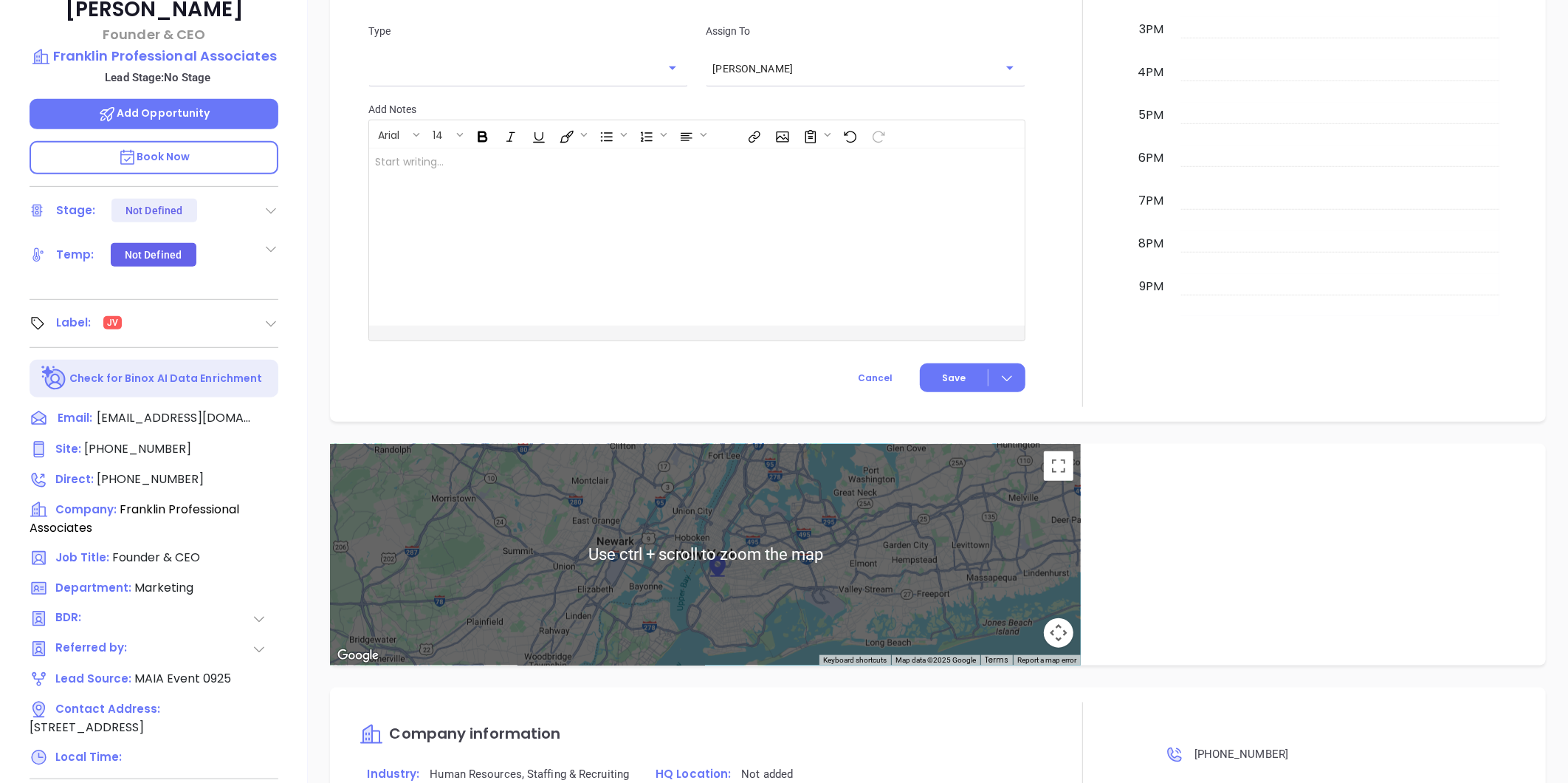
scroll to position [207, 0]
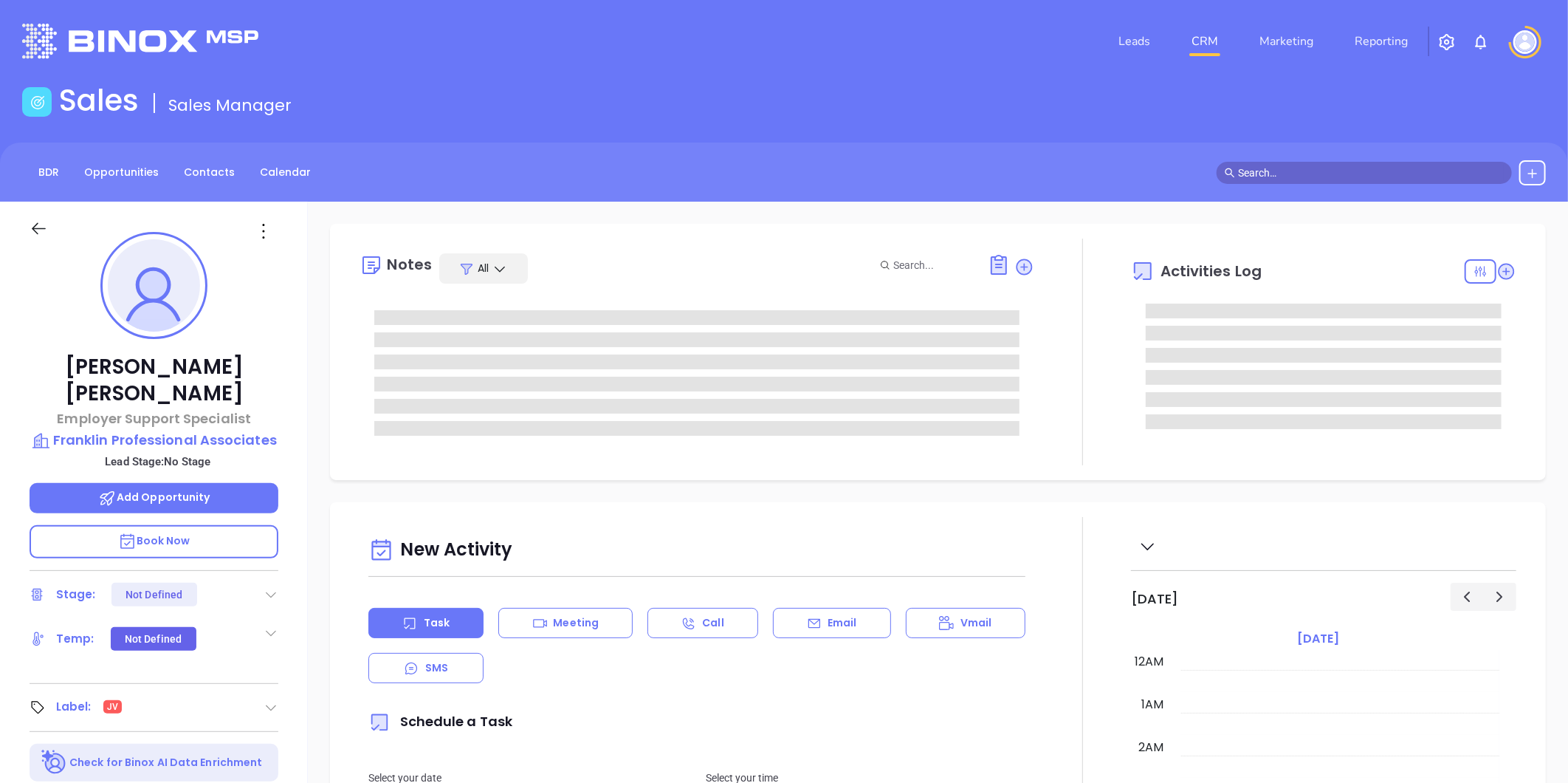
type input "[DATE]"
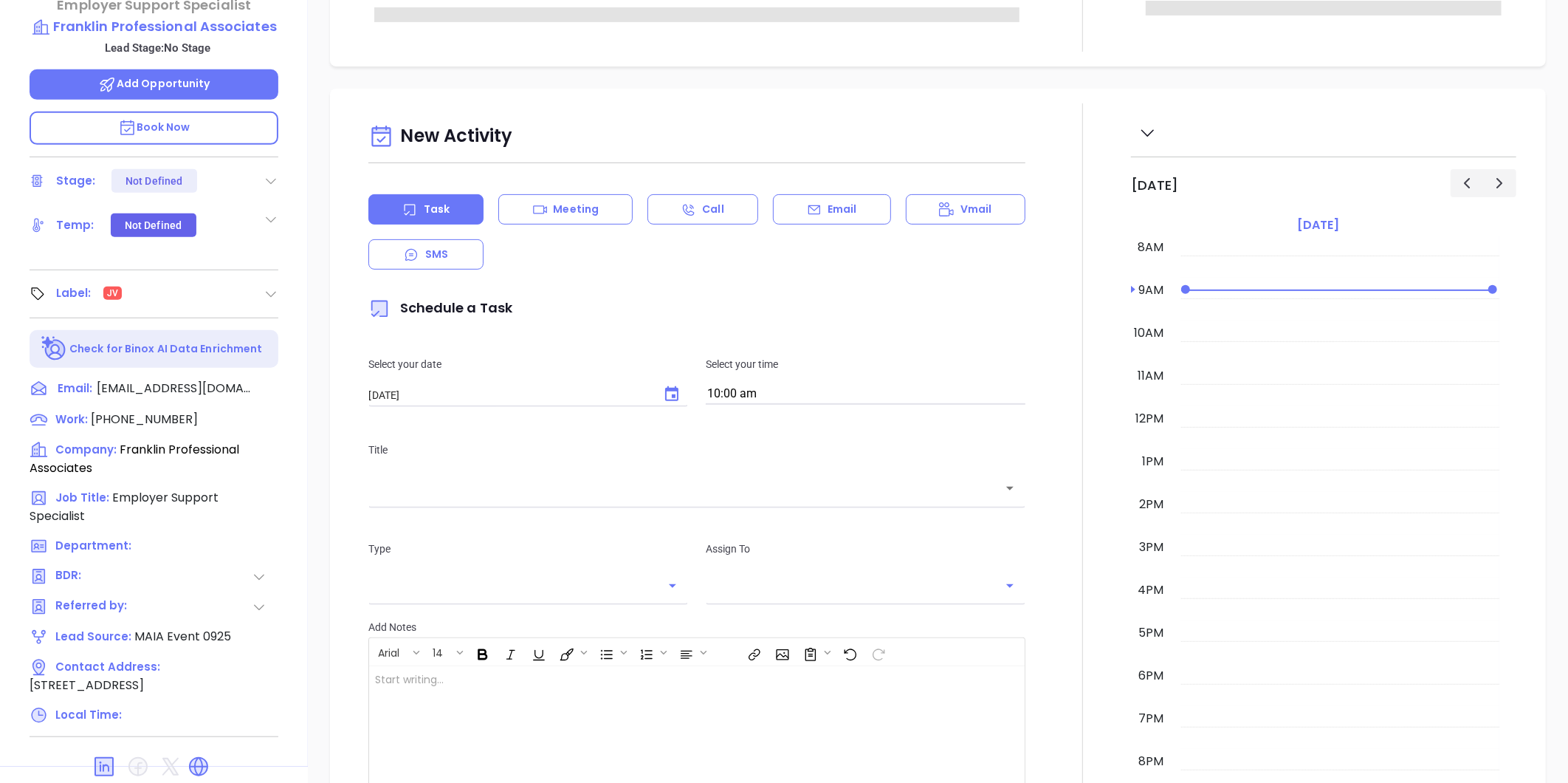
scroll to position [453, 0]
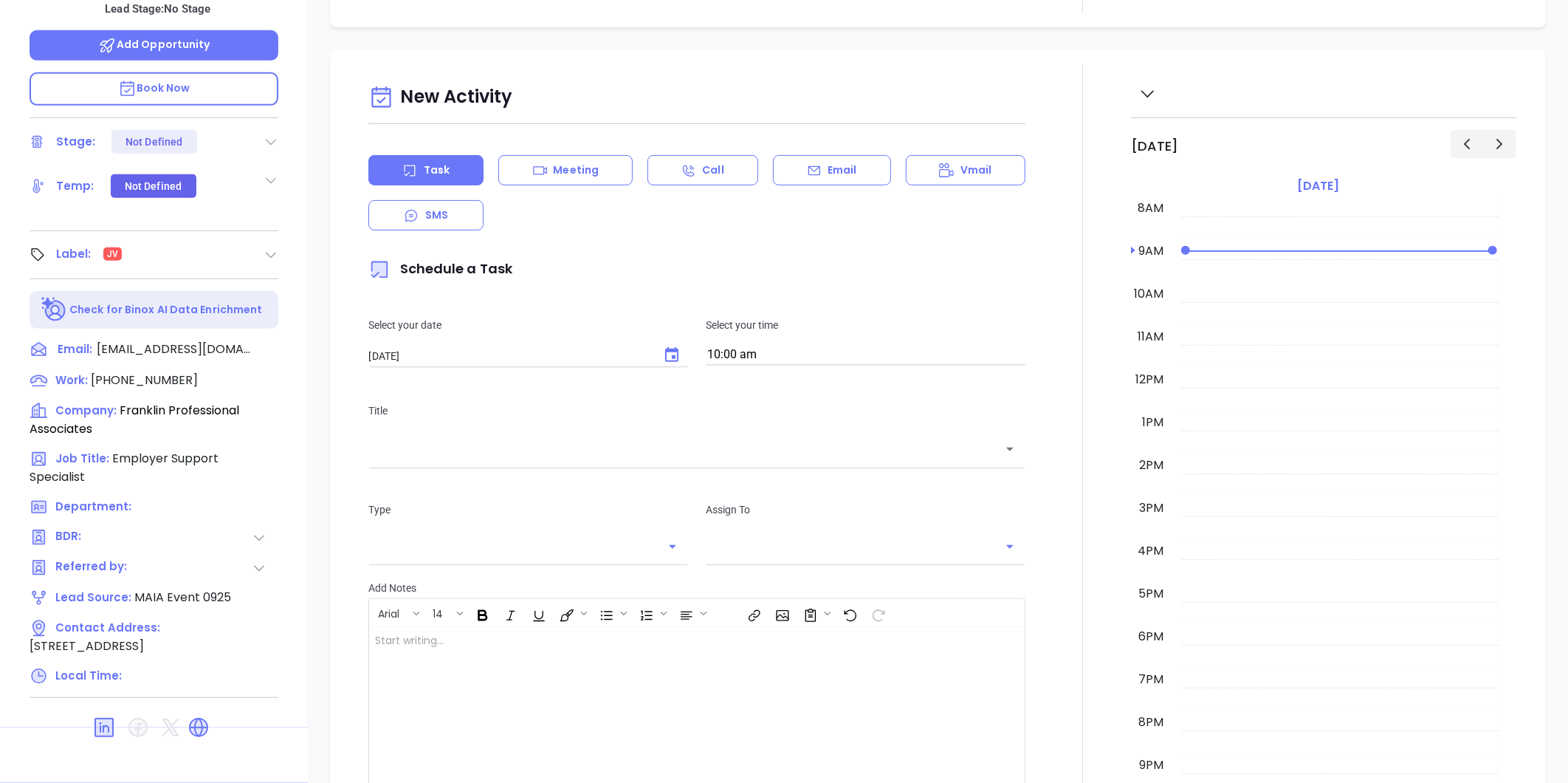
type input "[PERSON_NAME]"
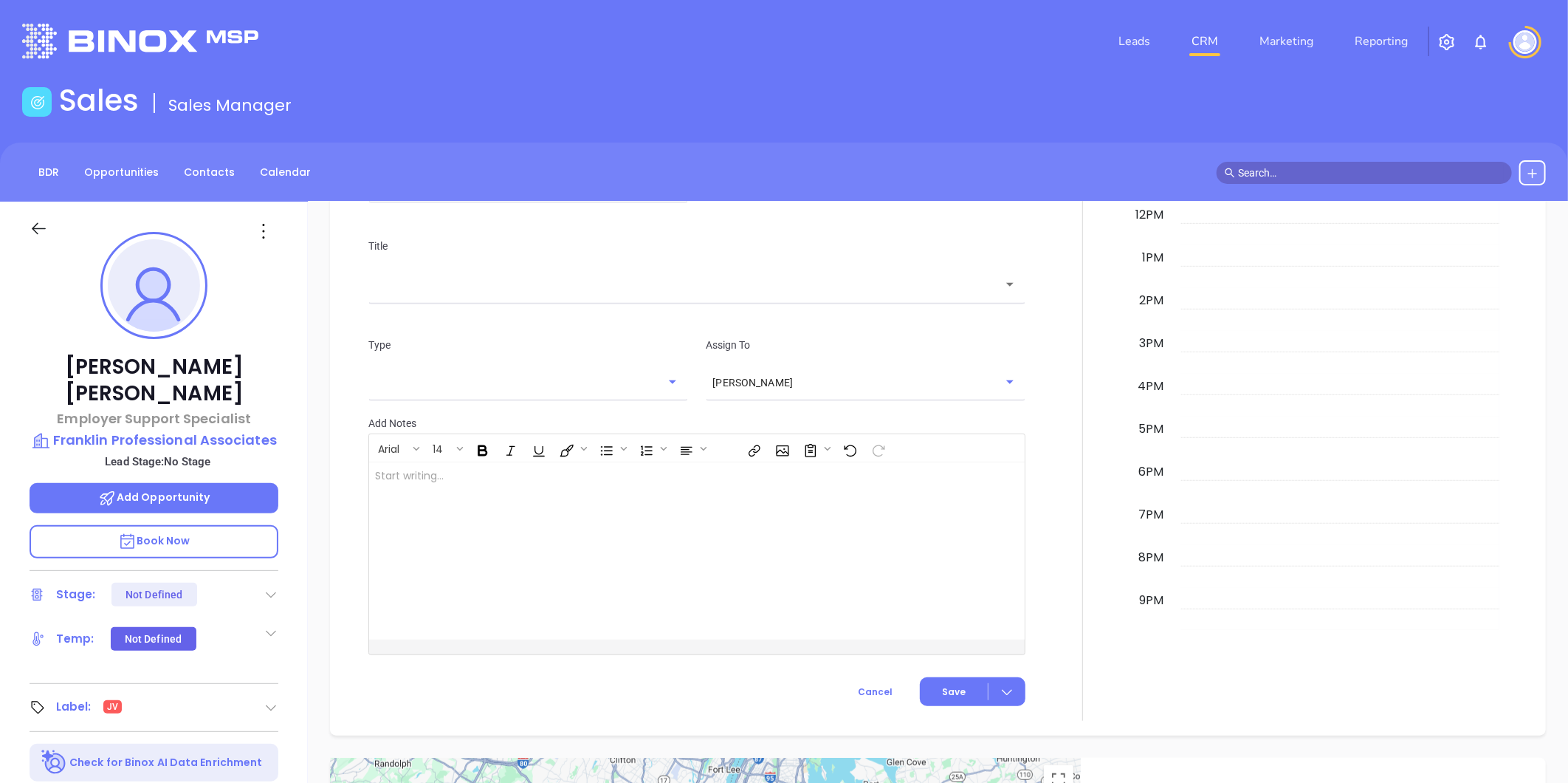
scroll to position [738, 0]
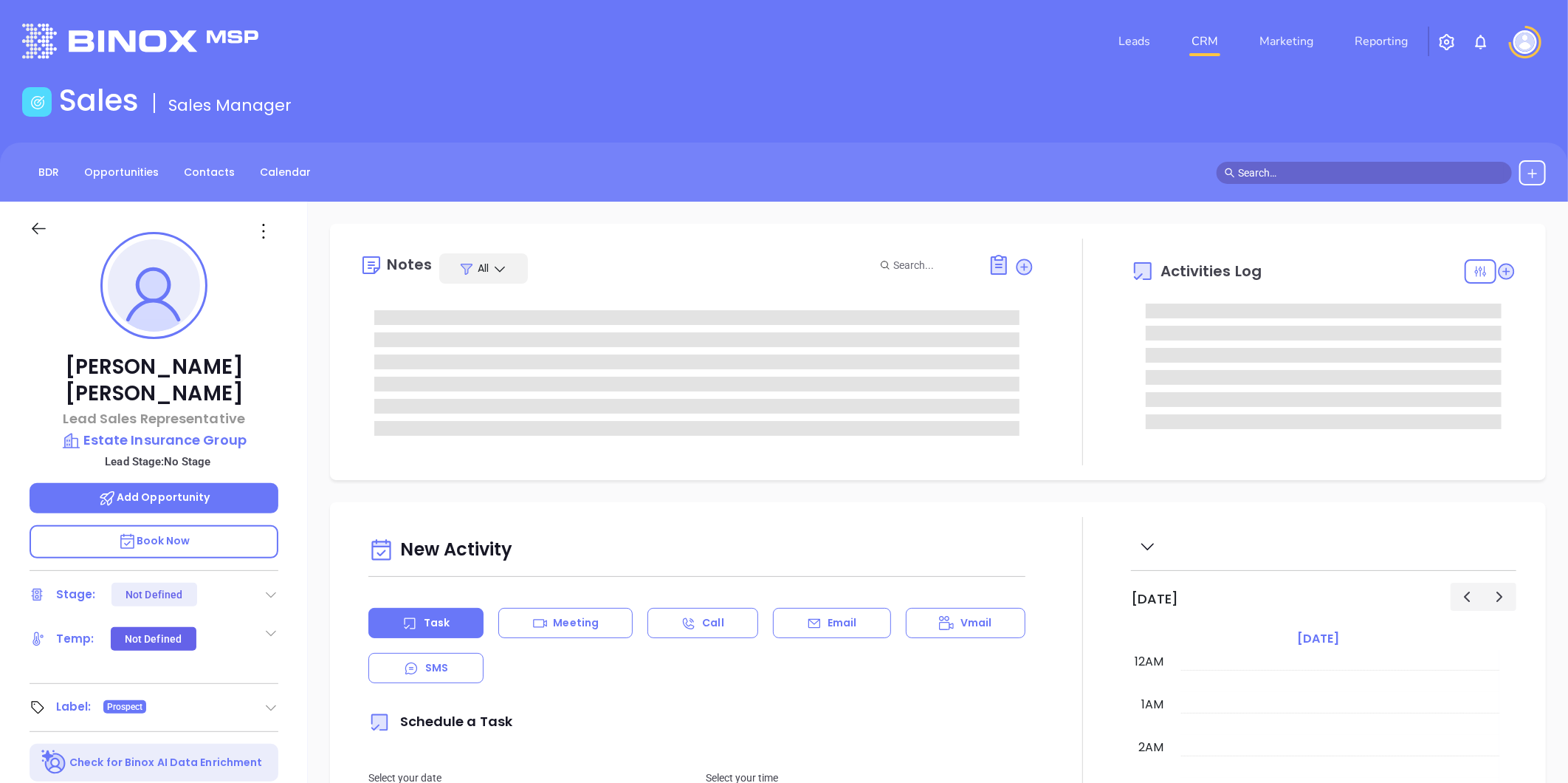
type input "[DATE]"
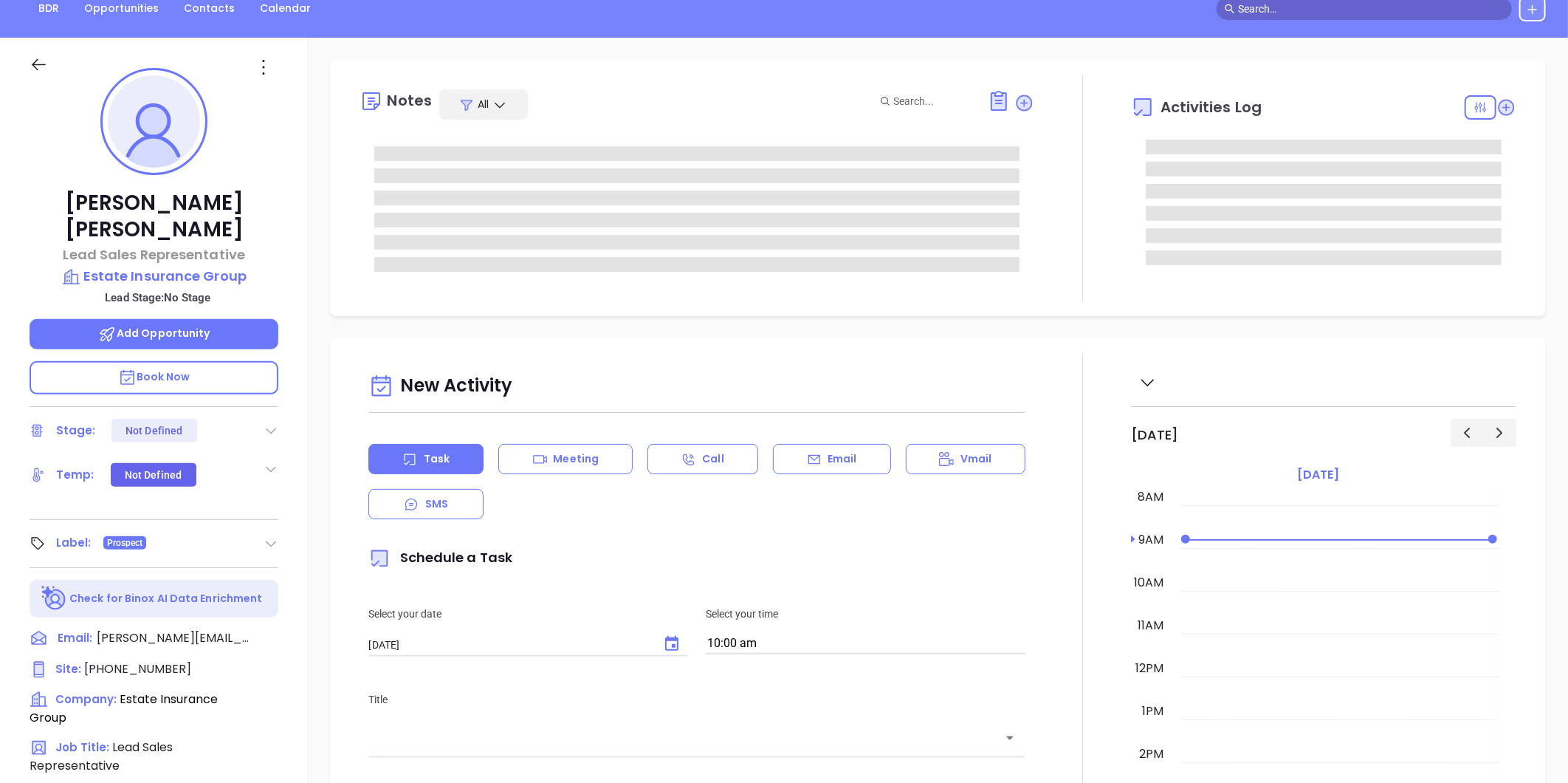
type input "[PERSON_NAME]"
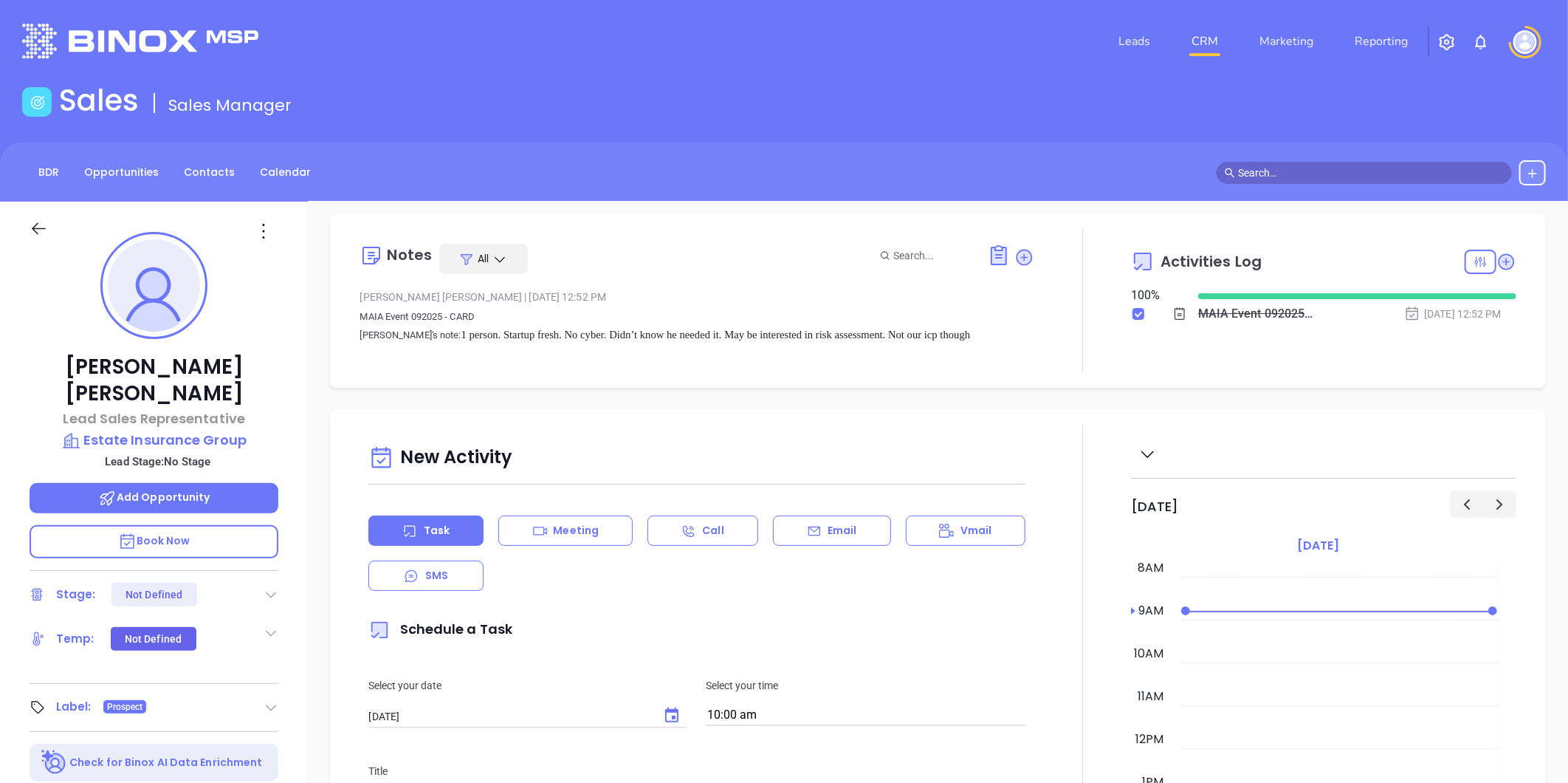
scroll to position [0, 0]
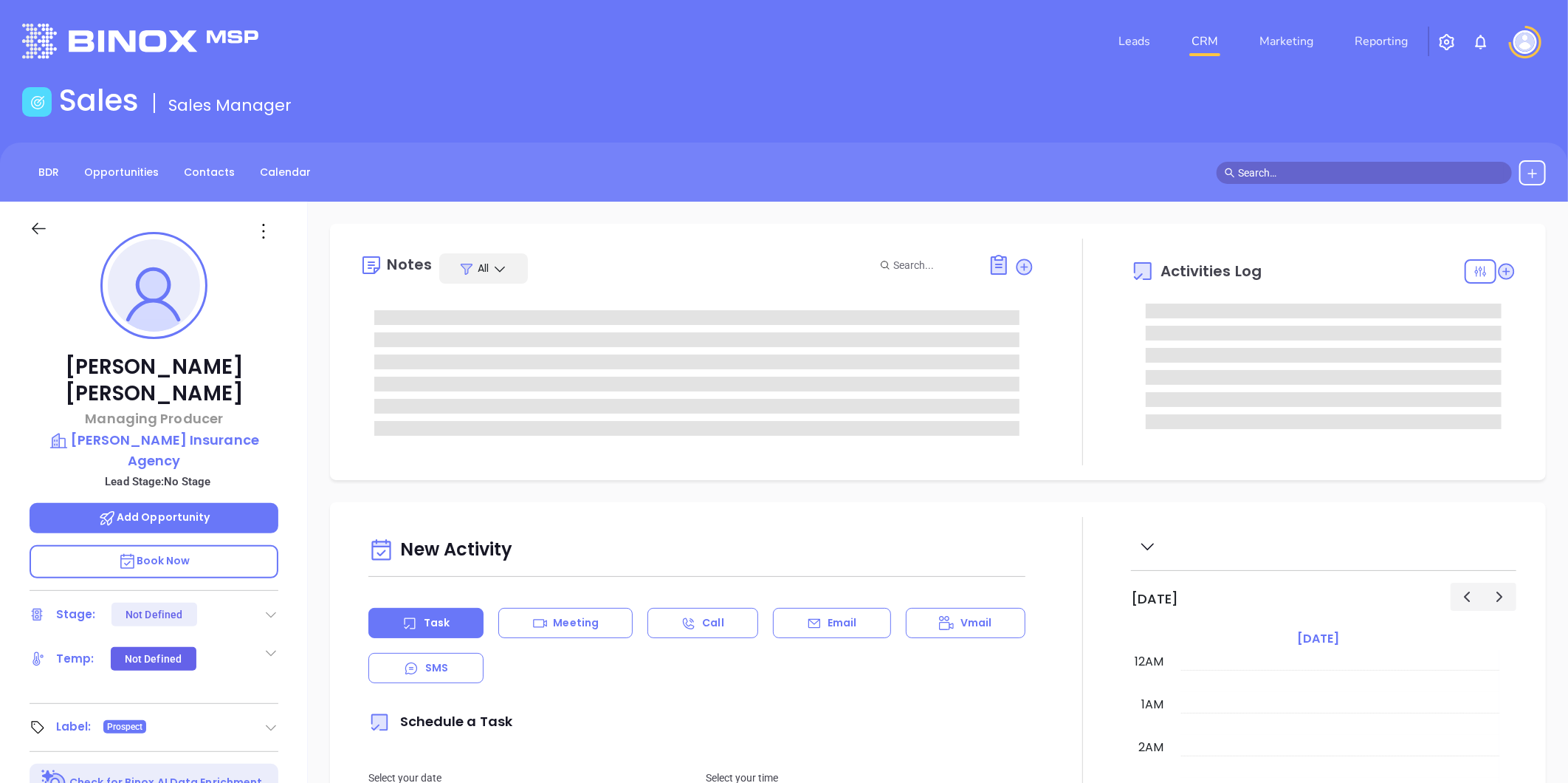
type input "[DATE]"
type input "[PERSON_NAME]"
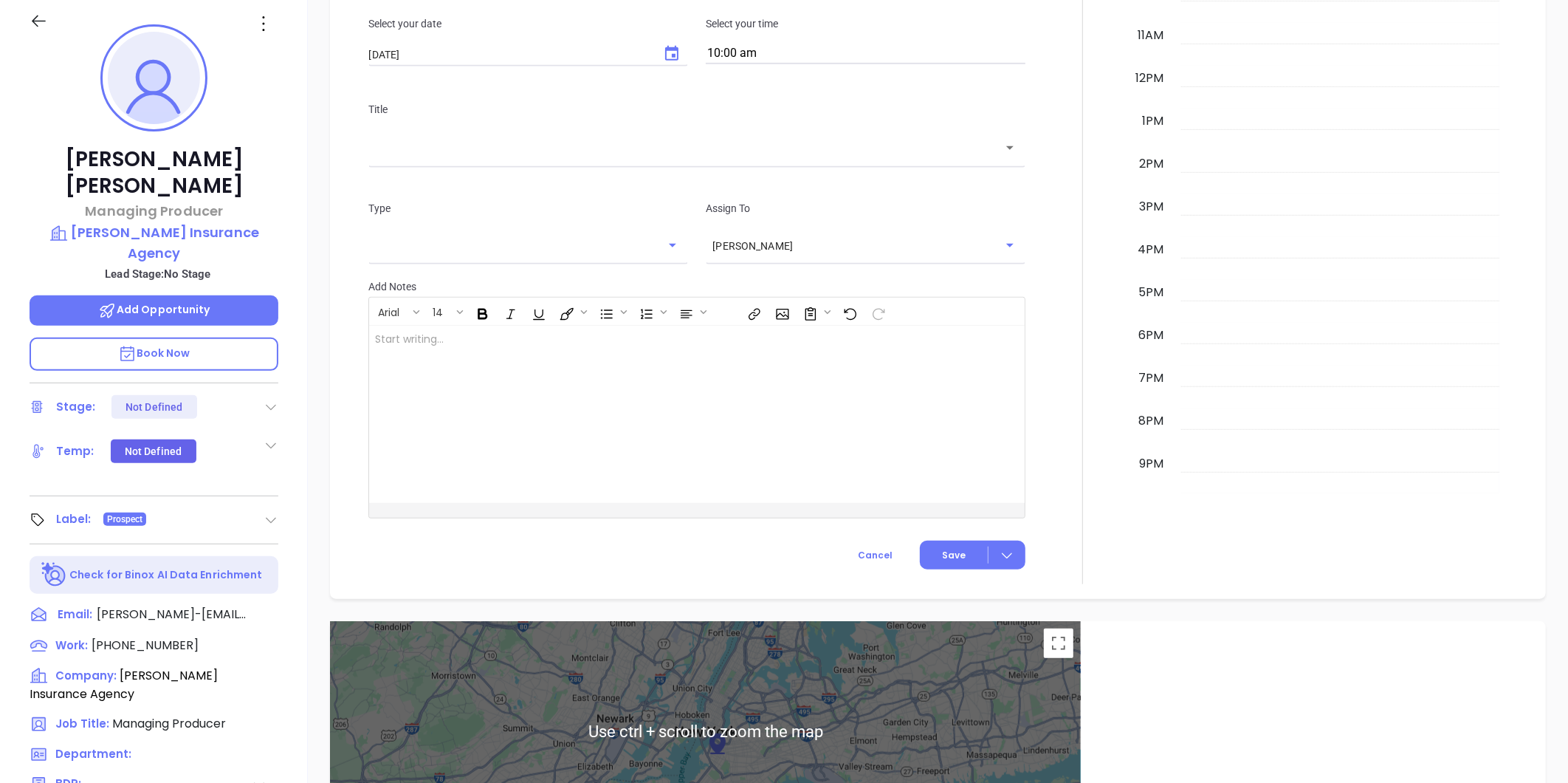
scroll to position [207, 0]
click at [162, 226] on p "[PERSON_NAME] Insurance Agency" at bounding box center [154, 243] width 249 height 40
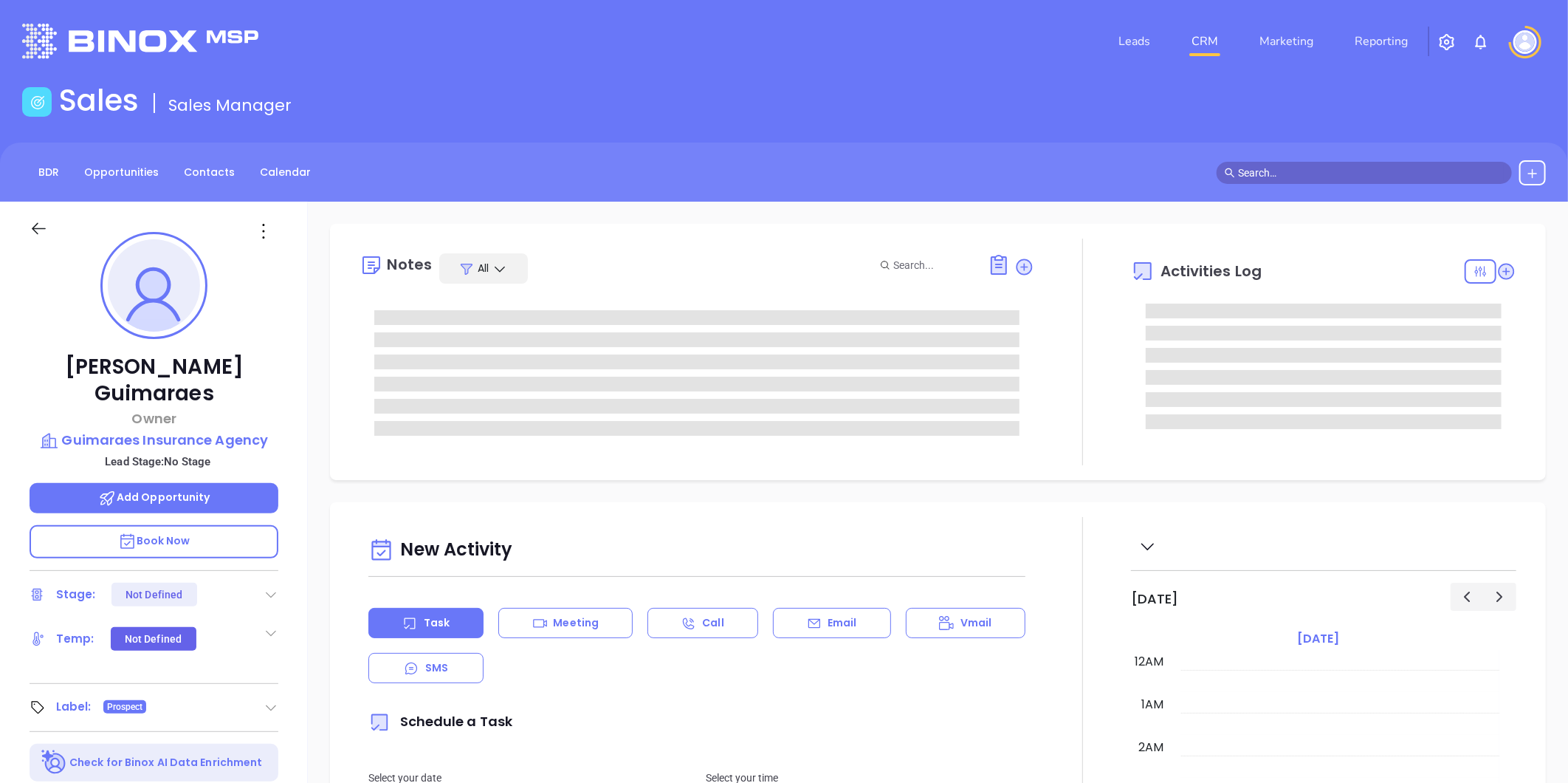
type input "[DATE]"
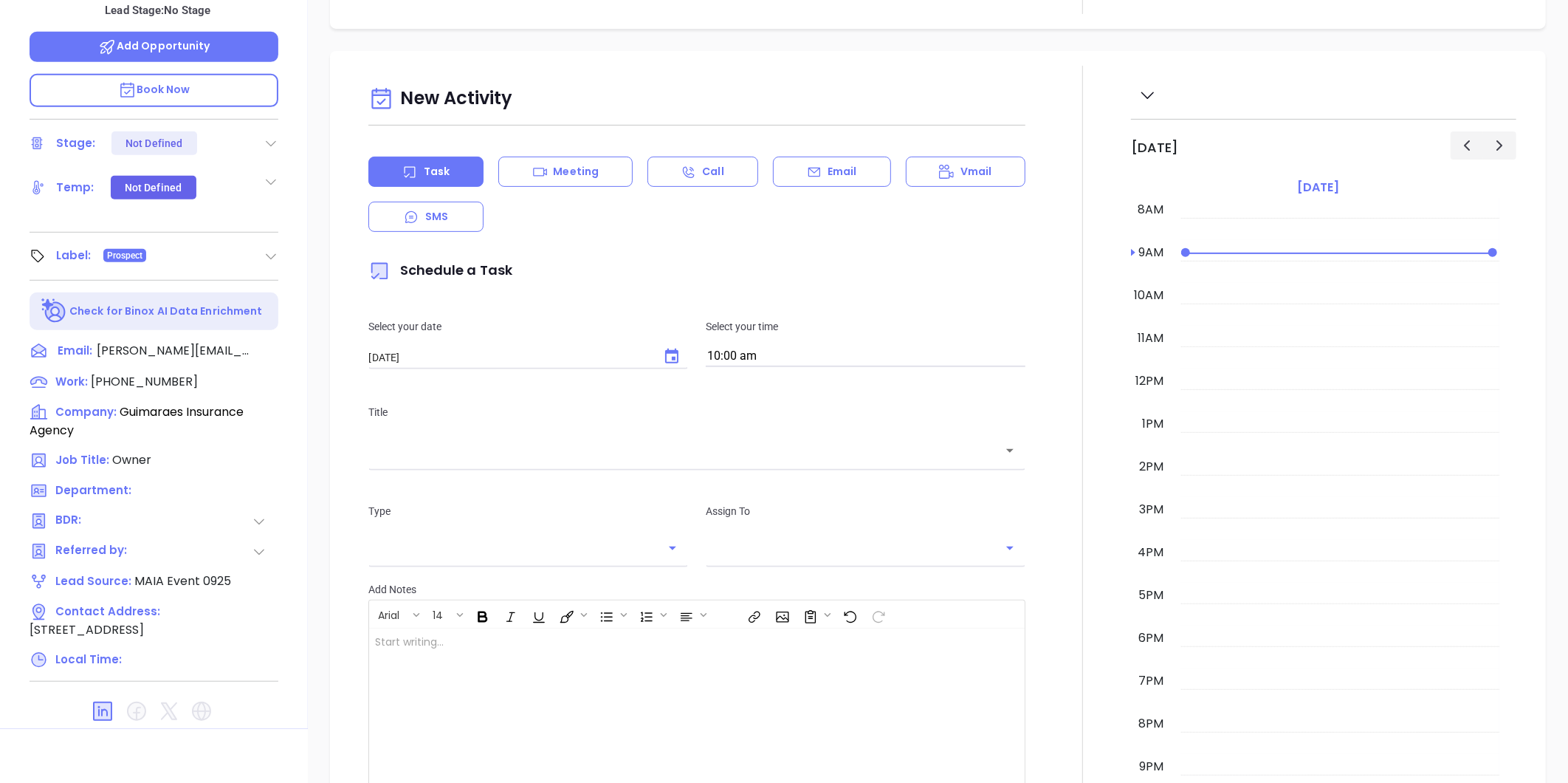
scroll to position [453, 0]
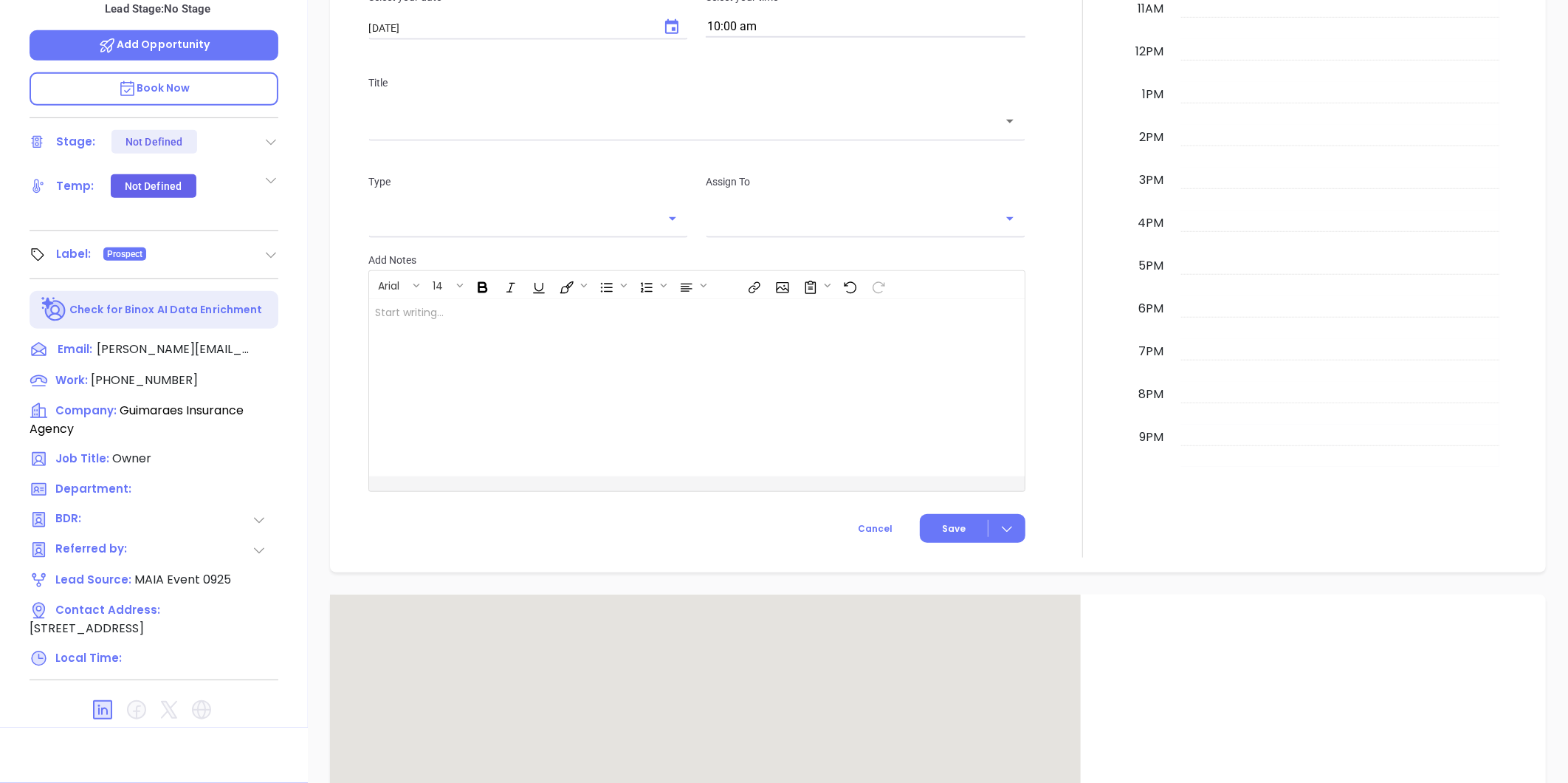
type input "[PERSON_NAME]"
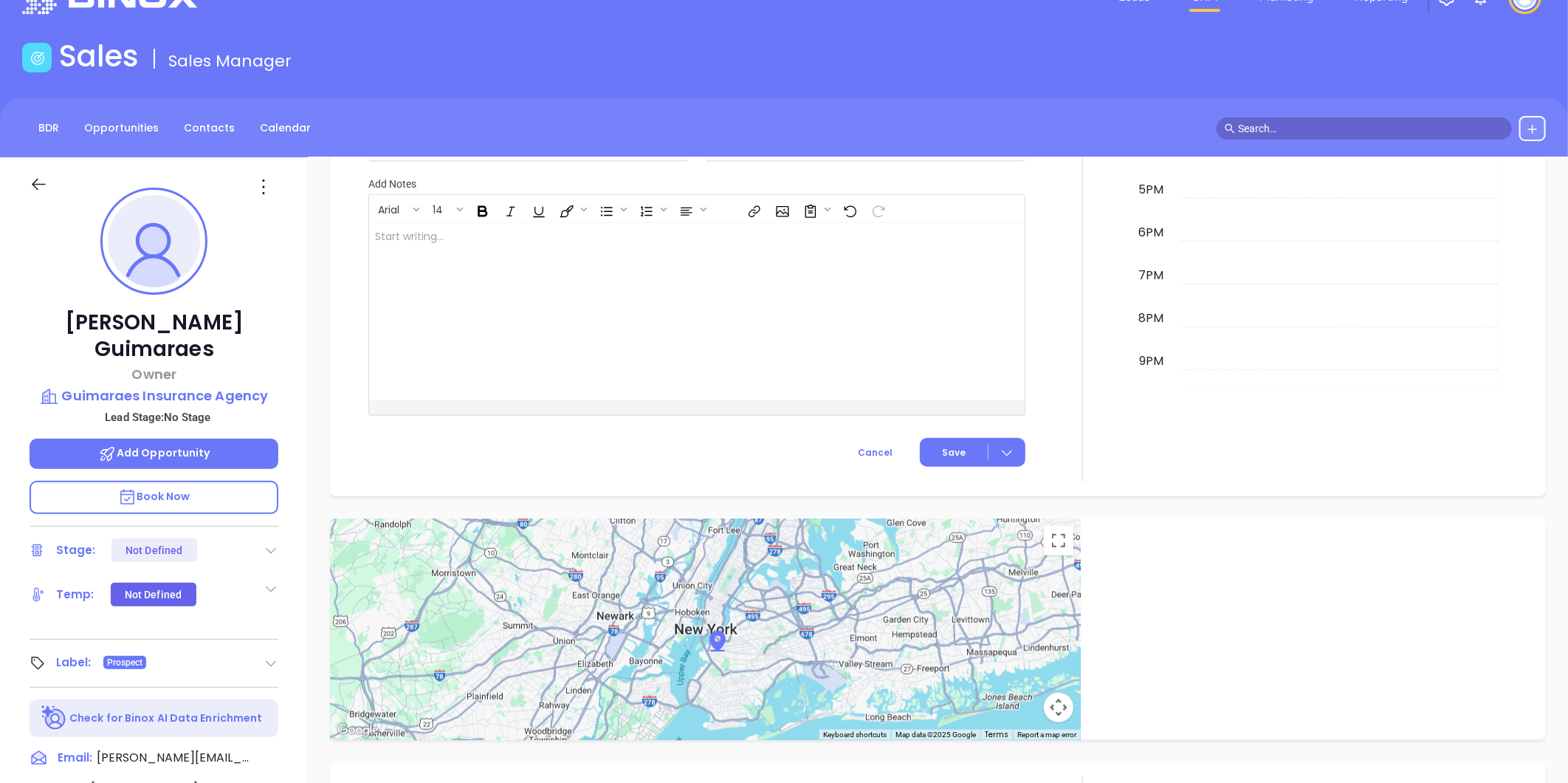
scroll to position [42, 0]
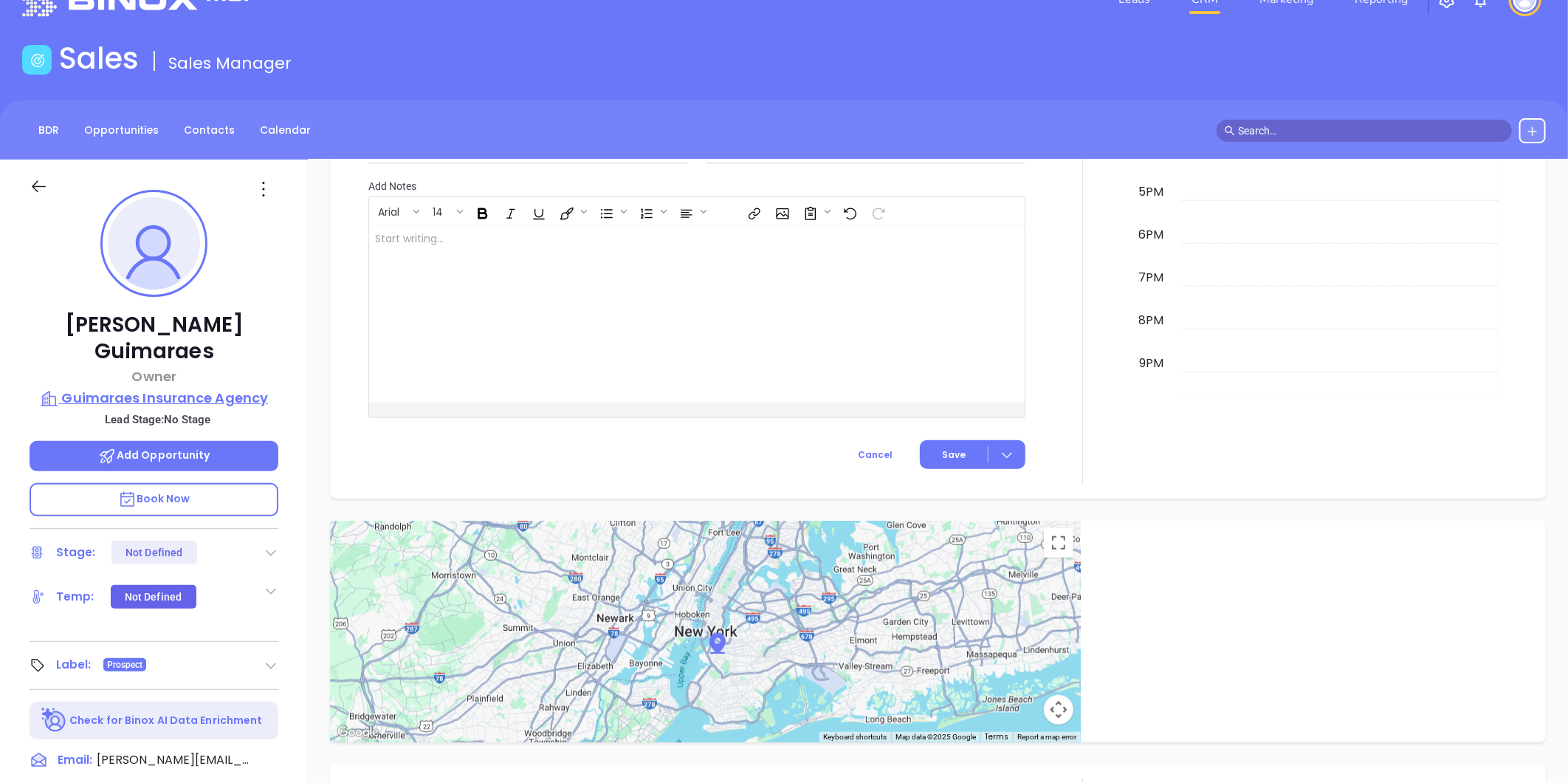
click at [143, 388] on p "Guimaraes Insurance Agency" at bounding box center [154, 398] width 249 height 21
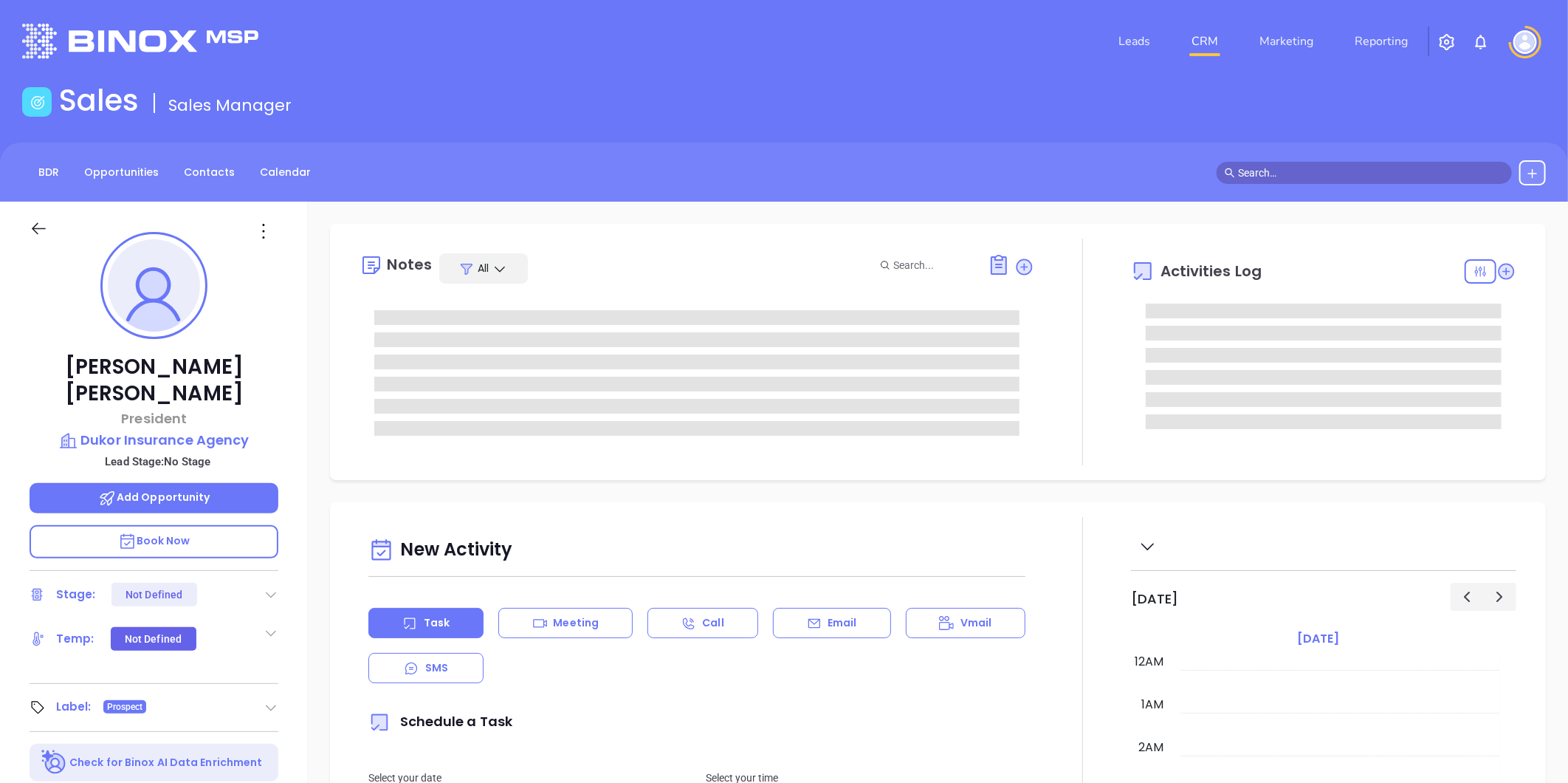
type input "[DATE]"
type input "[PERSON_NAME]"
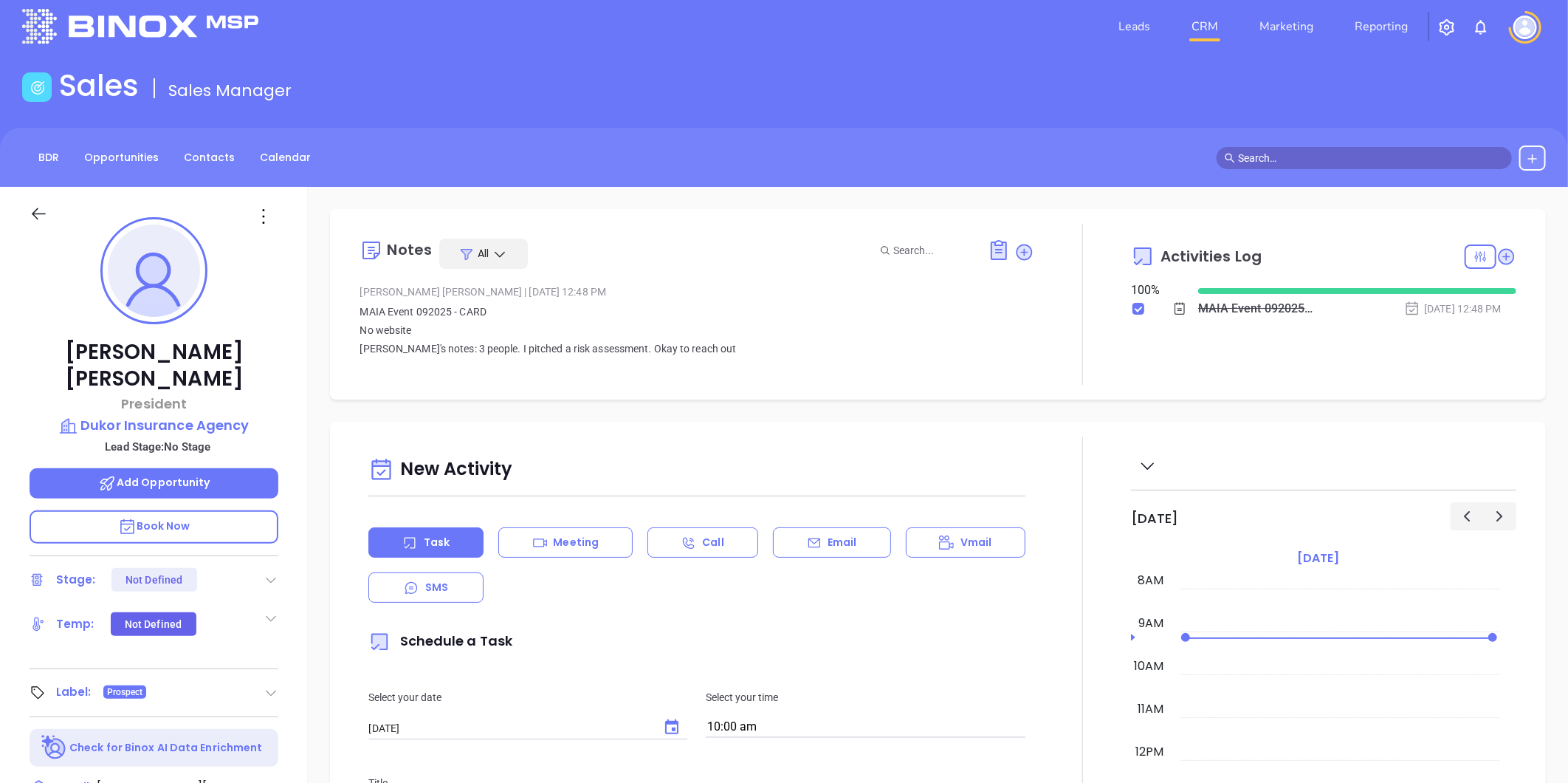
scroll to position [0, 0]
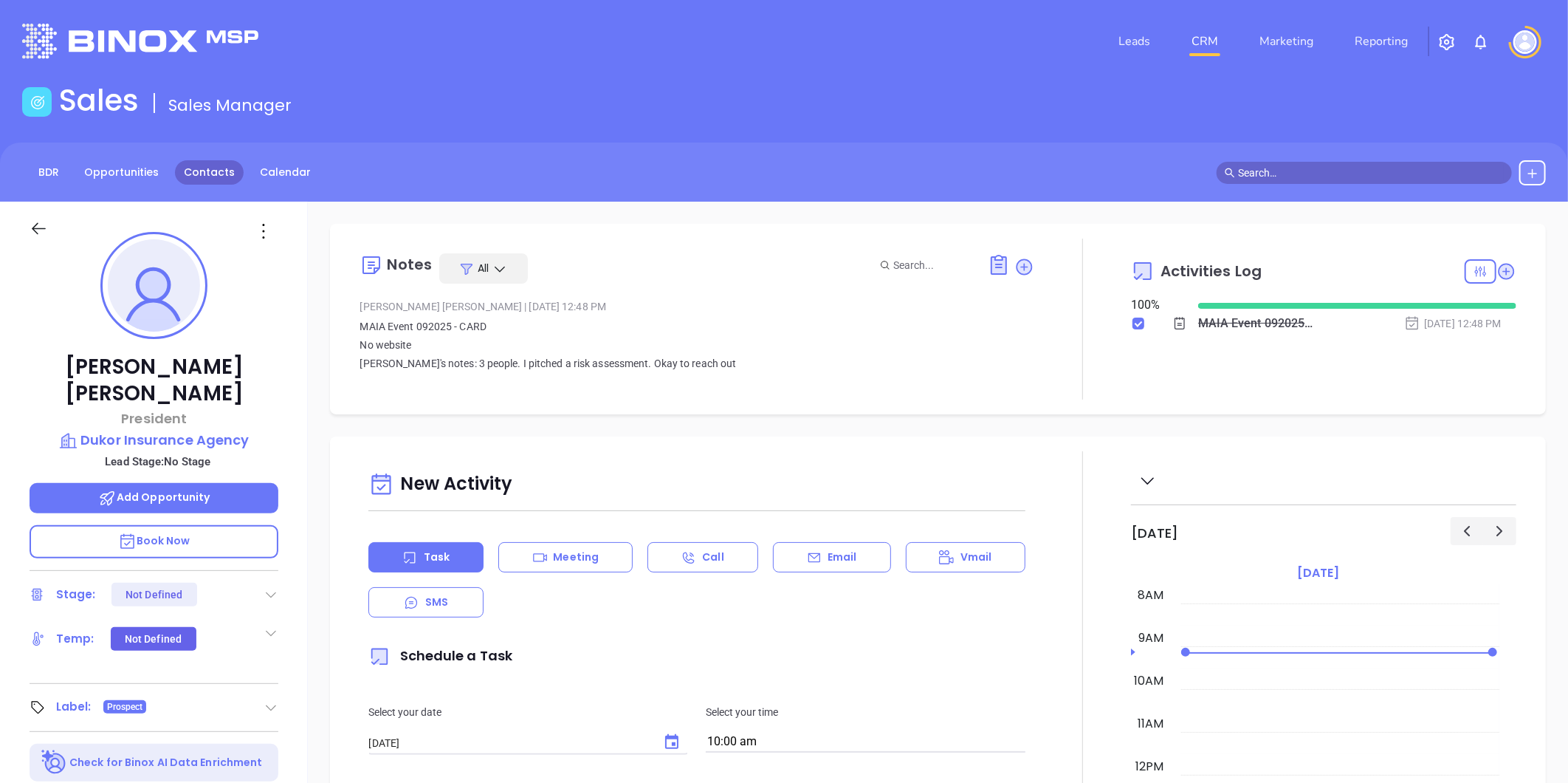
click at [232, 181] on div "BDR Opportunities Contacts Calendar" at bounding box center [171, 172] width 297 height 25
click at [223, 176] on link "Contacts" at bounding box center [210, 172] width 69 height 24
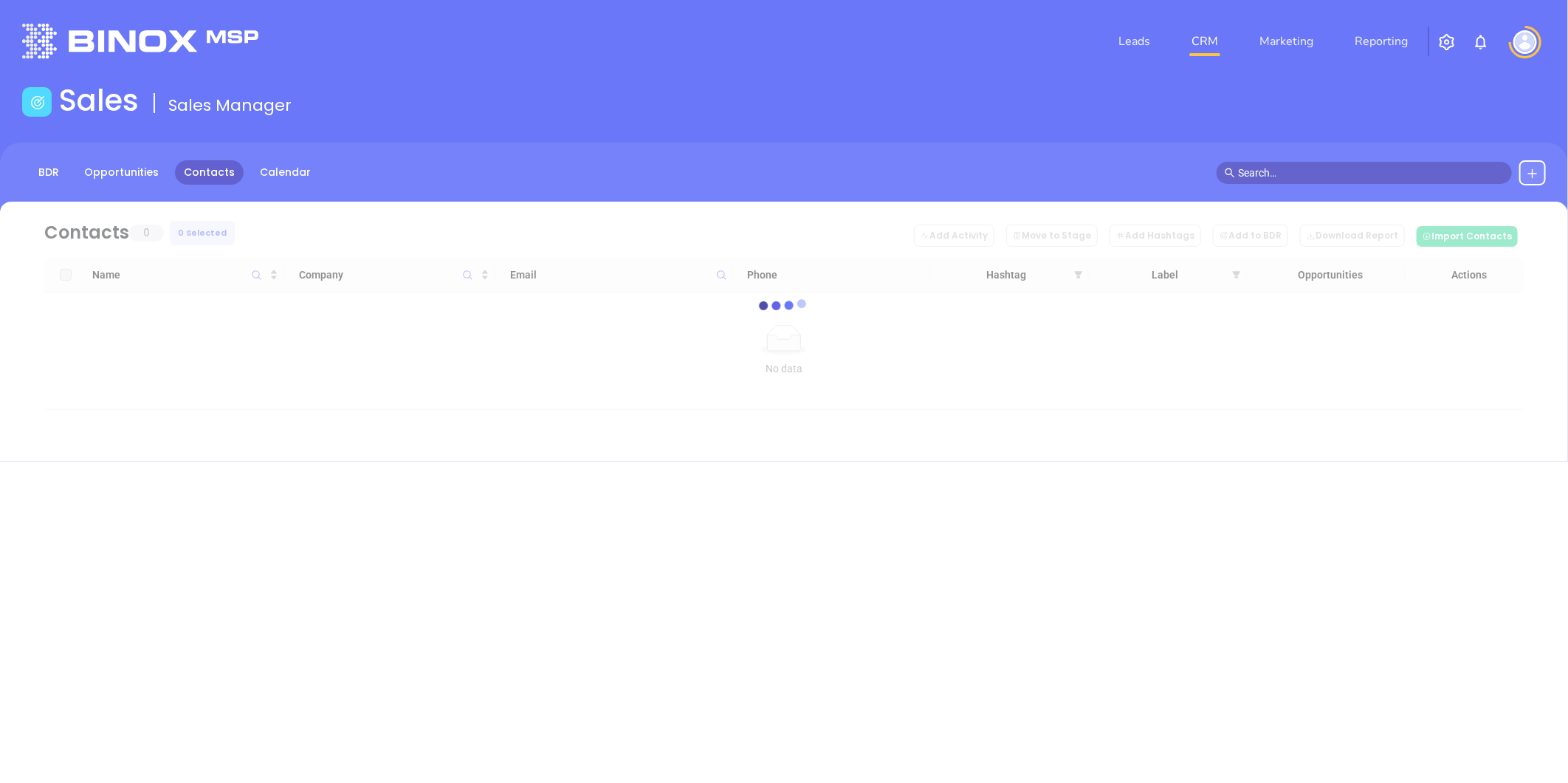
drag, startPoint x: 463, startPoint y: 133, endPoint x: 460, endPoint y: 144, distance: 11.4
click at [460, 144] on main "Sales Sales Manager BDR Opportunities Contacts Calendar loading Contacts 0 0 Se…" at bounding box center [784, 272] width 1568 height 379
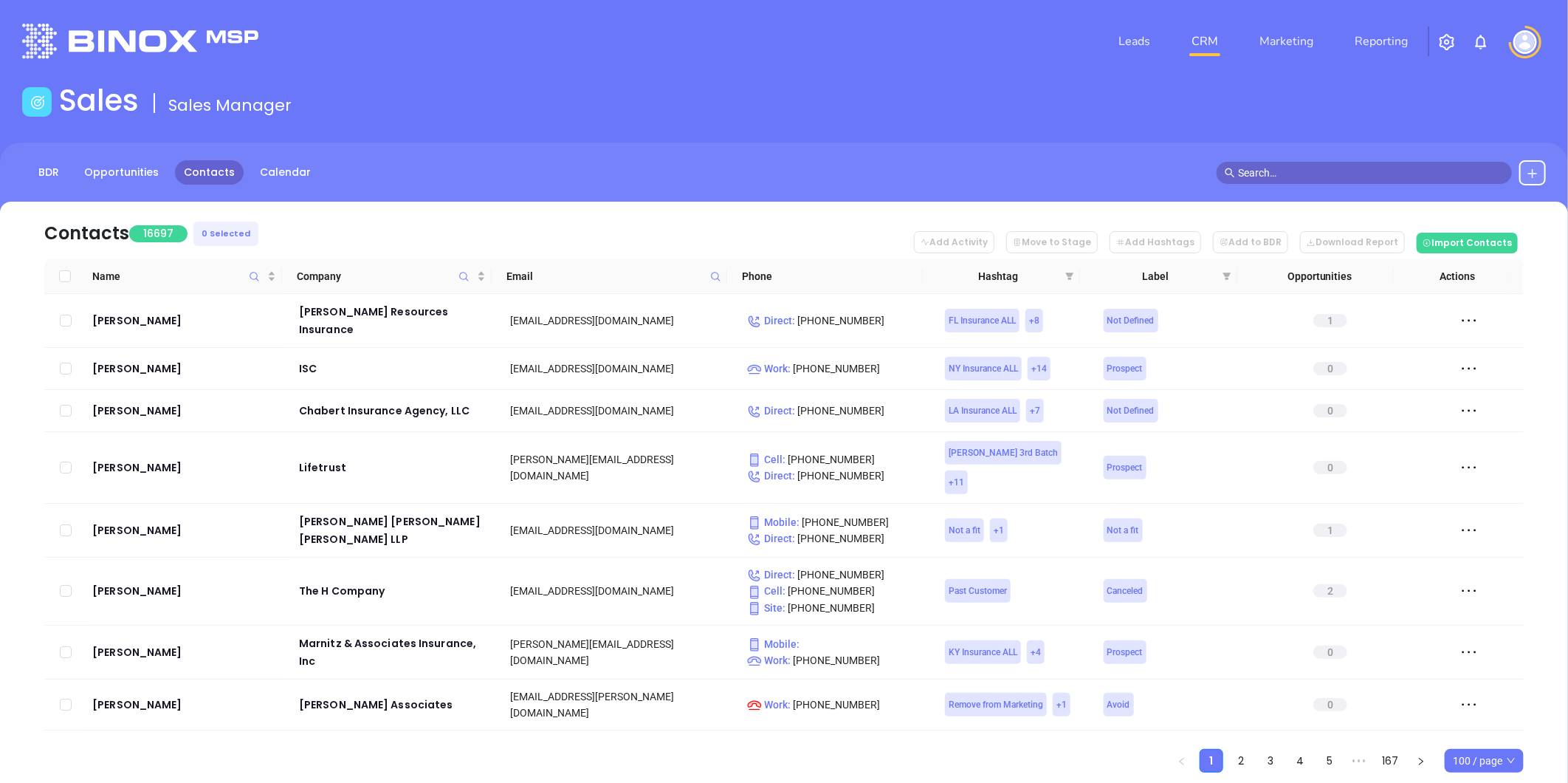
click at [711, 281] on icon at bounding box center [716, 276] width 11 height 11
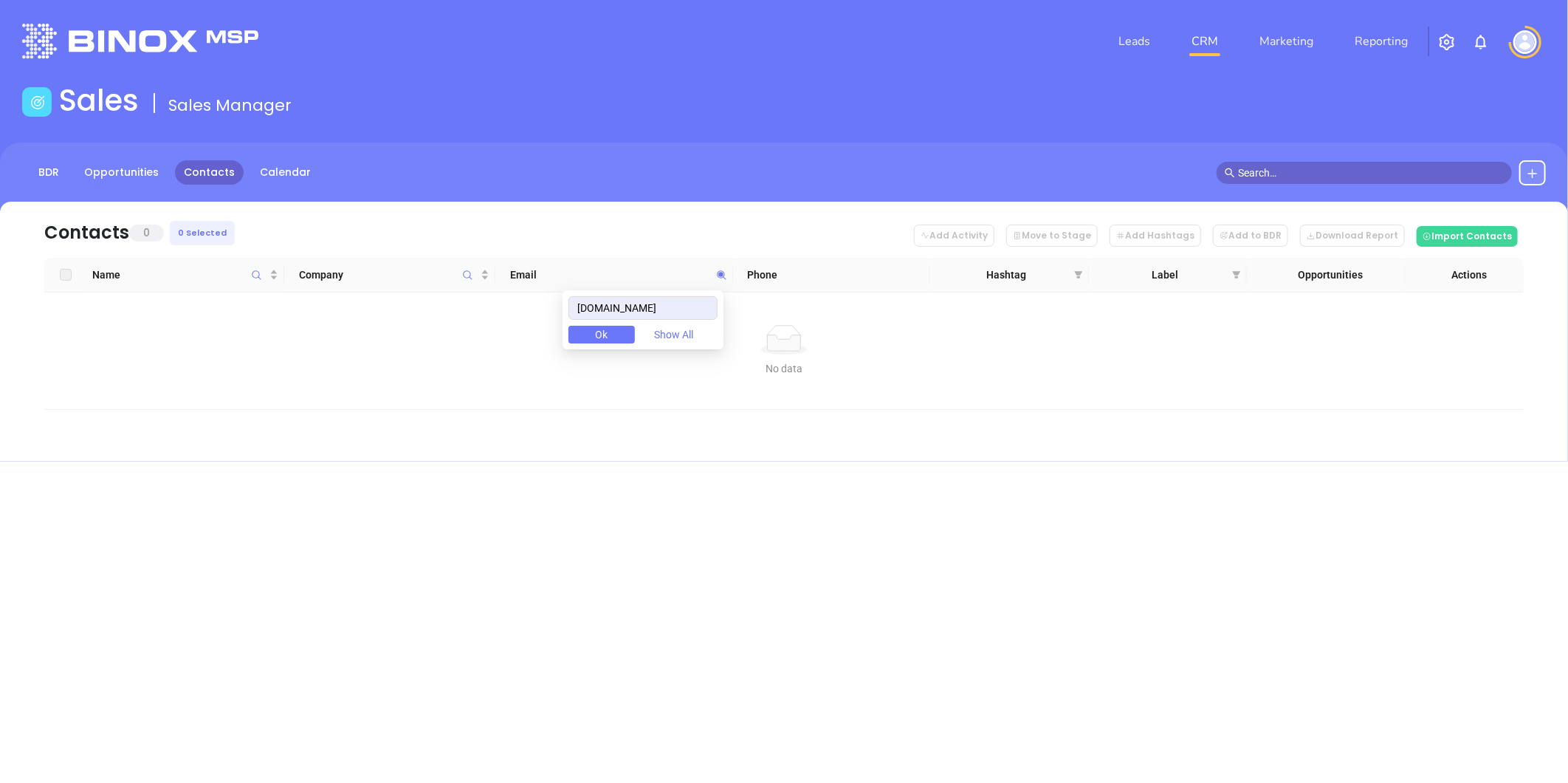
type input "plymouthrock.com"
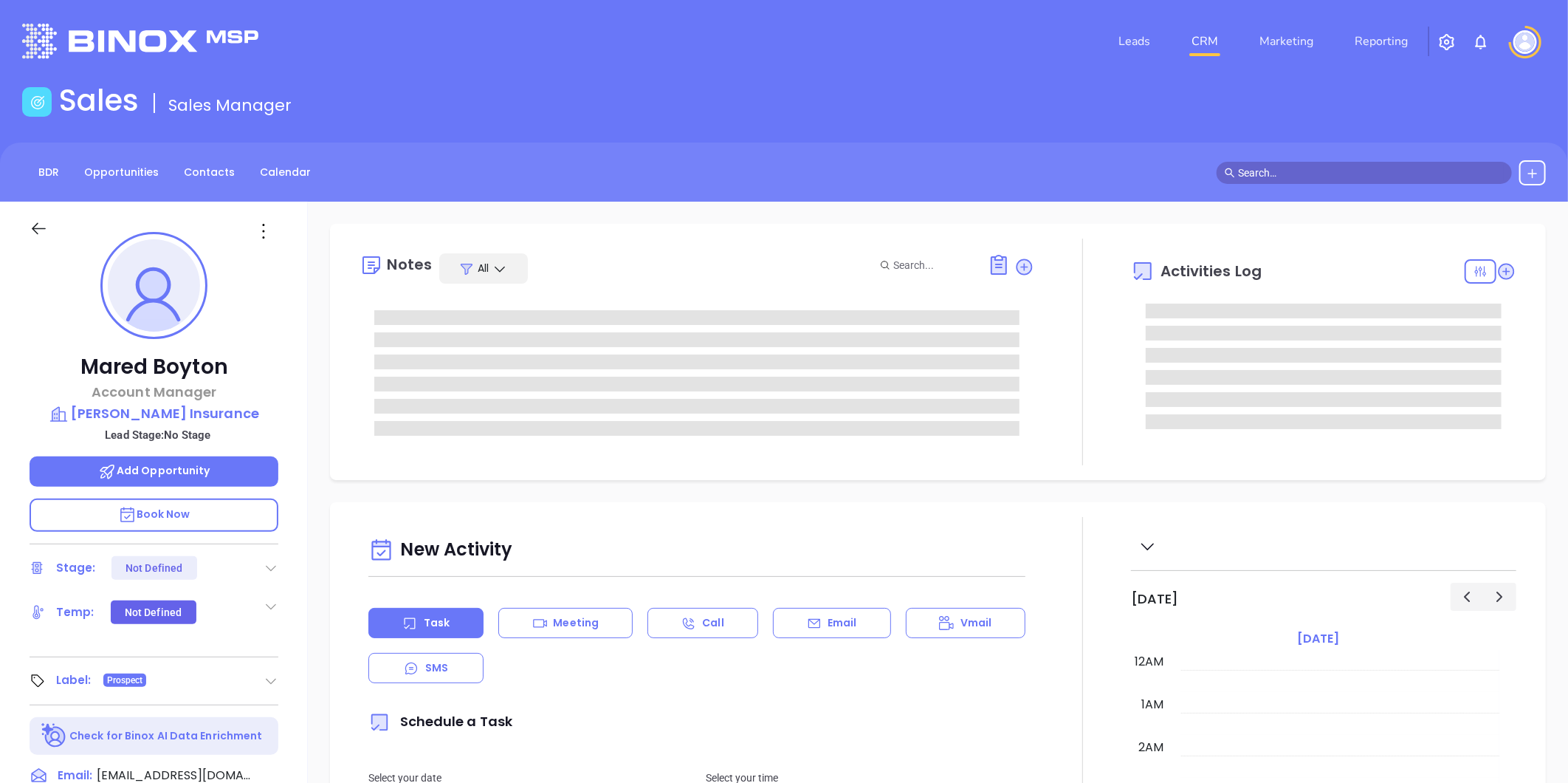
type input "[DATE]"
type input "[PERSON_NAME]"
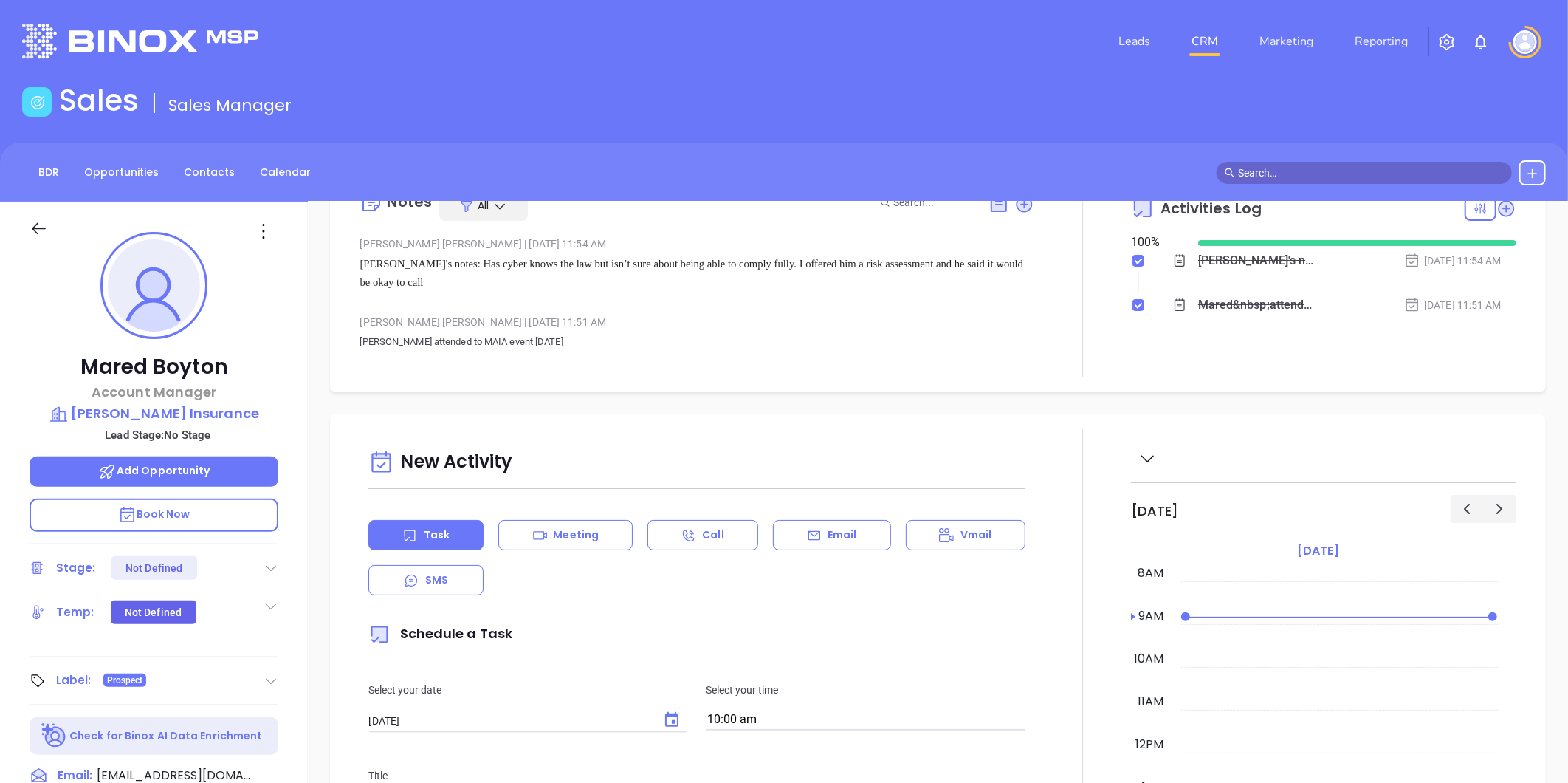
scroll to position [0, 0]
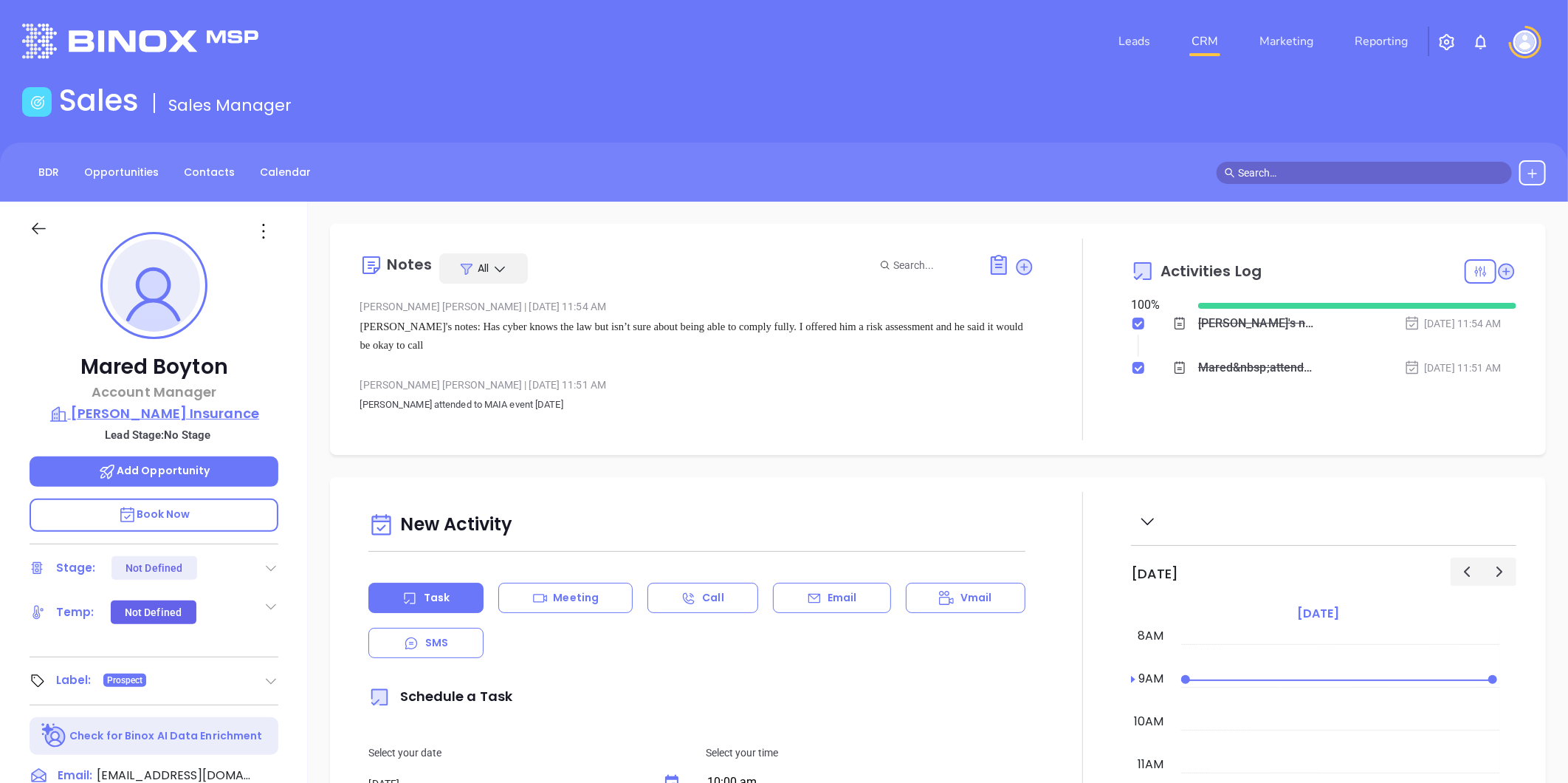
click at [146, 418] on p "D'Agostino Insurance" at bounding box center [154, 413] width 249 height 21
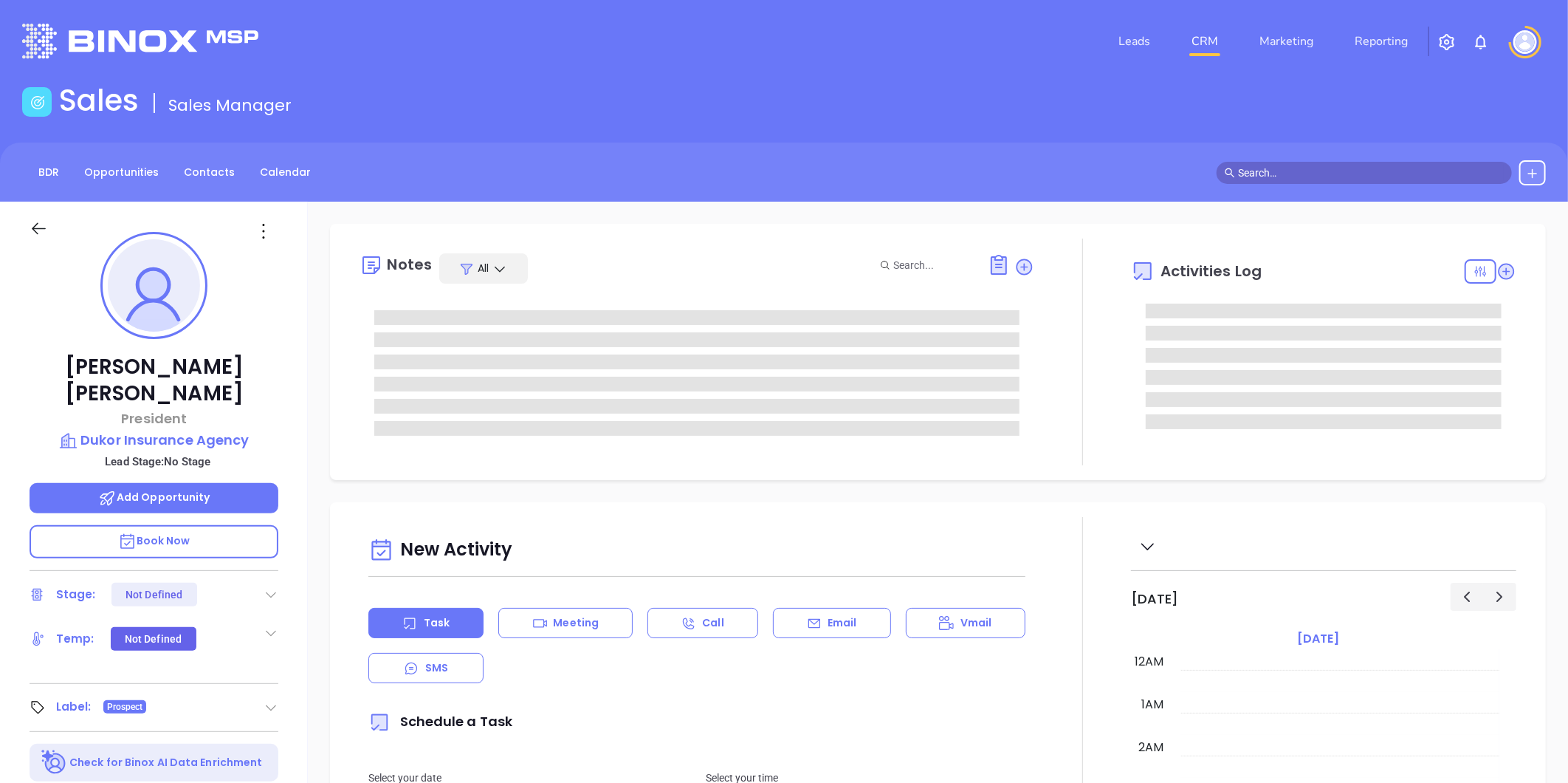
type input "[DATE]"
click at [143, 430] on p "Dukor Insurance Agency" at bounding box center [154, 440] width 249 height 21
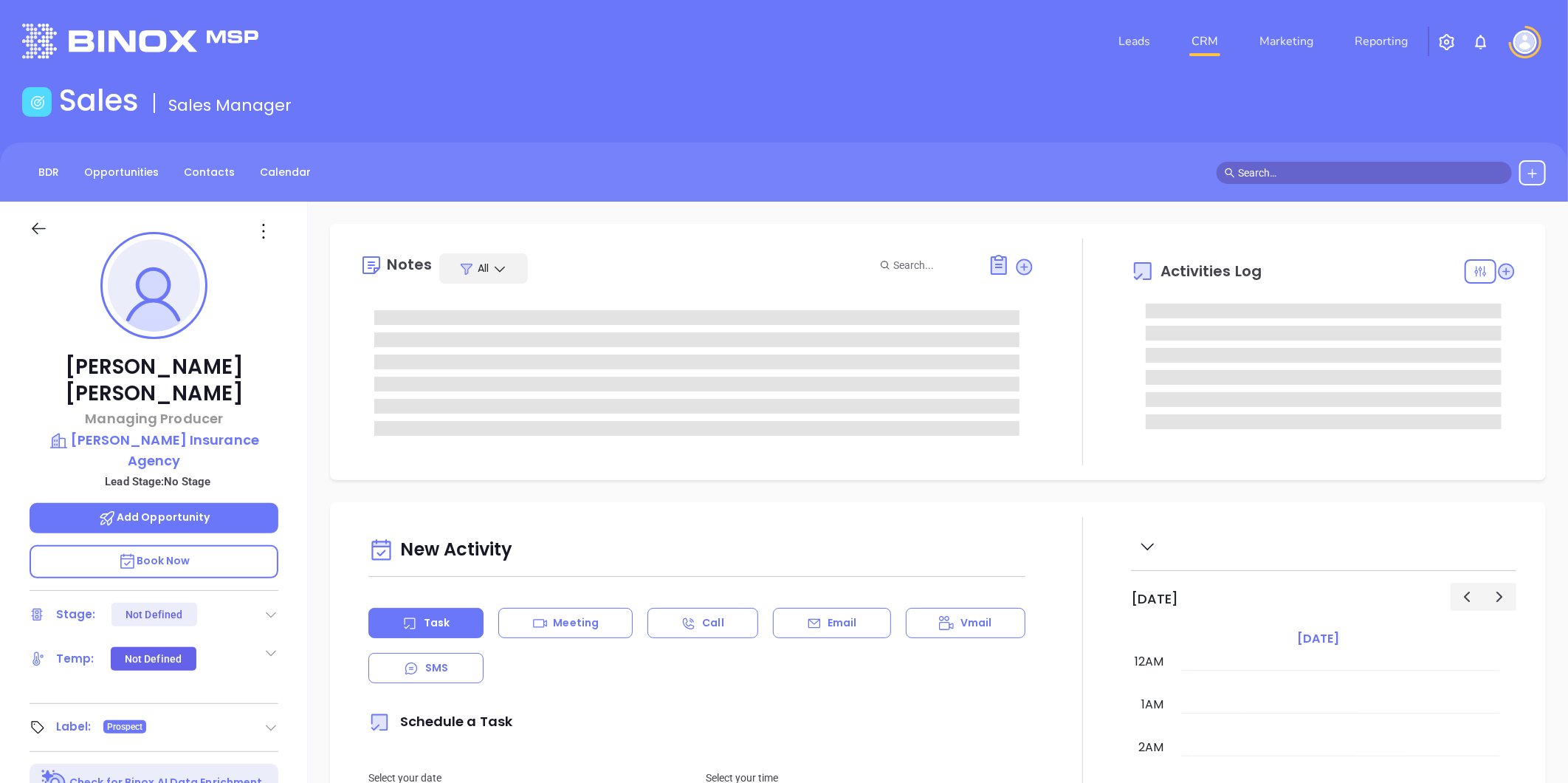
type input "[DATE]"
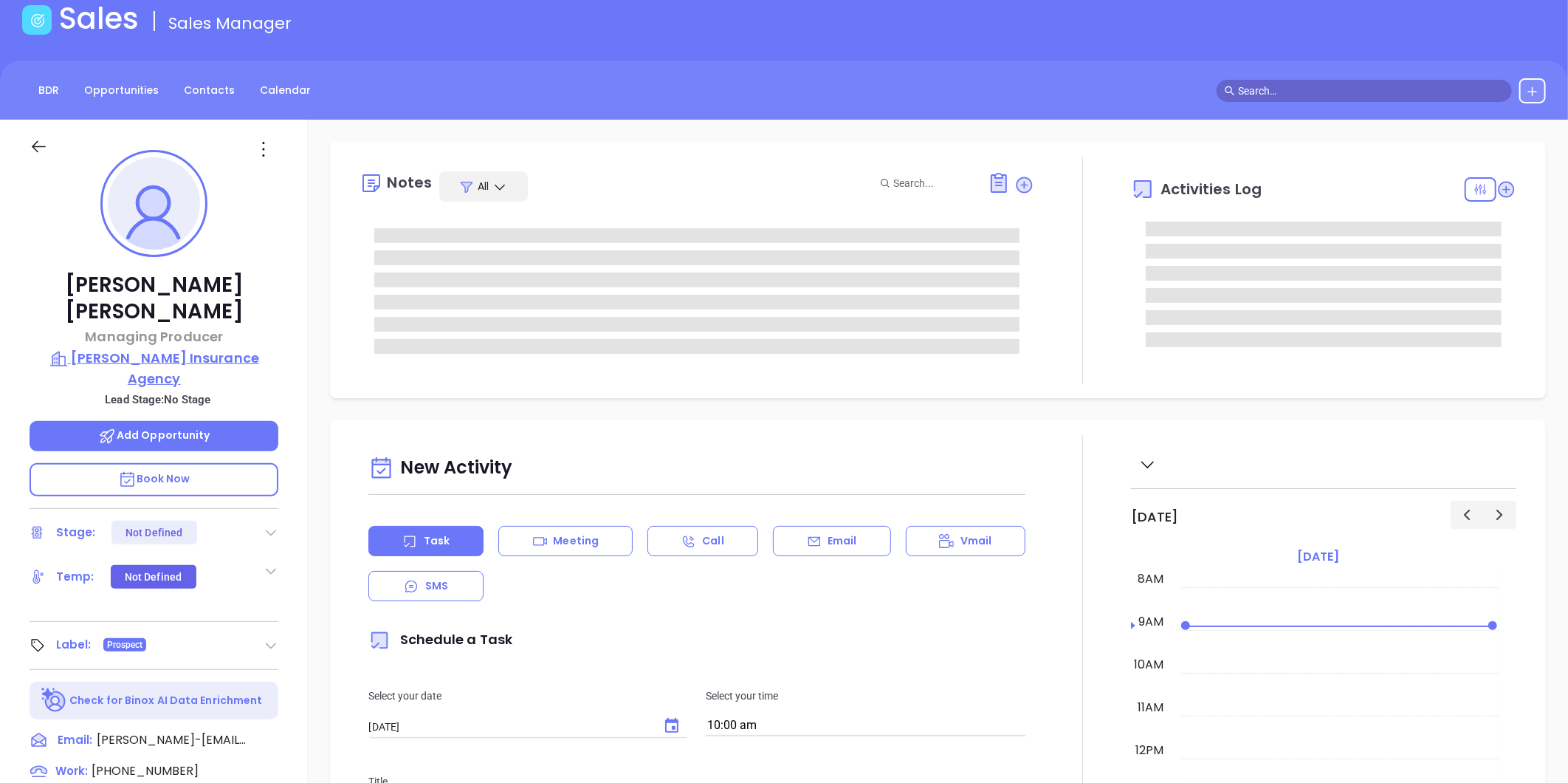
type input "[PERSON_NAME]"
click at [146, 349] on p "Margaret J. Grassi Insurance Agency" at bounding box center [154, 368] width 249 height 40
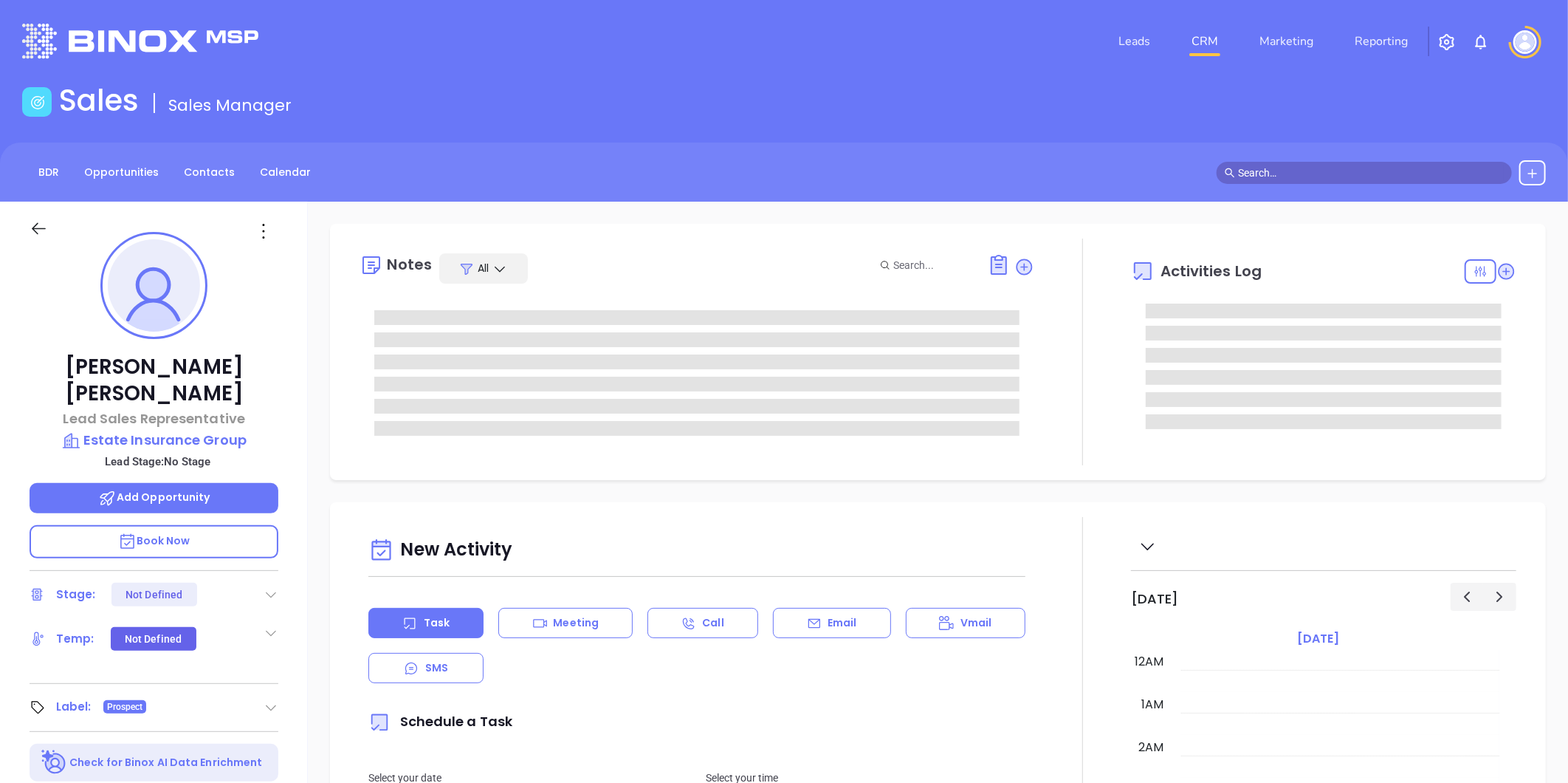
type input "[DATE]"
type input "[PERSON_NAME]"
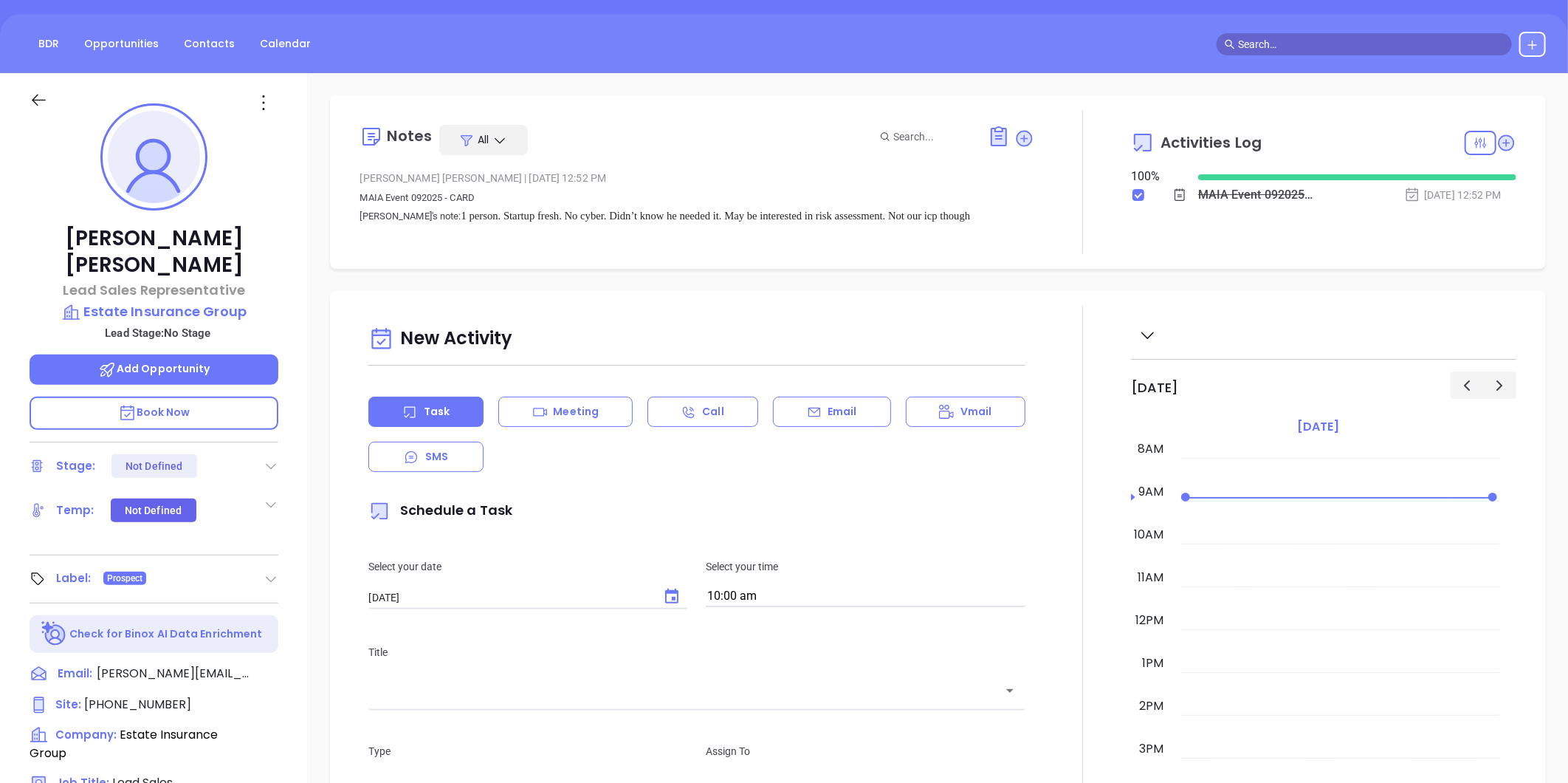
scroll to position [246, 0]
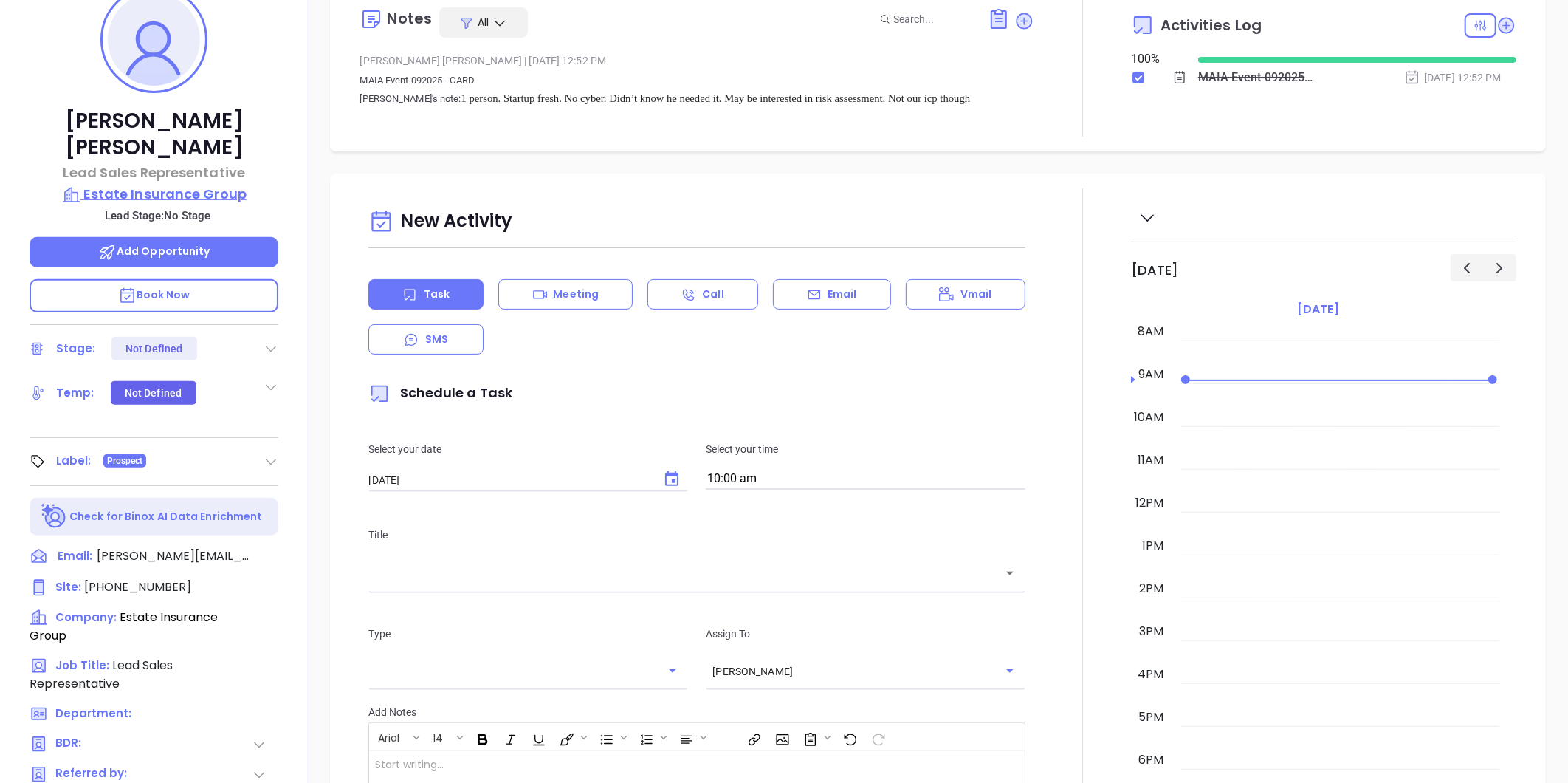
click at [128, 184] on p "Estate Insurance Group" at bounding box center [154, 194] width 249 height 21
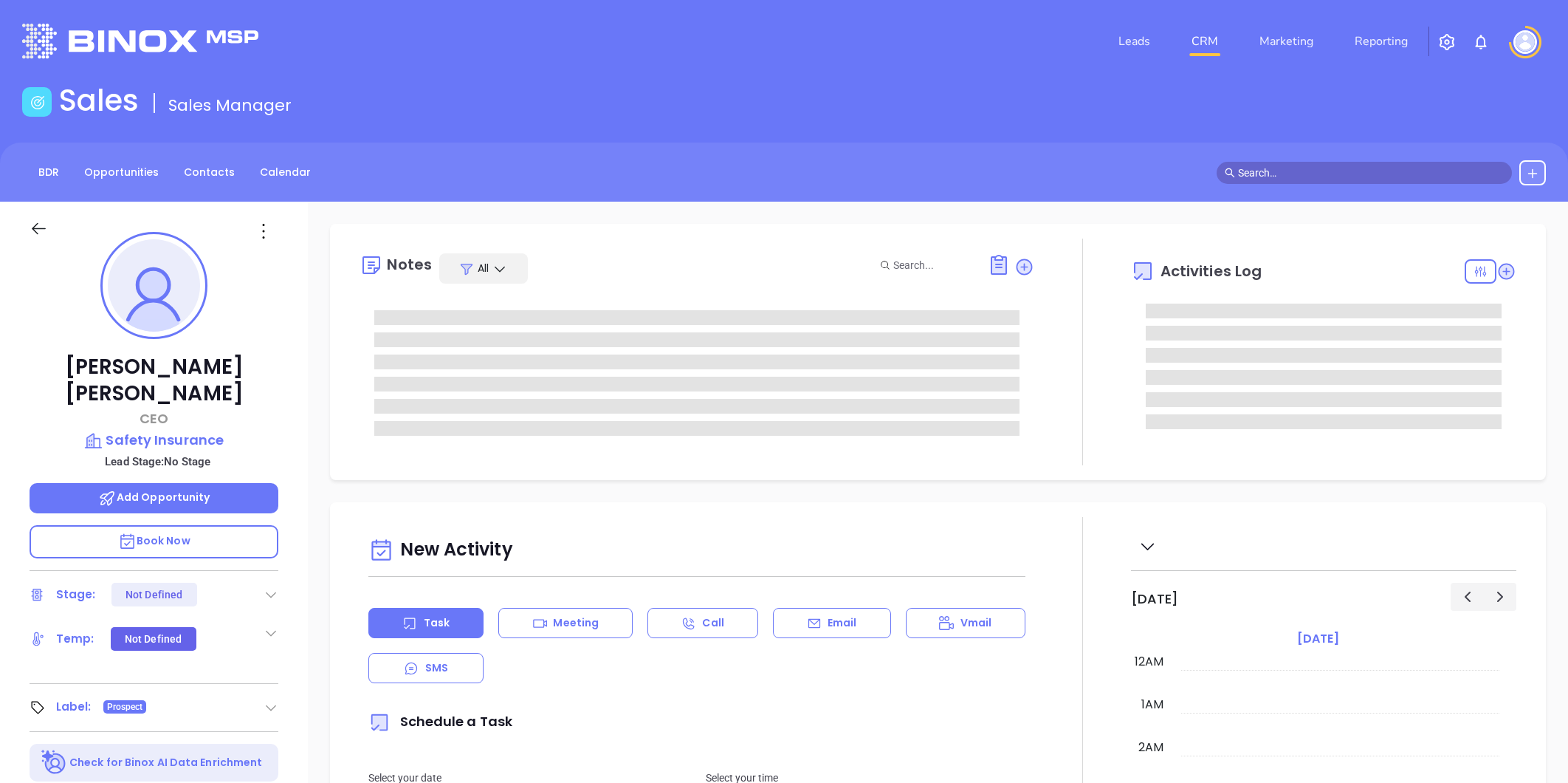
type input "[DATE]"
type input "[PERSON_NAME]"
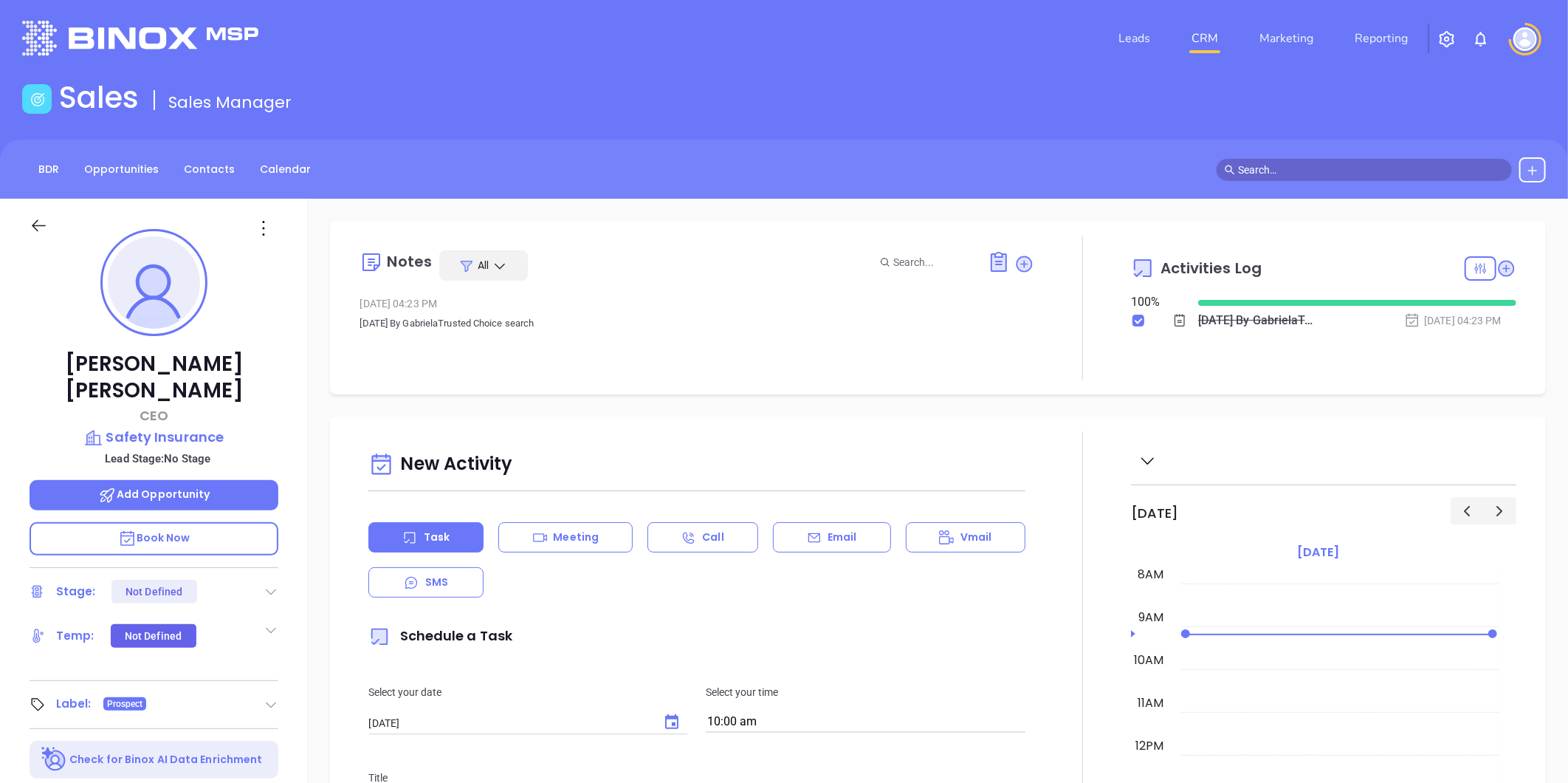
scroll to position [0, 0]
